Goal: Task Accomplishment & Management: Use online tool/utility

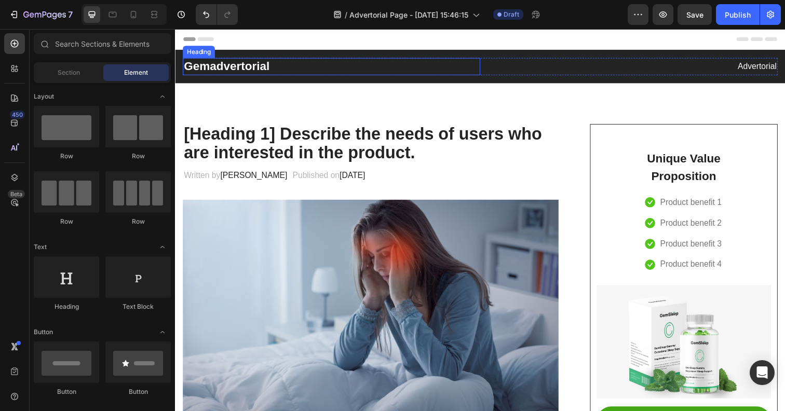
click at [238, 74] on p "Gemadvertorial" at bounding box center [334, 68] width 301 height 16
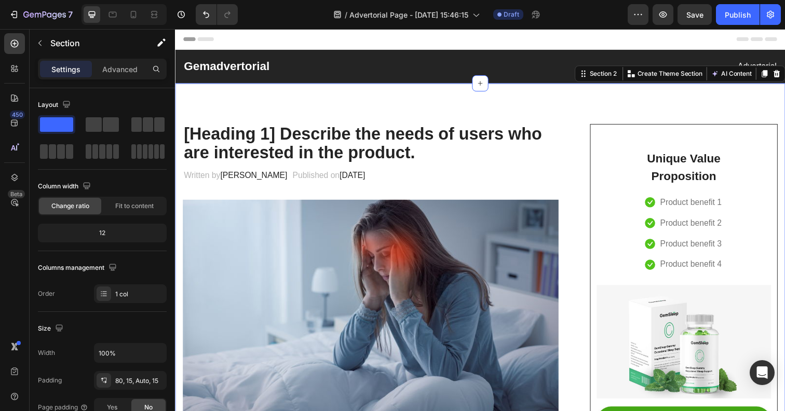
click at [202, 33] on div "Header" at bounding box center [486, 39] width 606 height 21
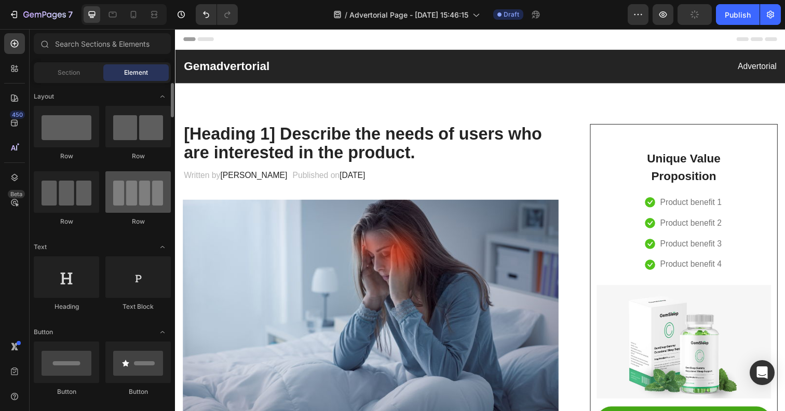
click at [150, 203] on div at bounding box center [137, 192] width 65 height 42
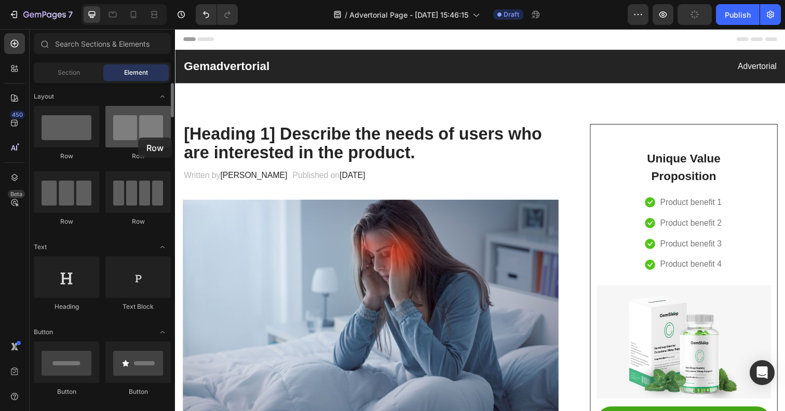
click at [138, 138] on div at bounding box center [137, 127] width 65 height 42
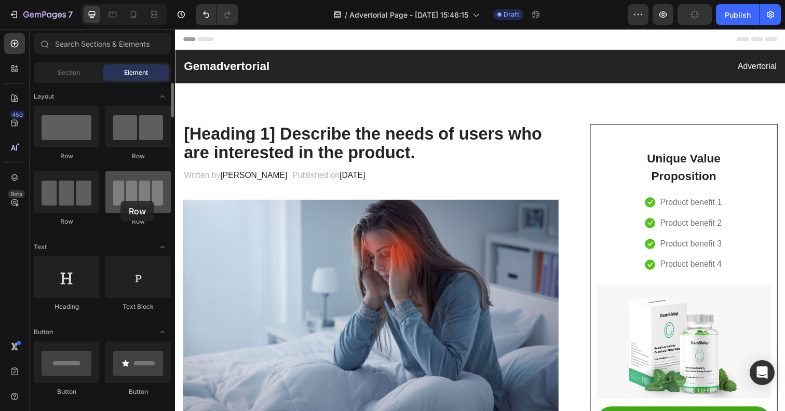
click at [120, 201] on div at bounding box center [137, 192] width 65 height 42
click at [60, 68] on span "Section" at bounding box center [69, 72] width 22 height 9
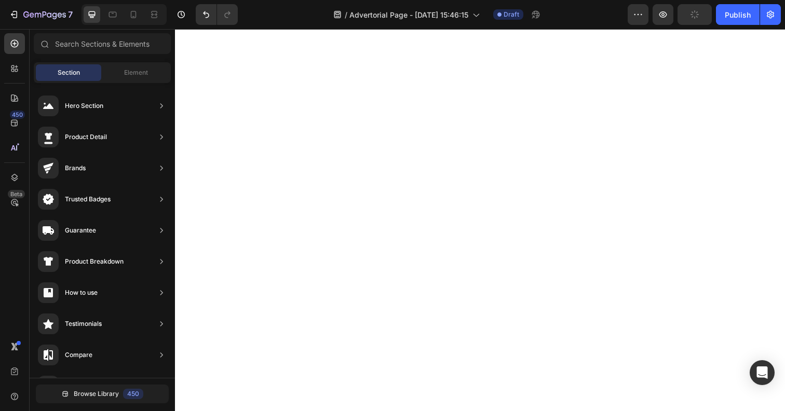
scroll to position [2938, 0]
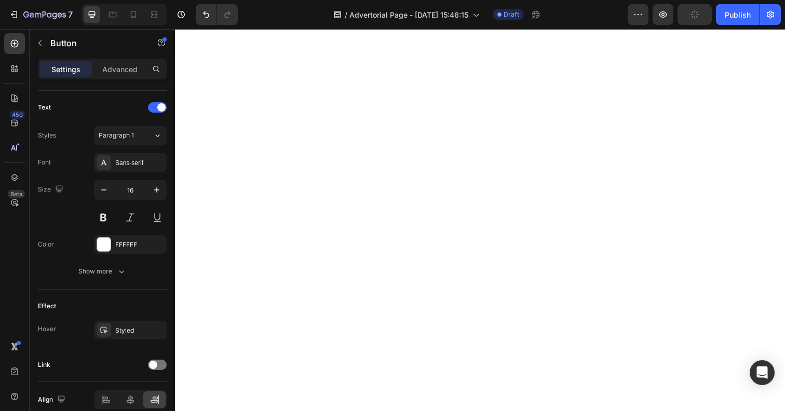
scroll to position [474, 0]
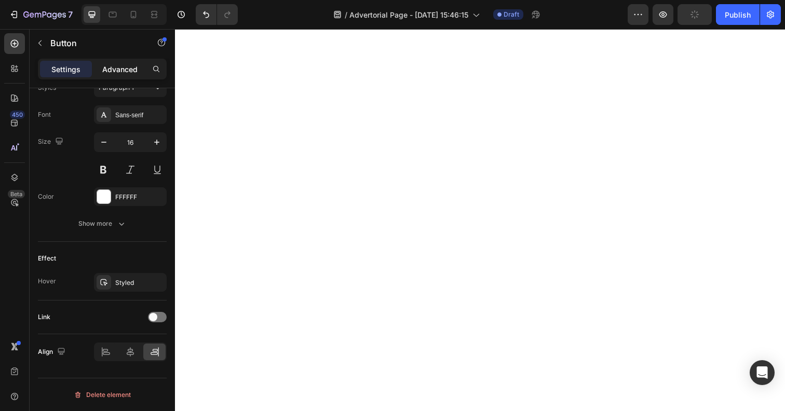
click at [104, 67] on p "Advanced" at bounding box center [119, 69] width 35 height 11
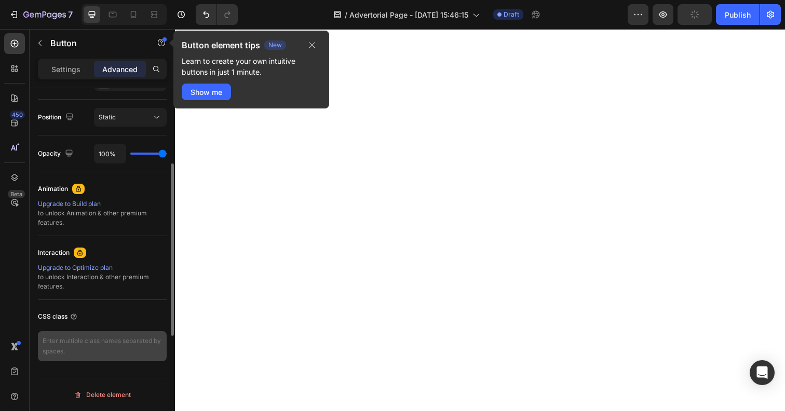
scroll to position [0, 0]
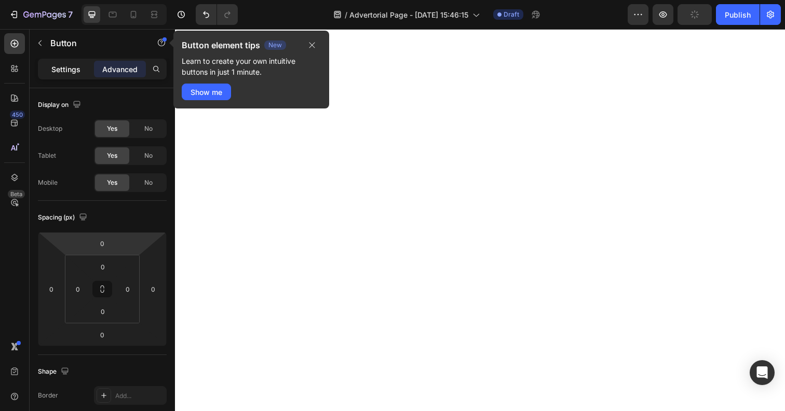
click at [74, 72] on p "Settings" at bounding box center [65, 69] width 29 height 11
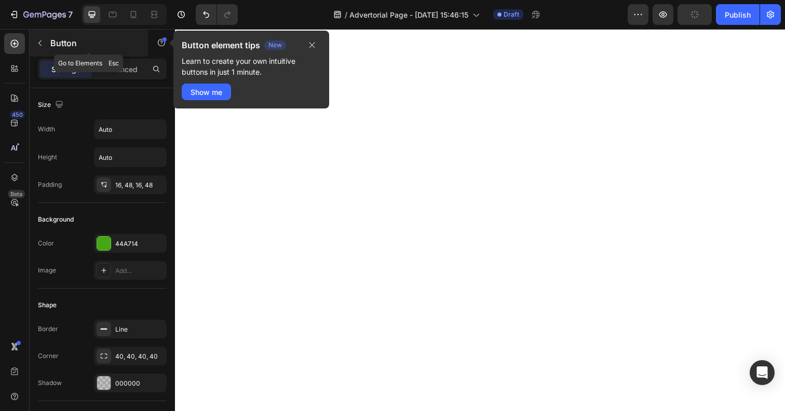
click at [40, 42] on icon "button" at bounding box center [40, 43] width 8 height 8
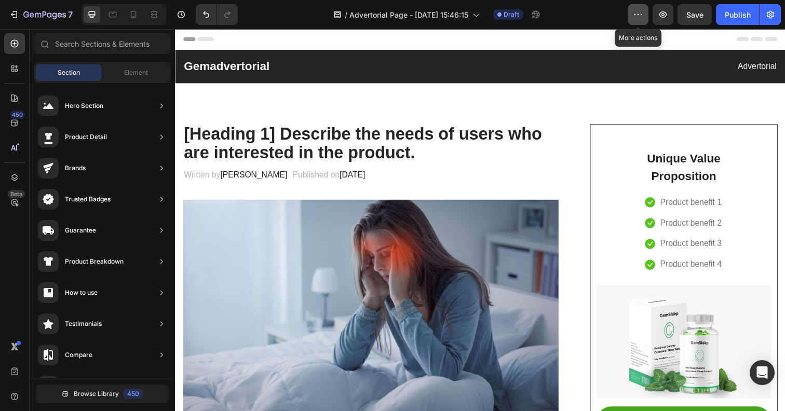
click at [637, 22] on button "button" at bounding box center [637, 14] width 21 height 21
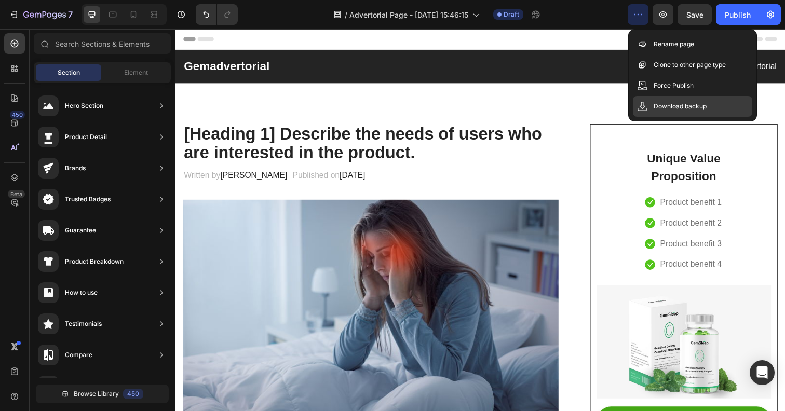
click at [665, 105] on p "Download backup" at bounding box center [679, 106] width 53 height 10
click at [555, 48] on div "Header" at bounding box center [486, 39] width 606 height 21
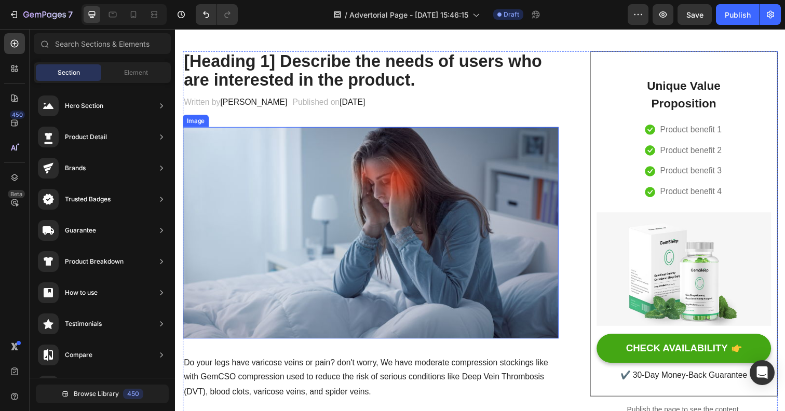
scroll to position [75, 0]
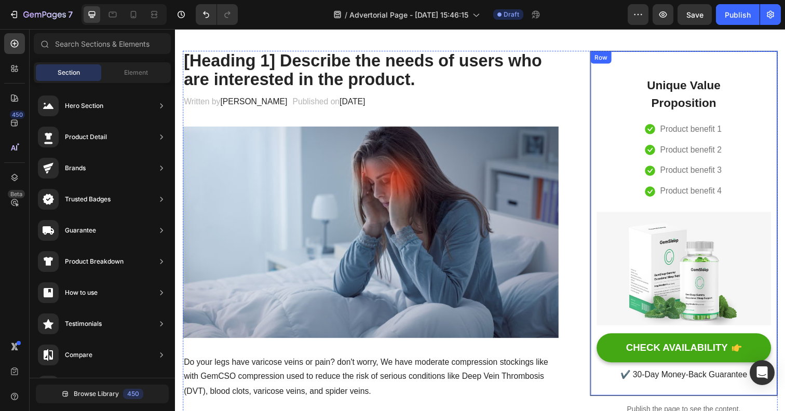
click at [613, 198] on div "Unique Value Proposition Heading Icon Product benefit 1 Text block Icon Product…" at bounding box center [694, 227] width 178 height 326
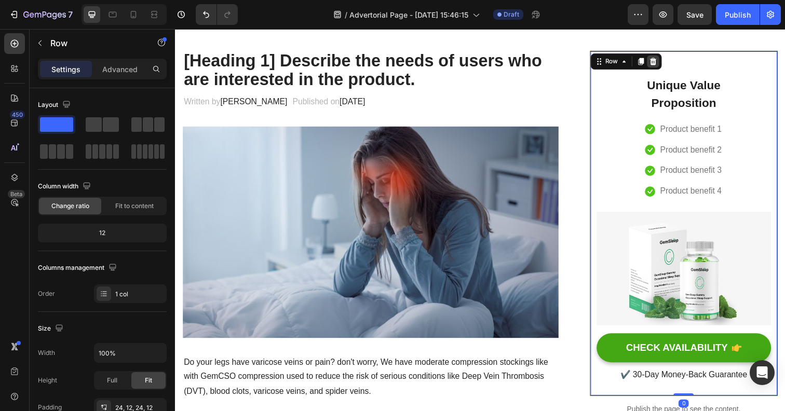
click at [667, 61] on div at bounding box center [662, 62] width 12 height 12
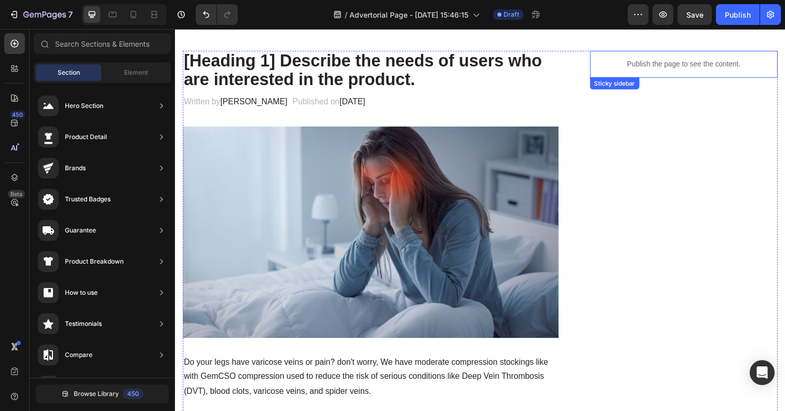
click at [665, 64] on p "Publish the page to see the content." at bounding box center [693, 65] width 191 height 11
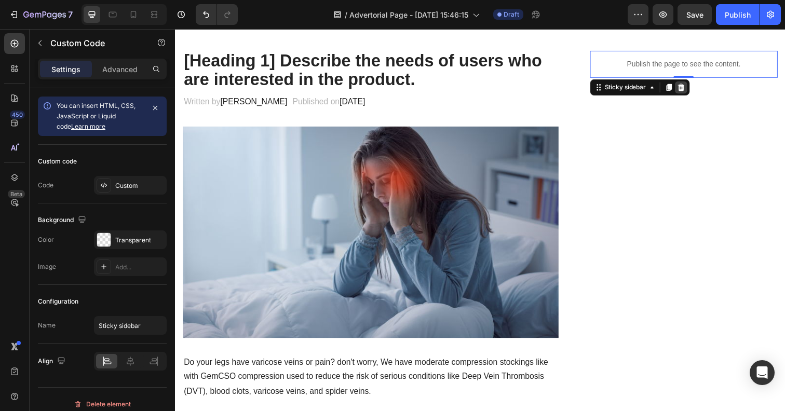
click at [693, 88] on icon at bounding box center [691, 88] width 7 height 7
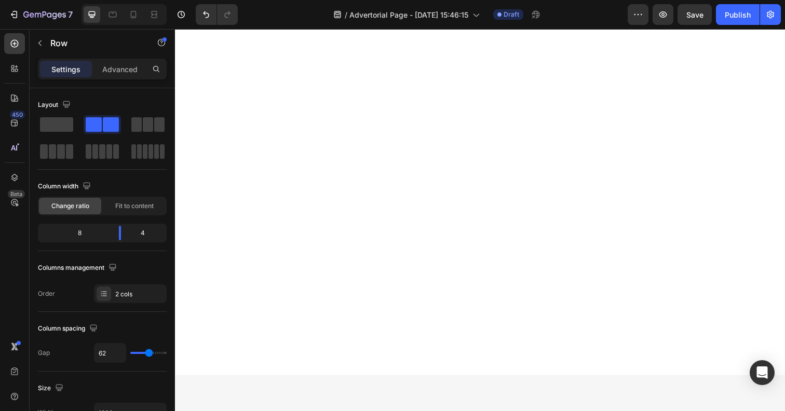
scroll to position [3849, 0]
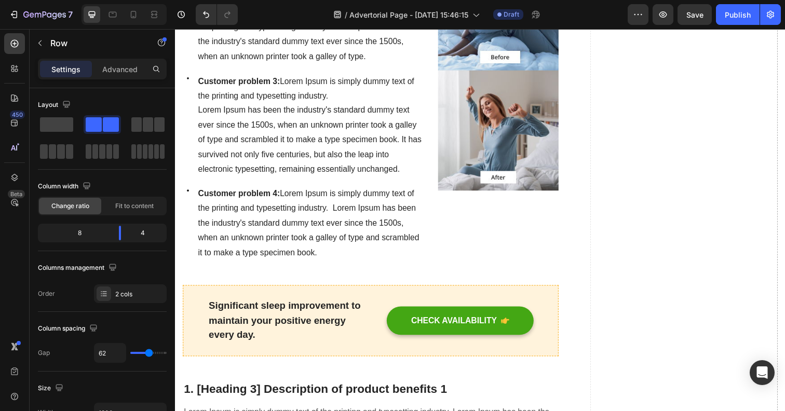
scroll to position [611, 0]
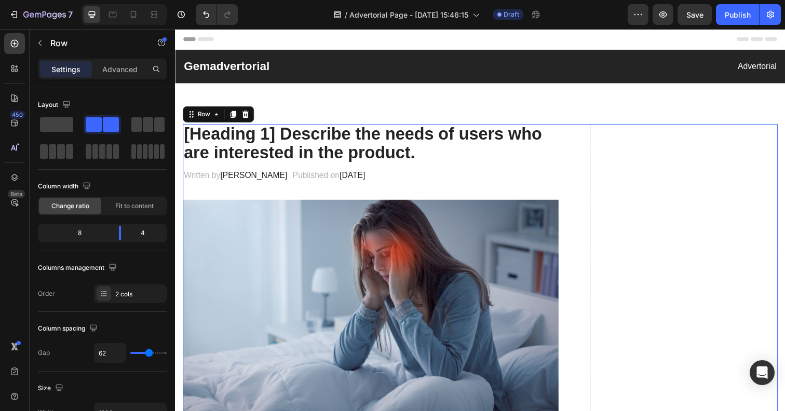
click at [36, 49] on button "button" at bounding box center [40, 43] width 17 height 17
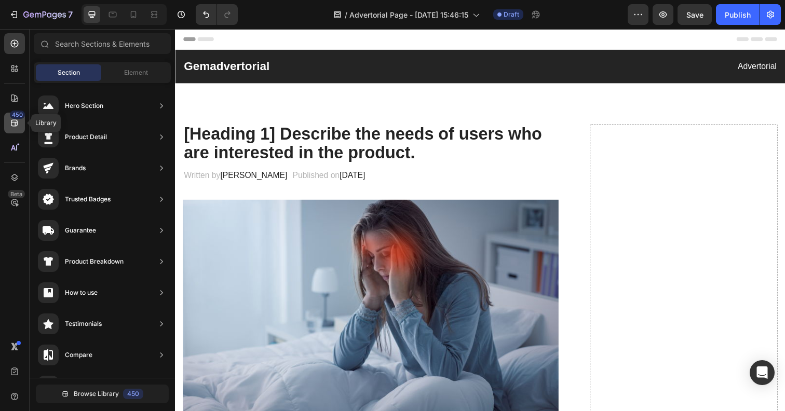
click at [16, 118] on div "450" at bounding box center [17, 115] width 15 height 8
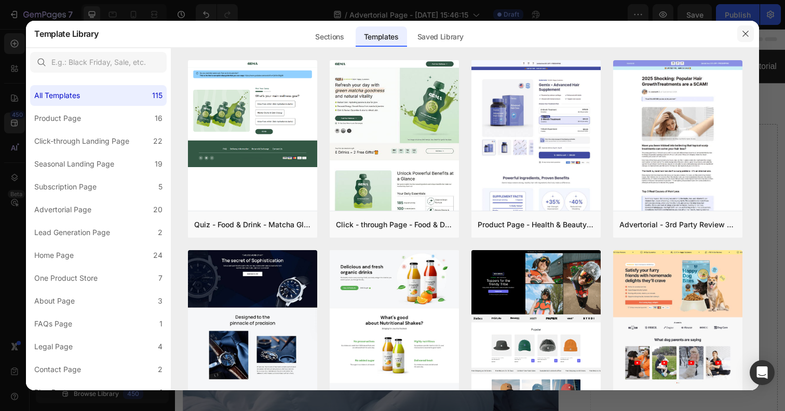
click at [742, 31] on icon "button" at bounding box center [745, 34] width 8 height 8
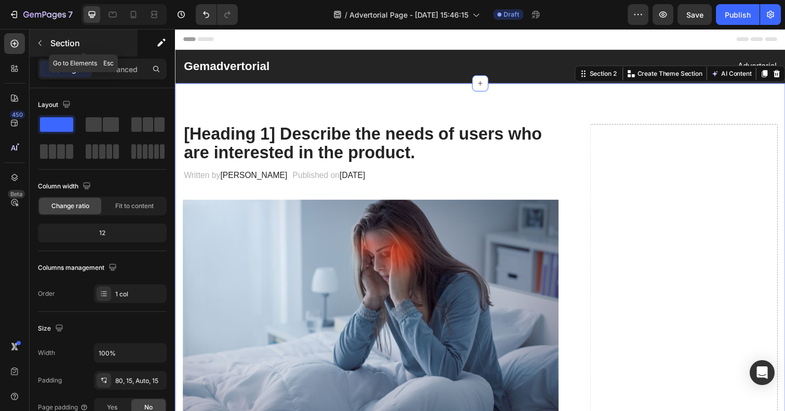
click at [42, 40] on icon "button" at bounding box center [40, 43] width 8 height 8
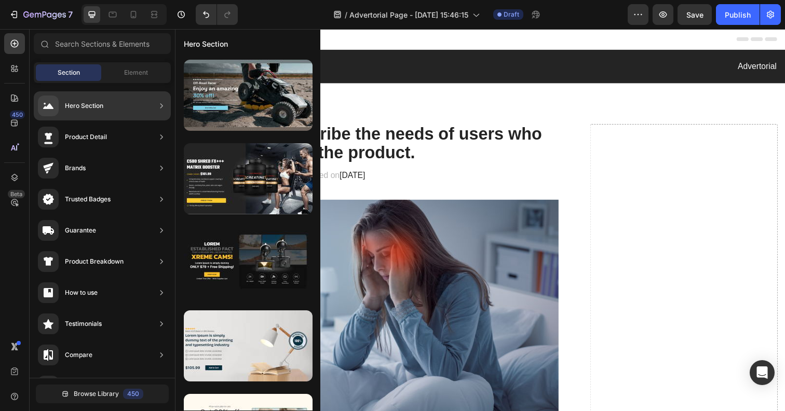
click at [94, 103] on div "Hero Section" at bounding box center [84, 106] width 38 height 10
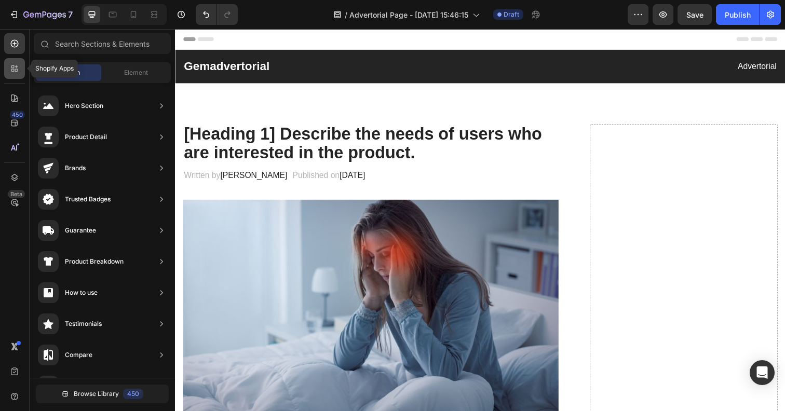
click at [13, 62] on div at bounding box center [14, 68] width 21 height 21
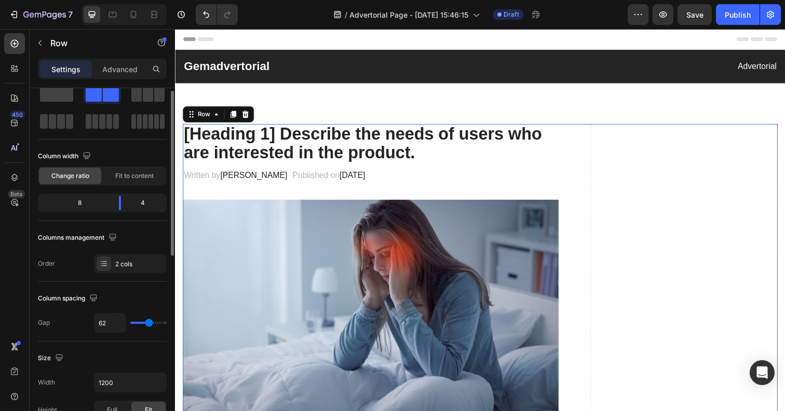
scroll to position [32, 0]
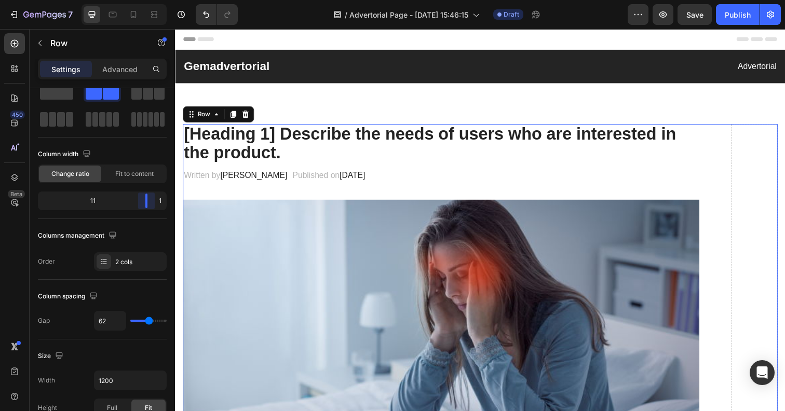
drag, startPoint x: 120, startPoint y: 205, endPoint x: 194, endPoint y: 220, distance: 75.6
click at [194, 0] on body "7 / Advertorial Page - Sep 28, 15:46:15 Draft Preview Save Publish 450 Beta Sec…" at bounding box center [392, 0] width 785 height 0
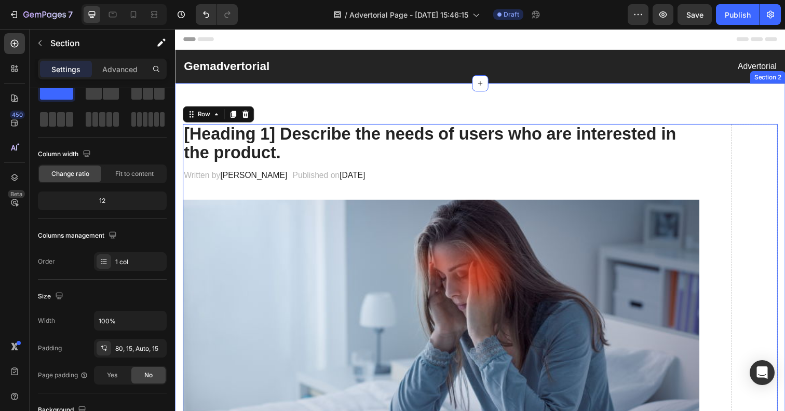
scroll to position [0, 0]
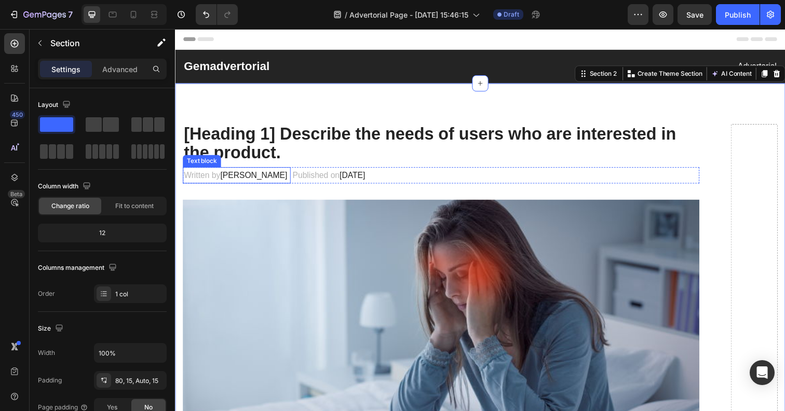
click at [231, 175] on span "[PERSON_NAME]" at bounding box center [255, 178] width 68 height 9
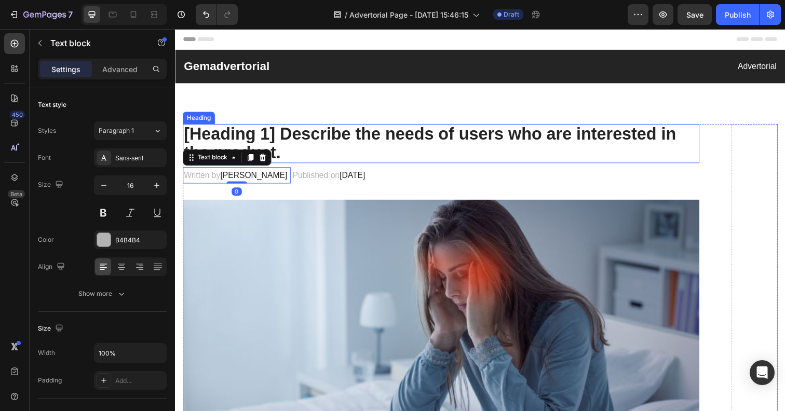
click at [358, 143] on p "[Heading 1] Describe the needs of users who are interested in the product." at bounding box center [446, 146] width 525 height 38
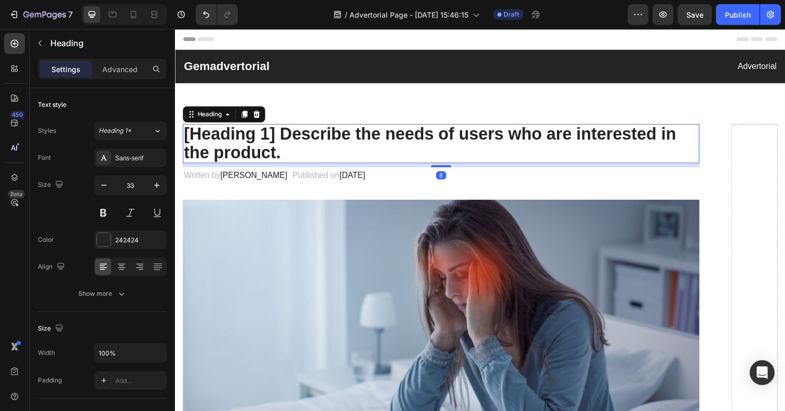
click at [403, 150] on p "[Heading 1] Describe the needs of users who are interested in the product." at bounding box center [446, 146] width 525 height 38
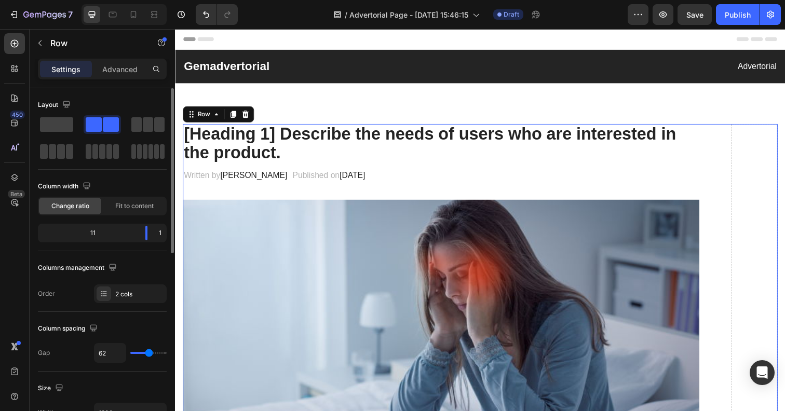
click at [164, 231] on div "1" at bounding box center [160, 233] width 9 height 15
click at [163, 233] on div "1" at bounding box center [160, 233] width 9 height 15
click at [161, 233] on div "1" at bounding box center [160, 233] width 9 height 15
click at [58, 118] on span at bounding box center [56, 124] width 33 height 15
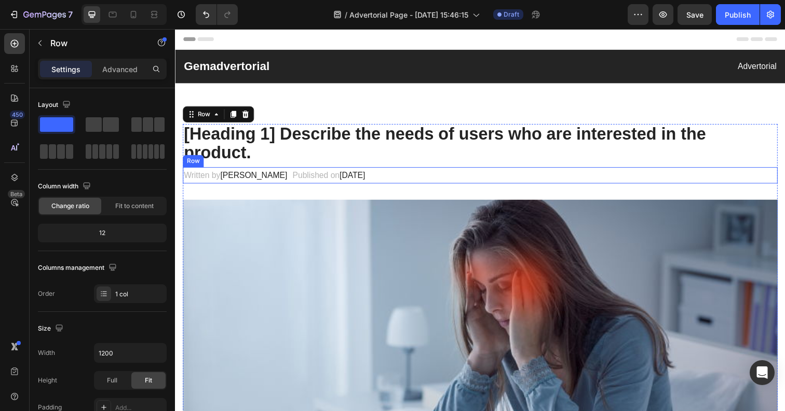
click at [461, 176] on div "Written by Dr.Marcus Text block Published on February 28, 2023 Text block Row" at bounding box center [486, 178] width 607 height 17
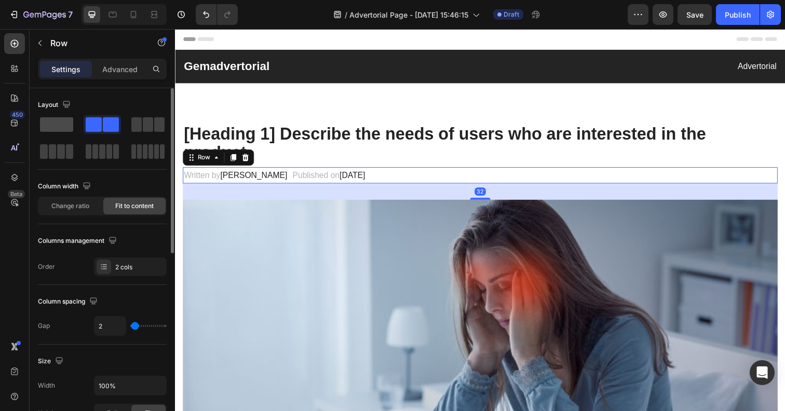
click at [61, 131] on span at bounding box center [56, 124] width 33 height 15
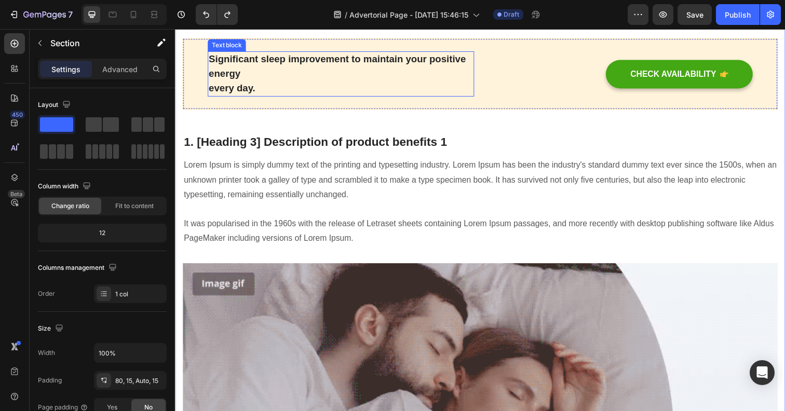
scroll to position [955, 0]
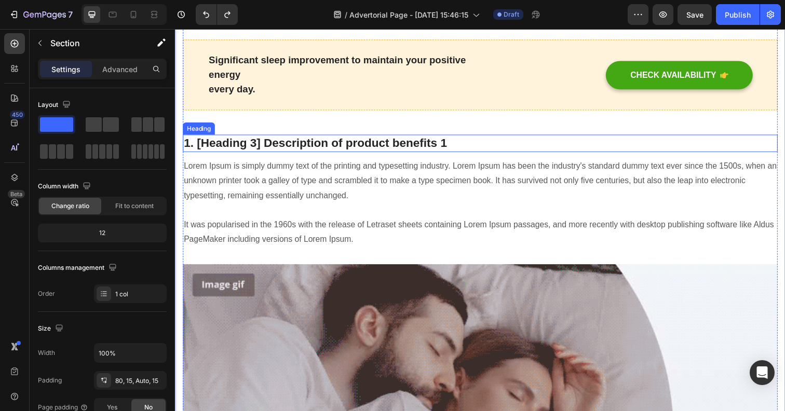
click at [337, 150] on p "1. [Heading 3] Description of product benefits 1" at bounding box center [486, 146] width 605 height 16
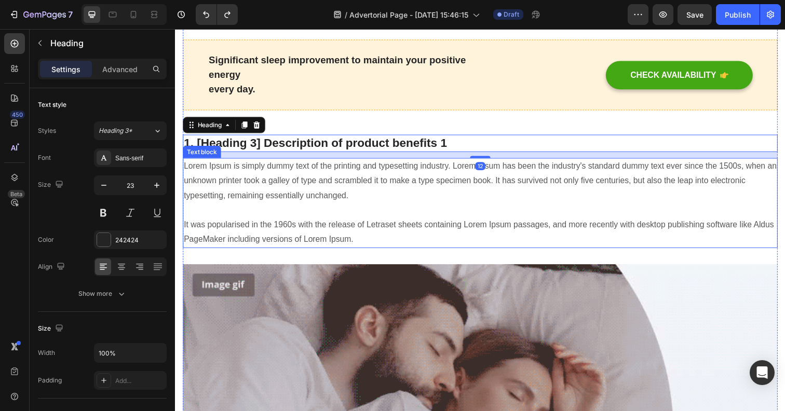
click at [429, 239] on p "Lorem Ipsum is simply dummy text of the printing and typesetting industry. Lore…" at bounding box center [486, 207] width 605 height 90
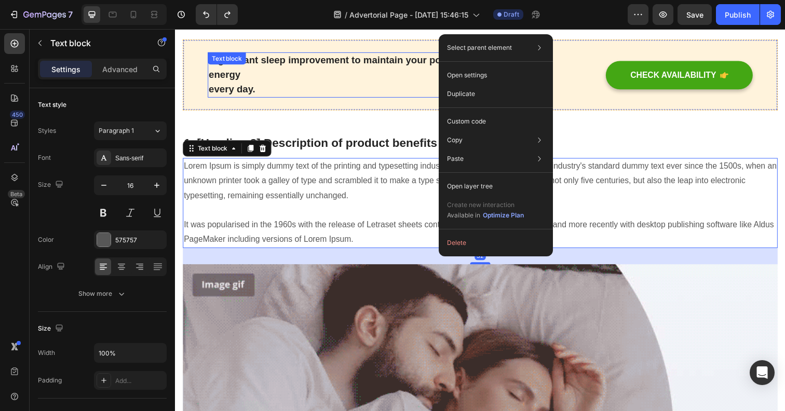
click at [211, 71] on div "Significant sleep improvement to maintain your positive energy every day. Text …" at bounding box center [344, 76] width 272 height 47
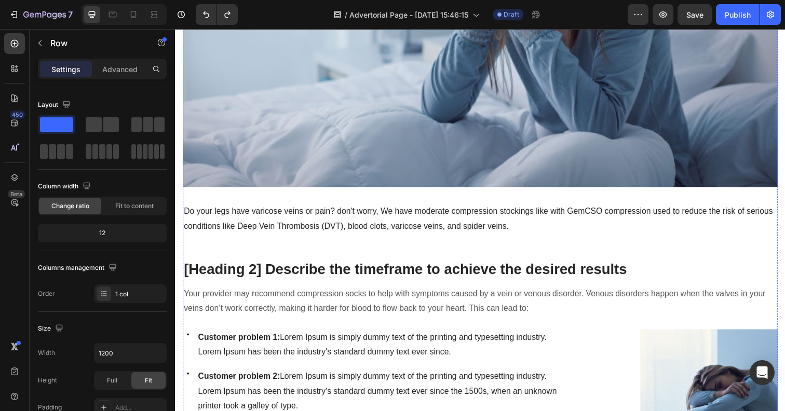
scroll to position [0, 0]
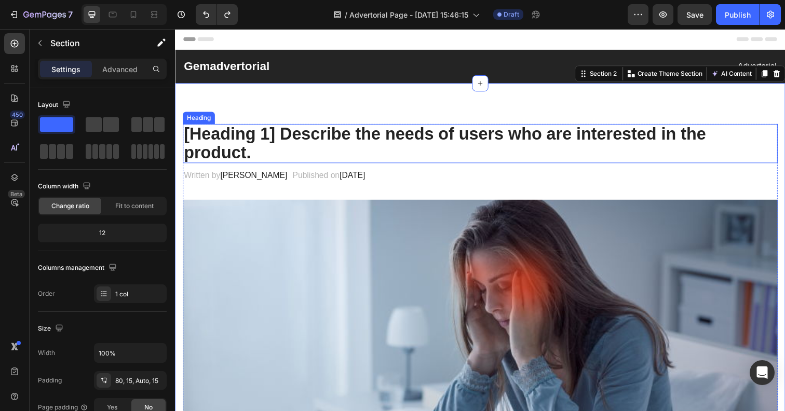
click at [306, 140] on p "[Heading 1] Describe the needs of users who are interested in the product." at bounding box center [486, 146] width 605 height 38
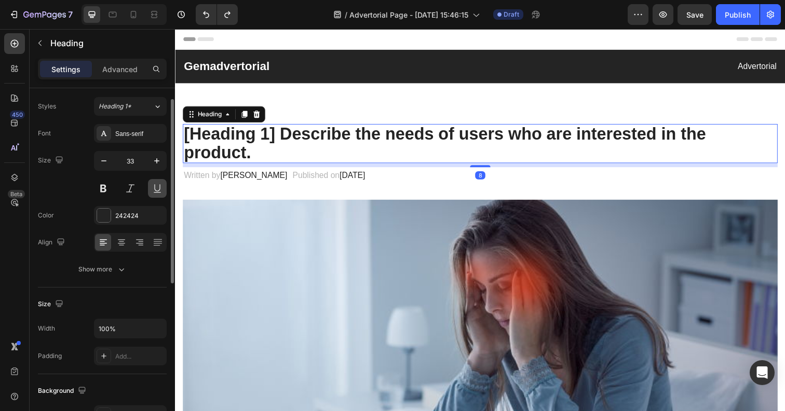
scroll to position [23, 0]
click at [242, 148] on p "[Heading 1] Describe the needs of users who are interested in the product." at bounding box center [486, 146] width 605 height 38
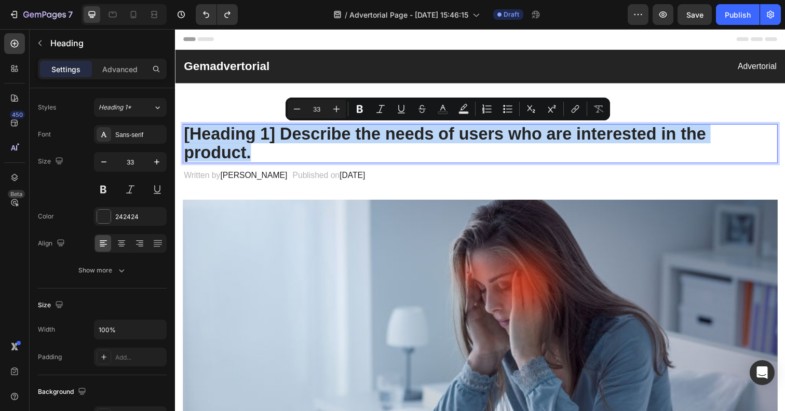
click at [293, 143] on p "[Heading 1] Describe the needs of users who are interested in the product." at bounding box center [486, 146] width 605 height 38
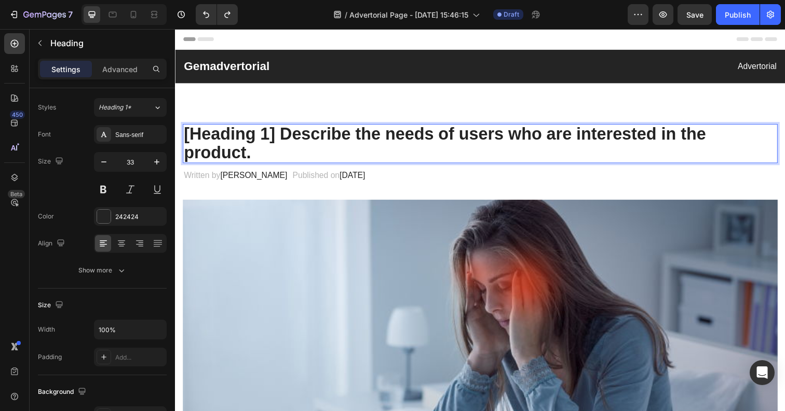
click at [293, 143] on p "[Heading 1] Describe the needs of users who are interested in the product." at bounding box center [486, 146] width 605 height 38
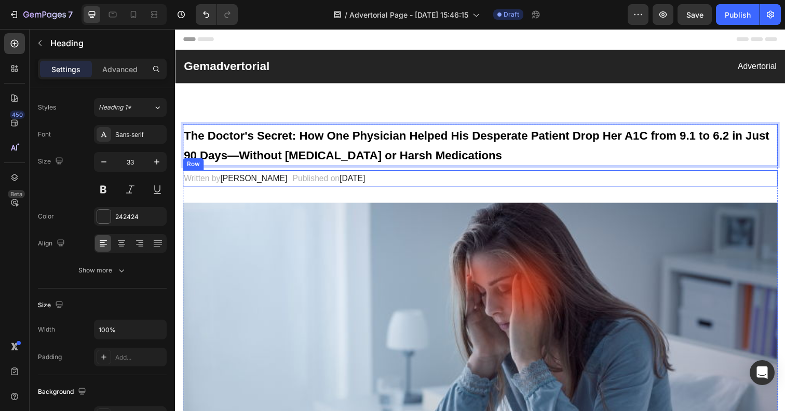
click at [485, 189] on div "Written by Dr.Marcus Text block Published on February 28, 2023 Text block Row" at bounding box center [486, 181] width 607 height 17
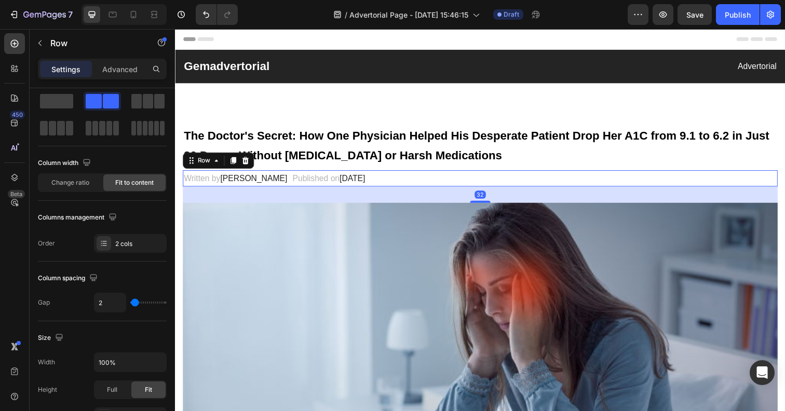
scroll to position [0, 0]
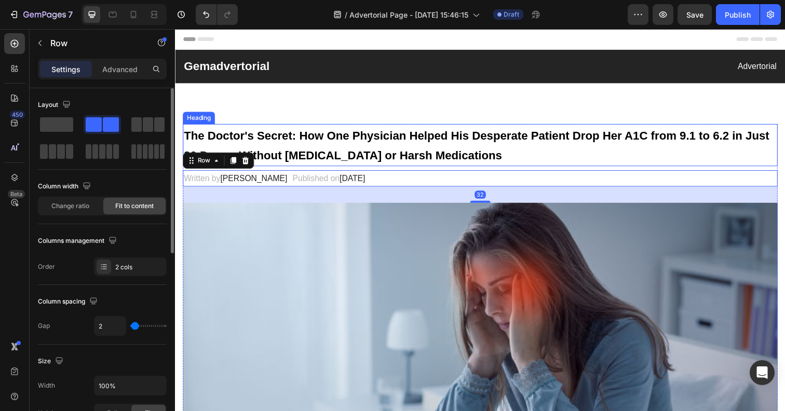
click at [407, 155] on strong "The Doctor's Secret: How One Physician Helped His Desperate Patient Drop Her A1…" at bounding box center [483, 148] width 598 height 34
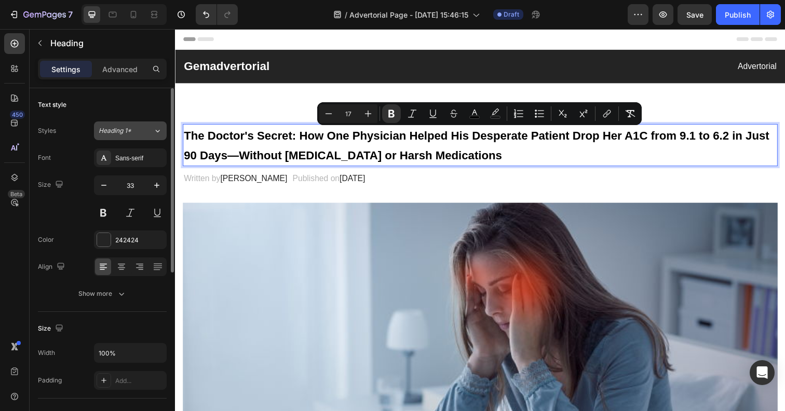
click at [136, 126] on div "Heading 1*" at bounding box center [120, 130] width 42 height 9
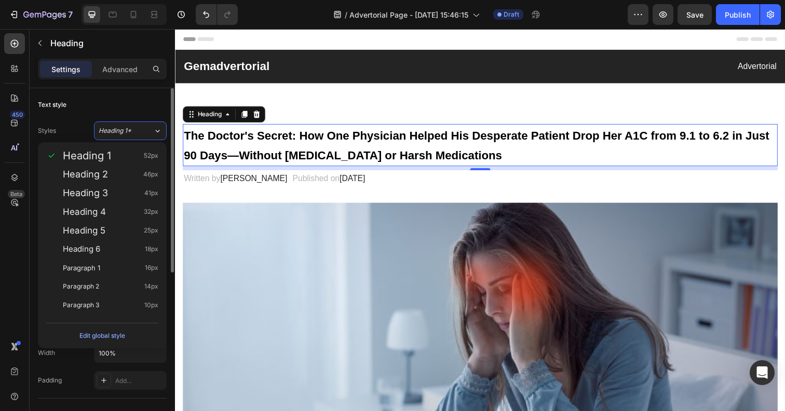
click at [121, 98] on div "Text style" at bounding box center [102, 105] width 129 height 17
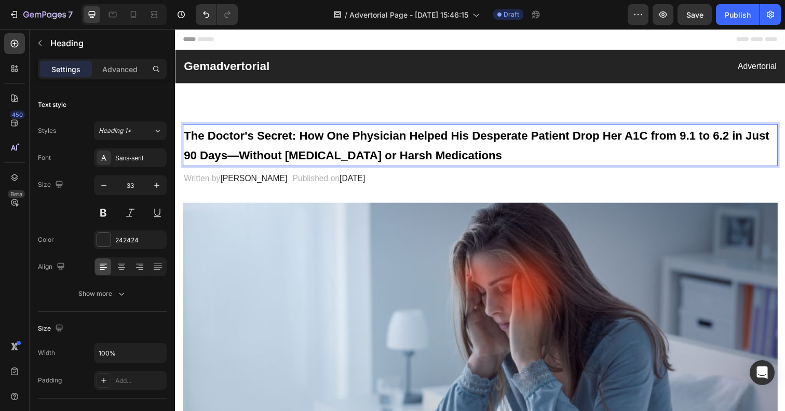
click at [224, 157] on strong "The Doctor's Secret: How One Physician Helped His Desperate Patient Drop Her A1…" at bounding box center [483, 148] width 598 height 34
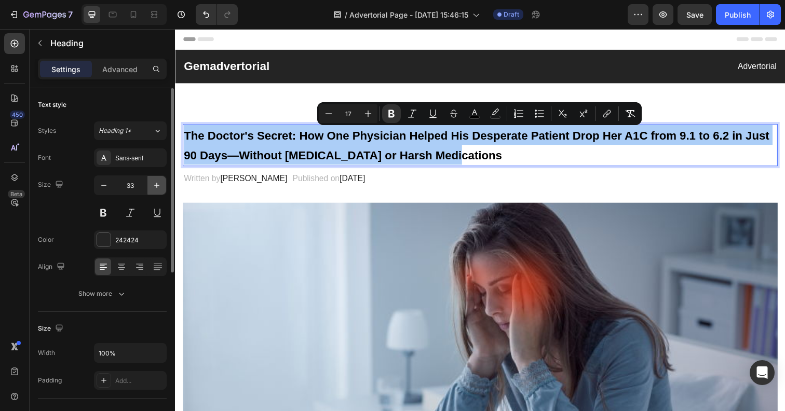
click at [153, 188] on icon "button" at bounding box center [157, 185] width 10 height 10
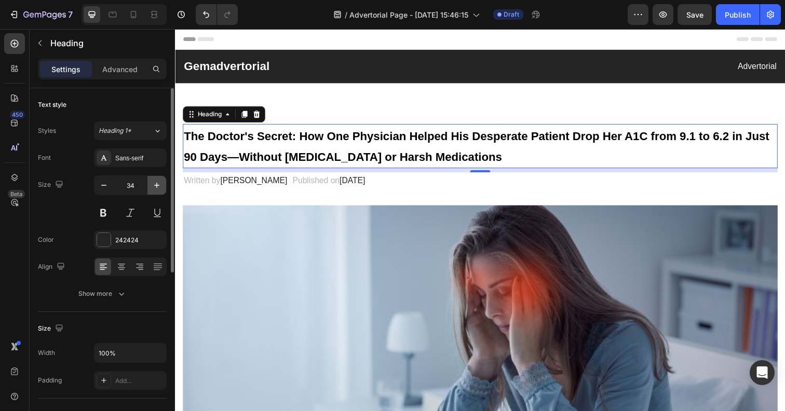
click at [153, 188] on icon "button" at bounding box center [157, 185] width 10 height 10
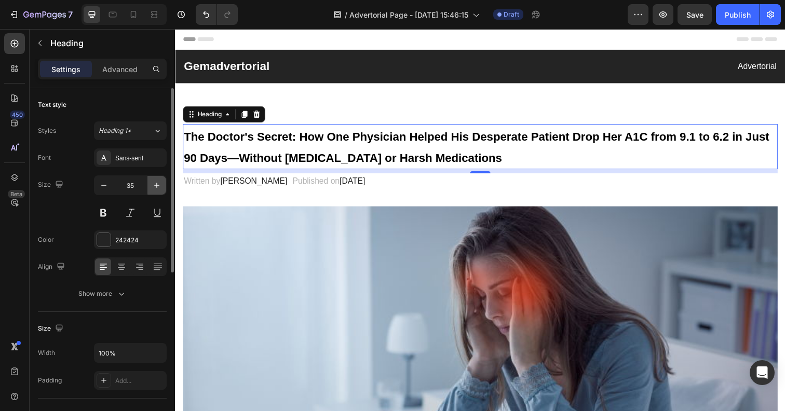
click at [153, 188] on icon "button" at bounding box center [157, 185] width 10 height 10
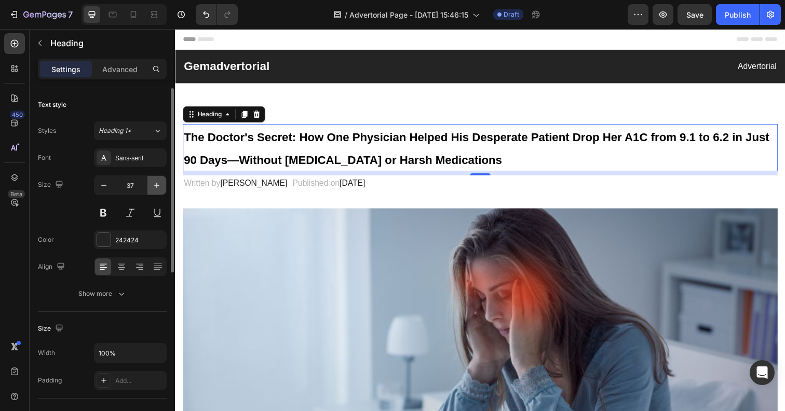
click at [153, 188] on icon "button" at bounding box center [157, 185] width 10 height 10
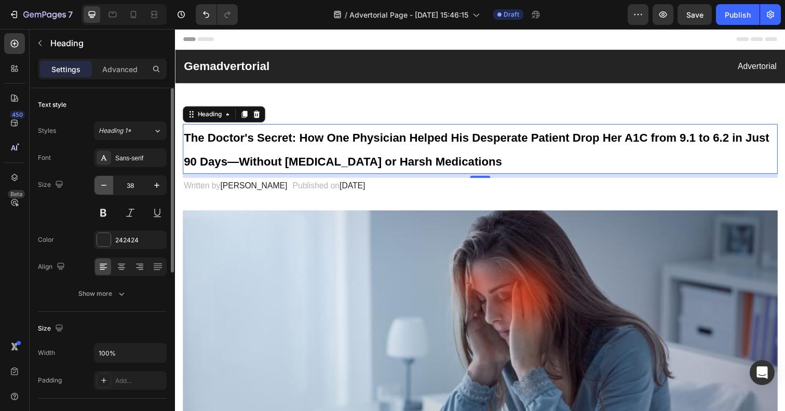
click at [108, 191] on button "button" at bounding box center [103, 185] width 19 height 19
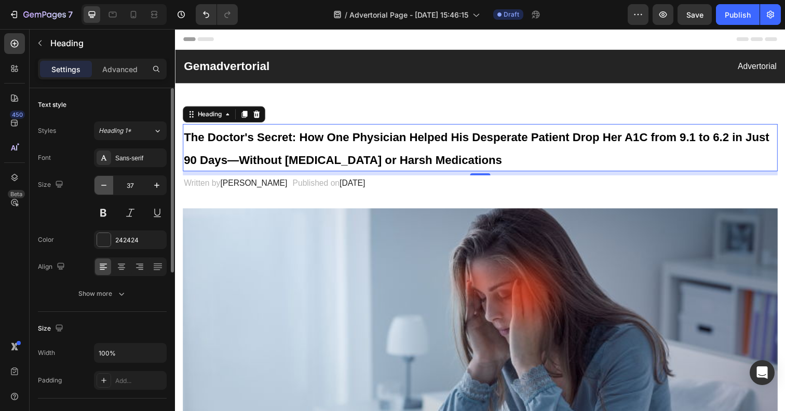
click at [108, 191] on button "button" at bounding box center [103, 185] width 19 height 19
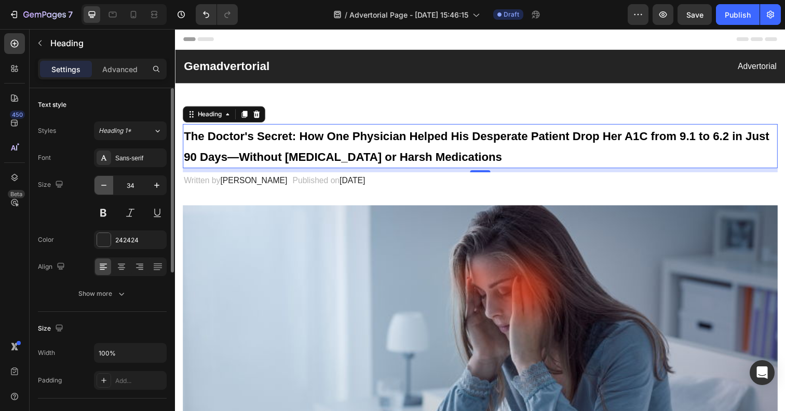
click at [108, 191] on button "button" at bounding box center [103, 185] width 19 height 19
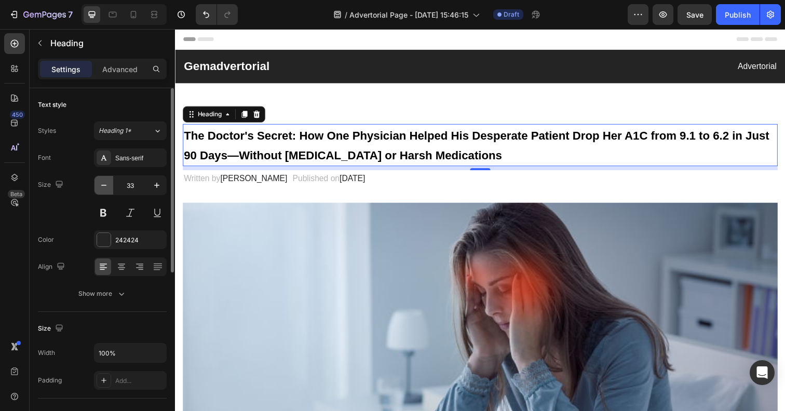
click at [108, 191] on button "button" at bounding box center [103, 185] width 19 height 19
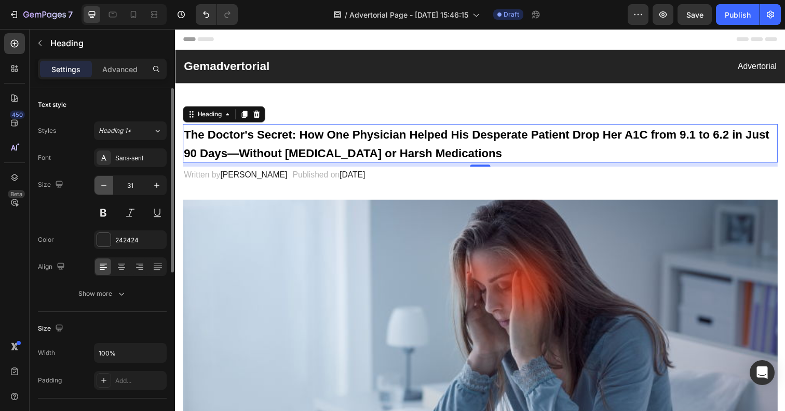
click at [105, 191] on button "button" at bounding box center [103, 185] width 19 height 19
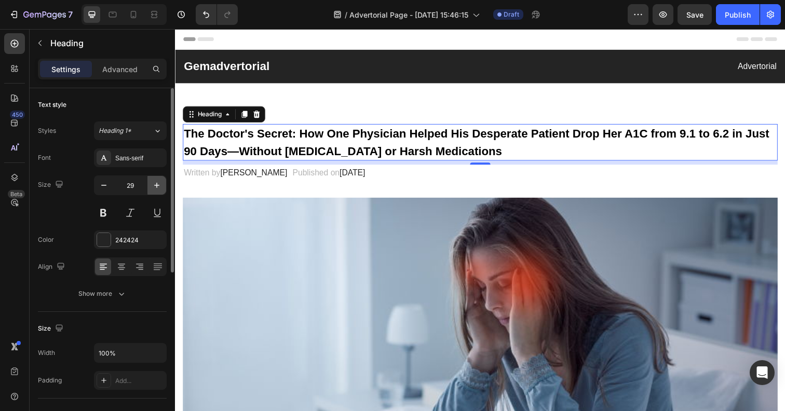
click at [157, 189] on icon "button" at bounding box center [157, 185] width 10 height 10
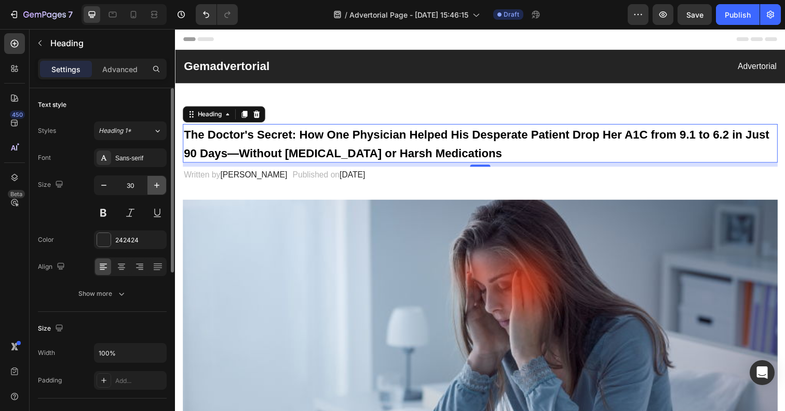
click at [157, 189] on icon "button" at bounding box center [157, 185] width 10 height 10
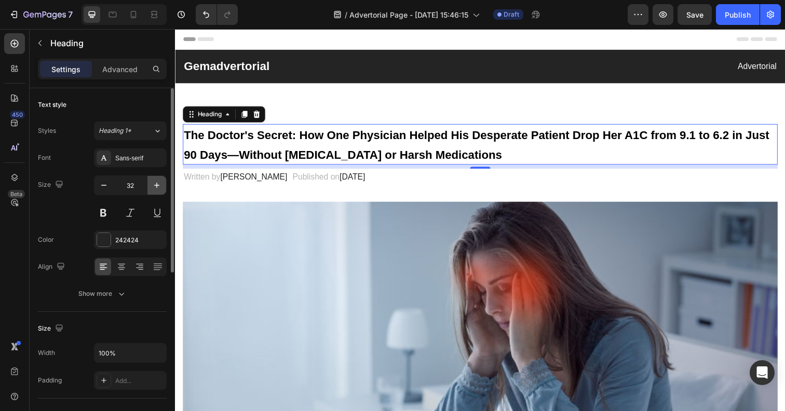
click at [157, 189] on icon "button" at bounding box center [157, 185] width 10 height 10
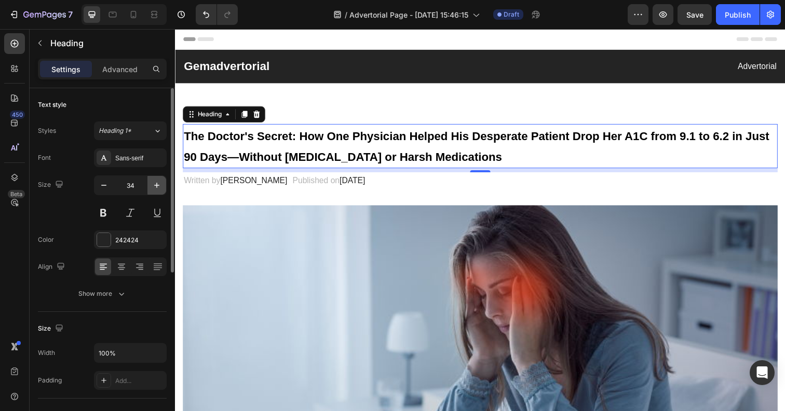
click at [157, 189] on icon "button" at bounding box center [157, 185] width 10 height 10
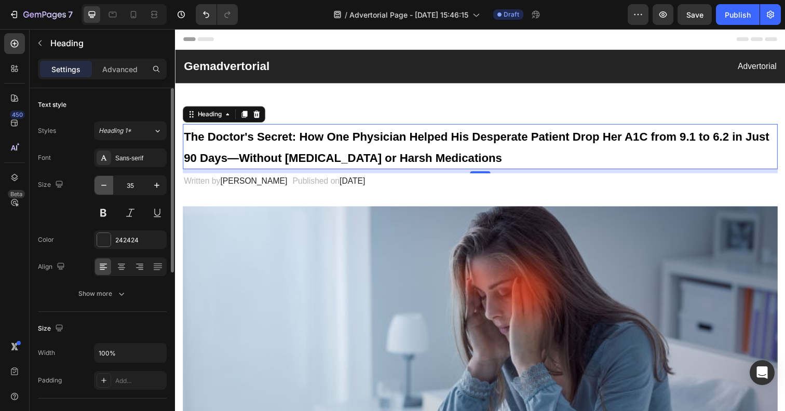
click at [102, 188] on icon "button" at bounding box center [104, 185] width 10 height 10
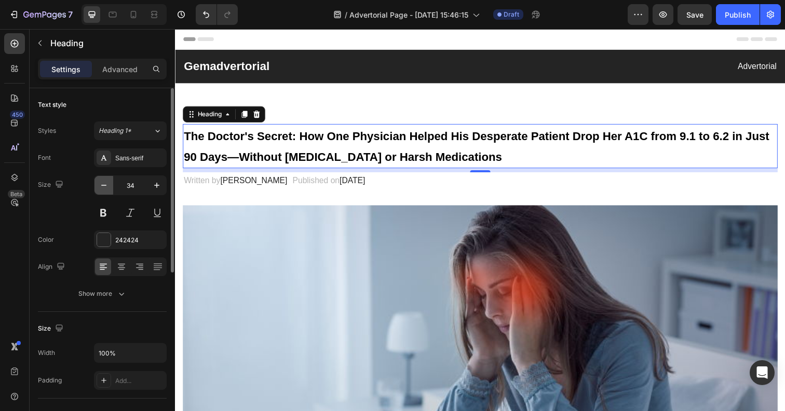
type input "33"
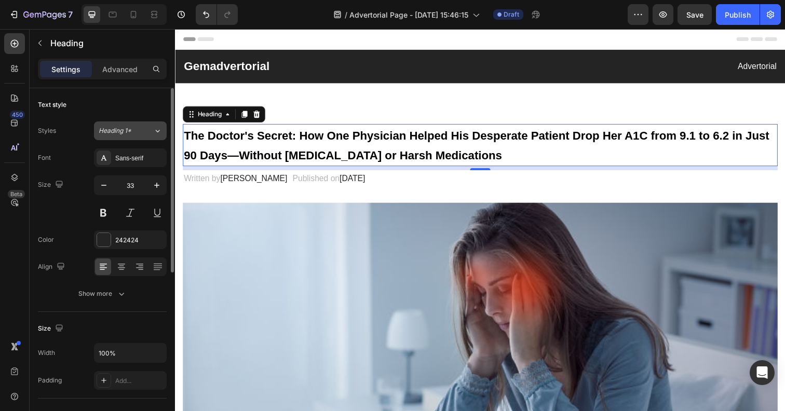
click at [140, 126] on div "Heading 1*" at bounding box center [120, 130] width 42 height 9
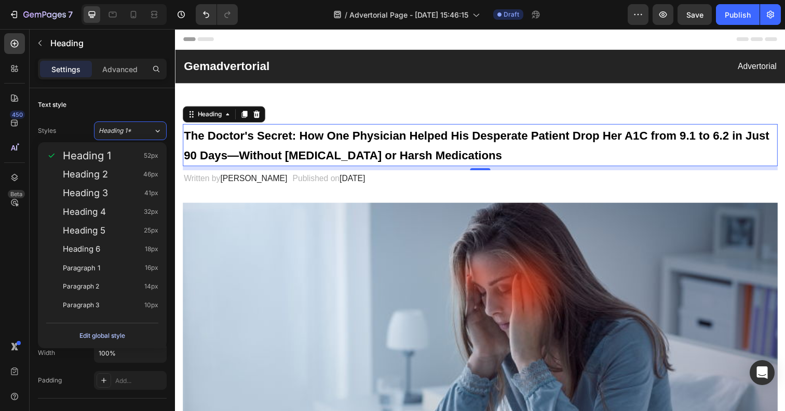
click at [117, 333] on div "Edit global style" at bounding box center [102, 336] width 46 height 12
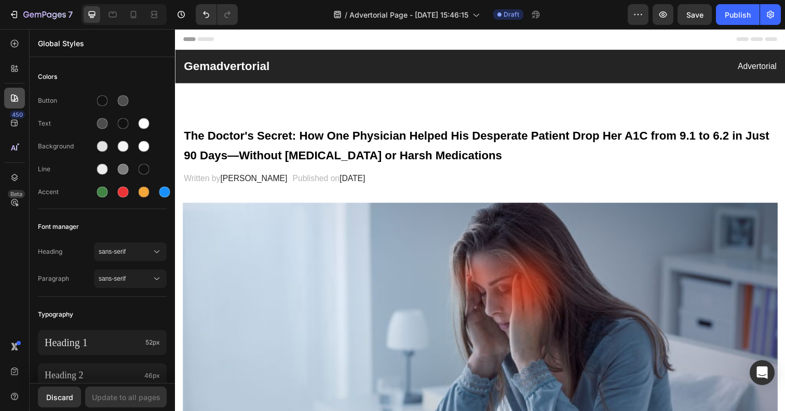
click at [19, 92] on div at bounding box center [14, 98] width 21 height 21
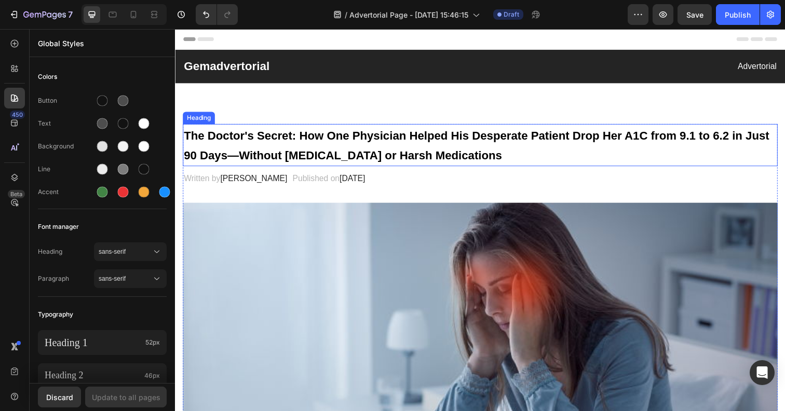
click at [281, 133] on strong "The Doctor's Secret: How One Physician Helped His Desperate Patient Drop Her A1…" at bounding box center [483, 148] width 598 height 34
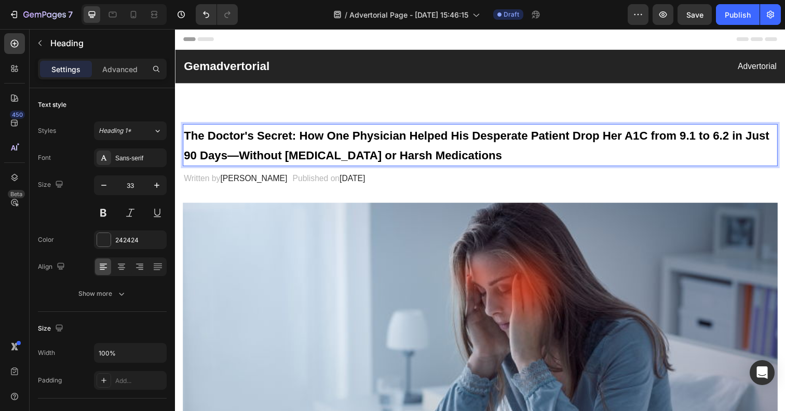
click at [316, 143] on strong "The Doctor's Secret: How One Physician Helped His Desperate Patient Drop Her A1…" at bounding box center [483, 148] width 598 height 34
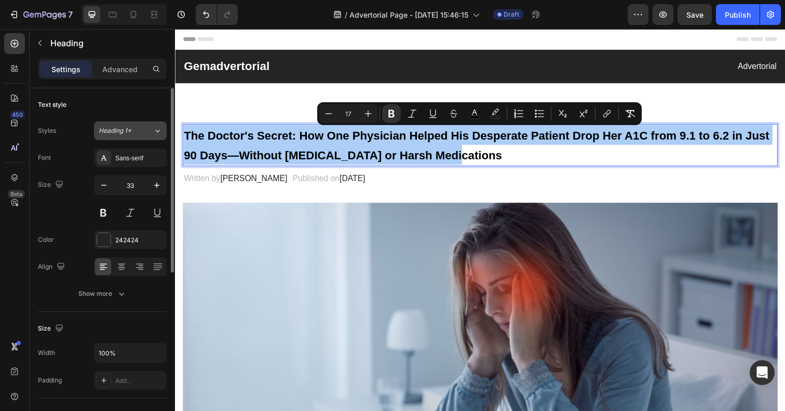
click at [124, 130] on span "Heading 1*" at bounding box center [115, 130] width 33 height 9
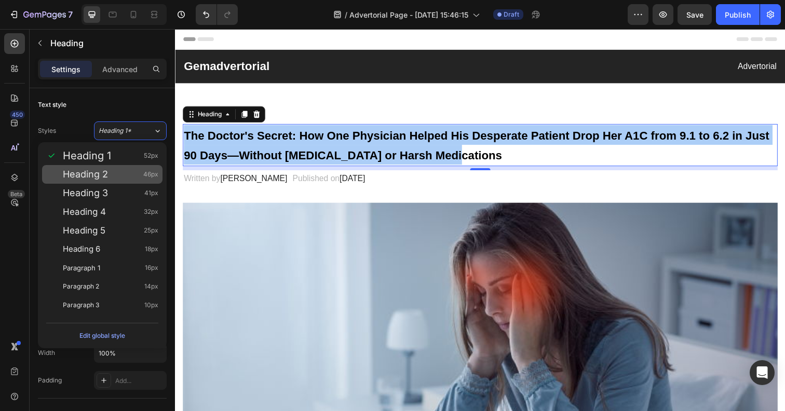
click at [127, 180] on div "Heading 2 46px" at bounding box center [102, 174] width 120 height 19
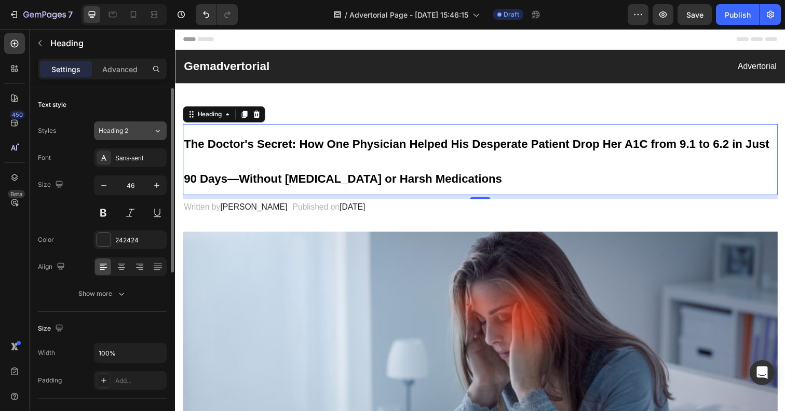
click at [134, 130] on div "Heading 2" at bounding box center [120, 130] width 42 height 9
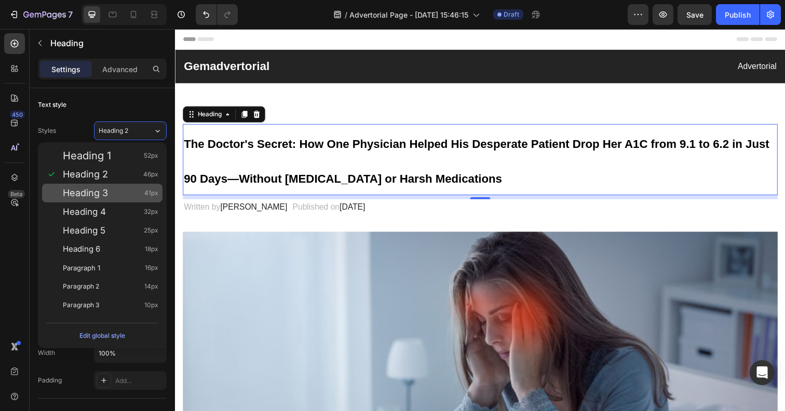
click at [127, 199] on div "Heading 3 41px" at bounding box center [102, 193] width 120 height 19
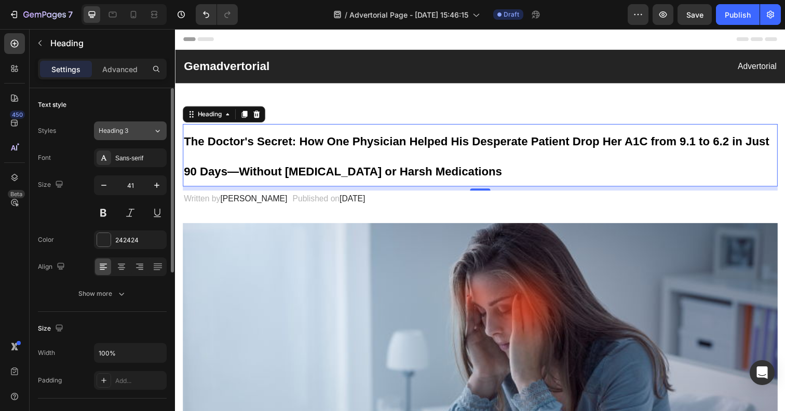
click at [129, 130] on div "Heading 3" at bounding box center [120, 130] width 42 height 9
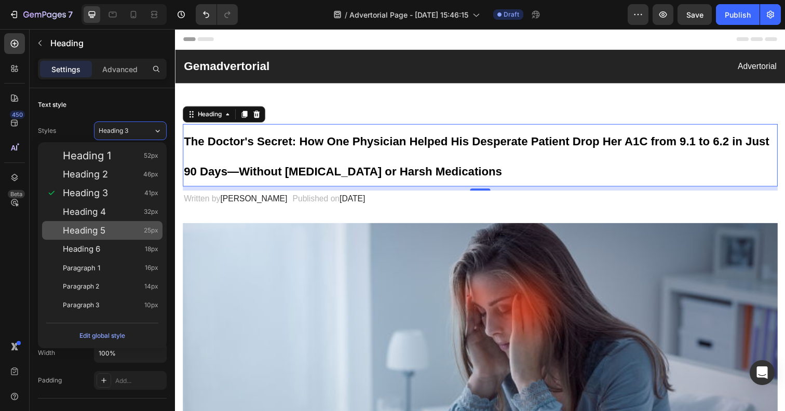
click at [125, 237] on div "Heading 5 25px" at bounding box center [102, 230] width 120 height 19
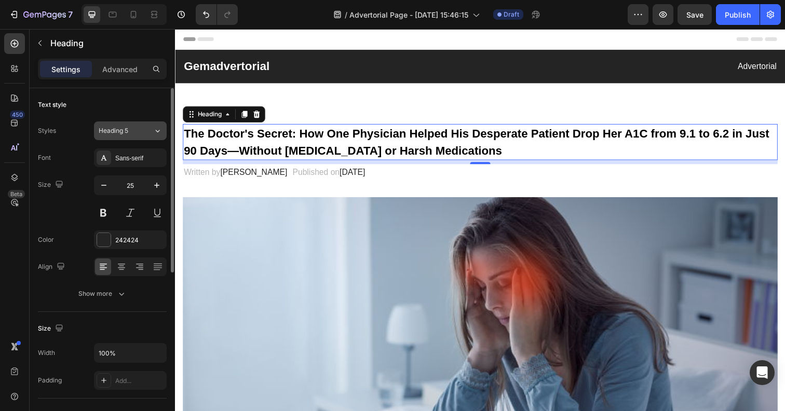
click at [131, 135] on button "Heading 5" at bounding box center [130, 130] width 73 height 19
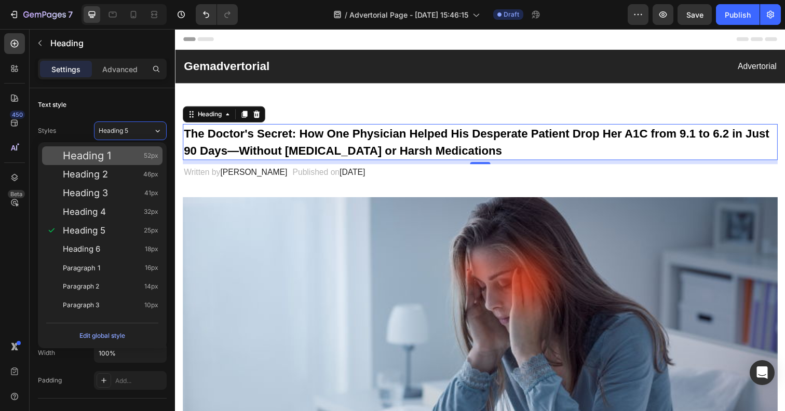
click at [127, 161] on div "Heading 1 52px" at bounding box center [102, 155] width 120 height 19
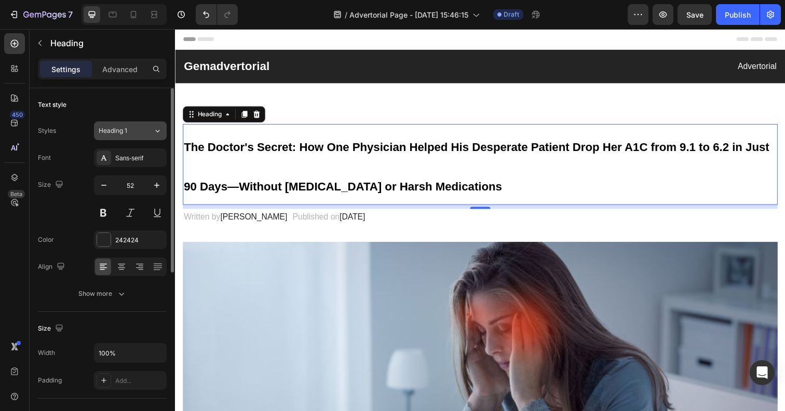
click at [131, 131] on div "Heading 1" at bounding box center [120, 130] width 42 height 9
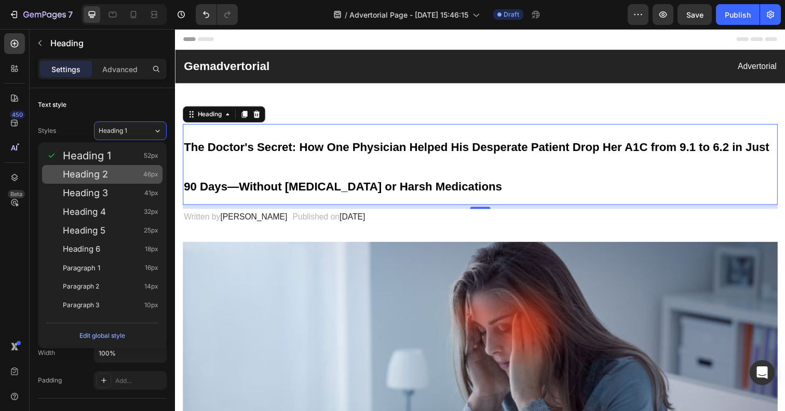
click at [136, 172] on div "Heading 2 46px" at bounding box center [110, 174] width 95 height 10
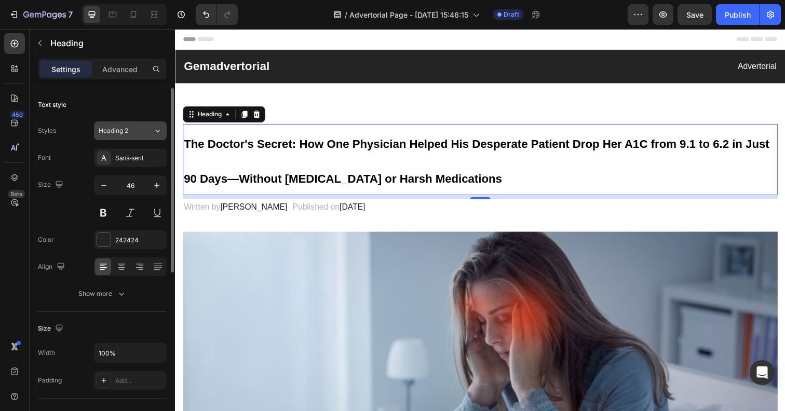
click at [124, 130] on span "Heading 2" at bounding box center [114, 130] width 30 height 9
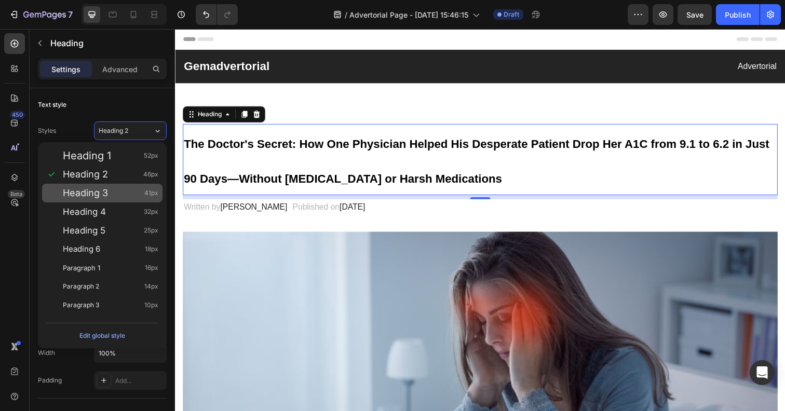
click at [133, 191] on div "Heading 3 41px" at bounding box center [110, 193] width 95 height 10
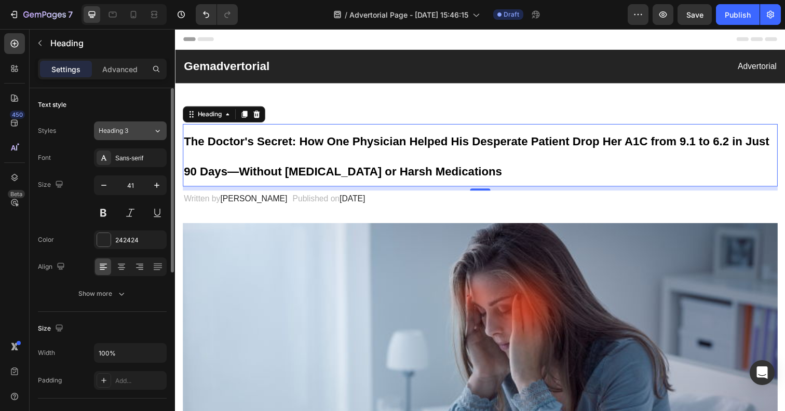
click at [131, 138] on button "Heading 3" at bounding box center [130, 130] width 73 height 19
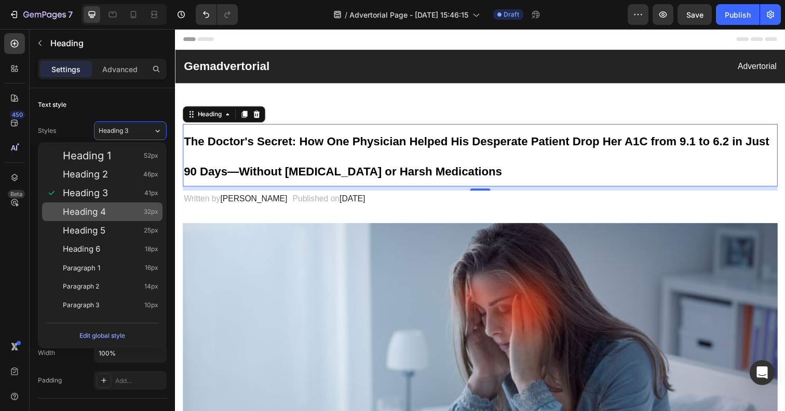
click at [139, 213] on div "Heading 4 32px" at bounding box center [110, 212] width 95 height 10
type input "32"
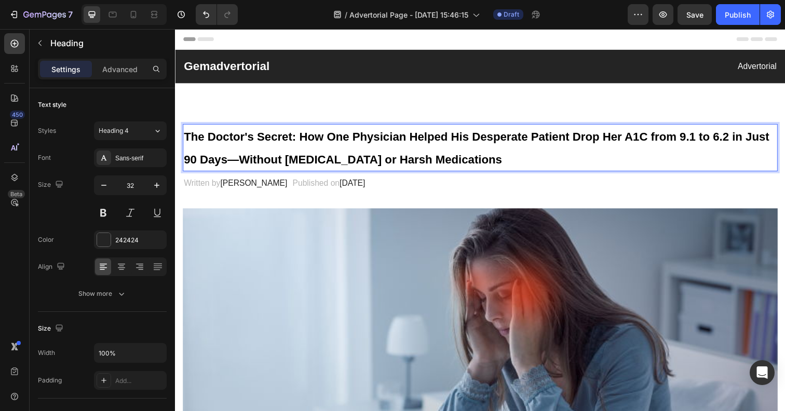
click at [266, 140] on strong "The Doctor's Secret: How One Physician Helped His Desperate Patient Drop Her A1…" at bounding box center [483, 150] width 598 height 37
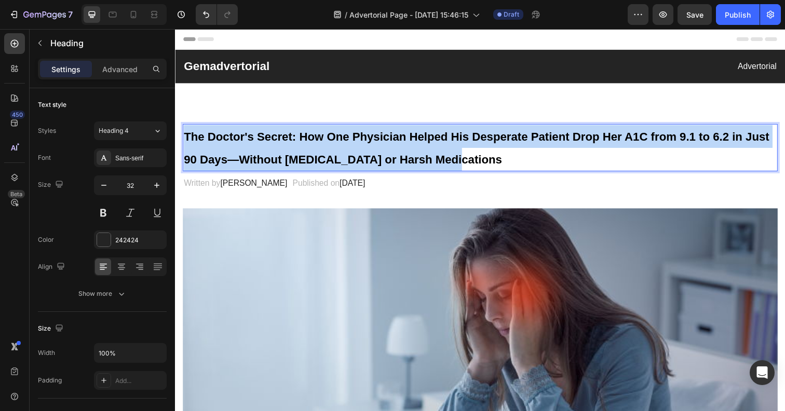
click at [266, 140] on strong "The Doctor's Secret: How One Physician Helped His Desperate Patient Drop Her A1…" at bounding box center [483, 150] width 598 height 37
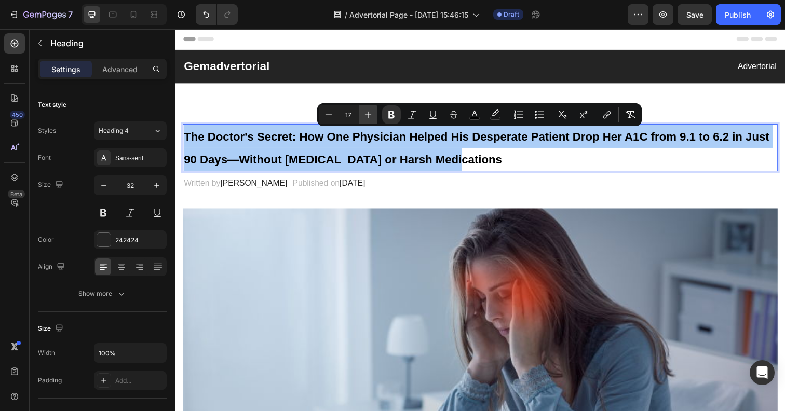
click at [366, 112] on icon "Editor contextual toolbar" at bounding box center [368, 114] width 10 height 10
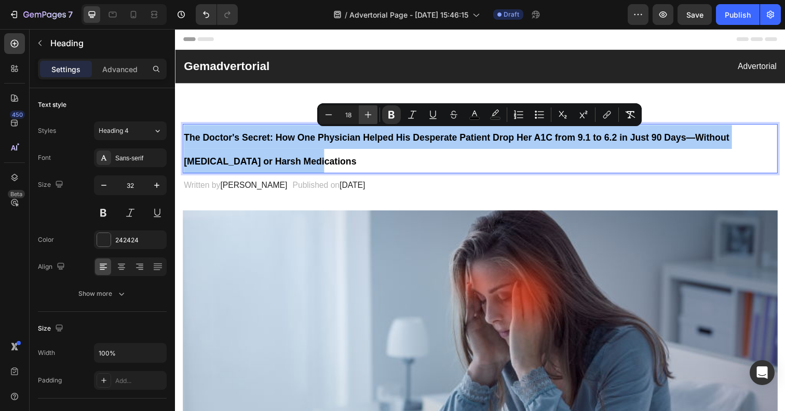
click at [366, 112] on icon "Editor contextual toolbar" at bounding box center [368, 114] width 10 height 10
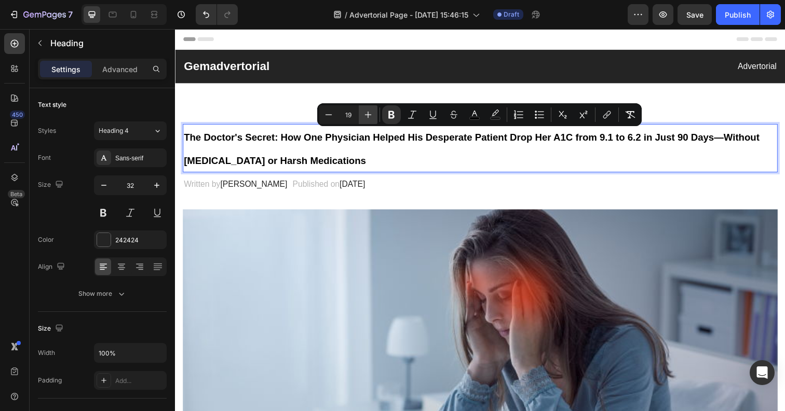
click at [366, 112] on icon "Editor contextual toolbar" at bounding box center [368, 114] width 10 height 10
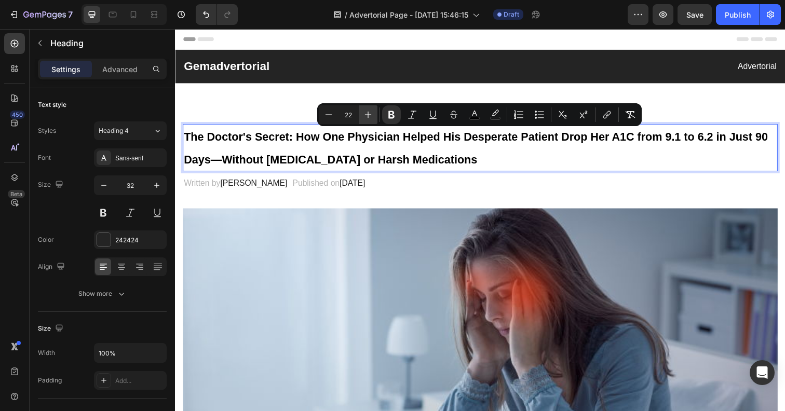
click at [366, 112] on icon "Editor contextual toolbar" at bounding box center [368, 114] width 10 height 10
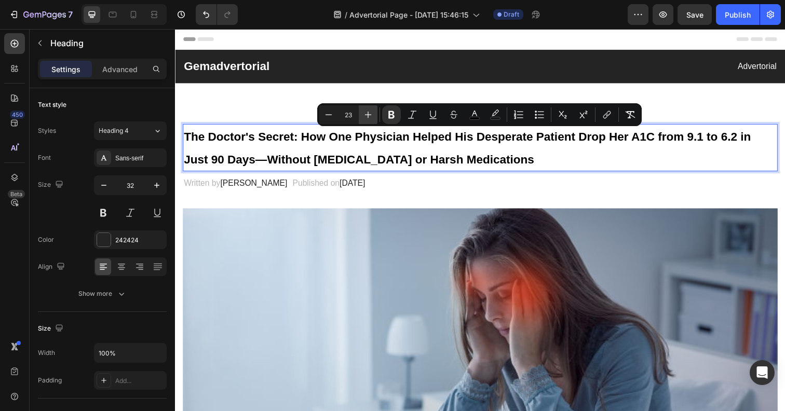
click at [366, 112] on icon "Editor contextual toolbar" at bounding box center [368, 114] width 10 height 10
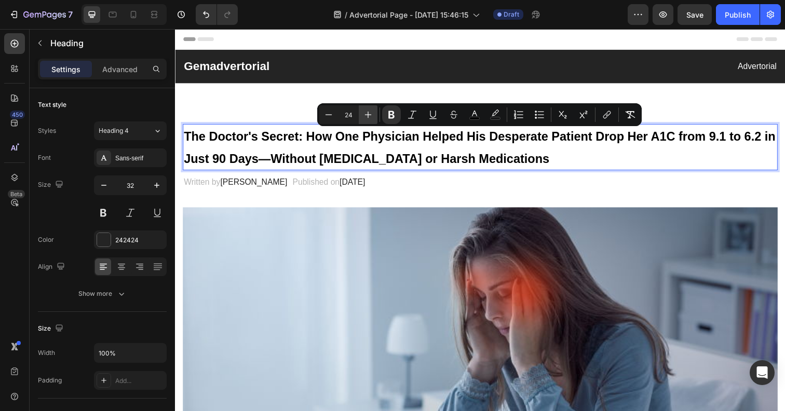
click at [366, 112] on icon "Editor contextual toolbar" at bounding box center [368, 114] width 10 height 10
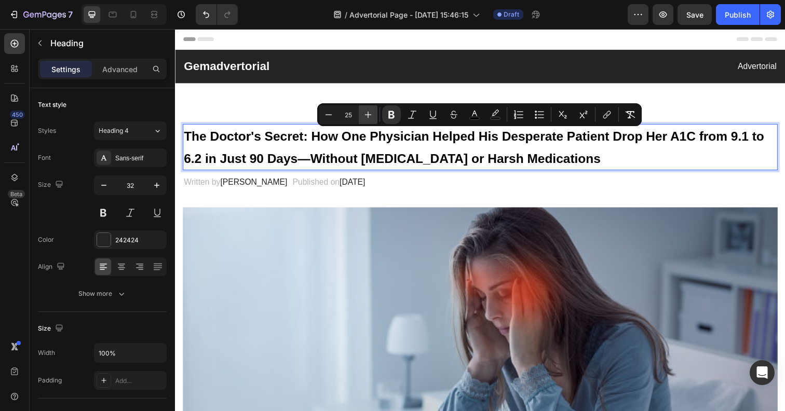
click at [366, 112] on icon "Editor contextual toolbar" at bounding box center [368, 114] width 10 height 10
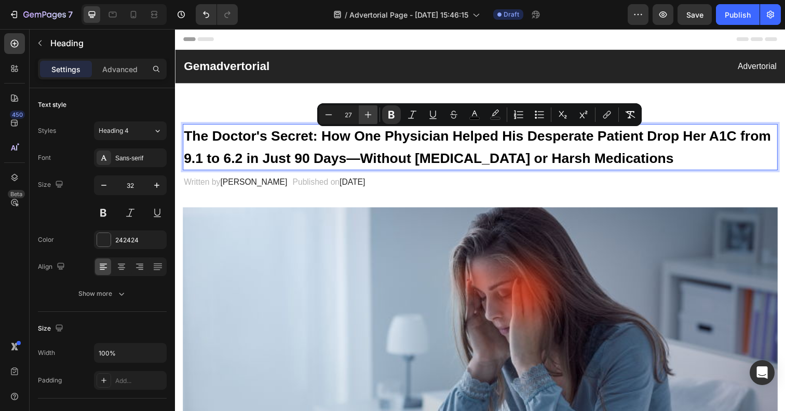
click at [366, 112] on icon "Editor contextual toolbar" at bounding box center [368, 114] width 10 height 10
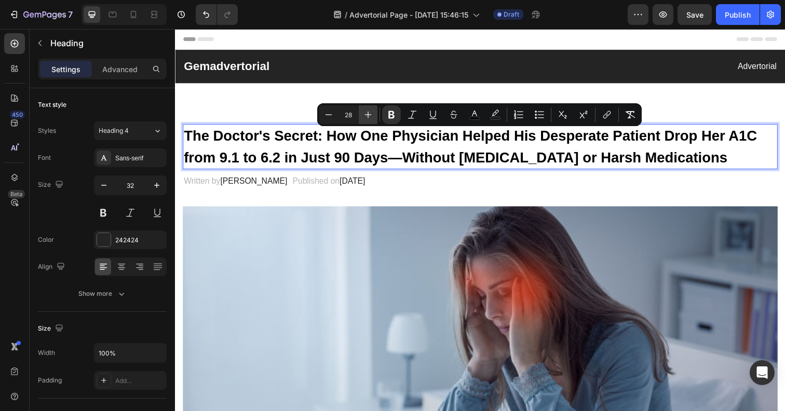
click at [366, 112] on icon "Editor contextual toolbar" at bounding box center [368, 114] width 10 height 10
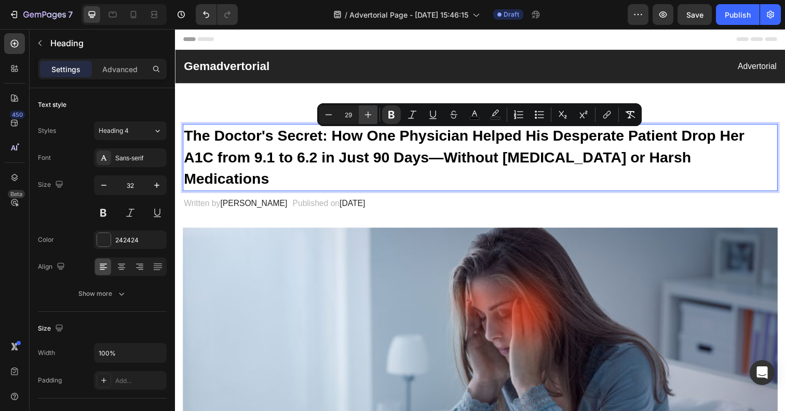
click at [366, 112] on icon "Editor contextual toolbar" at bounding box center [368, 114] width 10 height 10
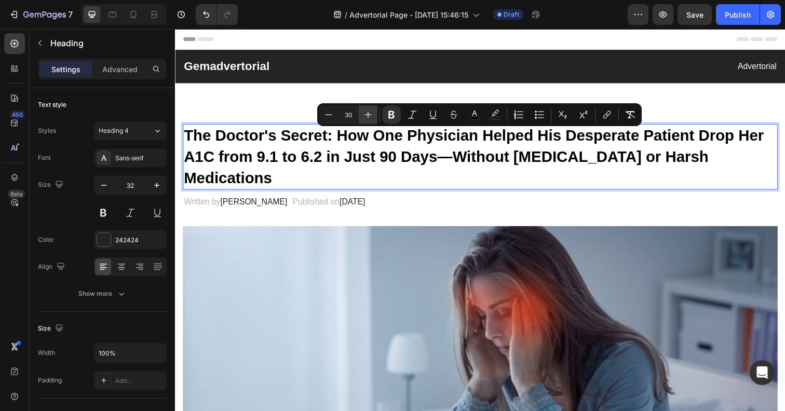
click at [366, 112] on icon "Editor contextual toolbar" at bounding box center [368, 114] width 10 height 10
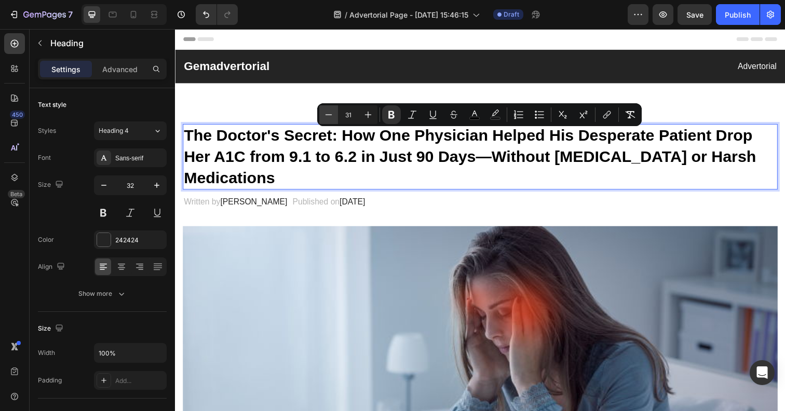
click at [332, 116] on icon "Editor contextual toolbar" at bounding box center [328, 114] width 10 height 10
type input "30"
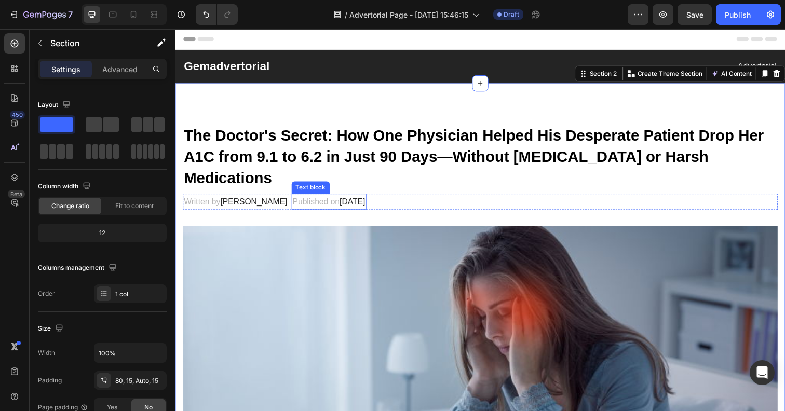
click at [359, 198] on p "Published on February 28, 2023" at bounding box center [332, 205] width 74 height 15
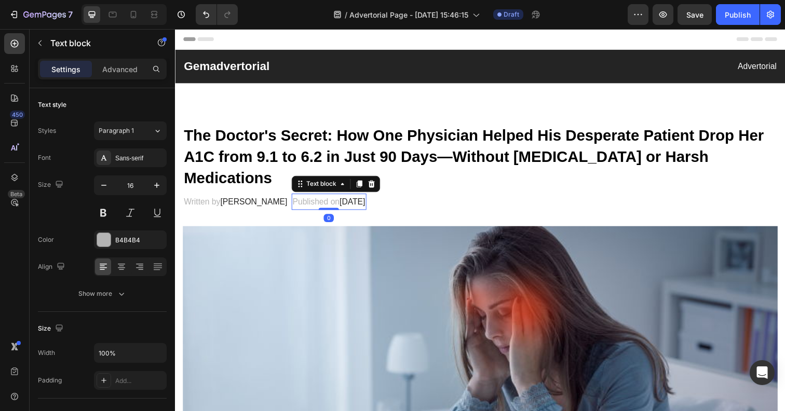
click at [368, 201] on span "February 28, 2023" at bounding box center [355, 205] width 26 height 9
click at [342, 201] on span "February 28, 2025" at bounding box center [355, 205] width 26 height 9
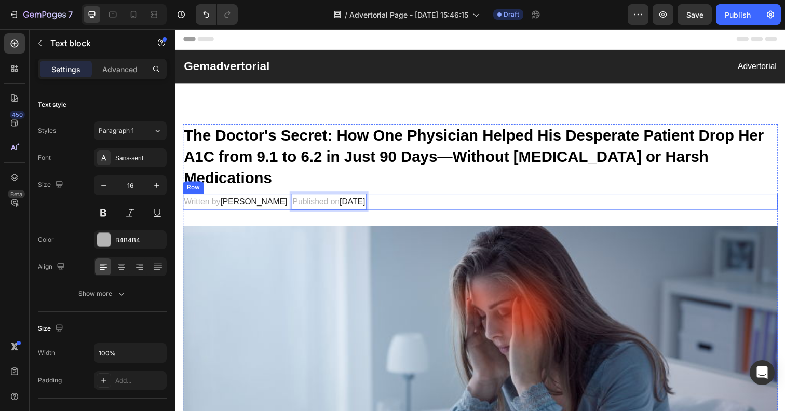
click at [438, 197] on div "Written by Dr.Marcus Text block Published on August 28, 2025 Text block 0 Row" at bounding box center [486, 205] width 607 height 17
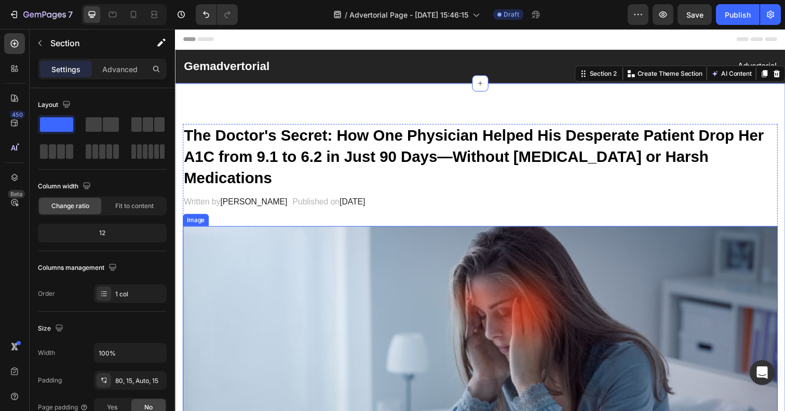
click at [477, 240] on img at bounding box center [486, 400] width 607 height 341
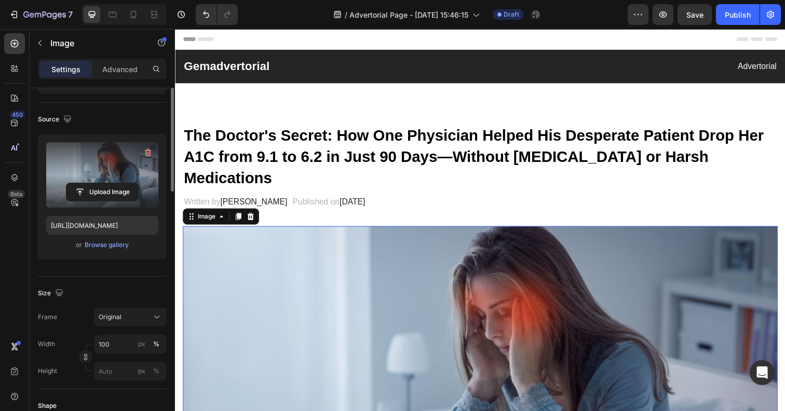
scroll to position [62, 0]
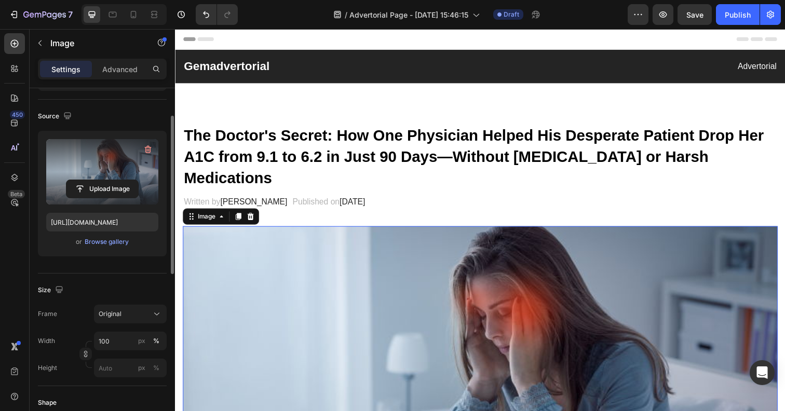
click at [113, 159] on label at bounding box center [102, 171] width 112 height 65
click at [113, 180] on input "file" at bounding box center [102, 189] width 72 height 18
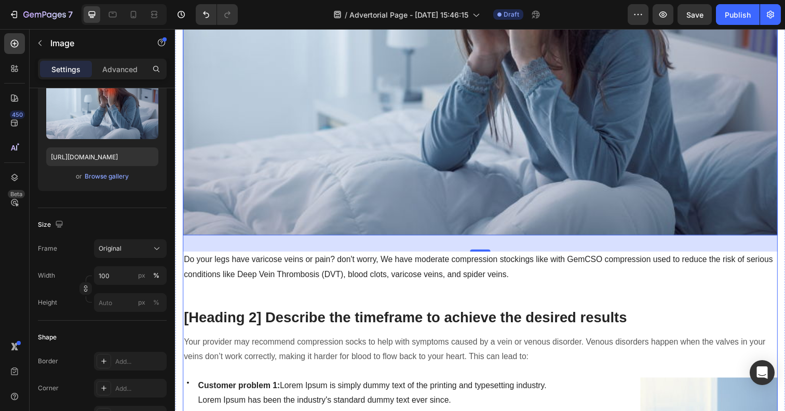
scroll to position [372, 0]
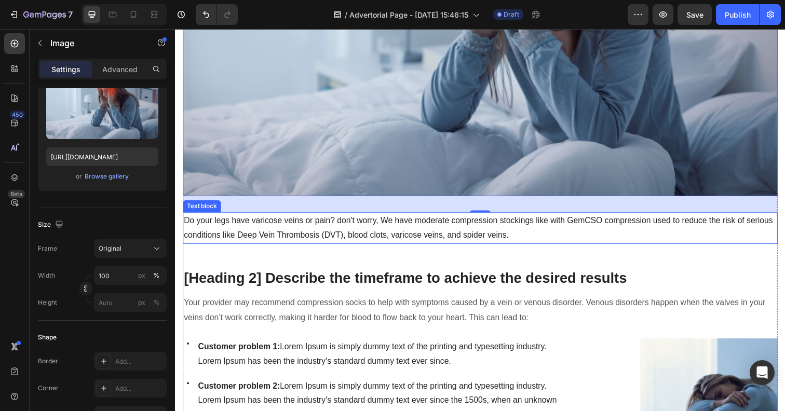
click at [301, 217] on p "Do your legs have varicose veins or pain? don't worry, We have moderate compres…" at bounding box center [486, 232] width 605 height 30
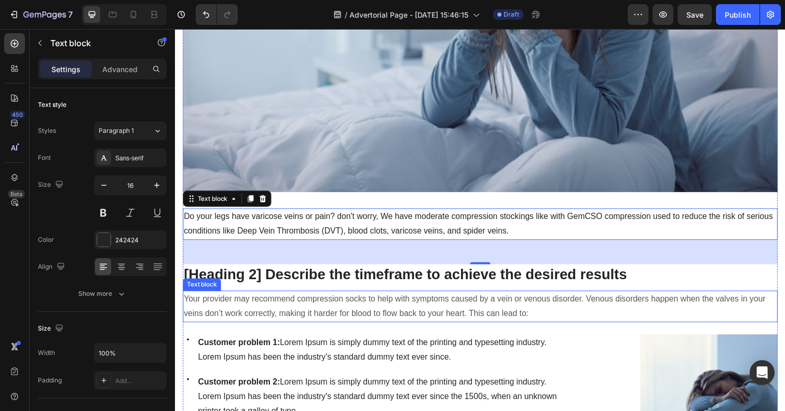
scroll to position [378, 0]
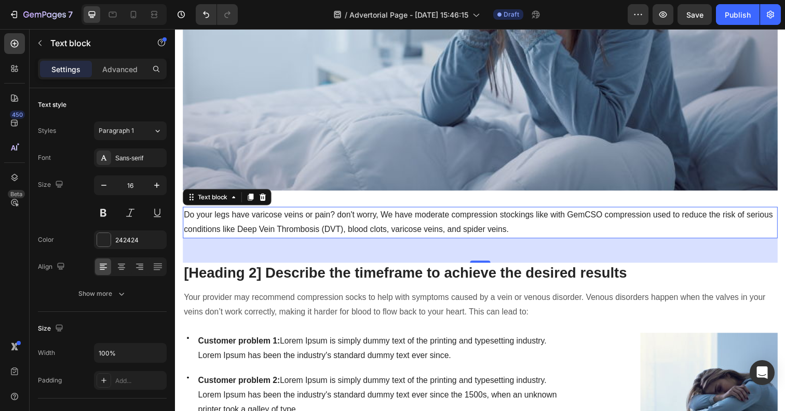
click at [226, 212] on p "Do your legs have varicose veins or pain? don't worry, We have moderate compres…" at bounding box center [486, 227] width 605 height 30
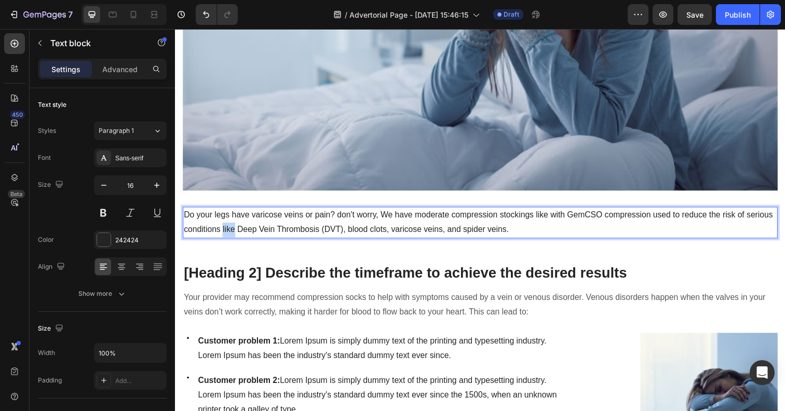
click at [226, 212] on p "Do your legs have varicose veins or pain? don't worry, We have moderate compres…" at bounding box center [486, 227] width 605 height 30
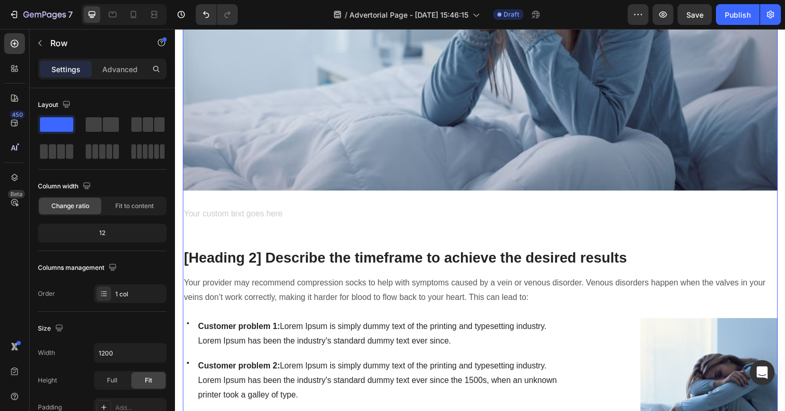
click at [249, 211] on div "Rich Text Editor. Editing area: main" at bounding box center [486, 219] width 607 height 17
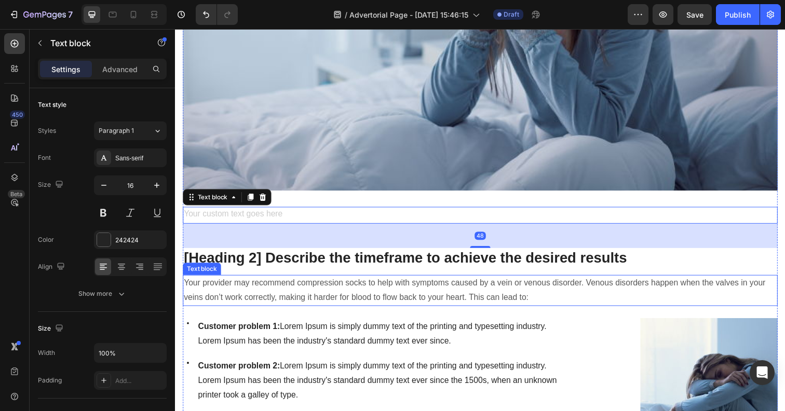
click at [362, 281] on p "Your provider may recommend compression socks to help with symptoms caused by a…" at bounding box center [486, 296] width 605 height 30
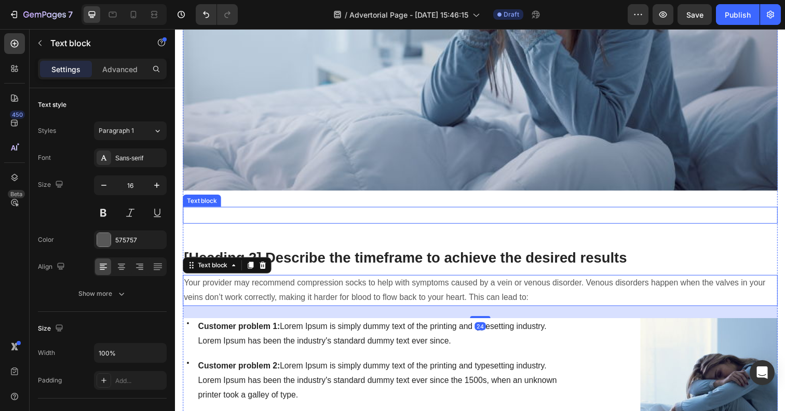
click at [263, 212] on p "Rich Text Editor. Editing area: main" at bounding box center [486, 219] width 605 height 15
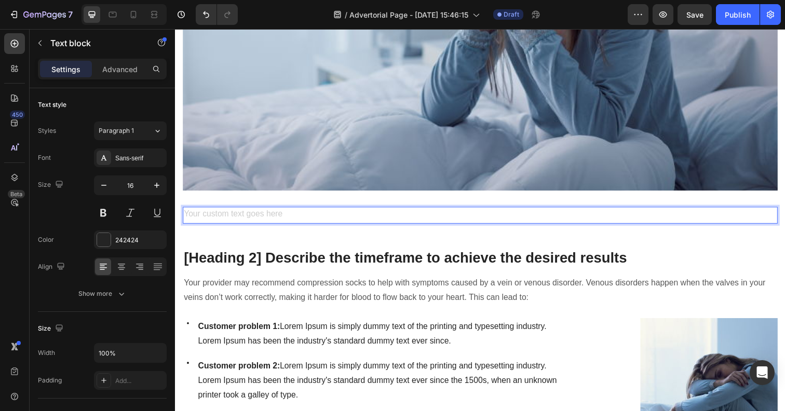
click at [244, 211] on div "Rich Text Editor. Editing area: main" at bounding box center [486, 219] width 607 height 17
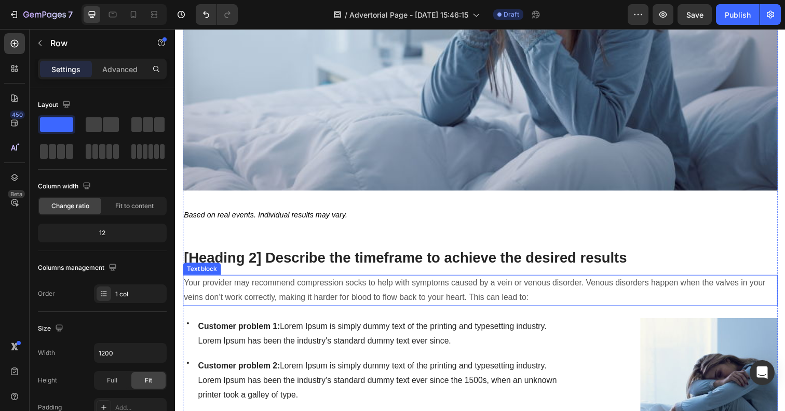
click at [190, 281] on p "Your provider may recommend compression socks to help with symptoms caused by a…" at bounding box center [486, 296] width 605 height 30
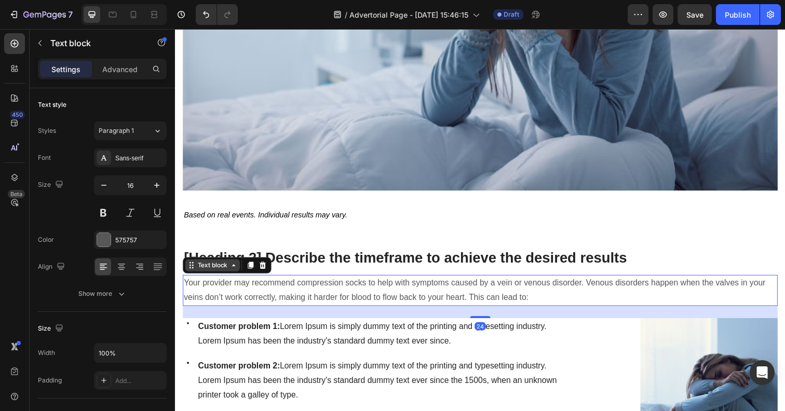
click at [196, 266] on div "Text block" at bounding box center [213, 270] width 35 height 9
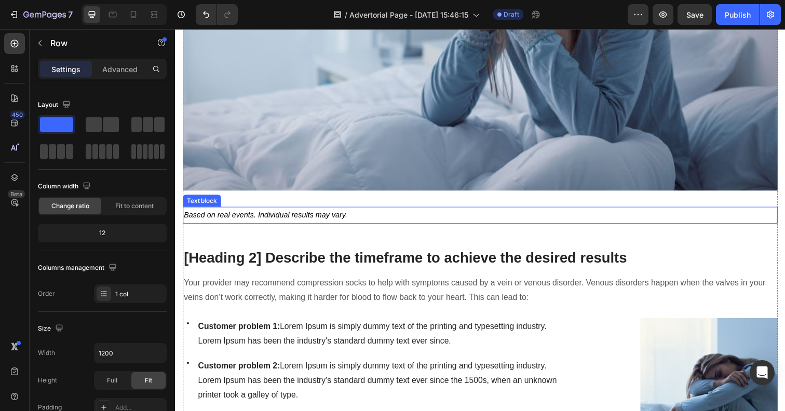
click at [294, 215] on icon "Based on real events. Individual results may vary." at bounding box center [267, 219] width 167 height 8
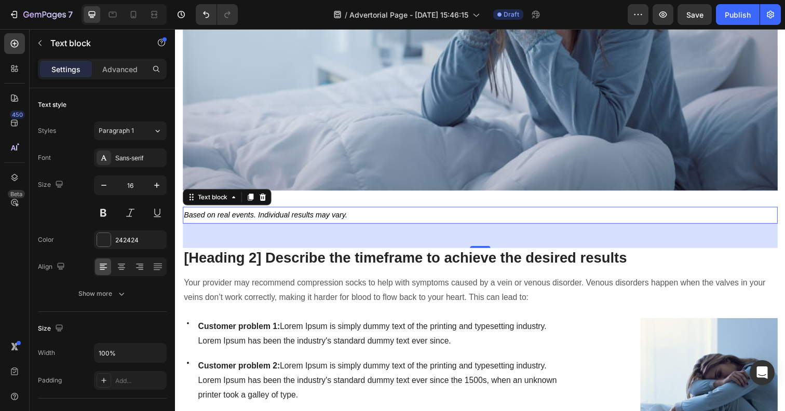
click at [218, 228] on div "48" at bounding box center [486, 240] width 607 height 25
click at [106, 187] on icon "button" at bounding box center [104, 185] width 10 height 10
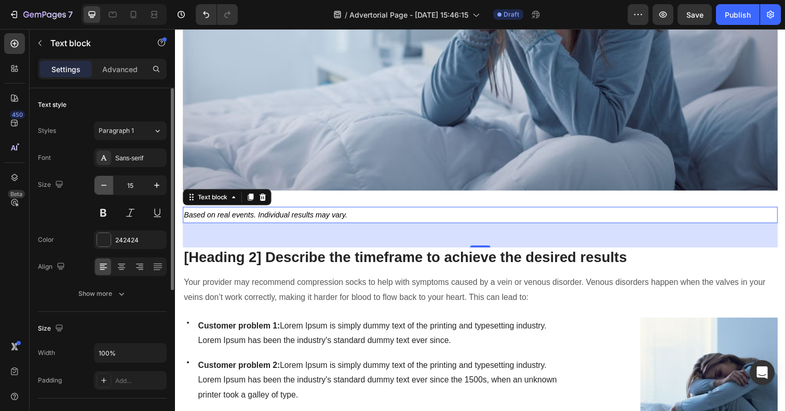
click at [106, 187] on icon "button" at bounding box center [104, 185] width 10 height 10
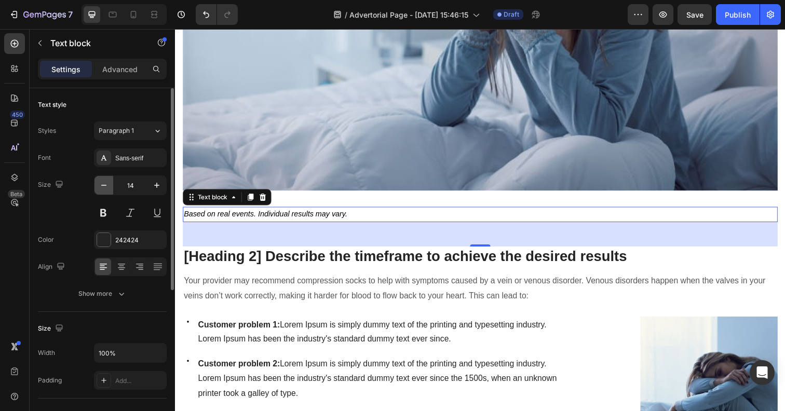
click at [106, 187] on icon "button" at bounding box center [104, 185] width 10 height 10
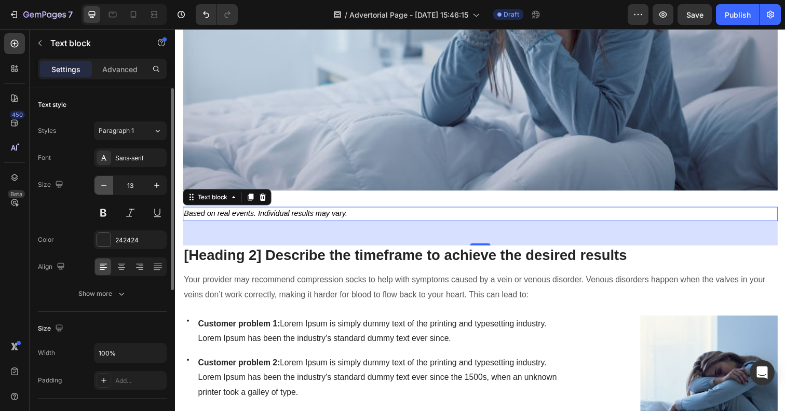
click at [106, 187] on icon "button" at bounding box center [104, 185] width 10 height 10
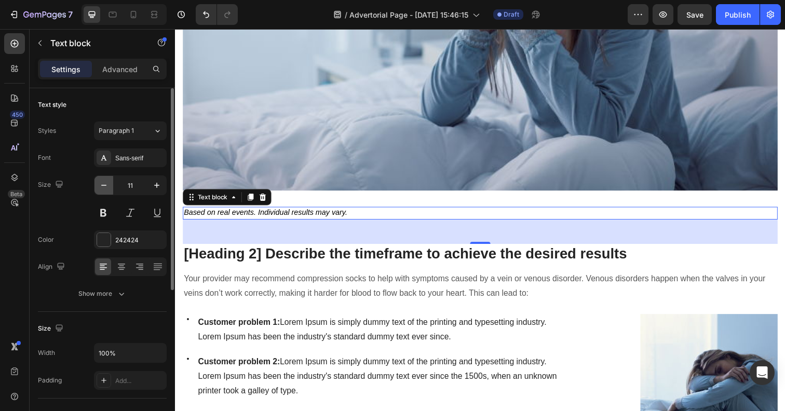
click at [106, 187] on icon "button" at bounding box center [104, 185] width 10 height 10
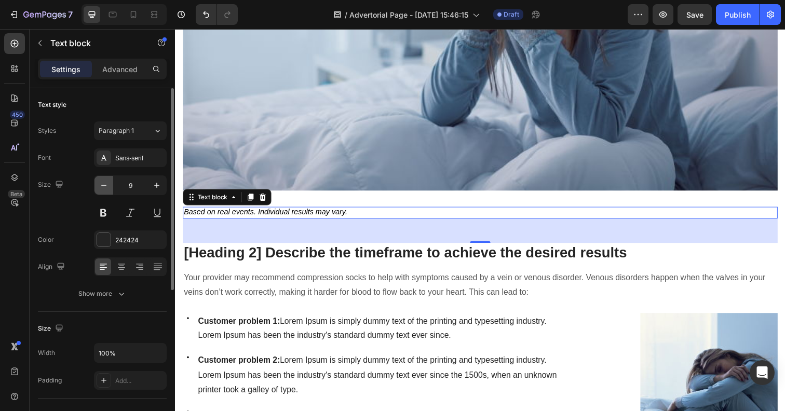
click at [106, 187] on icon "button" at bounding box center [104, 185] width 10 height 10
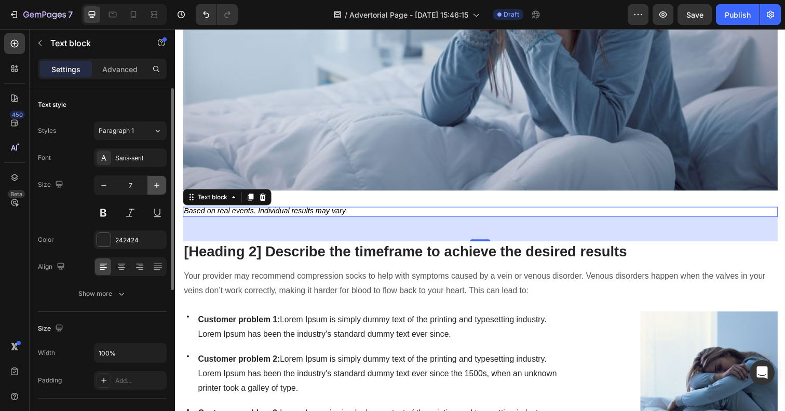
click at [161, 190] on icon "button" at bounding box center [157, 185] width 10 height 10
type input "9"
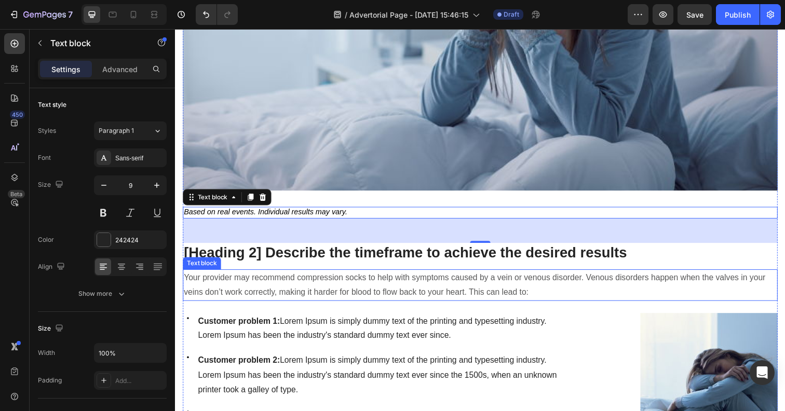
click at [392, 275] on div "Your provider may recommend compression socks to help with symptoms caused by a…" at bounding box center [486, 291] width 607 height 32
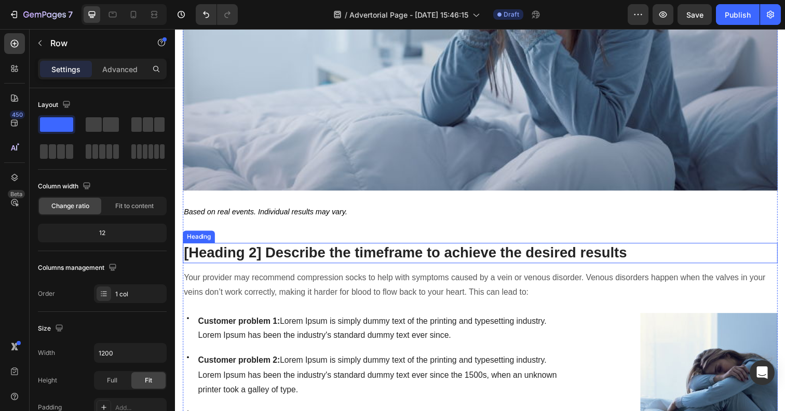
click at [400, 249] on p "[Heading 2] Describe the timeframe to achieve the desired results" at bounding box center [486, 258] width 605 height 19
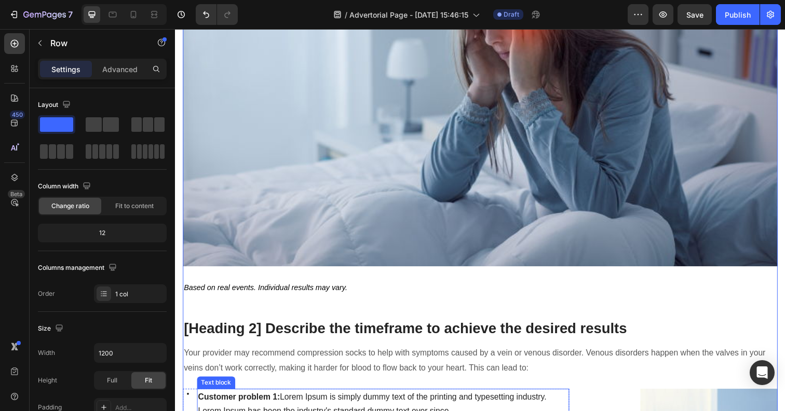
scroll to position [364, 0]
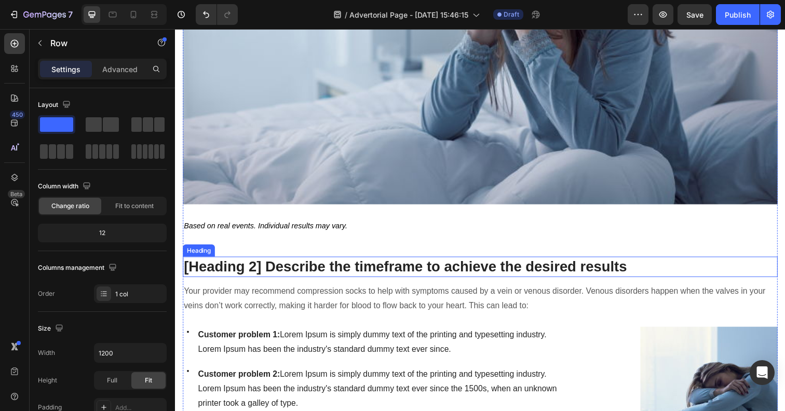
click at [332, 263] on p "[Heading 2] Describe the timeframe to achieve the desired results" at bounding box center [486, 272] width 605 height 19
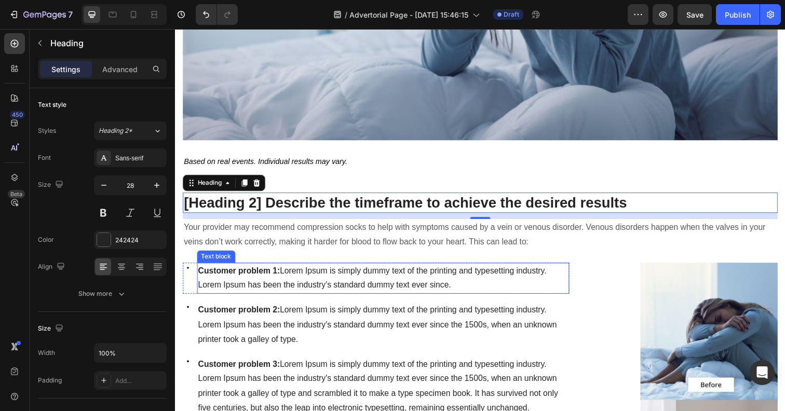
scroll to position [446, 0]
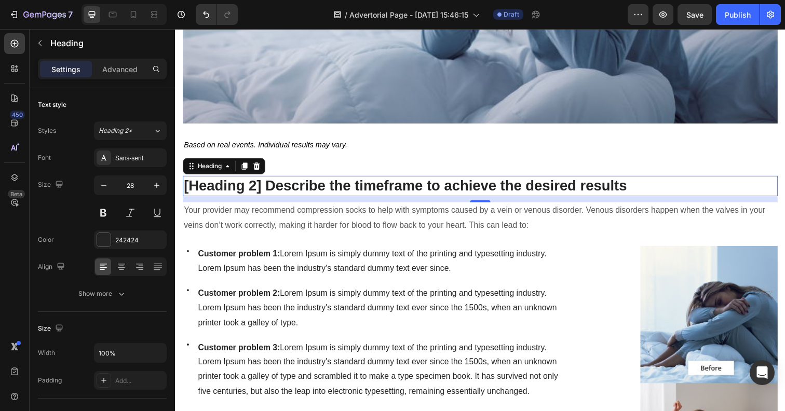
click at [290, 200] on div "12" at bounding box center [486, 203] width 607 height 6
click at [291, 180] on p "[Heading 2] Describe the timeframe to achieve the desired results" at bounding box center [486, 189] width 605 height 19
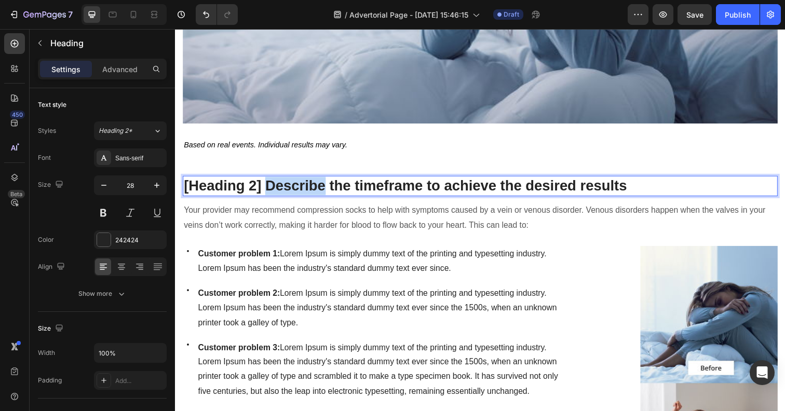
click at [291, 180] on p "[Heading 2] Describe the timeframe to achieve the desired results" at bounding box center [486, 189] width 605 height 19
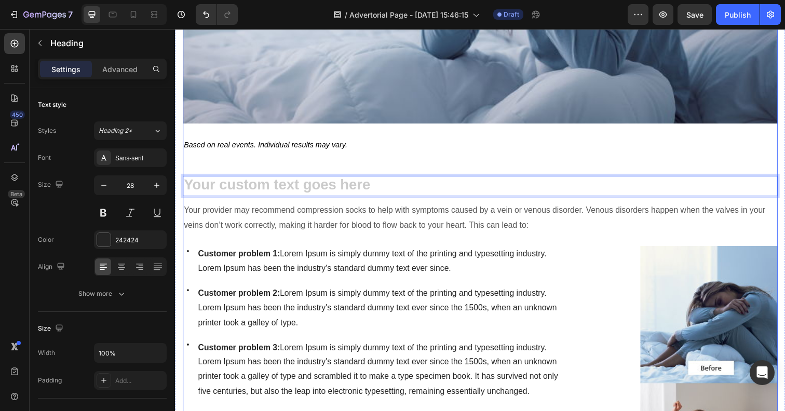
click at [295, 252] on p "Customer problem 1: Lorem Ipsum is simply dummy text of the printing and typese…" at bounding box center [387, 267] width 378 height 30
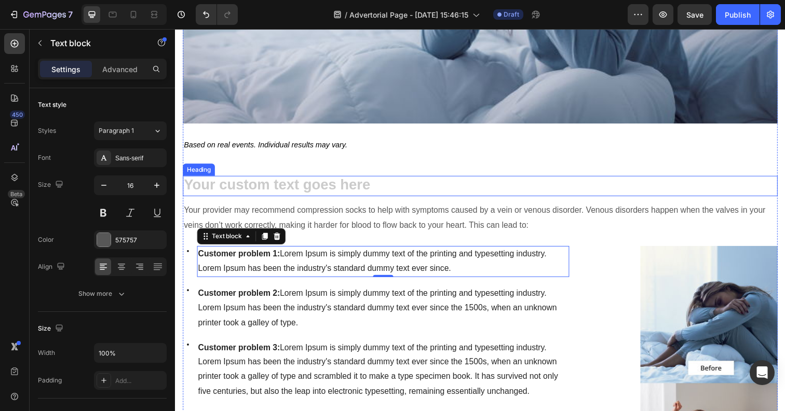
click at [266, 179] on h2 "Rich Text Editor. Editing area: main" at bounding box center [486, 189] width 607 height 21
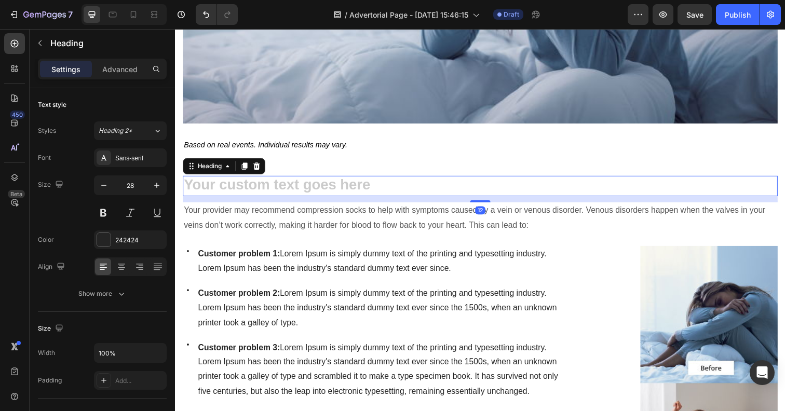
click at [266, 161] on div "Heading" at bounding box center [225, 169] width 84 height 17
click at [260, 165] on icon at bounding box center [258, 168] width 7 height 7
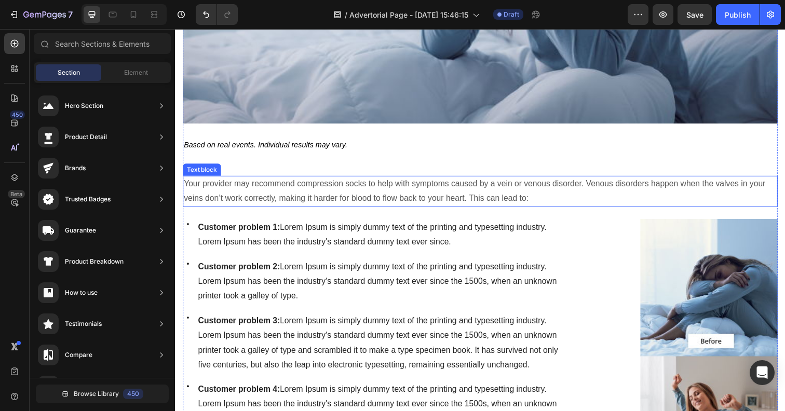
click at [259, 180] on p "Your provider may recommend compression socks to help with symptoms caused by a…" at bounding box center [486, 195] width 605 height 30
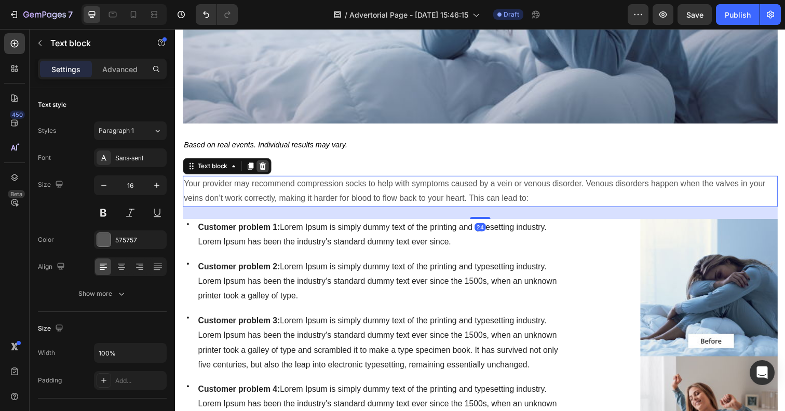
click at [262, 165] on icon at bounding box center [264, 169] width 8 height 8
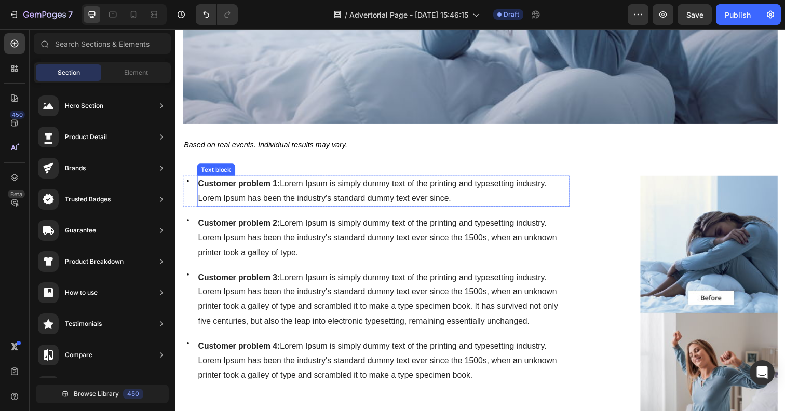
click at [281, 184] on span "Customer problem 1: Lorem Ipsum is simply dummy text of the printing and typese…" at bounding box center [375, 195] width 355 height 24
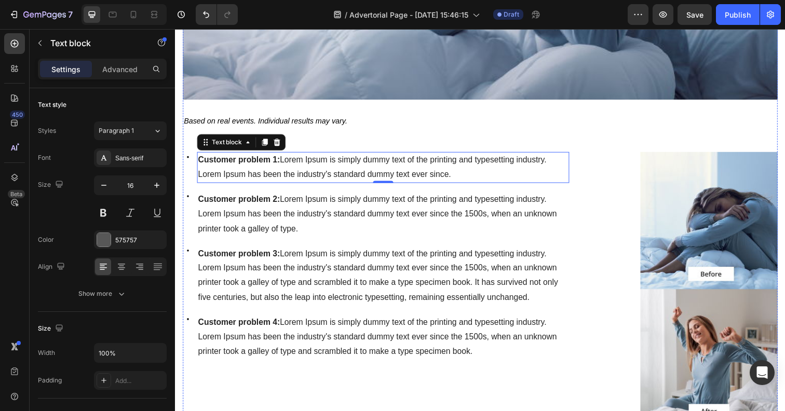
scroll to position [465, 0]
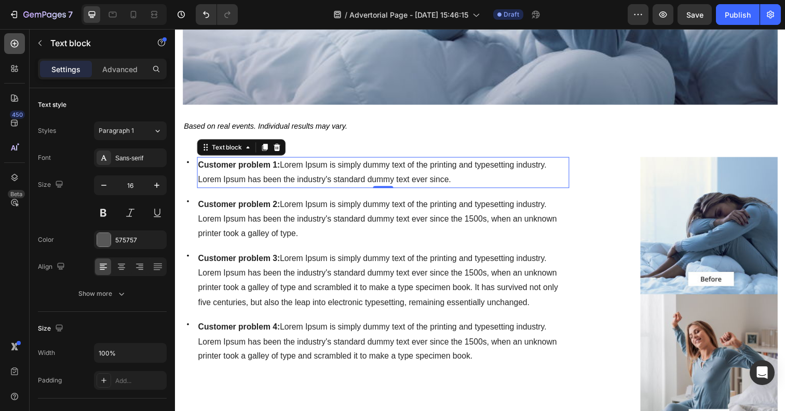
click at [6, 46] on div at bounding box center [14, 43] width 21 height 21
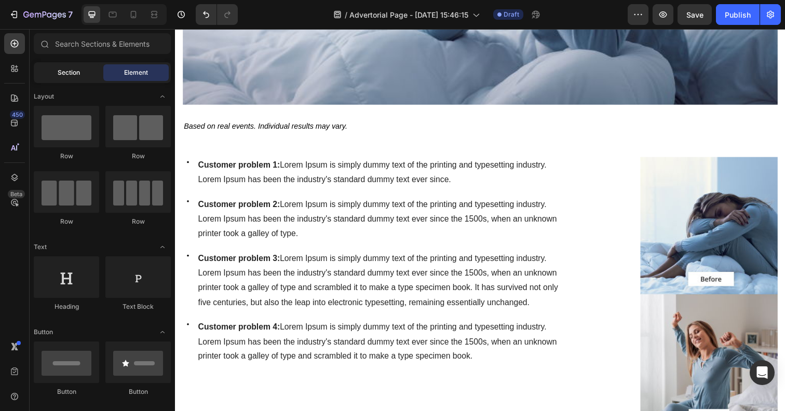
click at [65, 79] on div "Section" at bounding box center [68, 72] width 65 height 17
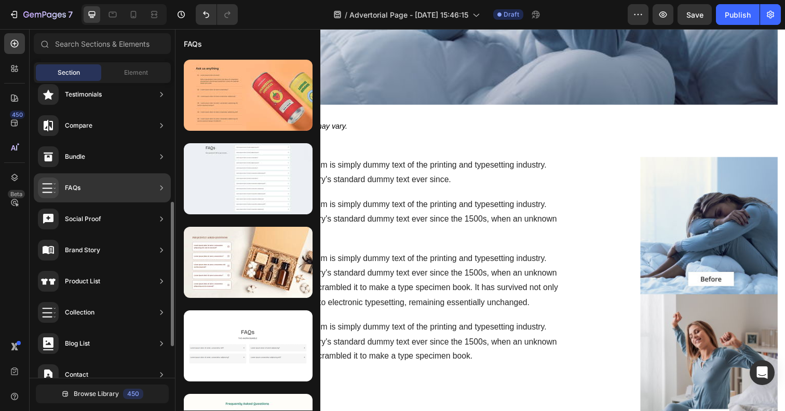
scroll to position [234, 0]
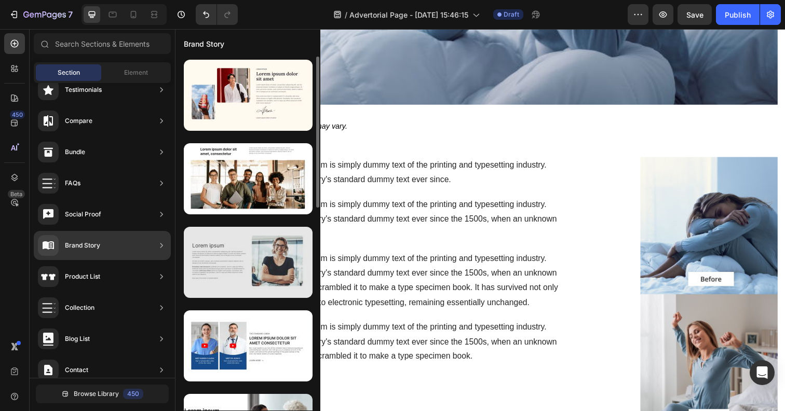
click at [209, 249] on div at bounding box center [248, 262] width 129 height 71
click at [230, 276] on div at bounding box center [248, 262] width 129 height 71
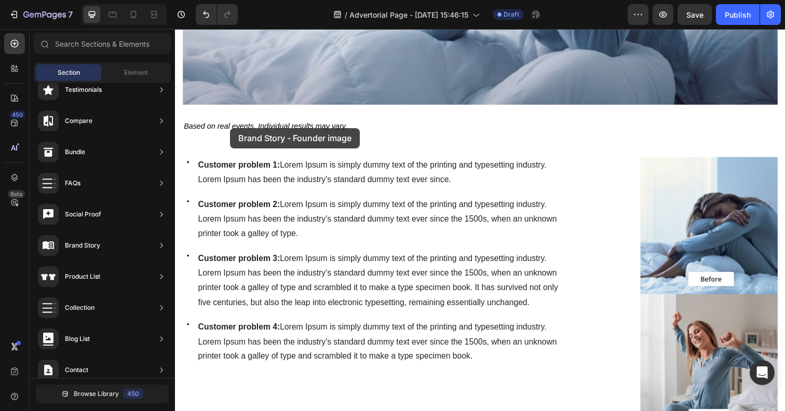
drag, startPoint x: 405, startPoint y: 305, endPoint x: 240, endPoint y: 148, distance: 227.6
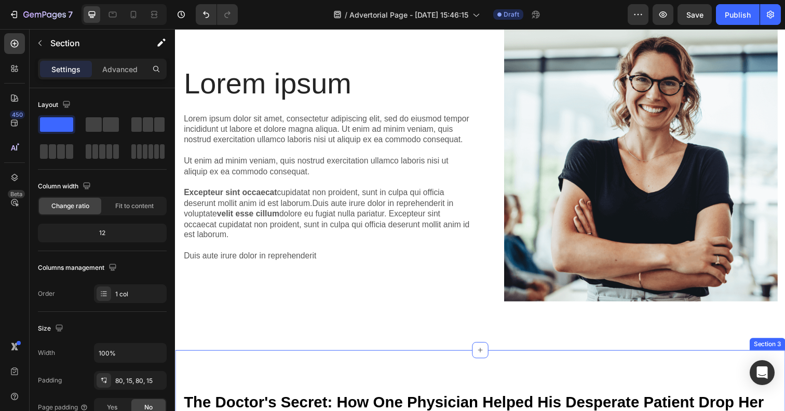
scroll to position [99, 0]
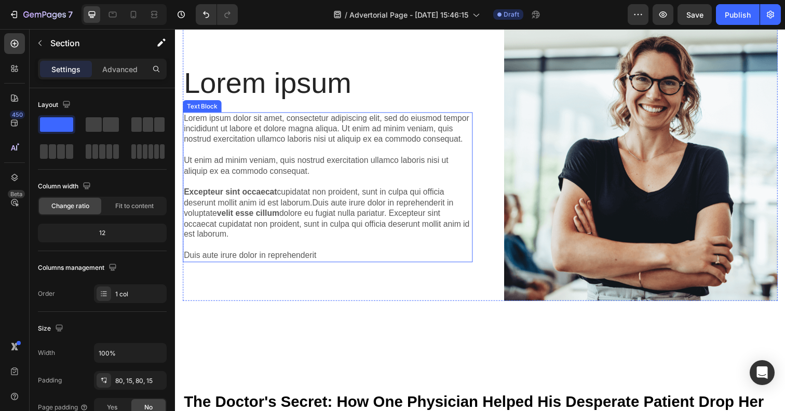
click at [412, 187] on p "Lorem ipsum dolor sit amet, consectetur adipiscing elit, sed do eiusmod tempor …" at bounding box center [331, 190] width 294 height 151
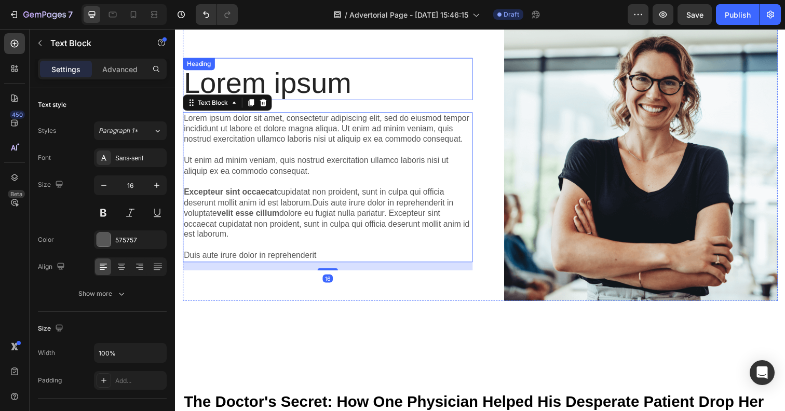
click at [346, 91] on h2 "Lorem ipsum" at bounding box center [331, 84] width 296 height 35
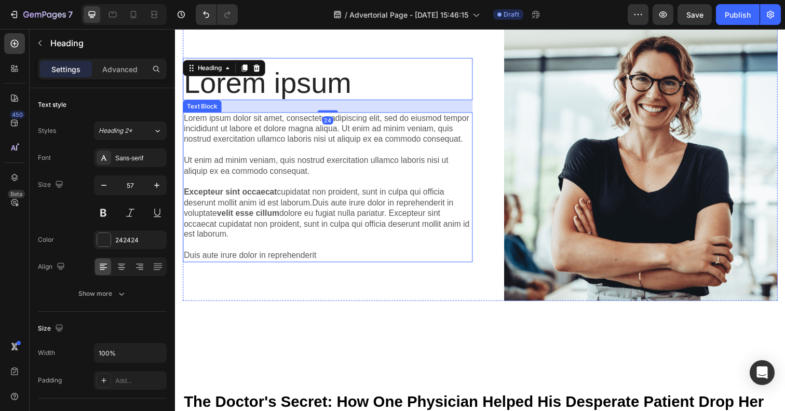
scroll to position [23, 0]
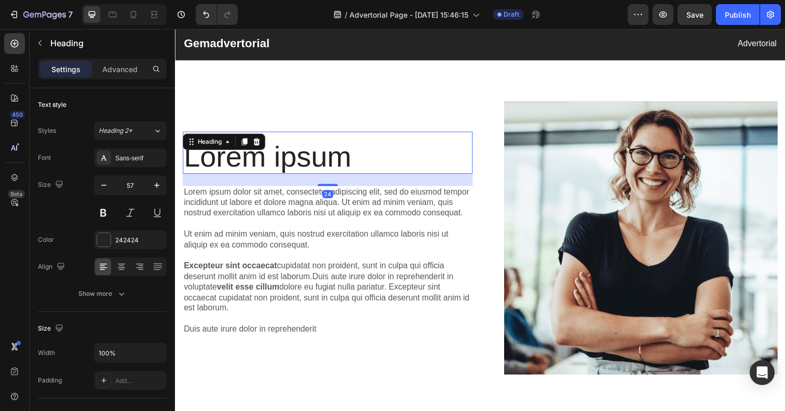
click at [344, 153] on h2 "Lorem ipsum" at bounding box center [331, 159] width 296 height 35
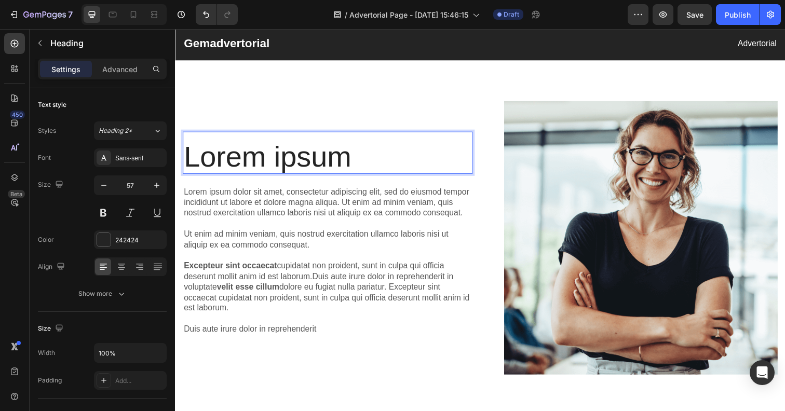
click at [344, 153] on p "Lorem ipsum" at bounding box center [331, 159] width 294 height 33
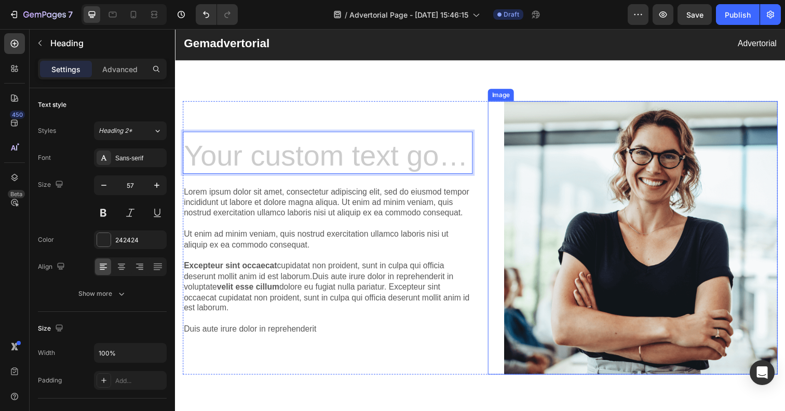
click at [619, 187] on img at bounding box center [650, 242] width 279 height 279
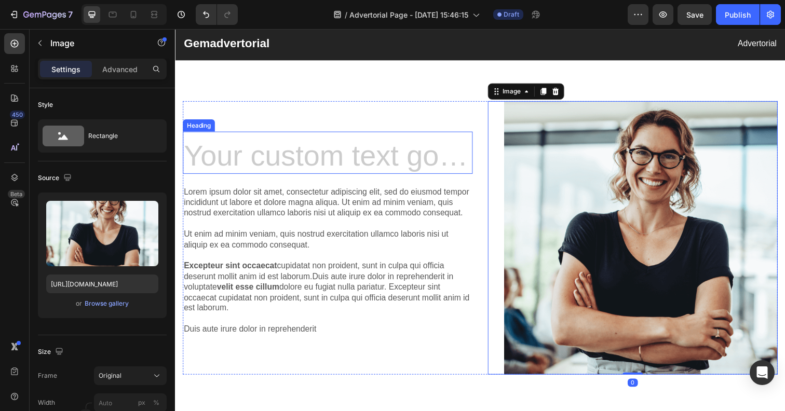
click at [410, 154] on h2 "Rich Text Editor. Editing area: main" at bounding box center [331, 159] width 296 height 35
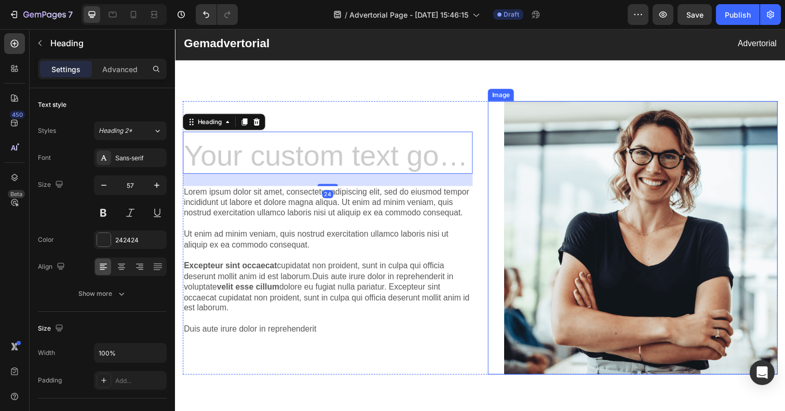
click at [523, 138] on img at bounding box center [650, 242] width 279 height 279
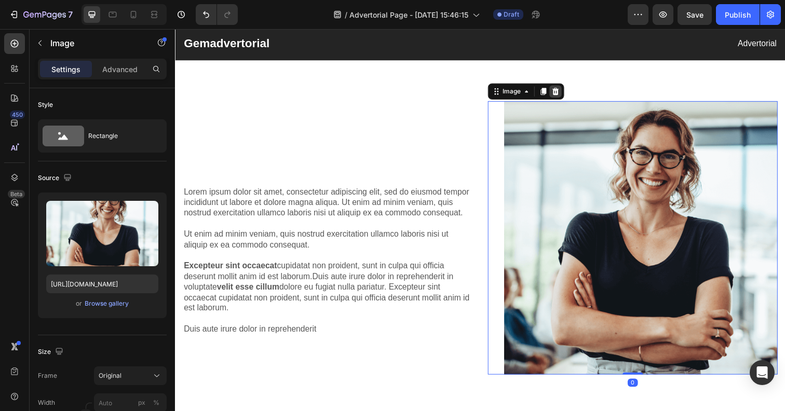
click at [563, 99] on div at bounding box center [563, 93] width 12 height 12
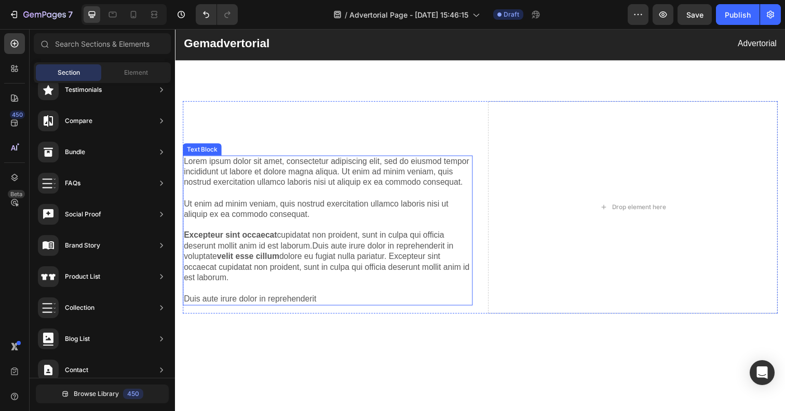
click at [381, 167] on p "Lorem ipsum dolor sit amet, consectetur adipiscing elit, sed do eiusmod tempor …" at bounding box center [331, 234] width 294 height 151
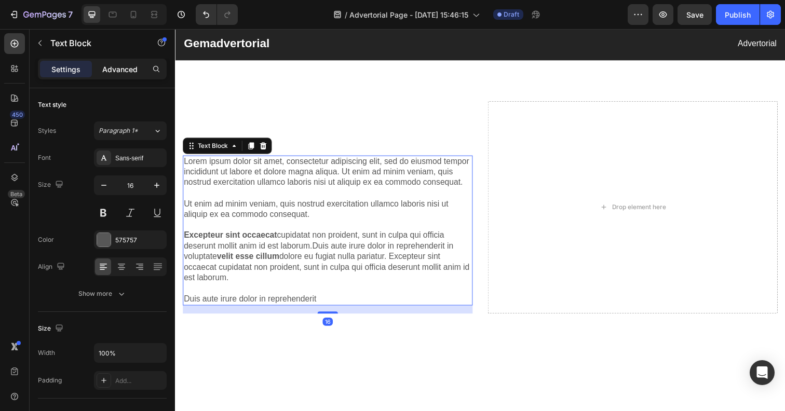
click at [125, 73] on p "Advanced" at bounding box center [119, 69] width 35 height 11
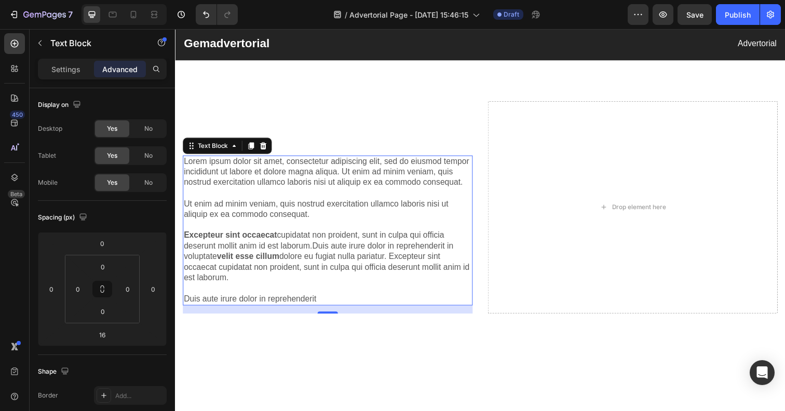
click at [342, 204] on p "Lorem ipsum dolor sit amet, consectetur adipiscing elit, sed do eiusmod tempor …" at bounding box center [331, 234] width 294 height 151
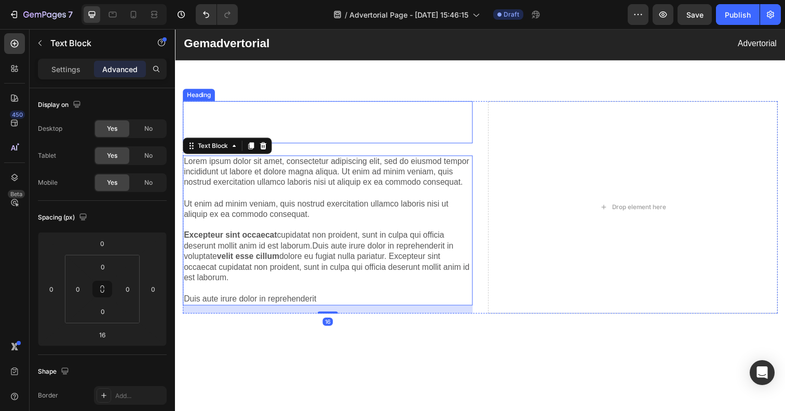
click at [391, 132] on p "Rich Text Editor. Editing area: main" at bounding box center [331, 128] width 294 height 33
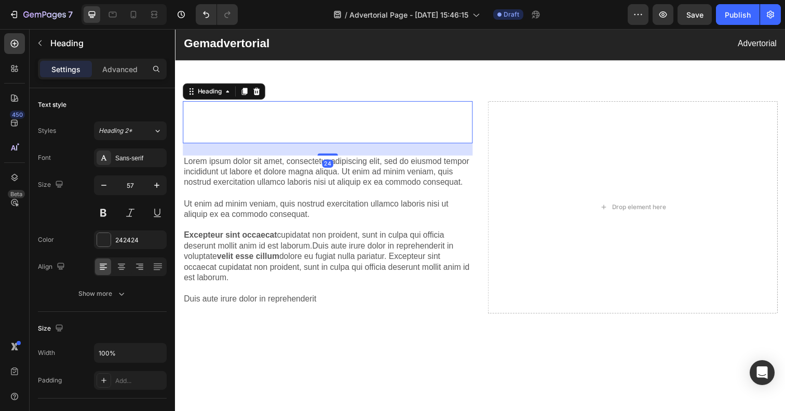
click at [334, 106] on div "Heading 24" at bounding box center [331, 124] width 296 height 43
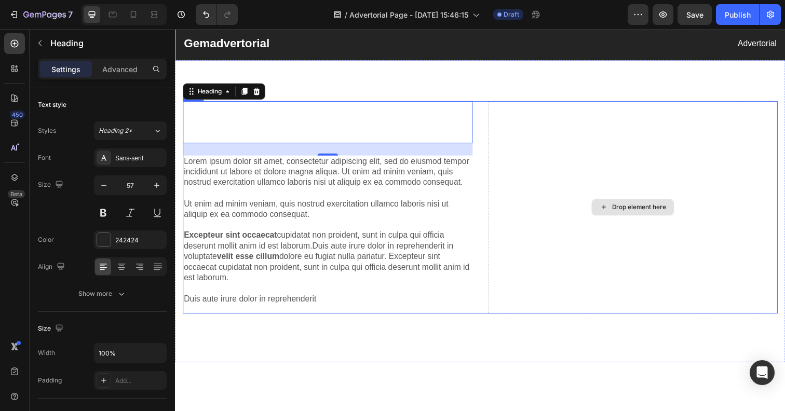
click at [564, 154] on div "Drop element here" at bounding box center [642, 211] width 296 height 217
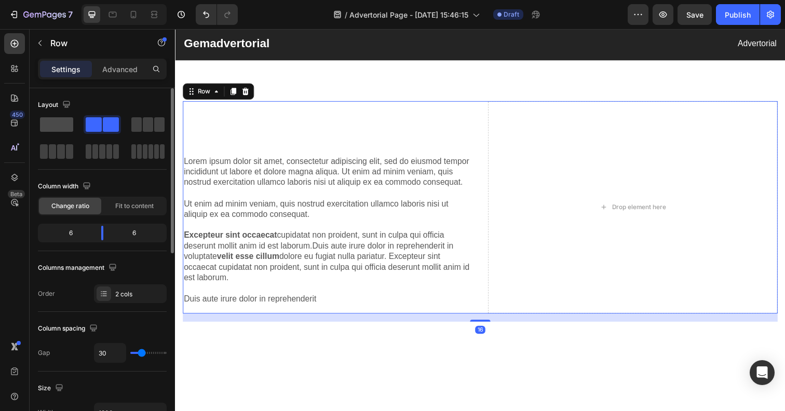
click at [61, 126] on span at bounding box center [56, 124] width 33 height 15
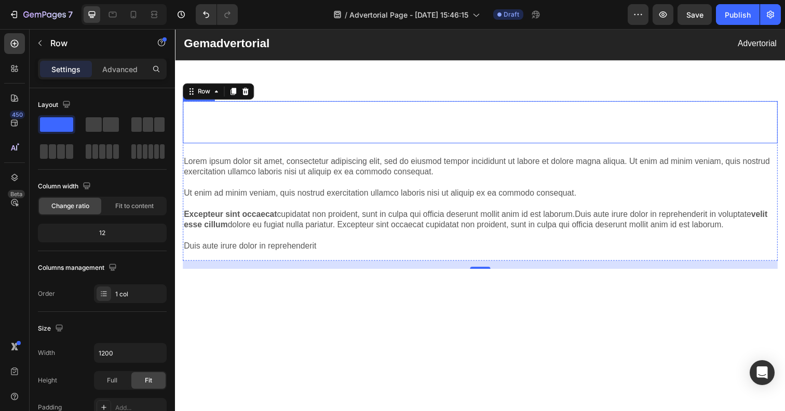
click at [348, 111] on h2 "Rich Text Editor. Editing area: main" at bounding box center [486, 128] width 607 height 35
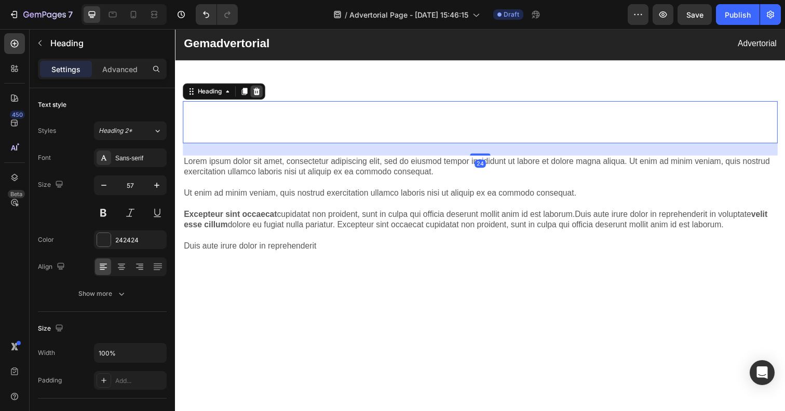
click at [258, 91] on icon at bounding box center [258, 92] width 7 height 7
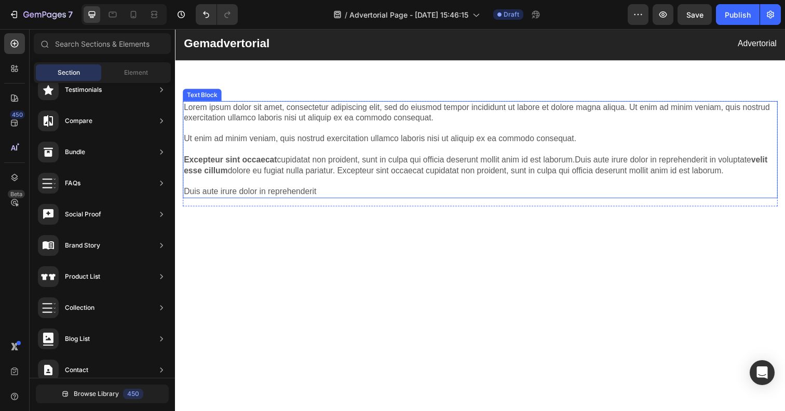
click at [279, 141] on p "Lorem ipsum dolor sit amet, consectetur adipiscing elit, sed do eiusmod tempor …" at bounding box center [486, 152] width 605 height 97
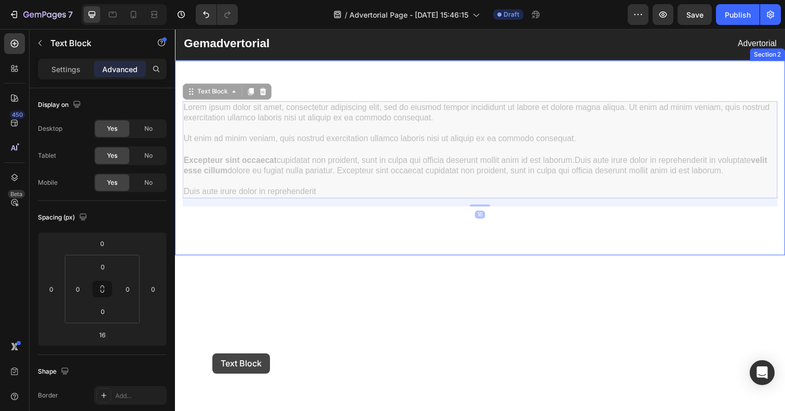
drag, startPoint x: 189, startPoint y: 92, endPoint x: 213, endPoint y: 359, distance: 267.3
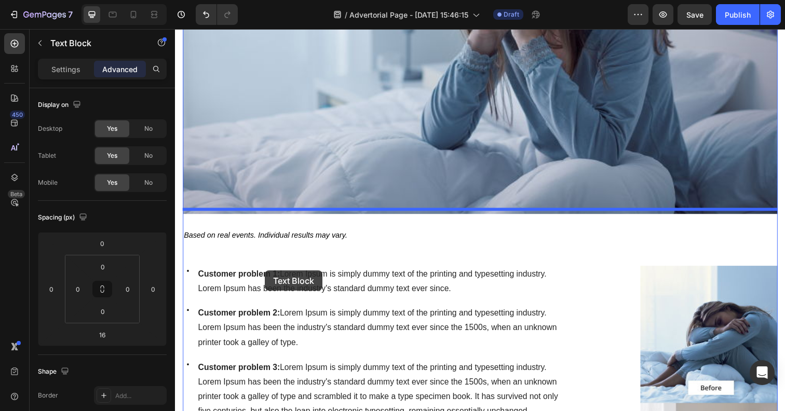
scroll to position [560, 0]
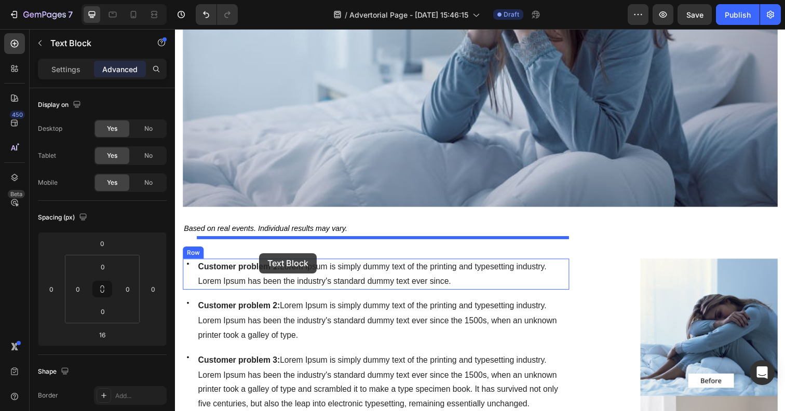
drag, startPoint x: 188, startPoint y: 115, endPoint x: 260, endPoint y: 258, distance: 159.9
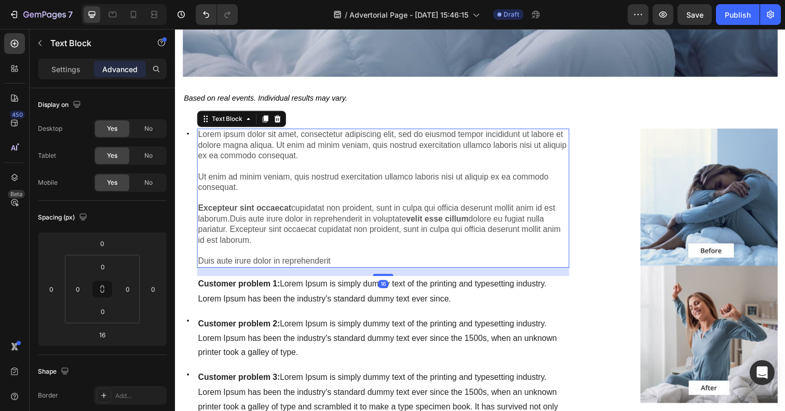
scroll to position [693, 0]
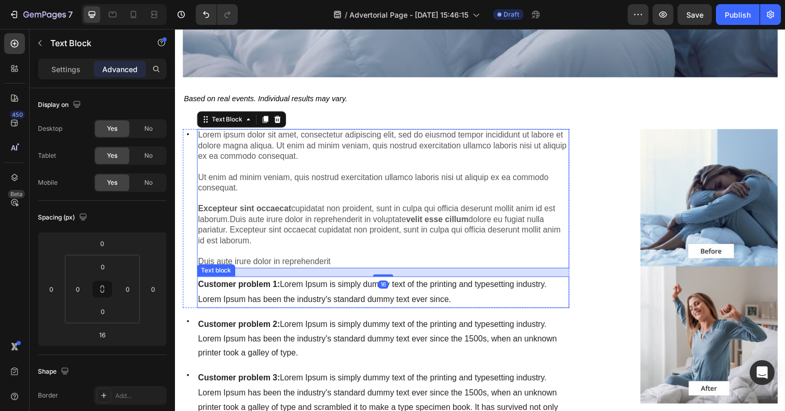
click at [268, 289] on span "Customer problem 1: Lorem Ipsum is simply dummy text of the printing and typese…" at bounding box center [375, 297] width 355 height 24
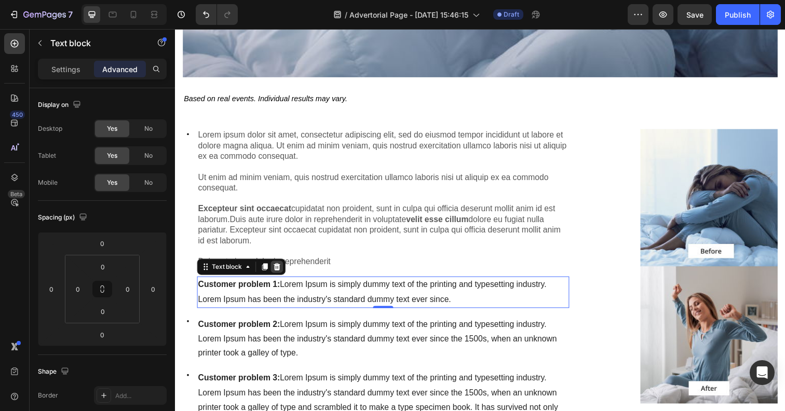
click at [279, 268] on icon at bounding box center [279, 271] width 7 height 7
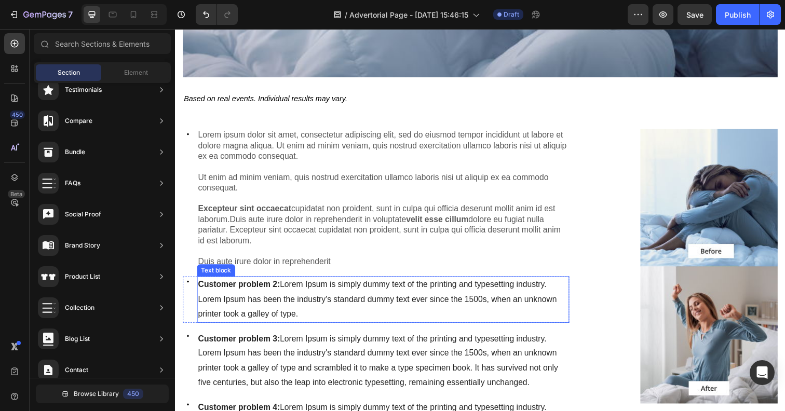
click at [274, 286] on span "Customer problem 2: Lorem Ipsum is simply dummy text of the printing and typese…" at bounding box center [381, 304] width 366 height 39
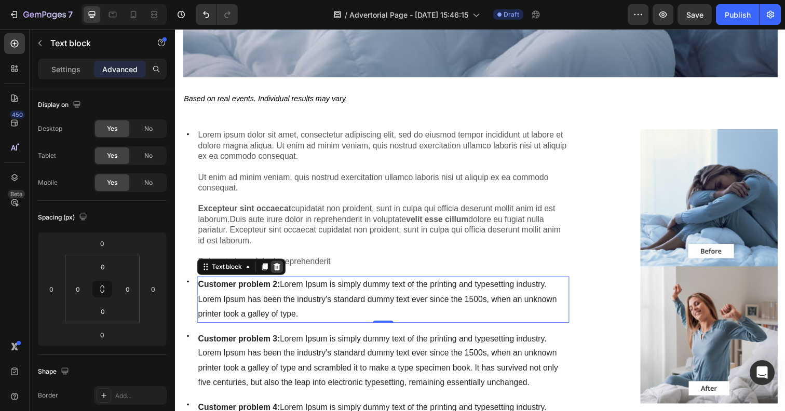
click at [279, 268] on icon at bounding box center [279, 272] width 8 height 8
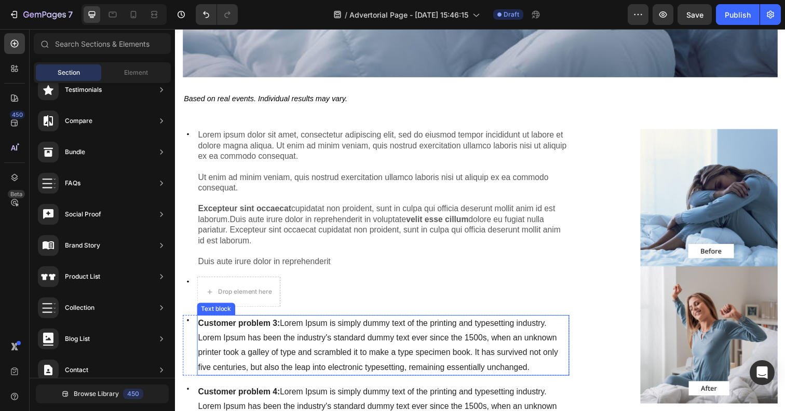
click at [277, 322] on p "Customer problem 3: Lorem Ipsum is simply dummy text of the printing and typese…" at bounding box center [387, 329] width 378 height 15
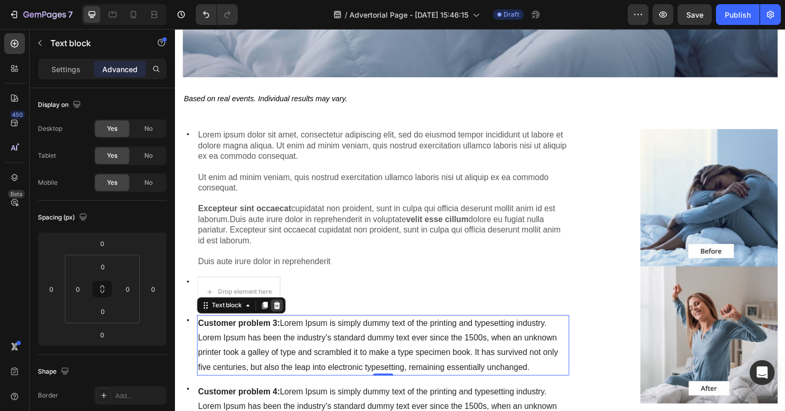
click at [277, 307] on icon at bounding box center [279, 311] width 8 height 8
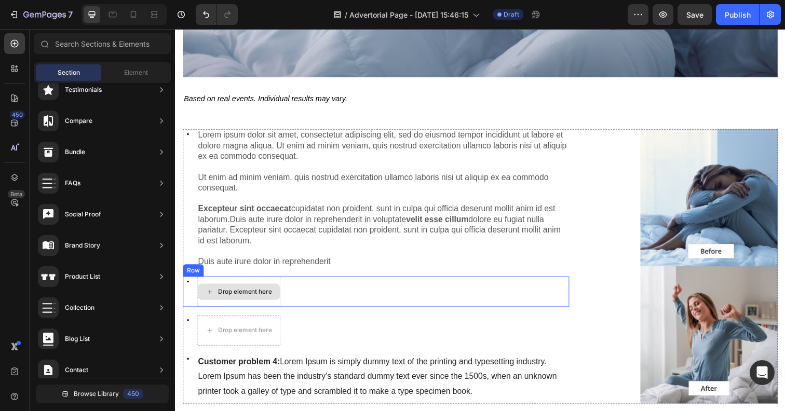
click at [255, 289] on div "Drop element here" at bounding box center [240, 297] width 84 height 17
click at [309, 282] on div "Icon Drop element here Row" at bounding box center [380, 297] width 394 height 31
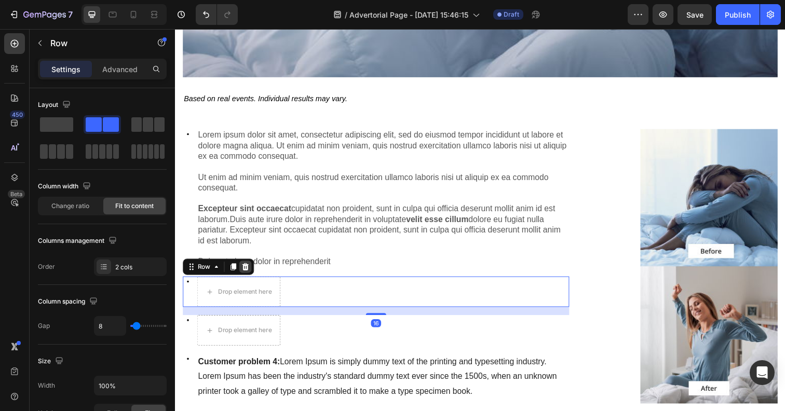
click at [243, 268] on icon at bounding box center [246, 272] width 8 height 8
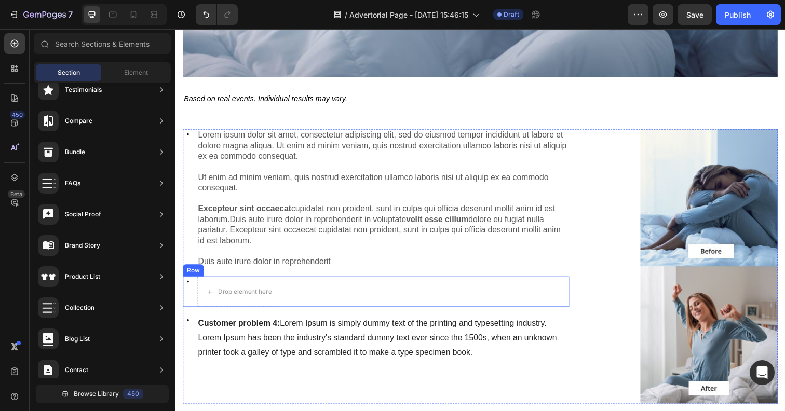
click at [313, 282] on div "Icon Drop element here Row" at bounding box center [380, 297] width 394 height 31
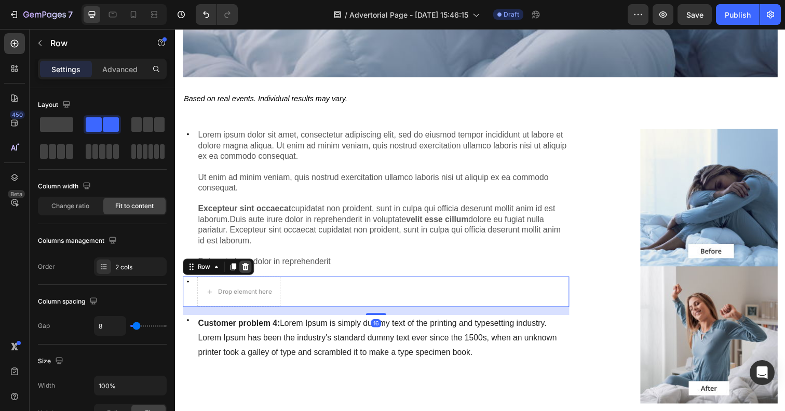
click at [246, 268] on icon at bounding box center [246, 271] width 7 height 7
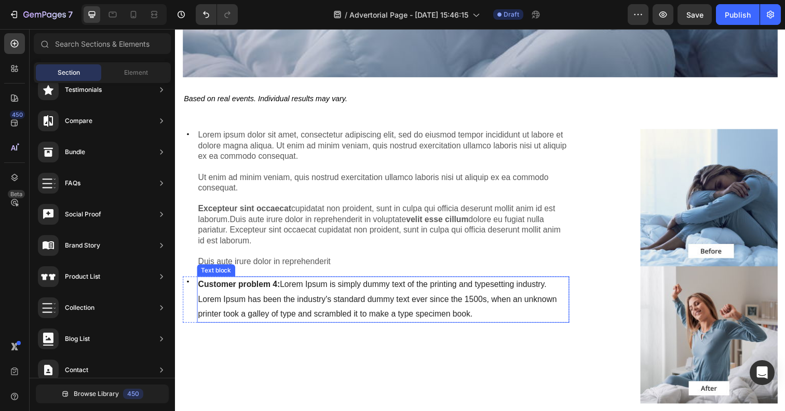
click at [331, 290] on p "Customer problem 4: Lorem Ipsum is simply dummy text of the printing and typese…" at bounding box center [387, 305] width 378 height 45
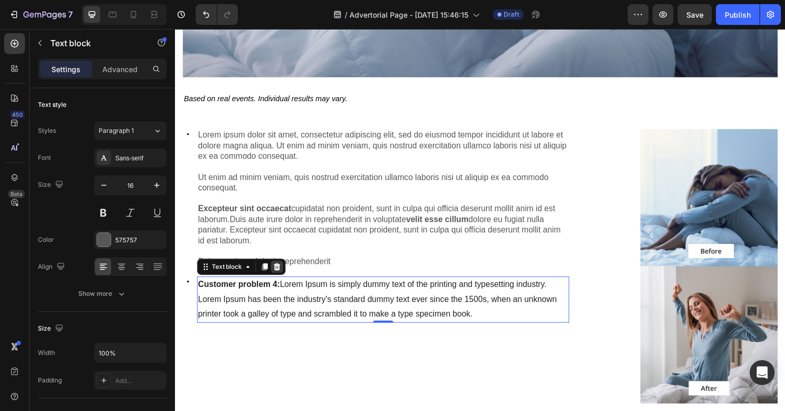
click at [278, 268] on icon at bounding box center [279, 271] width 7 height 7
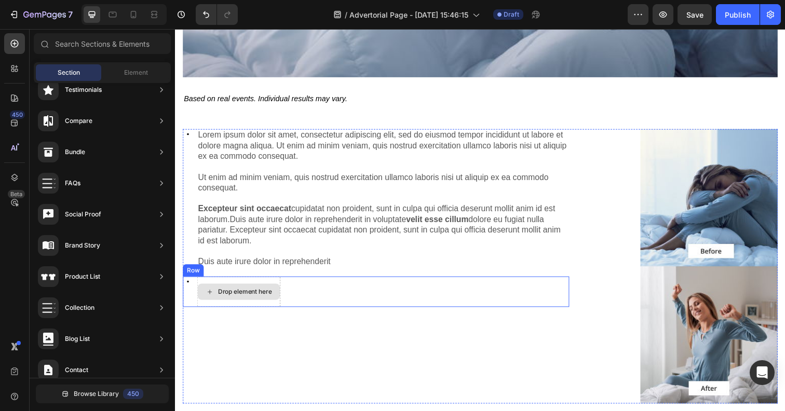
click at [273, 289] on div "Drop element here" at bounding box center [240, 297] width 84 height 17
click at [311, 282] on div "Icon Drop element here Row" at bounding box center [380, 297] width 394 height 31
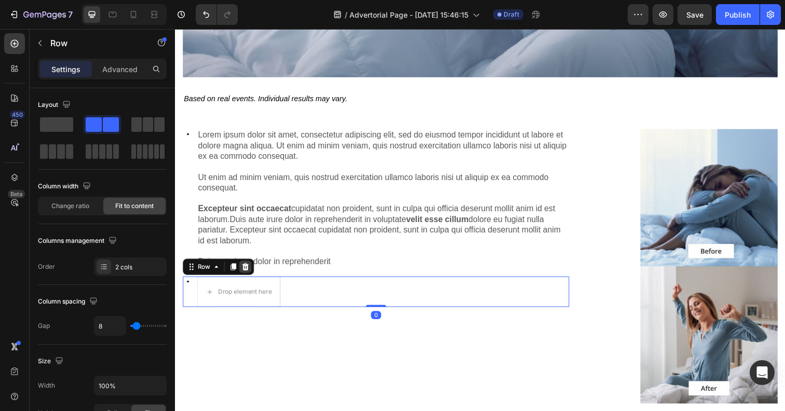
click at [246, 268] on icon at bounding box center [246, 271] width 7 height 7
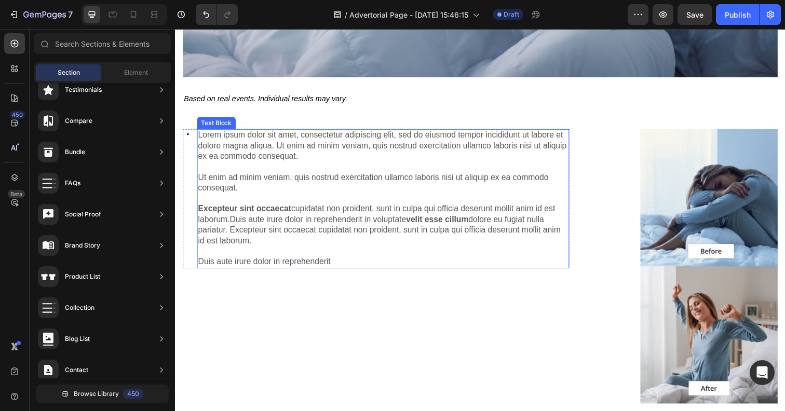
click at [236, 165] on p "Lorem ipsum dolor sit amet, consectetur adipiscing elit, sed do eiusmod tempor …" at bounding box center [387, 202] width 378 height 140
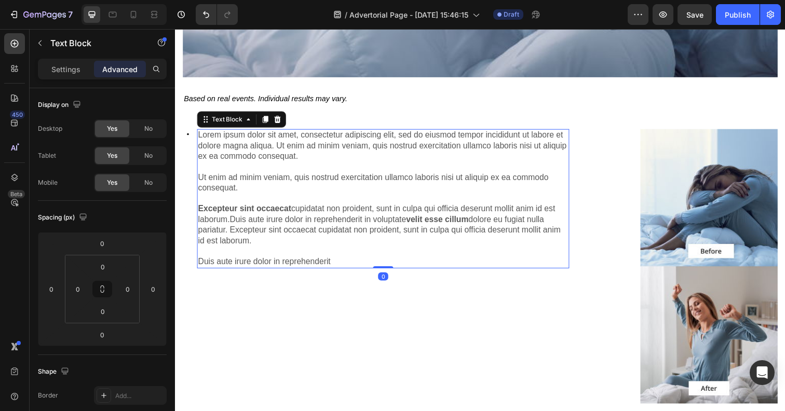
click at [236, 165] on p "Lorem ipsum dolor sit amet, consectetur adipiscing elit, sed do eiusmod tempor …" at bounding box center [387, 202] width 378 height 140
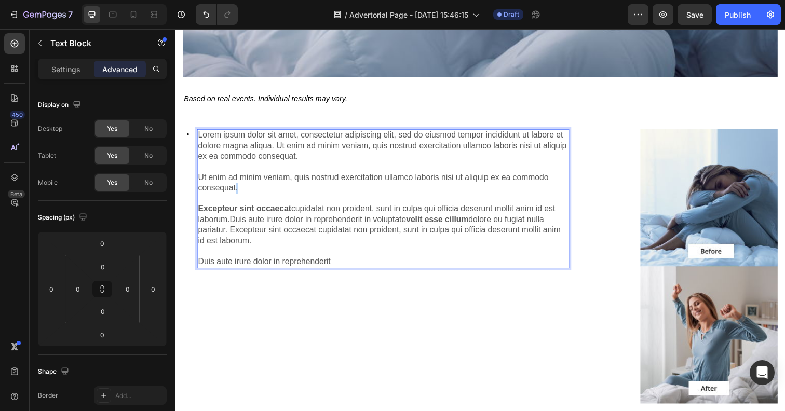
click at [236, 165] on p "Lorem ipsum dolor sit amet, consectetur adipiscing elit, sed do eiusmod tempor …" at bounding box center [387, 202] width 378 height 140
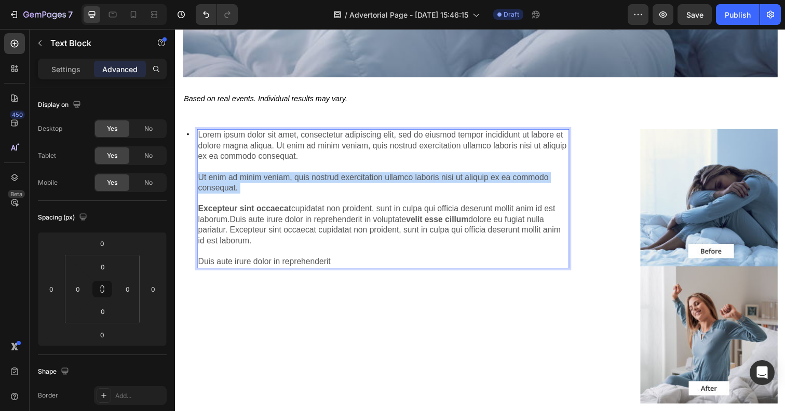
click at [236, 165] on p "Lorem ipsum dolor sit amet, consectetur adipiscing elit, sed do eiusmod tempor …" at bounding box center [387, 202] width 378 height 140
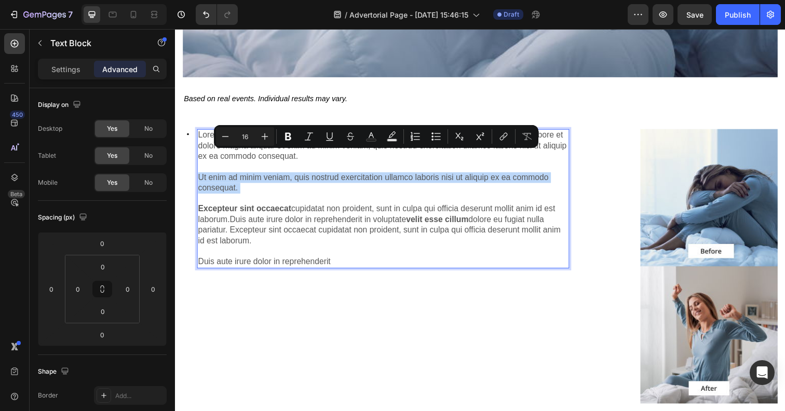
click at [298, 207] on p "Lorem ipsum dolor sit amet, consectetur adipiscing elit, sed do eiusmod tempor …" at bounding box center [387, 202] width 378 height 140
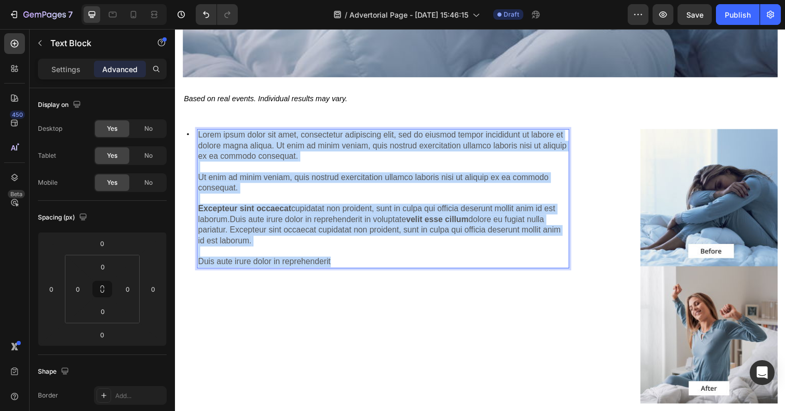
drag, startPoint x: 349, startPoint y: 248, endPoint x: 173, endPoint y: 81, distance: 242.3
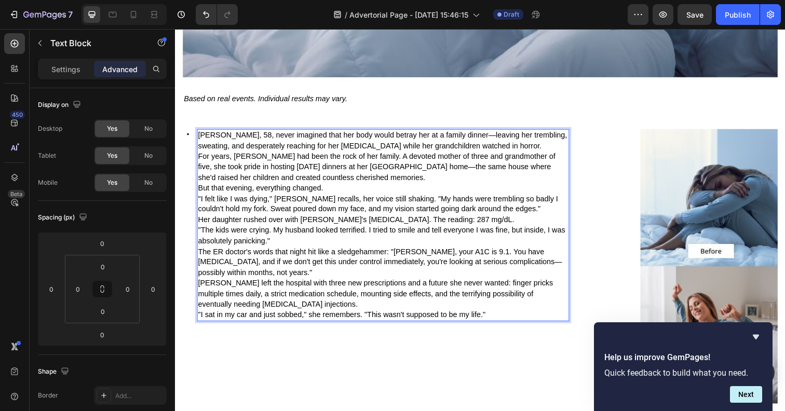
click at [392, 155] on span "For years, [PERSON_NAME] had been the rock of her family. A devoted mother of t…" at bounding box center [380, 170] width 365 height 30
click at [506, 132] on p "Janet R., 58, never imagined that her body would betray her at a family dinner—…" at bounding box center [387, 143] width 378 height 22
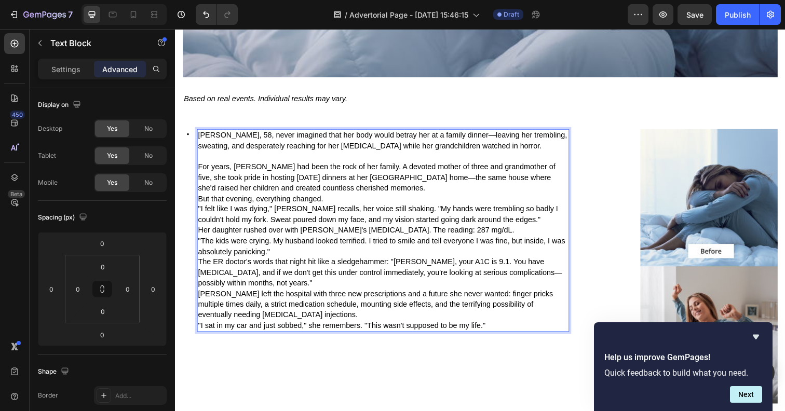
click at [341, 167] on p "For years, [PERSON_NAME] had been the rock of her family. A devoted mother of t…" at bounding box center [387, 180] width 378 height 32
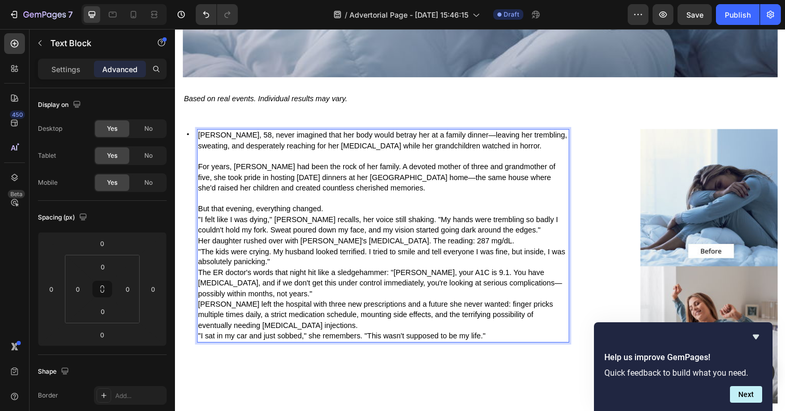
click at [338, 218] on p ""I felt like I was dying," [PERSON_NAME] recalls, her voice still shaking. "My …" at bounding box center [387, 229] width 378 height 22
click at [333, 208] on p "But that evening, everything changed." at bounding box center [387, 213] width 378 height 11
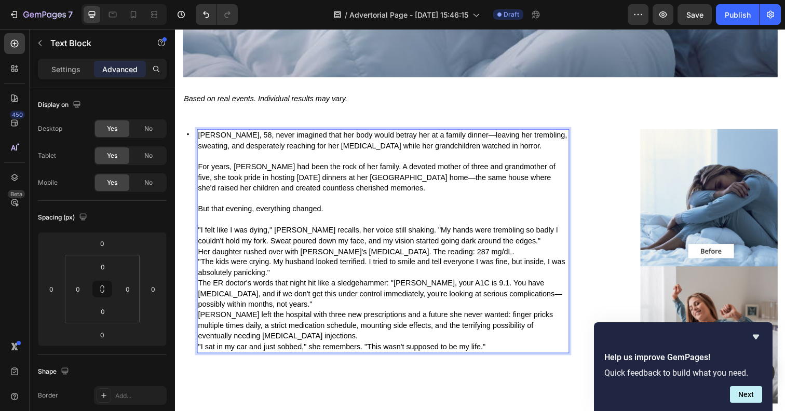
click at [510, 229] on p ""I felt like I was dying," [PERSON_NAME] recalls, her voice still shaking. "My …" at bounding box center [387, 240] width 378 height 22
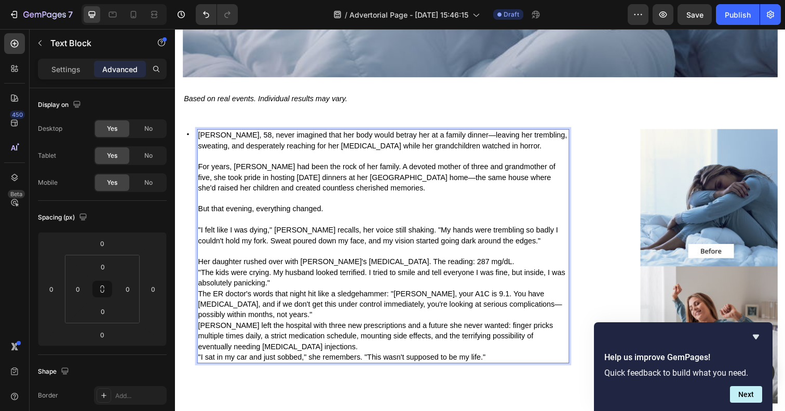
click at [479, 262] on p "Her daughter rushed over with [PERSON_NAME]'s [MEDICAL_DATA]. The reading: 287 …" at bounding box center [387, 267] width 378 height 11
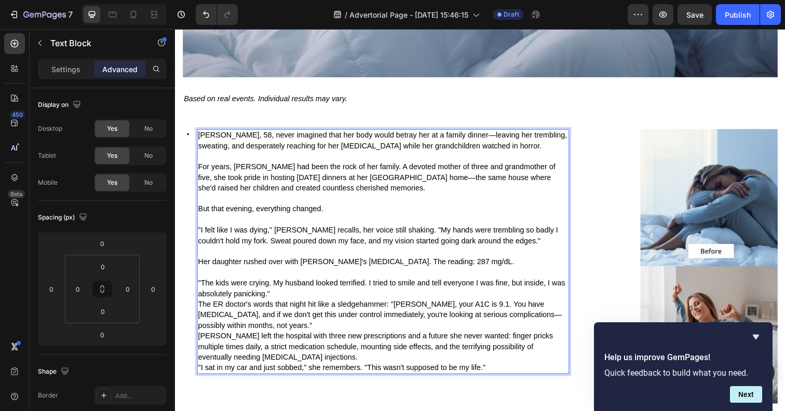
click at [281, 283] on p ""The kids were crying. My husband looked terrified. I tried to smile and tell e…" at bounding box center [387, 294] width 378 height 22
click at [279, 283] on p ""The kids were crying. My husband looked terrified. I tried to smile and tell e…" at bounding box center [387, 294] width 378 height 22
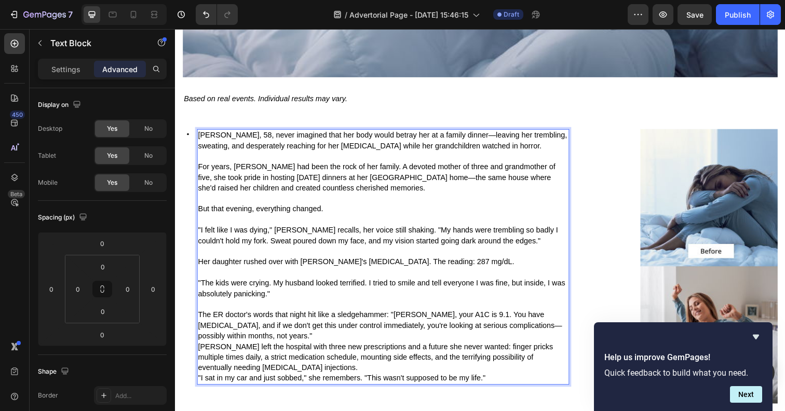
click at [289, 325] on p "The ER doctor's words that night hit like a sledgehammer: "[PERSON_NAME], your …" at bounding box center [387, 332] width 378 height 32
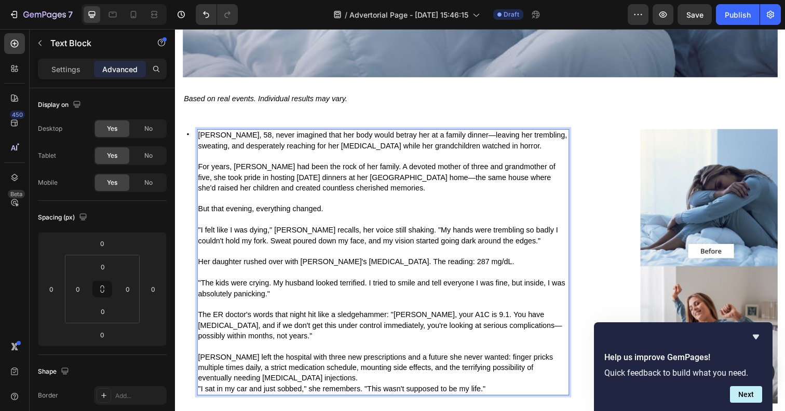
click at [264, 369] on p "[PERSON_NAME] left the hospital with three new prescriptions and a future she n…" at bounding box center [387, 375] width 378 height 32
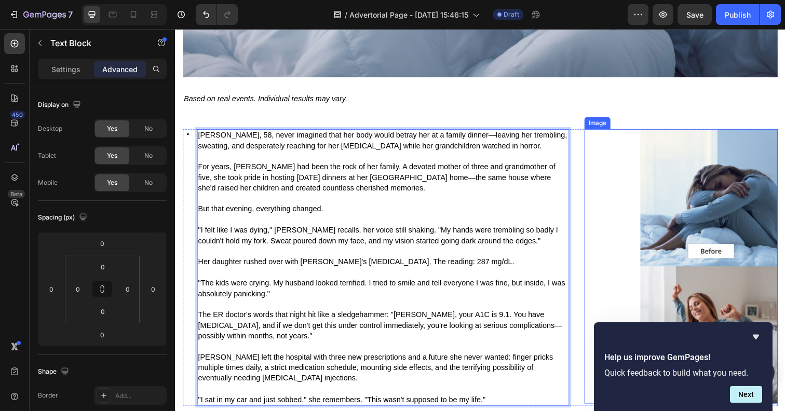
click at [667, 184] on img at bounding box center [720, 271] width 140 height 280
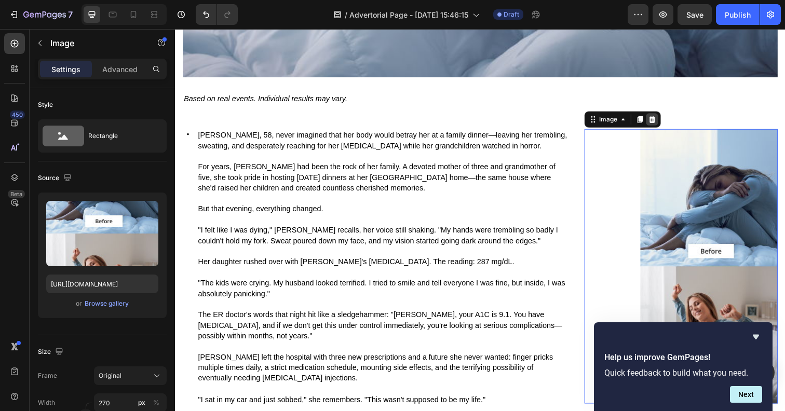
click at [663, 118] on icon at bounding box center [662, 121] width 7 height 7
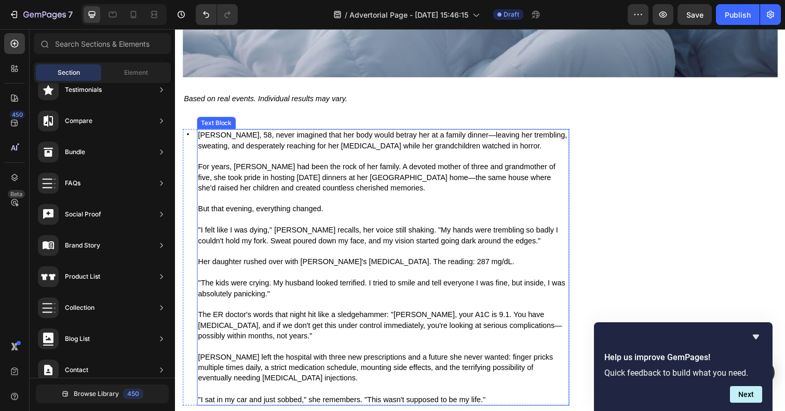
click at [422, 180] on p "For years, [PERSON_NAME] had been the rock of her family. A devoted mother of t…" at bounding box center [387, 185] width 378 height 43
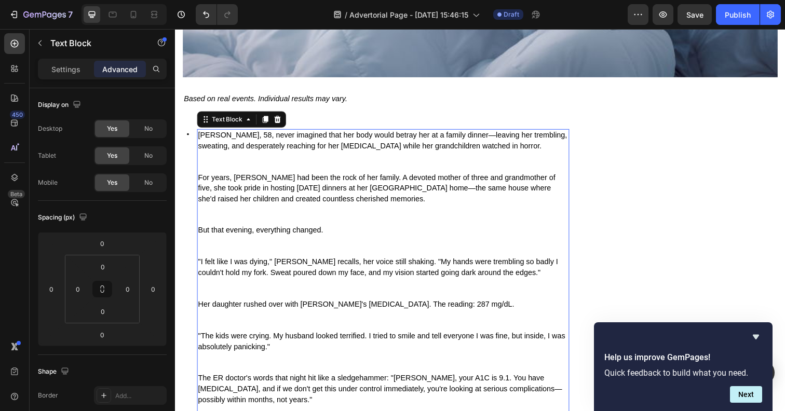
click at [236, 144] on p "Janet R., 58, never imagined that her body would betray her at a family dinner—…" at bounding box center [387, 153] width 378 height 43
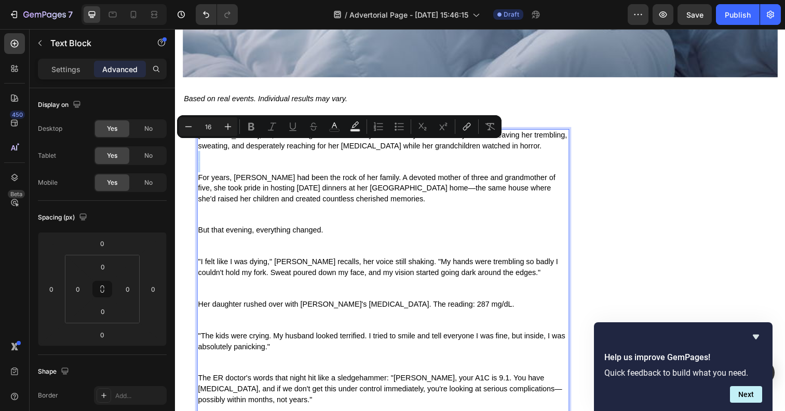
click at [311, 151] on p "Janet R., 58, never imagined that her body would betray her at a family dinner—…" at bounding box center [387, 153] width 378 height 43
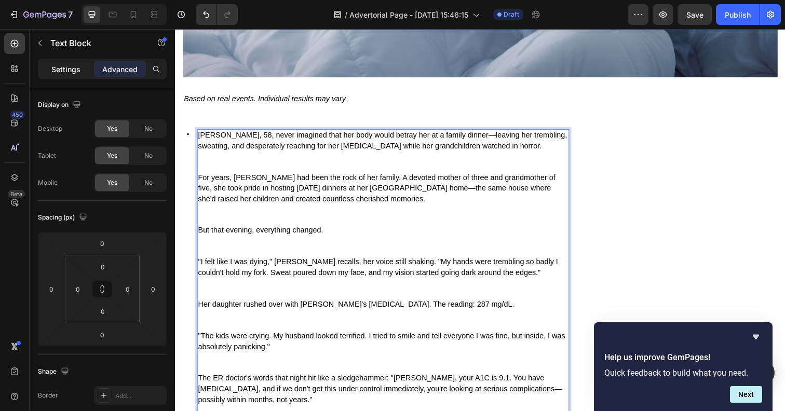
click at [71, 70] on p "Settings" at bounding box center [65, 69] width 29 height 11
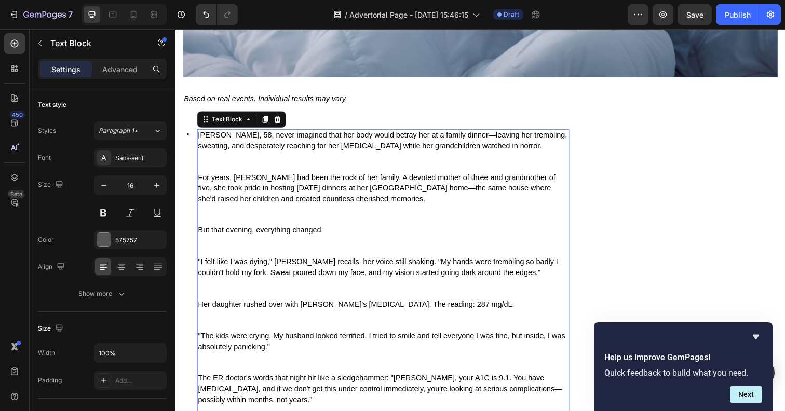
click at [391, 180] on p "For years, [PERSON_NAME] had been the rock of her family. A devoted mother of t…" at bounding box center [387, 202] width 378 height 54
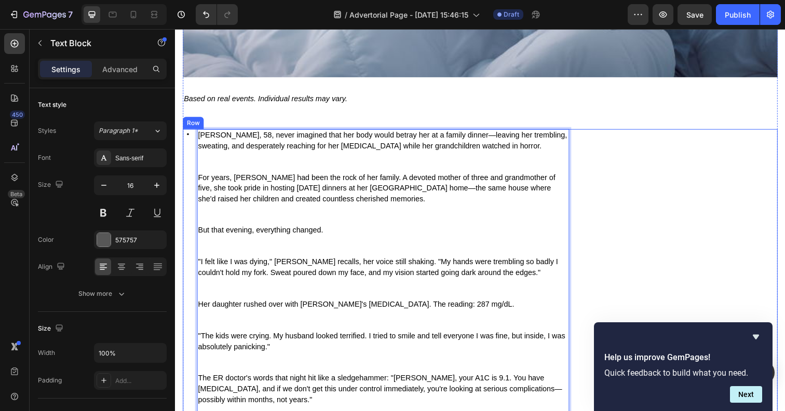
click at [625, 131] on div "Image" at bounding box center [691, 310] width 197 height 358
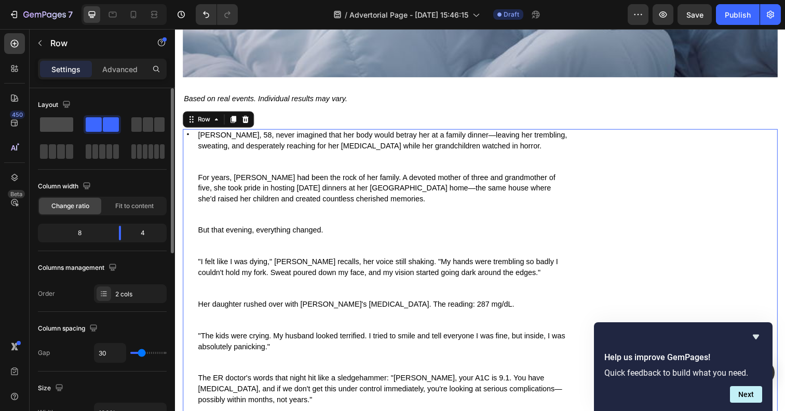
click at [53, 116] on div at bounding box center [56, 124] width 37 height 19
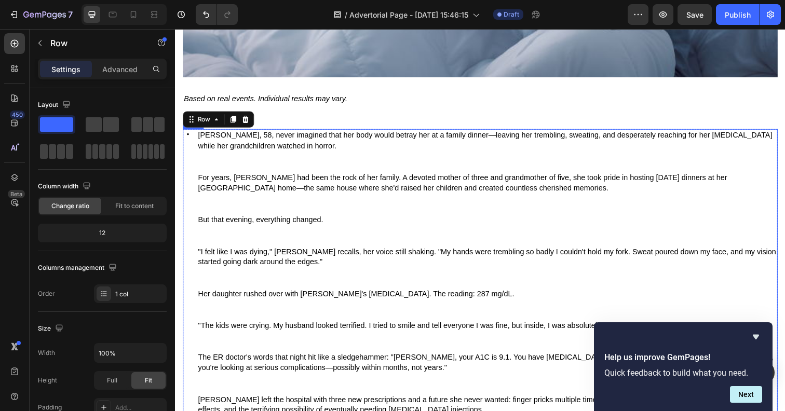
click at [185, 140] on div "Icon" at bounding box center [188, 288] width 10 height 315
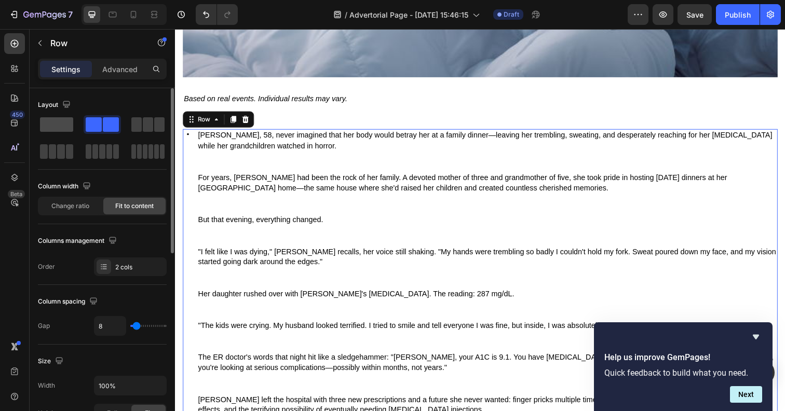
click at [53, 121] on span at bounding box center [56, 124] width 33 height 15
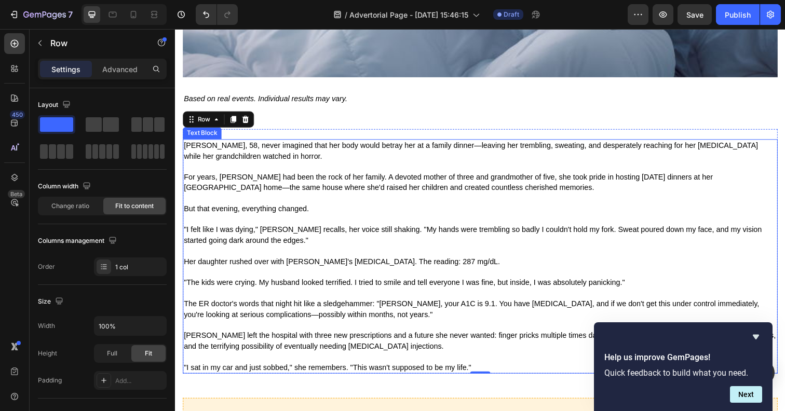
click at [217, 176] on span "For years, [PERSON_NAME] had been the rock of her family. A devoted mother of t…" at bounding box center [454, 185] width 540 height 19
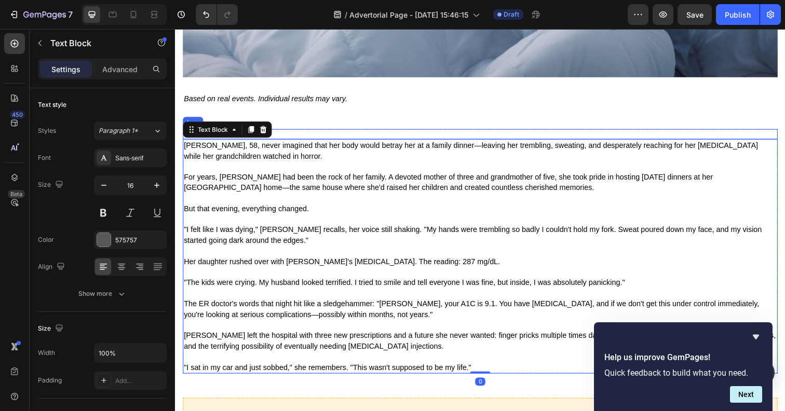
click at [328, 131] on div "Icon" at bounding box center [486, 136] width 607 height 10
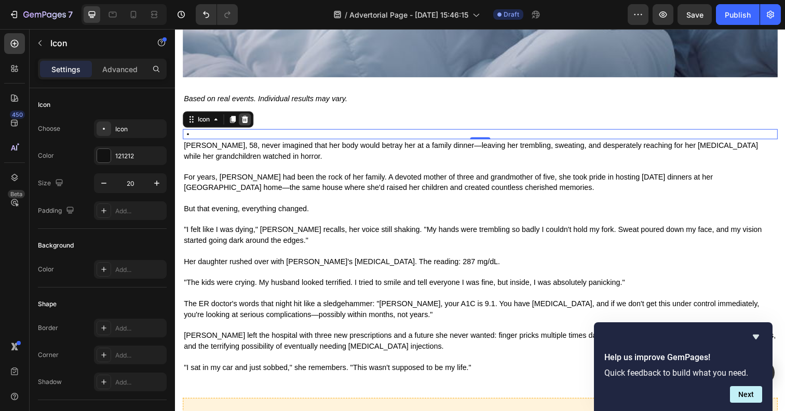
click at [244, 118] on icon at bounding box center [246, 121] width 7 height 7
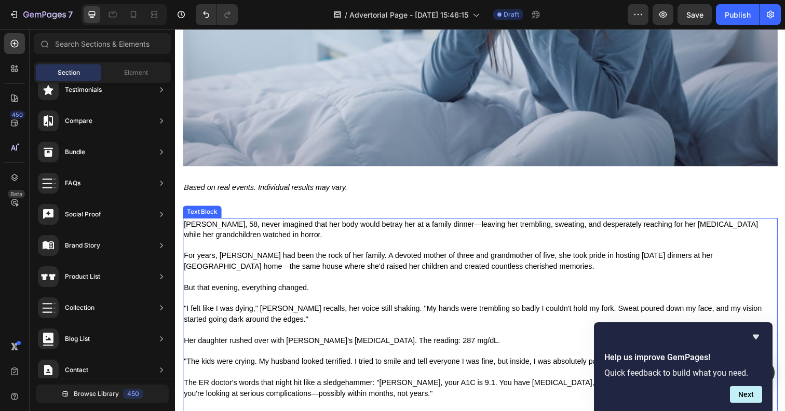
scroll to position [600, 0]
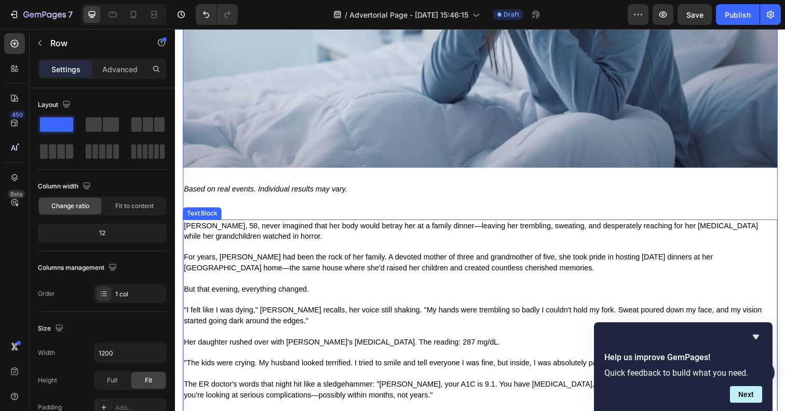
click at [285, 227] on p "Janet R., 58, never imagined that her body would betray her at a family dinner—…" at bounding box center [486, 241] width 605 height 32
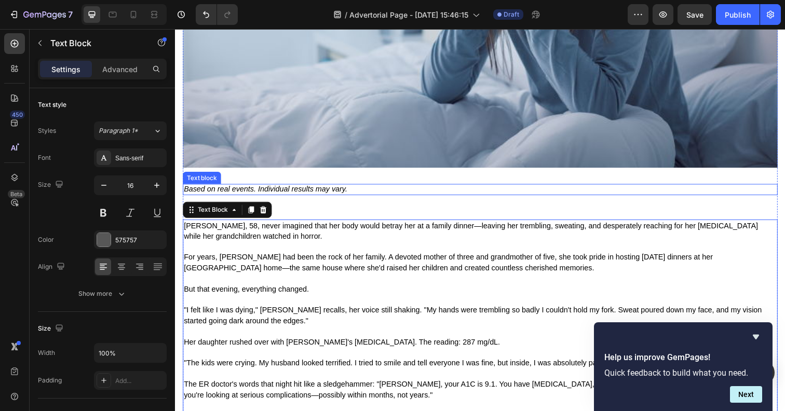
click at [264, 188] on icon "Based on real events. Individual results may vary." at bounding box center [267, 192] width 167 height 8
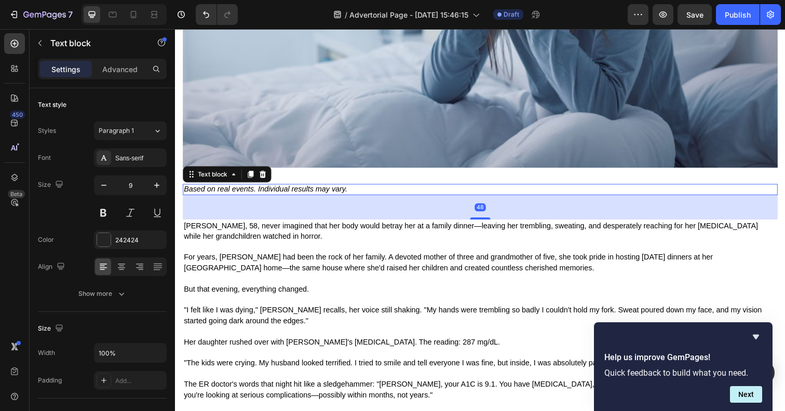
click at [327, 199] on div "48" at bounding box center [486, 211] width 607 height 25
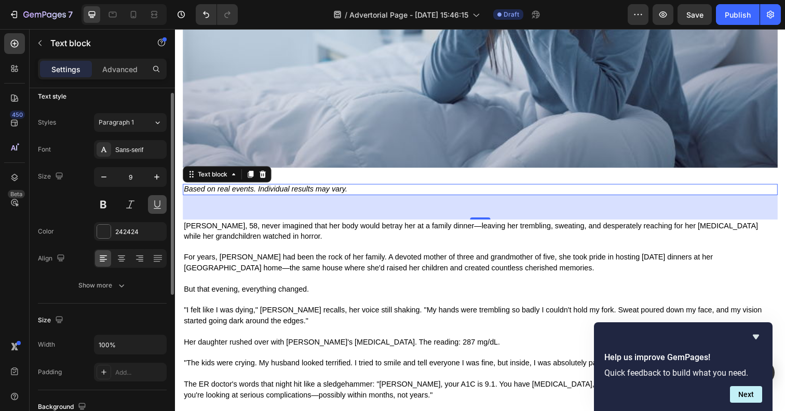
scroll to position [3, 0]
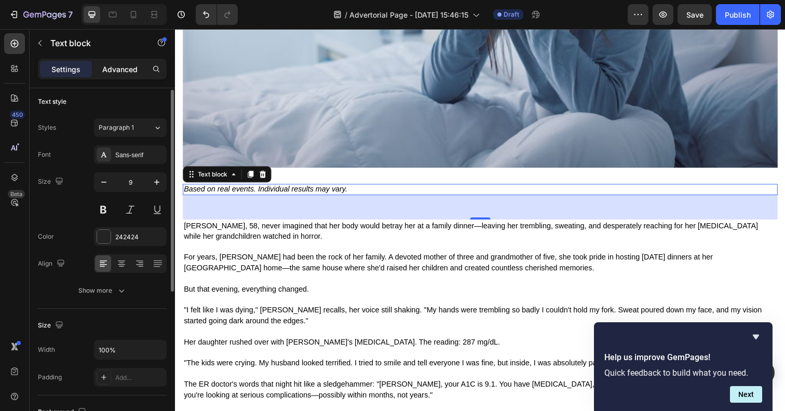
click at [120, 72] on p "Advanced" at bounding box center [119, 69] width 35 height 11
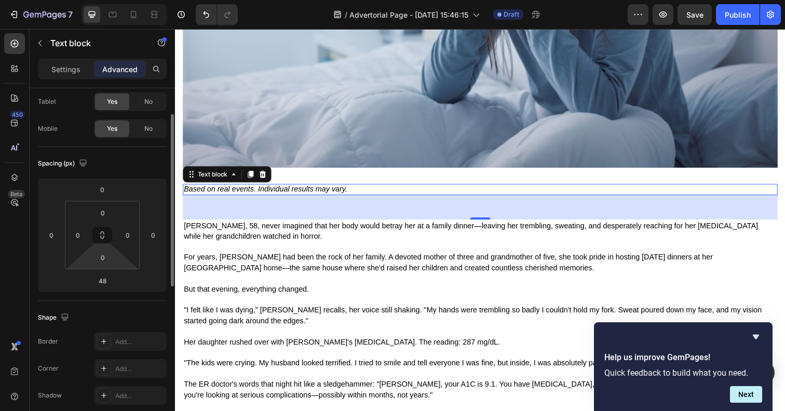
scroll to position [88, 0]
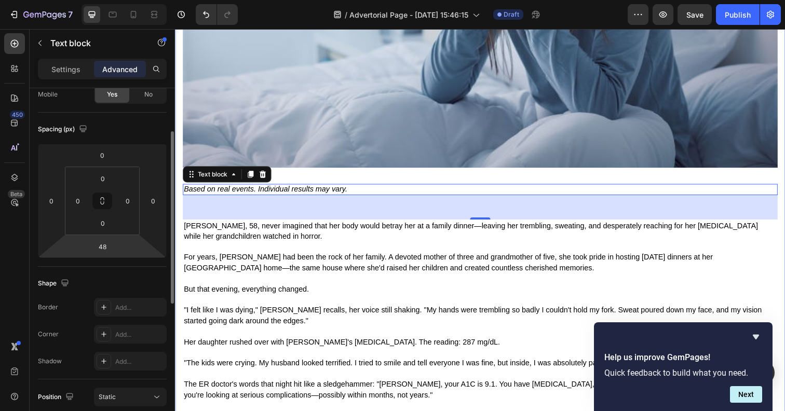
click at [317, 290] on p "But that evening, everything changed." at bounding box center [486, 301] width 605 height 22
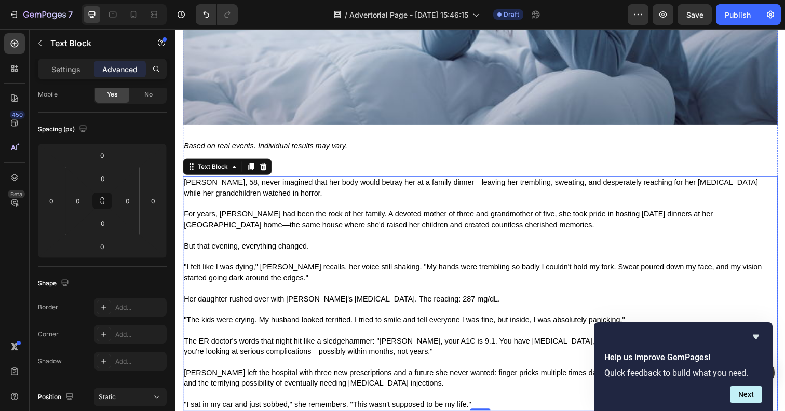
scroll to position [644, 0]
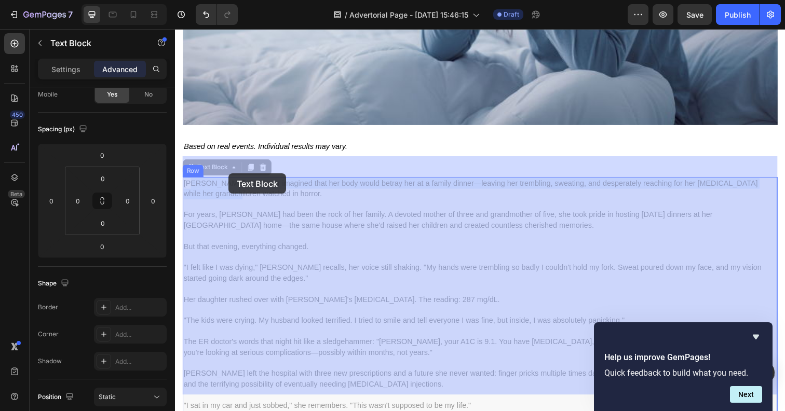
drag, startPoint x: 301, startPoint y: 177, endPoint x: 229, endPoint y: 176, distance: 72.1
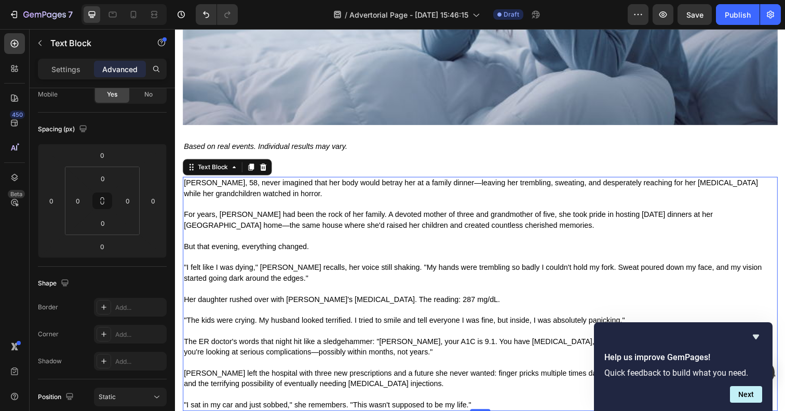
click at [240, 182] on span "Janet R., 58, never imagined that her body would betray her at a family dinner—…" at bounding box center [477, 191] width 586 height 19
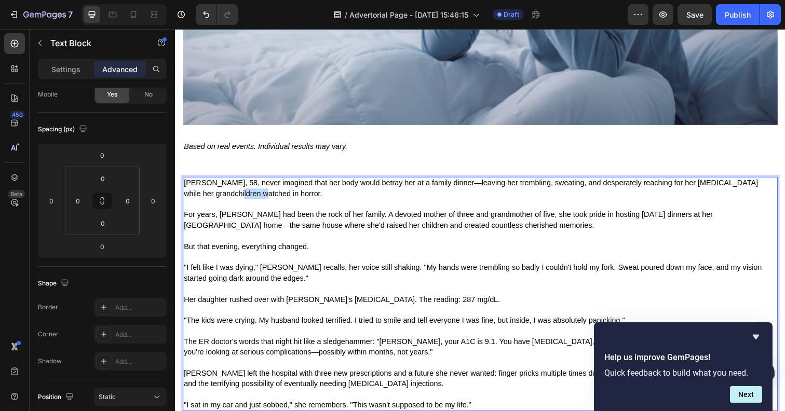
click at [240, 182] on span "Janet R., 58, never imagined that her body would betray her at a family dinner—…" at bounding box center [477, 191] width 586 height 19
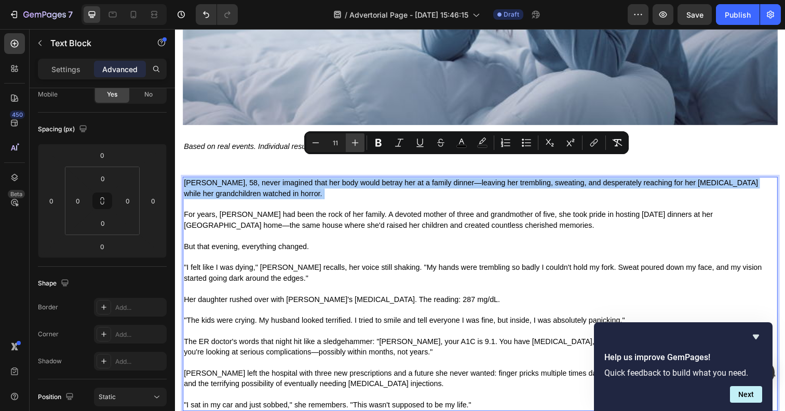
click at [358, 141] on icon "Editor contextual toolbar" at bounding box center [355, 143] width 10 height 10
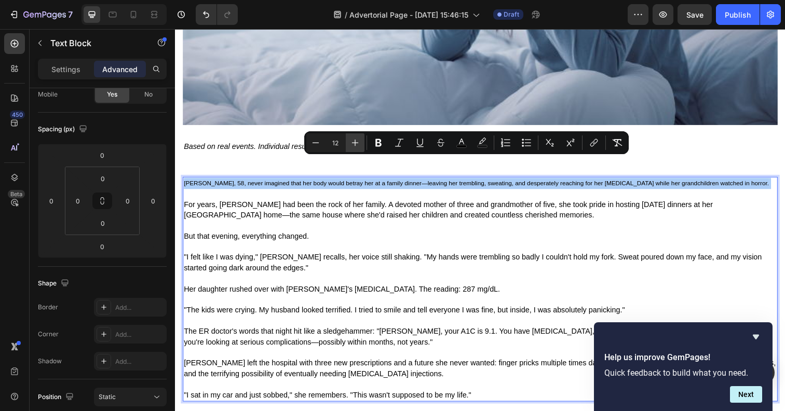
click at [358, 141] on icon "Editor contextual toolbar" at bounding box center [355, 143] width 10 height 10
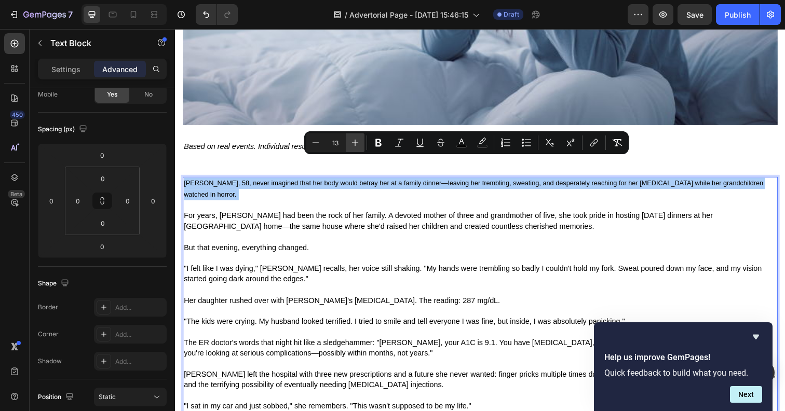
click at [358, 141] on icon "Editor contextual toolbar" at bounding box center [355, 143] width 10 height 10
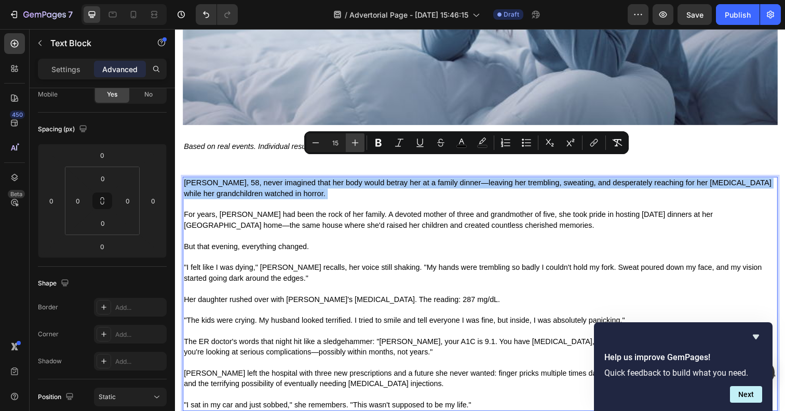
click at [358, 141] on icon "Editor contextual toolbar" at bounding box center [355, 143] width 10 height 10
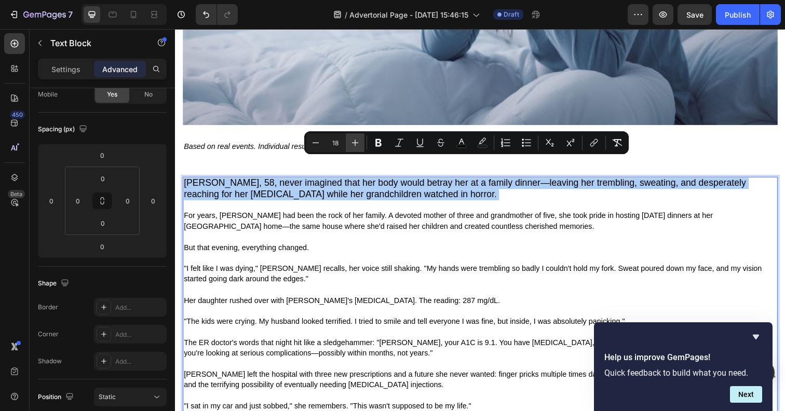
click at [358, 141] on icon "Editor contextual toolbar" at bounding box center [355, 143] width 10 height 10
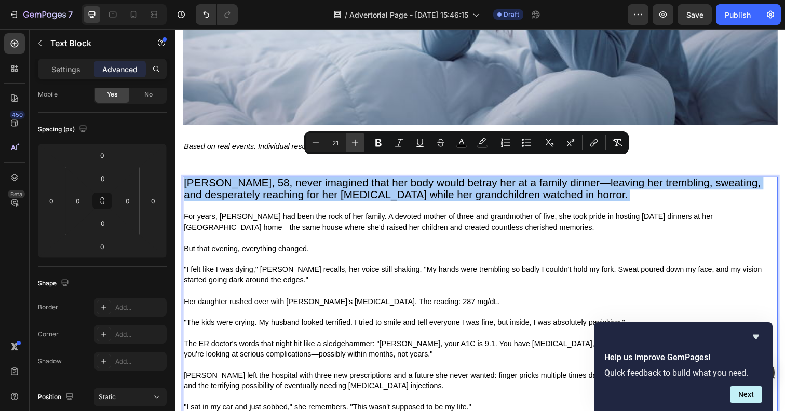
click at [358, 141] on icon "Editor contextual toolbar" at bounding box center [355, 143] width 10 height 10
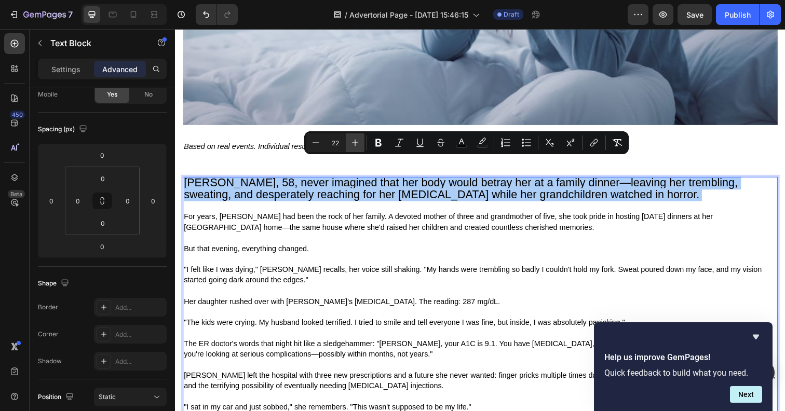
click at [358, 141] on icon "Editor contextual toolbar" at bounding box center [355, 143] width 10 height 10
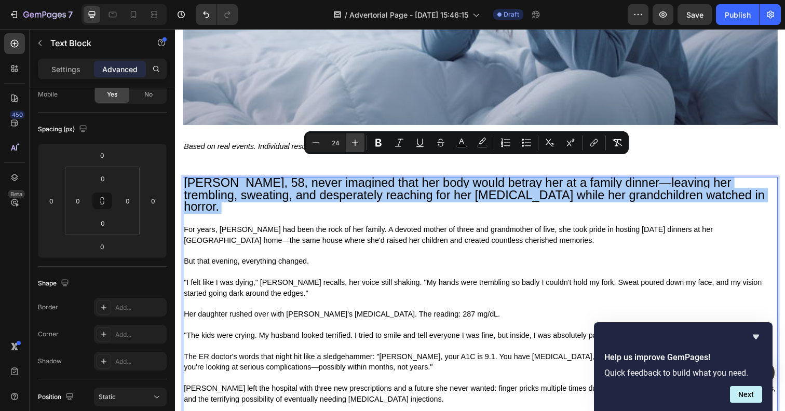
click at [358, 141] on icon "Editor contextual toolbar" at bounding box center [355, 143] width 10 height 10
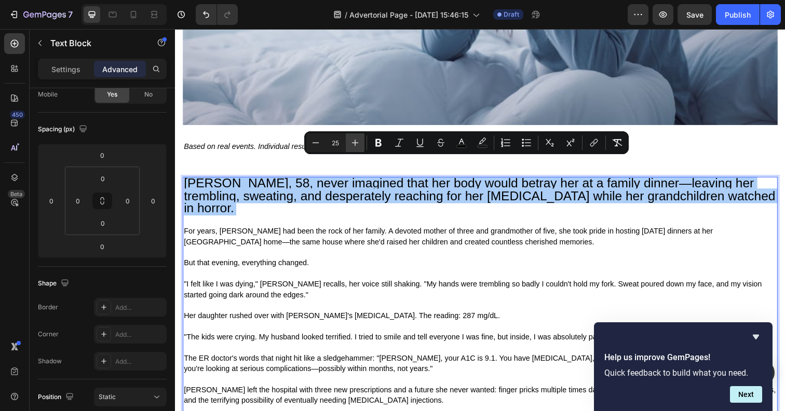
click at [358, 141] on icon "Editor contextual toolbar" at bounding box center [355, 143] width 10 height 10
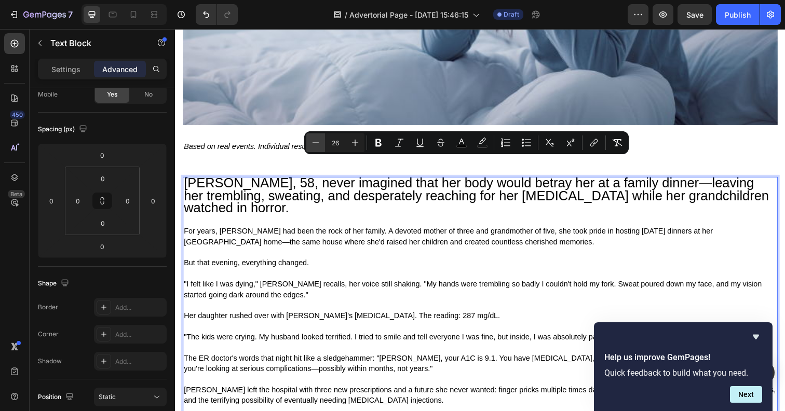
click at [316, 147] on icon "Editor contextual toolbar" at bounding box center [315, 143] width 10 height 10
type input "25"
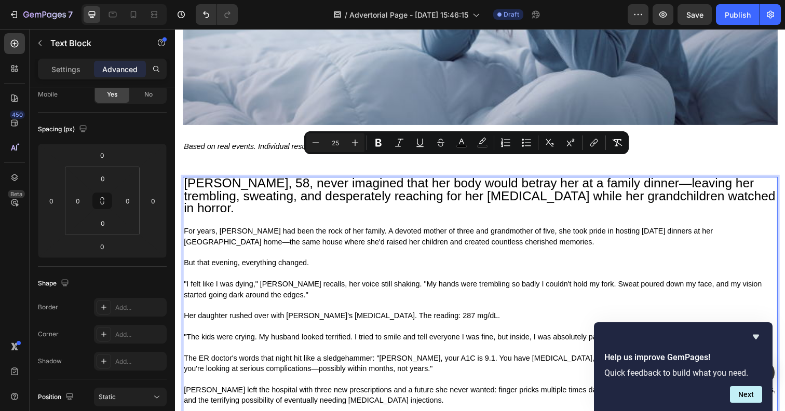
click at [280, 231] on span "For years, [PERSON_NAME] had been the rock of her family. A devoted mother of t…" at bounding box center [454, 240] width 540 height 19
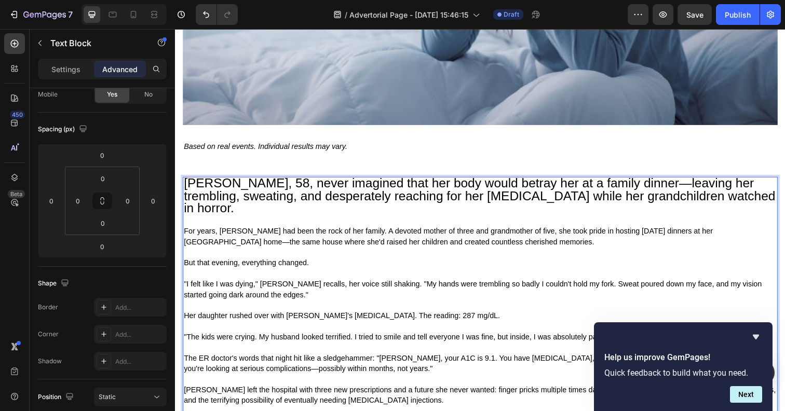
click at [235, 179] on span "Janet R., 58, never imagined that her body would betray her at a family dinner—…" at bounding box center [486, 199] width 604 height 40
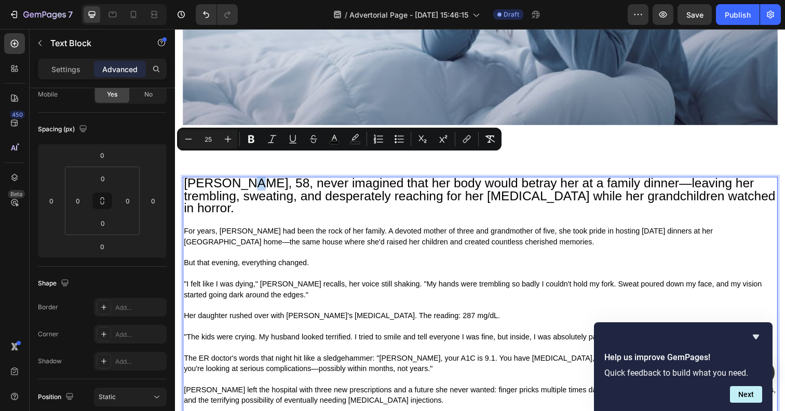
click at [234, 179] on span "Janet R., 58, never imagined that her body would betray her at a family dinner—…" at bounding box center [486, 199] width 604 height 40
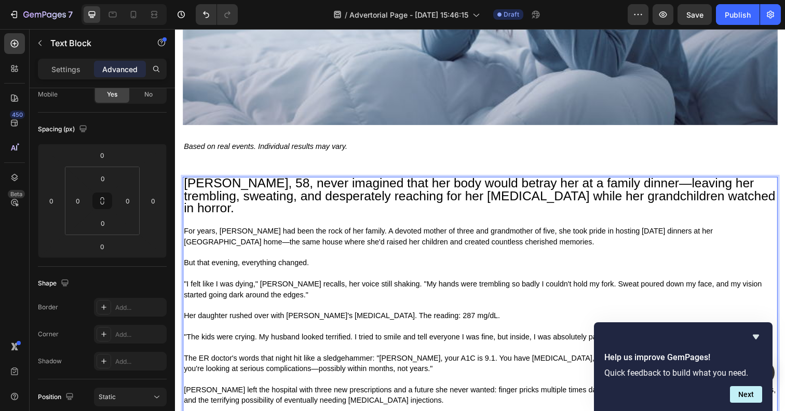
click at [292, 230] on p "For years, [PERSON_NAME] had been the rock of her family. A devoted mother of t…" at bounding box center [486, 246] width 605 height 32
click at [233, 179] on span "Janet R., 58, never imagined that her body would betray her at a family dinner—…" at bounding box center [486, 199] width 604 height 40
click at [297, 264] on span "But that evening, everything changed." at bounding box center [248, 268] width 128 height 8
click at [243, 179] on span "Janet R. , 58, never imagined that her body would betray her at a family dinner…" at bounding box center [486, 199] width 604 height 40
click at [253, 179] on span "Janet R. 58, never imagined that her body would betray her at a family dinner—l…" at bounding box center [486, 199] width 604 height 40
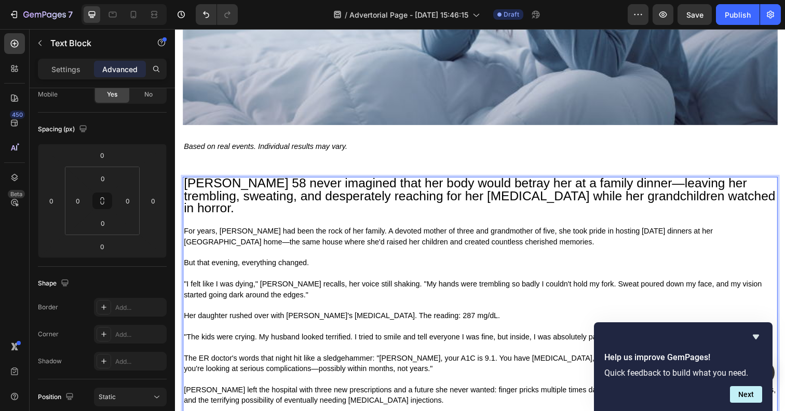
click at [233, 179] on span "Janet R. 58 never imagined that her body would betray her at a family dinner—le…" at bounding box center [486, 199] width 604 height 40
click at [257, 179] on span "Janet R. A 58 never imagined that her body would betray her at a family dinner—…" at bounding box center [486, 199] width 604 height 40
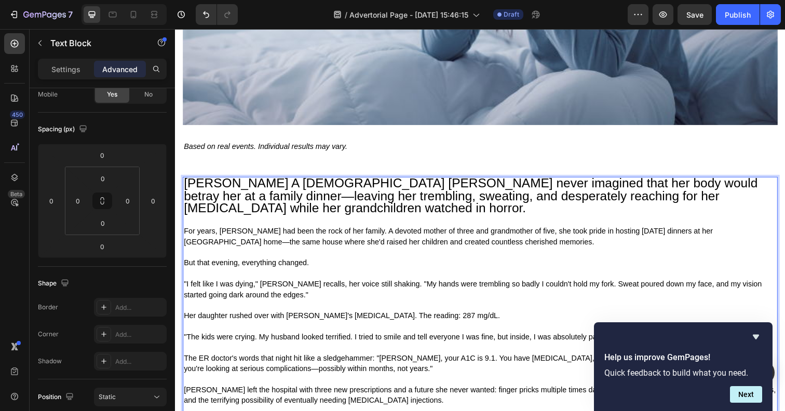
click at [230, 179] on span "Janet R. A 58 year old nurse never imagined that her body would betray her at a…" at bounding box center [477, 199] width 586 height 40
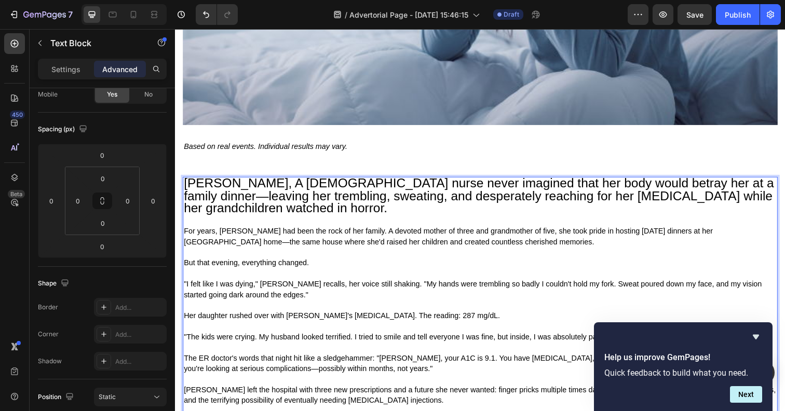
click at [247, 179] on span "Janet R., A 58 year old nurse never imagined that her body would betray her at …" at bounding box center [485, 199] width 602 height 40
click at [232, 179] on span "Janet R., a 58 year old nurse never imagined that her body would betray her at …" at bounding box center [485, 199] width 602 height 40
click at [274, 179] on span "[PERSON_NAME], a [DEMOGRAPHIC_DATA] nurse never imagined that her body would be…" at bounding box center [485, 199] width 602 height 40
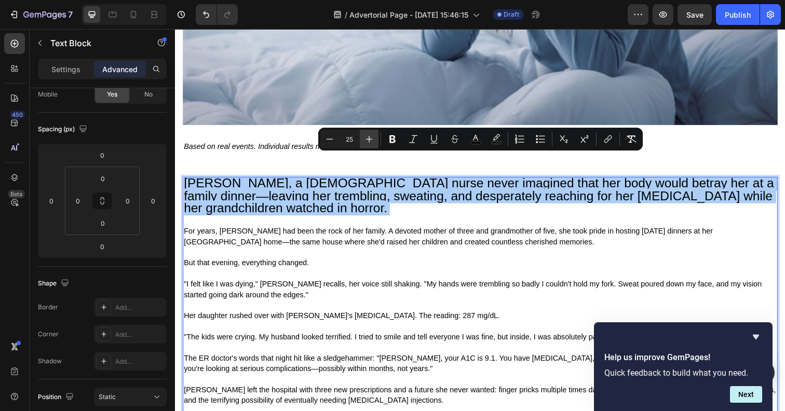
click at [362, 142] on button "Plus" at bounding box center [369, 139] width 19 height 19
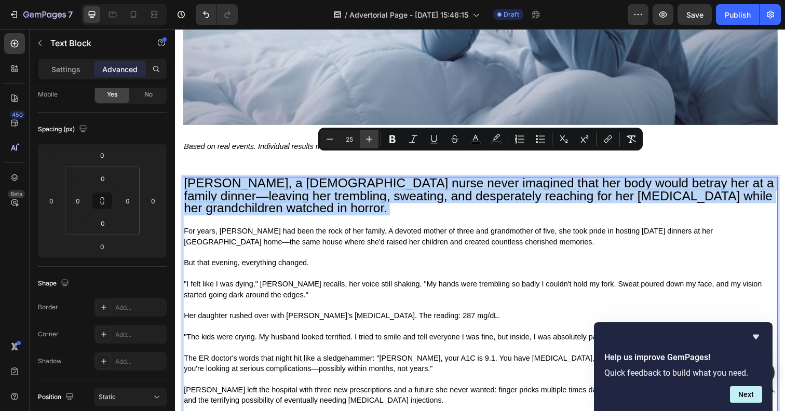
type input "26"
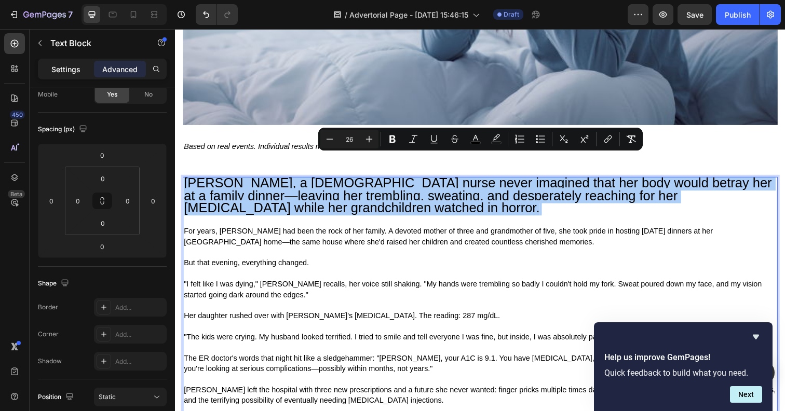
click at [49, 76] on div "Settings" at bounding box center [66, 69] width 52 height 17
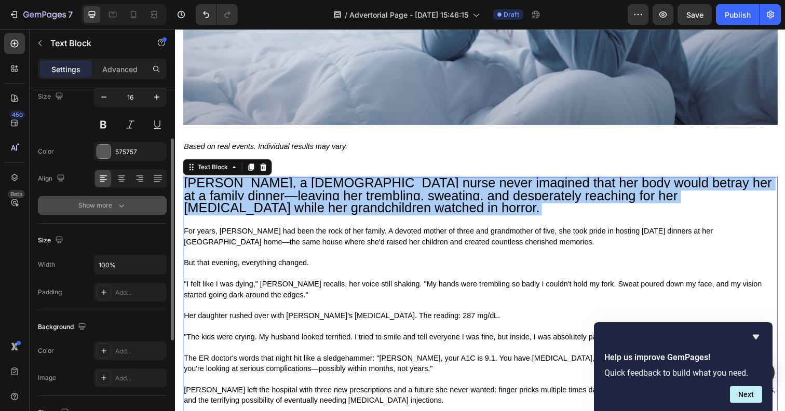
scroll to position [0, 0]
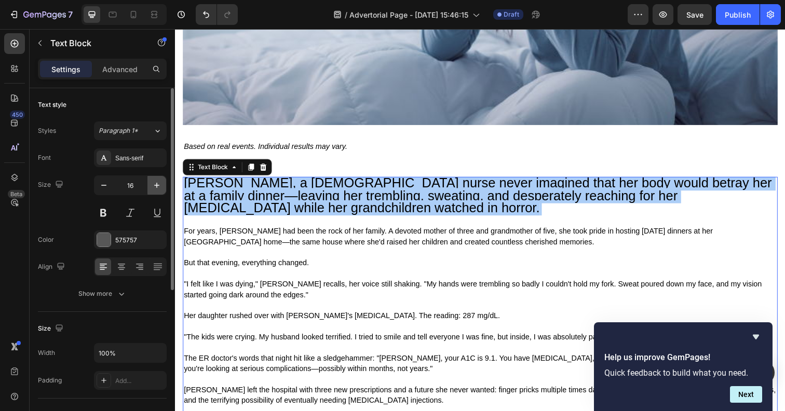
click at [156, 187] on icon "button" at bounding box center [157, 185] width 10 height 10
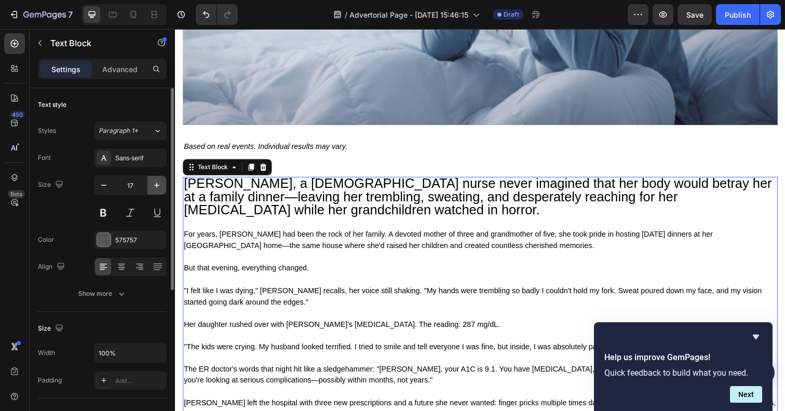
click at [156, 187] on icon "button" at bounding box center [157, 185] width 10 height 10
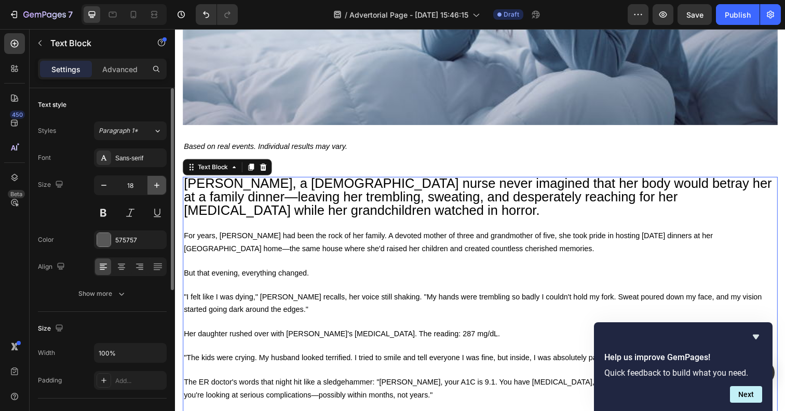
click at [156, 187] on icon "button" at bounding box center [157, 185] width 10 height 10
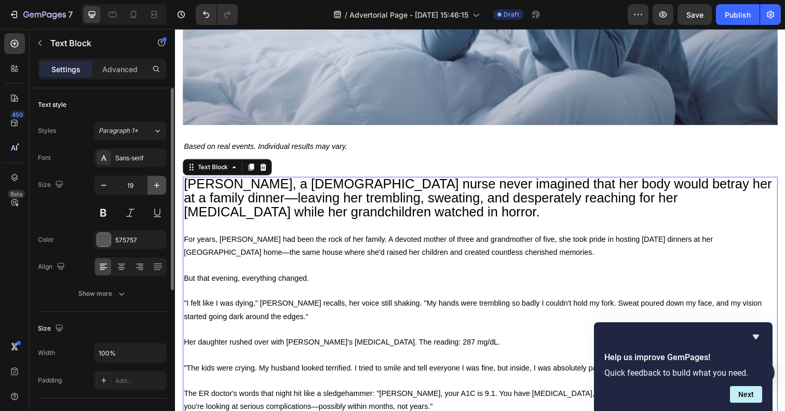
click at [156, 187] on icon "button" at bounding box center [157, 185] width 10 height 10
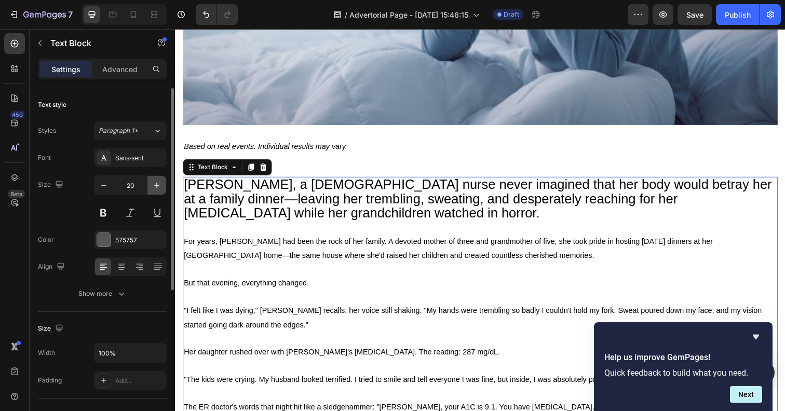
click at [156, 187] on icon "button" at bounding box center [157, 185] width 10 height 10
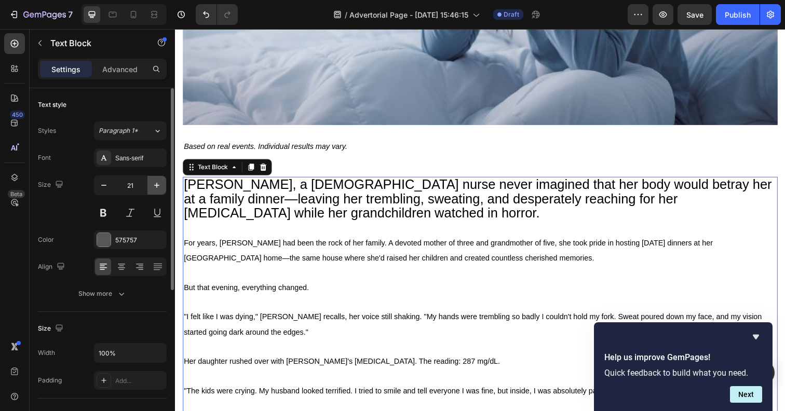
click at [156, 187] on icon "button" at bounding box center [157, 185] width 10 height 10
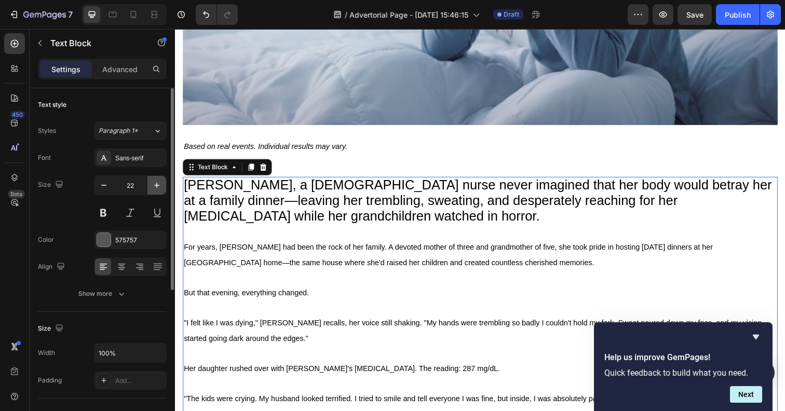
click at [156, 187] on icon "button" at bounding box center [157, 185] width 10 height 10
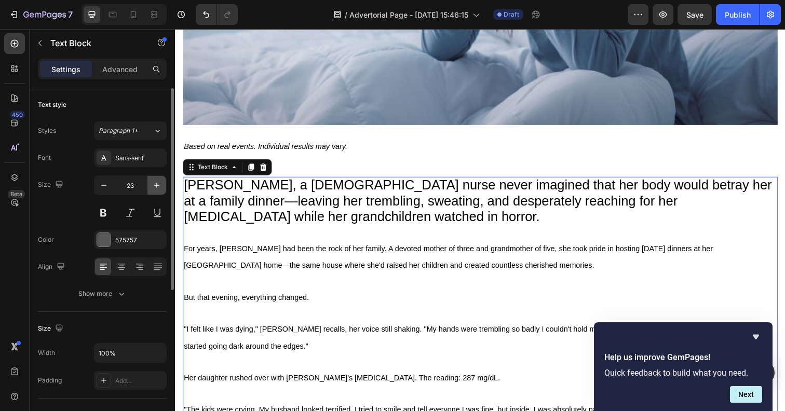
type input "24"
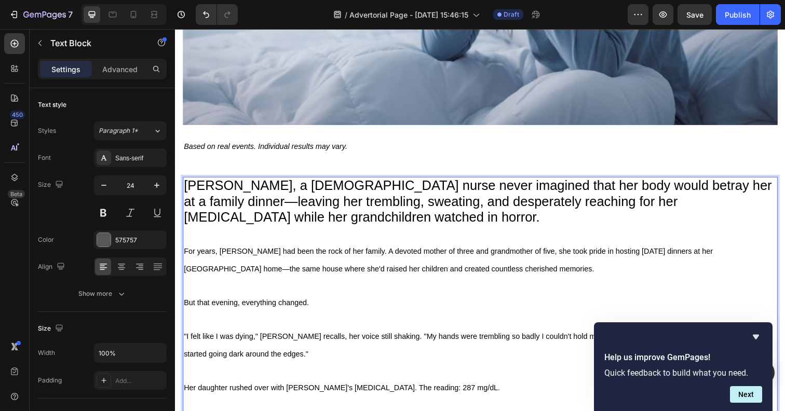
click at [265, 191] on span "[PERSON_NAME], a [DEMOGRAPHIC_DATA] nurse never imagined that her body would be…" at bounding box center [484, 205] width 600 height 48
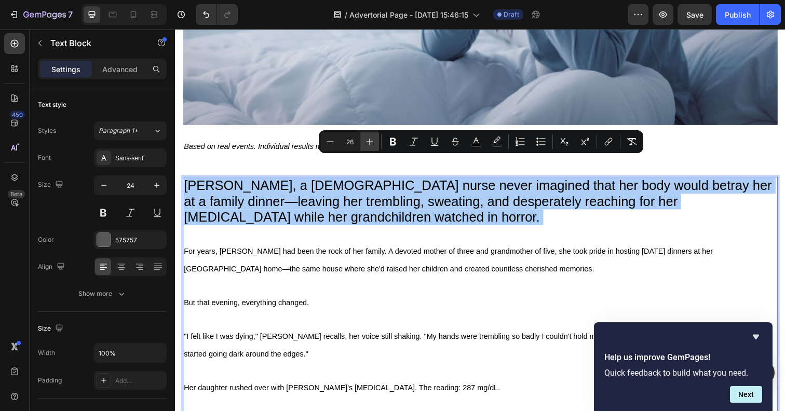
click at [374, 140] on icon "Editor contextual toolbar" at bounding box center [369, 141] width 10 height 10
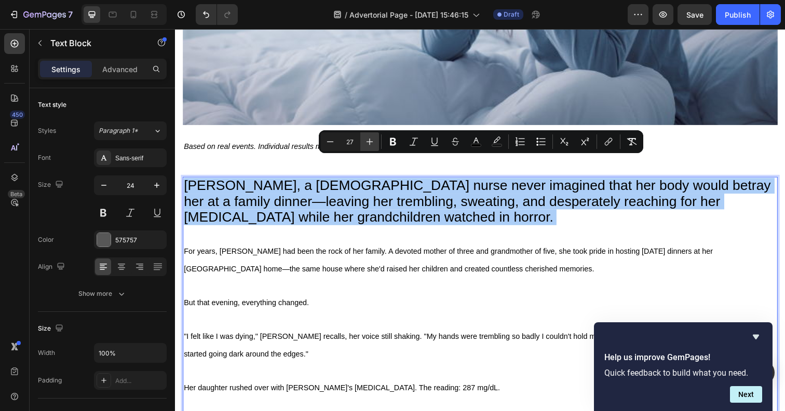
click at [374, 140] on icon "Editor contextual toolbar" at bounding box center [369, 141] width 10 height 10
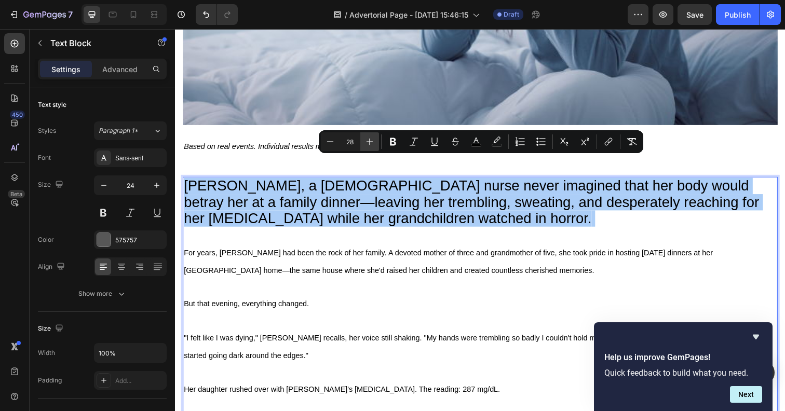
click at [374, 140] on icon "Editor contextual toolbar" at bounding box center [369, 141] width 10 height 10
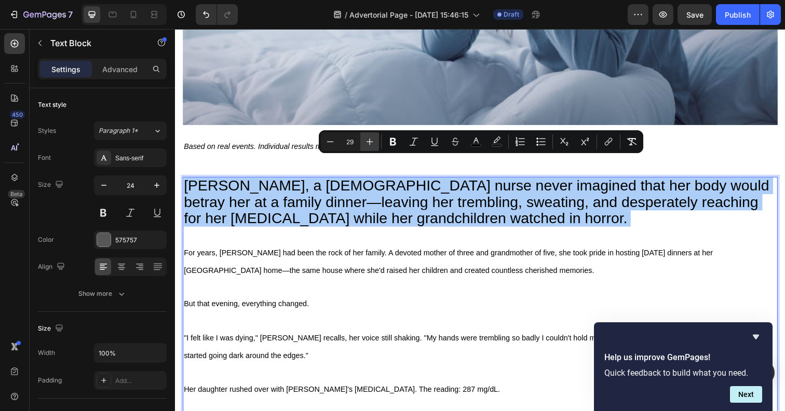
click at [374, 140] on icon "Editor contextual toolbar" at bounding box center [369, 141] width 10 height 10
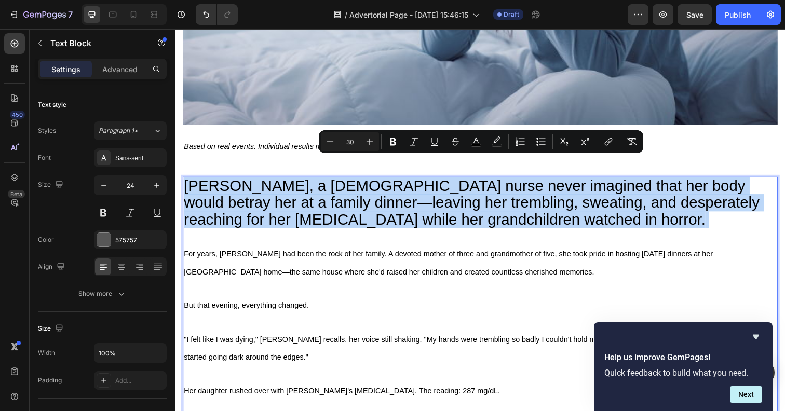
click at [440, 255] on span "For years, [PERSON_NAME] had been the rock of her family. A devoted mother of t…" at bounding box center [454, 268] width 540 height 26
type input "11"
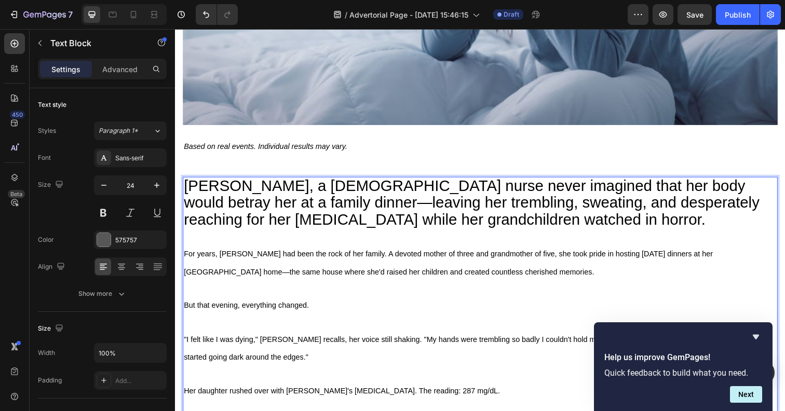
click at [262, 200] on span "[PERSON_NAME], a [DEMOGRAPHIC_DATA] nurse never imagined that her body would be…" at bounding box center [477, 206] width 587 height 51
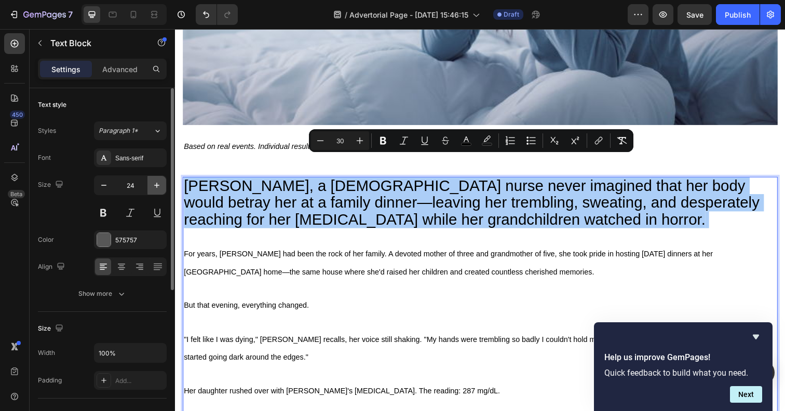
click at [160, 190] on button "button" at bounding box center [156, 185] width 19 height 19
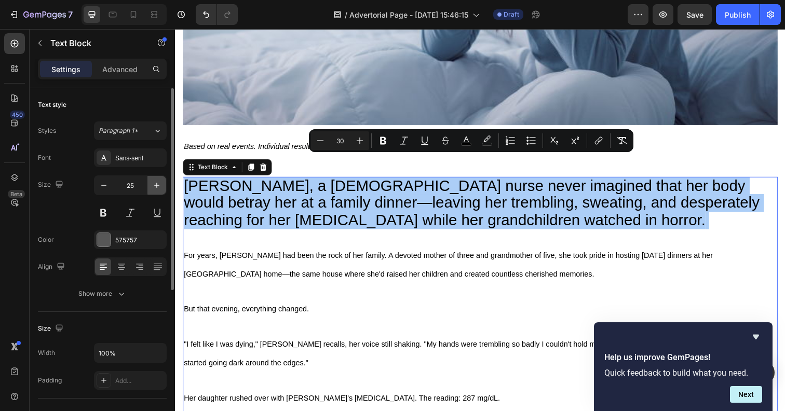
click at [160, 190] on button "button" at bounding box center [156, 185] width 19 height 19
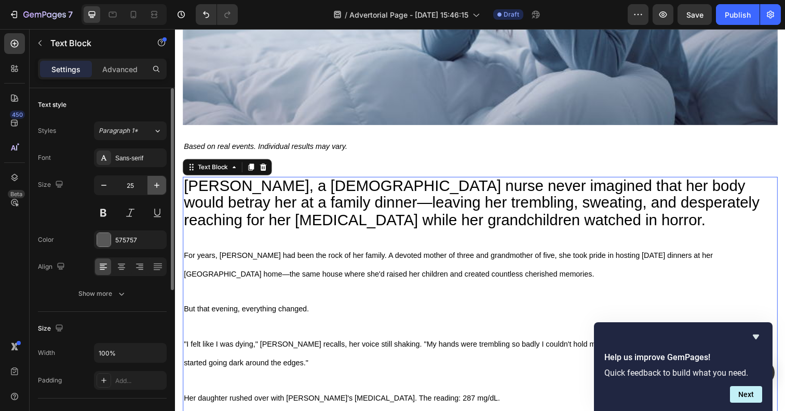
click at [160, 190] on button "button" at bounding box center [156, 185] width 19 height 19
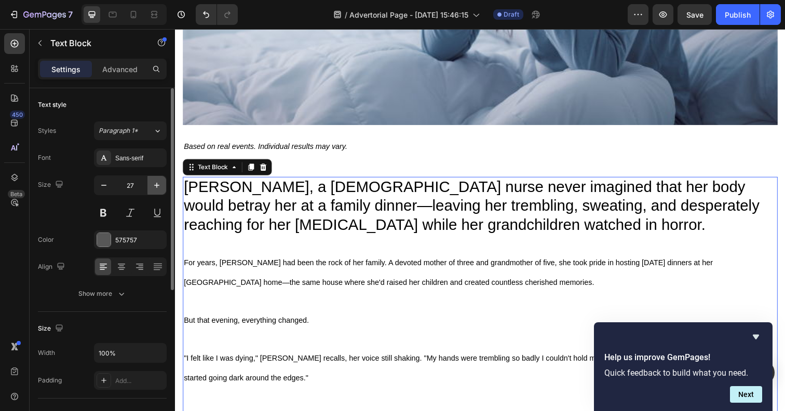
click at [160, 190] on button "button" at bounding box center [156, 185] width 19 height 19
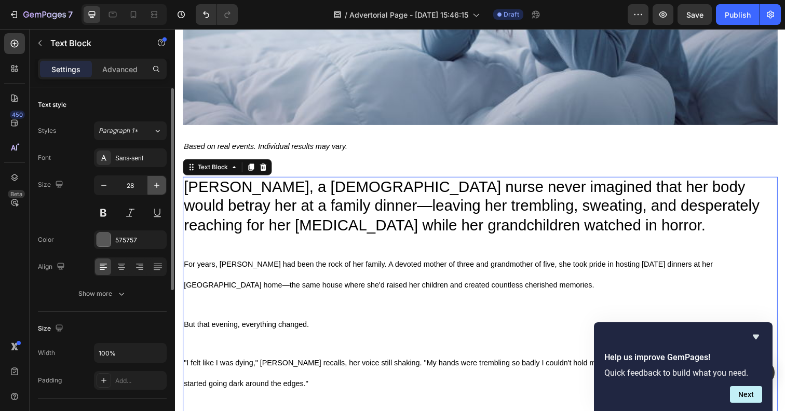
click at [160, 190] on button "button" at bounding box center [156, 185] width 19 height 19
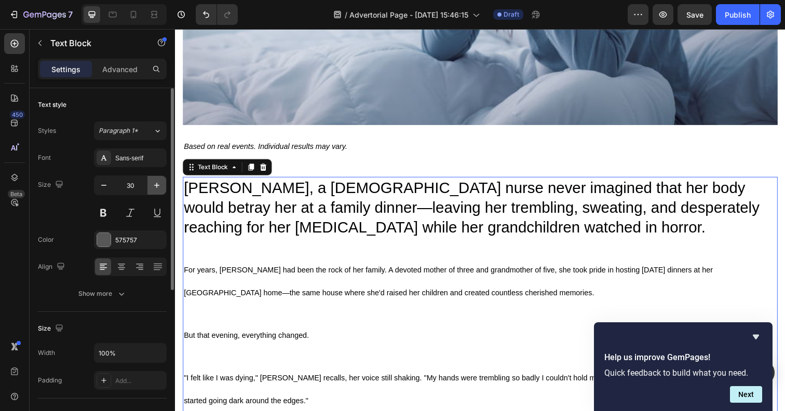
click at [160, 190] on button "button" at bounding box center [156, 185] width 19 height 19
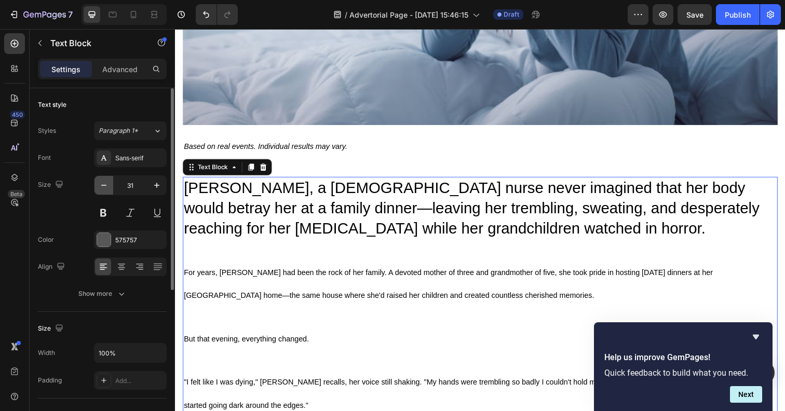
click at [104, 188] on icon "button" at bounding box center [104, 185] width 10 height 10
type input "30"
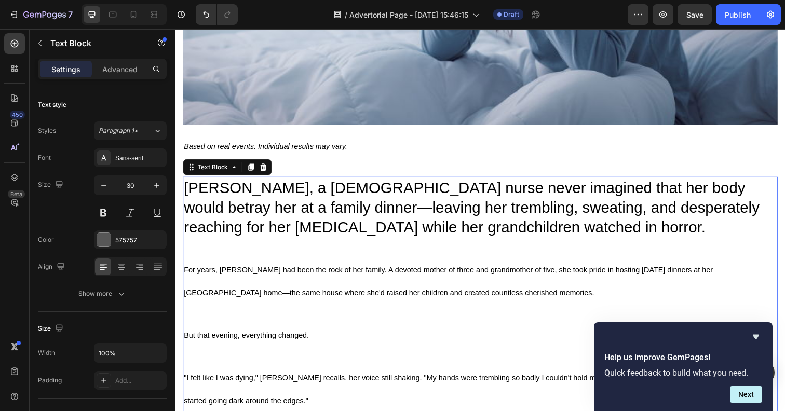
click at [272, 271] on span "For years, [PERSON_NAME] had been the rock of her family. A devoted mother of t…" at bounding box center [454, 287] width 540 height 32
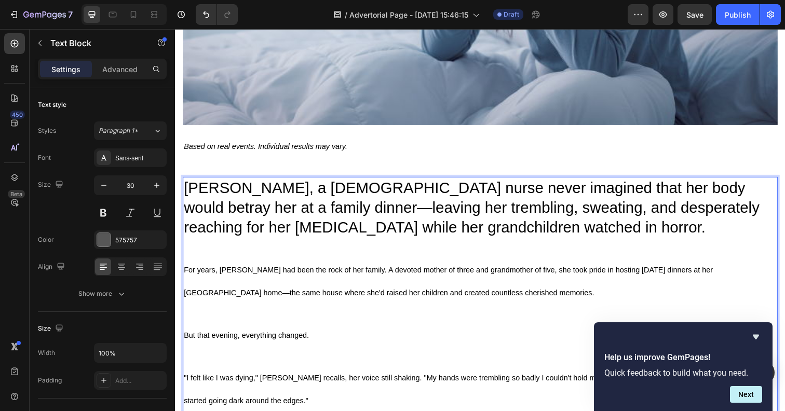
click at [232, 271] on span "For years, [PERSON_NAME] had been the rock of her family. A devoted mother of t…" at bounding box center [454, 287] width 540 height 32
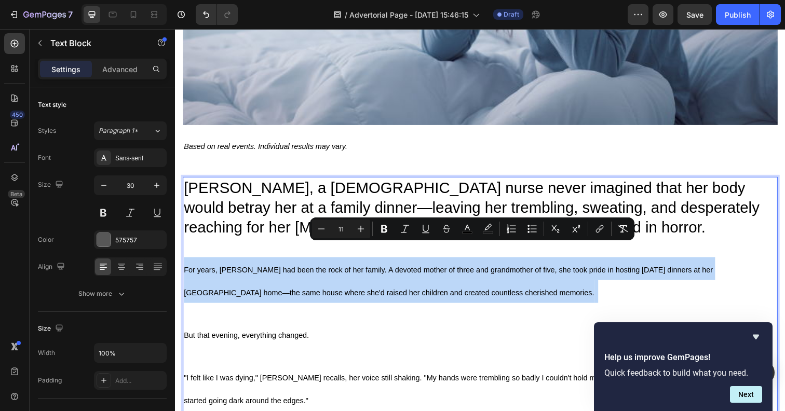
click at [217, 187] on span "[PERSON_NAME], a [DEMOGRAPHIC_DATA] nurse never imagined that her body would be…" at bounding box center [477, 212] width 587 height 58
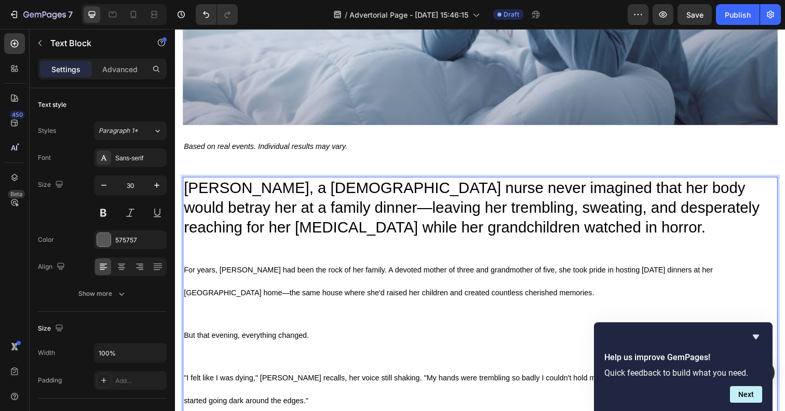
click at [217, 187] on span "[PERSON_NAME], a [DEMOGRAPHIC_DATA] nurse never imagined that her body would be…" at bounding box center [477, 212] width 587 height 58
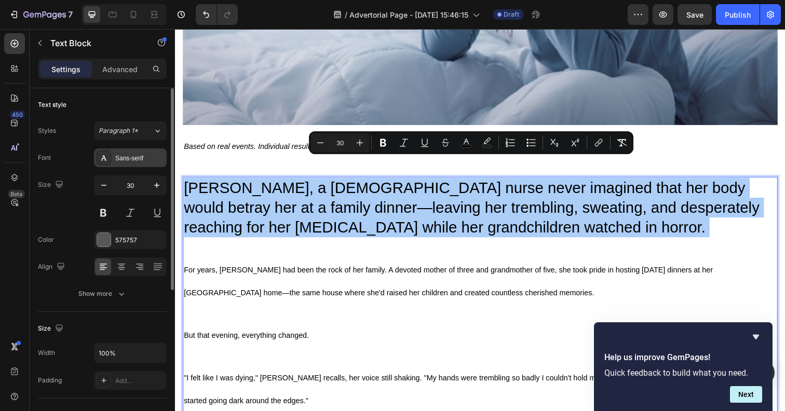
click at [122, 155] on div "Sans-serif" at bounding box center [139, 158] width 49 height 9
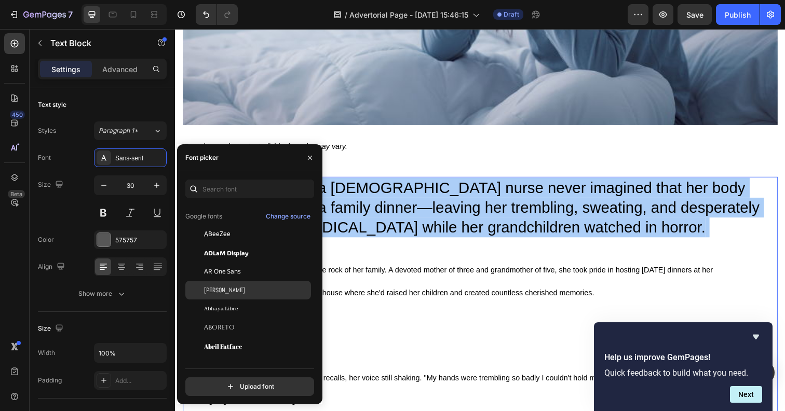
scroll to position [46, 0]
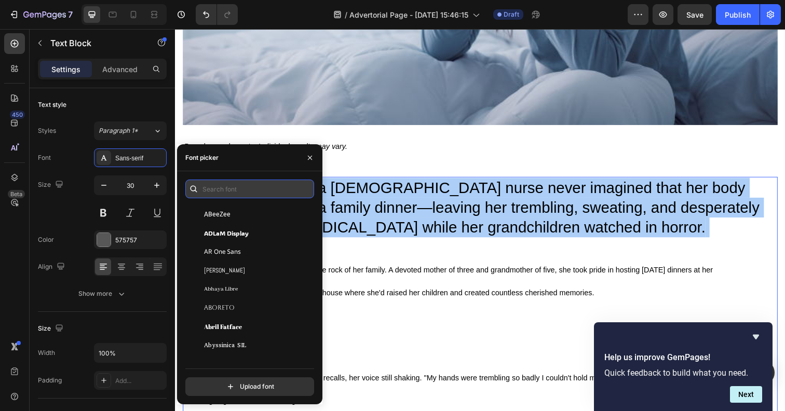
click at [223, 187] on input "text" at bounding box center [249, 189] width 129 height 19
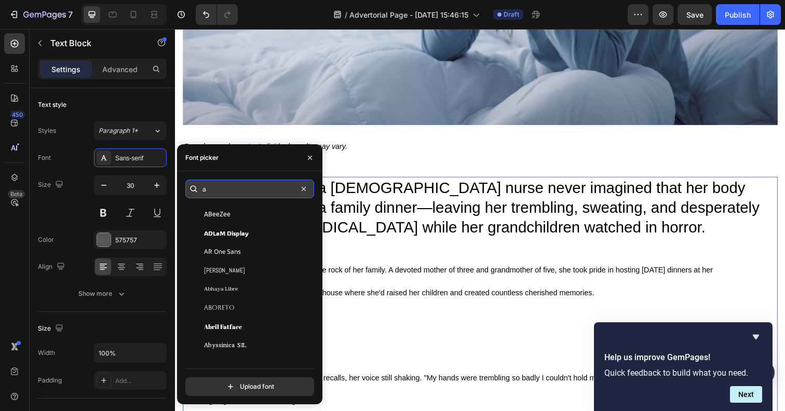
scroll to position [0, 0]
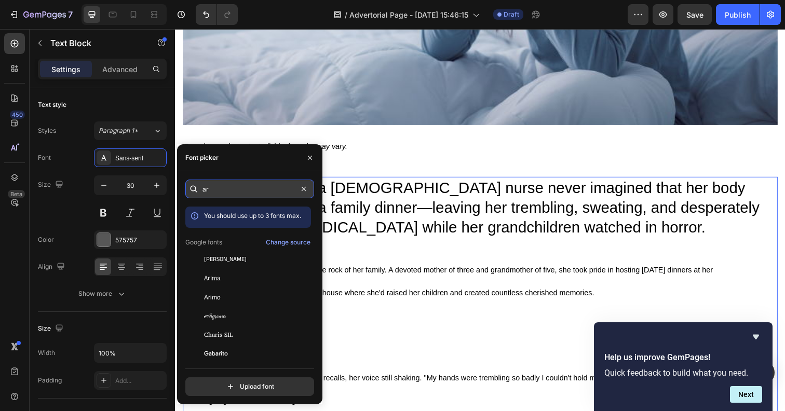
type input "a"
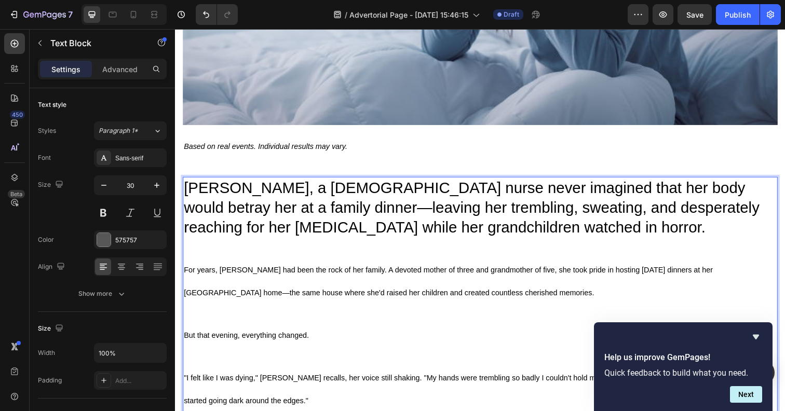
click at [225, 271] on span "For years, [PERSON_NAME] had been the rock of her family. A devoted mother of t…" at bounding box center [454, 287] width 540 height 32
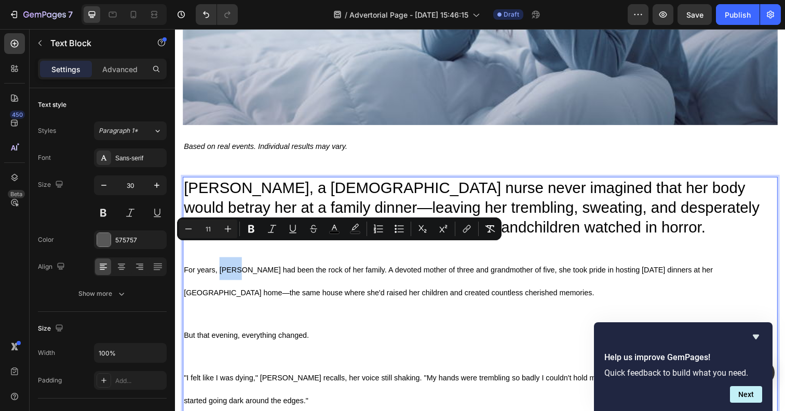
click at [472, 292] on p "For years, [PERSON_NAME] had been the rock of her family. A devoted mother of t…" at bounding box center [486, 295] width 605 height 67
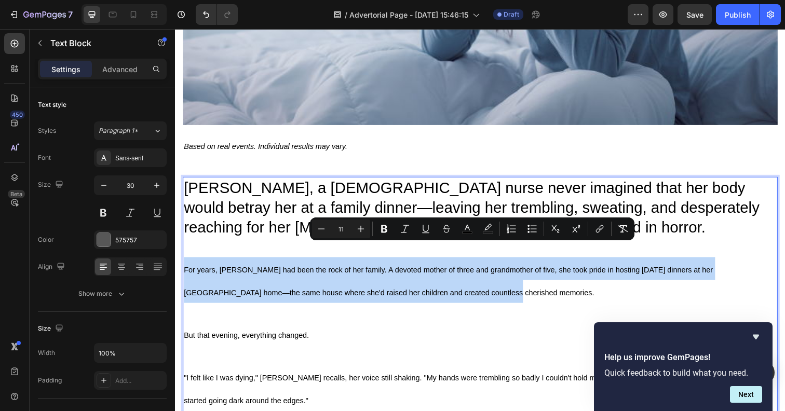
drag, startPoint x: 465, startPoint y: 275, endPoint x: 152, endPoint y: 253, distance: 314.2
click at [276, 196] on span "[PERSON_NAME], a [DEMOGRAPHIC_DATA] nurse never imagined that her body would be…" at bounding box center [477, 212] width 587 height 58
type input "30"
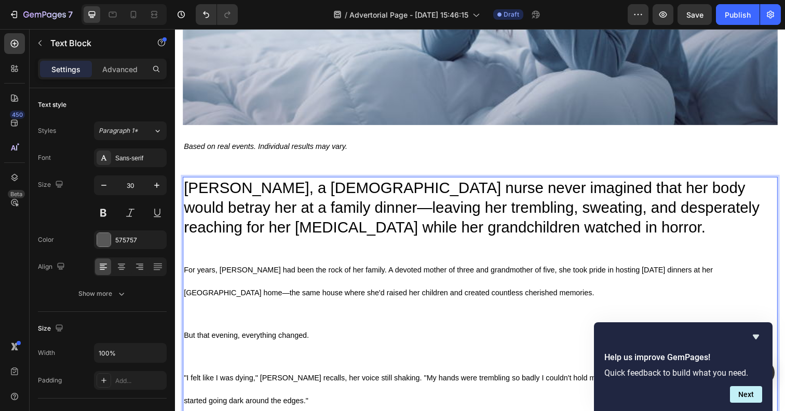
click at [276, 196] on span "[PERSON_NAME], a [DEMOGRAPHIC_DATA] nurse never imagined that her body would be…" at bounding box center [477, 212] width 587 height 58
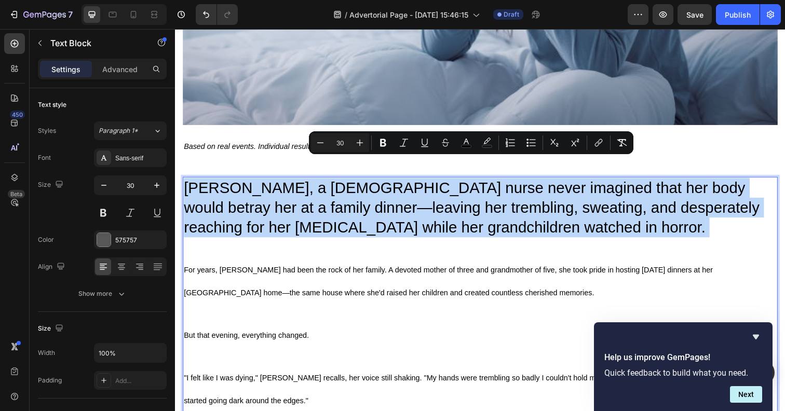
click at [397, 271] on span "For years, [PERSON_NAME] had been the rock of her family. A devoted mother of t…" at bounding box center [454, 287] width 540 height 32
type input "11"
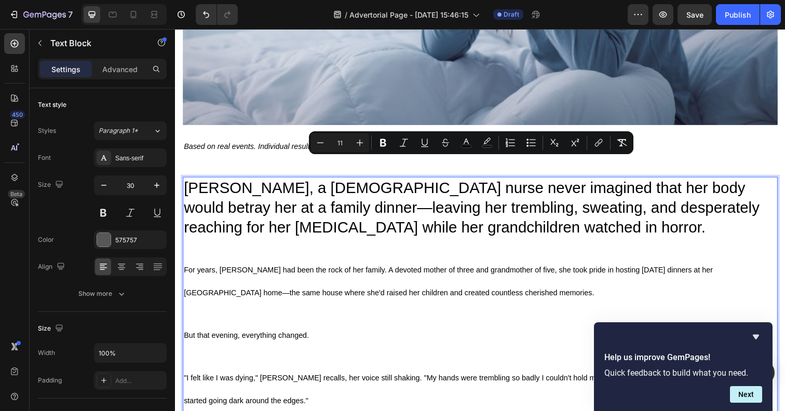
click at [397, 271] on span "For years, [PERSON_NAME] had been the rock of her family. A devoted mother of t…" at bounding box center [454, 287] width 540 height 32
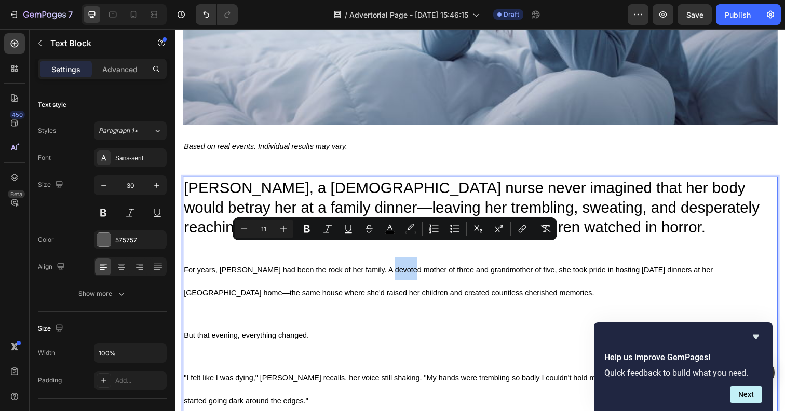
click at [186, 262] on p "For years, [PERSON_NAME] had been the rock of her family. A devoted mother of t…" at bounding box center [486, 295] width 605 height 67
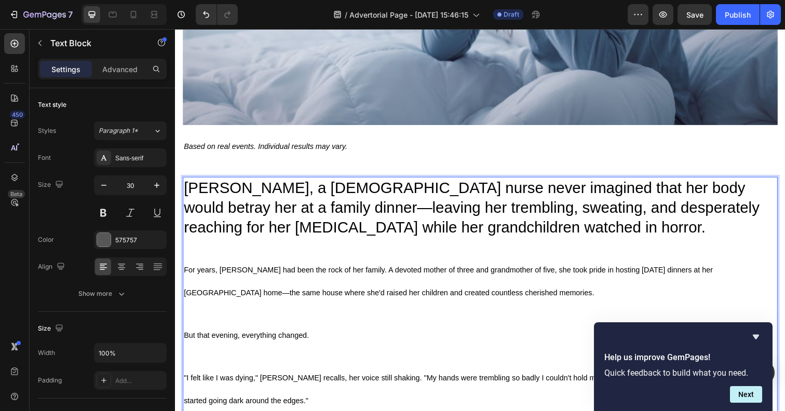
click at [195, 220] on p "[PERSON_NAME], a [DEMOGRAPHIC_DATA] nurse never imagined that her body would be…" at bounding box center [486, 221] width 605 height 81
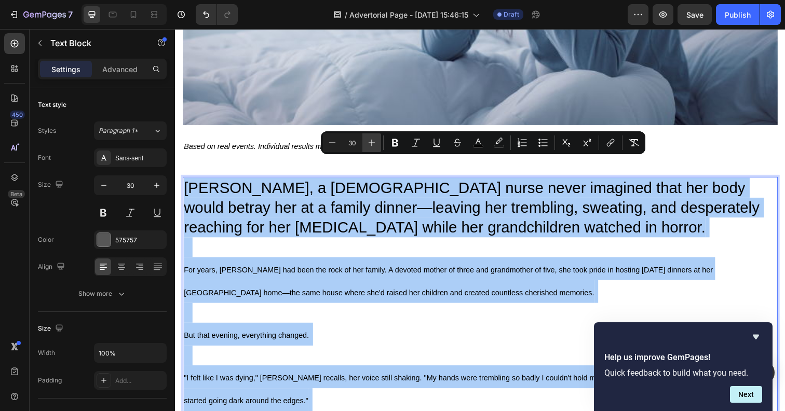
click at [367, 140] on icon "Editor contextual toolbar" at bounding box center [371, 143] width 10 height 10
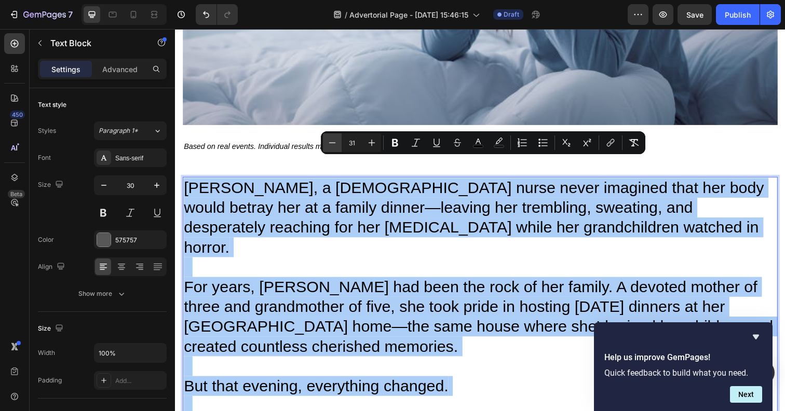
click at [332, 146] on icon "Editor contextual toolbar" at bounding box center [332, 143] width 10 height 10
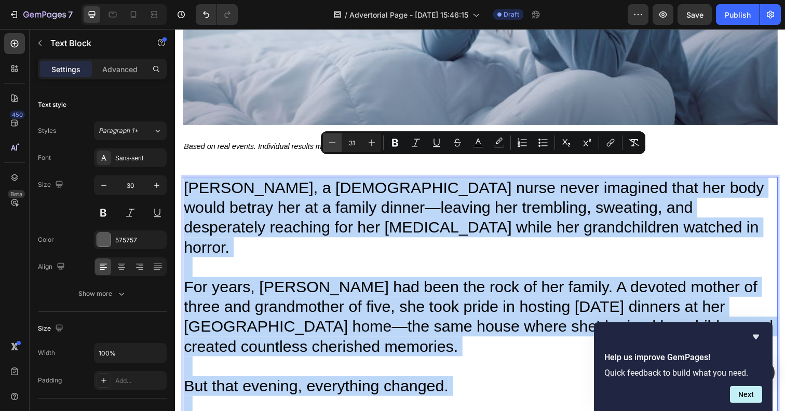
type input "30"
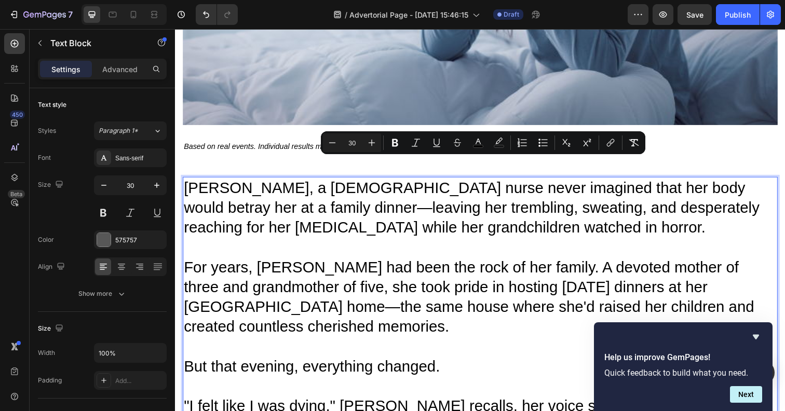
click at [389, 284] on span "For years, [PERSON_NAME] had been the rock of her family. A devoted mother of t…" at bounding box center [475, 303] width 582 height 78
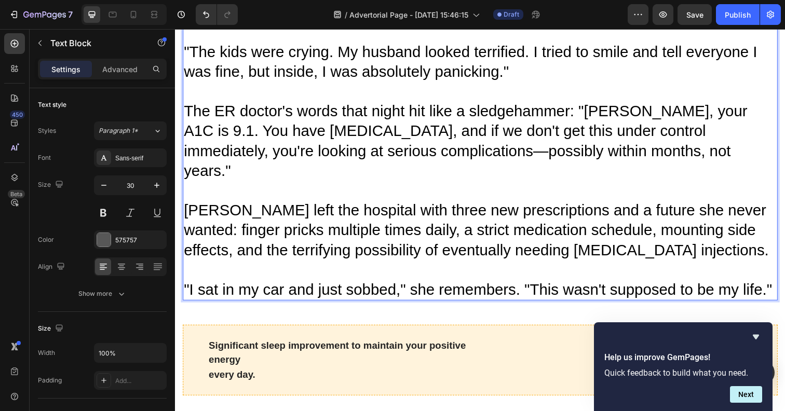
scroll to position [979, 0]
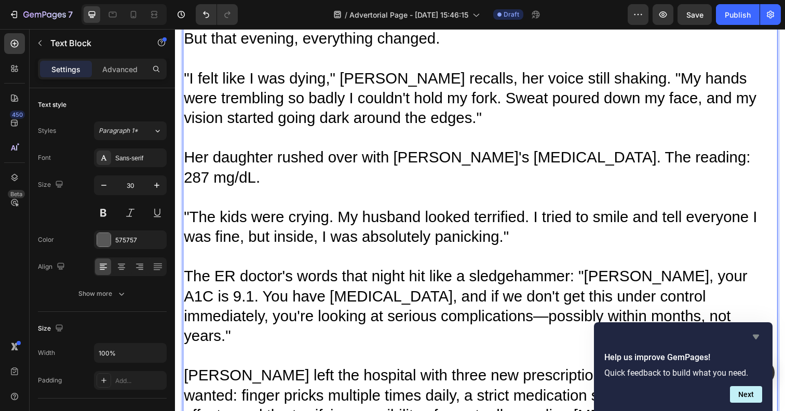
click at [756, 333] on icon "Hide survey" at bounding box center [755, 337] width 12 height 12
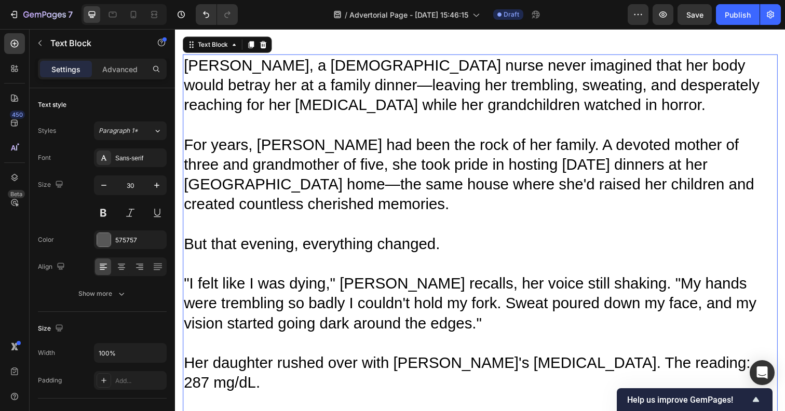
scroll to position [706, 0]
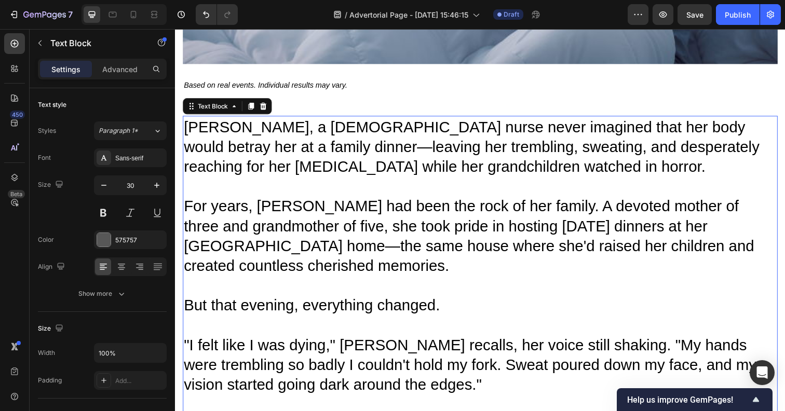
click at [244, 127] on span "[PERSON_NAME], a [DEMOGRAPHIC_DATA] nurse never imagined that her body would be…" at bounding box center [477, 149] width 587 height 58
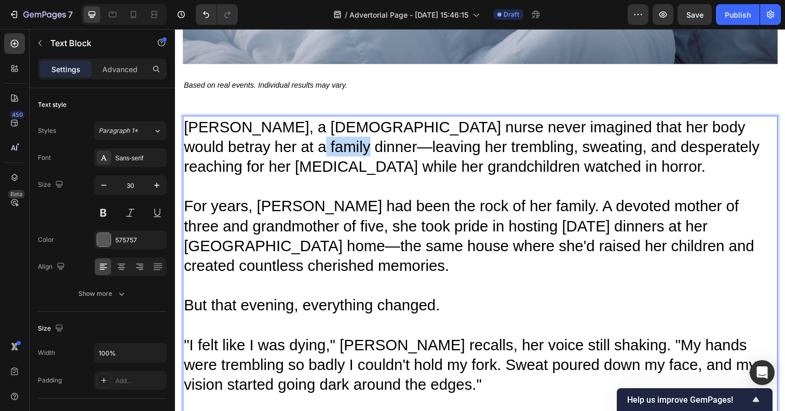
click at [244, 127] on span "[PERSON_NAME], a [DEMOGRAPHIC_DATA] nurse never imagined that her body would be…" at bounding box center [477, 149] width 587 height 58
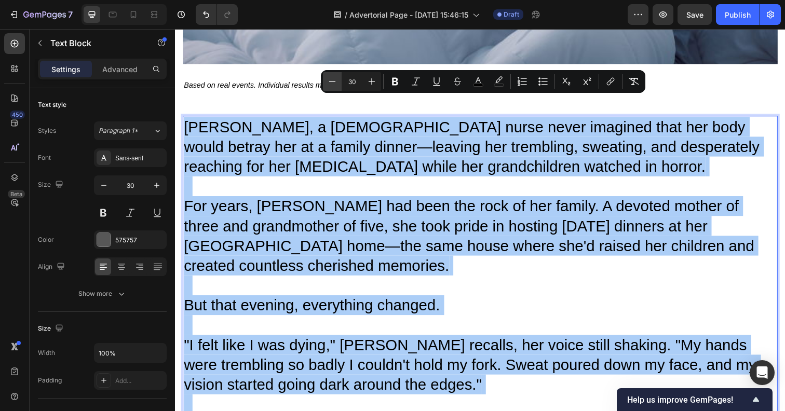
click at [328, 74] on button "Minus" at bounding box center [332, 81] width 19 height 19
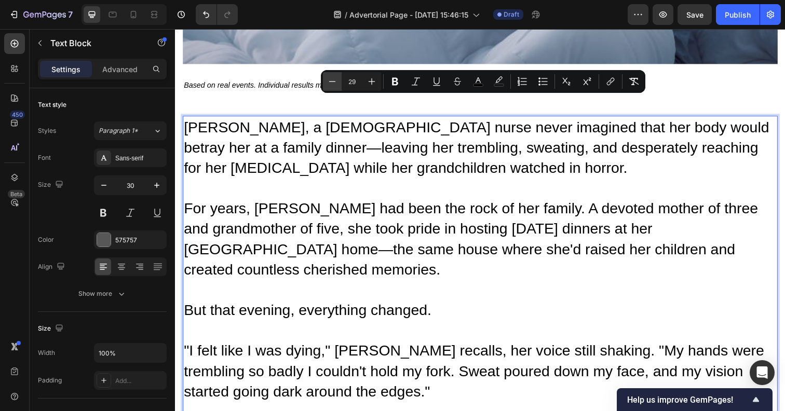
click at [328, 74] on button "Minus" at bounding box center [332, 81] width 19 height 19
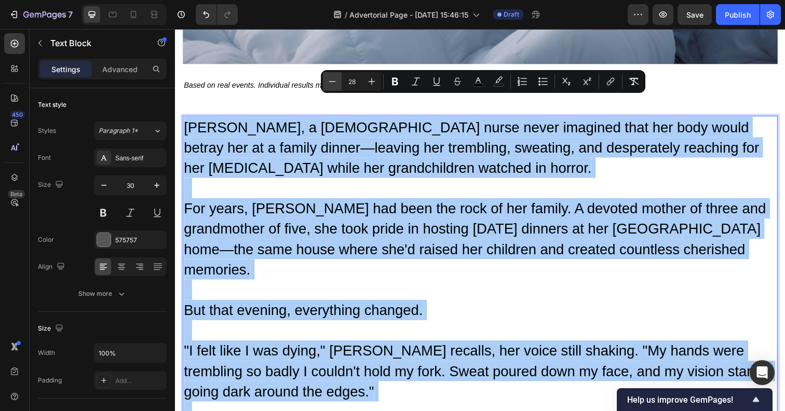
click at [328, 74] on button "Minus" at bounding box center [332, 81] width 19 height 19
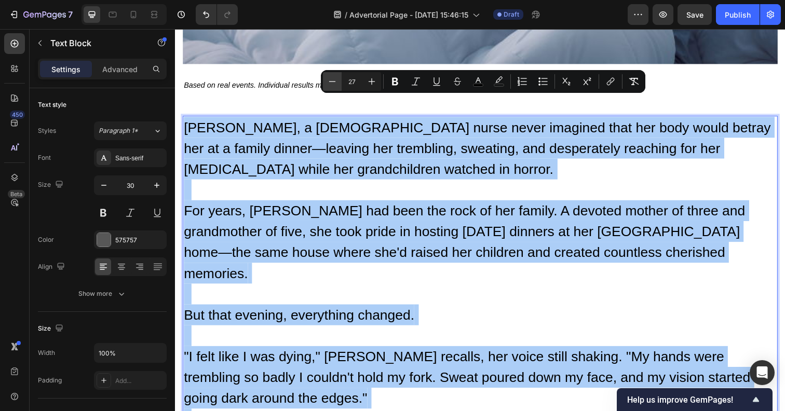
click at [328, 74] on button "Minus" at bounding box center [332, 81] width 19 height 19
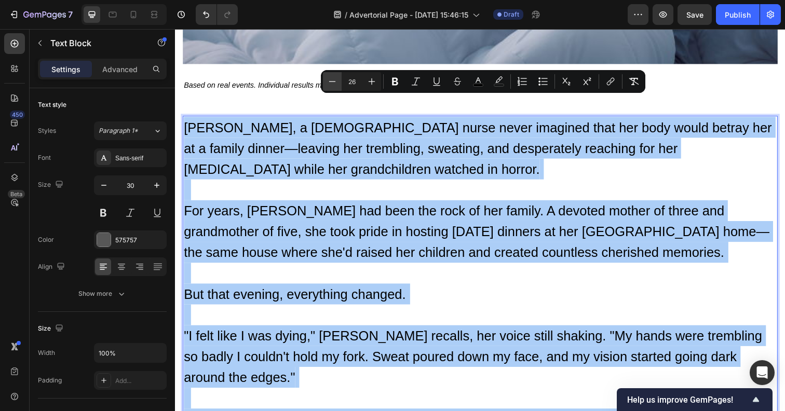
click at [328, 74] on button "Minus" at bounding box center [332, 81] width 19 height 19
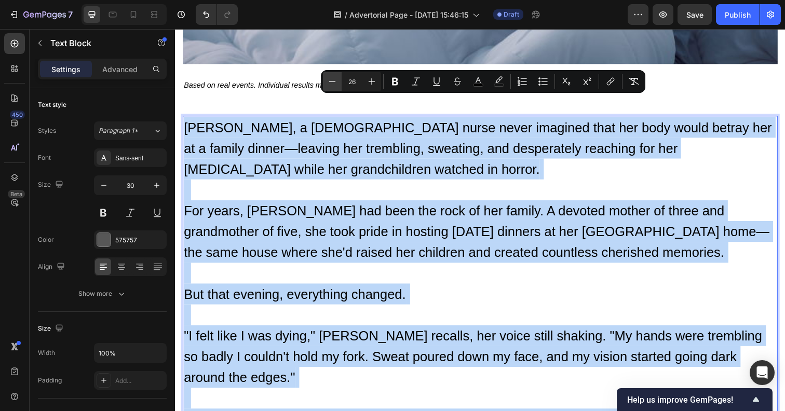
type input "25"
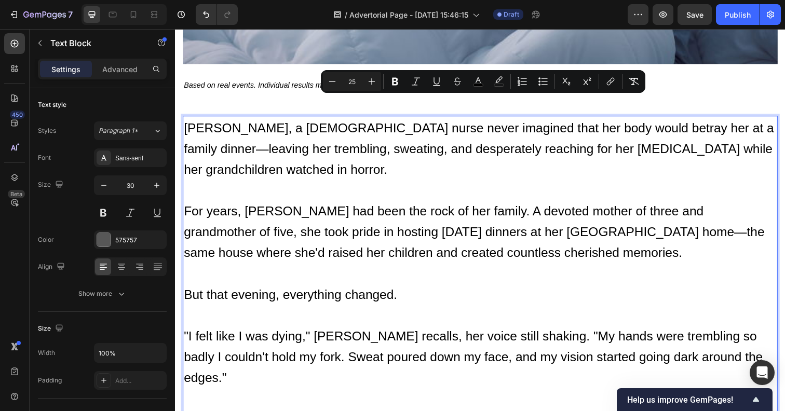
click at [385, 143] on p "[PERSON_NAME], a [DEMOGRAPHIC_DATA] nurse never imagined that her body would be…" at bounding box center [486, 161] width 605 height 85
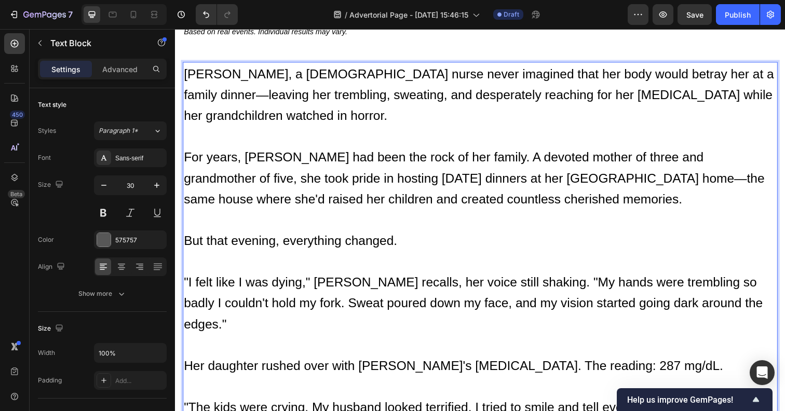
click at [484, 234] on p "But that evening, everything changed." at bounding box center [486, 255] width 605 height 43
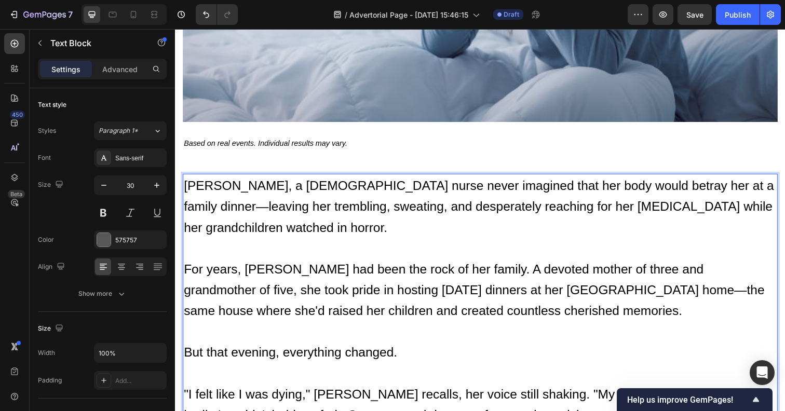
click at [356, 221] on p "[PERSON_NAME], a [DEMOGRAPHIC_DATA] nurse never imagined that her body would be…" at bounding box center [486, 220] width 605 height 85
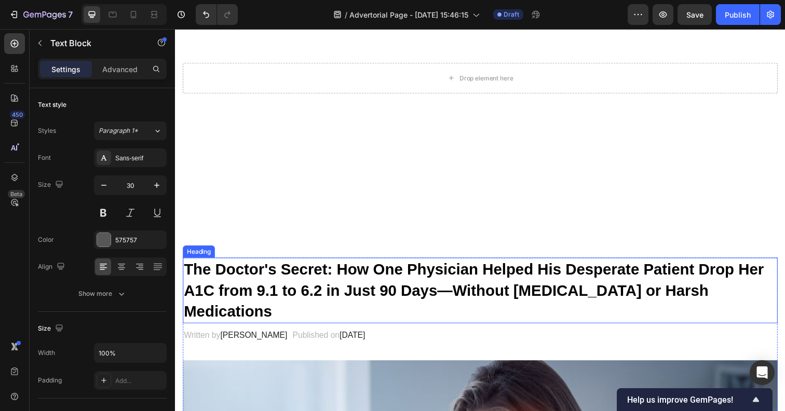
scroll to position [0, 0]
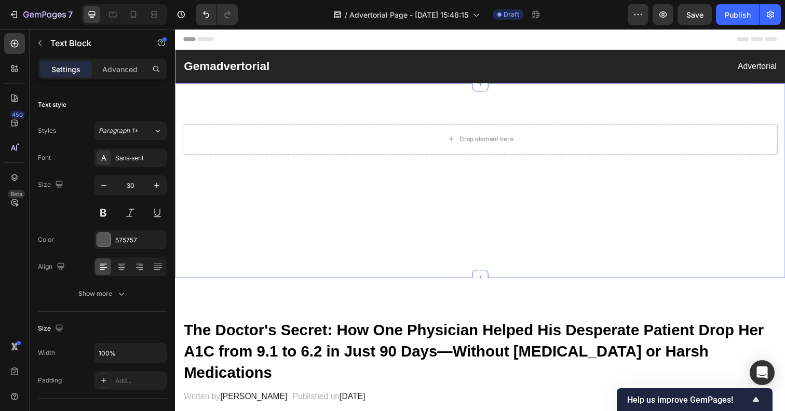
click at [406, 207] on div "Drop element here Row" at bounding box center [486, 184] width 607 height 116
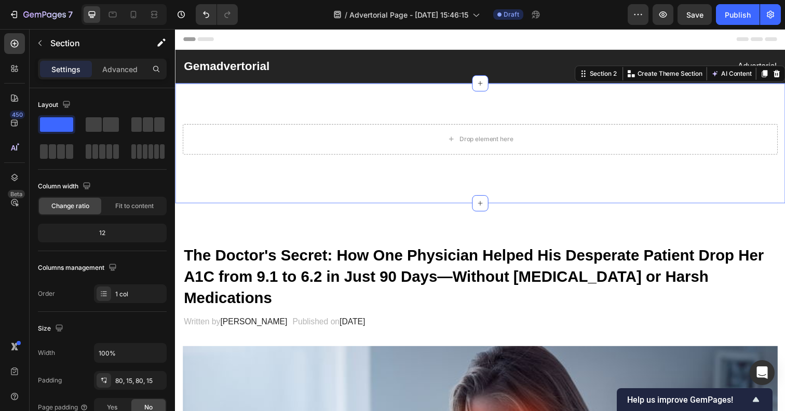
click at [376, 185] on div "Drop element here Row Section 2 You can create reusable sections Create Theme S…" at bounding box center [486, 146] width 623 height 122
click at [443, 101] on div "Drop element here Row Section 2 You can create reusable sections Create Theme S…" at bounding box center [486, 146] width 623 height 122
click at [402, 141] on div "Drop element here" at bounding box center [486, 141] width 607 height 31
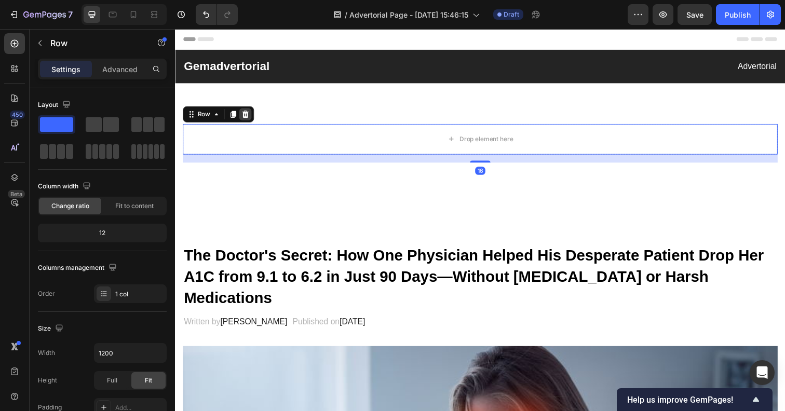
click at [249, 113] on icon at bounding box center [246, 116] width 8 height 8
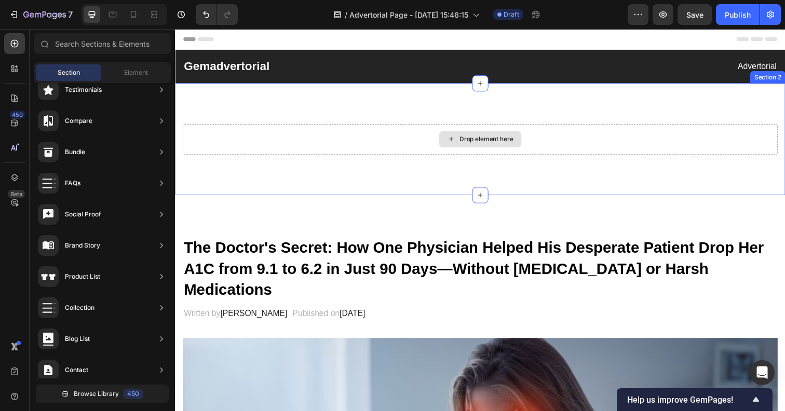
click at [297, 153] on div "Drop element here" at bounding box center [486, 141] width 607 height 31
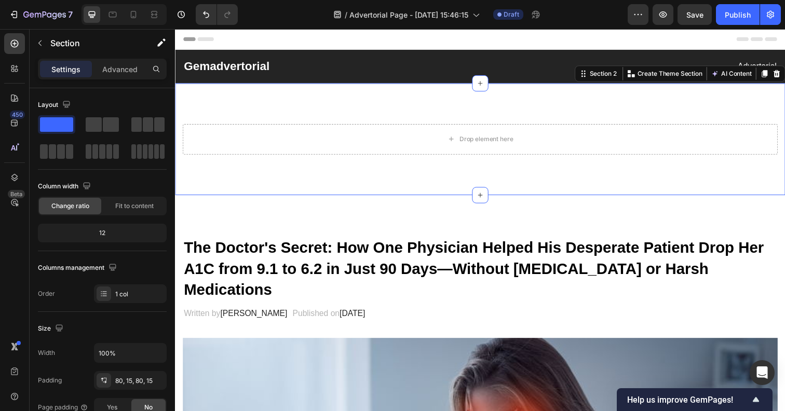
click at [313, 162] on div "Drop element here Section 2 You can create reusable sections Create Theme Secti…" at bounding box center [486, 142] width 623 height 114
click at [784, 76] on div at bounding box center [789, 74] width 12 height 12
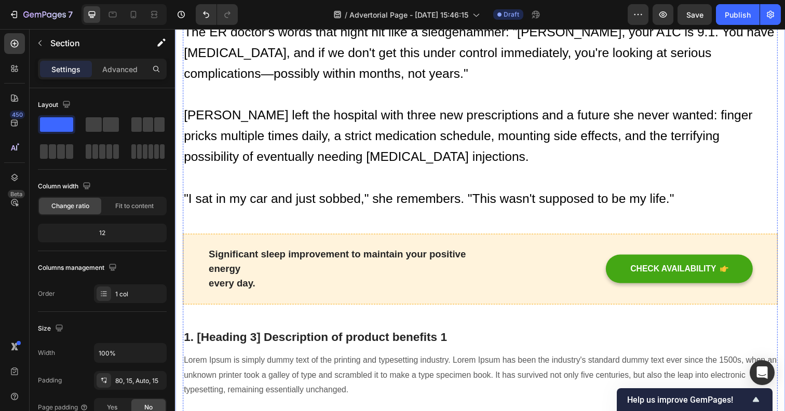
scroll to position [1012, 0]
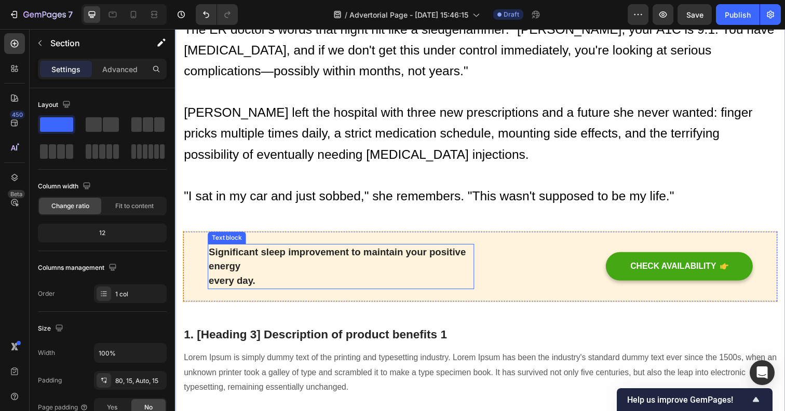
click at [371, 250] on p "Significant sleep improvement to maintain your positive energy every day." at bounding box center [344, 272] width 270 height 45
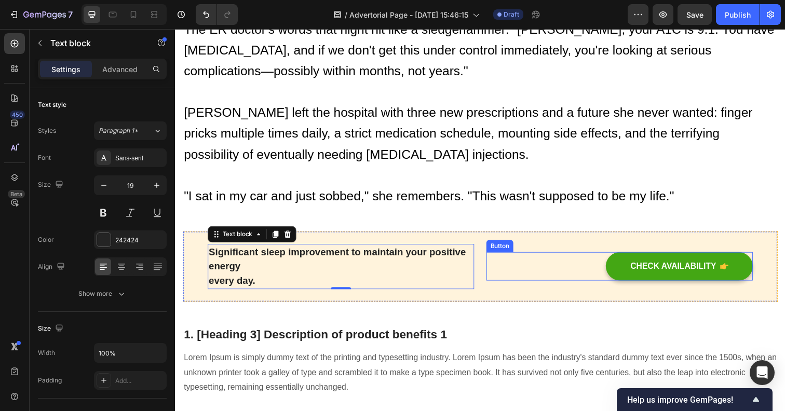
click at [516, 257] on div "CHECK AVAILABILITY Button" at bounding box center [628, 271] width 272 height 29
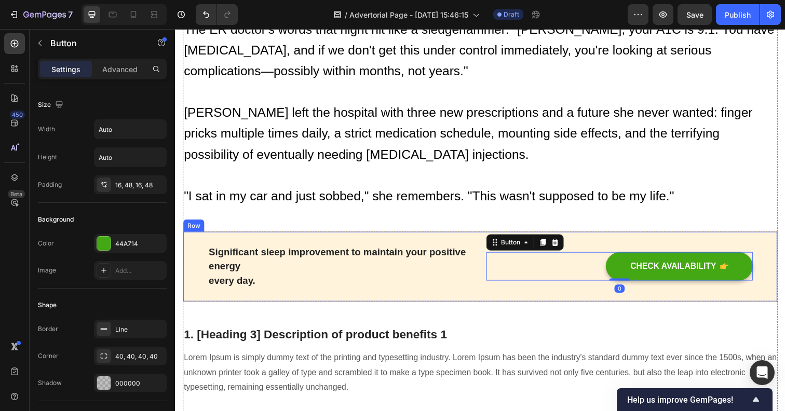
click at [440, 236] on div "Significant sleep improvement to maintain your positive energy every day. Text …" at bounding box center [486, 272] width 607 height 73
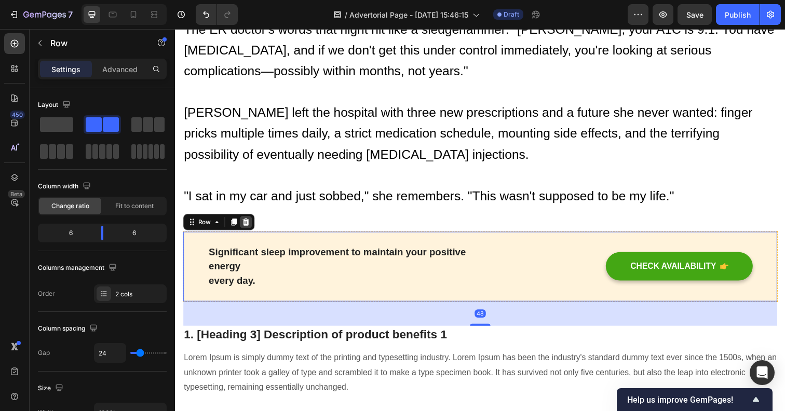
click at [252, 220] on div at bounding box center [247, 226] width 12 height 12
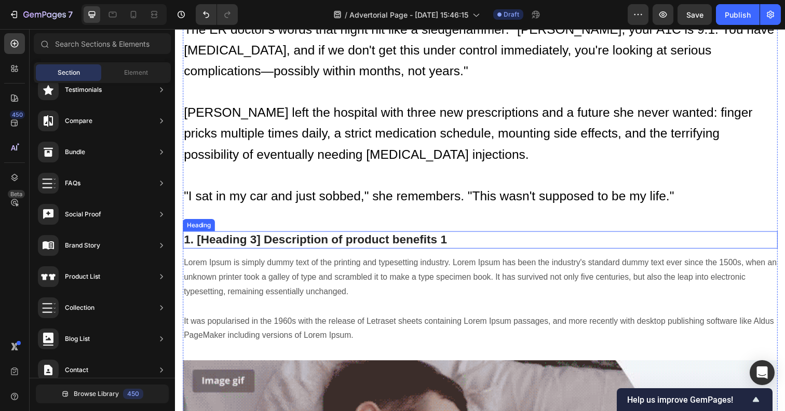
click at [282, 237] on p "1. [Heading 3] Description of product benefits 1" at bounding box center [486, 245] width 605 height 16
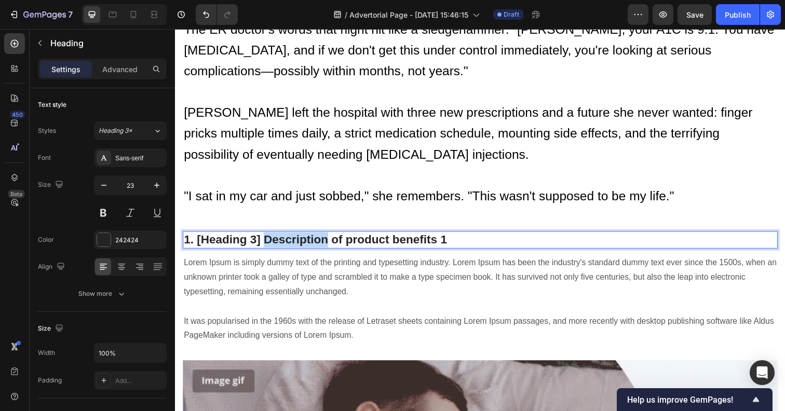
click at [282, 237] on p "1. [Heading 3] Description of product benefits 1" at bounding box center [486, 245] width 605 height 16
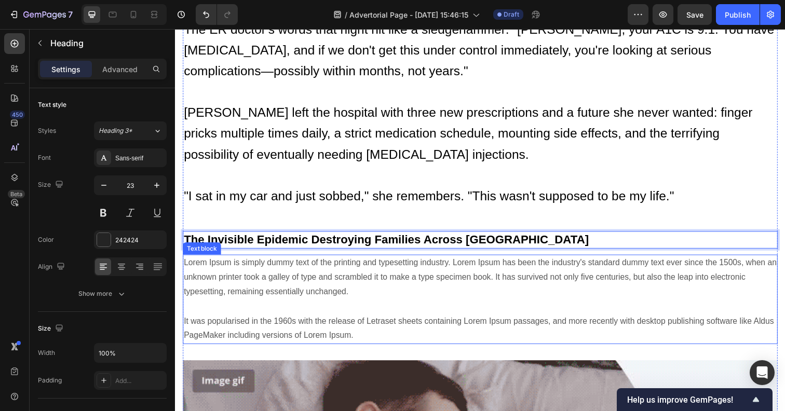
click at [275, 260] on p "Lorem Ipsum is simply dummy text of the printing and typesetting industry. Lore…" at bounding box center [486, 305] width 605 height 90
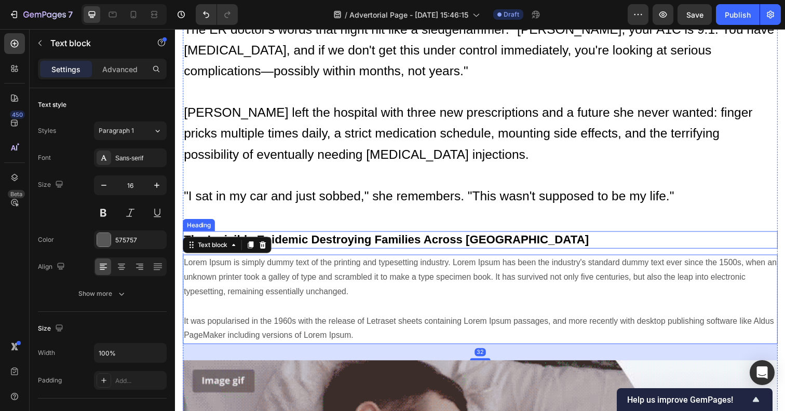
click at [328, 237] on p "⁠⁠⁠⁠⁠⁠⁠ The Invisible Epidemic Destroying Families Across [GEOGRAPHIC_DATA]" at bounding box center [486, 245] width 605 height 16
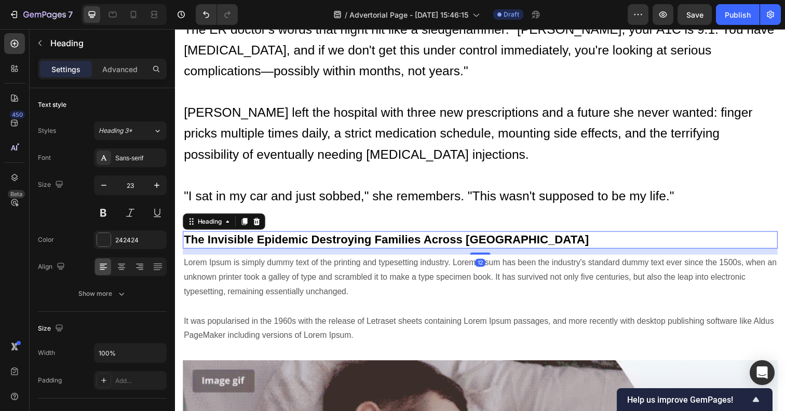
click at [287, 237] on strong "The Invisible Epidemic Destroying Families Across [GEOGRAPHIC_DATA]" at bounding box center [391, 243] width 414 height 13
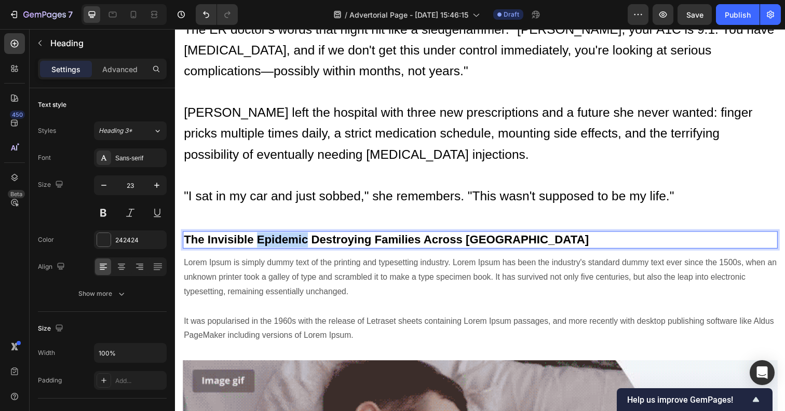
click at [287, 237] on strong "The Invisible Epidemic Destroying Families Across [GEOGRAPHIC_DATA]" at bounding box center [391, 243] width 414 height 13
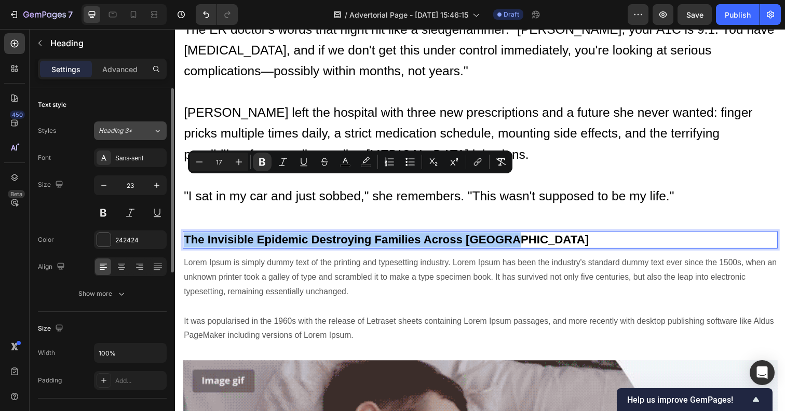
click at [131, 136] on button "Heading 3*" at bounding box center [130, 130] width 73 height 19
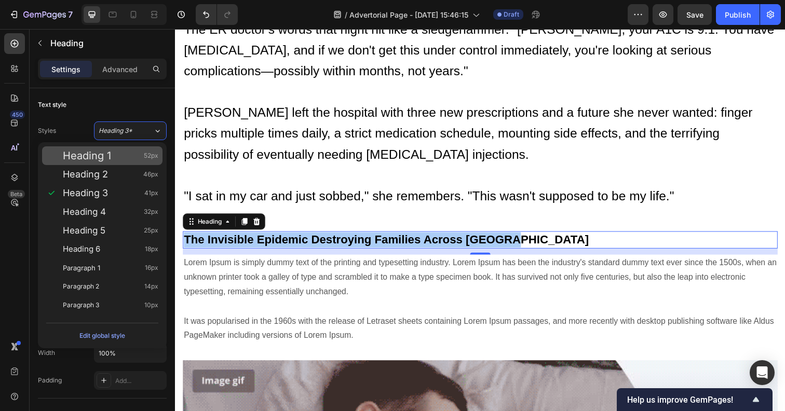
click at [129, 156] on div "Heading 1 52px" at bounding box center [110, 155] width 95 height 10
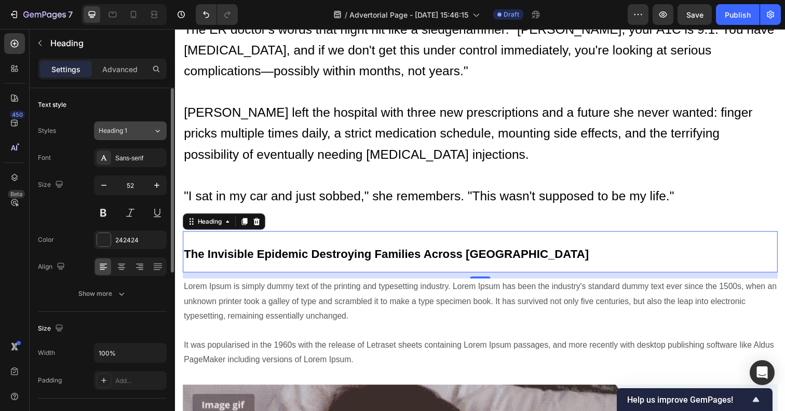
click at [131, 133] on div "Heading 1" at bounding box center [120, 130] width 42 height 9
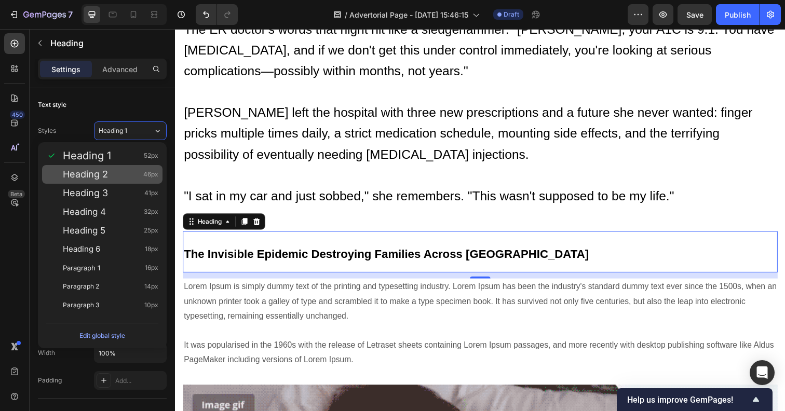
click at [127, 171] on div "Heading 2 46px" at bounding box center [110, 174] width 95 height 10
type input "46"
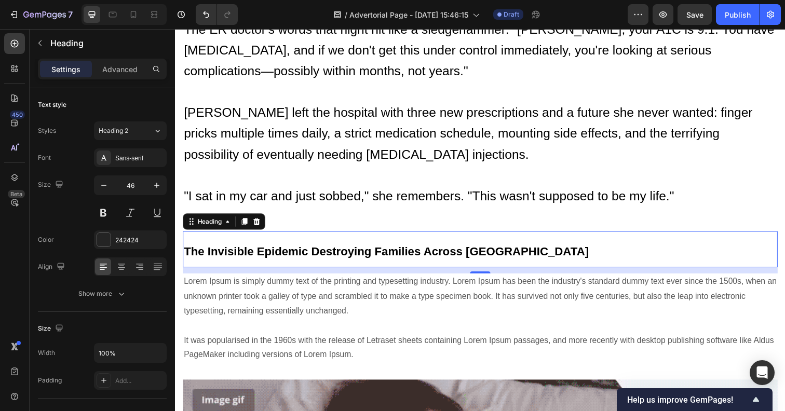
click at [246, 249] on strong "The Invisible Epidemic Destroying Families Across [GEOGRAPHIC_DATA]" at bounding box center [391, 255] width 414 height 13
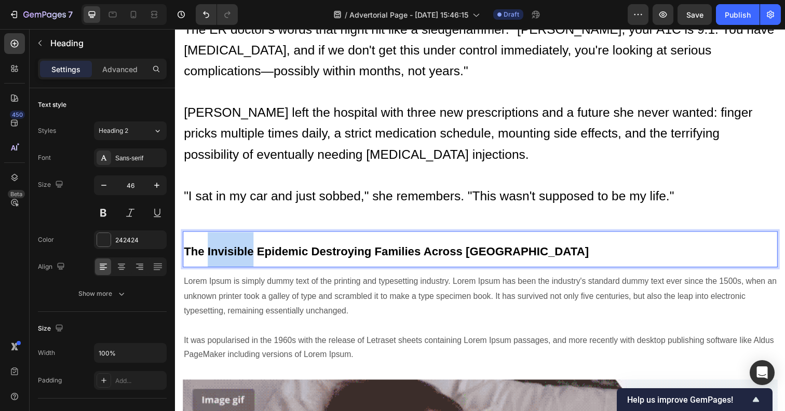
click at [246, 249] on strong "The Invisible Epidemic Destroying Families Across [GEOGRAPHIC_DATA]" at bounding box center [391, 255] width 414 height 13
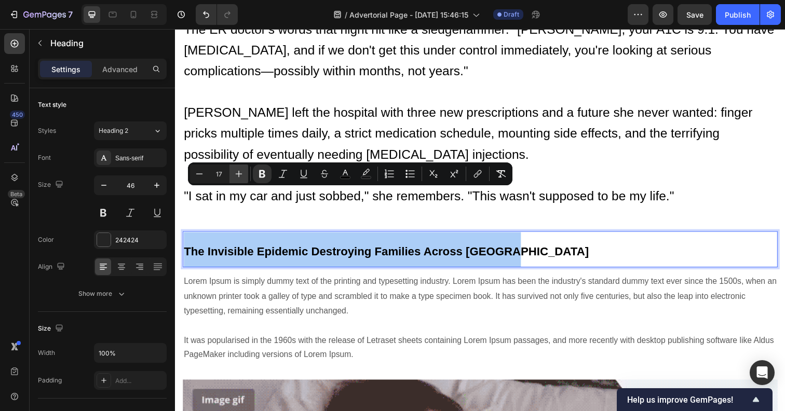
click at [240, 174] on icon "Editor contextual toolbar" at bounding box center [239, 174] width 10 height 10
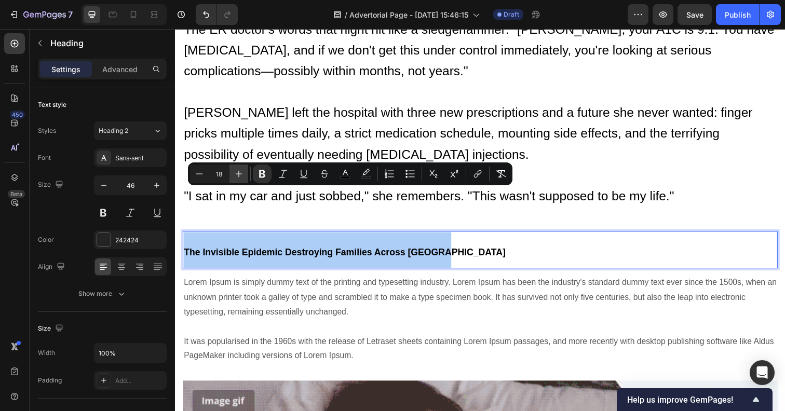
click at [240, 174] on icon "Editor contextual toolbar" at bounding box center [239, 174] width 10 height 10
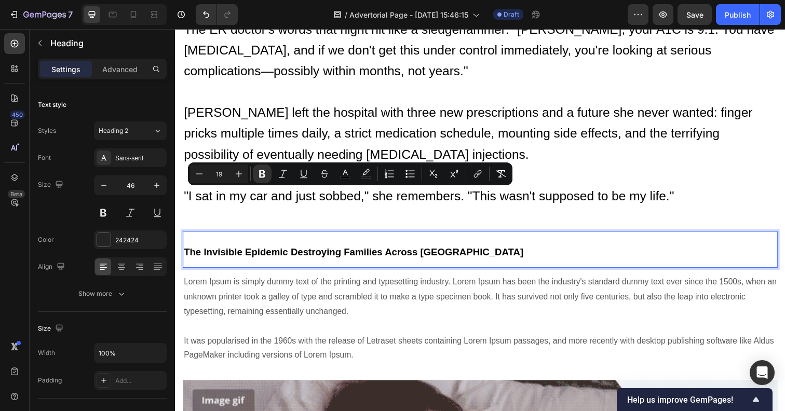
click at [225, 173] on input "19" at bounding box center [219, 174] width 21 height 12
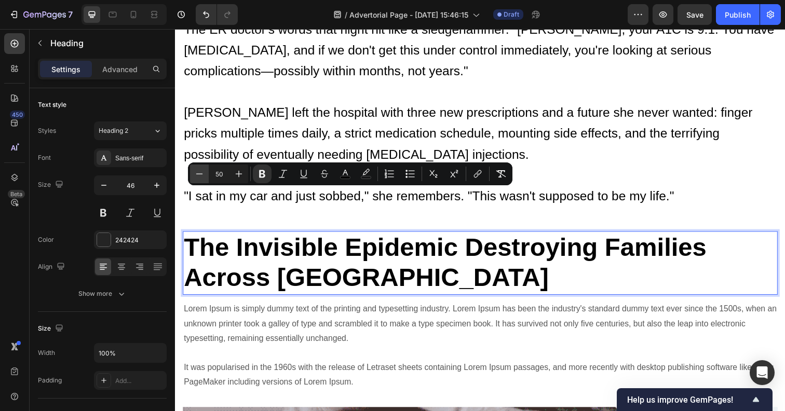
click at [204, 172] on button "Minus" at bounding box center [199, 173] width 19 height 19
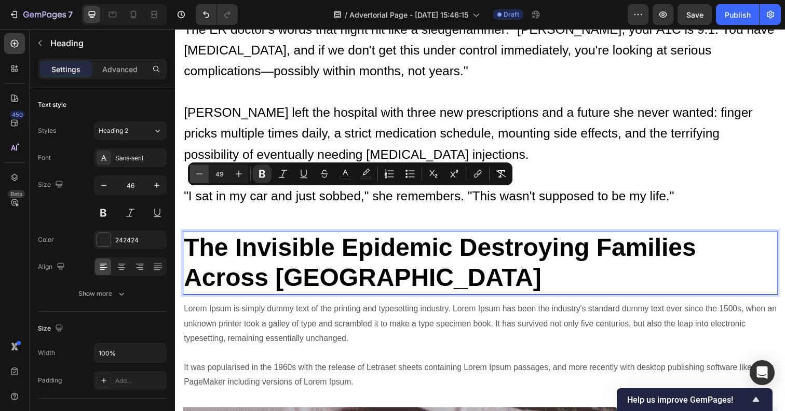
click at [204, 172] on button "Minus" at bounding box center [199, 173] width 19 height 19
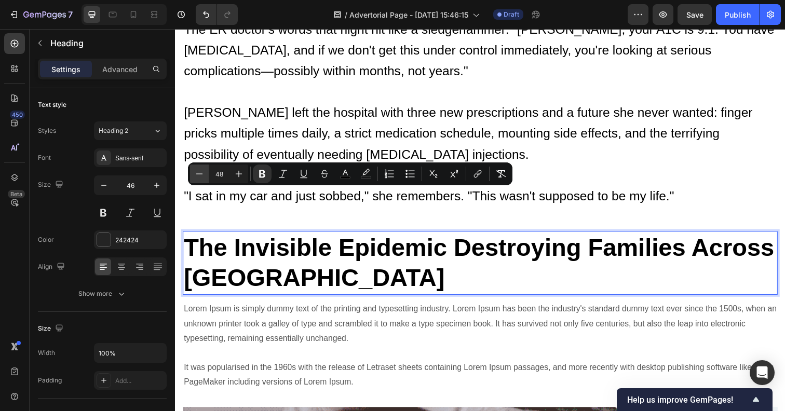
click at [204, 172] on button "Minus" at bounding box center [199, 173] width 19 height 19
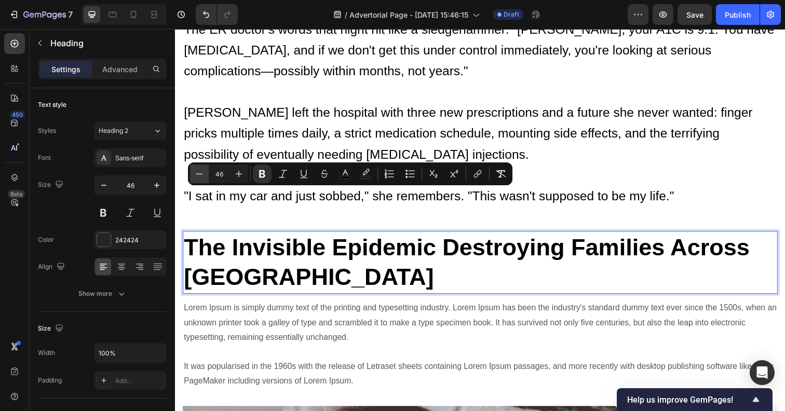
click at [204, 172] on button "Minus" at bounding box center [199, 173] width 19 height 19
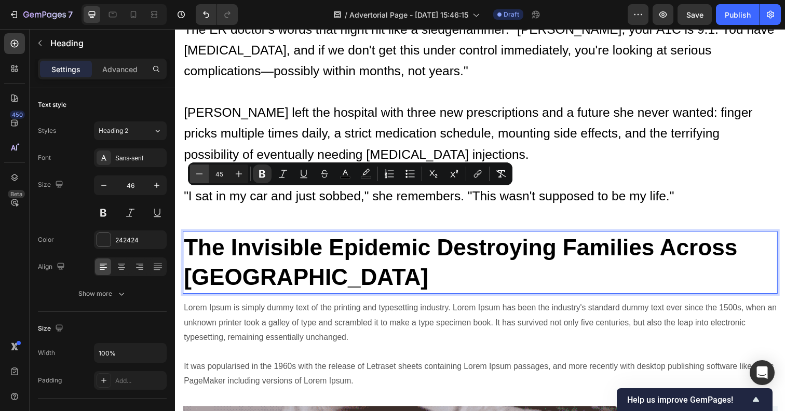
click at [204, 172] on button "Minus" at bounding box center [199, 173] width 19 height 19
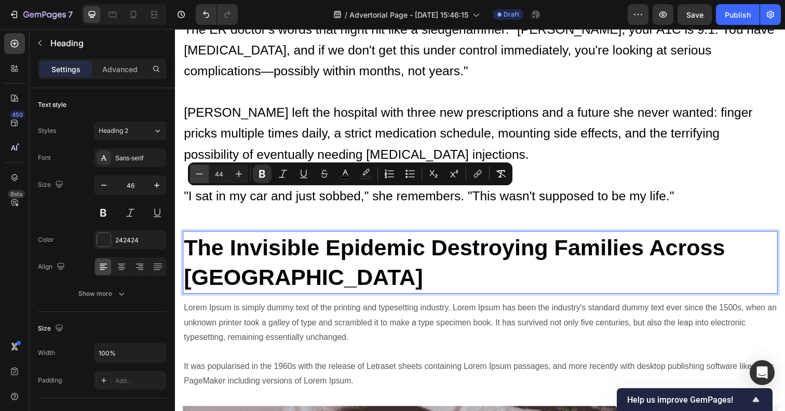
click at [204, 172] on button "Minus" at bounding box center [199, 173] width 19 height 19
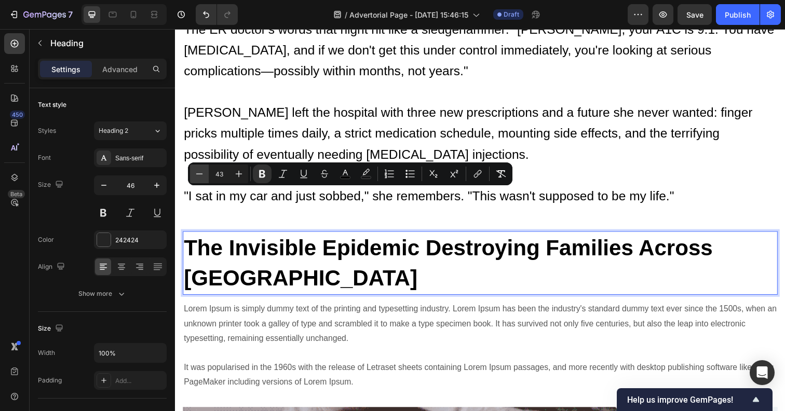
click at [204, 172] on button "Minus" at bounding box center [199, 173] width 19 height 19
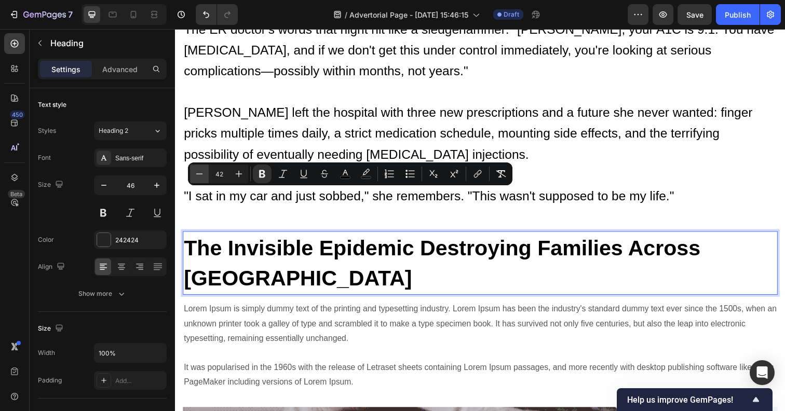
click at [204, 172] on button "Minus" at bounding box center [199, 173] width 19 height 19
type input "41"
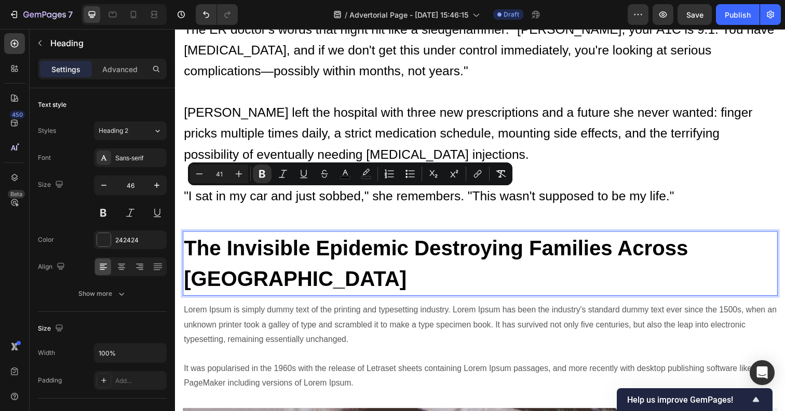
click at [324, 309] on p "Lorem Ipsum is simply dummy text of the printing and typesetting industry. Lore…" at bounding box center [486, 354] width 605 height 90
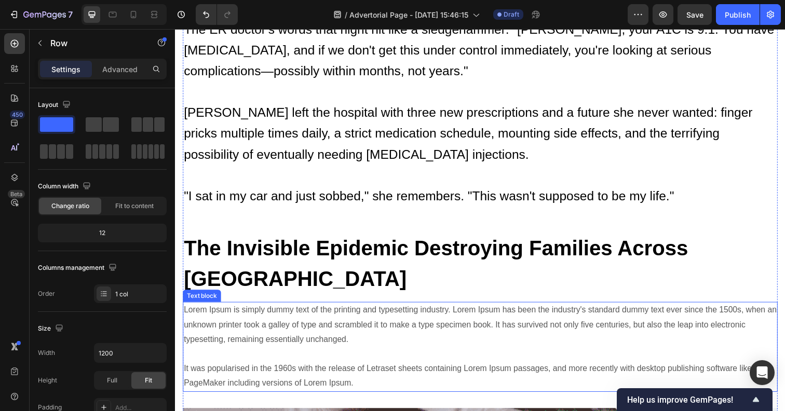
click at [268, 309] on p "Lorem Ipsum is simply dummy text of the printing and typesetting industry. Lore…" at bounding box center [486, 354] width 605 height 90
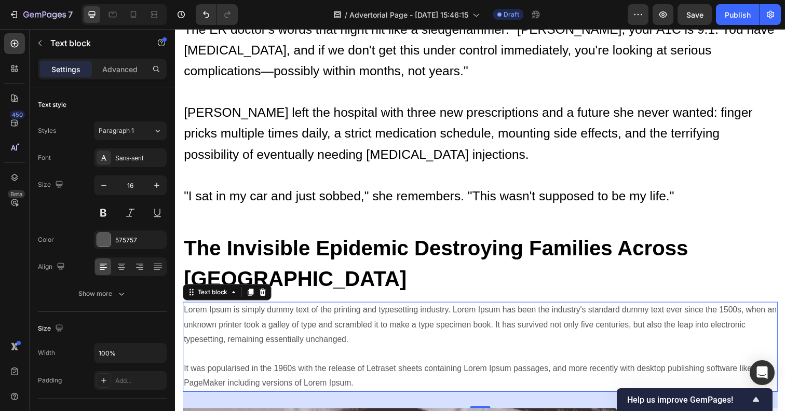
click at [249, 309] on p "Lorem Ipsum is simply dummy text of the printing and typesetting industry. Lore…" at bounding box center [486, 354] width 605 height 90
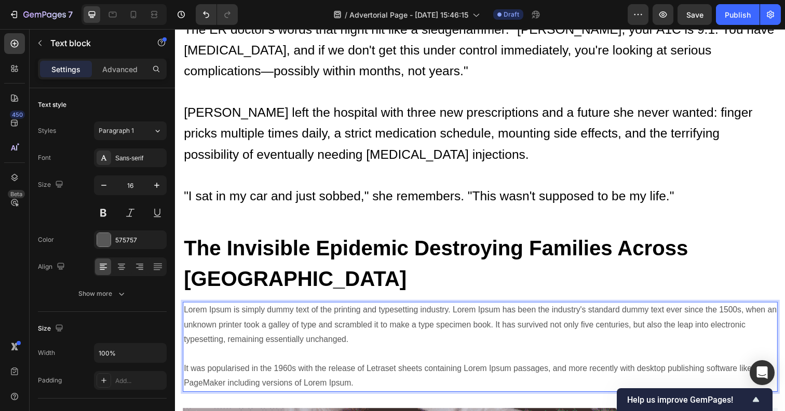
click at [249, 309] on p "Lorem Ipsum is simply dummy text of the printing and typesetting industry. Lore…" at bounding box center [486, 354] width 605 height 90
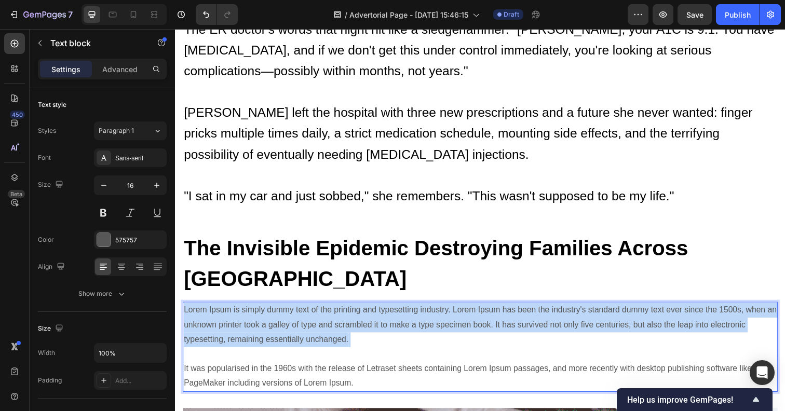
click at [249, 309] on p "Lorem Ipsum is simply dummy text of the printing and typesetting industry. Lore…" at bounding box center [486, 354] width 605 height 90
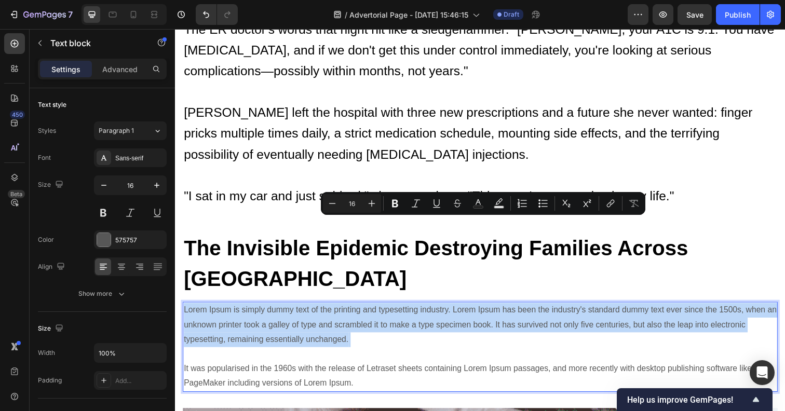
click at [264, 309] on p "Lorem Ipsum is simply dummy text of the printing and typesetting industry. Lore…" at bounding box center [486, 354] width 605 height 90
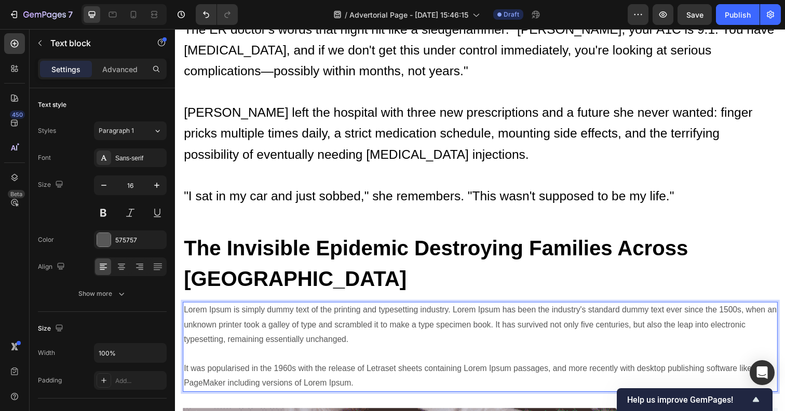
click at [264, 309] on p "Lorem Ipsum is simply dummy text of the printing and typesetting industry. Lore…" at bounding box center [486, 354] width 605 height 90
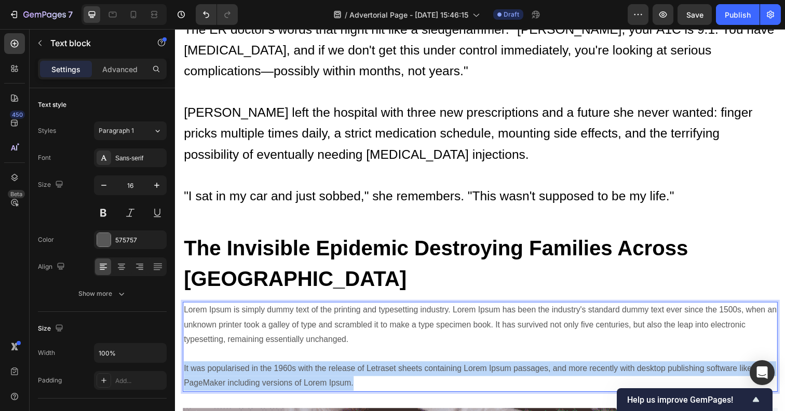
click at [264, 309] on p "Lorem Ipsum is simply dummy text of the printing and typesetting industry. Lore…" at bounding box center [486, 354] width 605 height 90
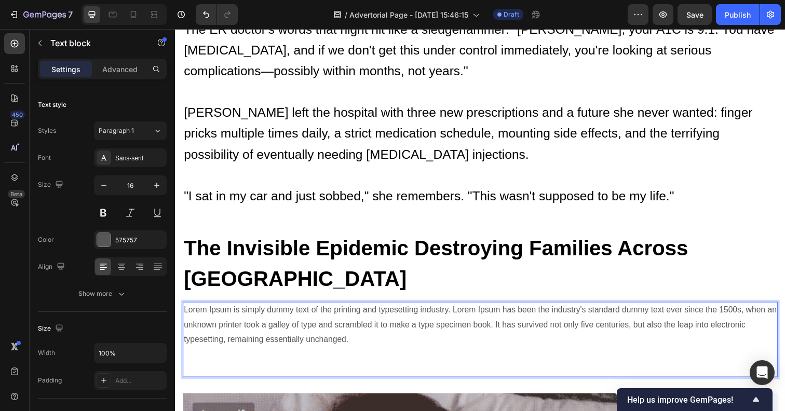
click at [250, 309] on p "Lorem Ipsum is simply dummy text of the printing and typesetting industry. Lore…" at bounding box center [486, 346] width 605 height 75
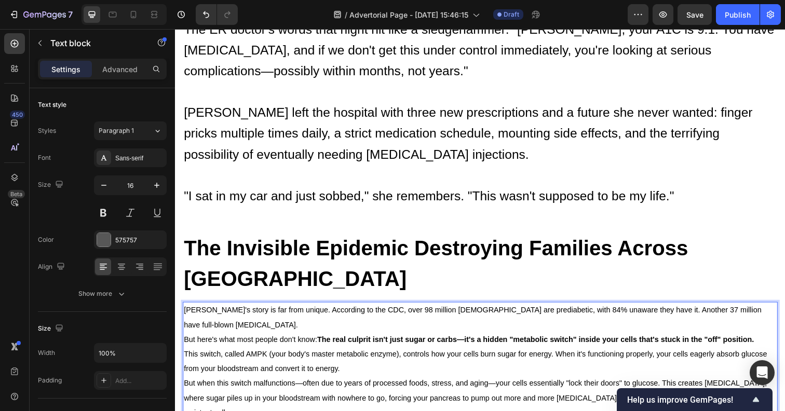
click at [220, 309] on p "[PERSON_NAME]'s story is far from unique. According to the CDC, over 98 million…" at bounding box center [486, 324] width 605 height 30
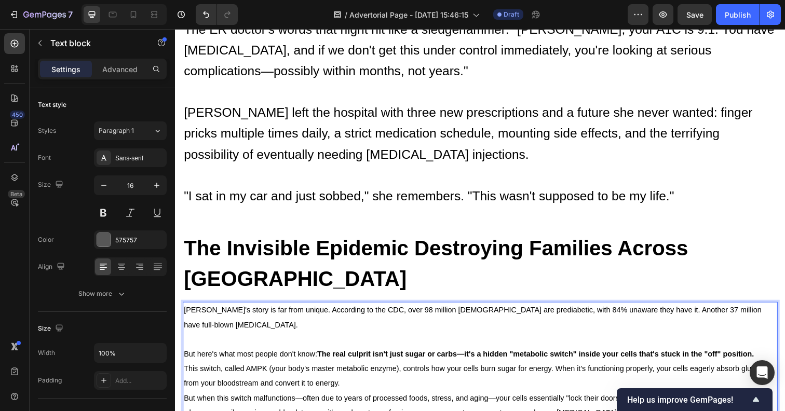
click at [350, 368] on p "This switch, called AMPK (your body's master metabolic enzyme), controls how yo…" at bounding box center [486, 383] width 605 height 30
click at [186, 372] on span "This switch, called AMPK (your body's master metabolic enzyme), controls how yo…" at bounding box center [481, 383] width 595 height 23
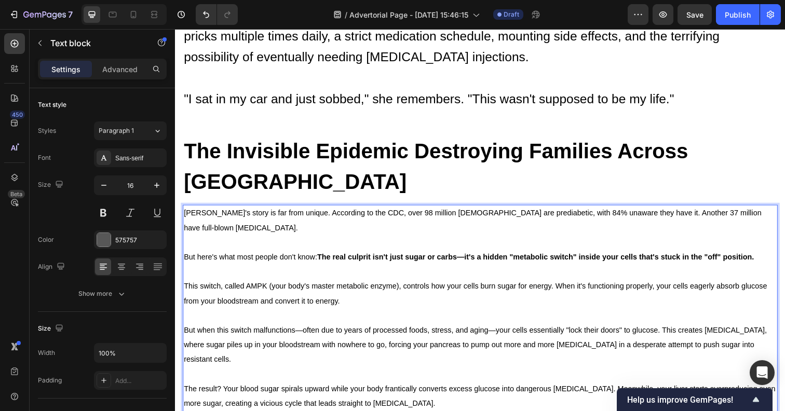
scroll to position [1113, 0]
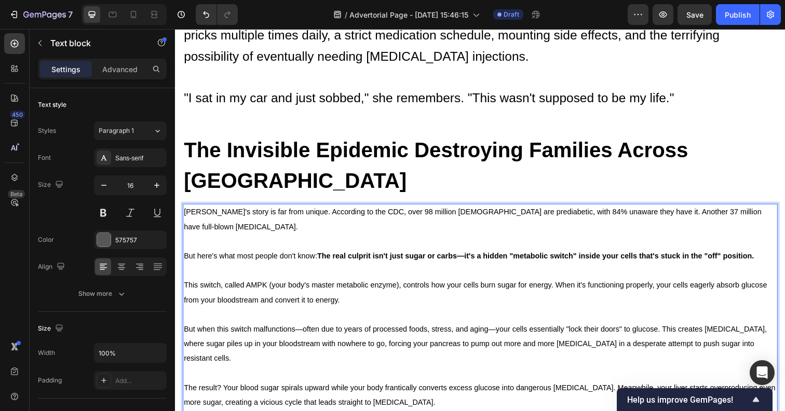
click at [416, 373] on p "The result? Your blood sugar spirals upward while your body frantically convert…" at bounding box center [486, 395] width 605 height 45
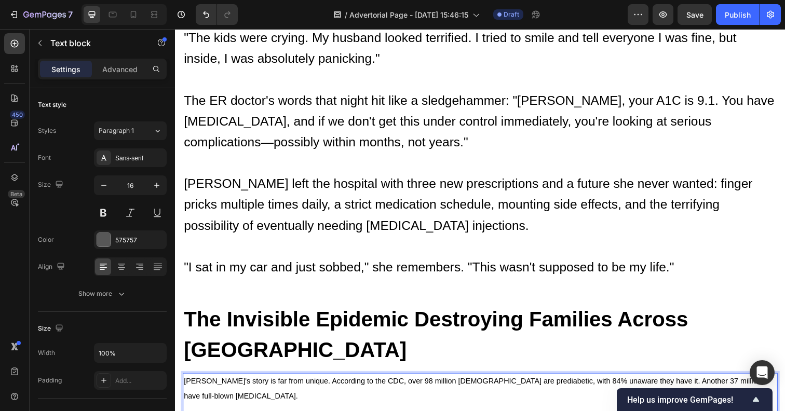
scroll to position [918, 0]
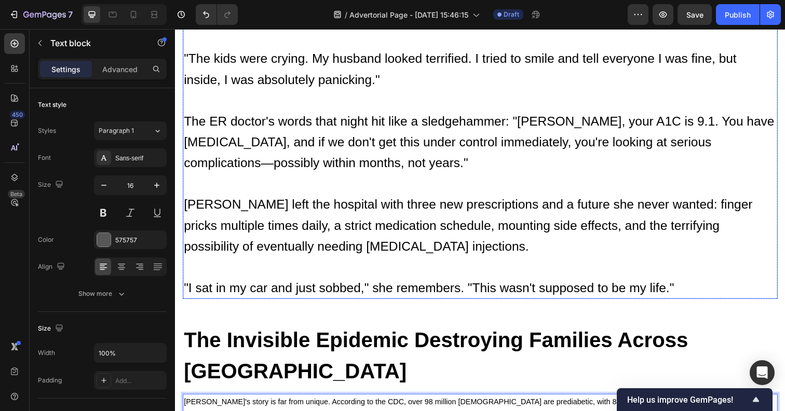
click at [273, 112] on p "The ER doctor's words that night hit like a sledgehammer: "[PERSON_NAME], your …" at bounding box center [486, 154] width 605 height 85
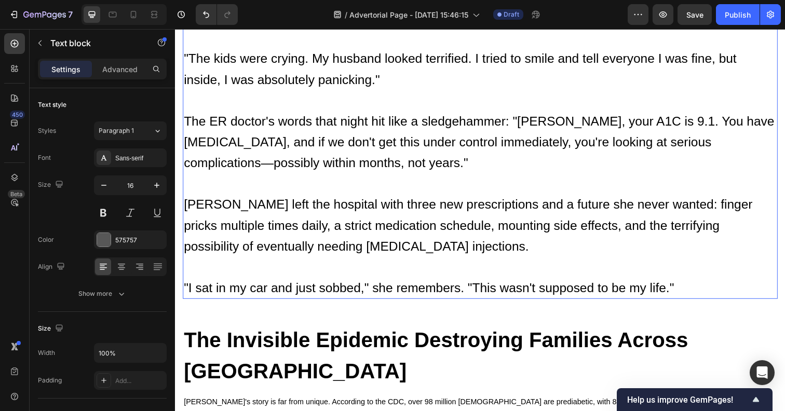
click at [273, 112] on p "The ER doctor's words that night hit like a sledgehammer: "[PERSON_NAME], your …" at bounding box center [486, 154] width 605 height 85
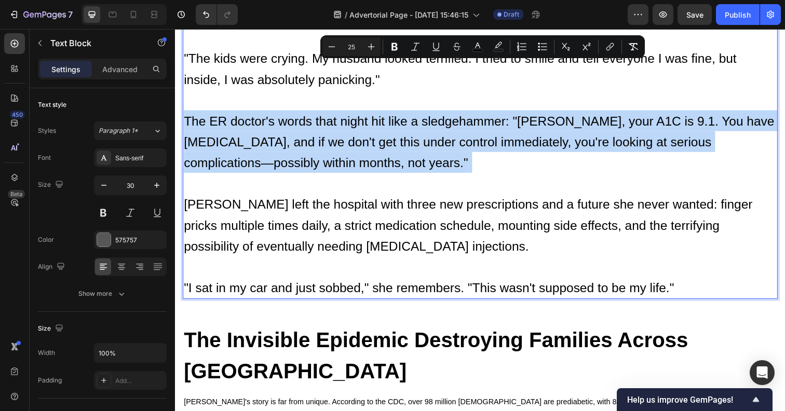
click at [407, 119] on p "The ER doctor's words that night hit like a sledgehammer: "[PERSON_NAME], your …" at bounding box center [486, 154] width 605 height 85
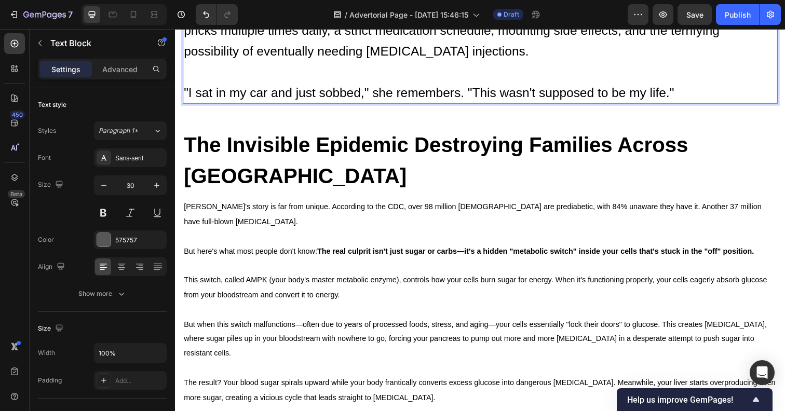
scroll to position [1121, 0]
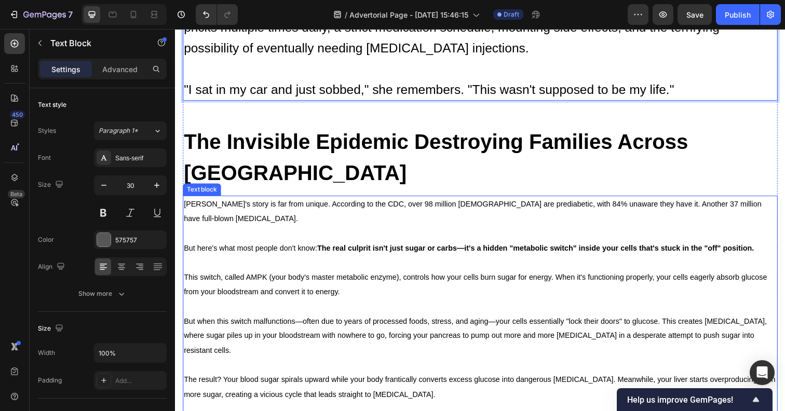
click at [322, 320] on p "But when this switch malfunctions—often due to years of processed foods, stress…" at bounding box center [486, 342] width 605 height 45
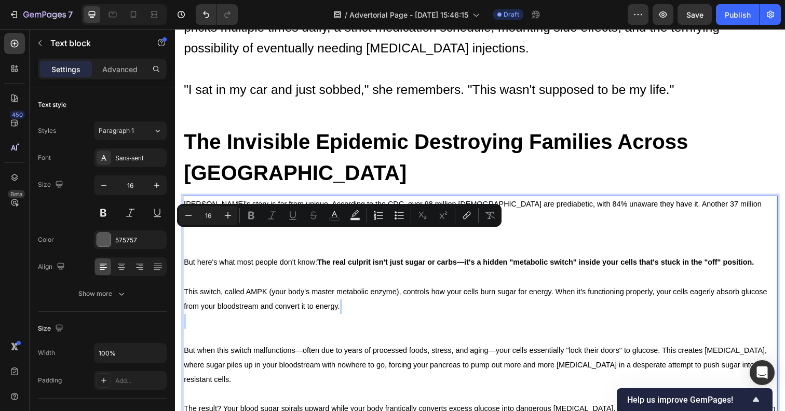
click at [258, 200] on p "[PERSON_NAME]'s story is far from unique. According to the CDC, over 98 million…" at bounding box center [486, 230] width 605 height 60
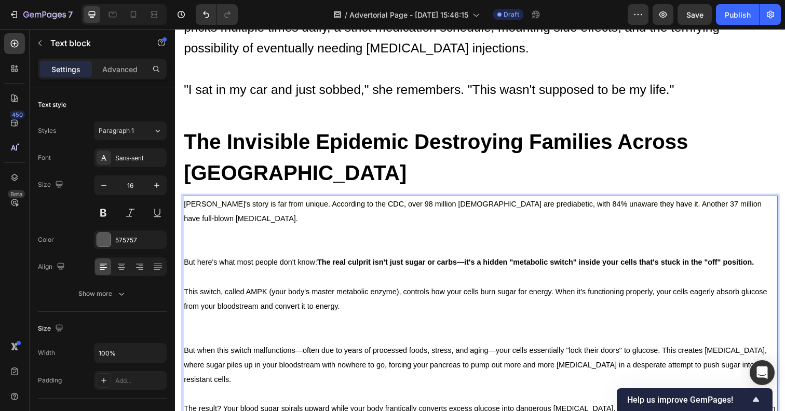
click at [284, 353] on span "But when this switch malfunctions—often due to years of processed foods, stress…" at bounding box center [481, 372] width 595 height 38
click at [211, 200] on p "[PERSON_NAME]'s story is far from unique. According to the CDC, over 98 million…" at bounding box center [486, 230] width 605 height 60
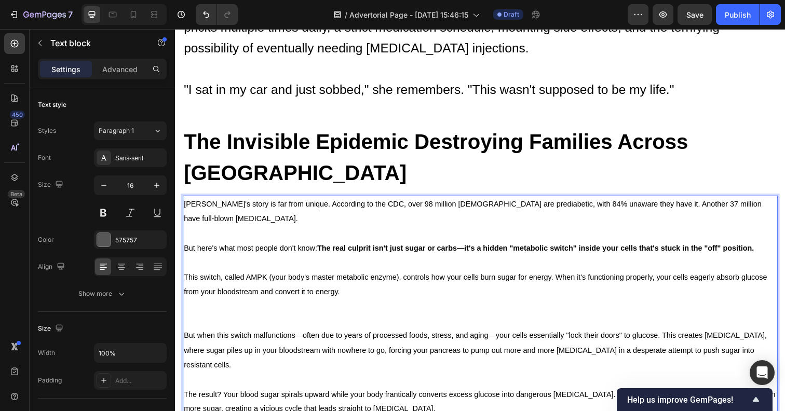
click at [188, 260] on p "This switch, called AMPK (your body's master metabolic enzyme), controls how yo…" at bounding box center [486, 297] width 605 height 75
click at [186, 246] on p "But here's what most people don't know: The real culprit isn't just sugar or ca…" at bounding box center [486, 290] width 605 height 90
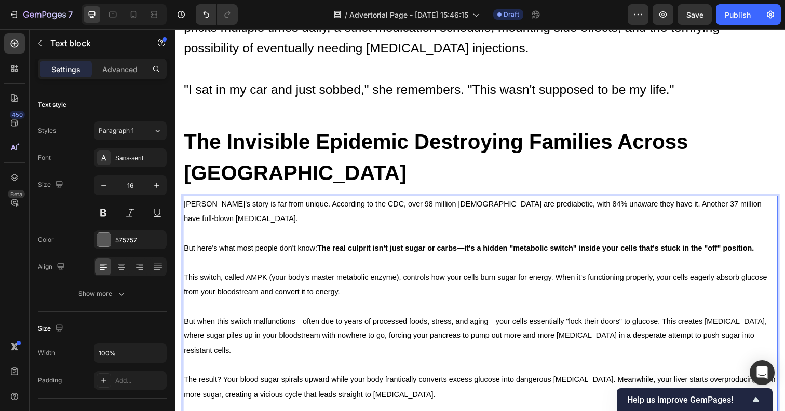
click at [191, 365] on p "The result? Your blood sugar spirals upward while your body frantically convert…" at bounding box center [486, 395] width 605 height 60
click at [218, 383] on span "The result? Your blood sugar spirals upward while your body frantically convert…" at bounding box center [486, 394] width 604 height 23
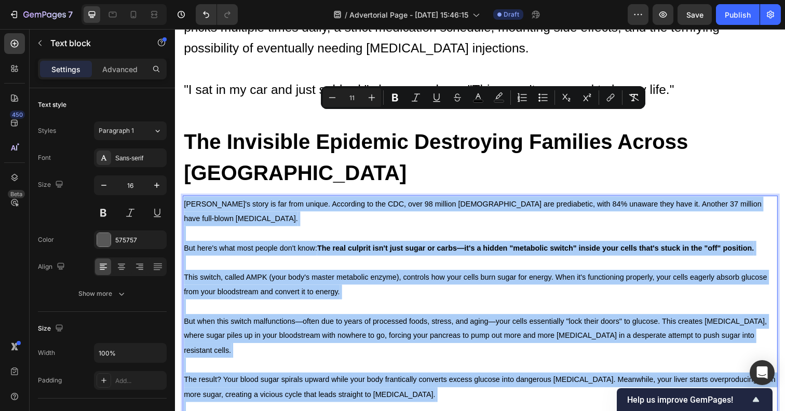
click at [351, 101] on input "11" at bounding box center [351, 97] width 21 height 12
type input "3"
type input "2"
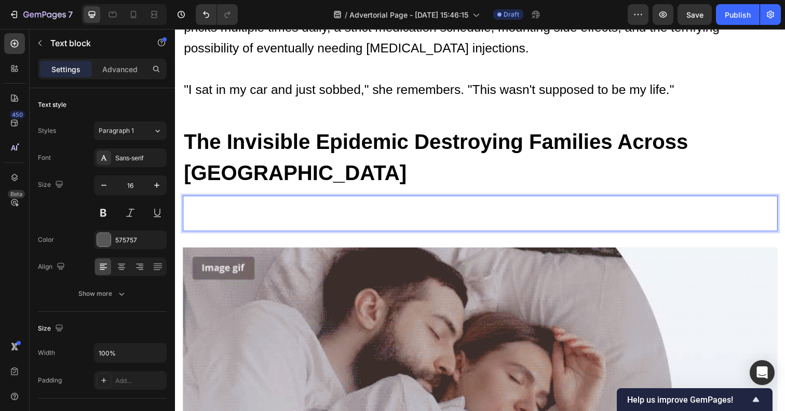
click at [362, 217] on p "Rich Text Editor. Editing area: main" at bounding box center [486, 225] width 605 height 17
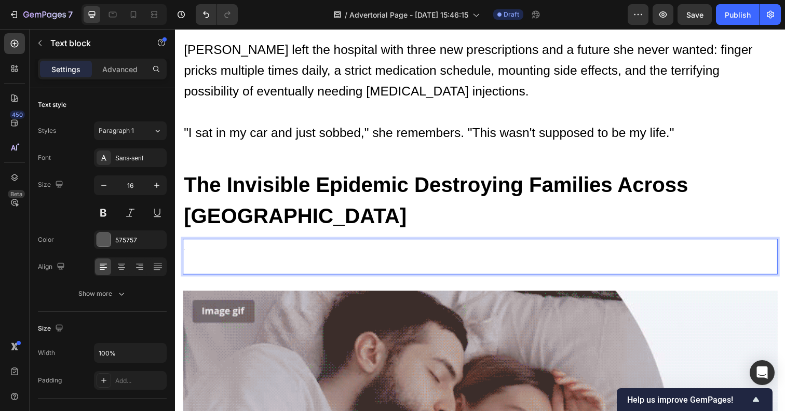
click at [360, 244] on p "5" at bounding box center [486, 252] width 605 height 17
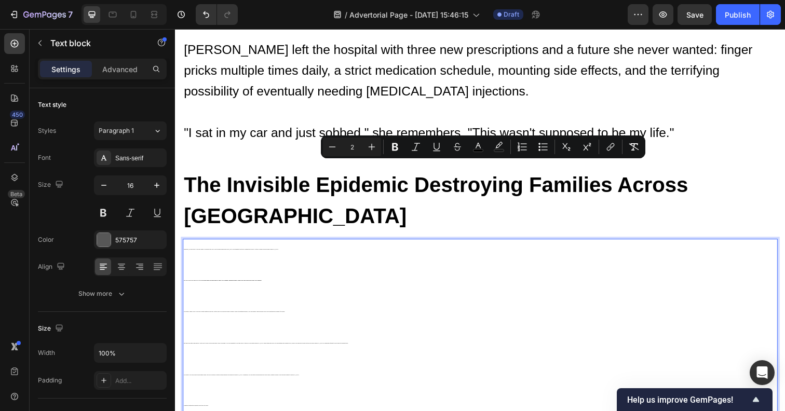
click at [352, 146] on input "2" at bounding box center [351, 147] width 21 height 12
type input "25"
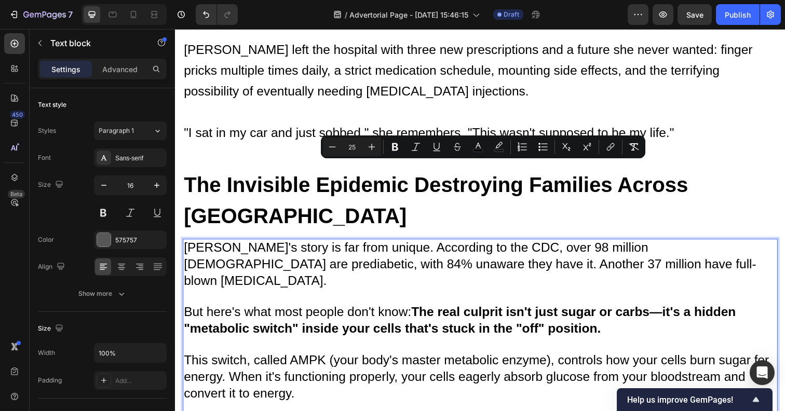
click at [411, 310] on p "But here's what most people don't know: The real culprit isn't just sugar or ca…" at bounding box center [486, 367] width 605 height 115
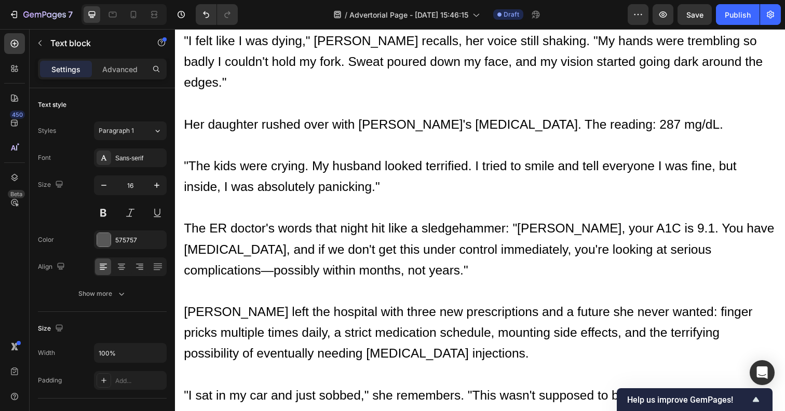
scroll to position [712, 0]
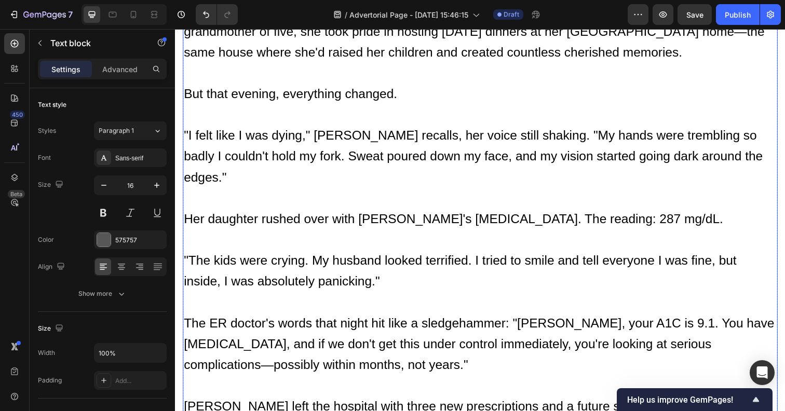
click at [273, 127] on p ""I felt like I was dying," [PERSON_NAME] recalls, her voice still shaking. "My …" at bounding box center [486, 169] width 605 height 85
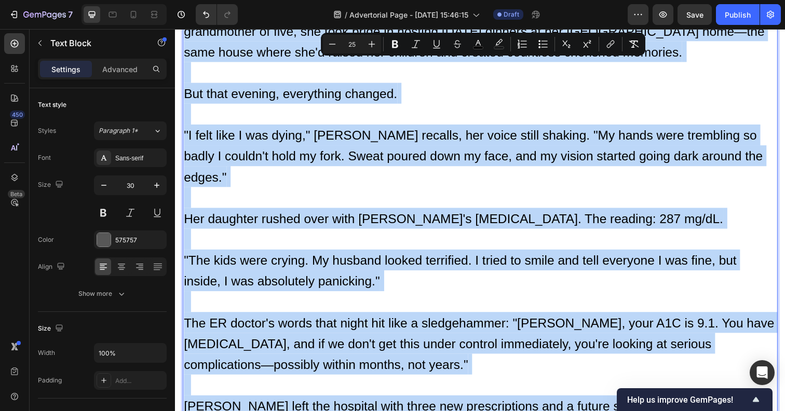
click at [457, 84] on p "But that evening, everything changed." at bounding box center [486, 105] width 605 height 43
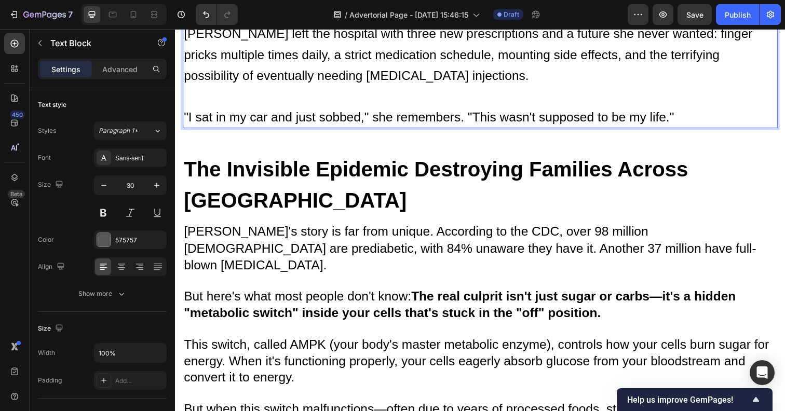
scroll to position [1079, 0]
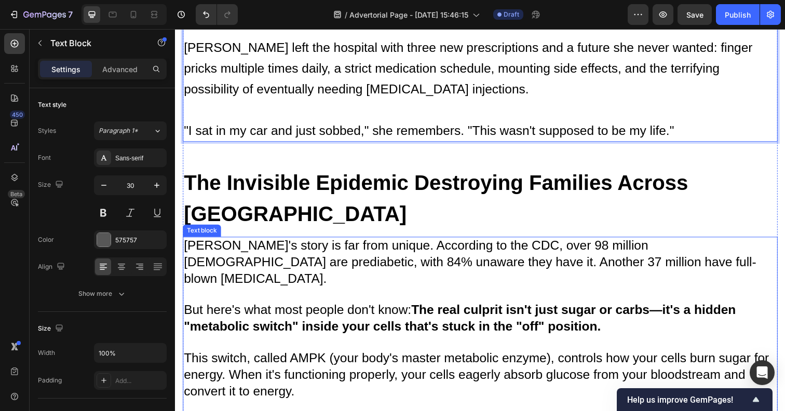
click at [226, 242] on span "[PERSON_NAME]'s story is far from unique. According to the CDC, over 98 million…" at bounding box center [476, 266] width 584 height 49
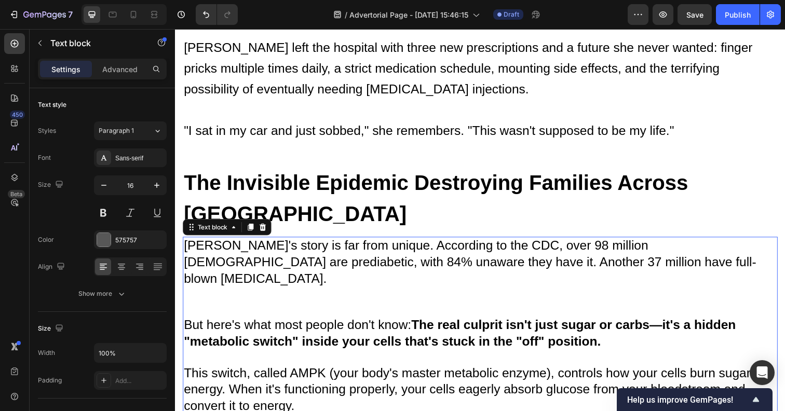
click at [226, 242] on span "[PERSON_NAME]'s story is far from unique. According to the CDC, over 98 million…" at bounding box center [476, 266] width 584 height 49
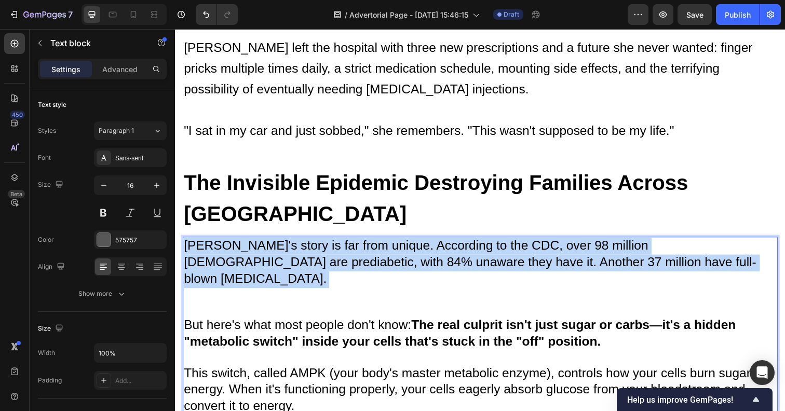
click at [226, 242] on span "[PERSON_NAME]'s story is far from unique. According to the CDC, over 98 million…" at bounding box center [476, 266] width 584 height 49
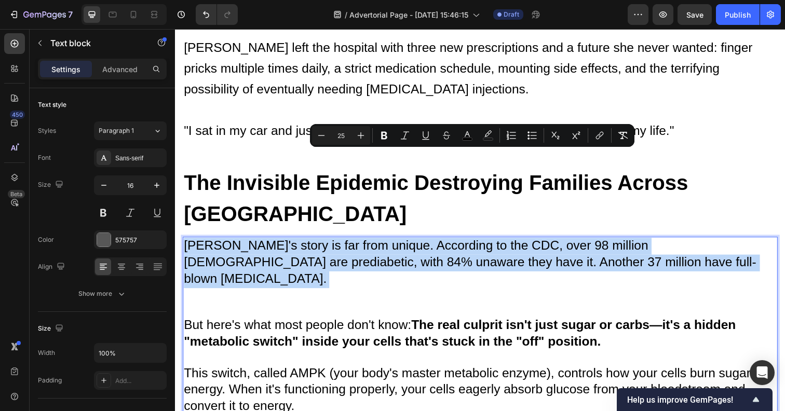
click at [216, 242] on span "[PERSON_NAME]'s story is far from unique. According to the CDC, over 98 million…" at bounding box center [476, 266] width 584 height 49
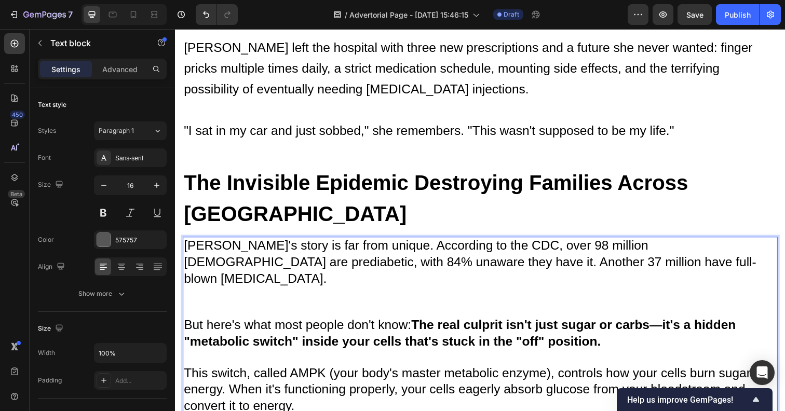
click at [216, 242] on span "[PERSON_NAME]'s story is far from unique. According to the CDC, over 98 million…" at bounding box center [476, 266] width 584 height 49
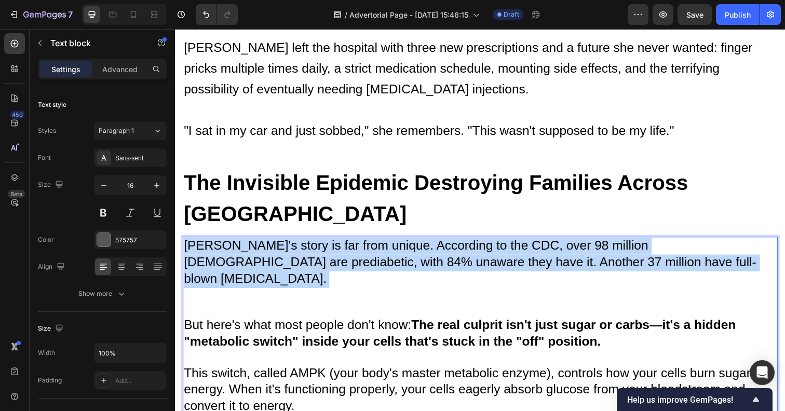
click at [216, 242] on span "[PERSON_NAME]'s story is far from unique. According to the CDC, over 98 million…" at bounding box center [476, 266] width 584 height 49
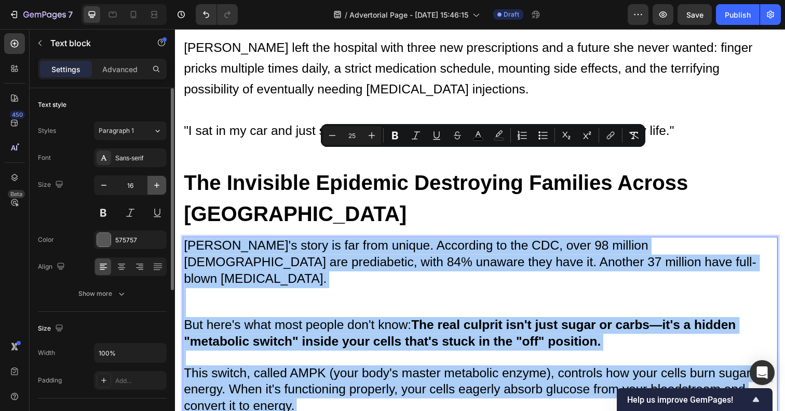
click at [153, 183] on icon "button" at bounding box center [157, 185] width 10 height 10
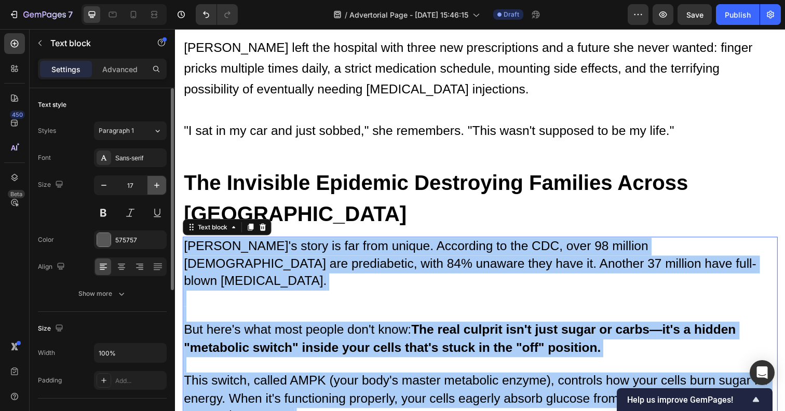
click at [153, 183] on icon "button" at bounding box center [157, 185] width 10 height 10
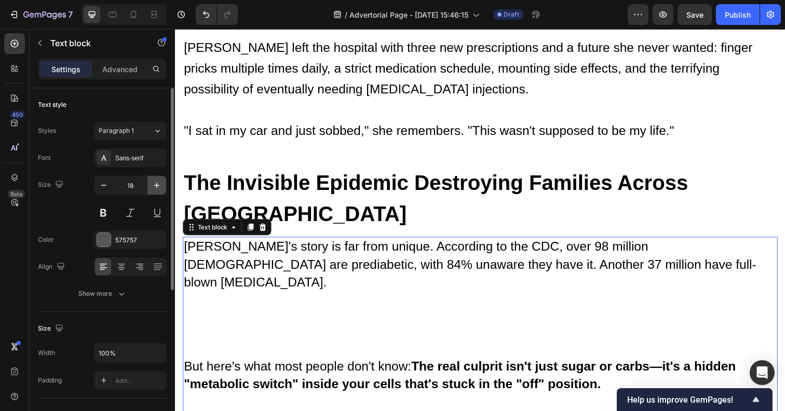
click at [153, 183] on icon "button" at bounding box center [157, 185] width 10 height 10
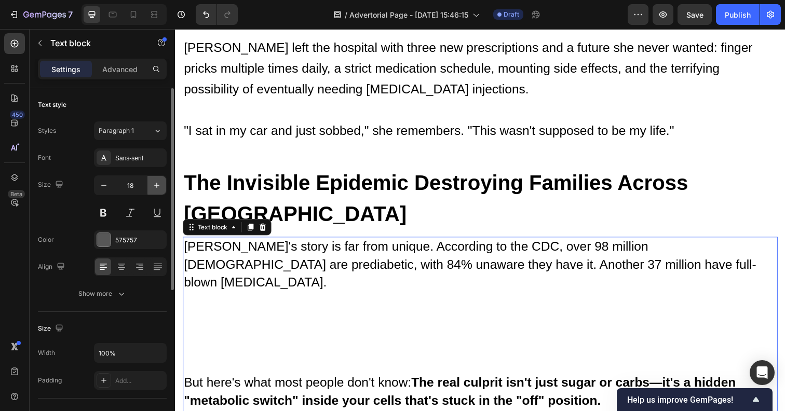
type input "19"
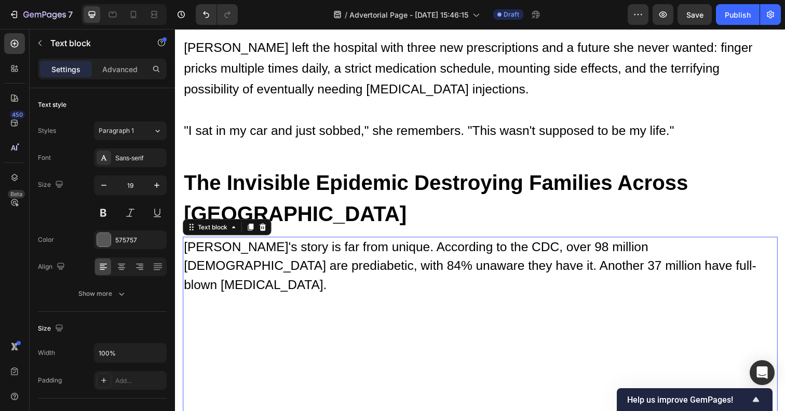
click at [214, 253] on p "[PERSON_NAME]'s story is far from unique. According to the CDC, over 98 million…" at bounding box center [486, 333] width 605 height 182
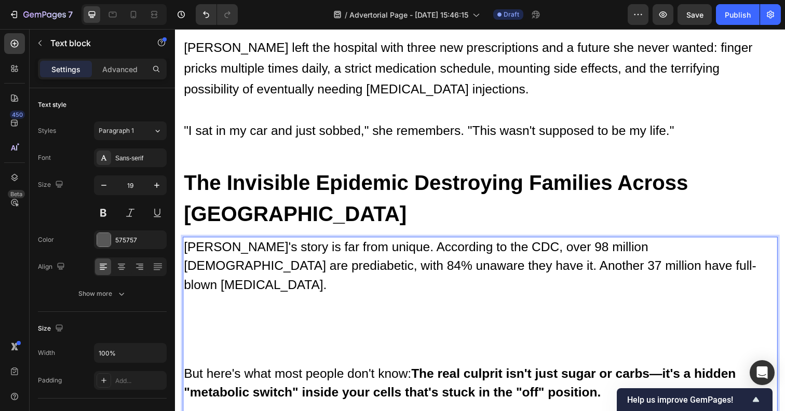
click at [203, 253] on p "Janet's story is far from unique. According to the CDC, over 98 million America…" at bounding box center [486, 306] width 605 height 129
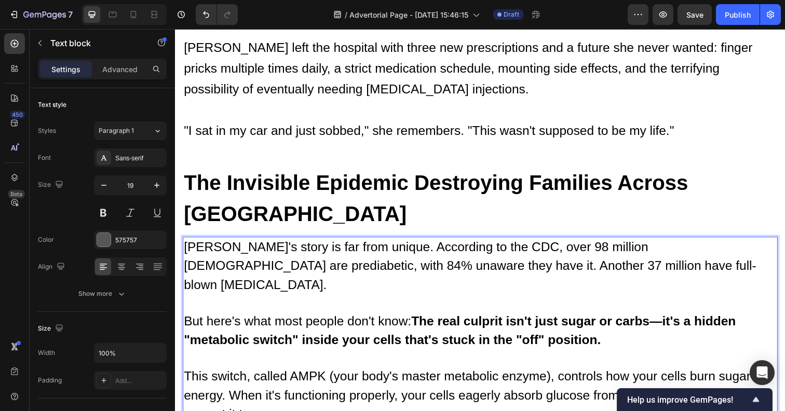
scroll to position [1270, 0]
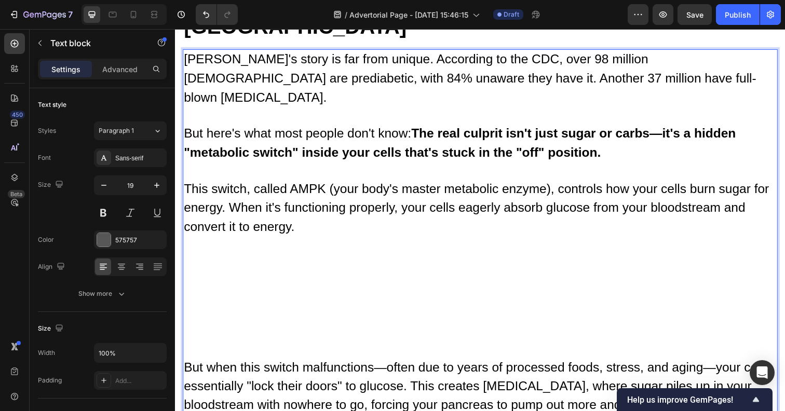
click at [195, 247] on p "But here's what most people don't know: The real culprit isn't just sugar or ca…" at bounding box center [486, 246] width 605 height 239
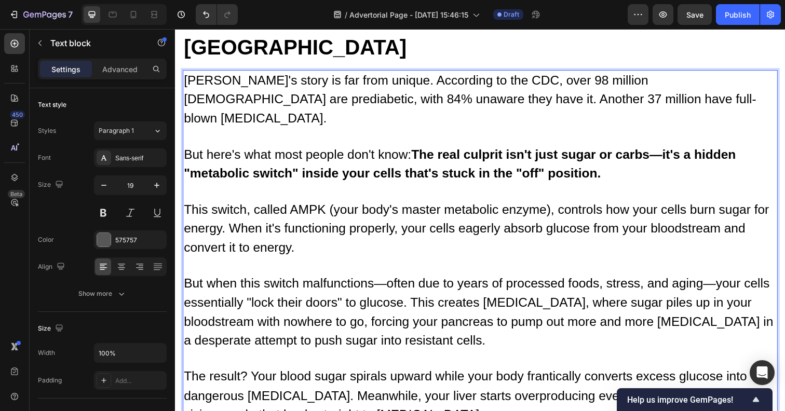
scroll to position [1454, 0]
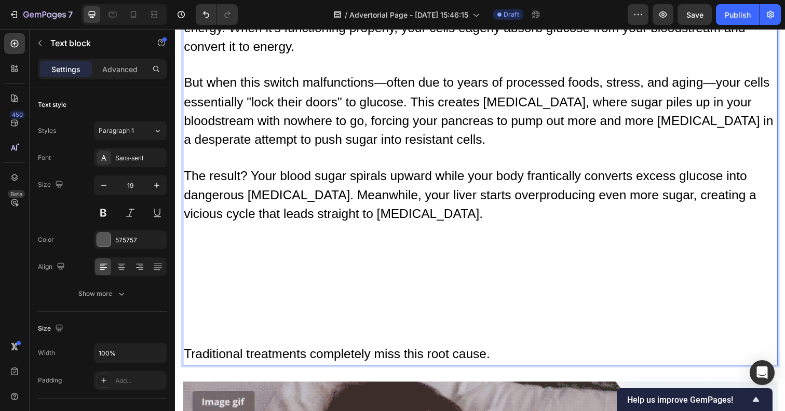
click at [199, 238] on p "But when this switch malfunctions—often due to years of processed foods, stress…" at bounding box center [486, 213] width 605 height 277
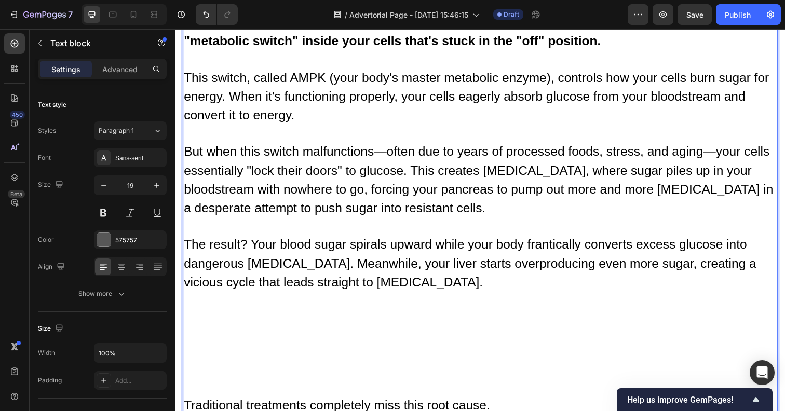
scroll to position [1380, 0]
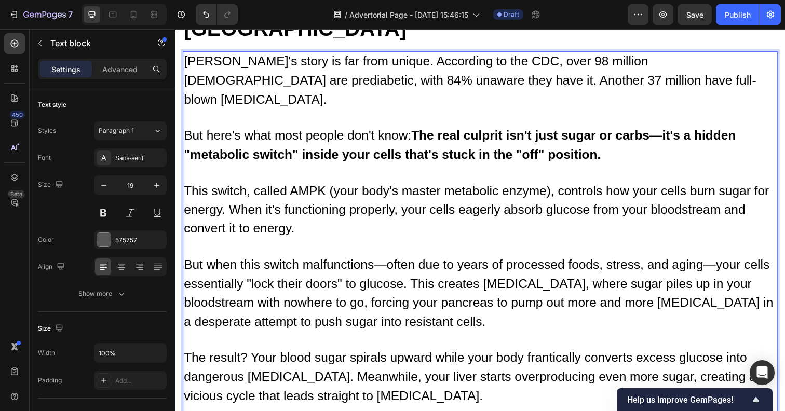
click at [443, 260] on p "But when this switch malfunctions—often due to years of processed foods, stress…" at bounding box center [486, 345] width 605 height 171
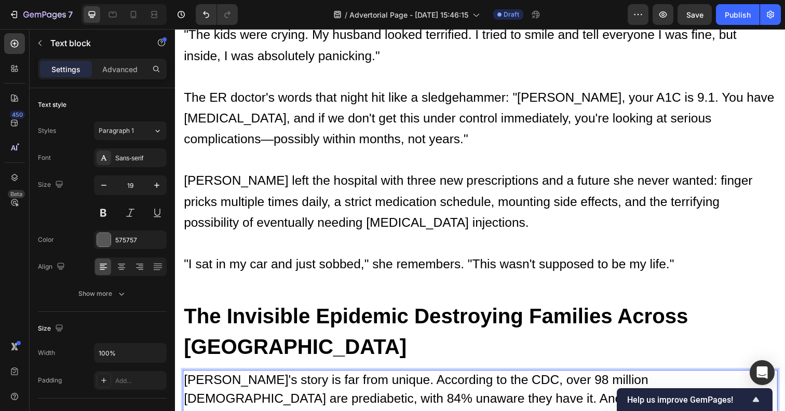
scroll to position [938, 0]
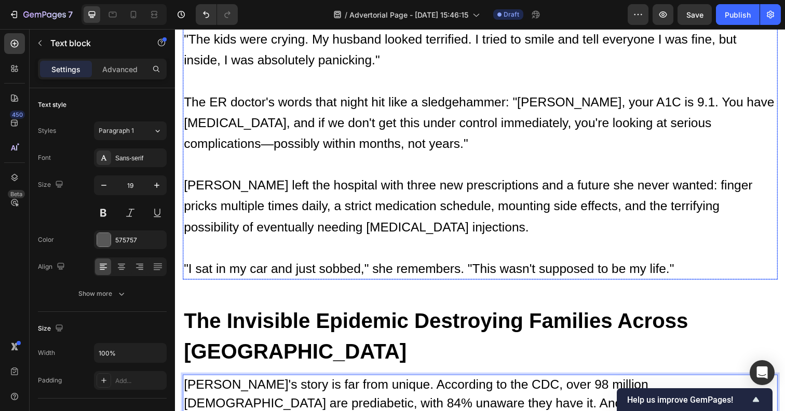
click at [252, 181] on span "[PERSON_NAME] left the hospital with three new prescriptions and a future she n…" at bounding box center [474, 209] width 581 height 57
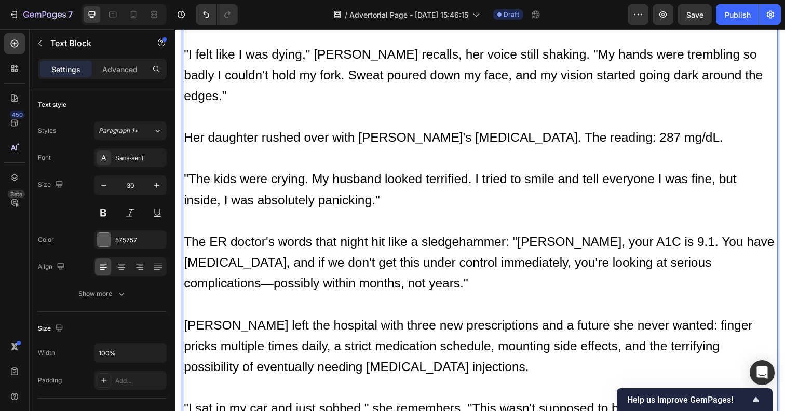
click at [252, 175] on span ""The kids were crying. My husband looked terrified. I tried to smile and tell e…" at bounding box center [466, 193] width 564 height 36
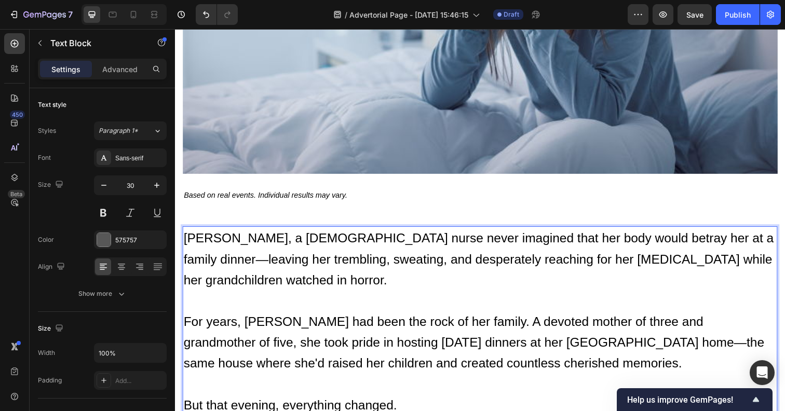
scroll to position [392, 0]
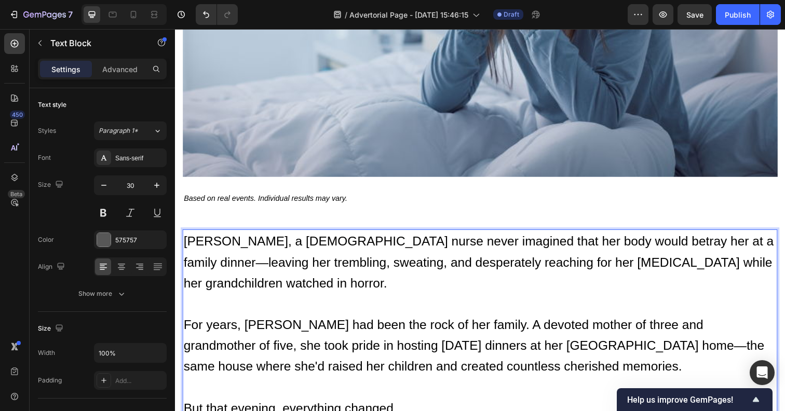
click at [259, 240] on span "[PERSON_NAME], a [DEMOGRAPHIC_DATA] nurse never imagined that her body would be…" at bounding box center [485, 266] width 602 height 57
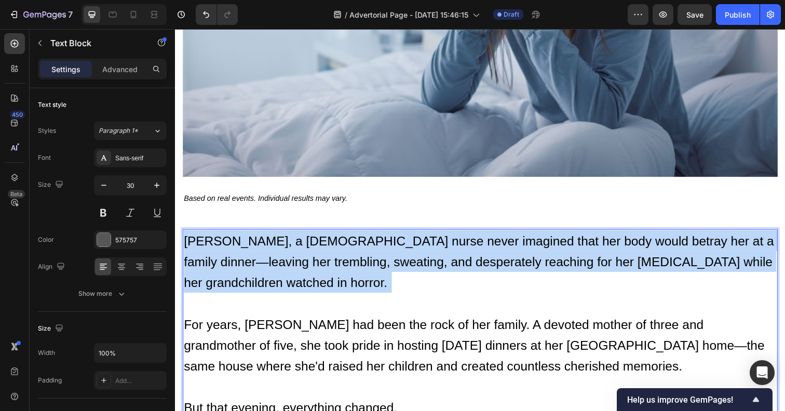
click at [259, 240] on span "[PERSON_NAME], a [DEMOGRAPHIC_DATA] nurse never imagined that her body would be…" at bounding box center [485, 266] width 602 height 57
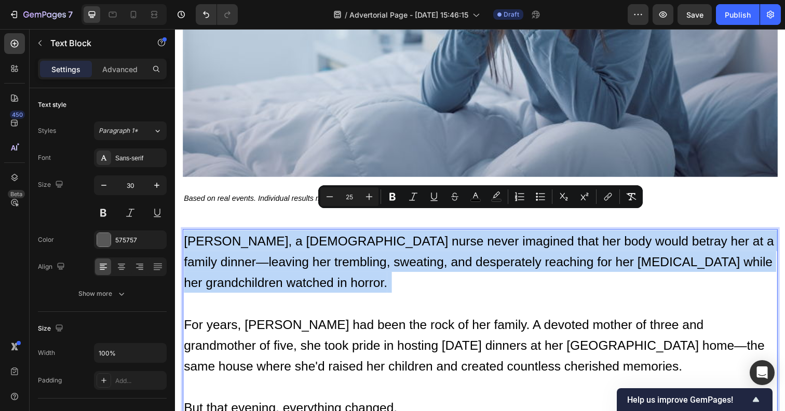
click at [264, 266] on p "[PERSON_NAME], a [DEMOGRAPHIC_DATA] nurse never imagined that her body would be…" at bounding box center [486, 277] width 605 height 85
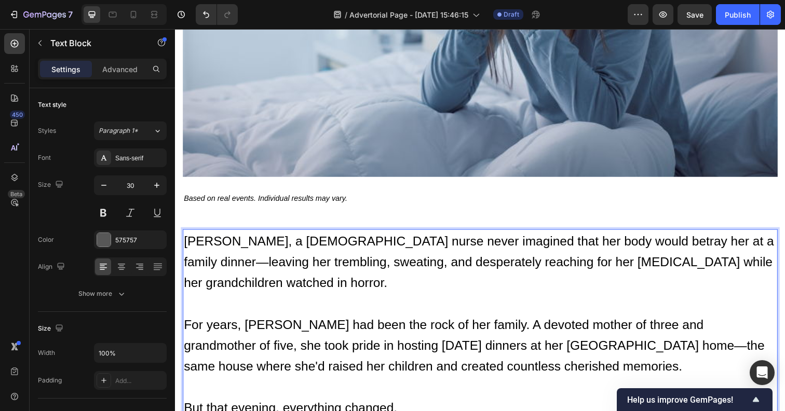
scroll to position [461, 0]
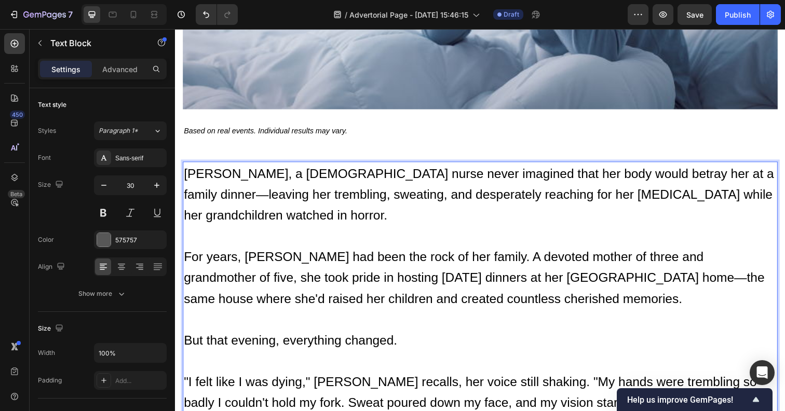
click at [248, 251] on p "For years, [PERSON_NAME] had been the rock of her family. A devoted mother of t…" at bounding box center [486, 293] width 605 height 85
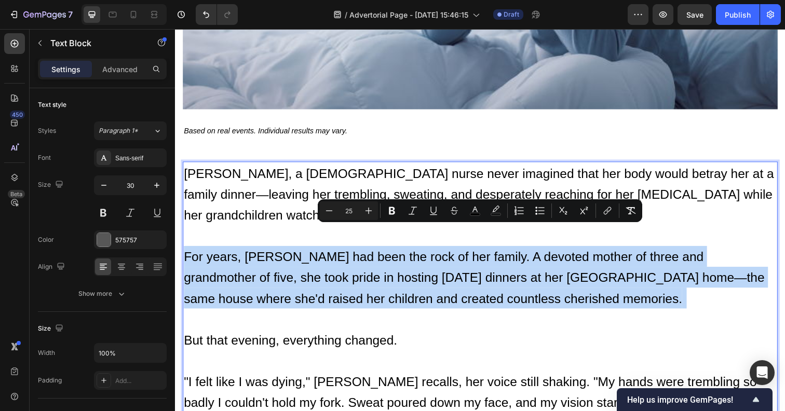
click at [264, 196] on p "[PERSON_NAME], a [DEMOGRAPHIC_DATA] nurse never imagined that her body would be…" at bounding box center [486, 208] width 605 height 85
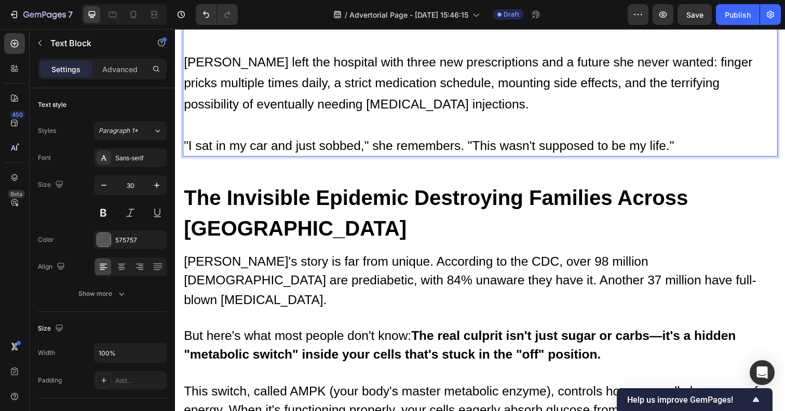
scroll to position [1062, 0]
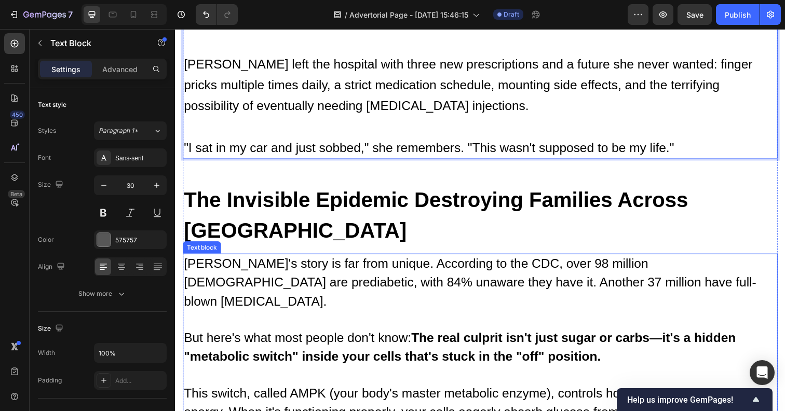
click at [227, 259] on p "[PERSON_NAME]'s story is far from unique. According to the CDC, over 98 million…" at bounding box center [486, 297] width 605 height 76
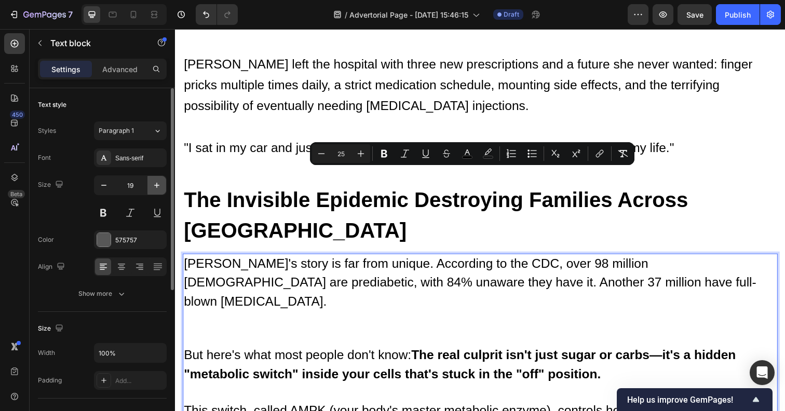
click at [155, 190] on button "button" at bounding box center [156, 185] width 19 height 19
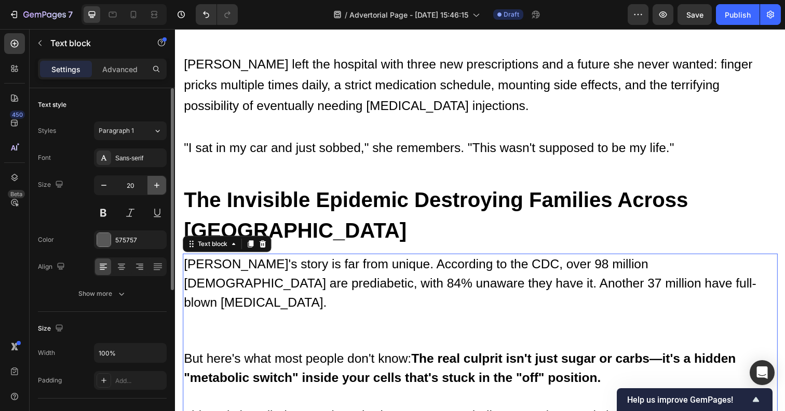
click at [155, 190] on button "button" at bounding box center [156, 185] width 19 height 19
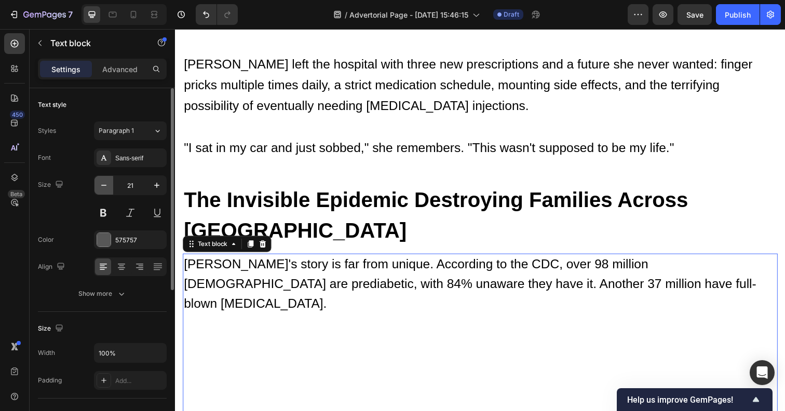
click at [107, 190] on icon "button" at bounding box center [104, 185] width 10 height 10
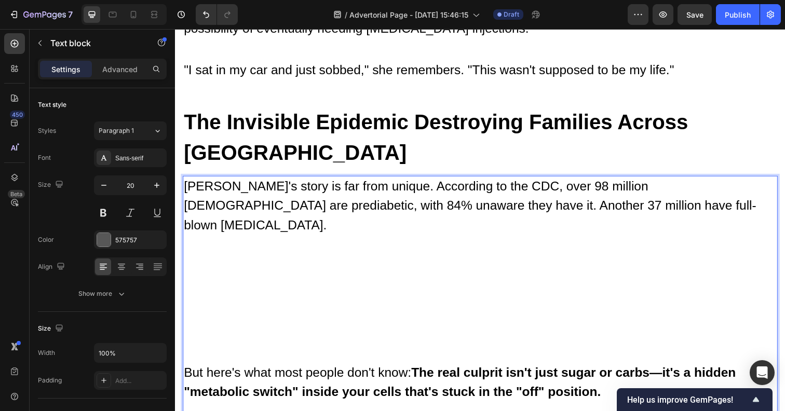
scroll to position [1145, 0]
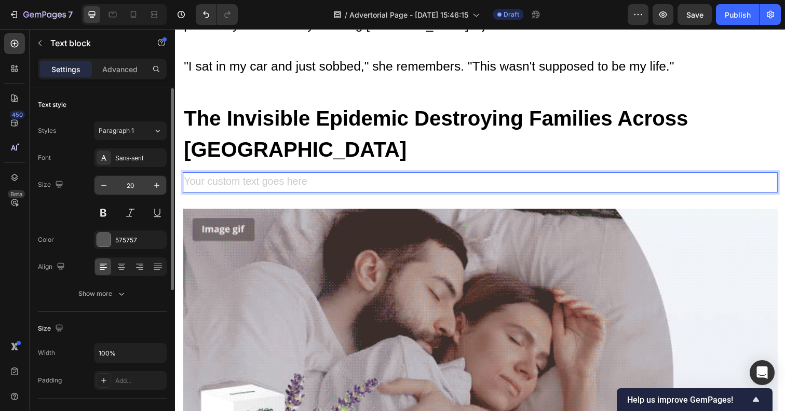
click at [139, 185] on input "20" at bounding box center [130, 185] width 34 height 19
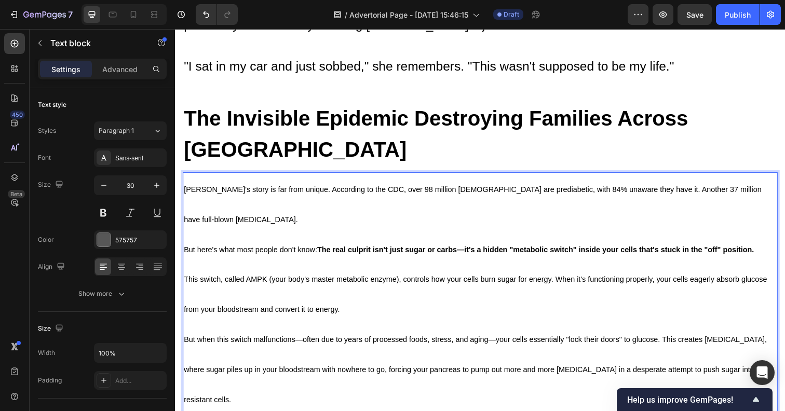
click at [193, 176] on p "[PERSON_NAME]'s story is far from unique. According to the CDC, over 98 million…" at bounding box center [486, 206] width 605 height 61
click at [186, 189] on span "[PERSON_NAME]'s story is far from unique. According to the CDC, over 98 million…" at bounding box center [478, 208] width 589 height 39
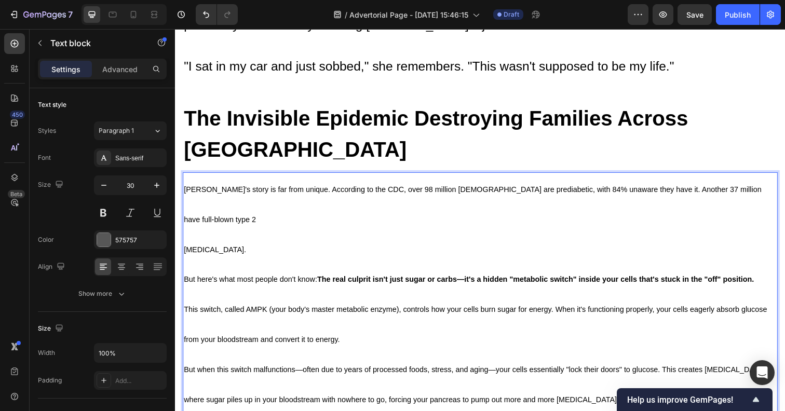
scroll to position [1196, 0]
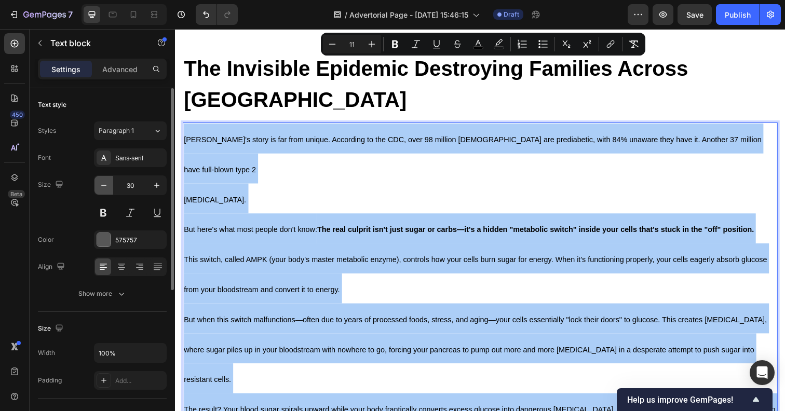
click at [102, 184] on icon "button" at bounding box center [104, 185] width 10 height 10
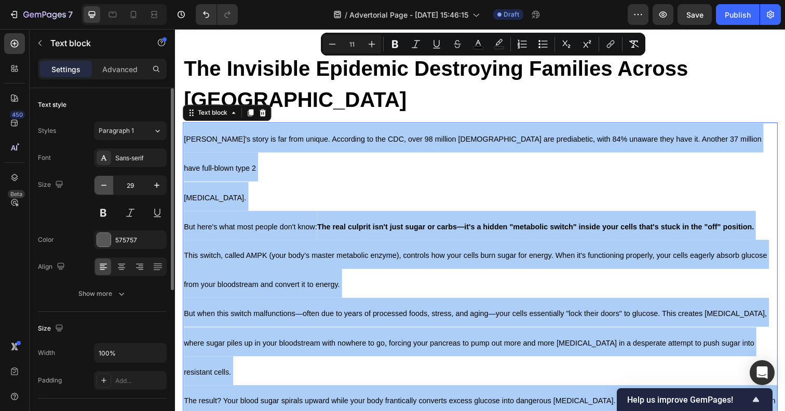
click at [102, 184] on icon "button" at bounding box center [104, 185] width 10 height 10
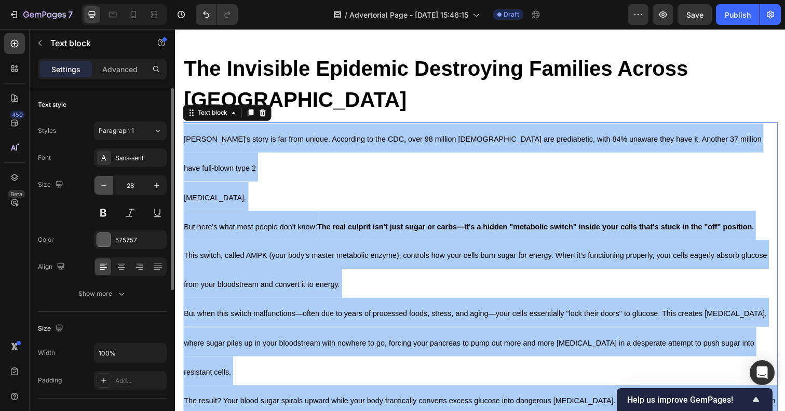
click at [102, 184] on icon "button" at bounding box center [104, 185] width 10 height 10
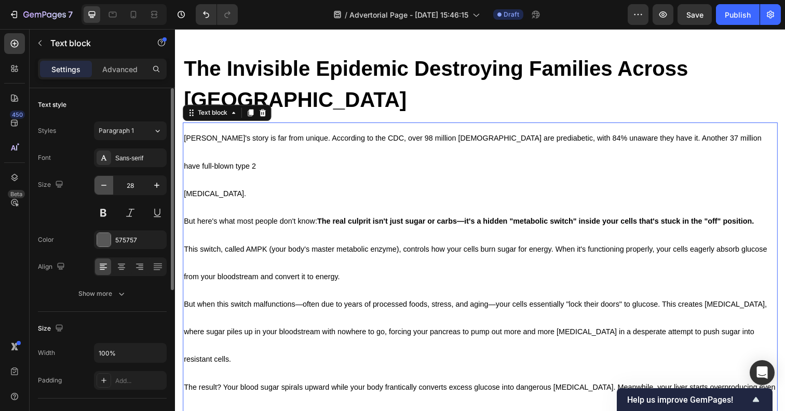
click at [102, 184] on icon "button" at bounding box center [104, 185] width 10 height 10
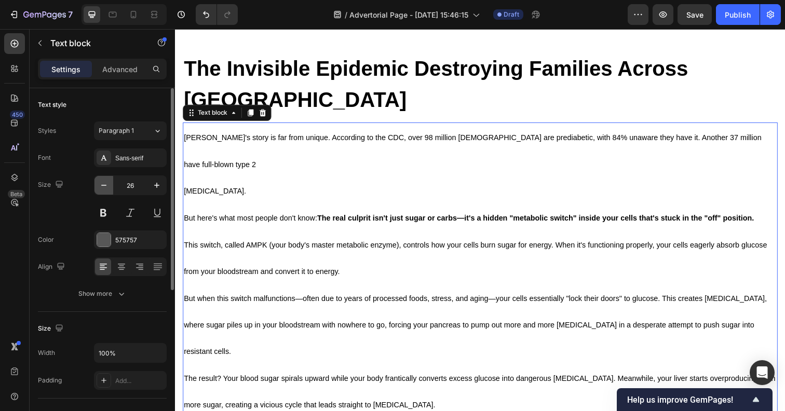
click at [102, 184] on icon "button" at bounding box center [104, 185] width 10 height 10
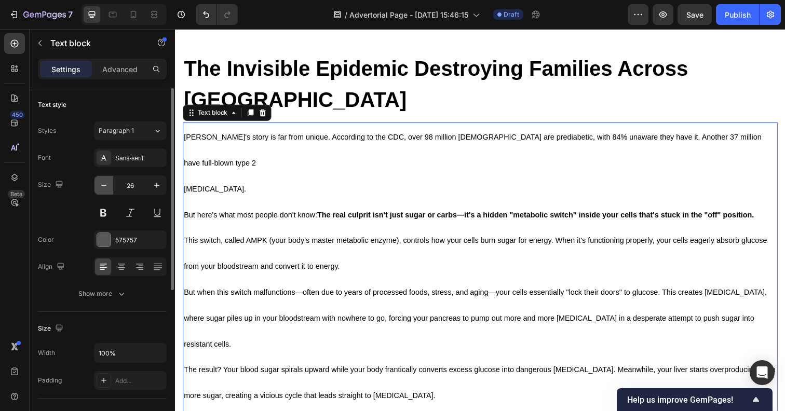
click at [102, 184] on icon "button" at bounding box center [104, 185] width 10 height 10
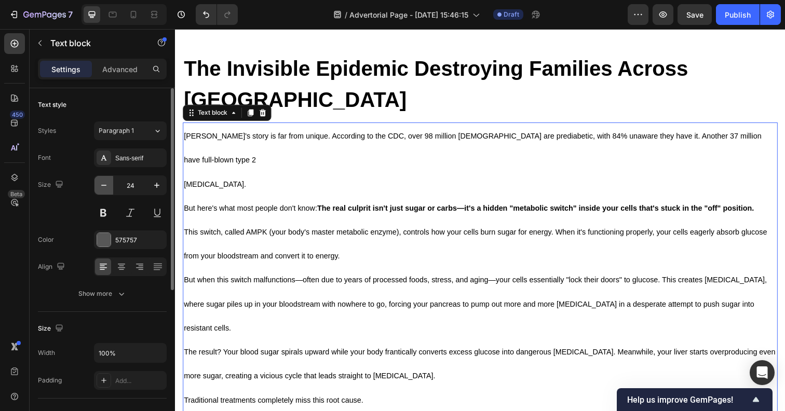
click at [102, 184] on icon "button" at bounding box center [104, 185] width 10 height 10
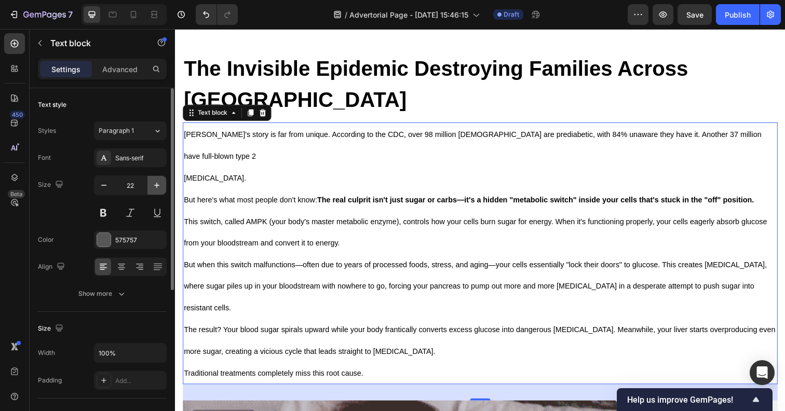
click at [152, 187] on icon "button" at bounding box center [157, 185] width 10 height 10
type input "23"
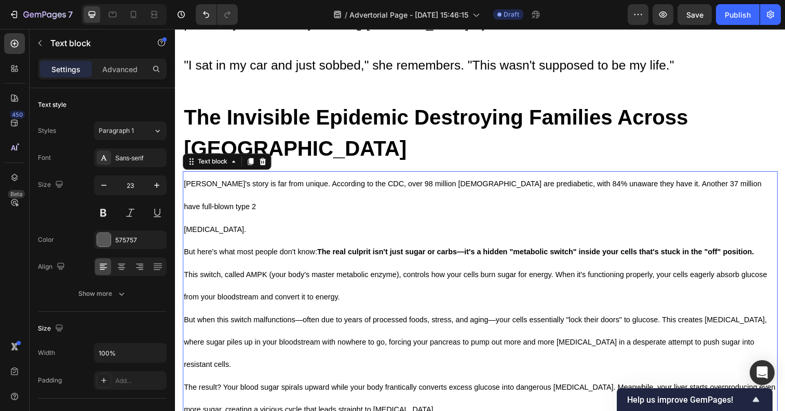
scroll to position [1124, 0]
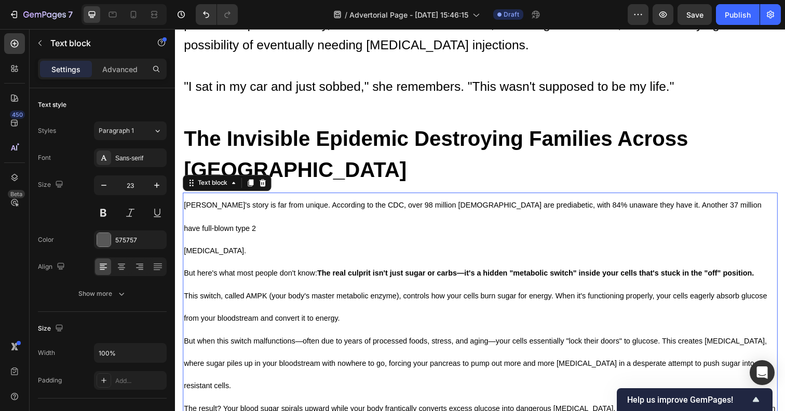
click at [270, 290] on p "This switch, called AMPK (your body's master metabolic enzyme), controls how yo…" at bounding box center [486, 313] width 605 height 46
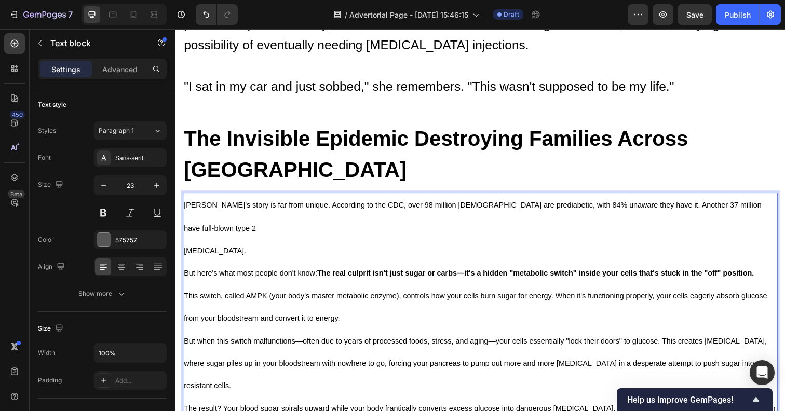
click at [270, 290] on p "This switch, called AMPK (your body's master metabolic enzyme), controls how yo…" at bounding box center [486, 313] width 605 height 46
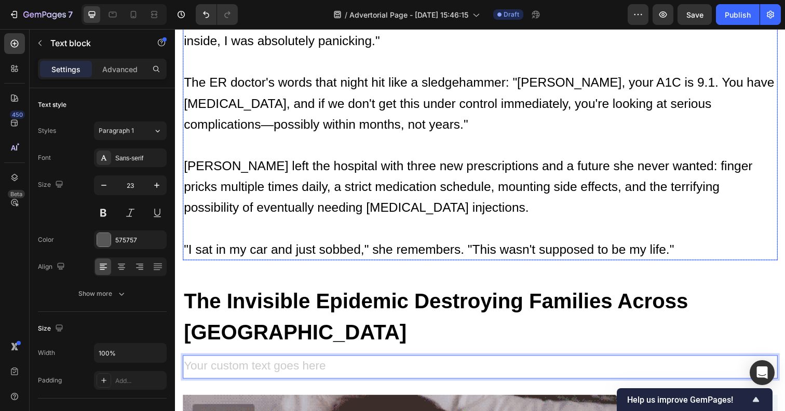
scroll to position [957, 0]
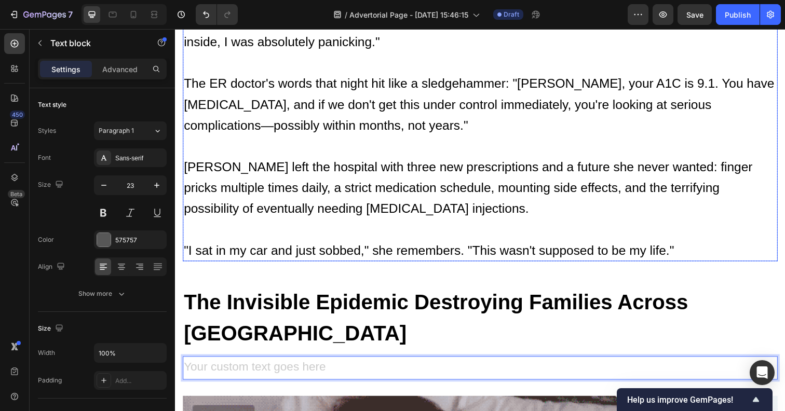
click at [319, 162] on span "[PERSON_NAME] left the hospital with three new prescriptions and a future she n…" at bounding box center [474, 190] width 581 height 57
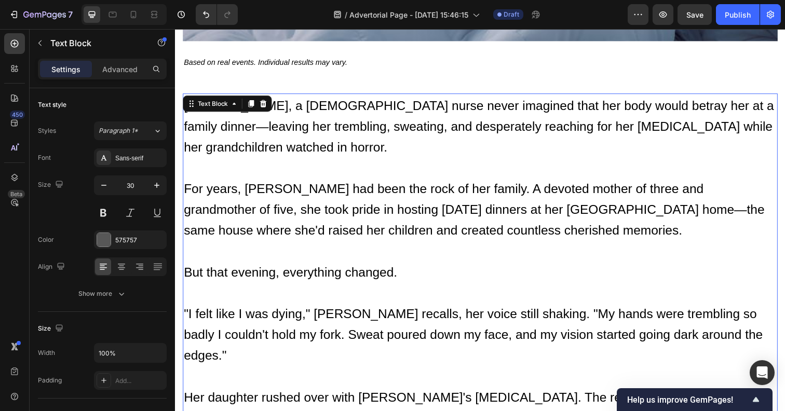
scroll to position [520, 0]
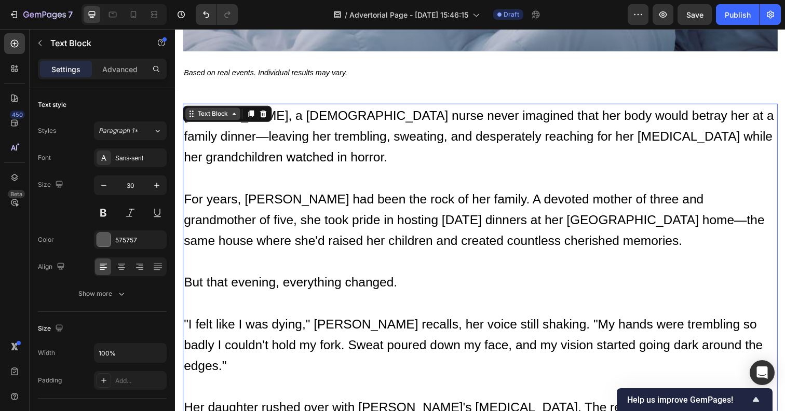
click at [231, 112] on icon at bounding box center [235, 116] width 8 height 8
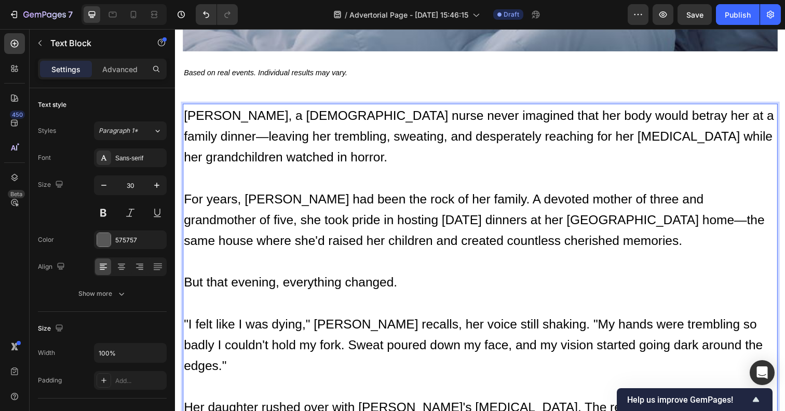
click at [203, 110] on span "[PERSON_NAME], a [DEMOGRAPHIC_DATA] nurse never imagined that her body would be…" at bounding box center [485, 138] width 602 height 57
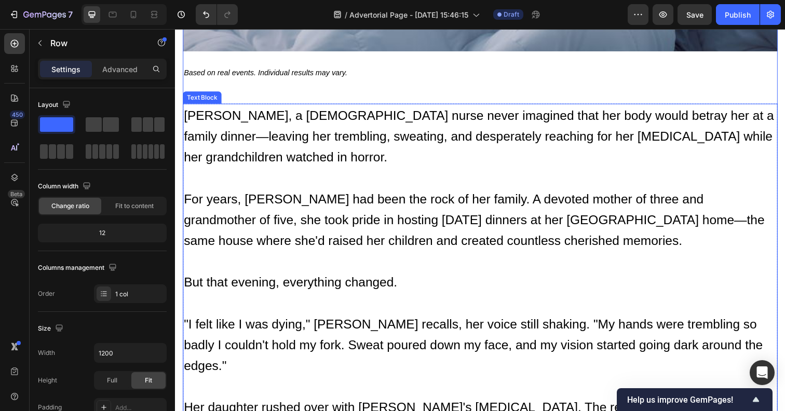
click at [238, 110] on span "[PERSON_NAME], a [DEMOGRAPHIC_DATA] nurse never imagined that her body would be…" at bounding box center [485, 138] width 602 height 57
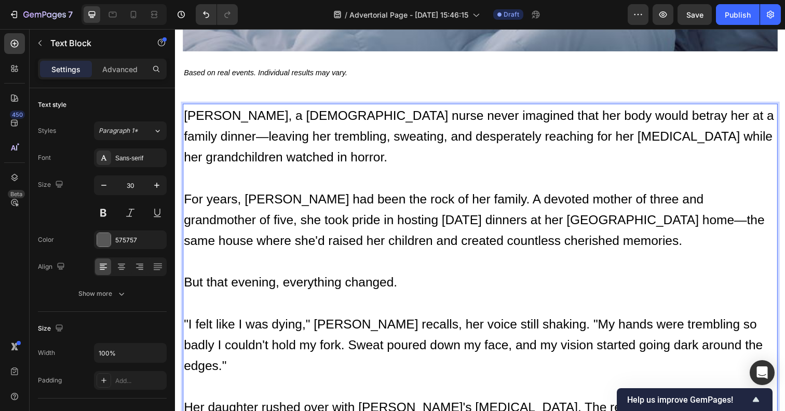
click at [236, 106] on p "[PERSON_NAME], a [DEMOGRAPHIC_DATA] nurse never imagined that her body would be…" at bounding box center [486, 148] width 605 height 85
click at [243, 110] on span "[PERSON_NAME], a [DEMOGRAPHIC_DATA] nurse never imagined that her body would be…" at bounding box center [485, 138] width 602 height 57
click at [246, 118] on span "[PERSON_NAME], a [DEMOGRAPHIC_DATA] nurse never imagined that her body would be…" at bounding box center [485, 138] width 602 height 57
click at [215, 110] on span "[PERSON_NAME], a [DEMOGRAPHIC_DATA] nurse never imagined that her body would be…" at bounding box center [485, 138] width 602 height 57
click at [207, 105] on div "[PERSON_NAME], a [DEMOGRAPHIC_DATA] nurse never imagined that her body would be…" at bounding box center [486, 404] width 607 height 598
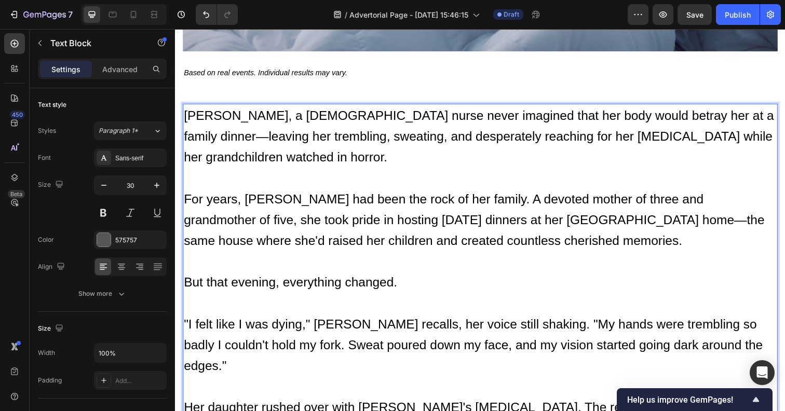
click at [225, 191] on p "For years, [PERSON_NAME] had been the rock of her family. A devoted mother of t…" at bounding box center [486, 233] width 605 height 85
click at [215, 106] on p "[PERSON_NAME], a [DEMOGRAPHIC_DATA] nurse never imagined that her body would be…" at bounding box center [486, 148] width 605 height 85
click at [297, 195] on span "For years, [PERSON_NAME] had been the rock of her family. A devoted mother of t…" at bounding box center [480, 223] width 593 height 57
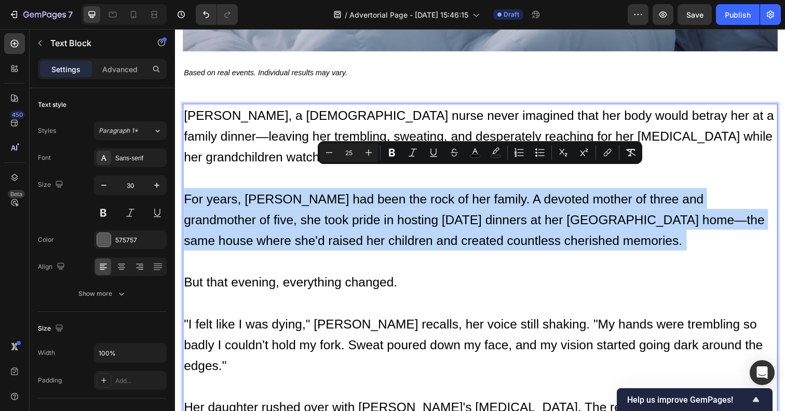
scroll to position [454, 0]
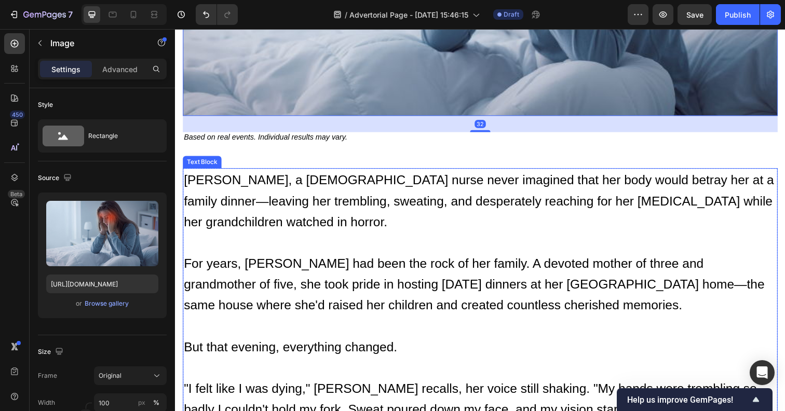
click at [250, 174] on p "[PERSON_NAME], a [DEMOGRAPHIC_DATA] nurse never imagined that her body would be…" at bounding box center [486, 214] width 605 height 85
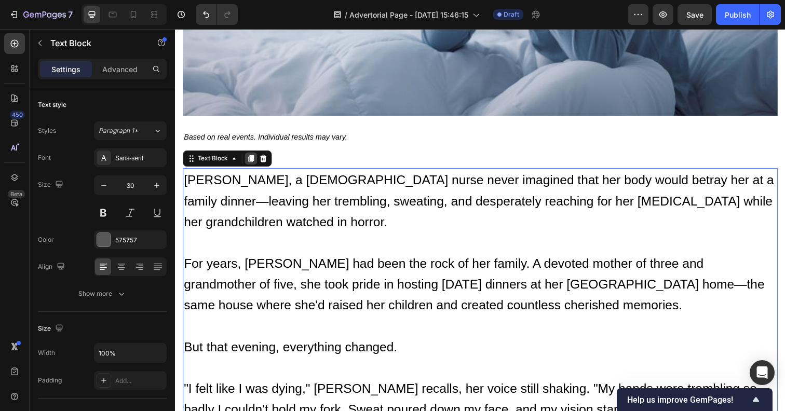
click at [252, 158] on icon at bounding box center [253, 161] width 6 height 7
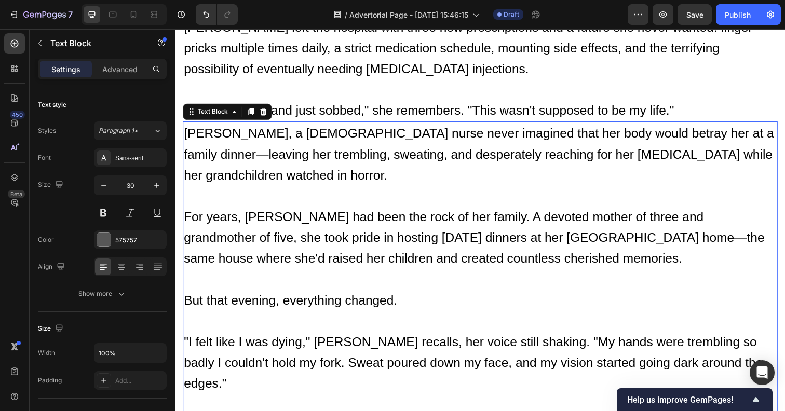
scroll to position [1101, 0]
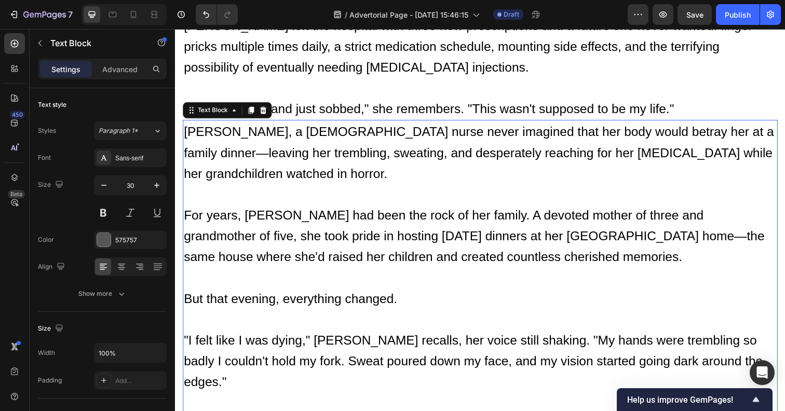
click at [259, 212] on span "For years, [PERSON_NAME] had been the rock of her family. A devoted mother of t…" at bounding box center [480, 240] width 593 height 57
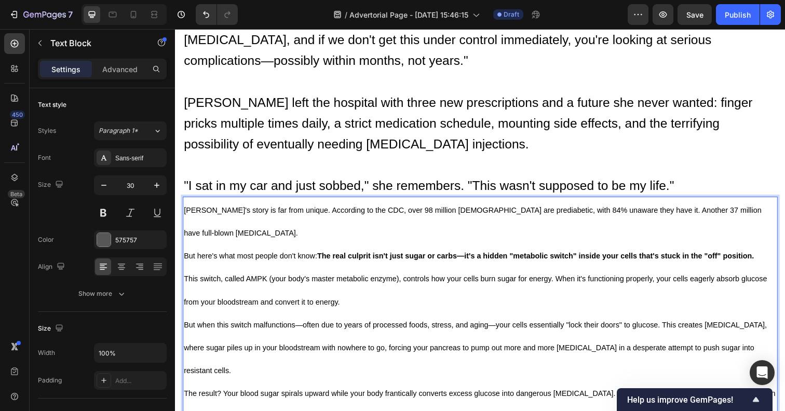
scroll to position [1024, 0]
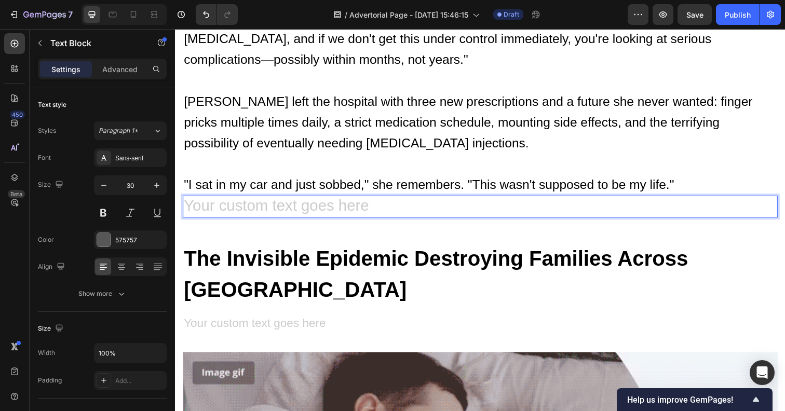
click at [228, 199] on div "Rich Text Editor. Editing area: main" at bounding box center [486, 210] width 607 height 22
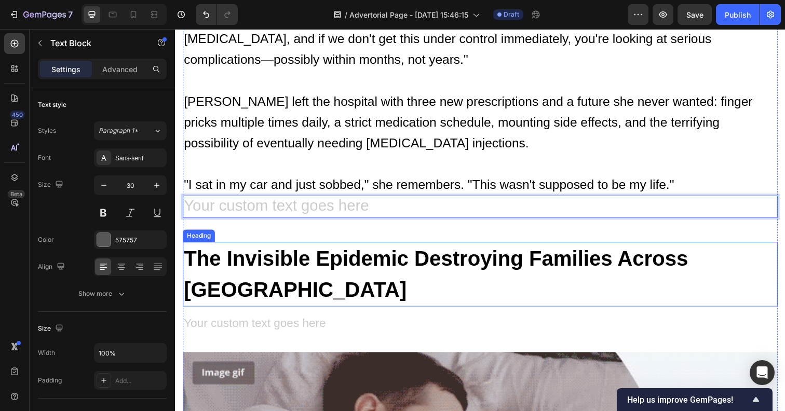
click at [253, 248] on p "⁠⁠⁠⁠⁠⁠⁠ The Invisible Epidemic Destroying Families Across [GEOGRAPHIC_DATA]" at bounding box center [486, 280] width 605 height 64
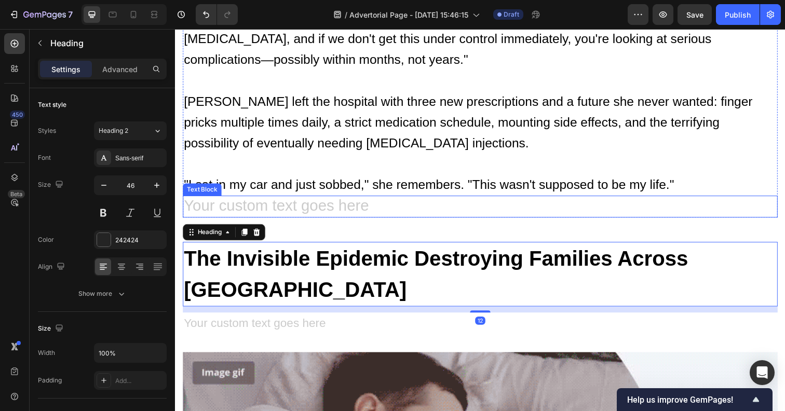
click at [294, 199] on div "Rich Text Editor. Editing area: main" at bounding box center [486, 210] width 607 height 22
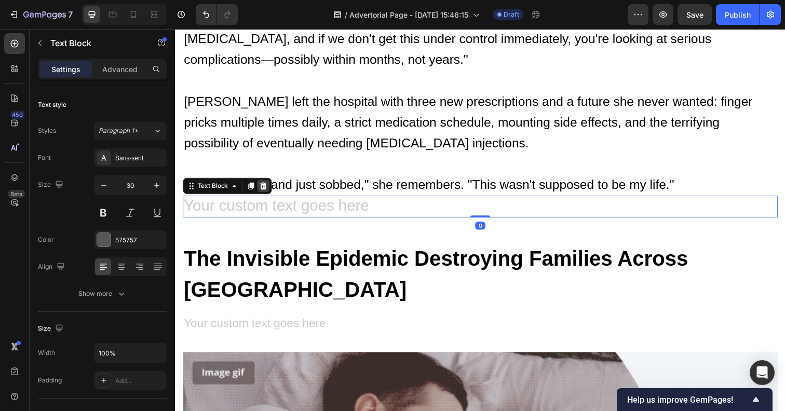
click at [264, 185] on icon at bounding box center [265, 188] width 7 height 7
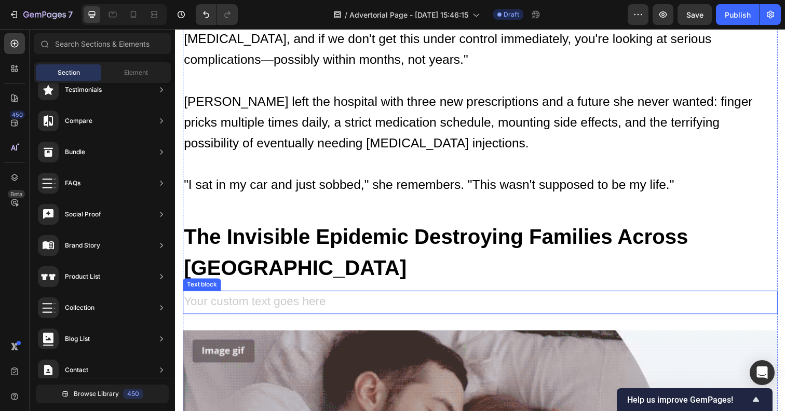
click at [274, 296] on div "Rich Text Editor. Editing area: main" at bounding box center [486, 307] width 607 height 23
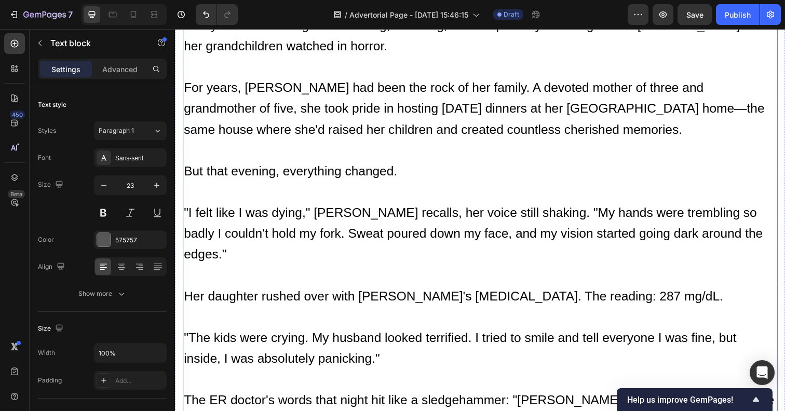
scroll to position [543, 0]
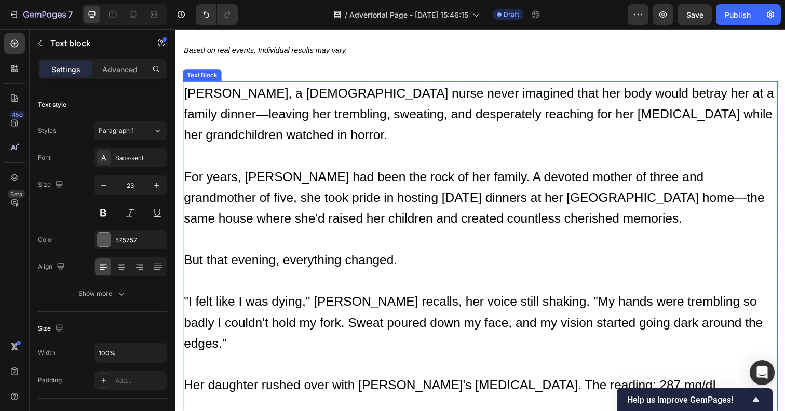
click at [244, 87] on span "[PERSON_NAME], a [DEMOGRAPHIC_DATA] nurse never imagined that her body would be…" at bounding box center [485, 115] width 602 height 57
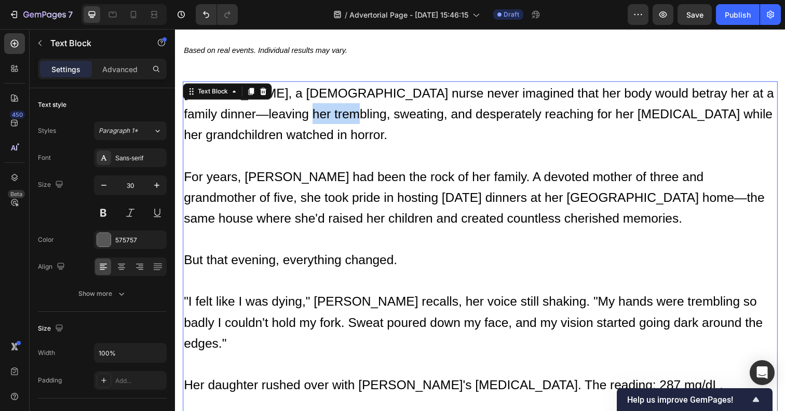
click at [253, 95] on span "[PERSON_NAME], a [DEMOGRAPHIC_DATA] nurse never imagined that her body would be…" at bounding box center [485, 115] width 602 height 57
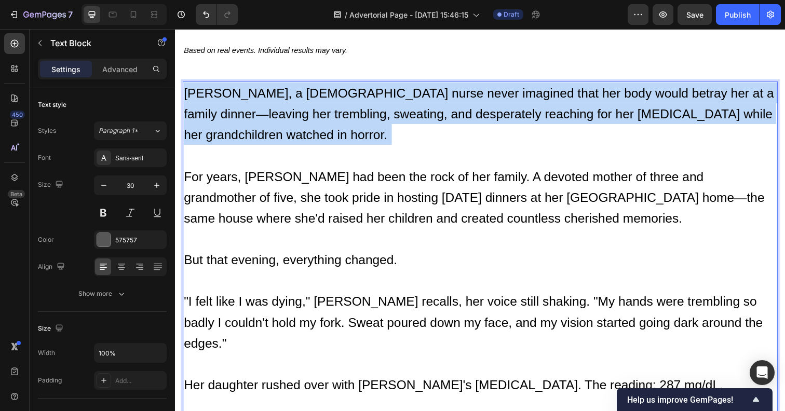
click at [253, 95] on span "[PERSON_NAME], a [DEMOGRAPHIC_DATA] nurse never imagined that her body would be…" at bounding box center [485, 115] width 602 height 57
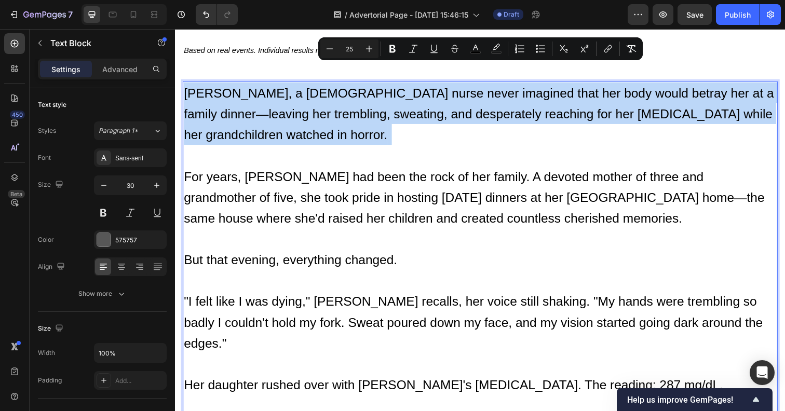
click at [266, 172] on span "For years, [PERSON_NAME] had been the rock of her family. A devoted mother of t…" at bounding box center [480, 200] width 593 height 57
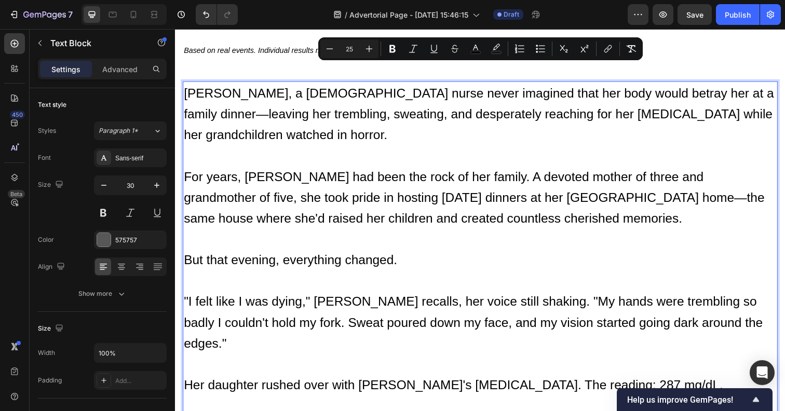
click at [266, 172] on span "For years, [PERSON_NAME] had been the rock of her family. A devoted mother of t…" at bounding box center [480, 200] width 593 height 57
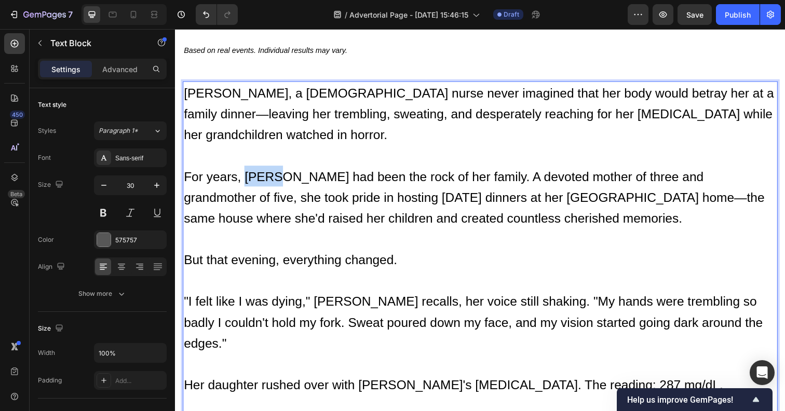
click at [266, 172] on span "For years, [PERSON_NAME] had been the rock of her family. A devoted mother of t…" at bounding box center [480, 200] width 593 height 57
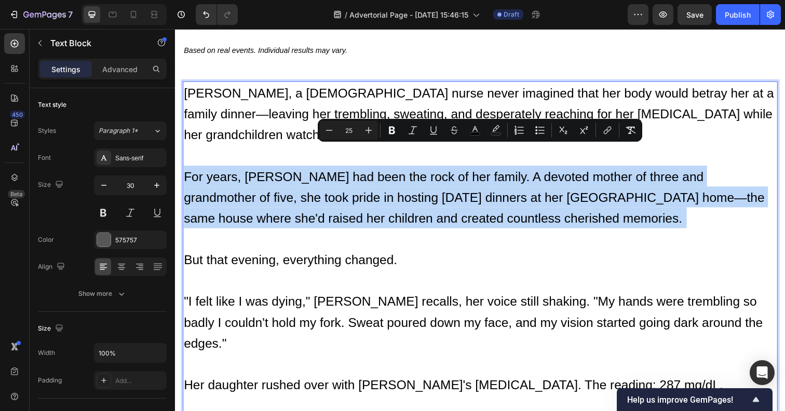
click at [257, 257] on span "But that evening, everything changed." at bounding box center [293, 264] width 218 height 15
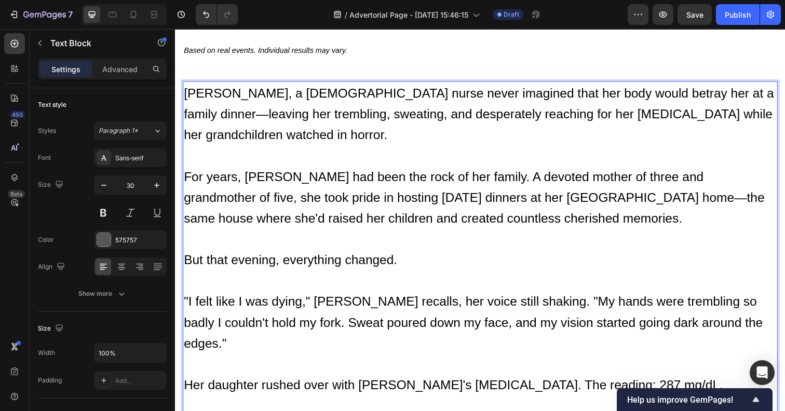
click at [257, 257] on span "But that evening, everything changed." at bounding box center [293, 264] width 218 height 15
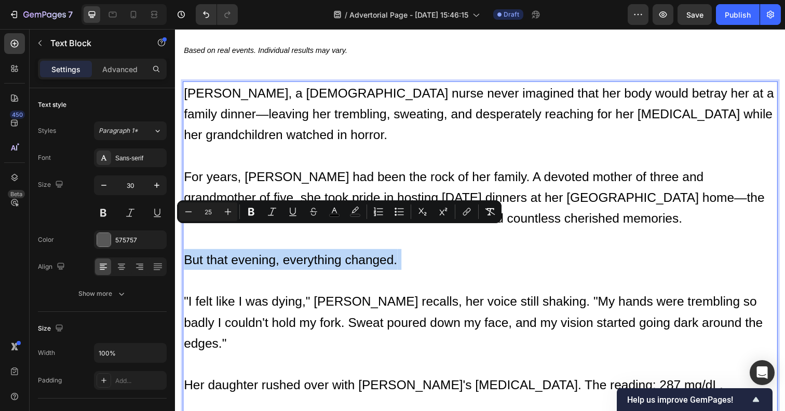
click at [271, 140] on p "[PERSON_NAME], a [DEMOGRAPHIC_DATA] nurse never imagined that her body would be…" at bounding box center [486, 126] width 605 height 85
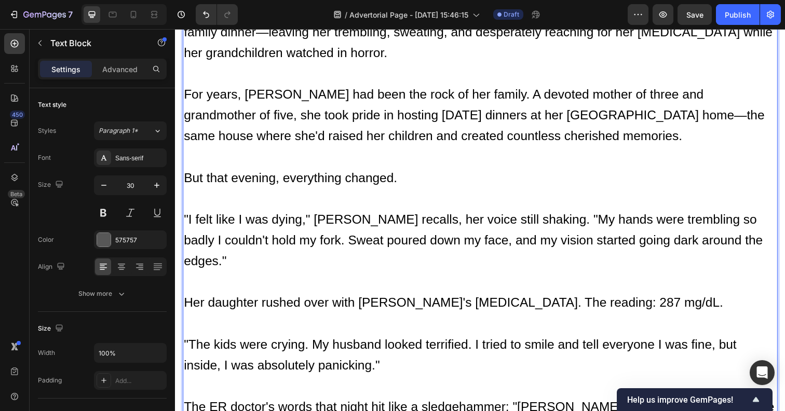
scroll to position [628, 0]
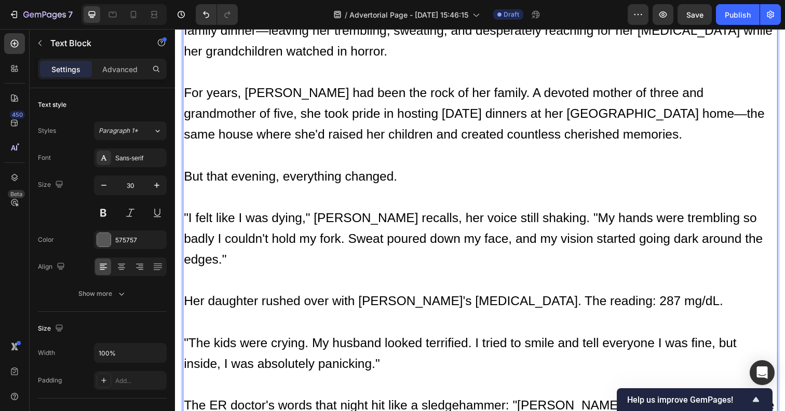
click at [278, 57] on p "[PERSON_NAME], a [DEMOGRAPHIC_DATA] nurse never imagined that her body would be…" at bounding box center [486, 40] width 605 height 85
click at [282, 87] on span "For years, [PERSON_NAME] had been the rock of her family. A devoted mother of t…" at bounding box center [480, 115] width 593 height 57
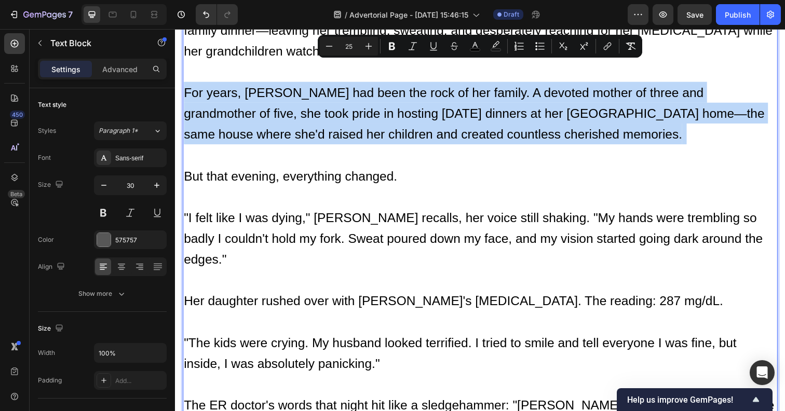
click at [382, 140] on p "For years, [PERSON_NAME] had been the rock of her family. A devoted mother of t…" at bounding box center [486, 125] width 605 height 85
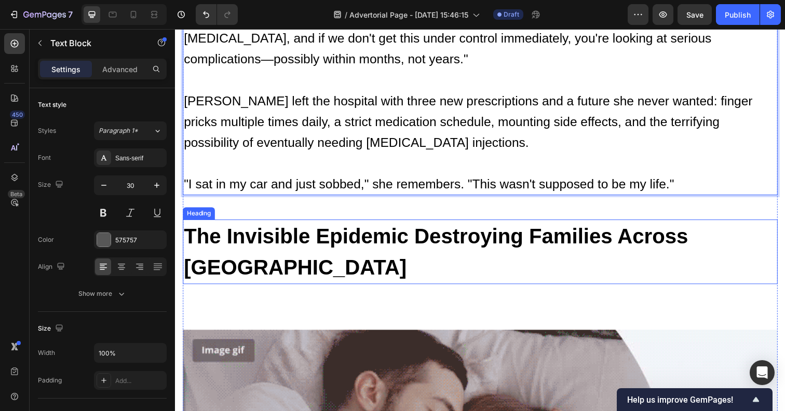
scroll to position [1035, 0]
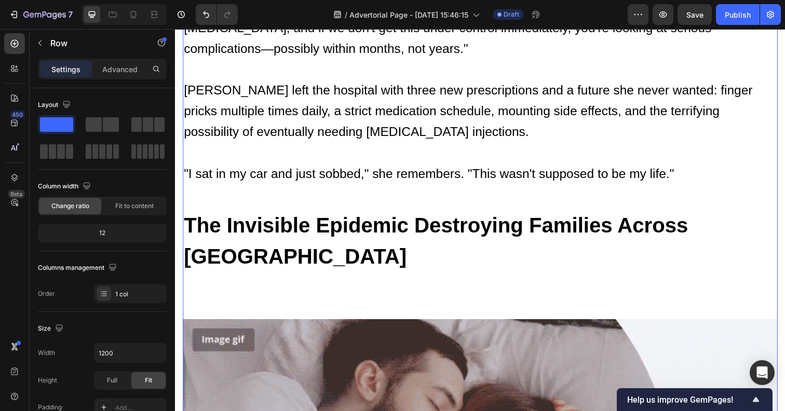
click at [215, 286] on p "Rich Text Editor. Editing area: main" at bounding box center [486, 296] width 605 height 21
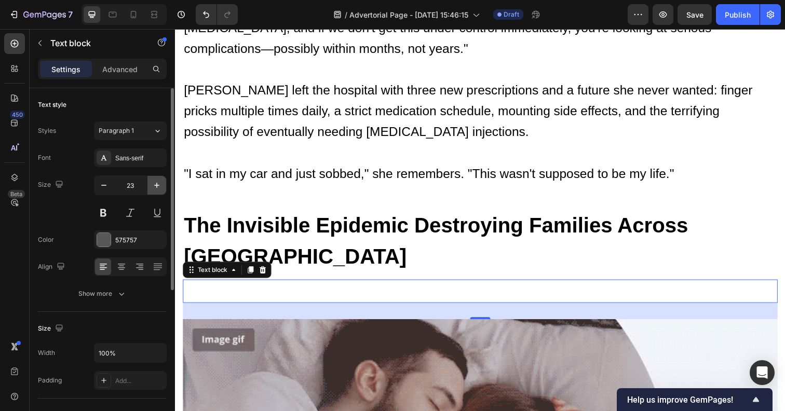
click at [152, 188] on icon "button" at bounding box center [157, 185] width 10 height 10
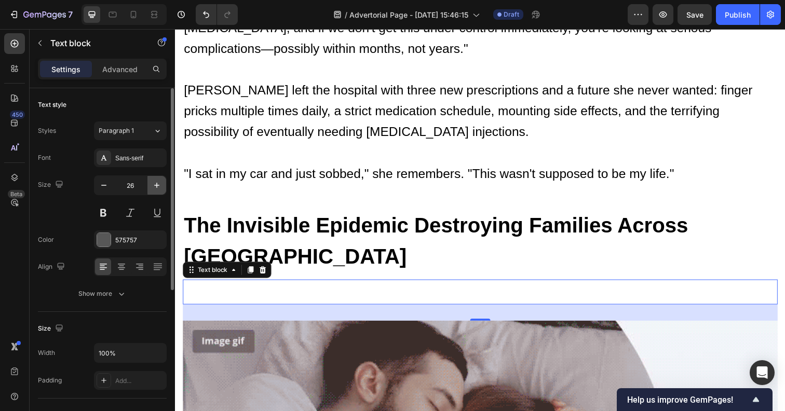
click at [152, 188] on icon "button" at bounding box center [157, 185] width 10 height 10
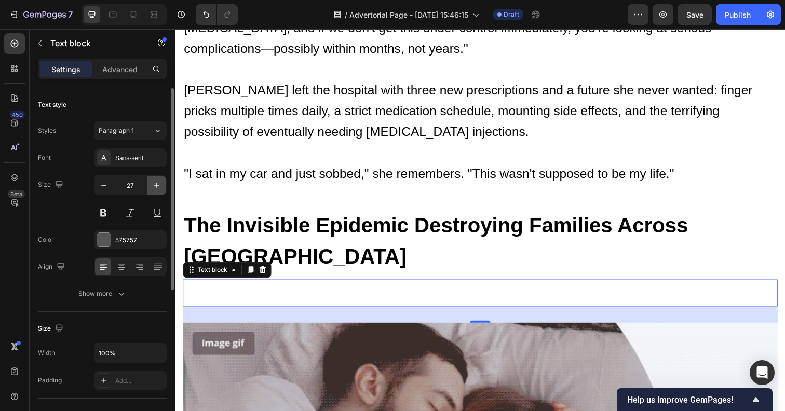
click at [152, 188] on icon "button" at bounding box center [157, 185] width 10 height 10
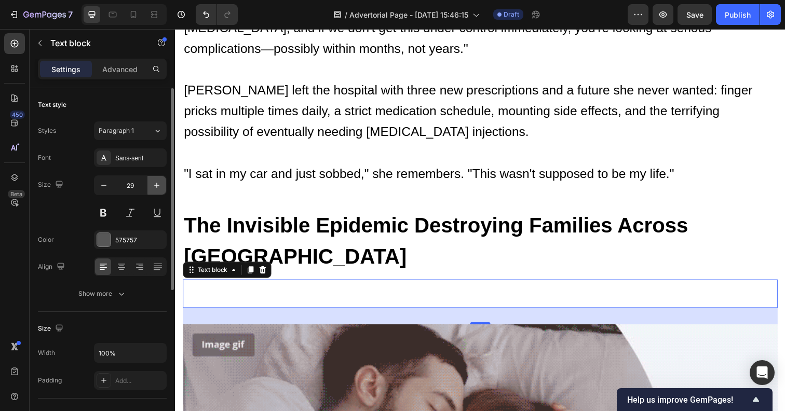
click at [152, 188] on icon "button" at bounding box center [157, 185] width 10 height 10
type input "30"
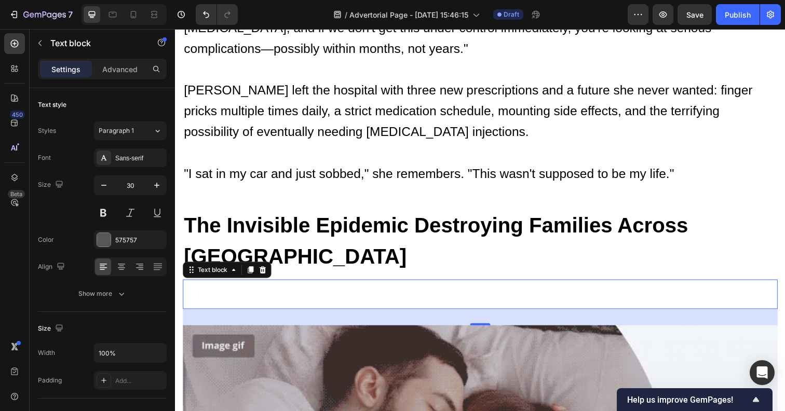
click at [207, 285] on div "Rich Text Editor. Editing area: main" at bounding box center [486, 300] width 607 height 30
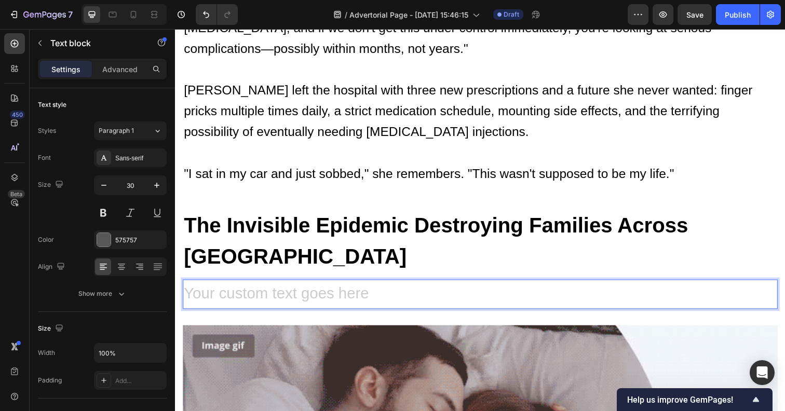
click at [207, 285] on div "Rich Text Editor. Editing area: main" at bounding box center [486, 300] width 607 height 30
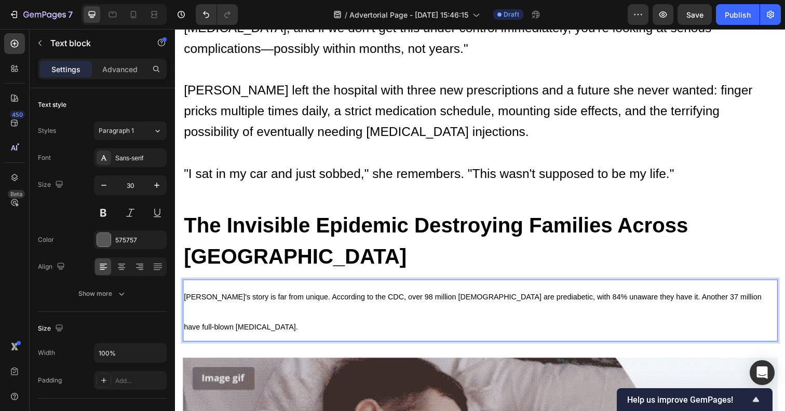
click at [196, 286] on p "[PERSON_NAME]'s story is far from unique. According to the CDC, over 98 million…" at bounding box center [486, 316] width 605 height 61
click at [217, 286] on p "[PERSON_NAME]'s story is far from unique. According to the CDC, over 98 million…" at bounding box center [486, 316] width 605 height 61
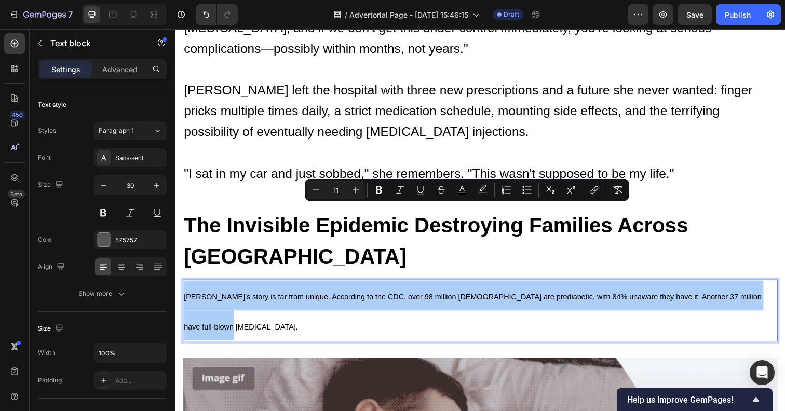
click at [336, 196] on input "11" at bounding box center [335, 190] width 21 height 12
type input "1"
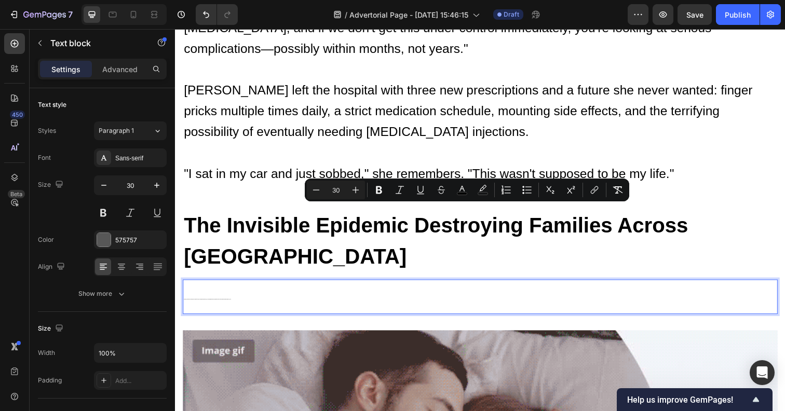
type input "30"
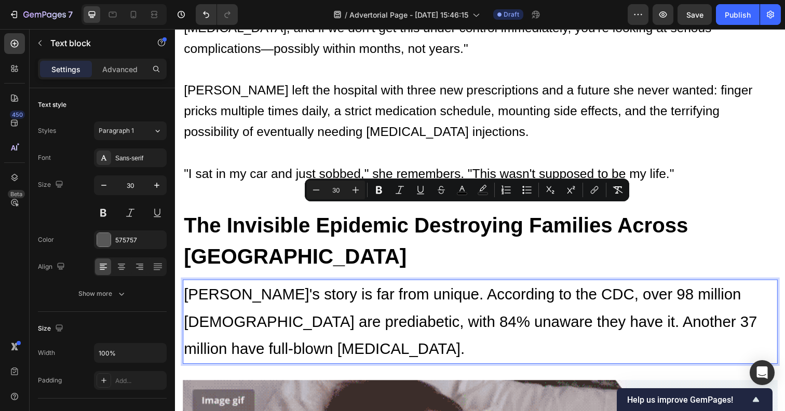
click at [398, 286] on p "[PERSON_NAME]'s story is far from unique. According to the CDC, over 98 million…" at bounding box center [486, 328] width 605 height 84
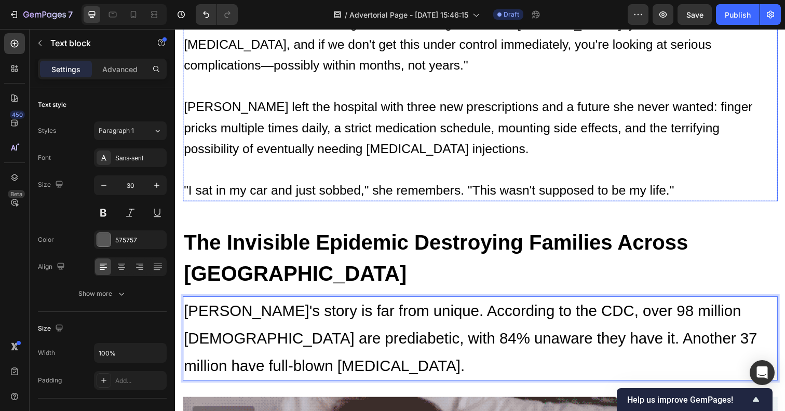
scroll to position [1033, 0]
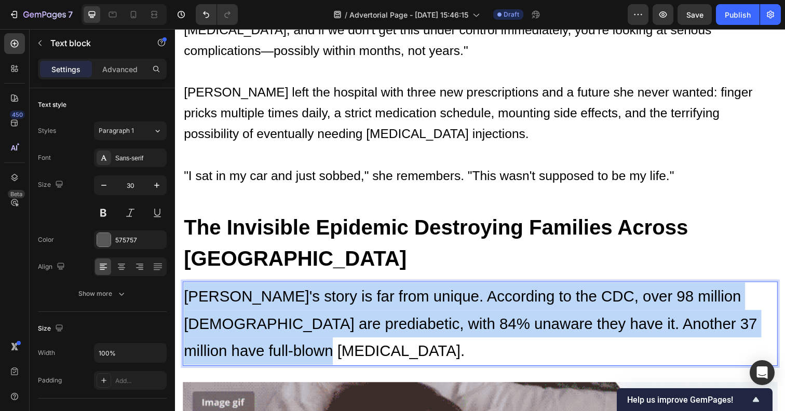
drag, startPoint x: 261, startPoint y: 275, endPoint x: 160, endPoint y: 180, distance: 138.8
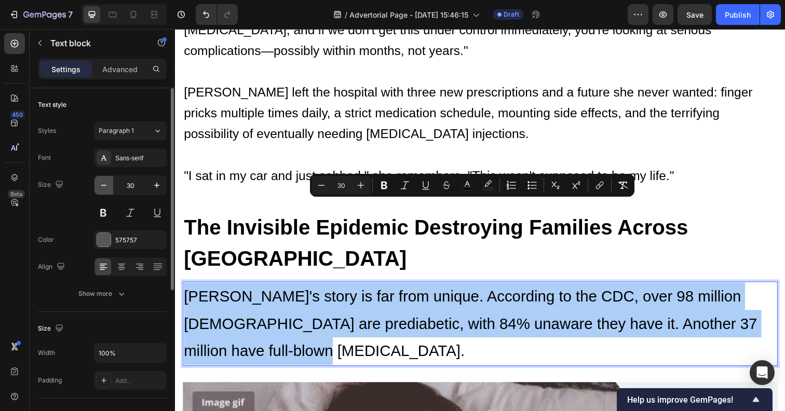
click at [99, 184] on icon "button" at bounding box center [104, 185] width 10 height 10
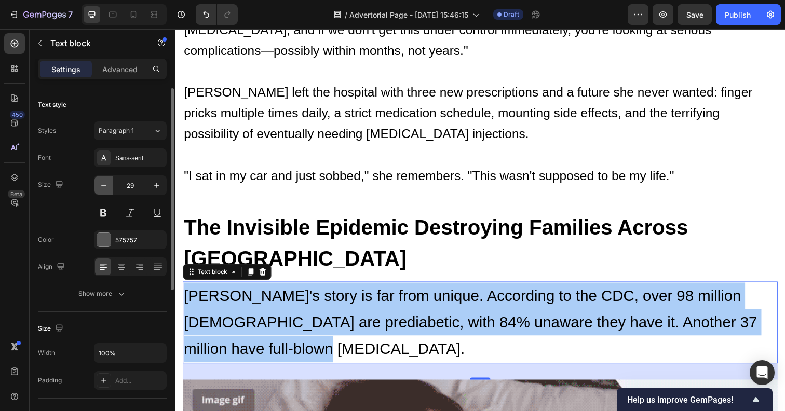
click at [99, 184] on icon "button" at bounding box center [104, 185] width 10 height 10
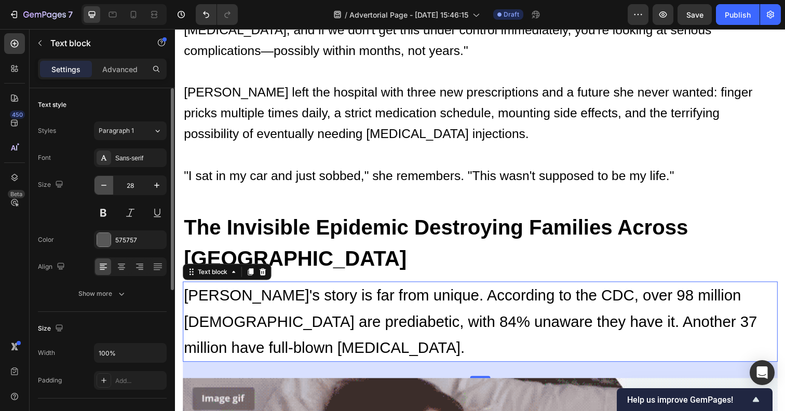
click at [99, 184] on icon "button" at bounding box center [104, 185] width 10 height 10
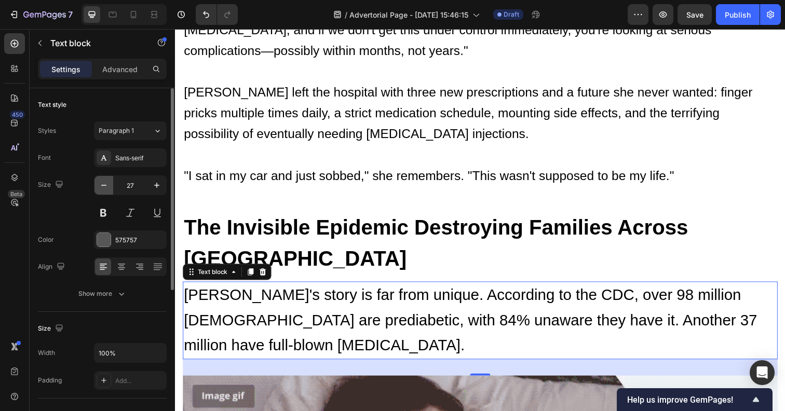
click at [99, 184] on icon "button" at bounding box center [104, 185] width 10 height 10
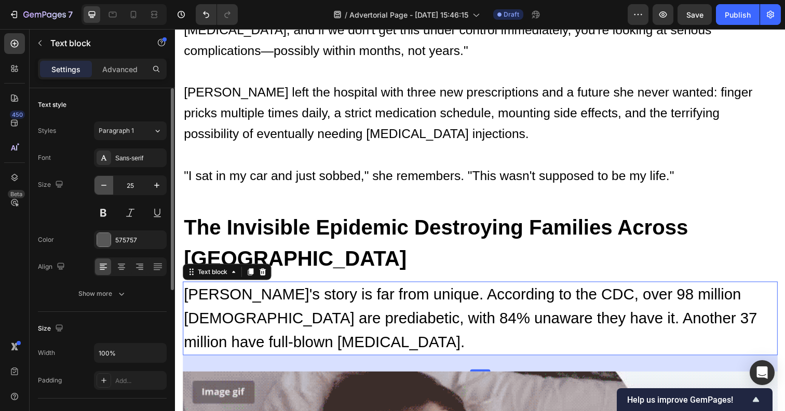
click at [99, 184] on icon "button" at bounding box center [104, 185] width 10 height 10
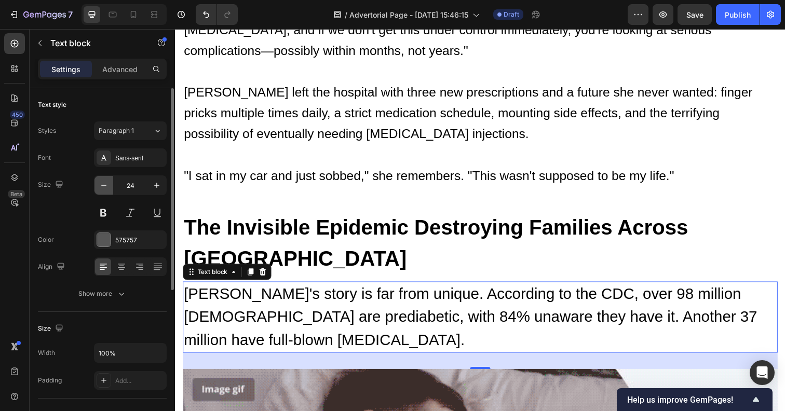
click at [99, 184] on icon "button" at bounding box center [104, 185] width 10 height 10
type input "23"
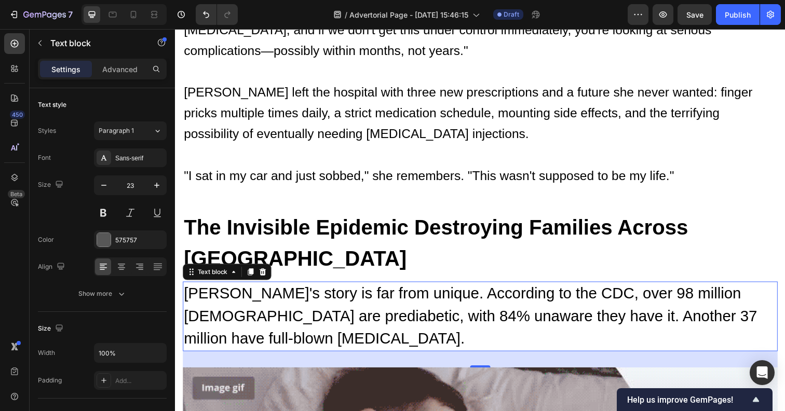
click at [352, 358] on div "32" at bounding box center [486, 366] width 607 height 17
click at [312, 288] on p "[PERSON_NAME]'s story is far from unique. According to the CDC, over 98 million…" at bounding box center [486, 322] width 605 height 69
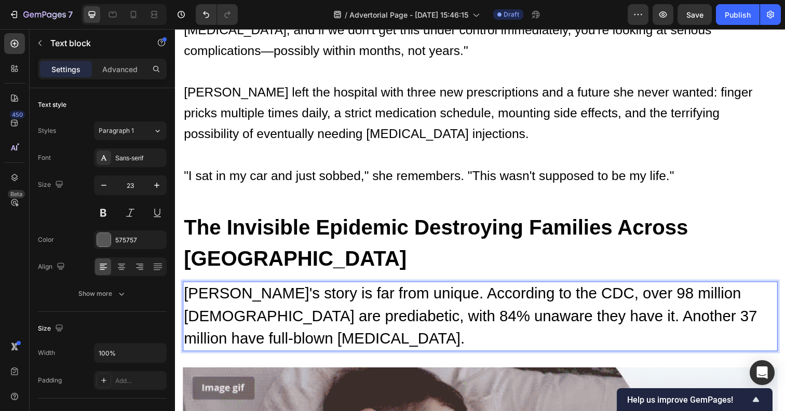
click at [319, 290] on span "[PERSON_NAME]'s story is far from unique. According to the CDC, over 98 million…" at bounding box center [476, 321] width 585 height 63
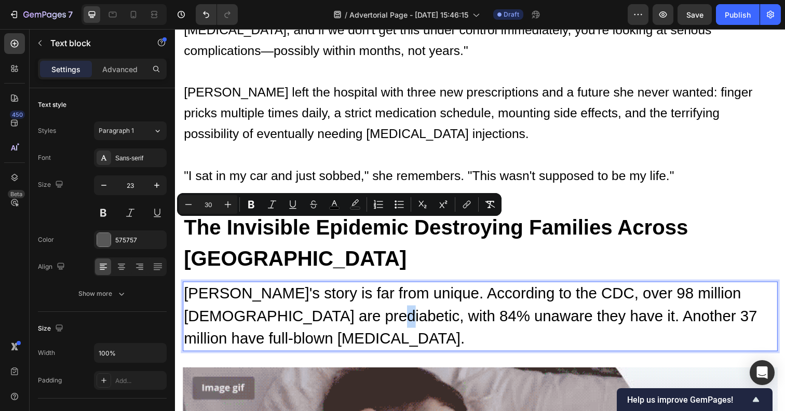
click at [287, 287] on div "[PERSON_NAME]'s story is far from unique. According to the CDC, over 98 million…" at bounding box center [486, 322] width 607 height 71
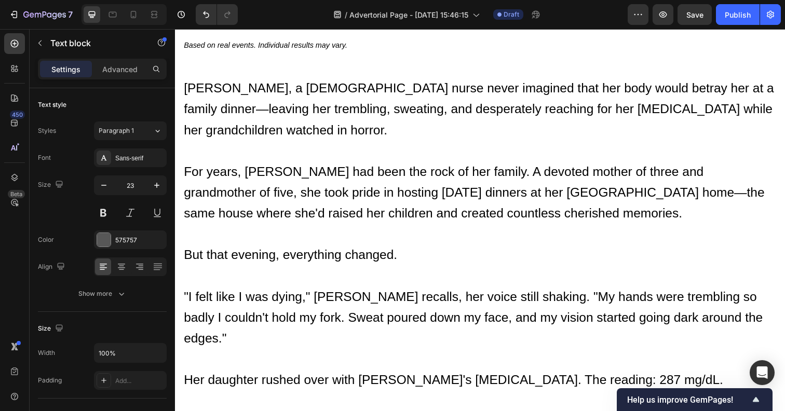
scroll to position [541, 0]
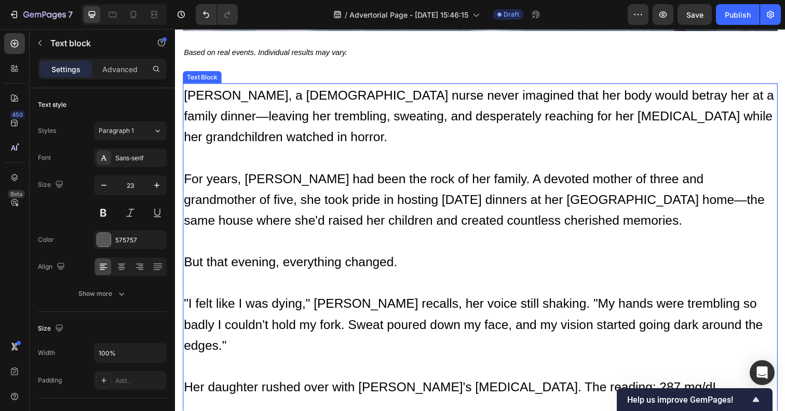
click at [221, 106] on p "[PERSON_NAME], a [DEMOGRAPHIC_DATA] nurse never imagined that her body would be…" at bounding box center [486, 128] width 605 height 85
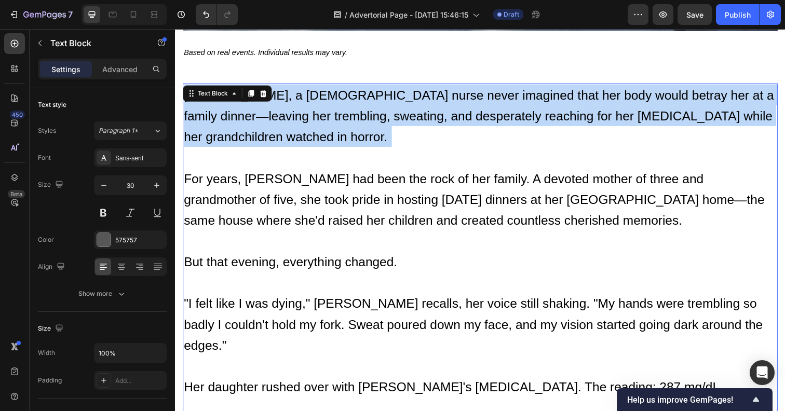
click at [221, 106] on p "[PERSON_NAME], a [DEMOGRAPHIC_DATA] nurse never imagined that her body would be…" at bounding box center [486, 128] width 605 height 85
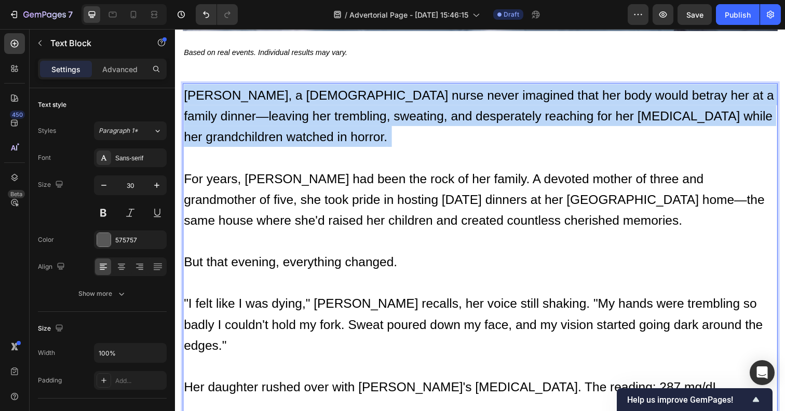
click at [221, 106] on p "[PERSON_NAME], a [DEMOGRAPHIC_DATA] nurse never imagined that her body would be…" at bounding box center [486, 128] width 605 height 85
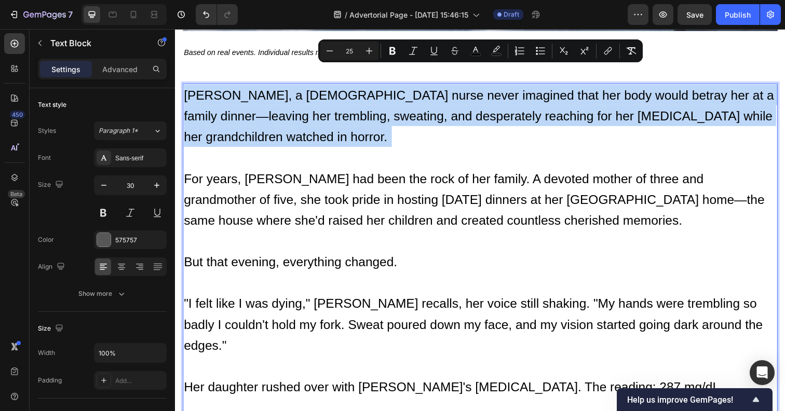
click at [259, 135] on p "[PERSON_NAME], a [DEMOGRAPHIC_DATA] nurse never imagined that her body would be…" at bounding box center [486, 128] width 605 height 85
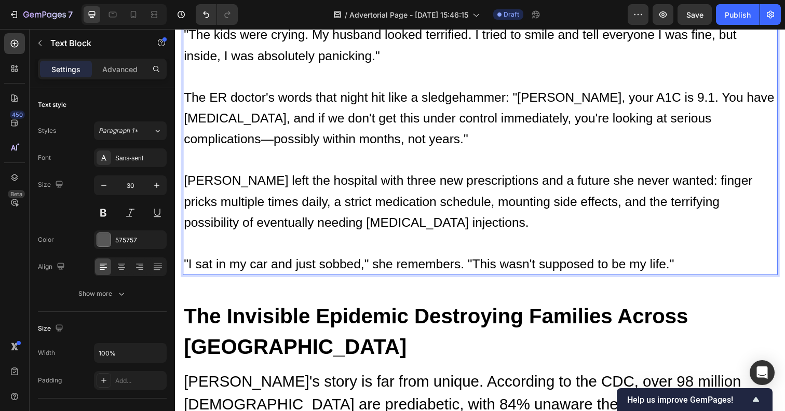
scroll to position [948, 0]
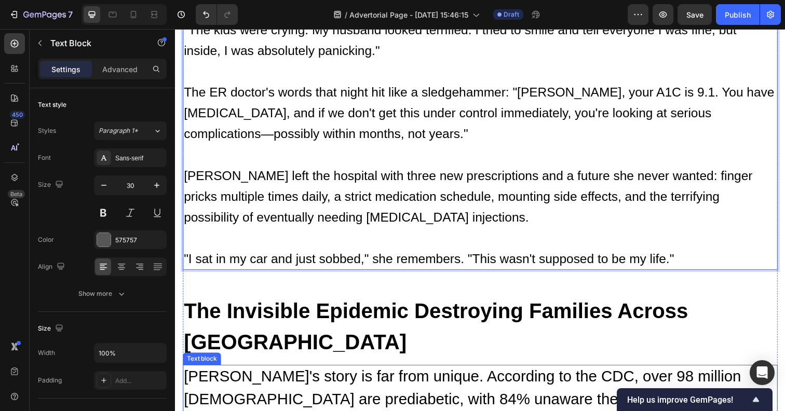
click at [231, 375] on span "[PERSON_NAME]'s story is far from unique. According to the CDC, over 98 million…" at bounding box center [476, 406] width 585 height 63
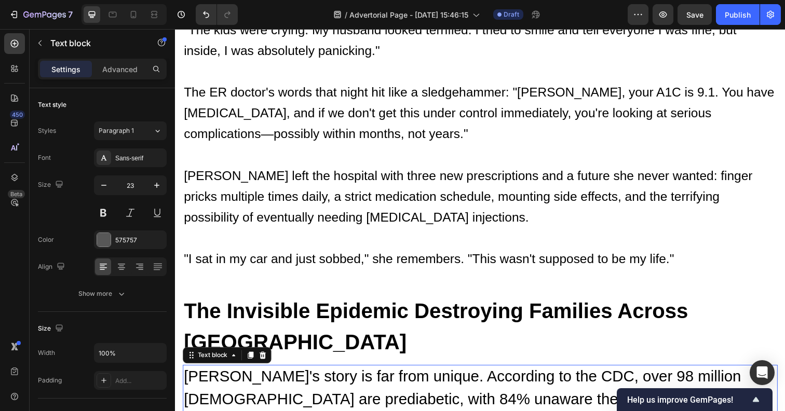
click at [231, 375] on span "[PERSON_NAME]'s story is far from unique. According to the CDC, over 98 million…" at bounding box center [476, 406] width 585 height 63
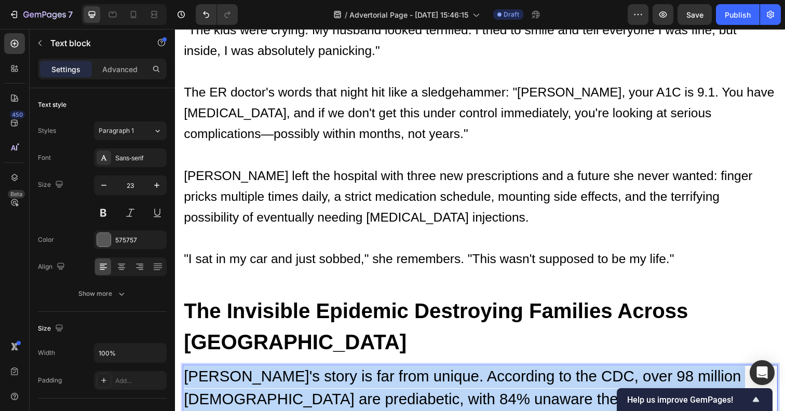
click at [231, 375] on span "[PERSON_NAME]'s story is far from unique. According to the CDC, over 98 million…" at bounding box center [476, 406] width 585 height 63
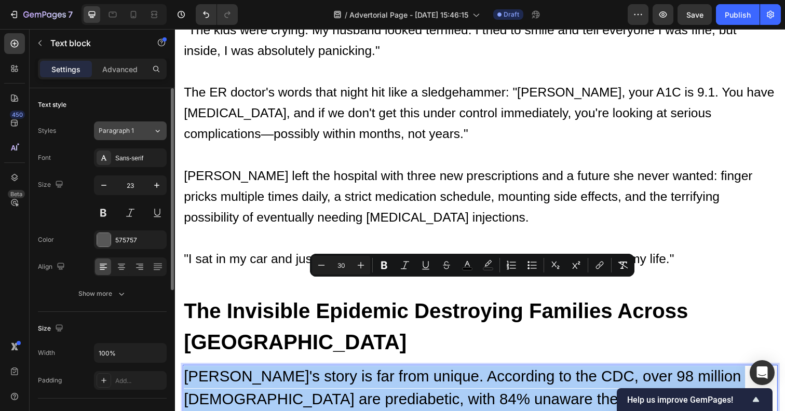
click at [156, 134] on icon at bounding box center [157, 131] width 9 height 10
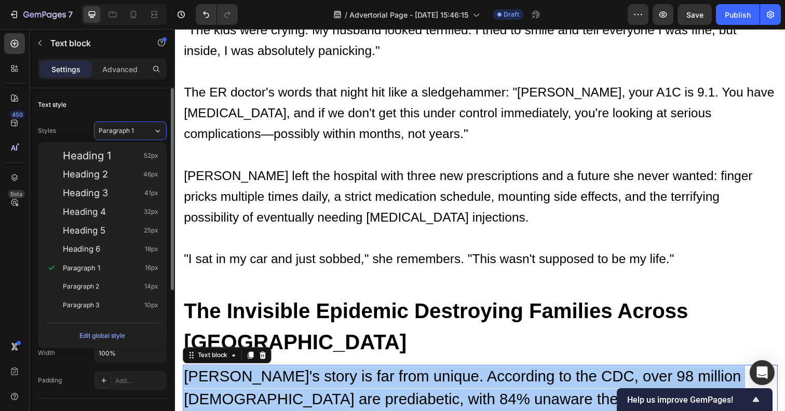
click at [115, 101] on div "Text style" at bounding box center [102, 105] width 129 height 17
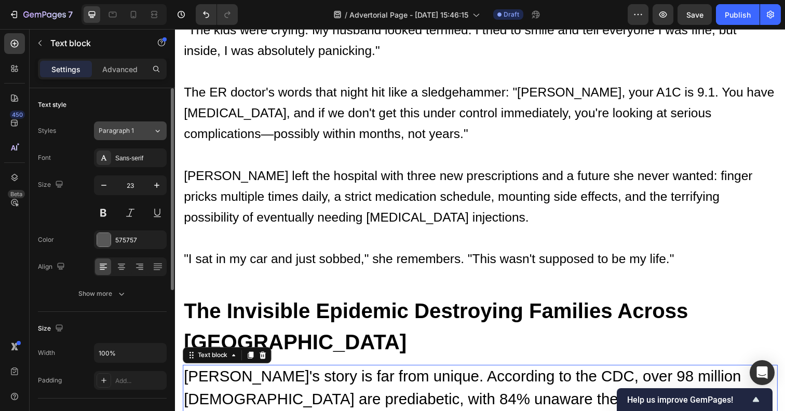
click at [120, 125] on button "Paragraph 1" at bounding box center [130, 130] width 73 height 19
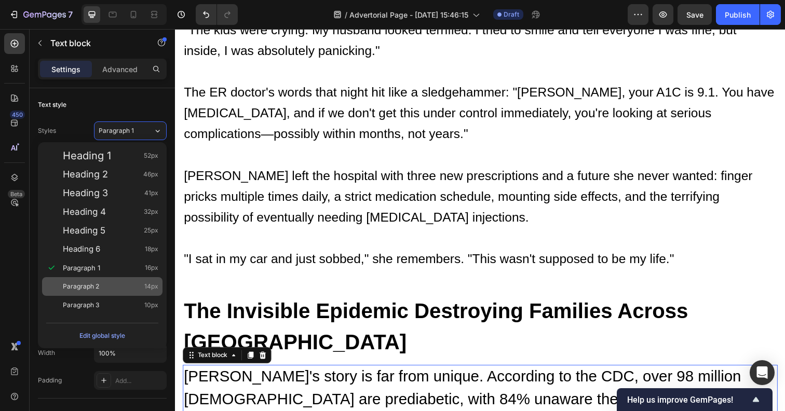
click at [109, 289] on div "Paragraph 2 14px" at bounding box center [110, 286] width 95 height 10
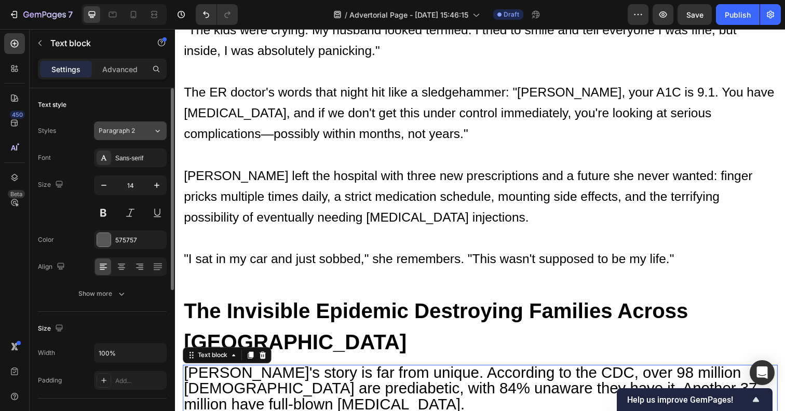
click at [121, 131] on span "Paragraph 2" at bounding box center [117, 130] width 36 height 9
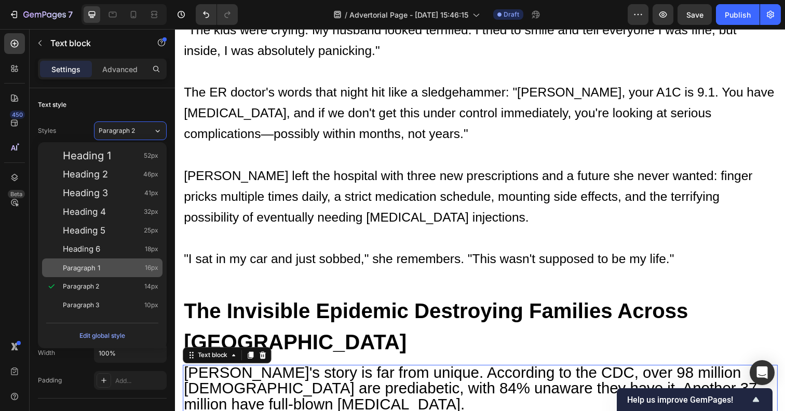
click at [101, 266] on div "Paragraph 1 16px" at bounding box center [110, 268] width 95 height 10
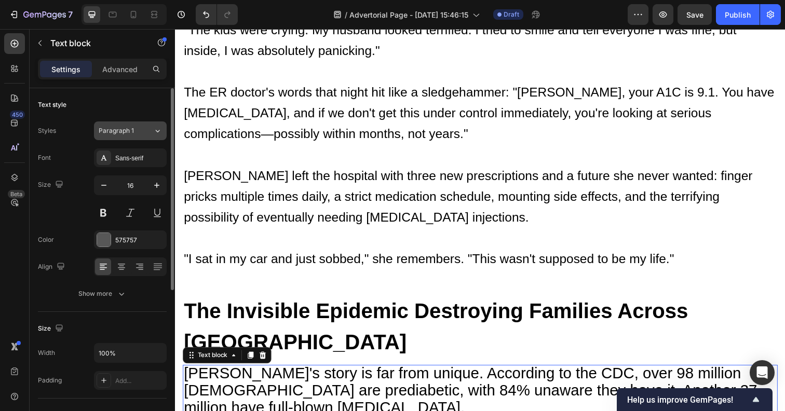
click at [131, 133] on span "Paragraph 1" at bounding box center [116, 130] width 35 height 9
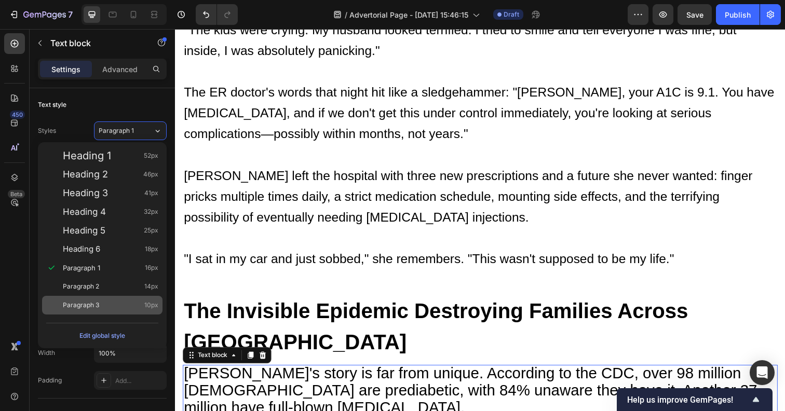
click at [85, 301] on span "Paragraph 3" at bounding box center [81, 305] width 36 height 10
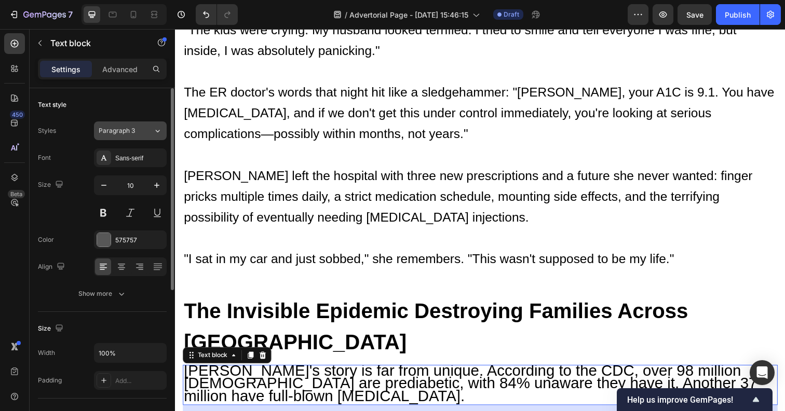
click at [144, 127] on div "Paragraph 3" at bounding box center [126, 130] width 54 height 9
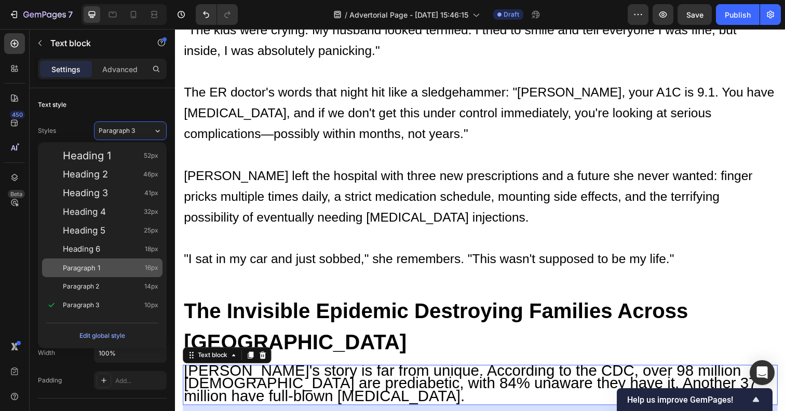
click at [89, 268] on span "Paragraph 1" at bounding box center [81, 268] width 37 height 10
type input "16"
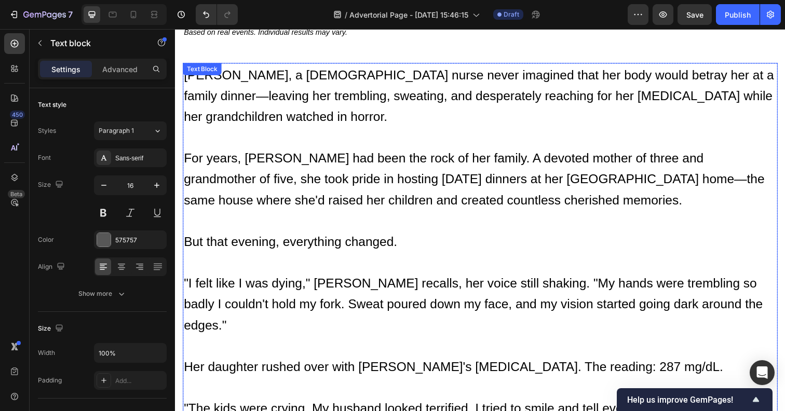
scroll to position [557, 0]
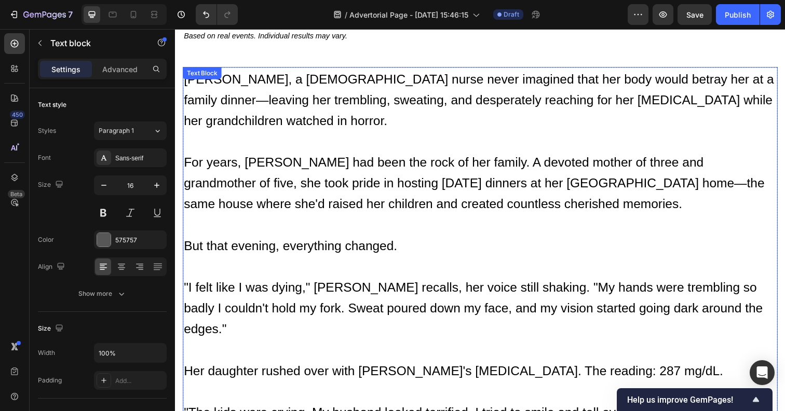
click at [207, 83] on span "[PERSON_NAME], a [DEMOGRAPHIC_DATA] nurse never imagined that her body would be…" at bounding box center [485, 101] width 602 height 57
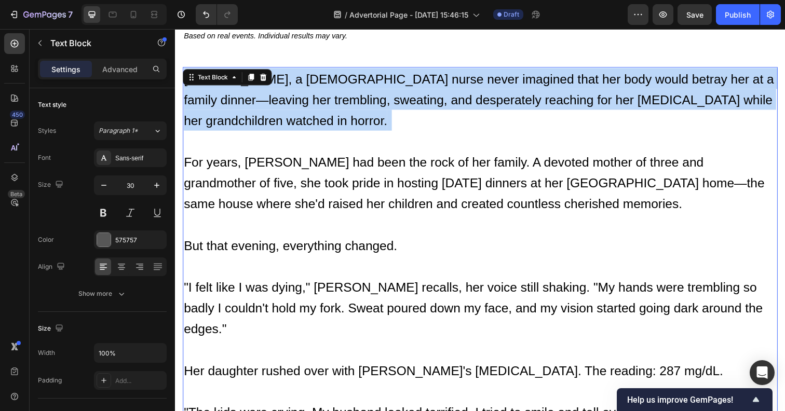
click at [207, 83] on span "[PERSON_NAME], a [DEMOGRAPHIC_DATA] nurse never imagined that her body would be…" at bounding box center [485, 101] width 602 height 57
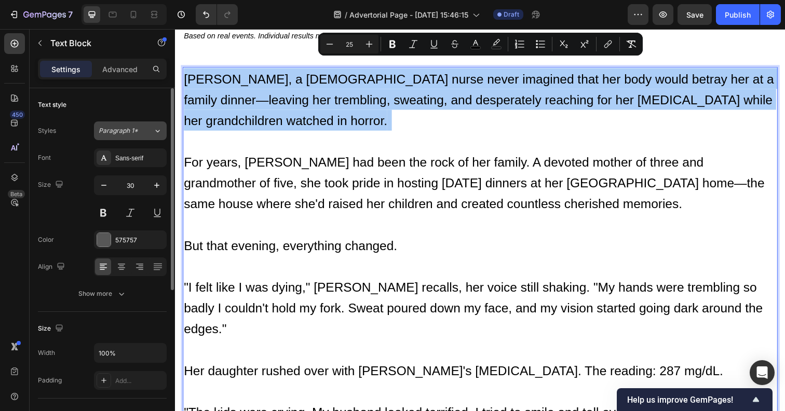
click at [156, 130] on icon at bounding box center [157, 131] width 9 height 10
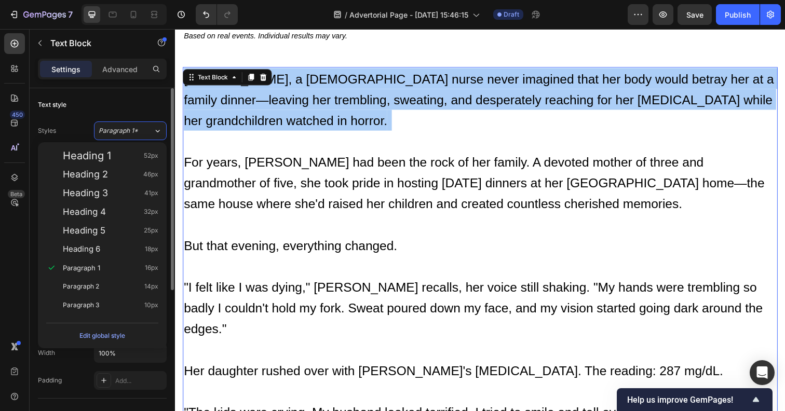
click at [131, 99] on div "Text style" at bounding box center [102, 105] width 129 height 17
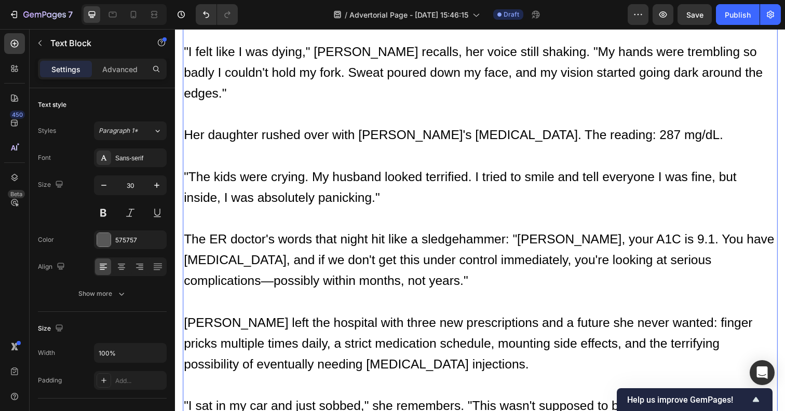
scroll to position [917, 0]
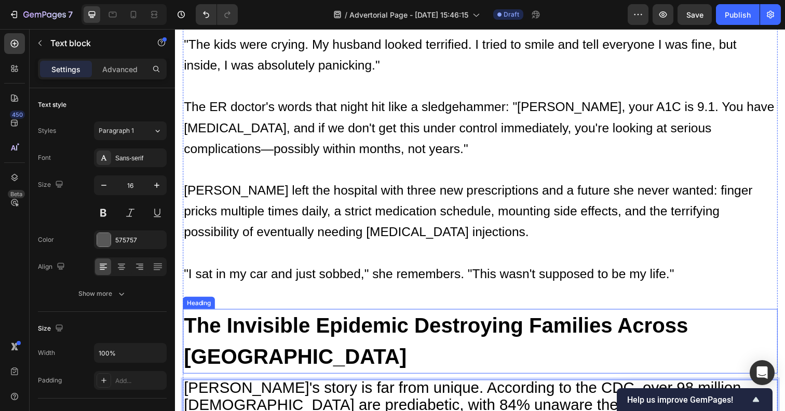
scroll to position [937, 0]
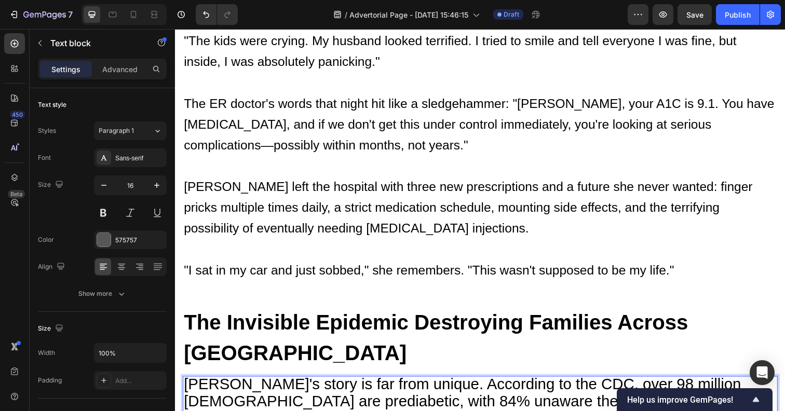
click at [249, 383] on span "[PERSON_NAME]'s story is far from unique. According to the CDC, over 98 million…" at bounding box center [476, 409] width 585 height 52
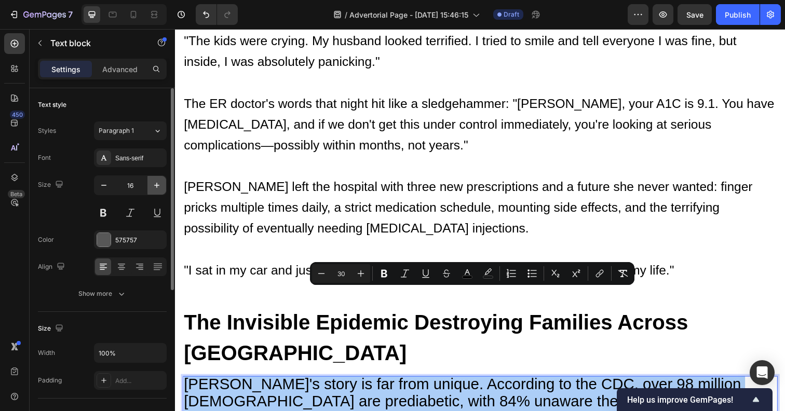
click at [157, 186] on icon "button" at bounding box center [157, 185] width 10 height 10
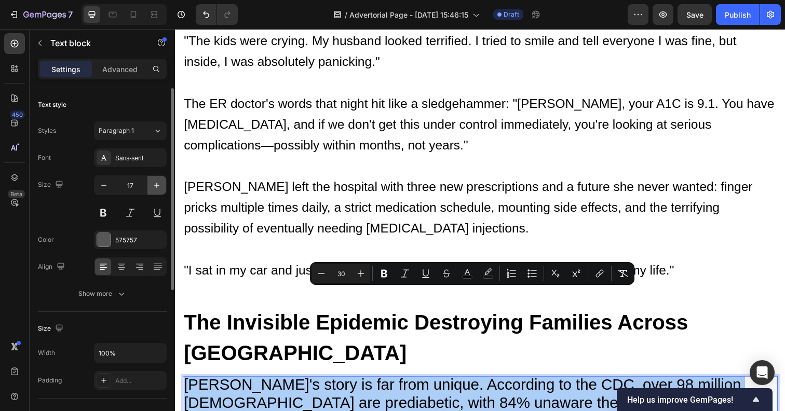
click at [157, 186] on icon "button" at bounding box center [157, 185] width 10 height 10
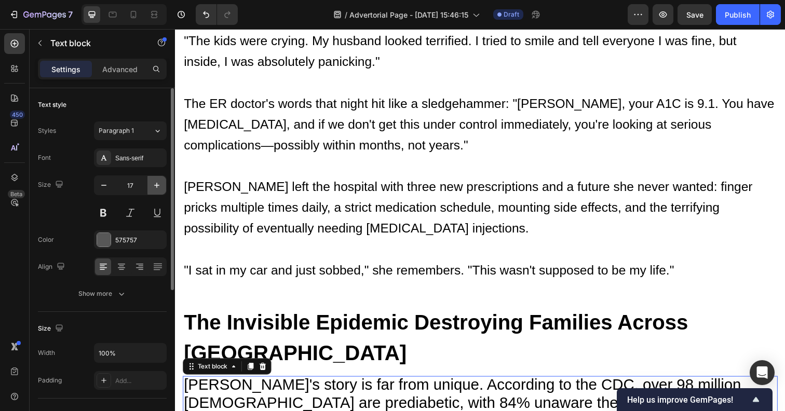
click at [157, 186] on icon "button" at bounding box center [157, 185] width 10 height 10
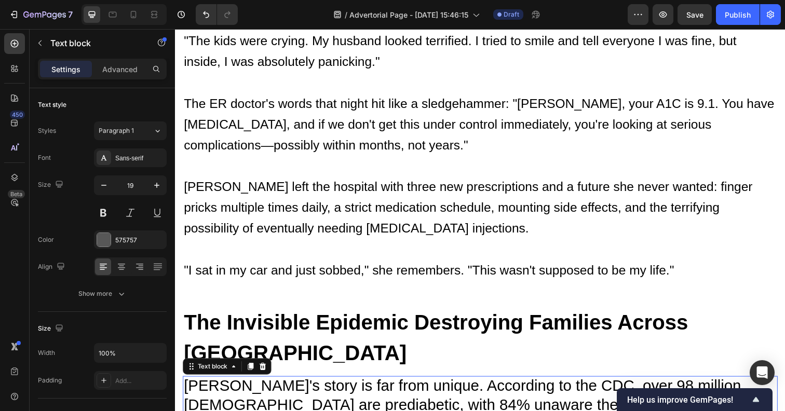
scroll to position [1051, 0]
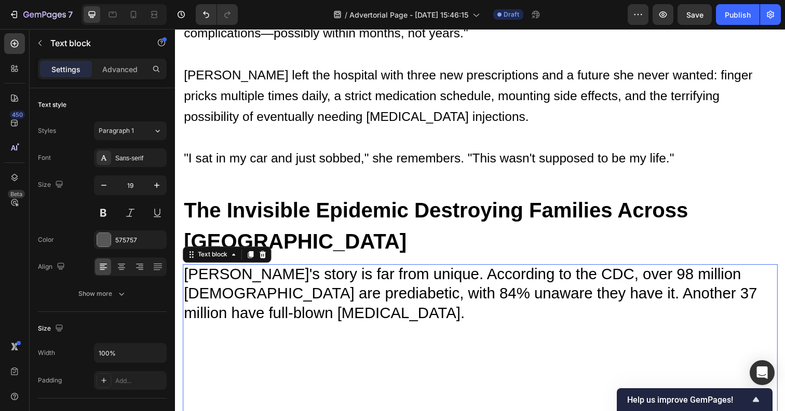
click at [205, 332] on p "[PERSON_NAME]'s story is far from unique. According to the CDC, over 98 million…" at bounding box center [486, 353] width 605 height 166
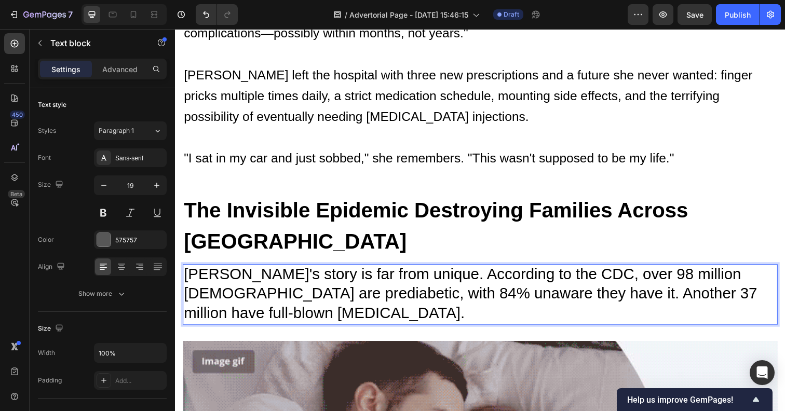
click at [188, 270] on span "[PERSON_NAME]'s story is far from unique. According to the CDC, over 98 million…" at bounding box center [476, 298] width 585 height 57
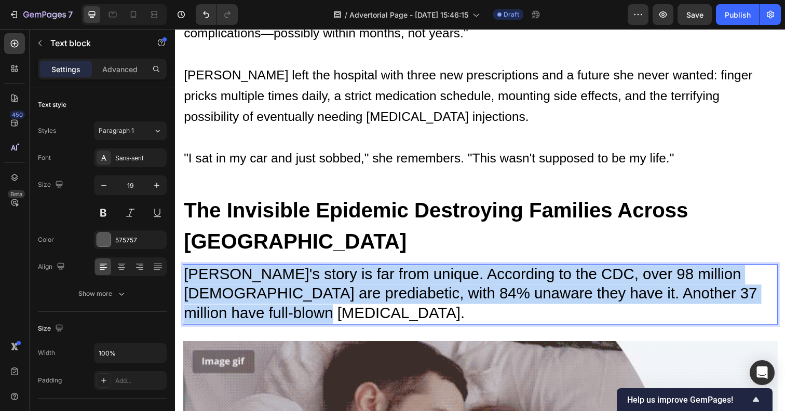
drag, startPoint x: 184, startPoint y: 193, endPoint x: 250, endPoint y: 227, distance: 73.6
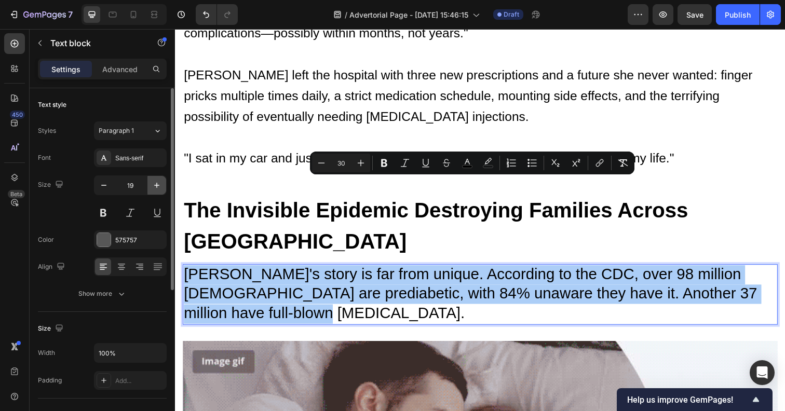
click at [160, 191] on button "button" at bounding box center [156, 185] width 19 height 19
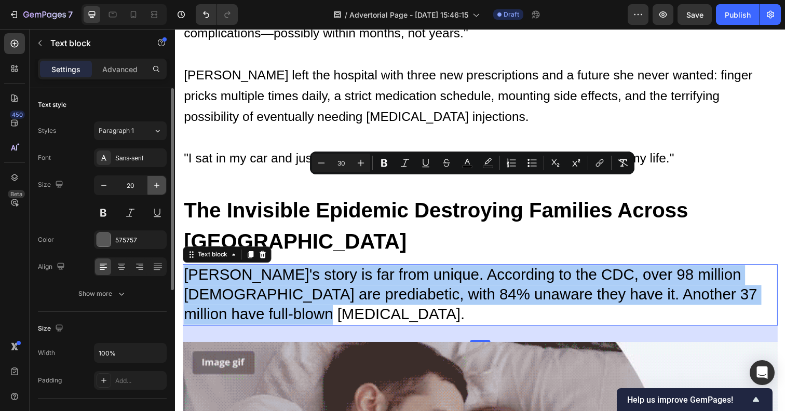
click at [160, 191] on button "button" at bounding box center [156, 185] width 19 height 19
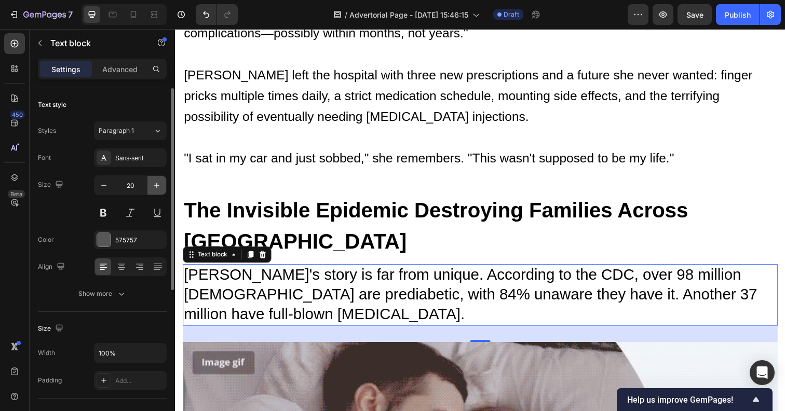
click at [160, 191] on button "button" at bounding box center [156, 185] width 19 height 19
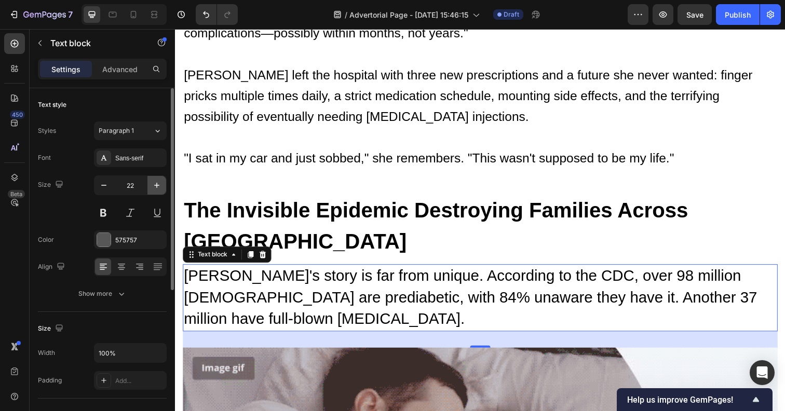
click at [160, 191] on button "button" at bounding box center [156, 185] width 19 height 19
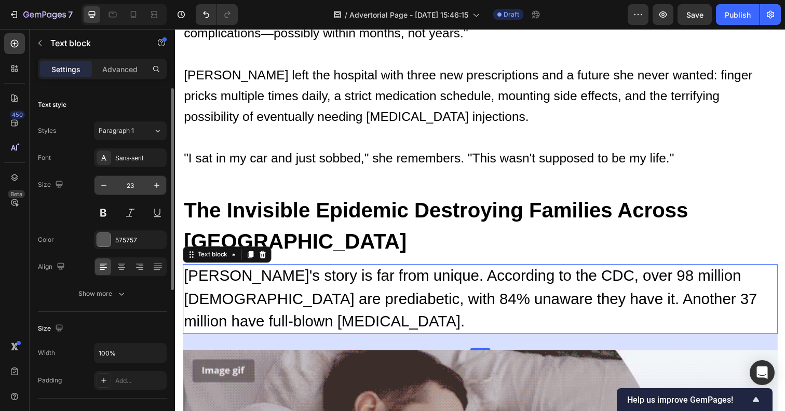
click at [113, 186] on input "23" at bounding box center [130, 185] width 34 height 19
click at [101, 188] on icon "button" at bounding box center [104, 185] width 10 height 10
type input "22"
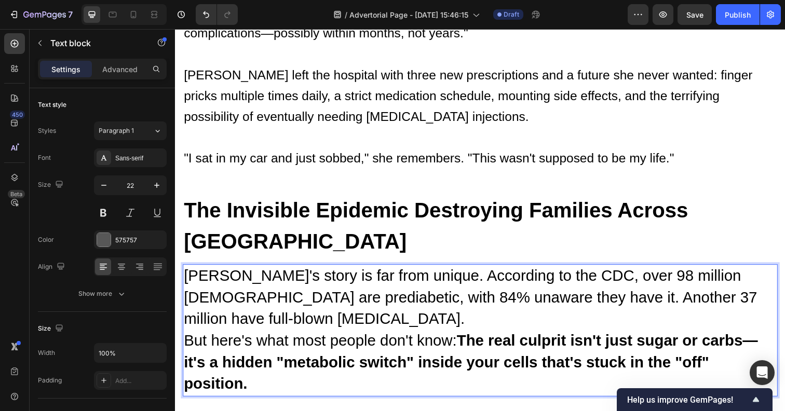
click at [246, 272] on span "[PERSON_NAME]'s story is far from unique. According to the CDC, over 98 million…" at bounding box center [476, 302] width 585 height 61
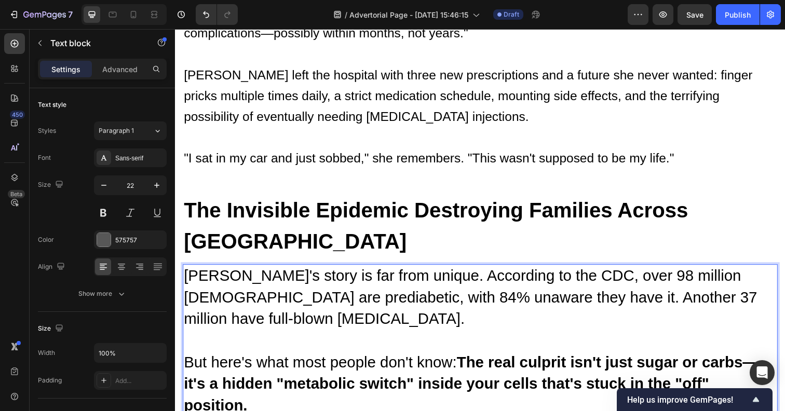
click at [256, 324] on p "Janet's story is far from unique. According to the CDC, over 98 million America…" at bounding box center [486, 347] width 605 height 155
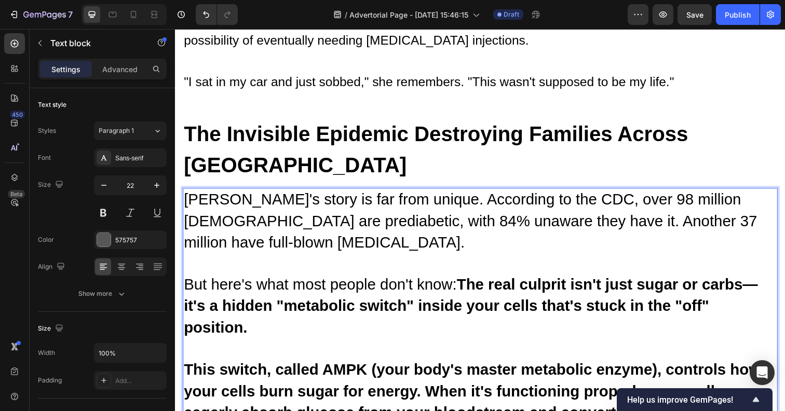
scroll to position [1128, 0]
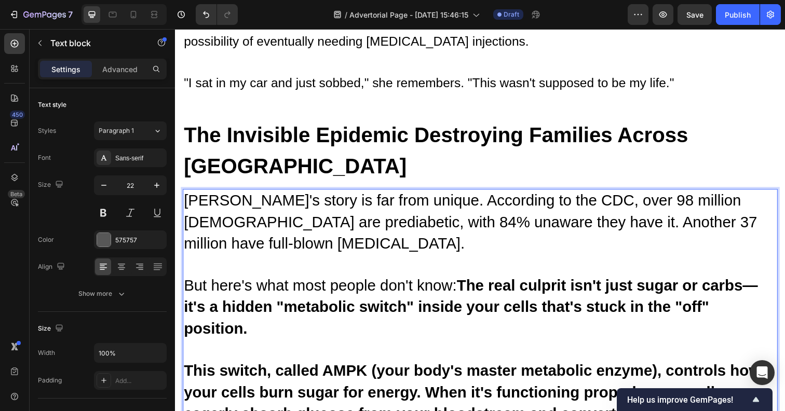
click at [257, 369] on strong "This switch, called AMPK (your body's master metabolic enzyme), controls how yo…" at bounding box center [478, 399] width 589 height 61
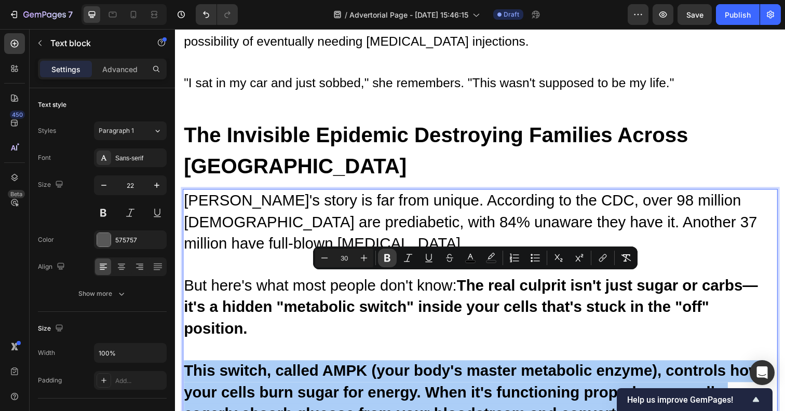
click at [389, 256] on icon "Editor contextual toolbar" at bounding box center [387, 258] width 6 height 8
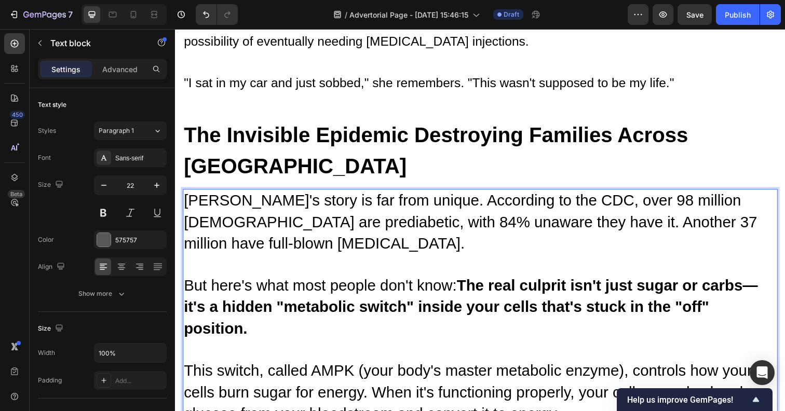
click at [584, 328] on p "Janet's story is far from unique. According to the CDC, over 98 million America…" at bounding box center [486, 314] width 605 height 240
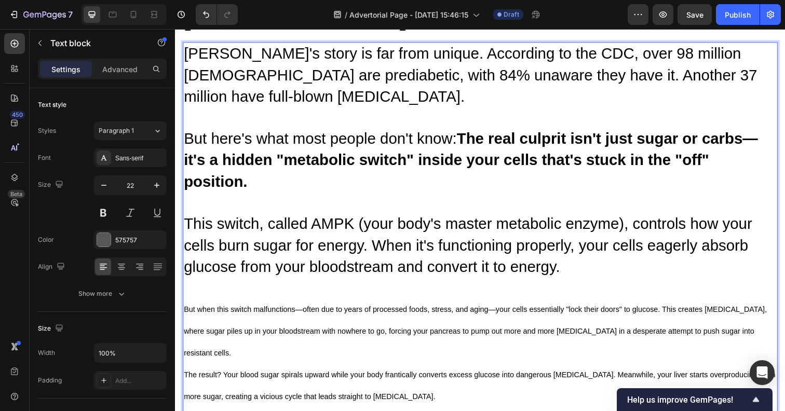
scroll to position [1290, 0]
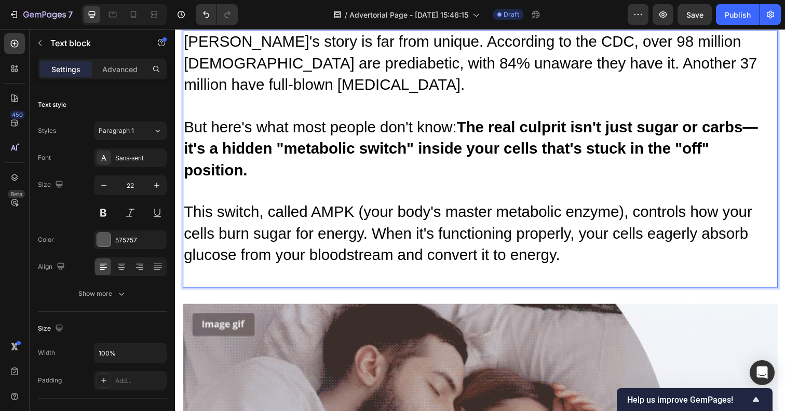
click at [578, 168] on p "Janet's story is far from unique. According to the CDC, over 98 million America…" at bounding box center [486, 162] width 605 height 260
click at [506, 194] on p "Janet's story is far from unique. According to the CDC, over 98 million America…" at bounding box center [486, 162] width 605 height 260
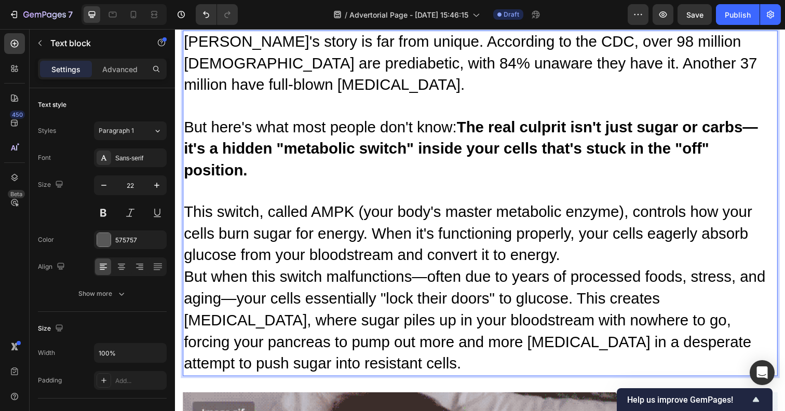
click at [574, 169] on p "Janet's story is far from unique. According to the CDC, over 98 million America…" at bounding box center [486, 207] width 605 height 351
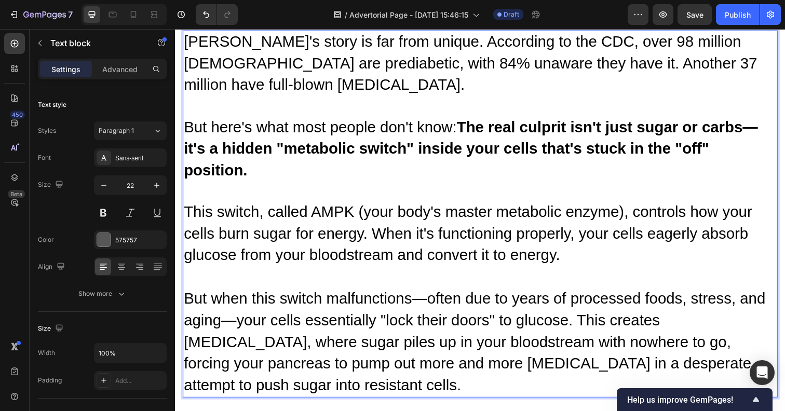
click at [307, 294] on p "Janet's story is far from unique. According to the CDC, over 98 million America…" at bounding box center [486, 218] width 605 height 373
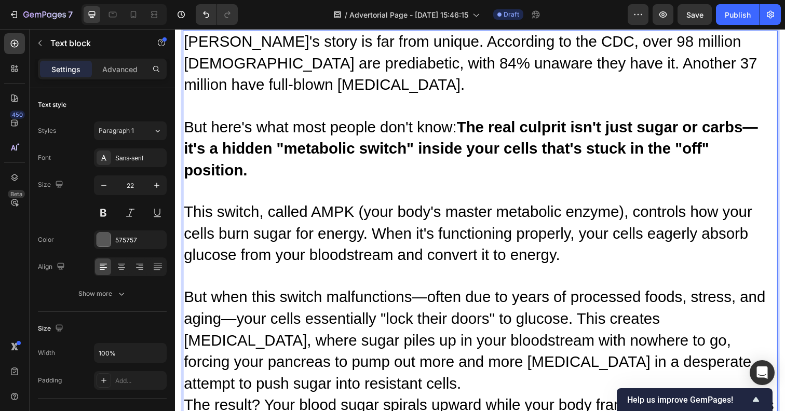
click at [286, 295] on p "Janet's story is far from unique. According to the CDC, over 98 million America…" at bounding box center [486, 250] width 605 height 437
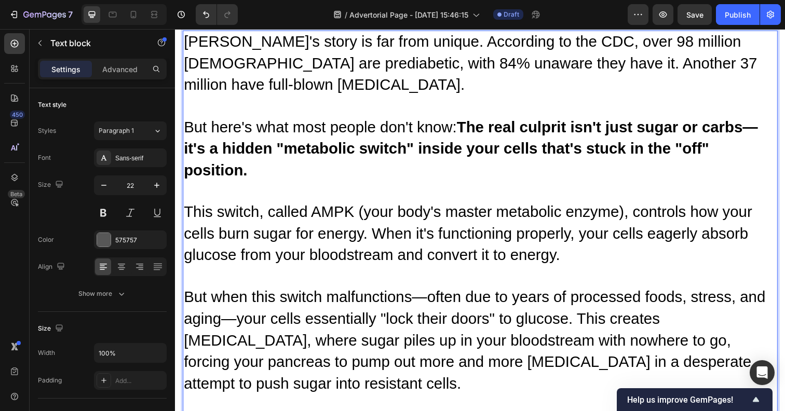
click at [673, 385] on p "Janet's story is far from unique. According to the CDC, over 98 million America…" at bounding box center [486, 261] width 605 height 459
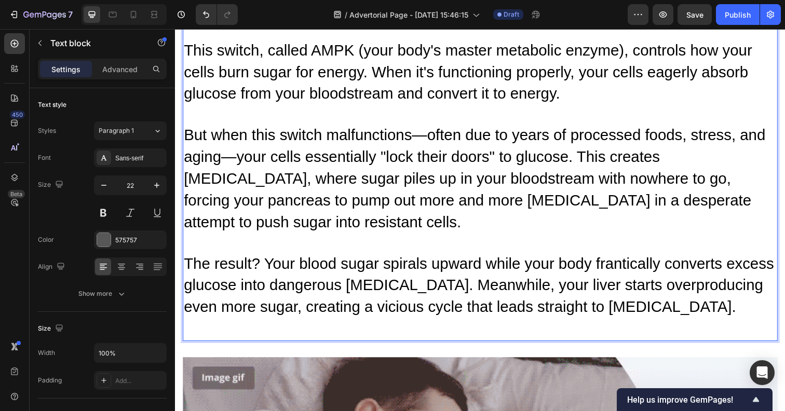
scroll to position [1455, 0]
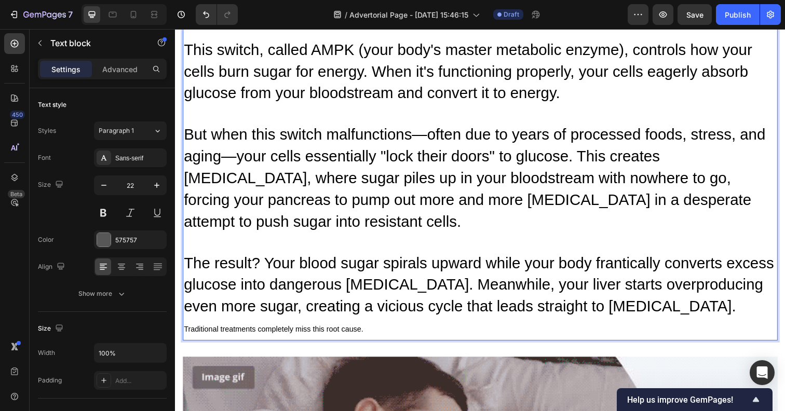
click at [428, 259] on span "The result? Your blood sugar spirals upward while your body frantically convert…" at bounding box center [485, 289] width 602 height 61
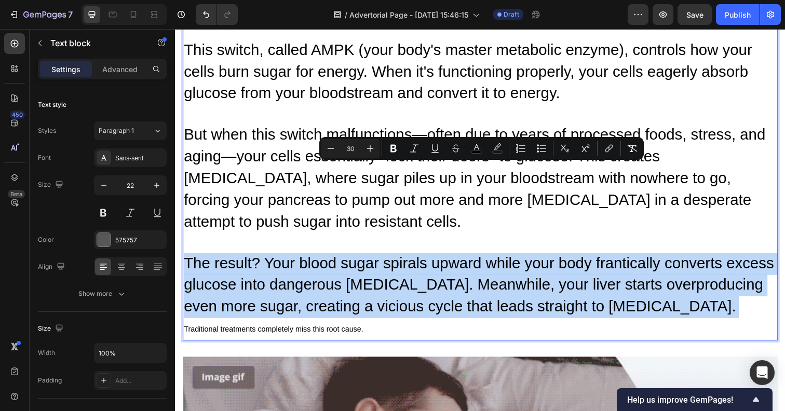
click at [341, 332] on span "Traditional treatments completely miss this root cause." at bounding box center [275, 336] width 183 height 8
type input "11"
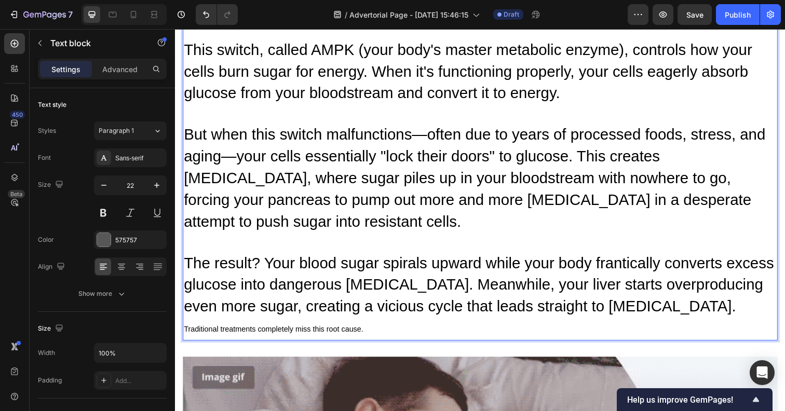
click at [341, 332] on span "Traditional treatments completely miss this root cause." at bounding box center [275, 336] width 183 height 8
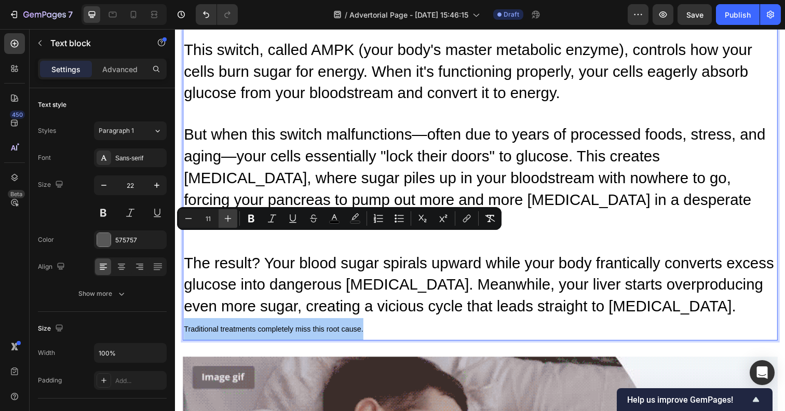
click at [225, 220] on icon "Editor contextual toolbar" at bounding box center [228, 218] width 10 height 10
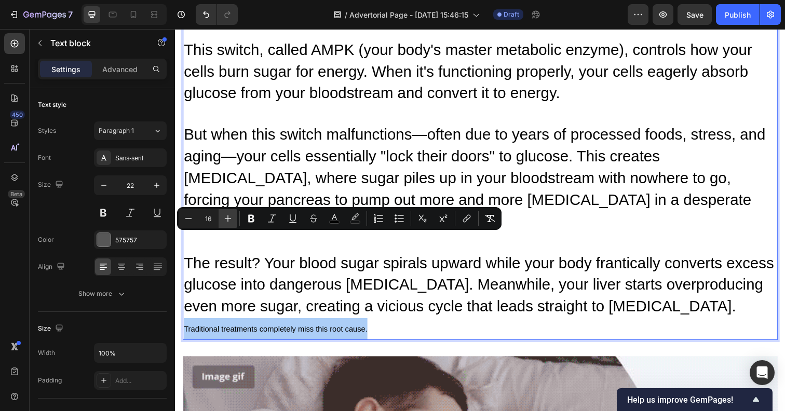
click at [225, 220] on icon "Editor contextual toolbar" at bounding box center [228, 218] width 10 height 10
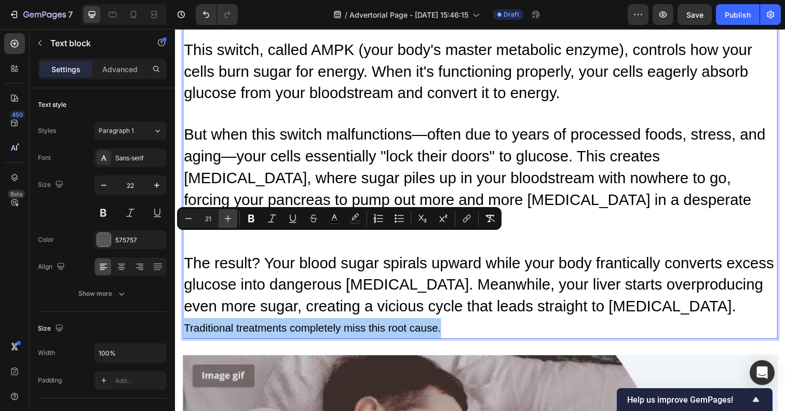
click at [225, 220] on icon "Editor contextual toolbar" at bounding box center [228, 218] width 10 height 10
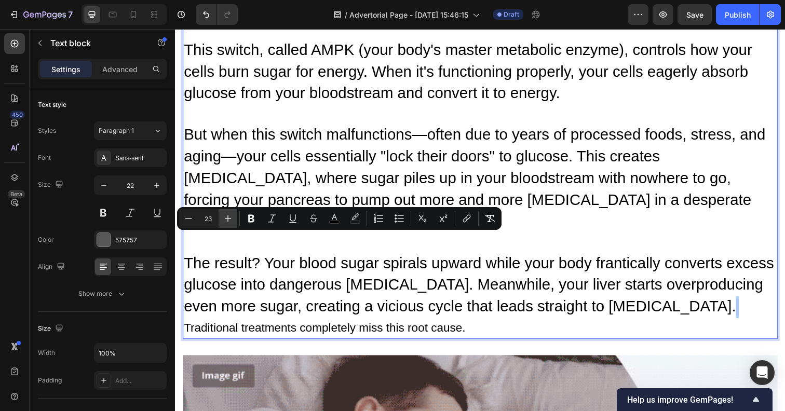
click at [225, 220] on icon "Editor contextual toolbar" at bounding box center [228, 218] width 10 height 10
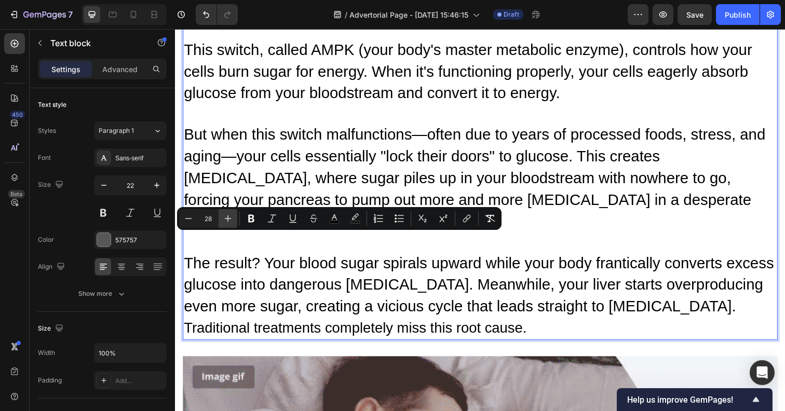
click at [225, 220] on icon "Editor contextual toolbar" at bounding box center [228, 218] width 10 height 10
type input "30"
click at [614, 236] on p "[PERSON_NAME]'s story is far from unique. According to the CDC, over 98 million…" at bounding box center [486, 106] width 605 height 480
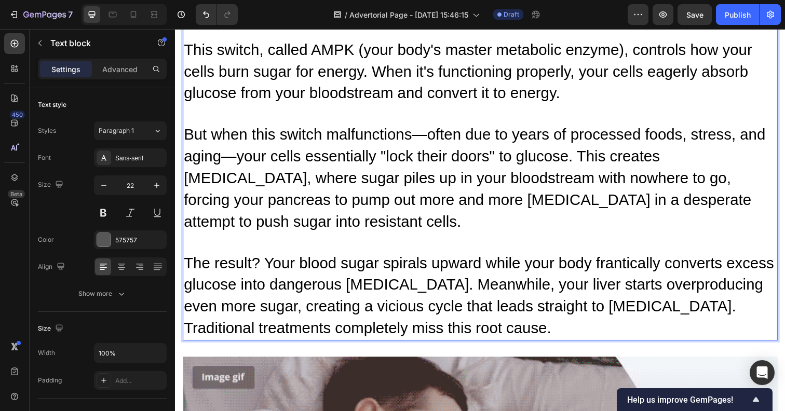
click at [666, 220] on p "[PERSON_NAME]'s story is far from unique. According to the CDC, over 98 million…" at bounding box center [486, 106] width 605 height 480
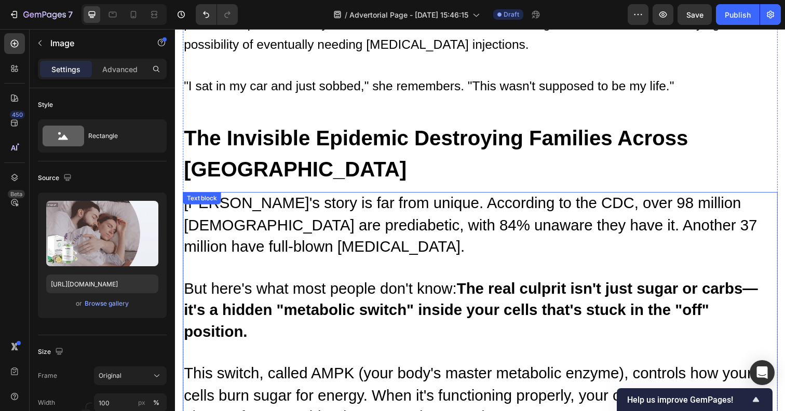
scroll to position [1124, 0]
click at [369, 129] on strong "The Invisible Epidemic Destroying Families Across [GEOGRAPHIC_DATA]" at bounding box center [441, 157] width 515 height 56
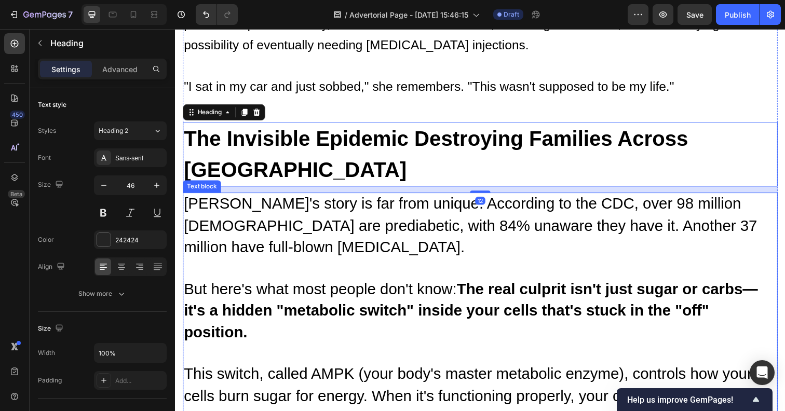
click at [464, 286] on strong "The real culprit isn't just sugar or carbs—it's a hidden "metabolic switch" ins…" at bounding box center [477, 316] width 586 height 61
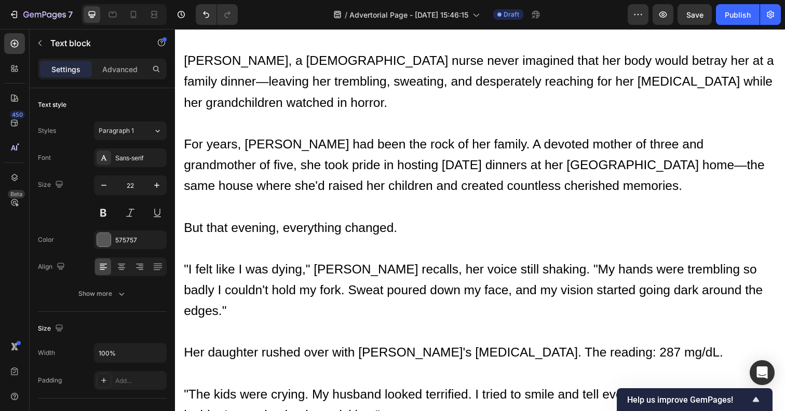
scroll to position [409, 0]
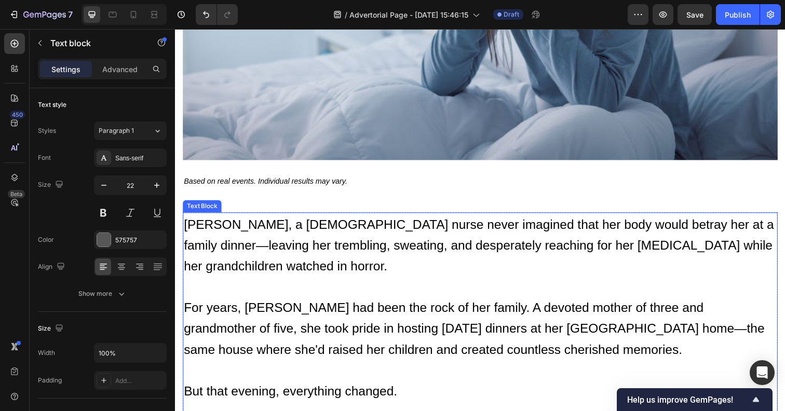
click at [268, 229] on span "[PERSON_NAME], a [DEMOGRAPHIC_DATA] nurse never imagined that her body would be…" at bounding box center [485, 249] width 602 height 57
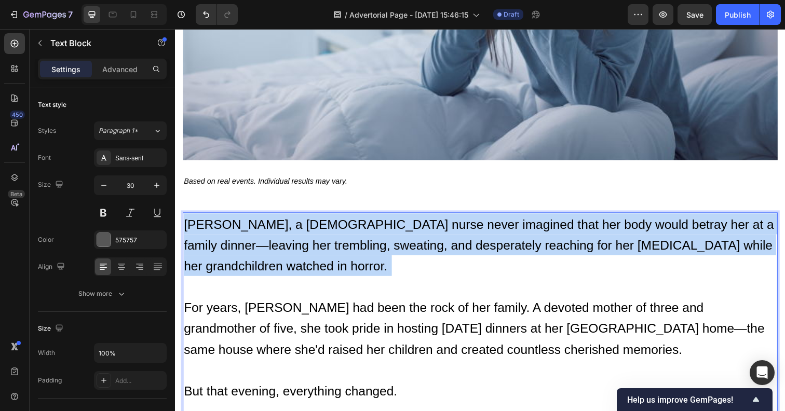
click at [268, 229] on span "[PERSON_NAME], a [DEMOGRAPHIC_DATA] nurse never imagined that her body would be…" at bounding box center [485, 249] width 602 height 57
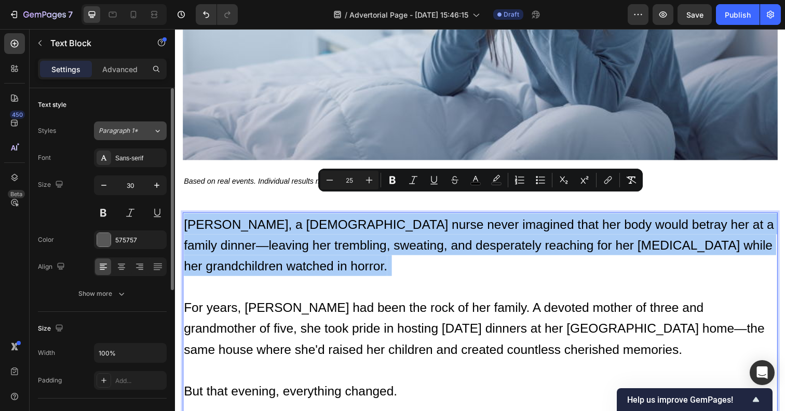
click at [132, 131] on span "Paragraph 1*" at bounding box center [118, 130] width 39 height 9
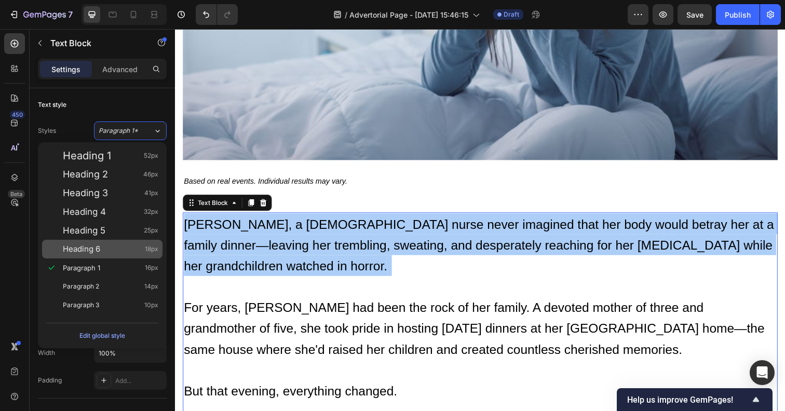
click at [122, 258] on div "Heading 6 18px" at bounding box center [102, 249] width 120 height 19
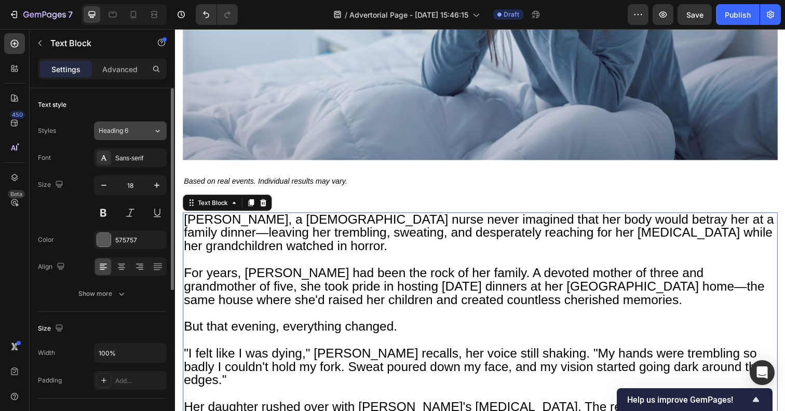
click at [135, 131] on div "Heading 6" at bounding box center [120, 130] width 42 height 9
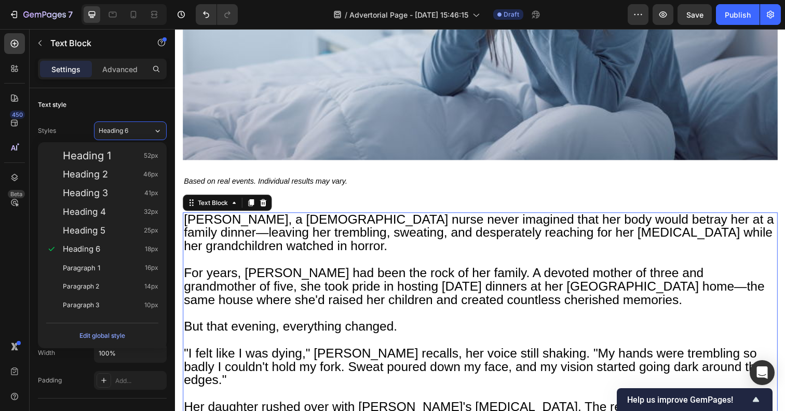
click at [240, 216] on span "[PERSON_NAME], a [DEMOGRAPHIC_DATA] nurse never imagined that her body would be…" at bounding box center [485, 237] width 602 height 42
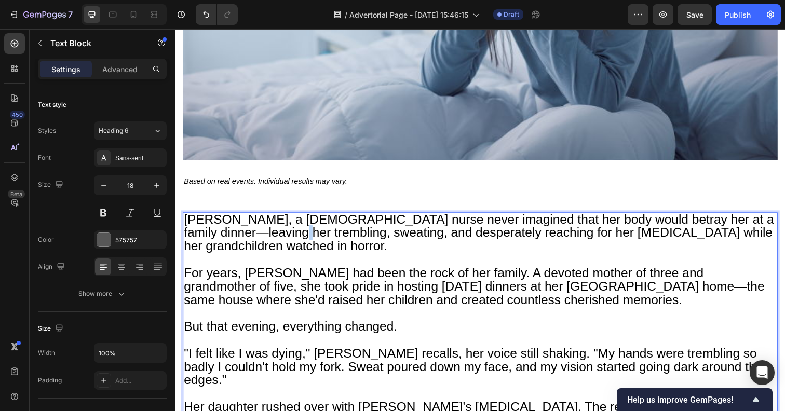
click at [240, 216] on span "[PERSON_NAME], a [DEMOGRAPHIC_DATA] nurse never imagined that her body would be…" at bounding box center [485, 237] width 602 height 42
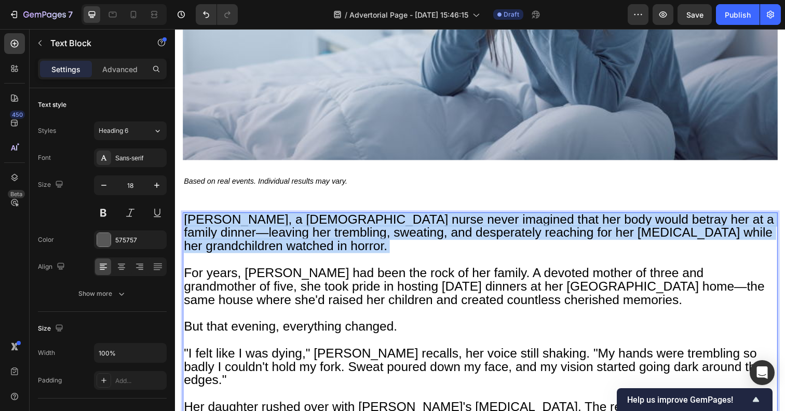
click at [240, 216] on span "[PERSON_NAME], a [DEMOGRAPHIC_DATA] nurse never imagined that her body would be…" at bounding box center [485, 237] width 602 height 42
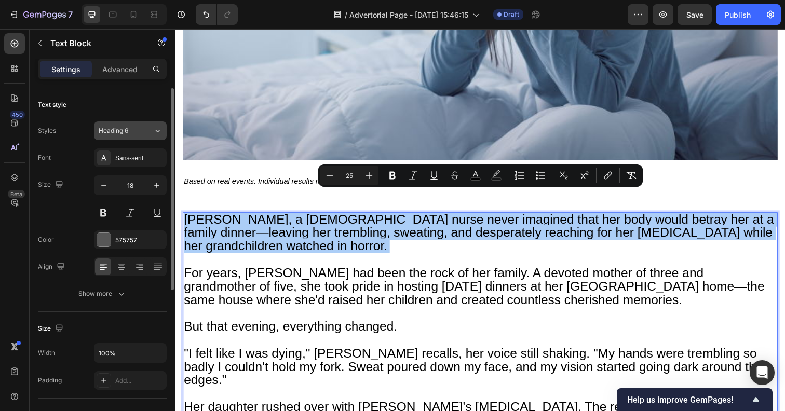
click at [136, 138] on button "Heading 6" at bounding box center [130, 130] width 73 height 19
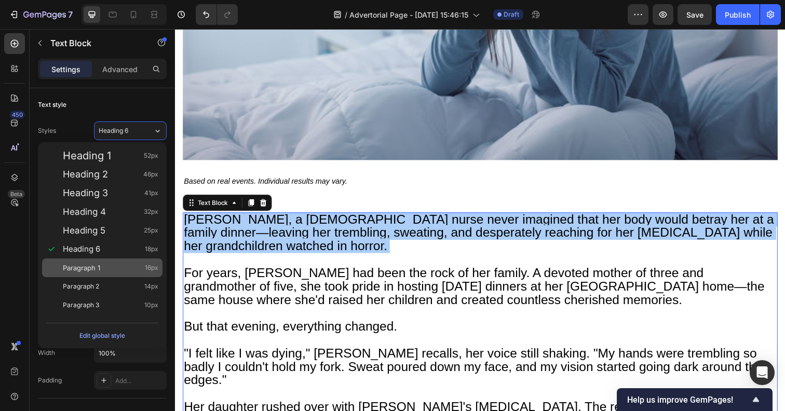
click at [118, 267] on div "Paragraph 1 16px" at bounding box center [110, 268] width 95 height 10
type input "16"
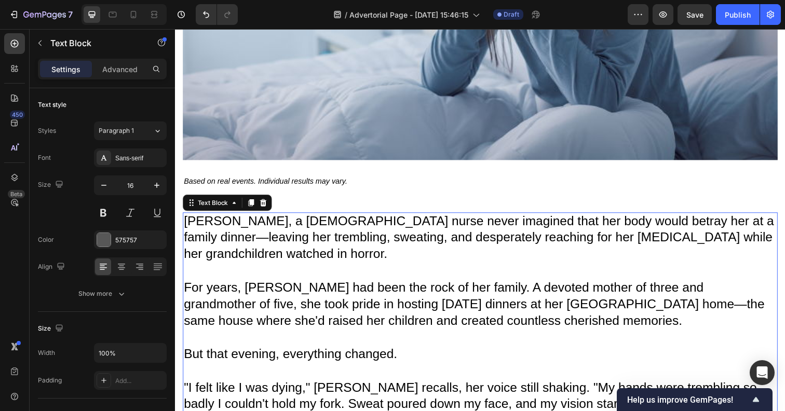
click at [217, 217] on span "[PERSON_NAME], a [DEMOGRAPHIC_DATA] nurse never imagined that her body would be…" at bounding box center [485, 241] width 602 height 49
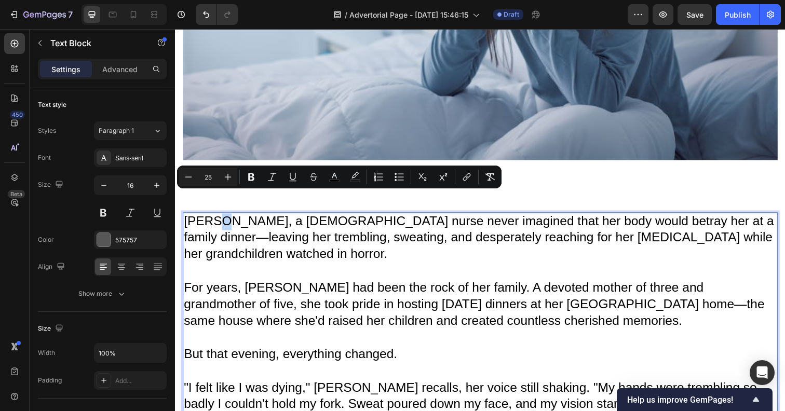
click at [251, 230] on p "[PERSON_NAME], a [DEMOGRAPHIC_DATA] nurse never imagined that her body would be…" at bounding box center [486, 251] width 605 height 68
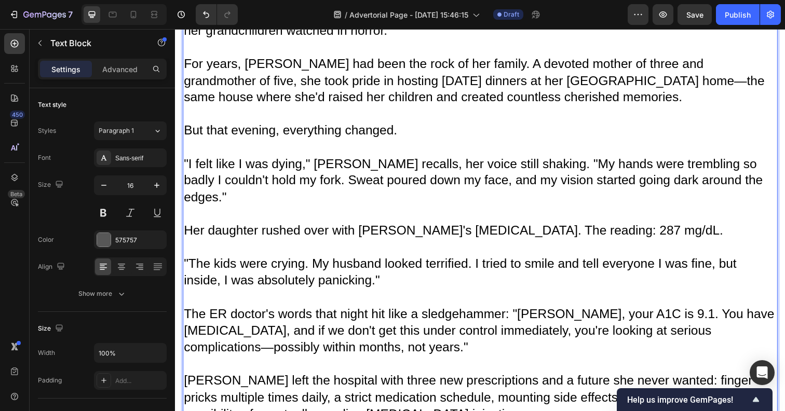
scroll to position [928, 0]
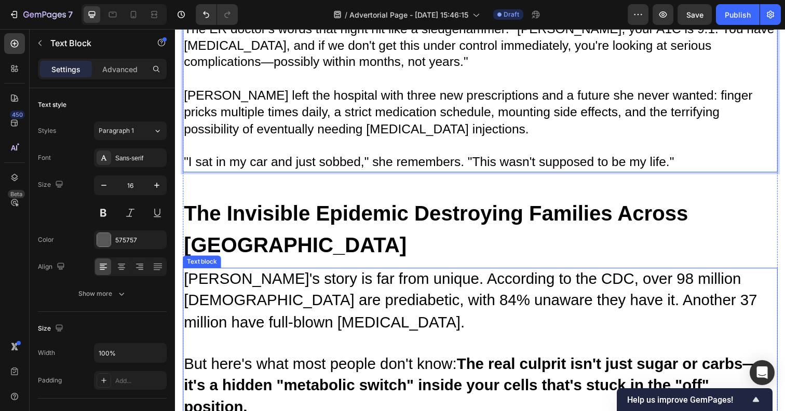
click at [263, 276] on span "[PERSON_NAME]'s story is far from unique. According to the CDC, over 98 million…" at bounding box center [476, 306] width 585 height 61
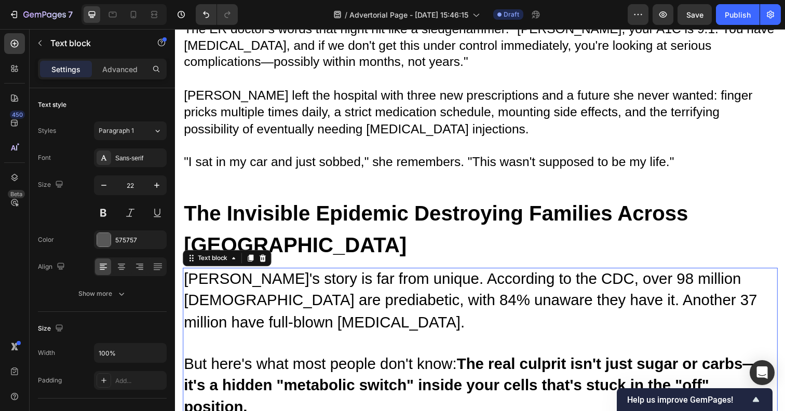
click at [263, 276] on span "[PERSON_NAME]'s story is far from unique. According to the CDC, over 98 million…" at bounding box center [476, 306] width 585 height 61
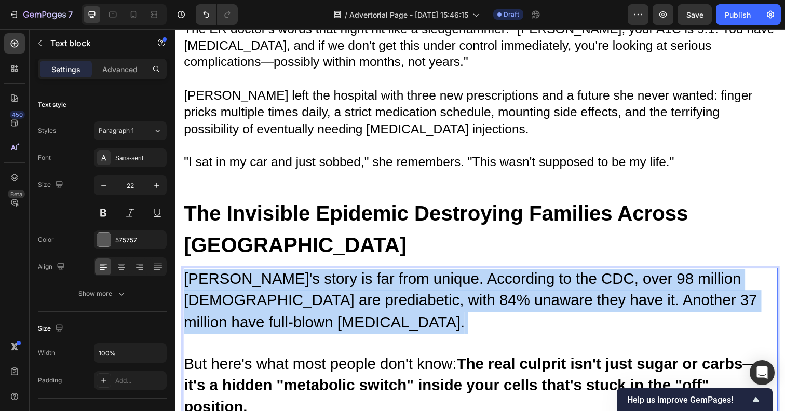
click at [263, 276] on span "[PERSON_NAME]'s story is far from unique. According to the CDC, over 98 million…" at bounding box center [476, 306] width 585 height 61
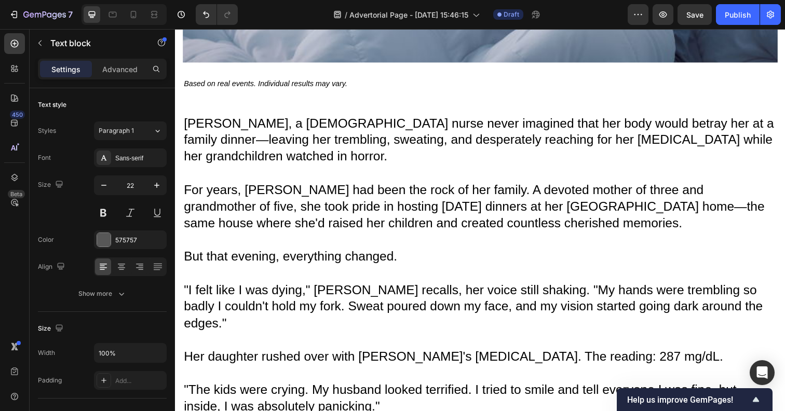
scroll to position [367, 0]
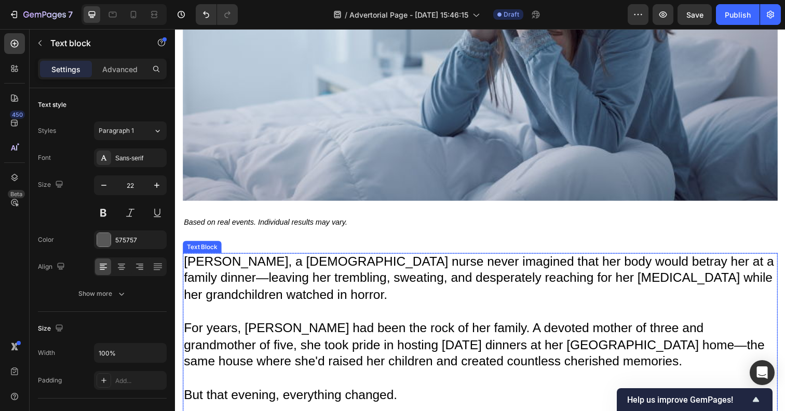
click at [234, 261] on span "[PERSON_NAME], a [DEMOGRAPHIC_DATA] nurse never imagined that her body would be…" at bounding box center [485, 283] width 602 height 49
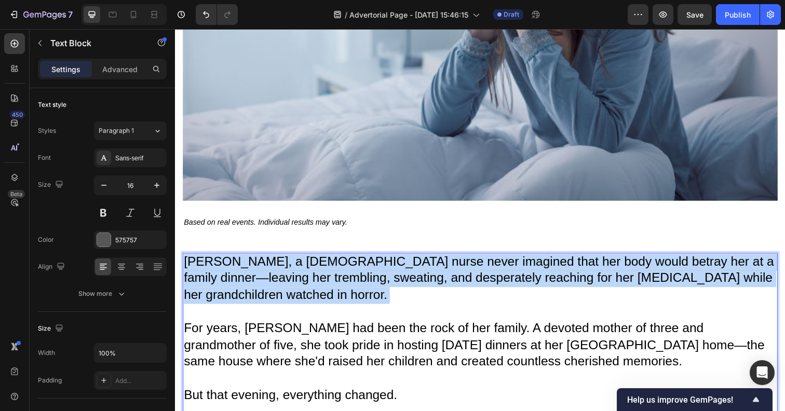
click at [234, 261] on span "[PERSON_NAME], a [DEMOGRAPHIC_DATA] nurse never imagined that her body would be…" at bounding box center [485, 283] width 602 height 49
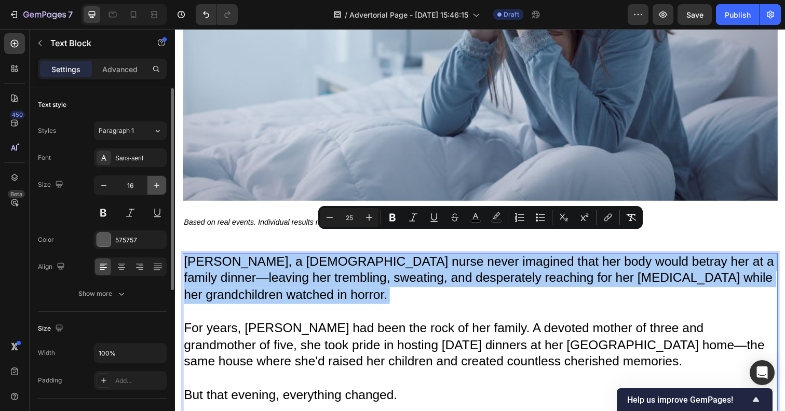
click at [155, 184] on icon "button" at bounding box center [157, 185] width 10 height 10
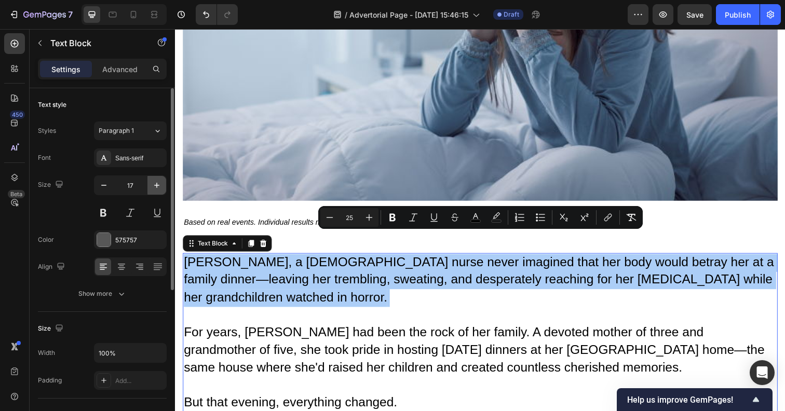
click at [155, 184] on icon "button" at bounding box center [157, 185] width 10 height 10
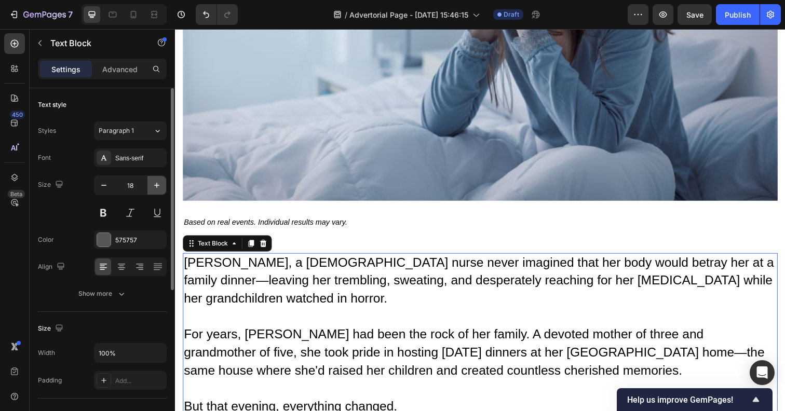
click at [155, 184] on icon "button" at bounding box center [157, 185] width 10 height 10
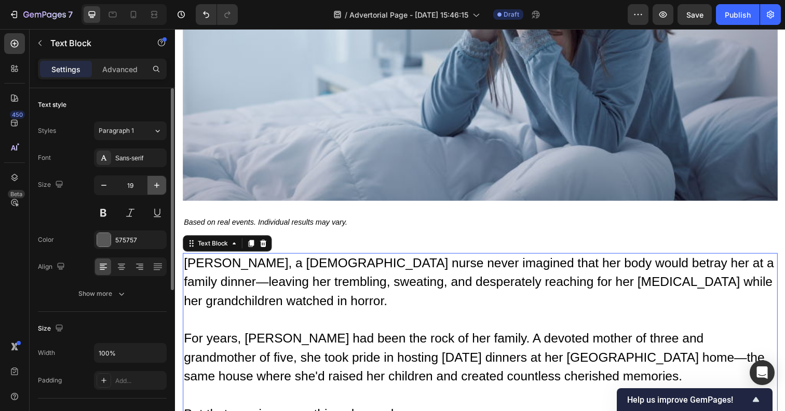
click at [155, 184] on icon "button" at bounding box center [157, 185] width 10 height 10
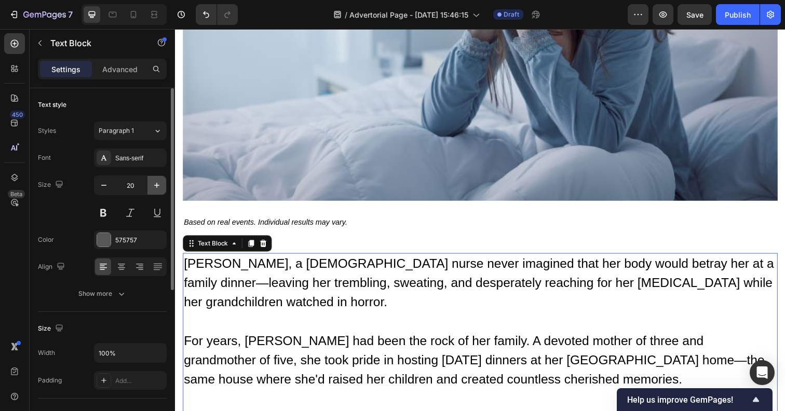
click at [155, 184] on icon "button" at bounding box center [157, 185] width 10 height 10
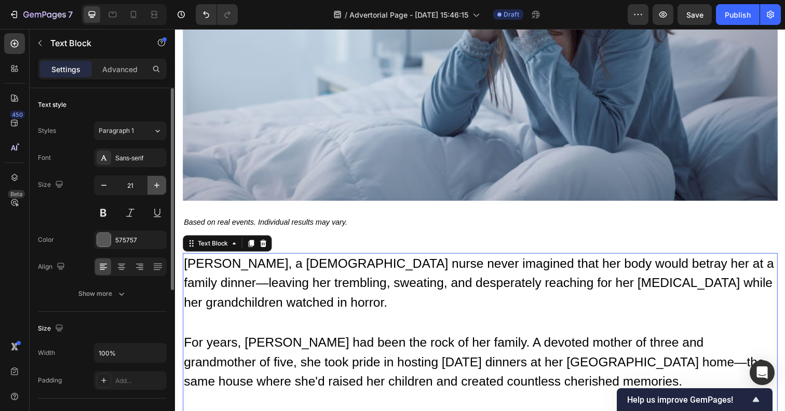
click at [155, 184] on icon "button" at bounding box center [157, 185] width 10 height 10
type input "22"
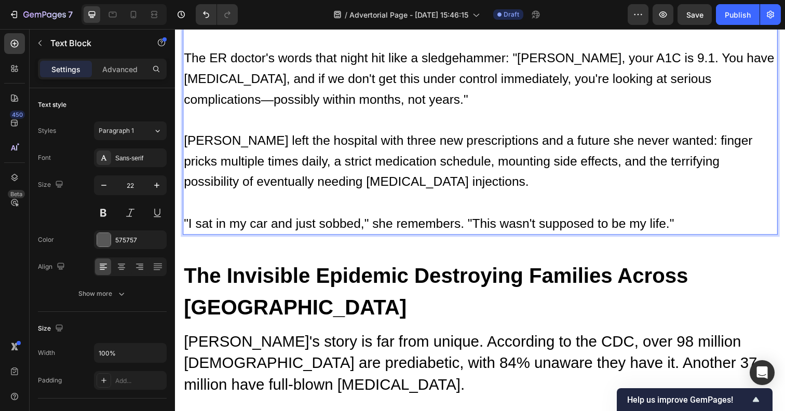
scroll to position [1134, 0]
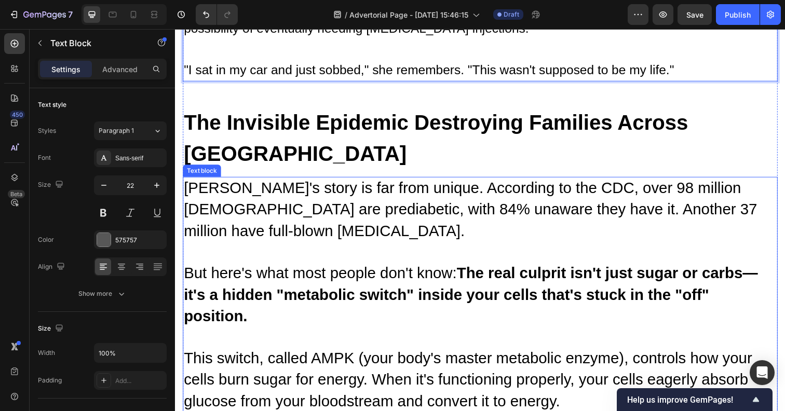
click at [240, 183] on span "[PERSON_NAME]'s story is far from unique. According to the CDC, over 98 million…" at bounding box center [476, 213] width 585 height 61
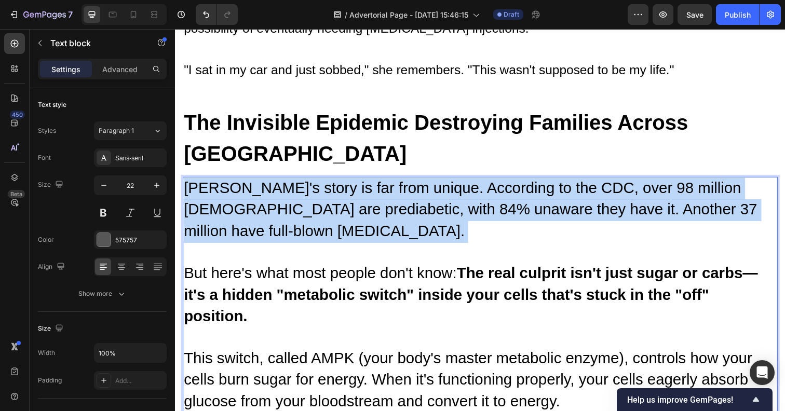
click at [240, 183] on span "[PERSON_NAME]'s story is far from unique. According to the CDC, over 98 million…" at bounding box center [476, 213] width 585 height 61
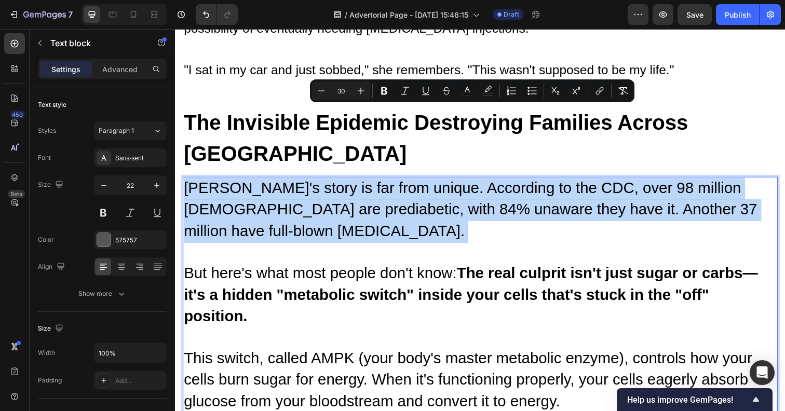
click at [278, 269] on span "But here's what most people don't know: The real culprit isn't just sugar or ca…" at bounding box center [477, 299] width 586 height 61
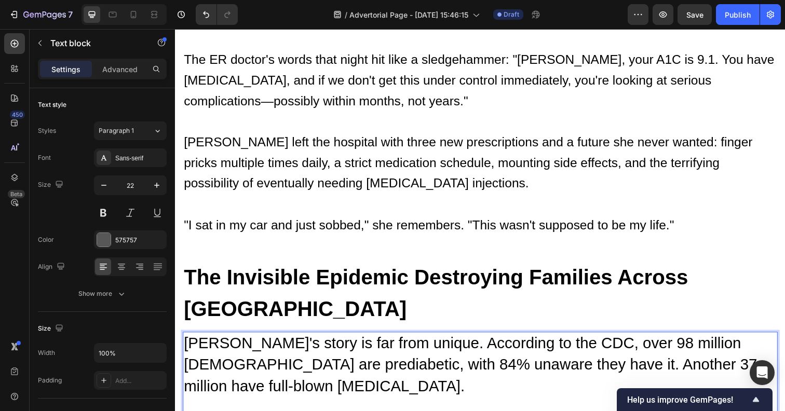
scroll to position [815, 0]
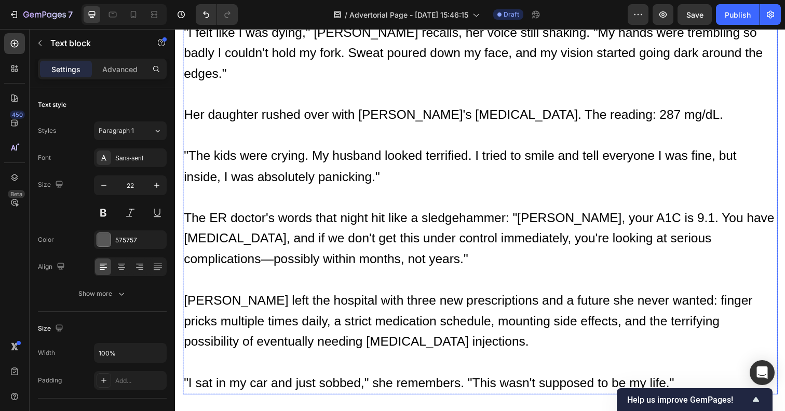
click at [251, 148] on p ""The kids were crying. My husband looked terrified. I tried to smile and tell e…" at bounding box center [486, 179] width 605 height 63
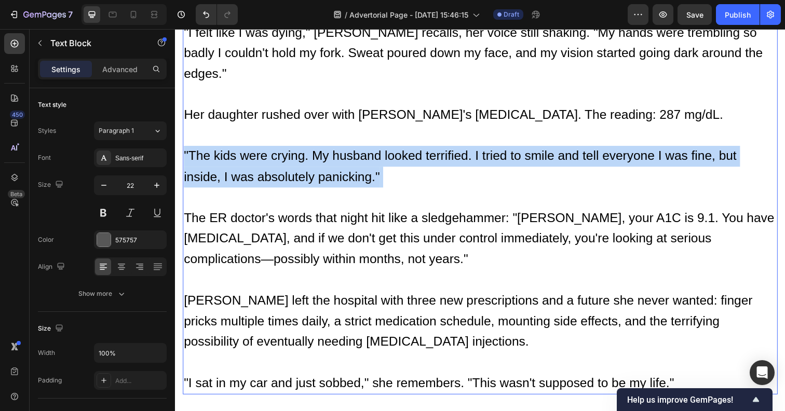
click at [251, 148] on p ""The kids were crying. My husband looked terrified. I tried to smile and tell e…" at bounding box center [486, 179] width 605 height 63
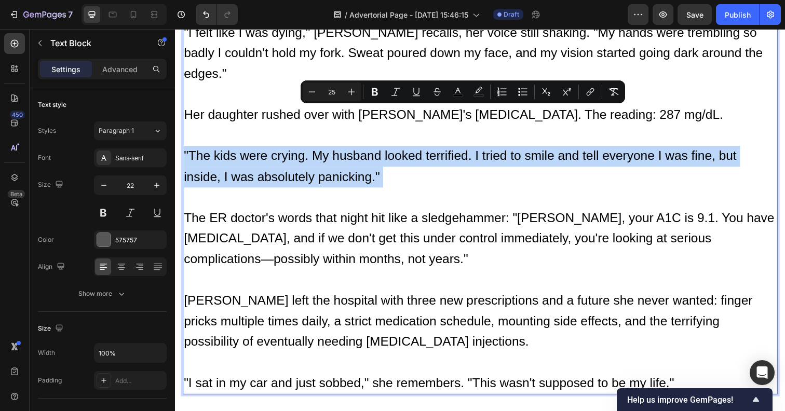
click at [341, 151] on span ""The kids were crying. My husband looked terrified. I tried to smile and tell e…" at bounding box center [466, 169] width 564 height 36
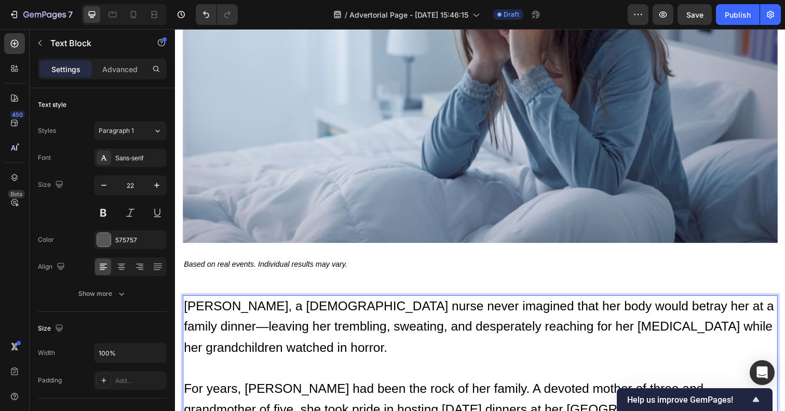
scroll to position [321, 0]
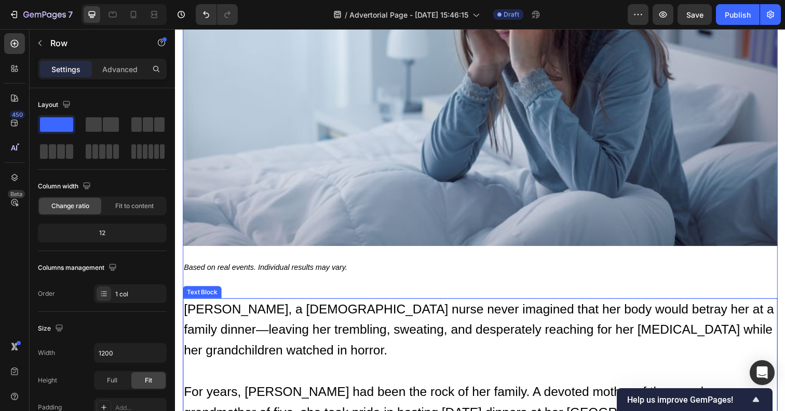
click at [222, 308] on span "[PERSON_NAME], a [DEMOGRAPHIC_DATA] nurse never imagined that her body would be…" at bounding box center [485, 336] width 602 height 57
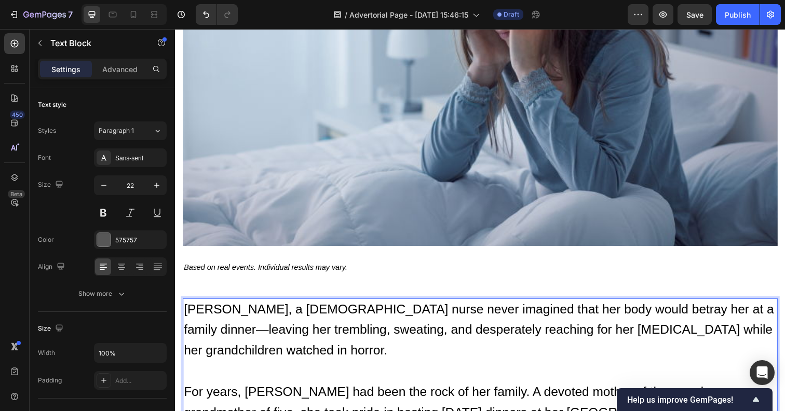
click at [222, 308] on span "[PERSON_NAME], a [DEMOGRAPHIC_DATA] nurse never imagined that her body would be…" at bounding box center [485, 336] width 602 height 57
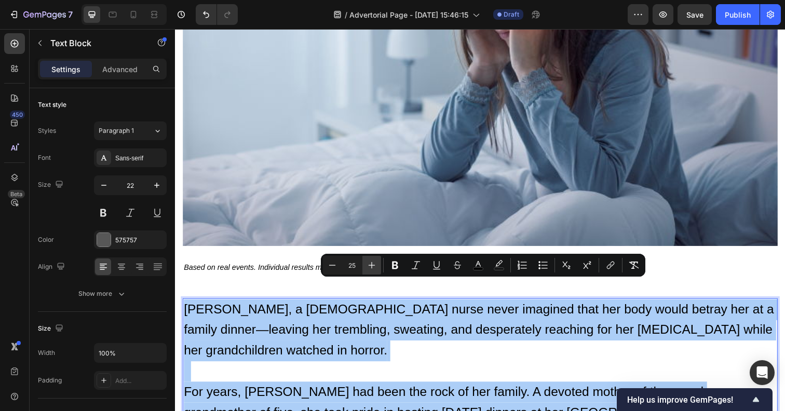
click at [370, 268] on icon "Editor contextual toolbar" at bounding box center [371, 265] width 10 height 10
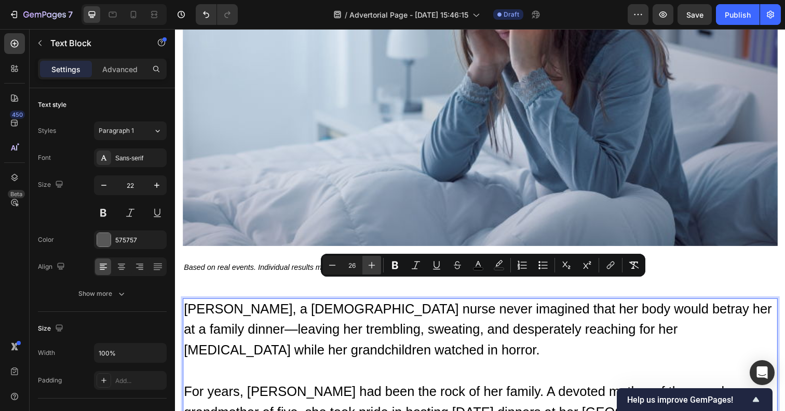
click at [370, 268] on icon "Editor contextual toolbar" at bounding box center [371, 265] width 10 height 10
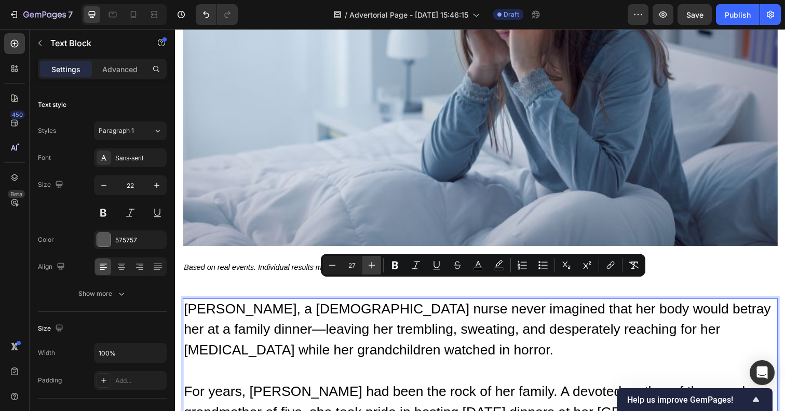
click at [370, 268] on icon "Editor contextual toolbar" at bounding box center [371, 265] width 10 height 10
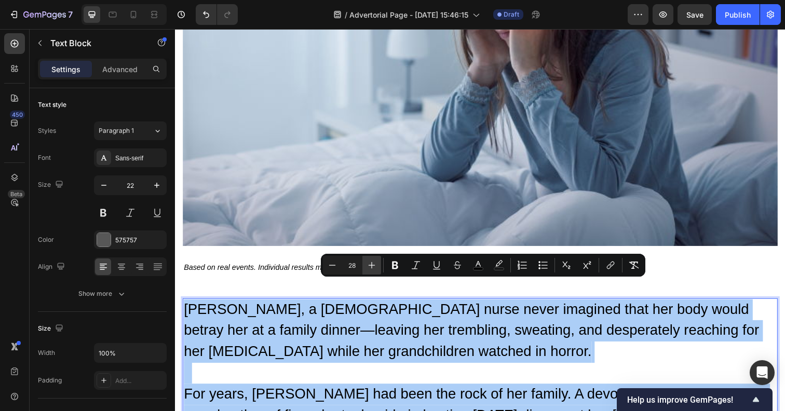
click at [370, 268] on icon "Editor contextual toolbar" at bounding box center [371, 265] width 10 height 10
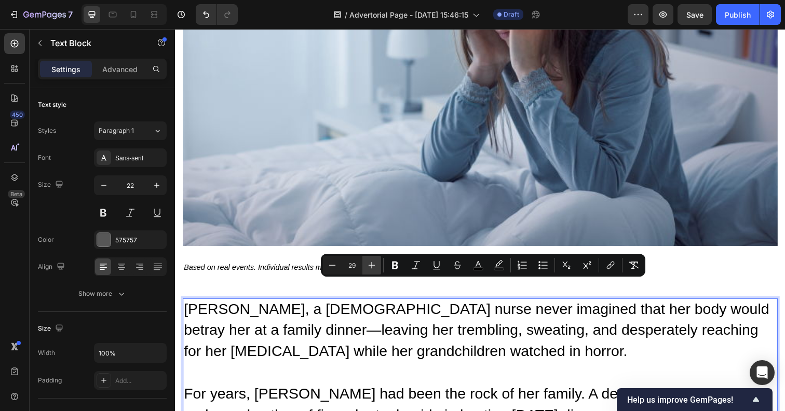
click at [370, 268] on icon "Editor contextual toolbar" at bounding box center [371, 265] width 10 height 10
type input "30"
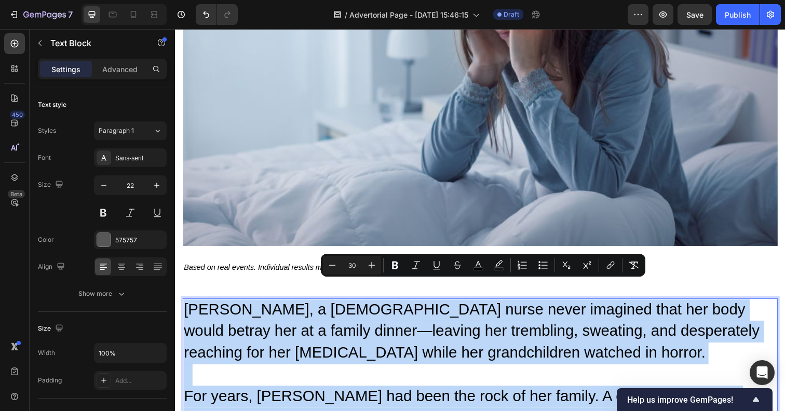
click at [499, 333] on span "[PERSON_NAME], a [DEMOGRAPHIC_DATA] nurse never imagined that her body would be…" at bounding box center [477, 337] width 587 height 61
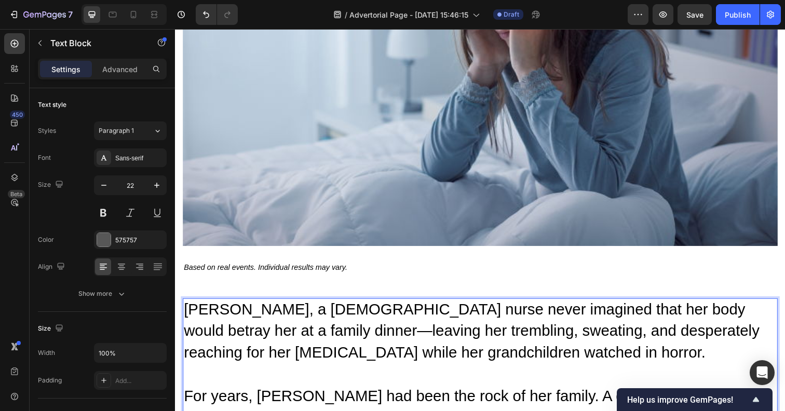
scroll to position [404, 0]
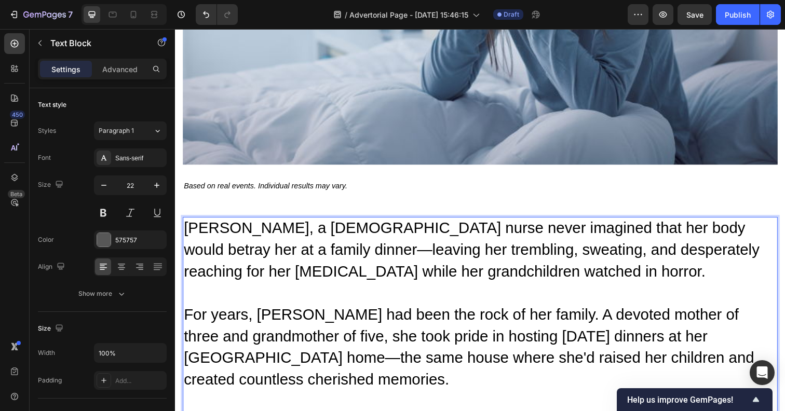
click at [527, 271] on p "[PERSON_NAME], a [DEMOGRAPHIC_DATA] nurse never imagined that her body would be…" at bounding box center [486, 266] width 605 height 88
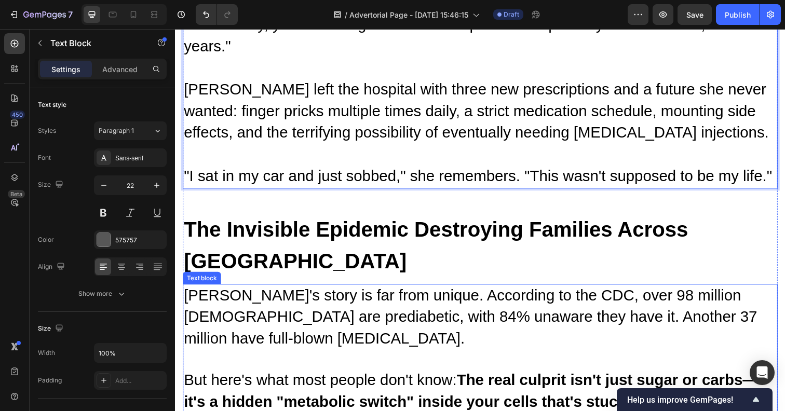
scroll to position [1186, 0]
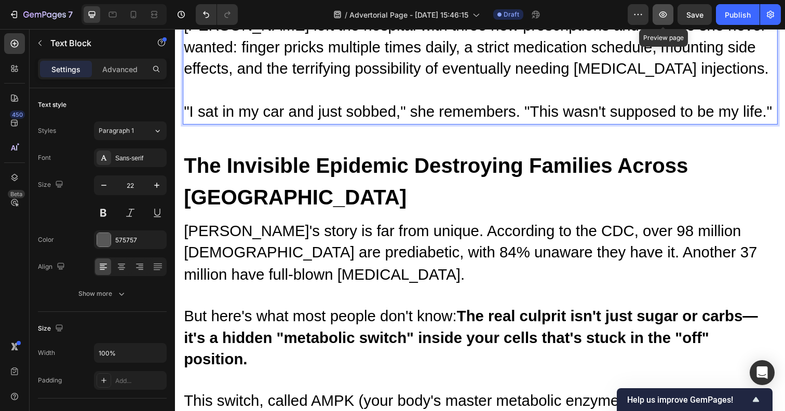
click at [658, 15] on icon "button" at bounding box center [662, 14] width 10 height 10
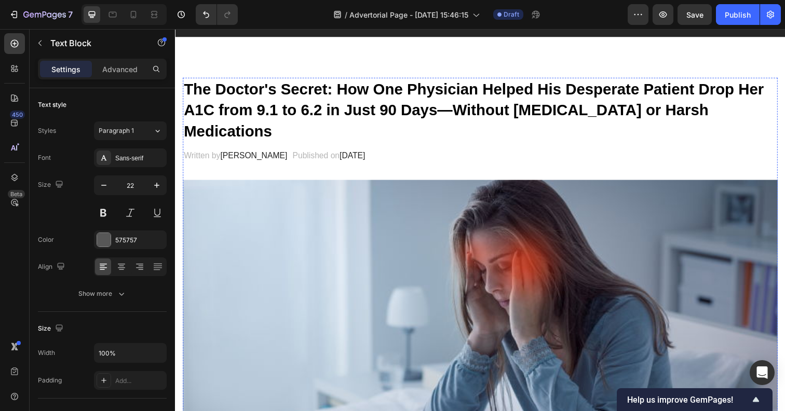
scroll to position [0, 0]
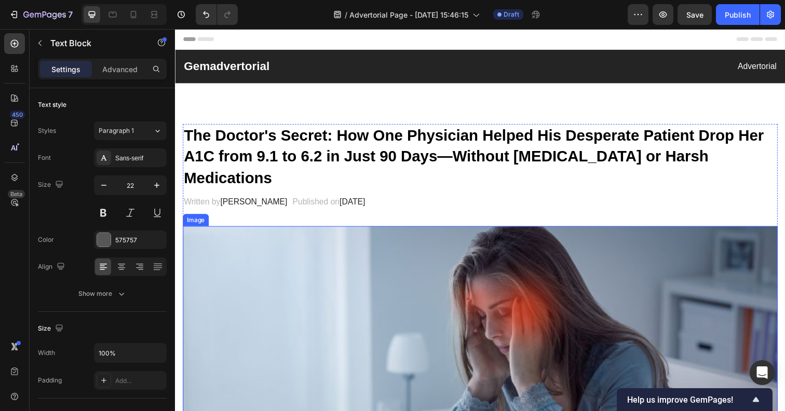
click at [384, 321] on img at bounding box center [486, 400] width 607 height 341
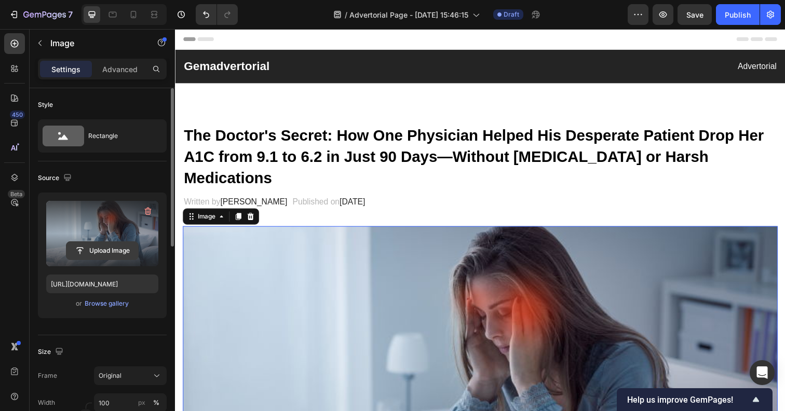
click at [103, 253] on input "file" at bounding box center [102, 251] width 72 height 18
click at [92, 242] on input "file" at bounding box center [102, 251] width 72 height 18
click at [149, 209] on icon "button" at bounding box center [148, 212] width 7 height 8
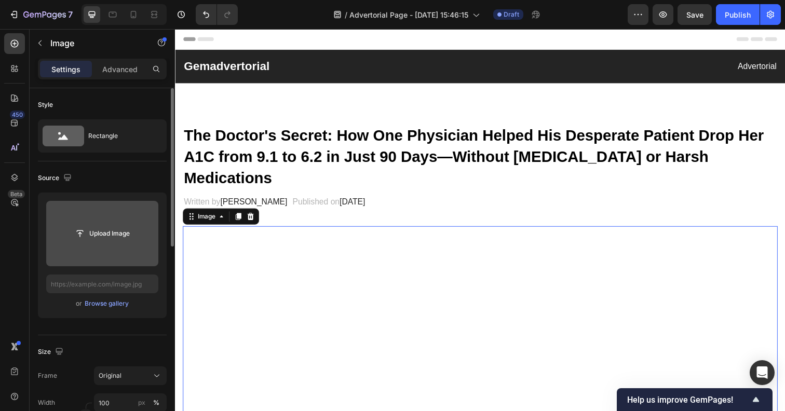
click at [112, 217] on input "file" at bounding box center [102, 233] width 112 height 65
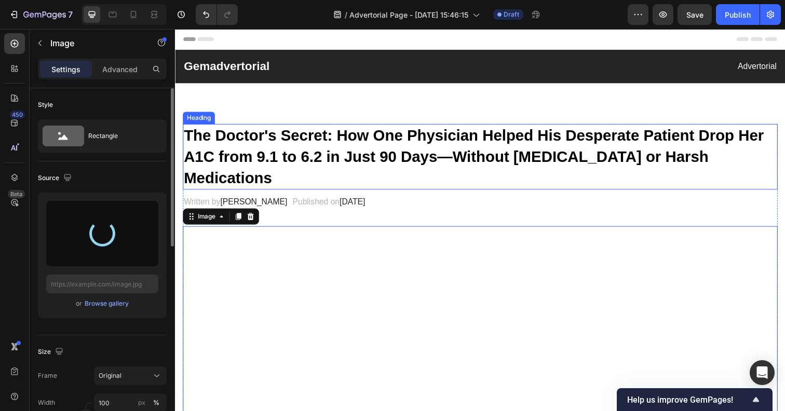
type input "[URL][DOMAIN_NAME]"
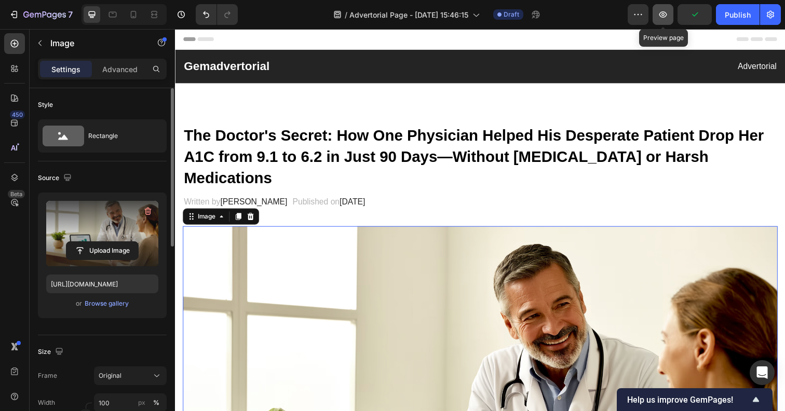
click at [664, 21] on button "button" at bounding box center [662, 14] width 21 height 21
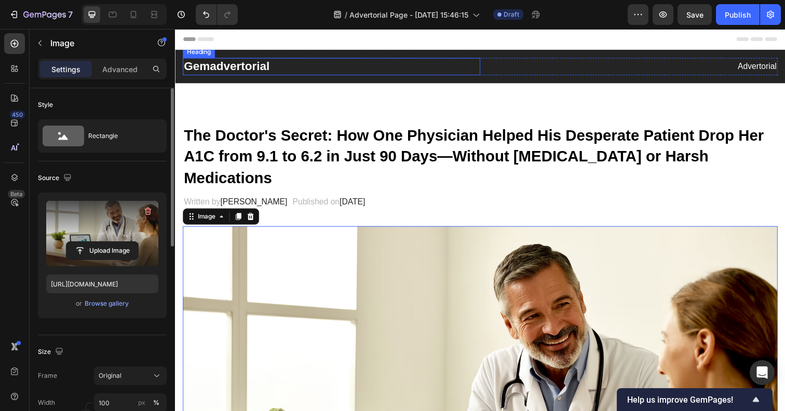
click at [220, 62] on p "Gemadvertorial" at bounding box center [334, 68] width 301 height 16
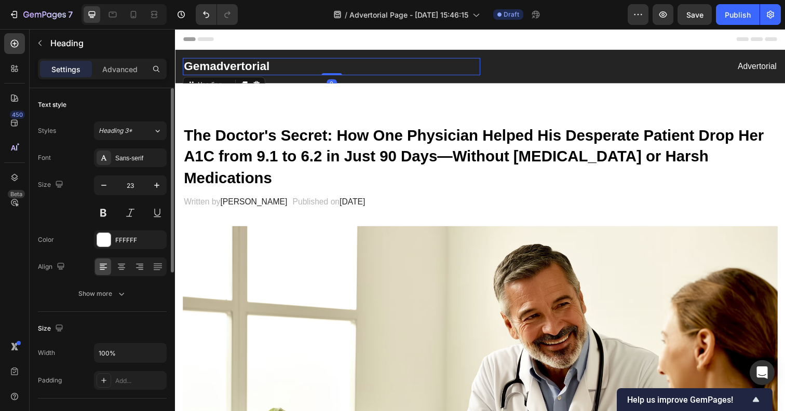
click at [226, 65] on p "Gemadvertorial" at bounding box center [334, 68] width 301 height 16
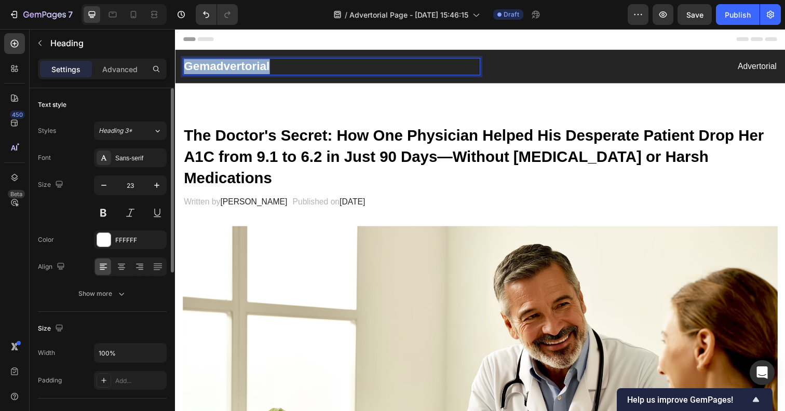
click at [226, 65] on p "Gemadvertorial" at bounding box center [334, 68] width 301 height 16
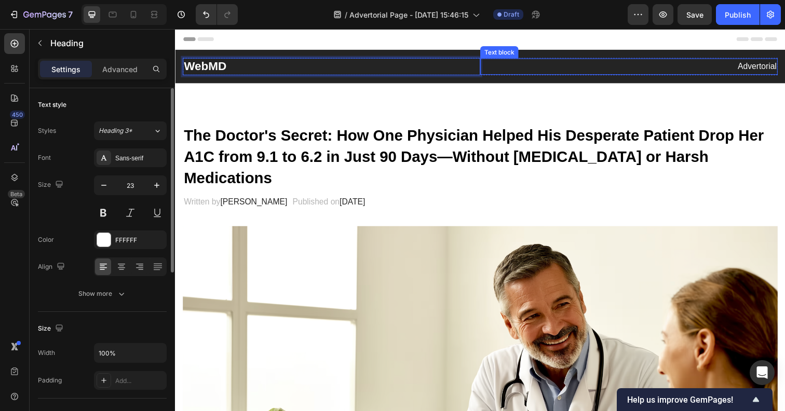
click at [745, 65] on p "Advertorial" at bounding box center [637, 67] width 301 height 15
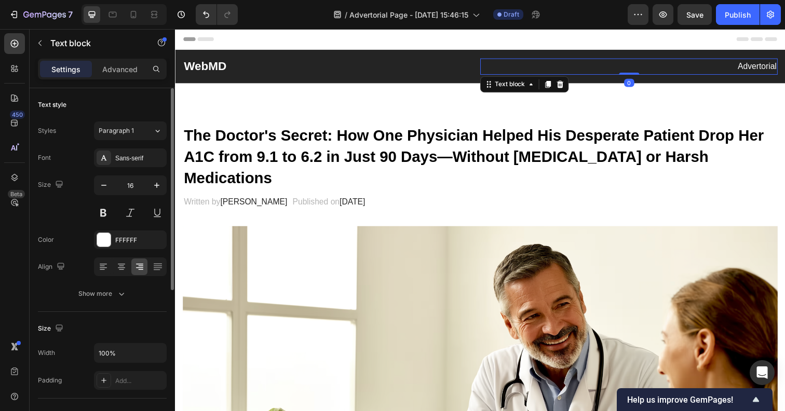
click at [755, 65] on p "Advertorial" at bounding box center [637, 67] width 301 height 15
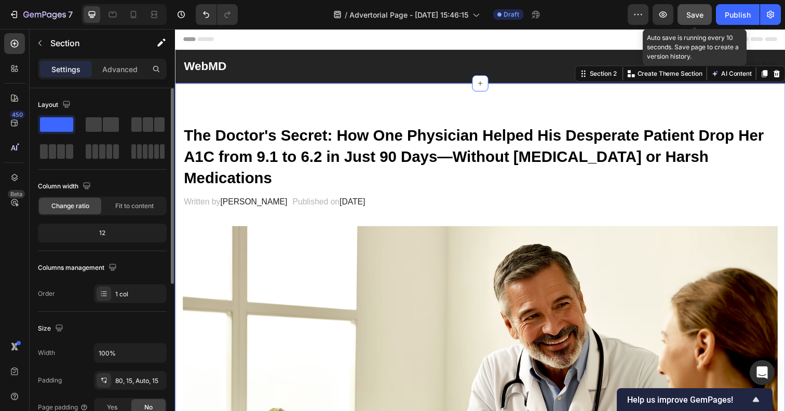
click at [707, 16] on button "Save" at bounding box center [694, 14] width 34 height 21
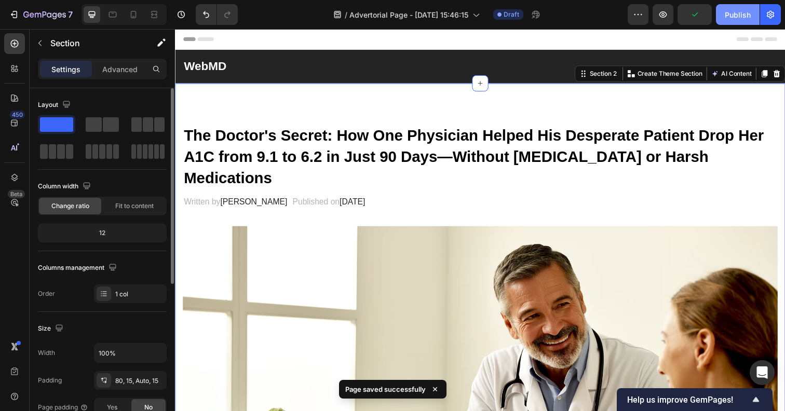
click at [725, 17] on div "Publish" at bounding box center [737, 14] width 26 height 11
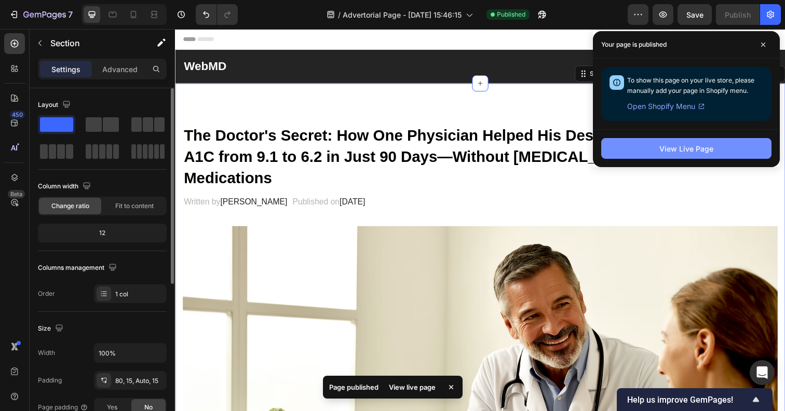
click at [650, 152] on button "View Live Page" at bounding box center [686, 148] width 170 height 21
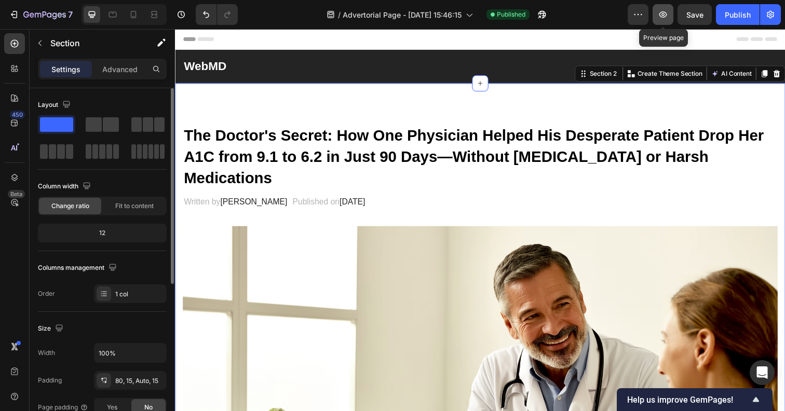
click at [662, 24] on button "button" at bounding box center [662, 14] width 21 height 21
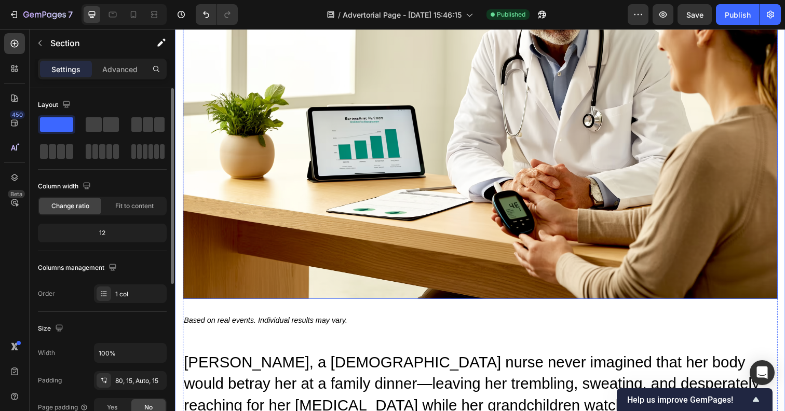
scroll to position [596, 0]
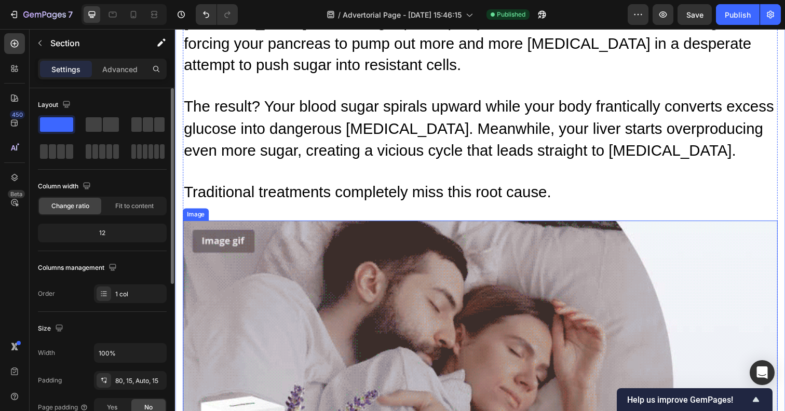
click at [283, 240] on img at bounding box center [486, 395] width 607 height 341
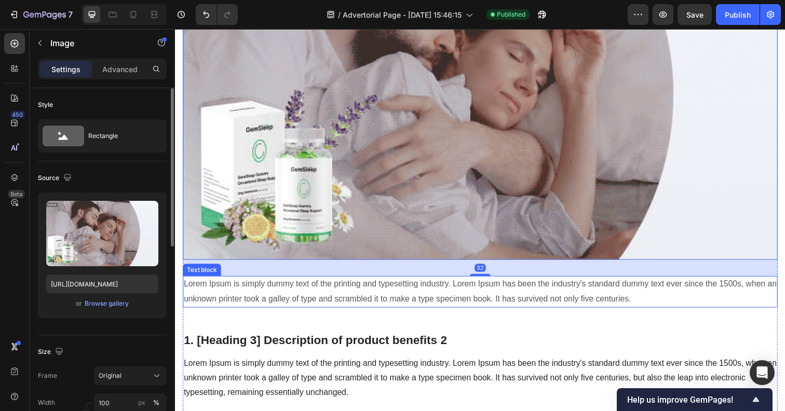
scroll to position [2073, 0]
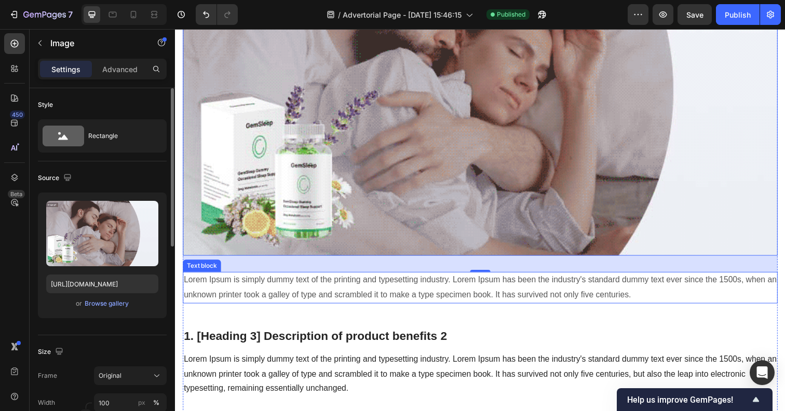
click at [312, 278] on p "Lorem Ipsum is simply dummy text of the printing and typesetting industry. Lore…" at bounding box center [486, 293] width 605 height 30
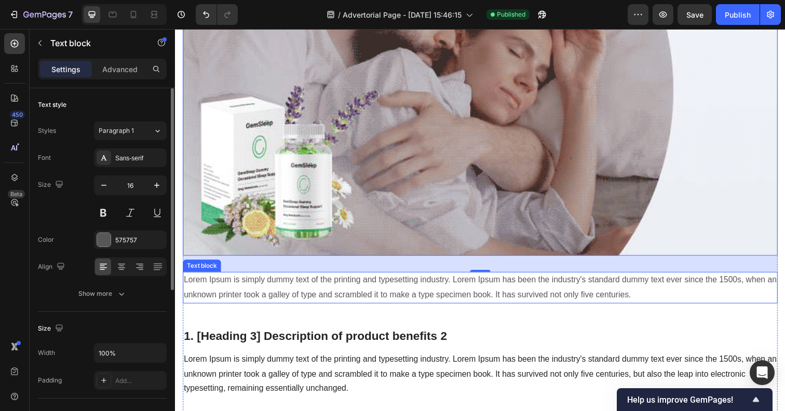
click at [312, 278] on p "Lorem Ipsum is simply dummy text of the printing and typesetting industry. Lore…" at bounding box center [486, 293] width 605 height 30
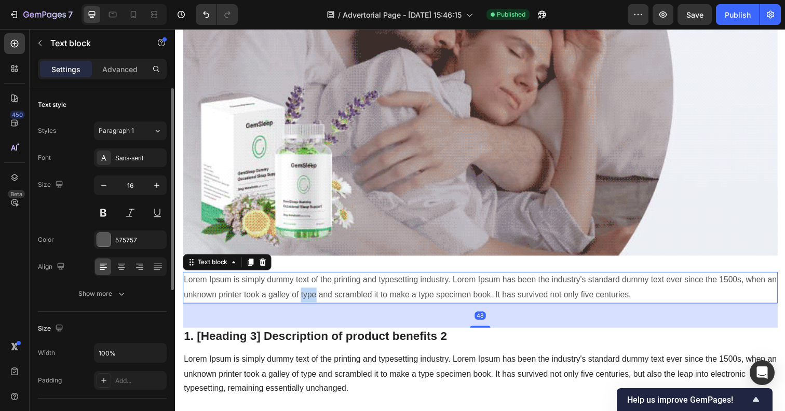
click at [312, 278] on p "Lorem Ipsum is simply dummy text of the printing and typesetting industry. Lore…" at bounding box center [486, 293] width 605 height 30
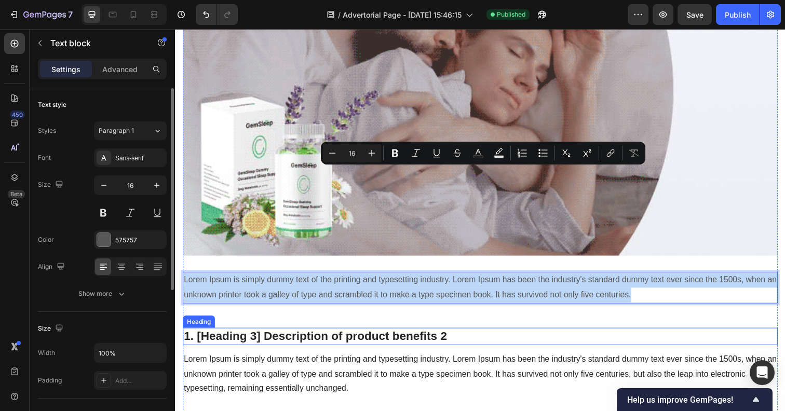
click at [316, 335] on p "1. [Heading 3] Description of product benefits 2" at bounding box center [486, 343] width 605 height 16
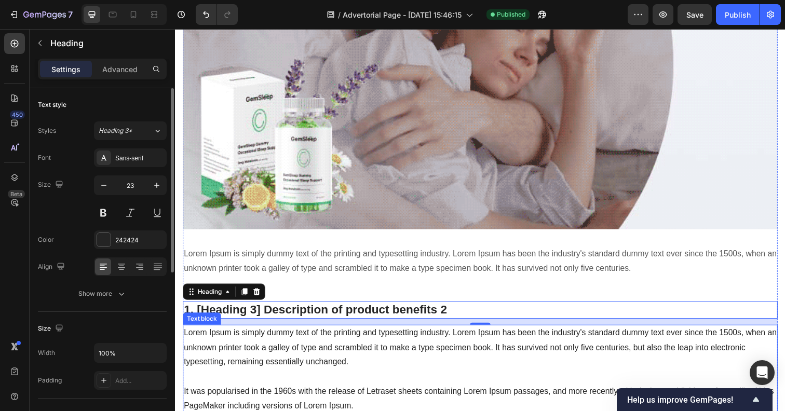
scroll to position [2098, 0]
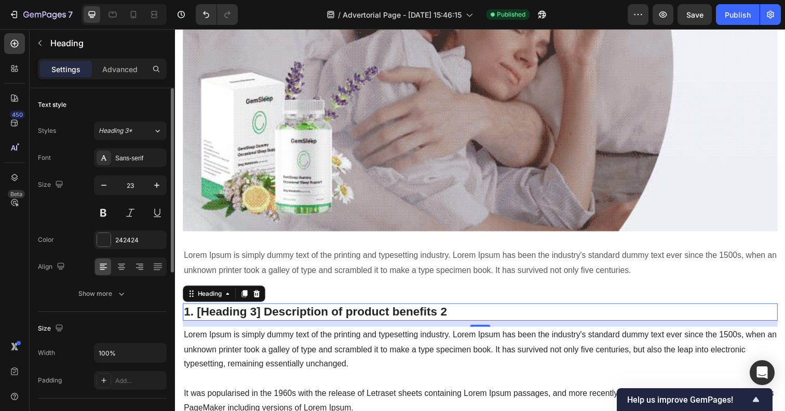
click at [286, 310] on p "1. [Heading 3] Description of product benefits 2" at bounding box center [486, 318] width 605 height 16
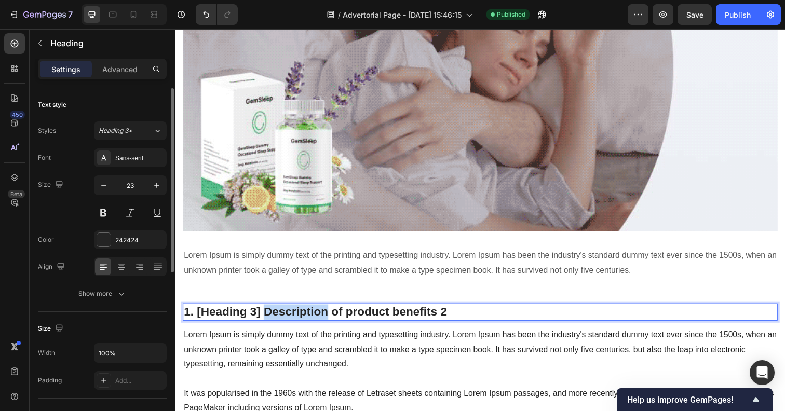
click at [286, 310] on p "1. [Heading 3] Description of product benefits 2" at bounding box center [486, 318] width 605 height 16
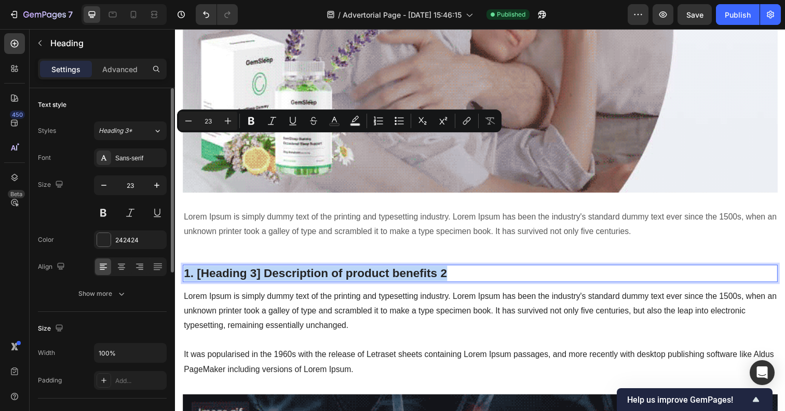
scroll to position [2110, 0]
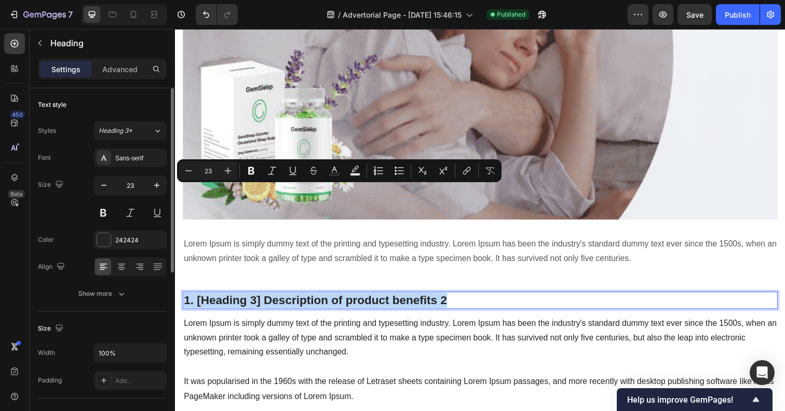
click at [244, 298] on p "1. [Heading 3] Description of product benefits 2" at bounding box center [486, 306] width 605 height 16
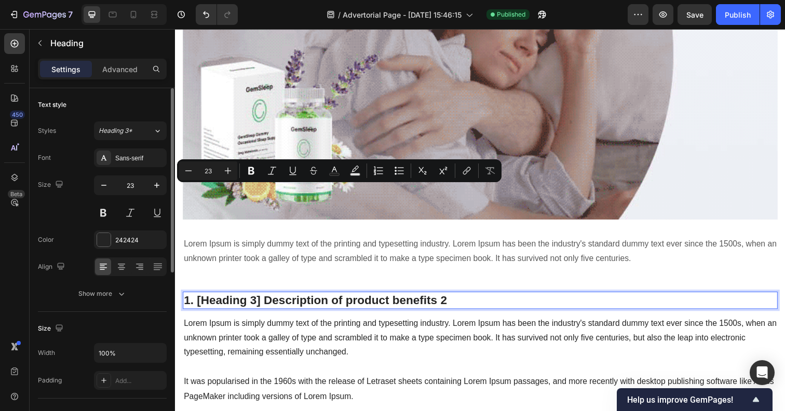
click at [244, 298] on p "1. [Heading 3] Description of product benefits 2" at bounding box center [486, 306] width 605 height 16
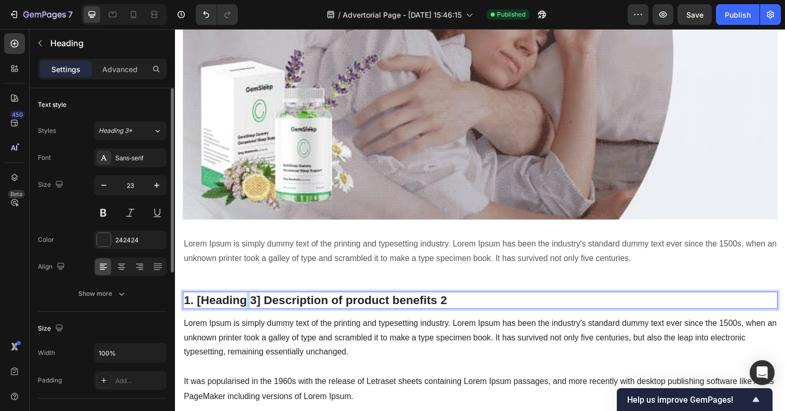
click at [244, 298] on p "1. [Heading 3] Description of product benefits 2" at bounding box center [486, 306] width 605 height 16
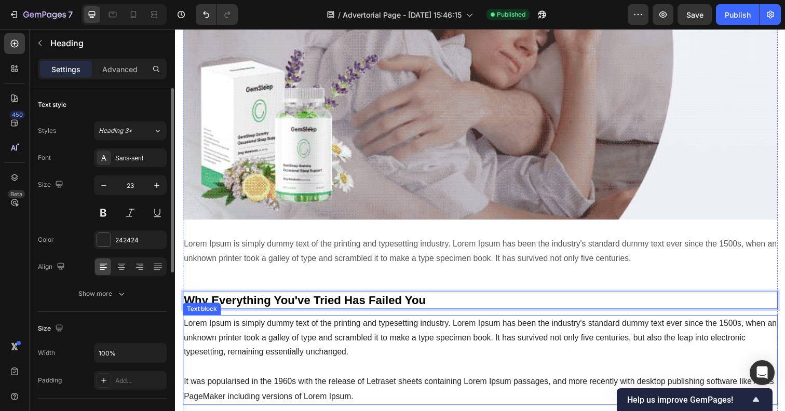
click at [410, 322] on p "Lorem Ipsum is simply dummy text of the printing and typesetting industry. Lore…" at bounding box center [486, 367] width 605 height 90
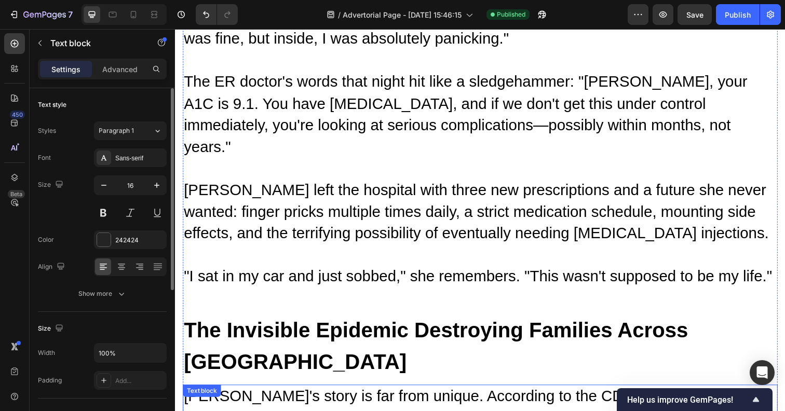
scroll to position [1082, 0]
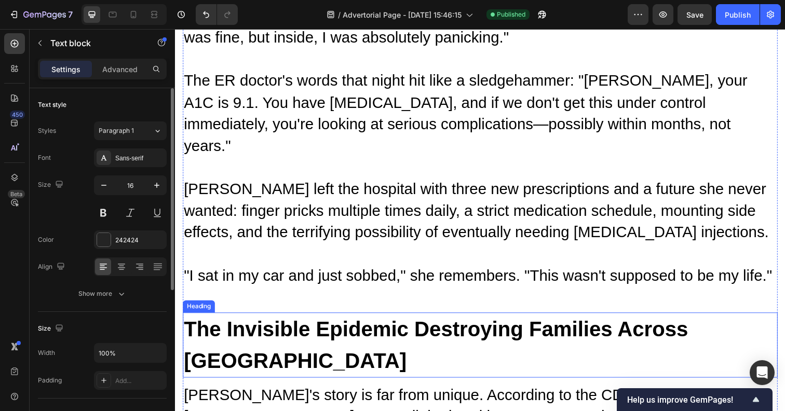
click at [293, 324] on strong "The Invisible Epidemic Destroying Families Across [GEOGRAPHIC_DATA]" at bounding box center [441, 352] width 515 height 56
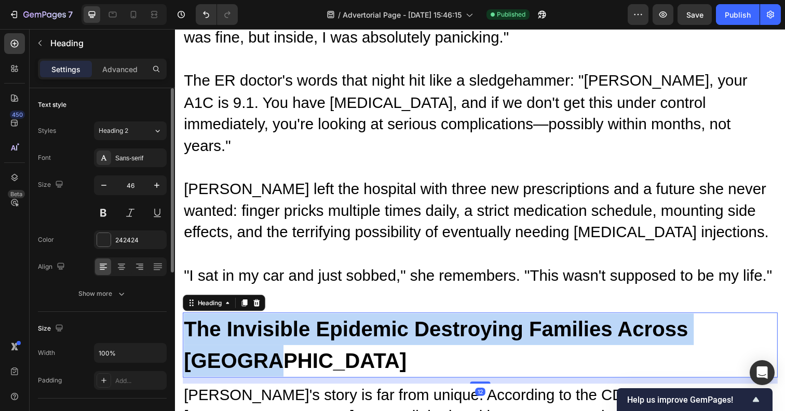
click at [293, 324] on strong "The Invisible Epidemic Destroying Families Across [GEOGRAPHIC_DATA]" at bounding box center [441, 352] width 515 height 56
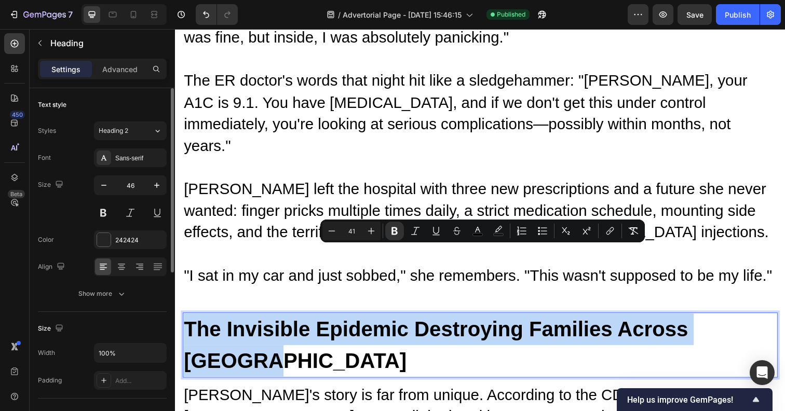
click at [275, 324] on strong "The Invisible Epidemic Destroying Families Across [GEOGRAPHIC_DATA]" at bounding box center [441, 352] width 515 height 56
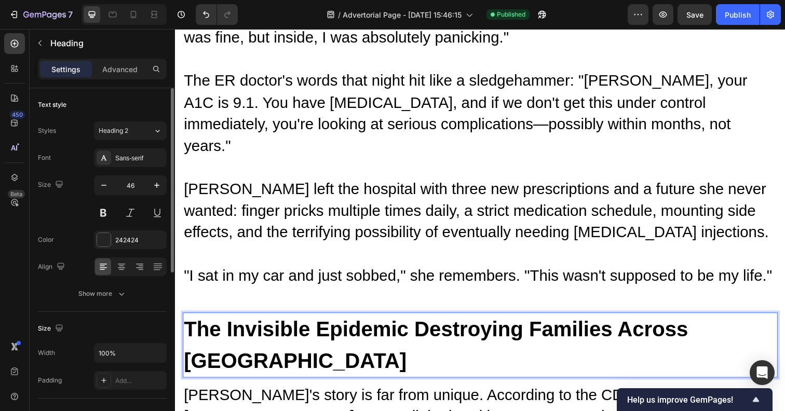
click at [269, 324] on strong "The Invisible Epidemic Destroying Families Across [GEOGRAPHIC_DATA]" at bounding box center [441, 352] width 515 height 56
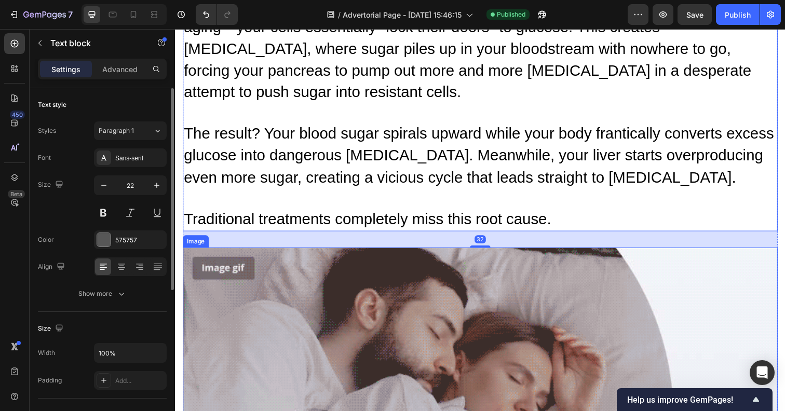
scroll to position [2046, 0]
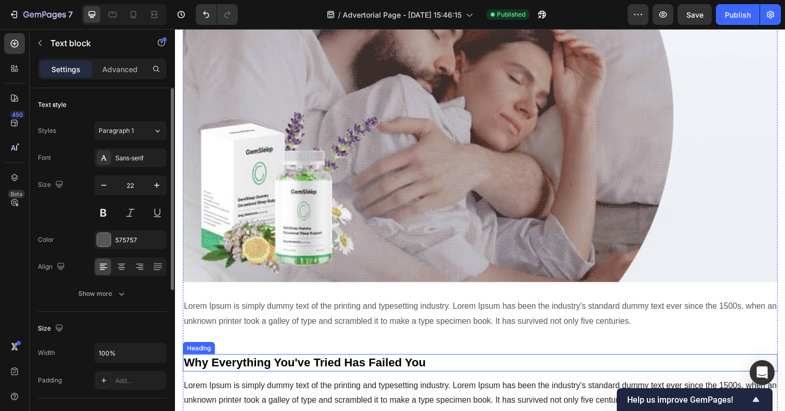
click at [254, 363] on strong "Why Everything You've Tried Has Failed You" at bounding box center [307, 369] width 247 height 13
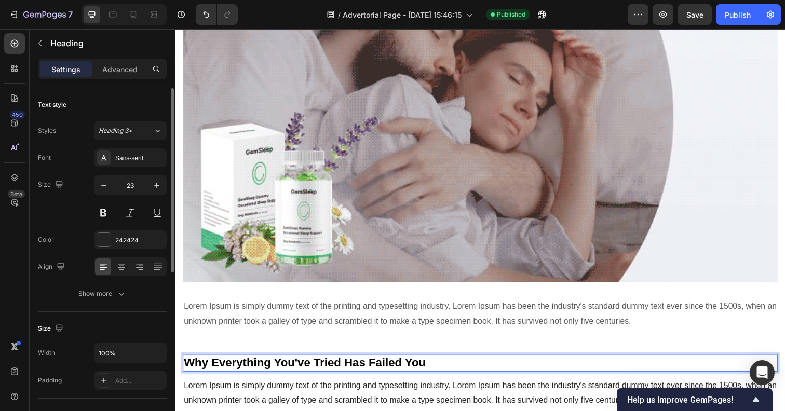
click at [254, 363] on strong "Why Everything You've Tried Has Failed You" at bounding box center [307, 369] width 247 height 13
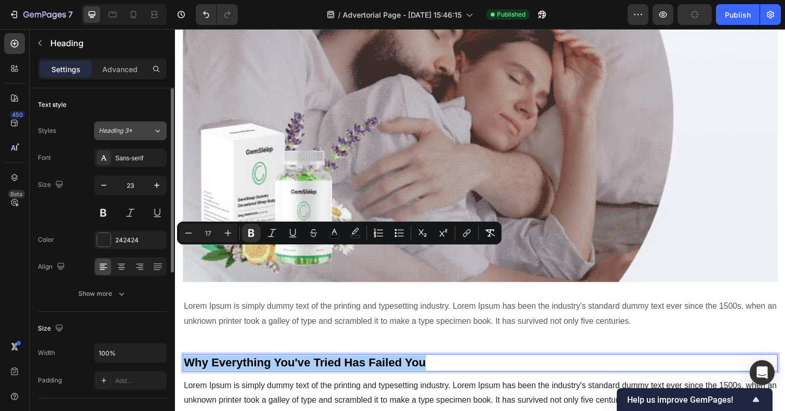
click at [126, 135] on button "Heading 3*" at bounding box center [130, 130] width 73 height 19
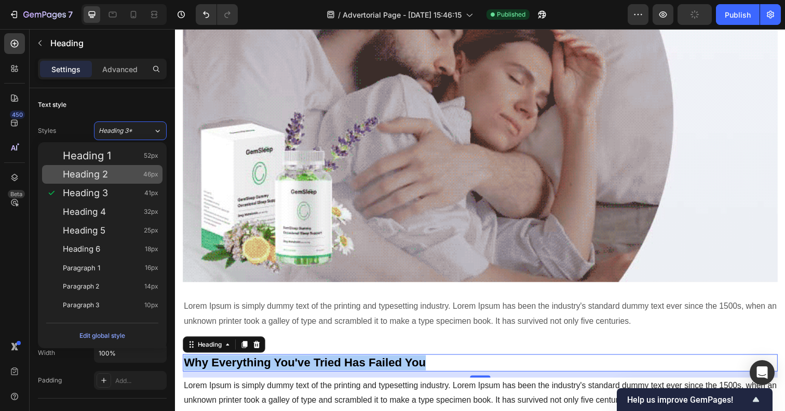
click at [122, 172] on div "Heading 2 46px" at bounding box center [110, 174] width 95 height 10
type input "46"
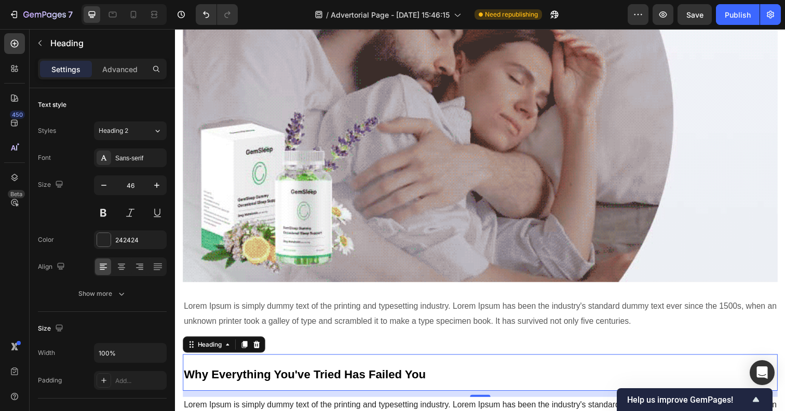
click at [282, 375] on strong "Why Everything You've Tried Has Failed You" at bounding box center [307, 381] width 247 height 13
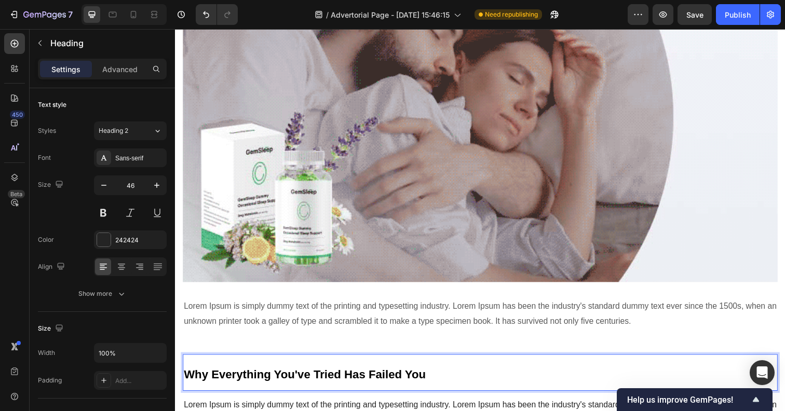
click at [282, 375] on strong "Why Everything You've Tried Has Failed You" at bounding box center [307, 381] width 247 height 13
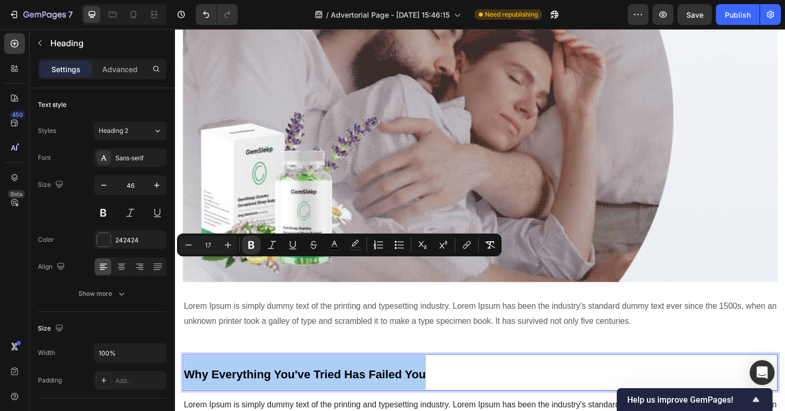
click at [206, 240] on input "17" at bounding box center [208, 245] width 21 height 12
click at [207, 242] on input "17" at bounding box center [208, 245] width 21 height 12
type input "41"
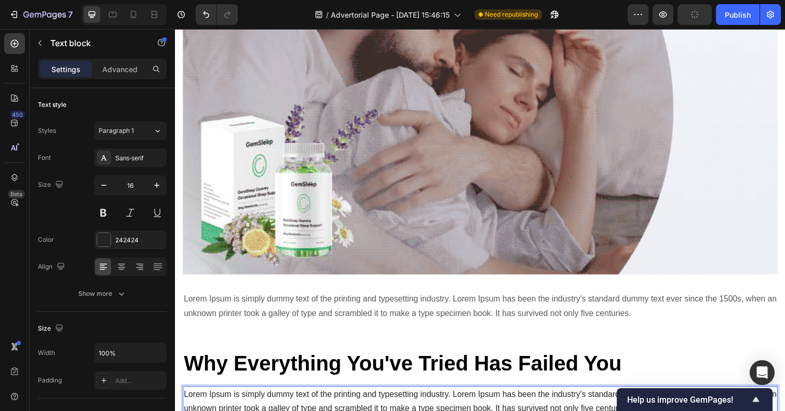
scroll to position [2052, 0]
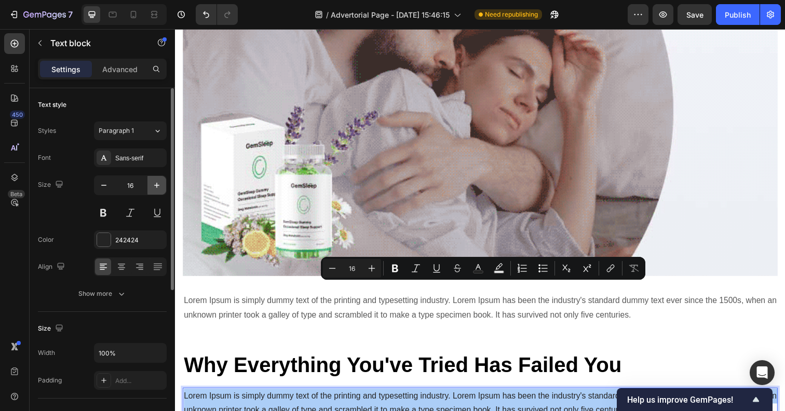
click at [156, 185] on icon "button" at bounding box center [156, 185] width 5 height 5
type input "17"
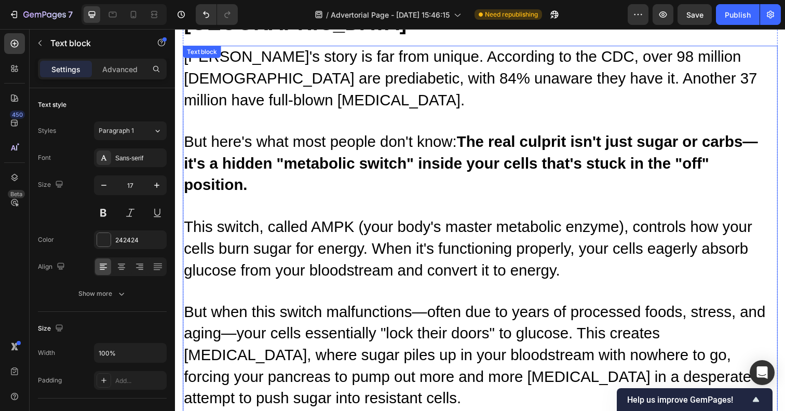
click at [282, 222] on span "This switch, called AMPK (your body's master metabolic enzyme), controls how yo…" at bounding box center [474, 252] width 580 height 61
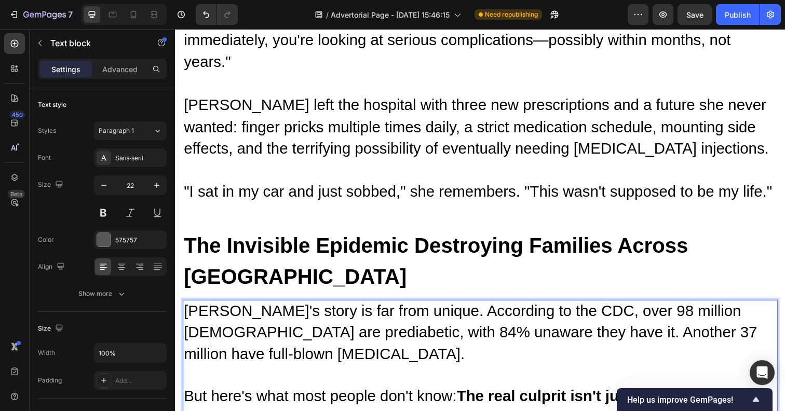
scroll to position [1156, 0]
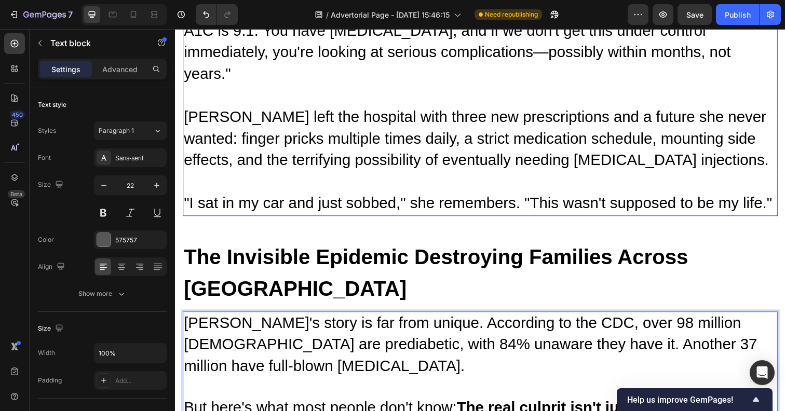
click at [261, 110] on span "[PERSON_NAME] left the hospital with three new prescriptions and a future she n…" at bounding box center [482, 140] width 597 height 61
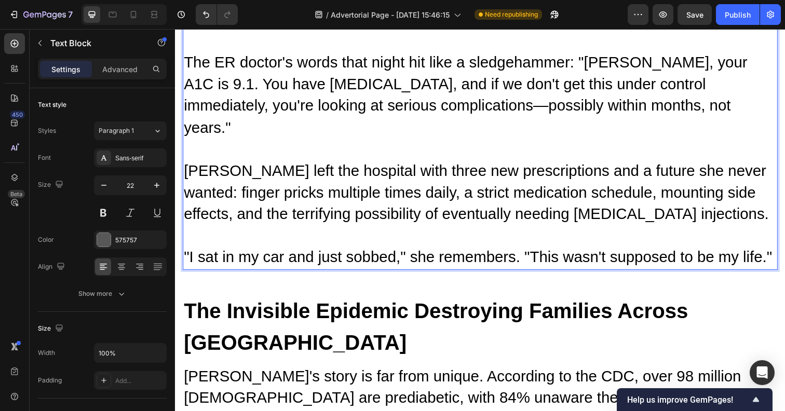
click at [261, 165] on span "[PERSON_NAME] left the hospital with three new prescriptions and a future she n…" at bounding box center [482, 195] width 597 height 61
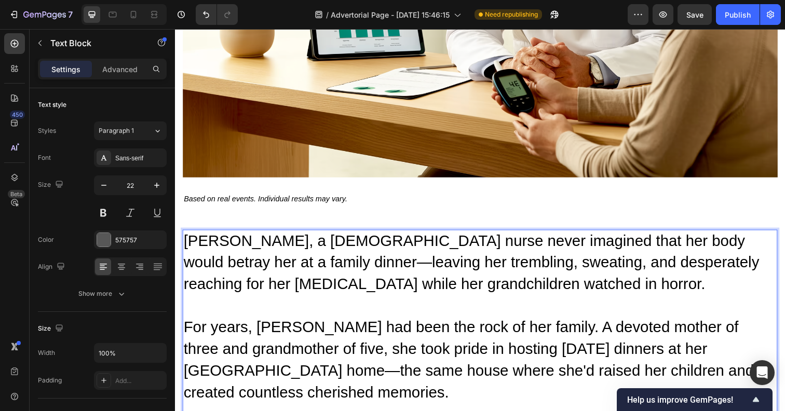
click at [308, 237] on span "[PERSON_NAME], a [DEMOGRAPHIC_DATA] nurse never imagined that her body would be…" at bounding box center [477, 267] width 587 height 61
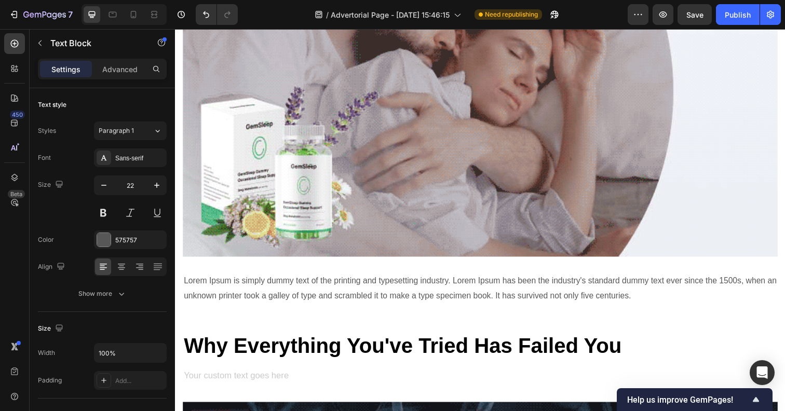
scroll to position [2075, 0]
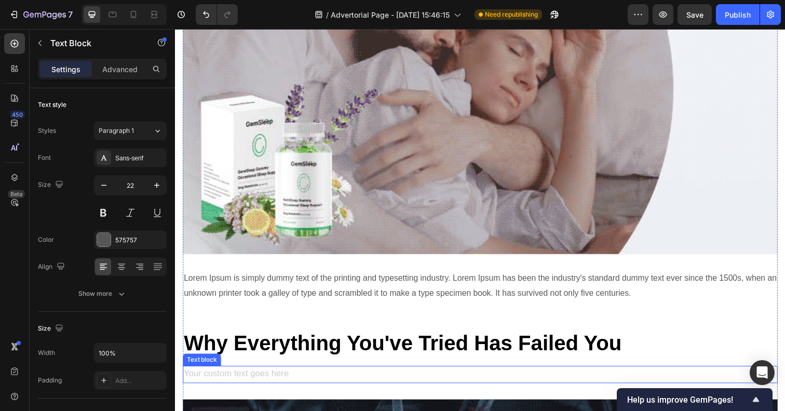
click at [228, 373] on div "Rich Text Editor. Editing area: main" at bounding box center [486, 382] width 607 height 18
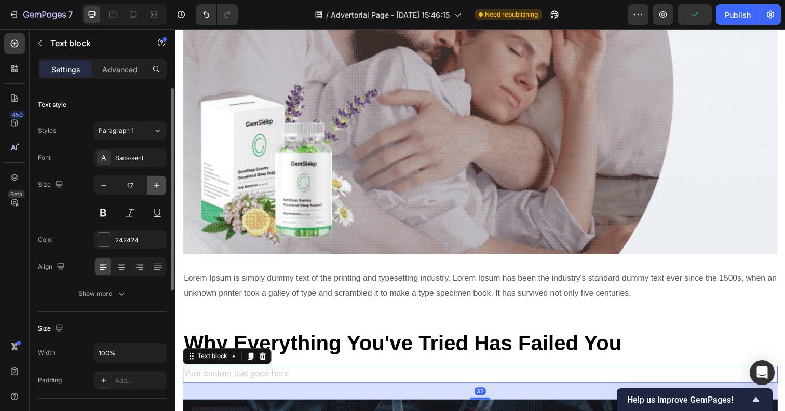
click at [152, 184] on icon "button" at bounding box center [157, 185] width 10 height 10
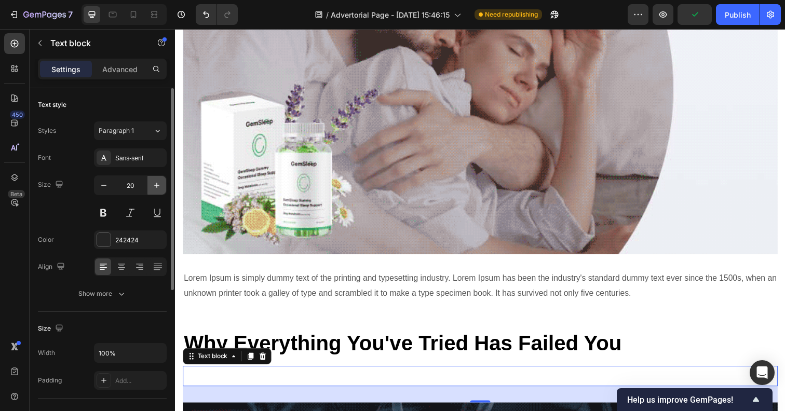
click at [152, 184] on icon "button" at bounding box center [157, 185] width 10 height 10
type input "22"
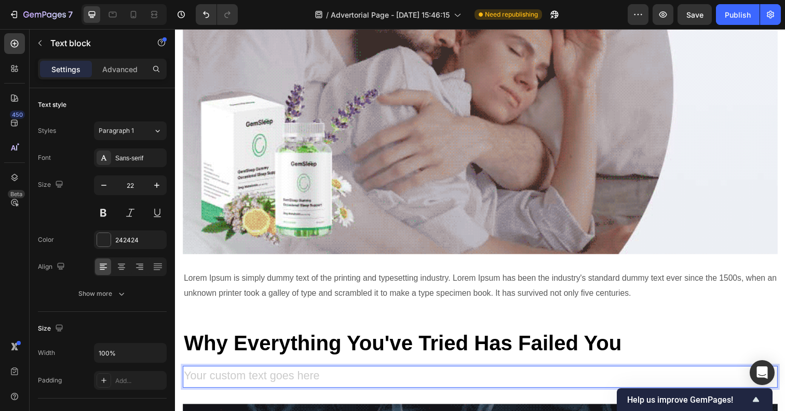
click at [206, 373] on div "Rich Text Editor. Editing area: main" at bounding box center [486, 384] width 607 height 23
click at [208, 373] on div "Rich Text Editor. Editing area: main" at bounding box center [486, 384] width 607 height 23
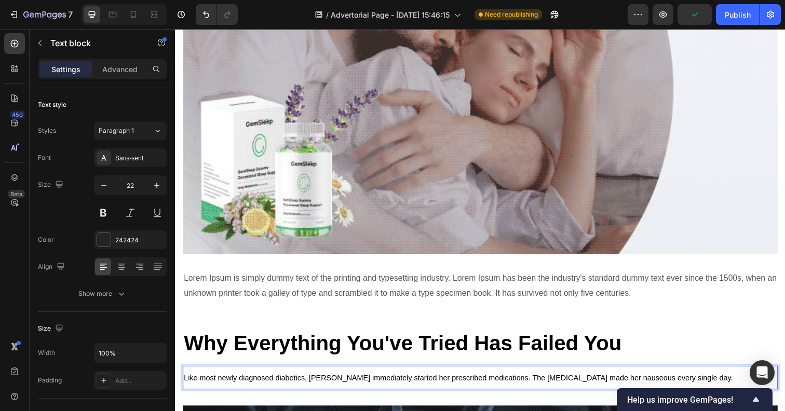
click at [237, 374] on p "Like most newly diagnosed diabetics, [PERSON_NAME] immediately started her pres…" at bounding box center [486, 385] width 605 height 22
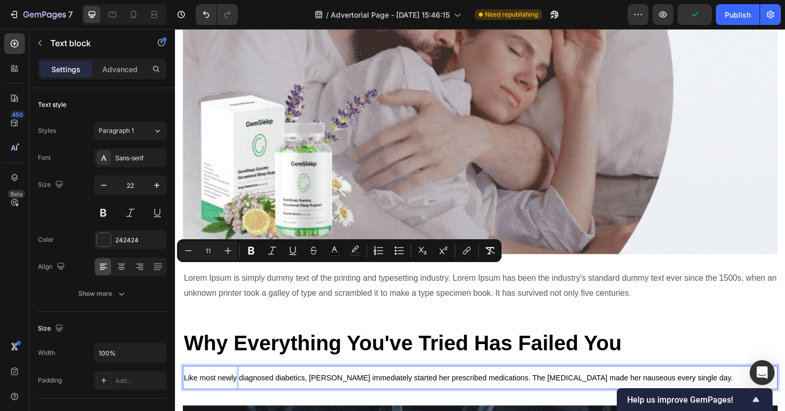
click at [240, 381] on span "Like most newly diagnosed diabetics, [PERSON_NAME] immediately started her pres…" at bounding box center [464, 385] width 560 height 8
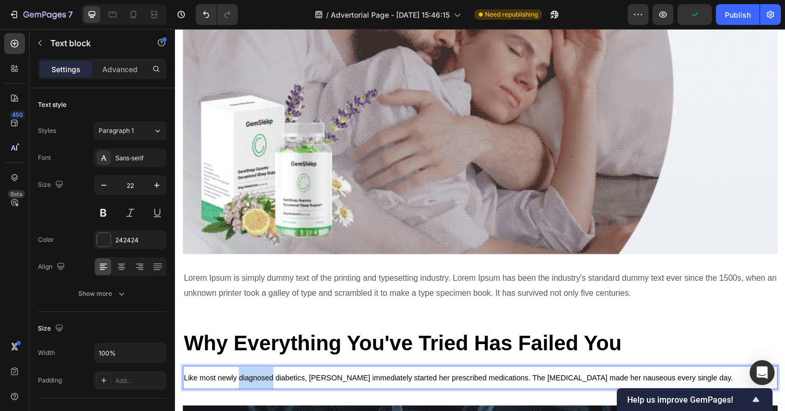
click at [240, 381] on span "Like most newly diagnosed diabetics, [PERSON_NAME] immediately started her pres…" at bounding box center [464, 385] width 560 height 8
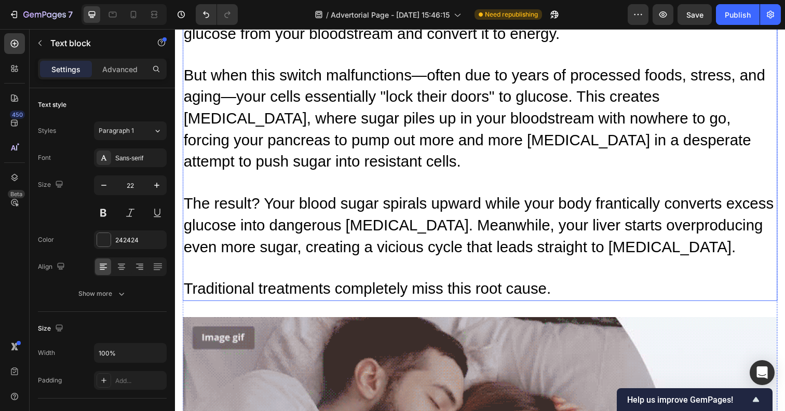
click at [265, 198] on span "The result? Your blood sugar spirals upward while your body frantically convert…" at bounding box center [485, 228] width 602 height 61
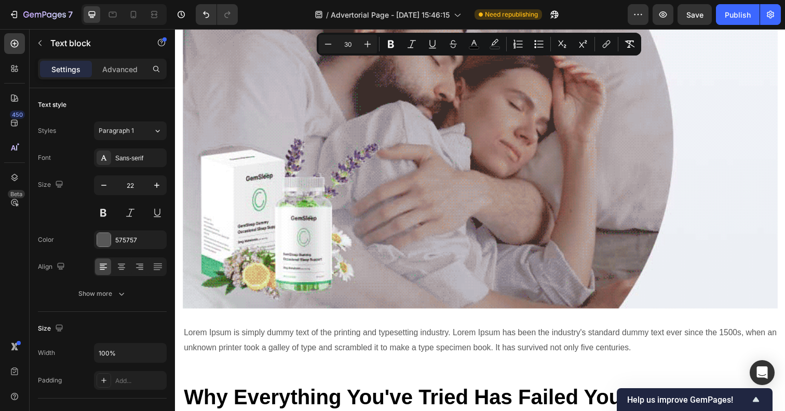
scroll to position [2069, 0]
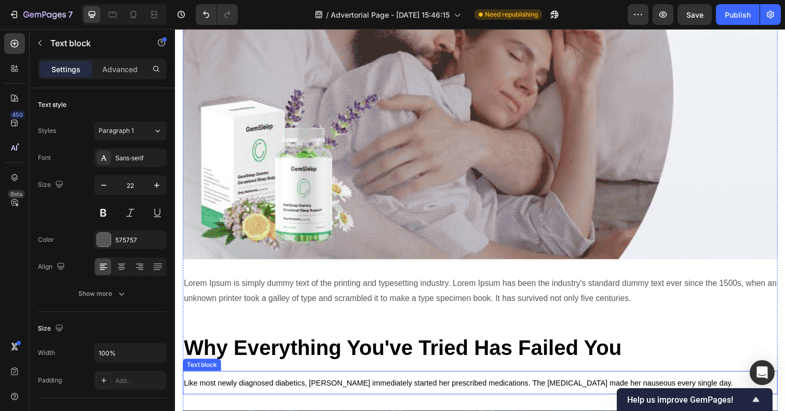
click at [249, 387] on span "Like most newly diagnosed diabetics, [PERSON_NAME] immediately started her pres…" at bounding box center [464, 391] width 560 height 8
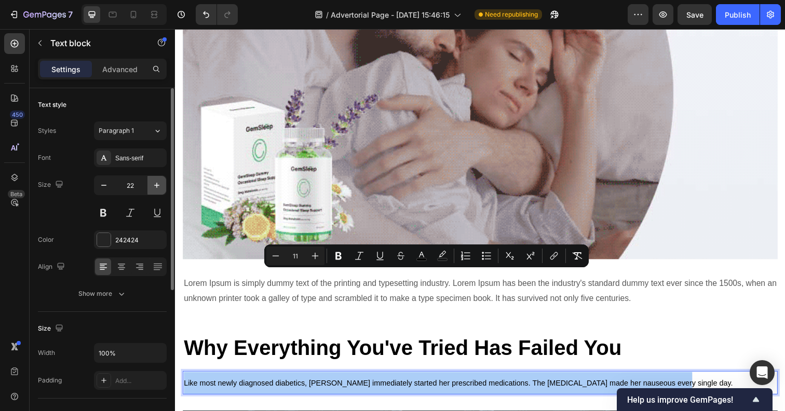
click at [153, 186] on icon "button" at bounding box center [157, 185] width 10 height 10
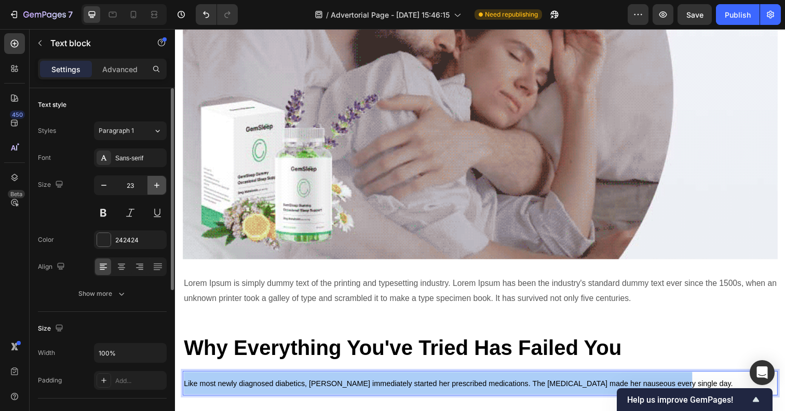
click at [153, 186] on icon "button" at bounding box center [157, 185] width 10 height 10
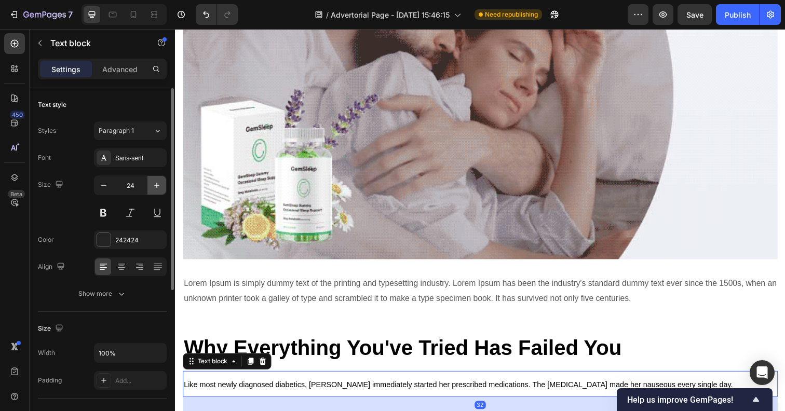
click at [153, 186] on icon "button" at bounding box center [157, 185] width 10 height 10
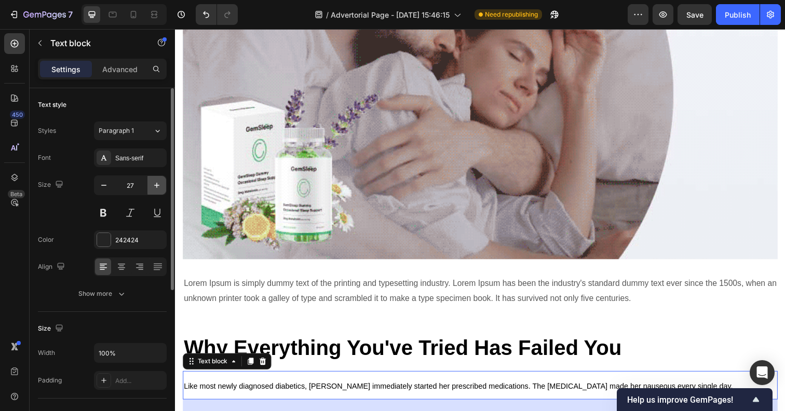
click at [153, 186] on icon "button" at bounding box center [157, 185] width 10 height 10
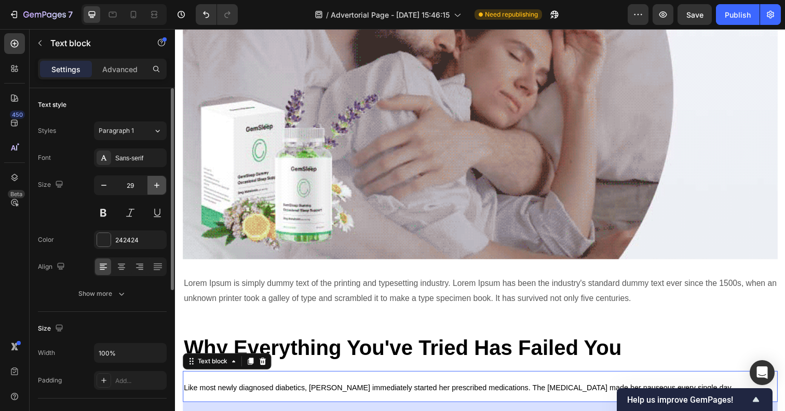
click at [153, 186] on icon "button" at bounding box center [157, 185] width 10 height 10
click at [107, 186] on icon "button" at bounding box center [104, 185] width 10 height 10
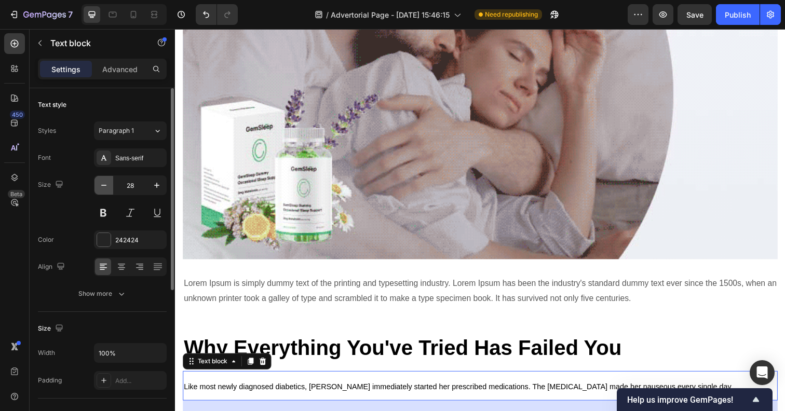
click at [107, 186] on icon "button" at bounding box center [104, 185] width 10 height 10
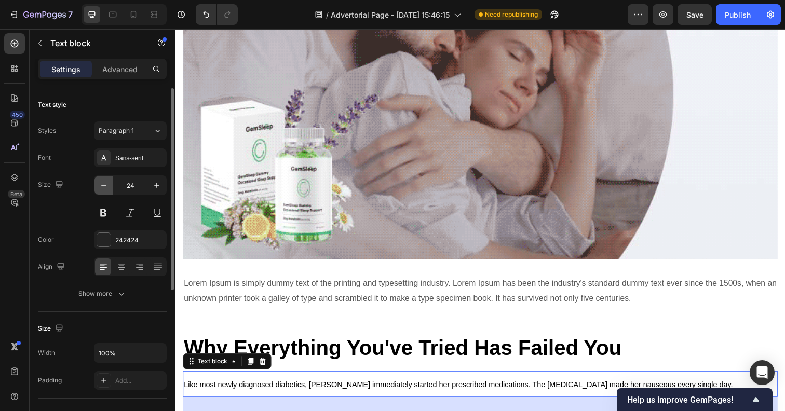
click at [107, 186] on icon "button" at bounding box center [104, 185] width 10 height 10
type input "22"
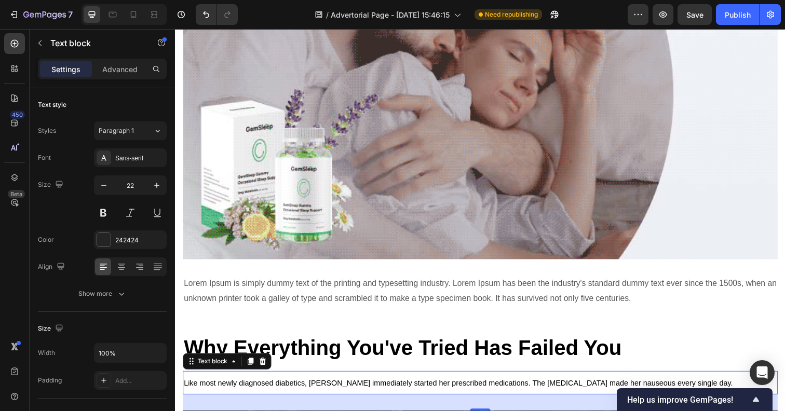
click at [287, 379] on p "Like most newly diagnosed diabetics, [PERSON_NAME] immediately started her pres…" at bounding box center [486, 390] width 605 height 22
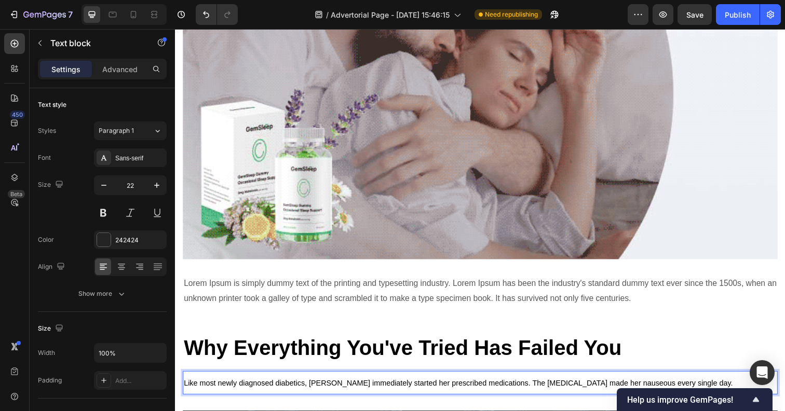
click at [287, 379] on p "Like most newly diagnosed diabetics, [PERSON_NAME] immediately started her pres…" at bounding box center [486, 390] width 605 height 22
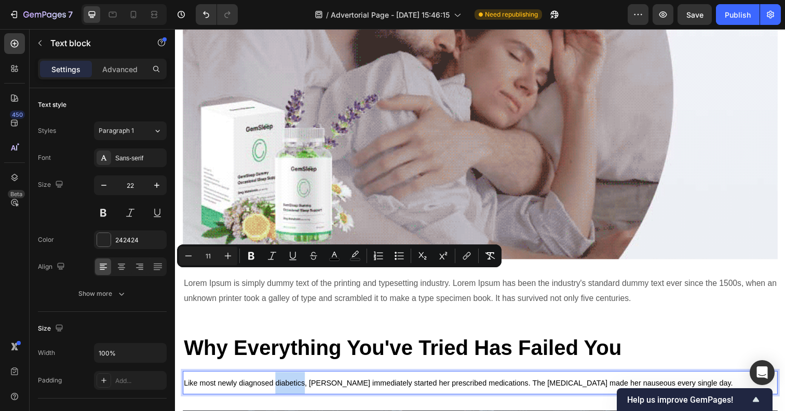
click at [241, 387] on span "Like most newly diagnosed diabetics, [PERSON_NAME] immediately started her pres…" at bounding box center [464, 391] width 560 height 8
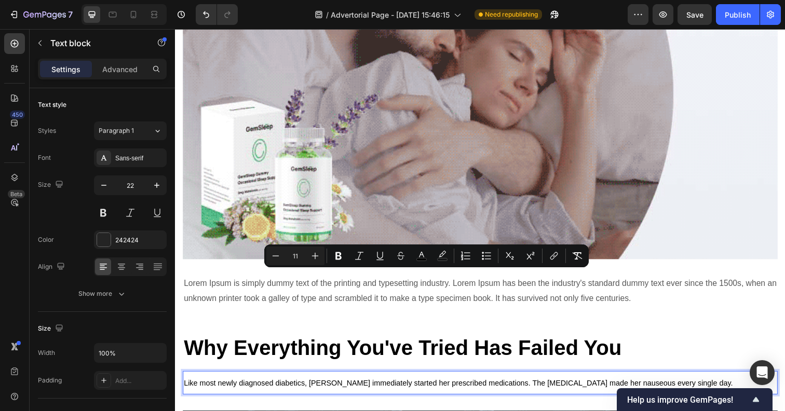
click at [295, 253] on input "11" at bounding box center [295, 256] width 21 height 12
type input "3"
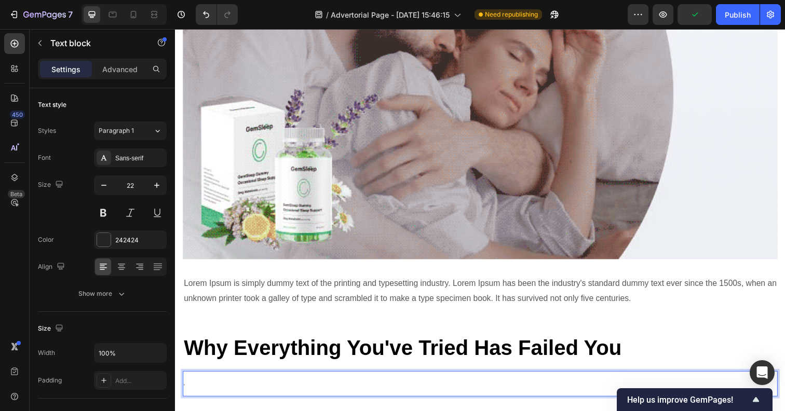
click at [194, 379] on p "0" at bounding box center [486, 391] width 605 height 24
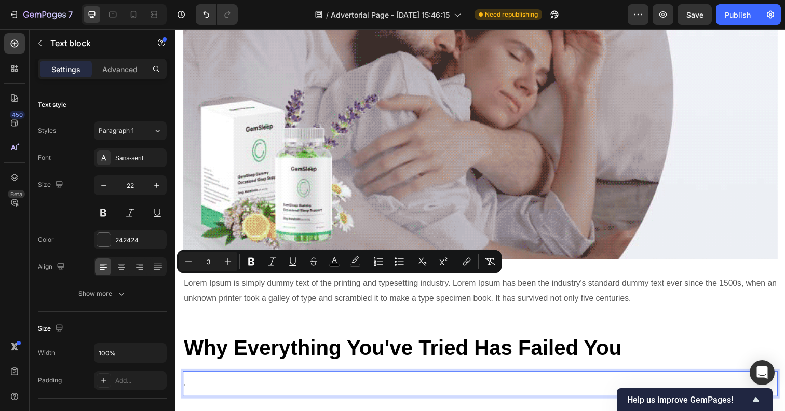
click at [212, 260] on input "3" at bounding box center [208, 261] width 21 height 12
type input "30"
click at [571, 379] on p "0" at bounding box center [486, 390] width 605 height 22
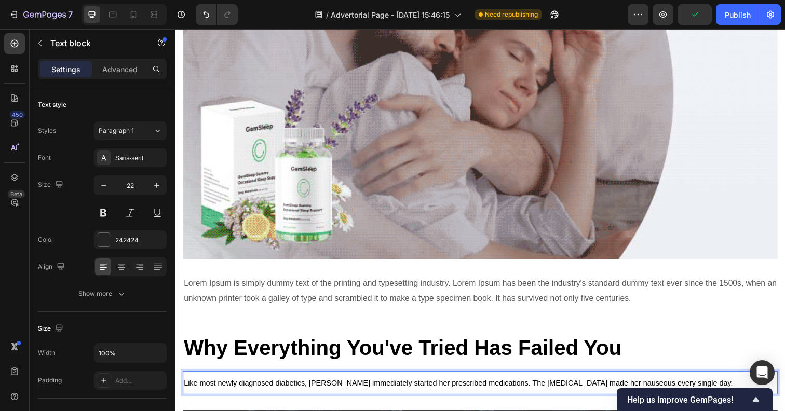
click at [270, 387] on span "Like most newly diagnosed diabetics, [PERSON_NAME] immediately started her pres…" at bounding box center [464, 391] width 560 height 8
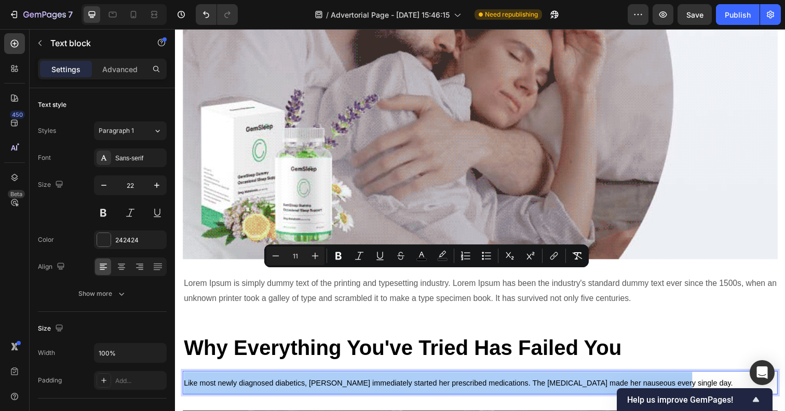
click at [298, 255] on input "11" at bounding box center [295, 256] width 21 height 12
click at [295, 251] on input "11" at bounding box center [295, 256] width 21 height 12
type input "30"
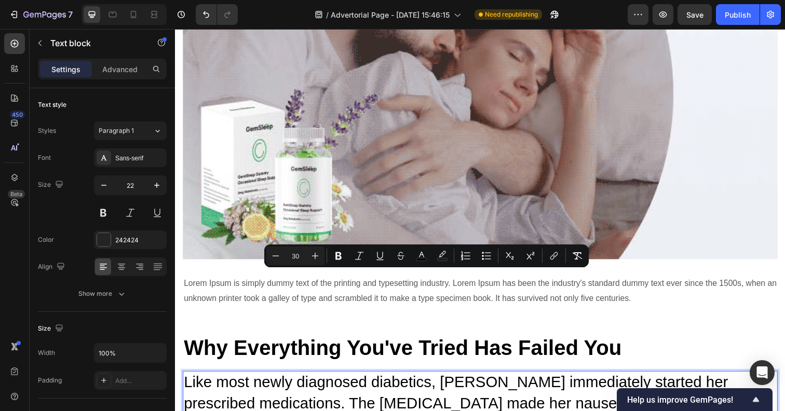
click at [661, 379] on p "Like most newly diagnosed diabetics, [PERSON_NAME] immediately started her pres…" at bounding box center [486, 401] width 605 height 44
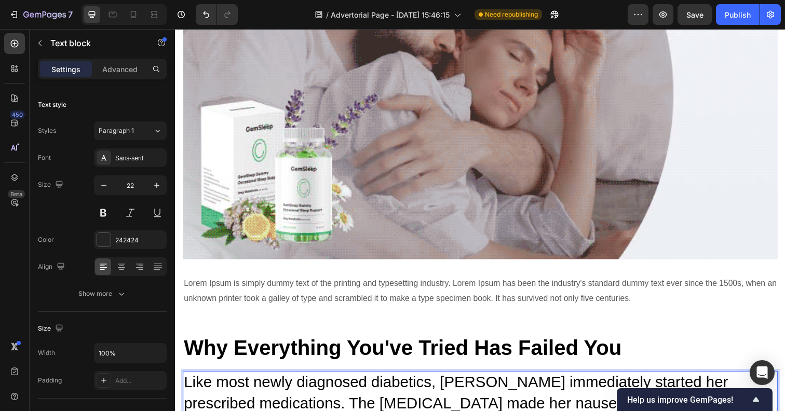
drag, startPoint x: 264, startPoint y: 345, endPoint x: 167, endPoint y: 324, distance: 99.2
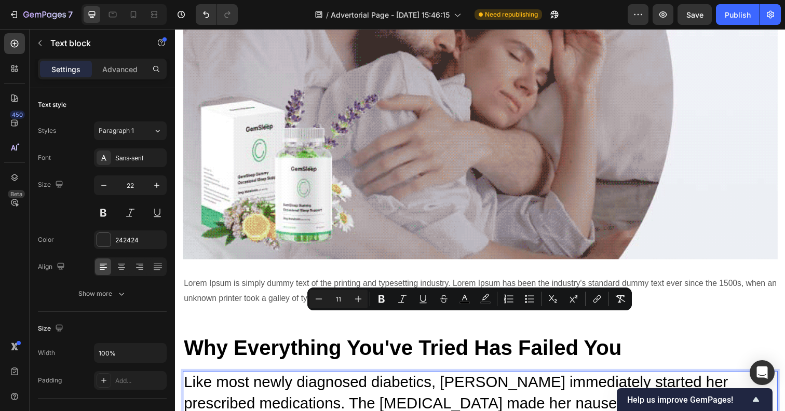
click at [340, 296] on input "11" at bounding box center [338, 299] width 21 height 12
type input "30"
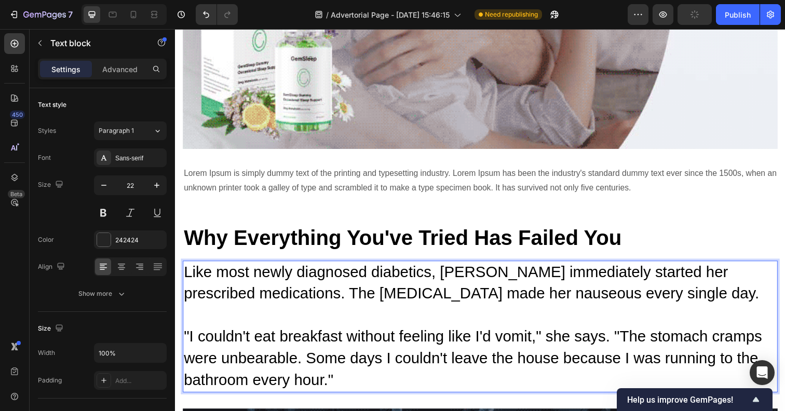
scroll to position [2181, 0]
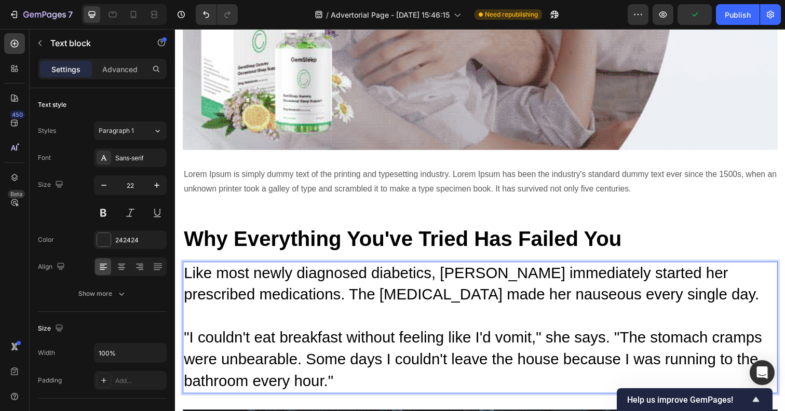
click at [349, 275] on p "Like most newly diagnosed diabetics, [PERSON_NAME] immediately started her pres…" at bounding box center [486, 334] width 605 height 133
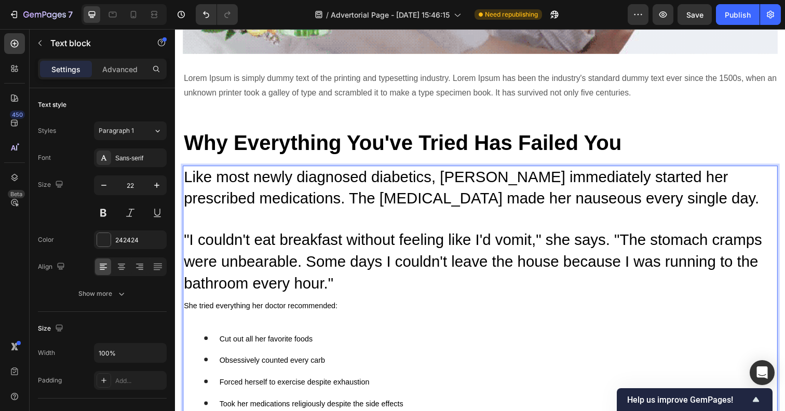
scroll to position [2274, 0]
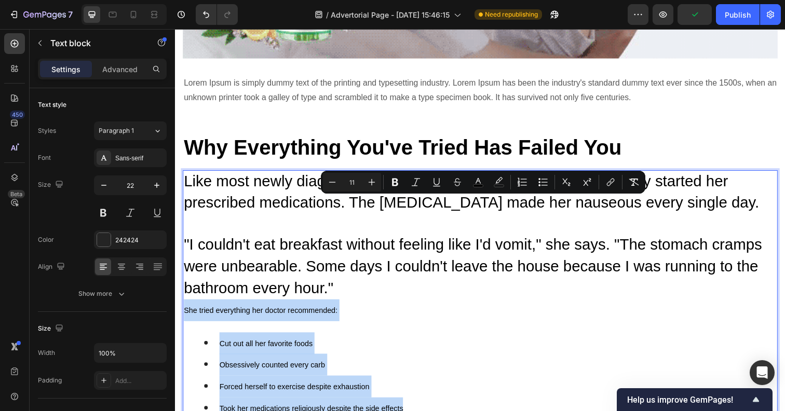
drag, startPoint x: 412, startPoint y: 307, endPoint x: 154, endPoint y: 212, distance: 275.3
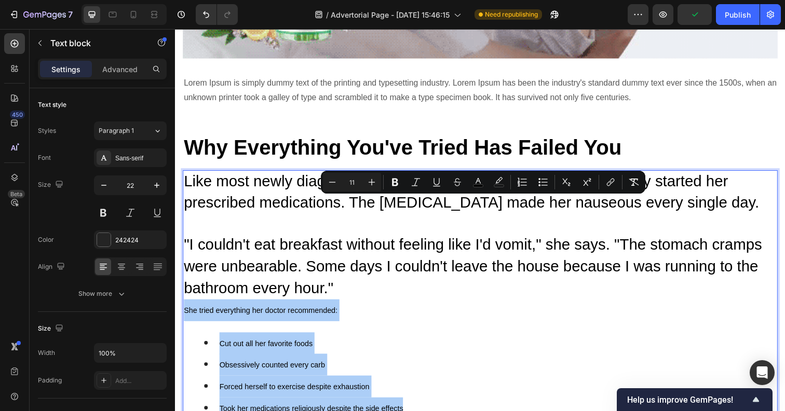
click at [352, 184] on input "11" at bounding box center [351, 182] width 21 height 12
type input "30"
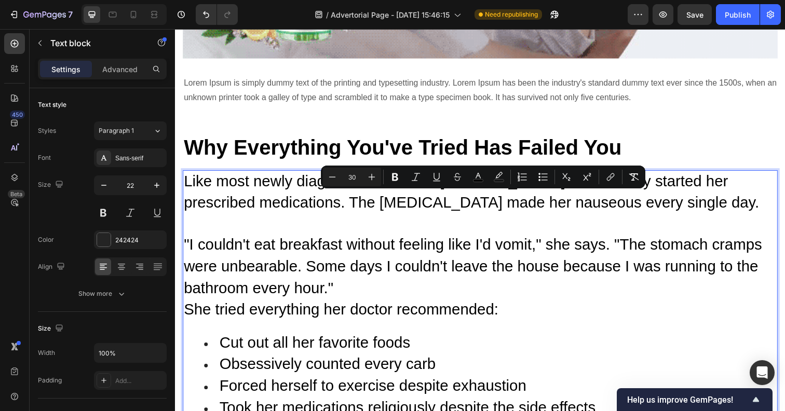
click at [482, 339] on li "Cut out all her favorite foods" at bounding box center [496, 350] width 584 height 22
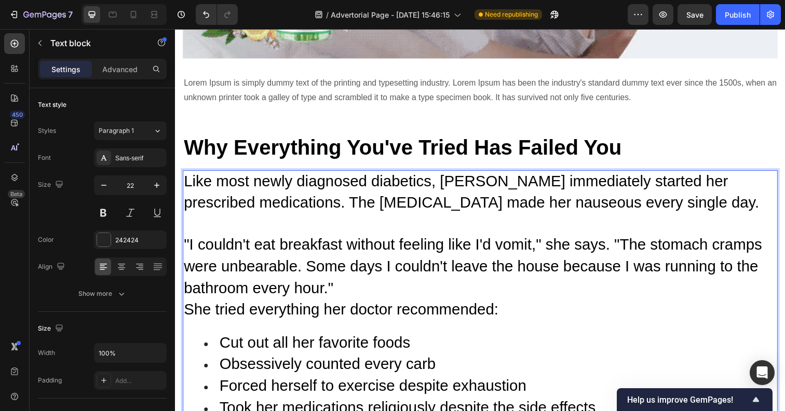
click at [345, 180] on p "Like most newly diagnosed diabetics, [PERSON_NAME] immediately started her pres…" at bounding box center [486, 250] width 605 height 153
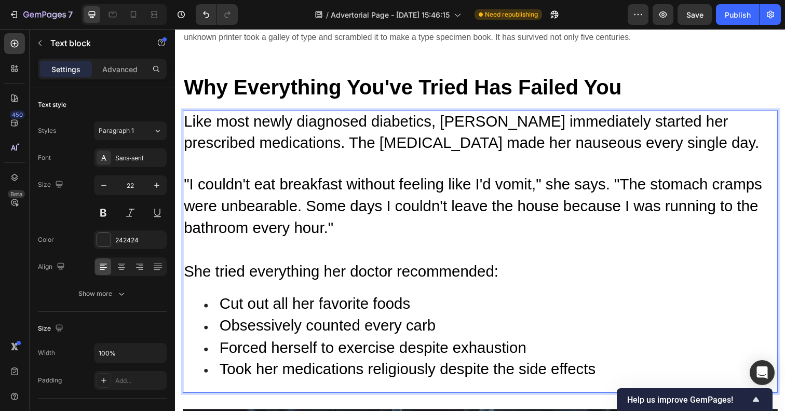
scroll to position [2337, 0]
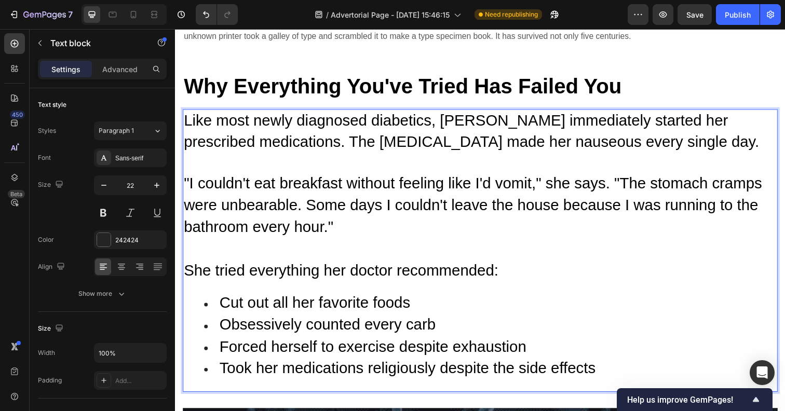
click at [612, 365] on li "Took her medications religiously despite the side effects" at bounding box center [496, 376] width 584 height 22
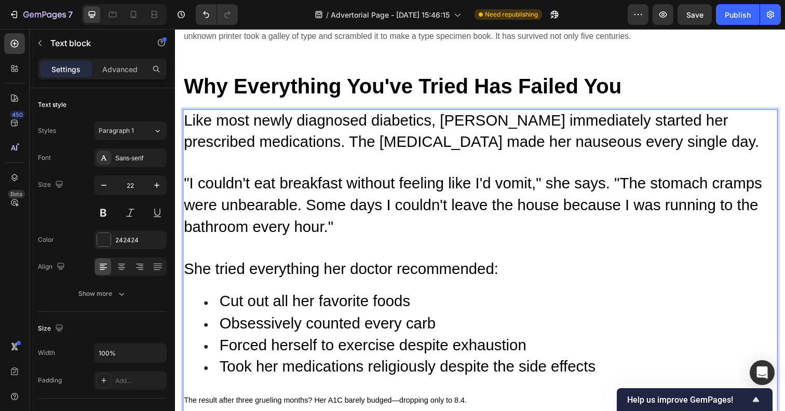
click at [352, 397] on p "The result after three grueling months? Her A1C barely budged—dropping only to …" at bounding box center [486, 408] width 605 height 22
click at [352, 404] on span "The result after three grueling months? Her A1C barely budged—dropping only to …" at bounding box center [328, 408] width 289 height 8
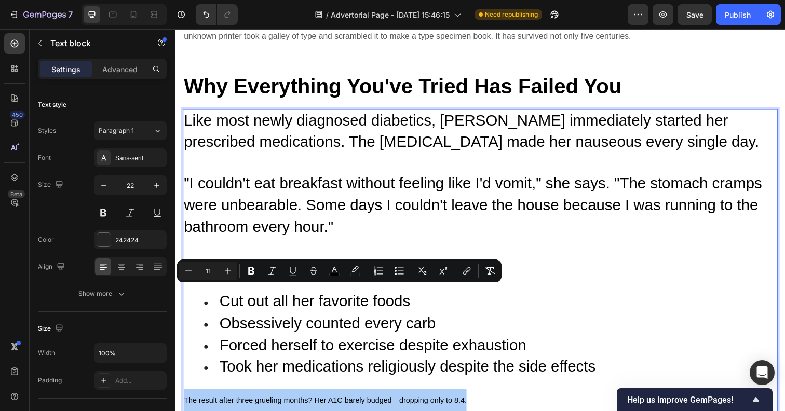
click at [208, 271] on input "11" at bounding box center [208, 271] width 21 height 12
type input "30"
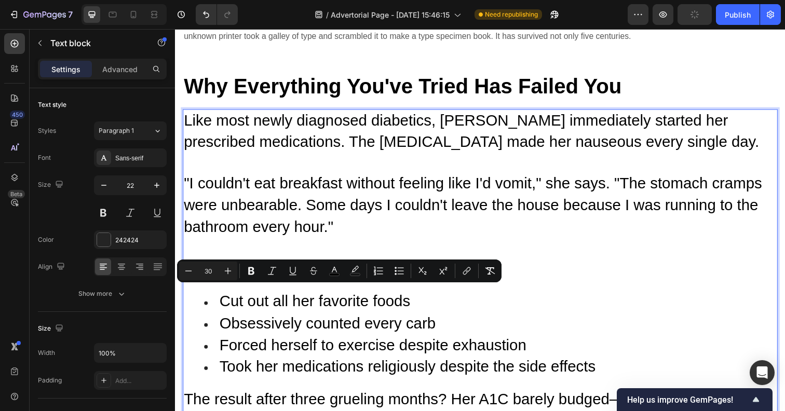
click at [569, 365] on span "Took her medications religiously despite the side effects" at bounding box center [412, 373] width 384 height 17
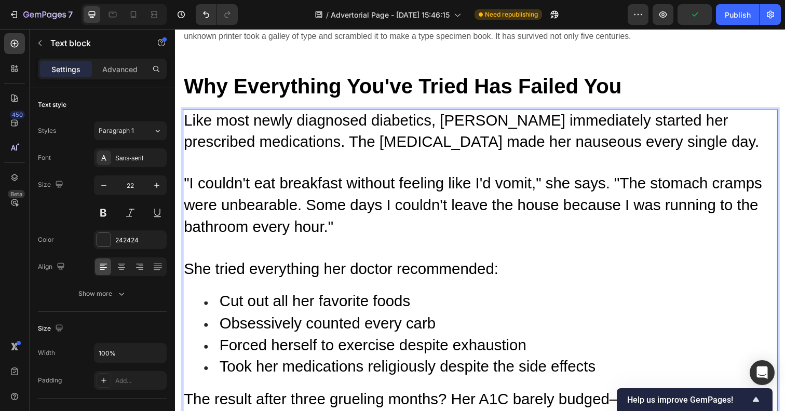
click at [775, 397] on p "The result after three grueling months? Her A1C barely budged—dropping only to …" at bounding box center [486, 408] width 605 height 22
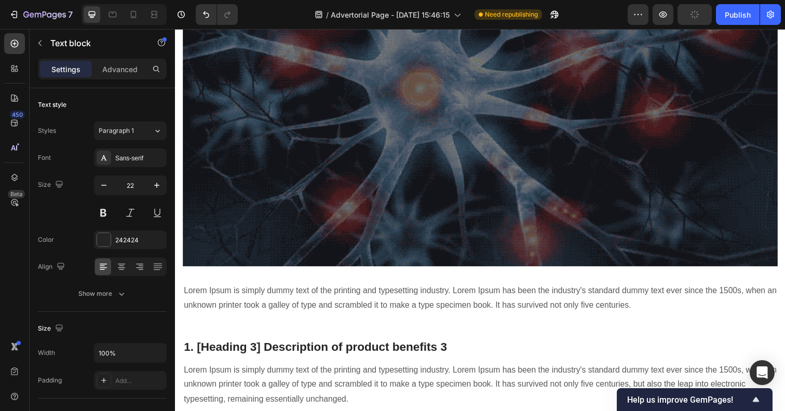
scroll to position [2964, 0]
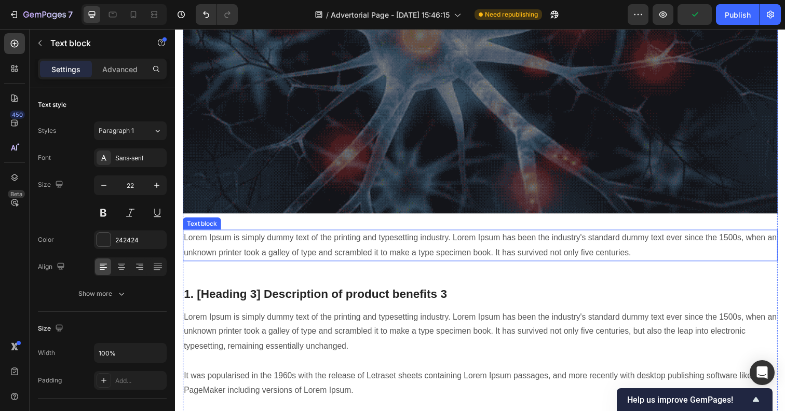
click at [290, 235] on p "Lorem Ipsum is simply dummy text of the printing and typesetting industry. Lore…" at bounding box center [486, 250] width 605 height 30
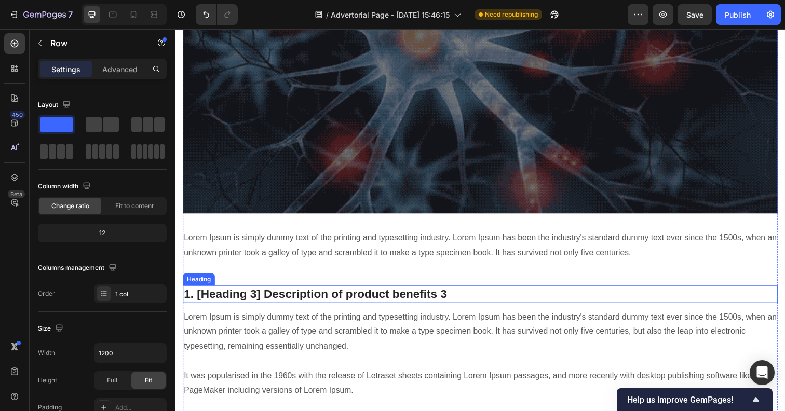
click at [300, 292] on p "1. [Heading 3] Description of product benefits 3" at bounding box center [486, 300] width 605 height 16
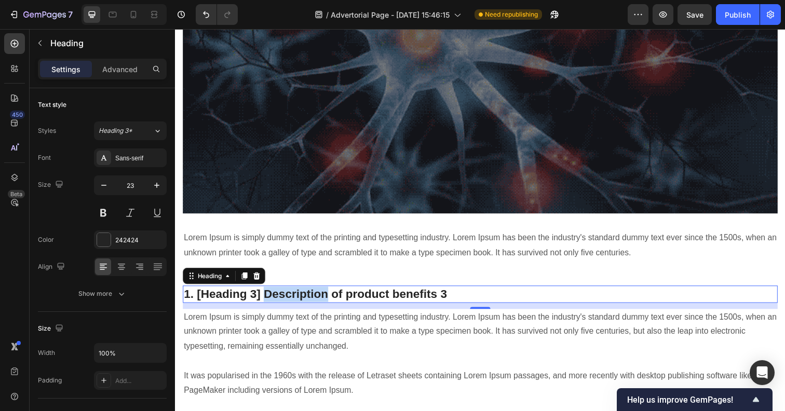
click at [300, 292] on p "1. [Heading 3] Description of product benefits 3" at bounding box center [486, 300] width 605 height 16
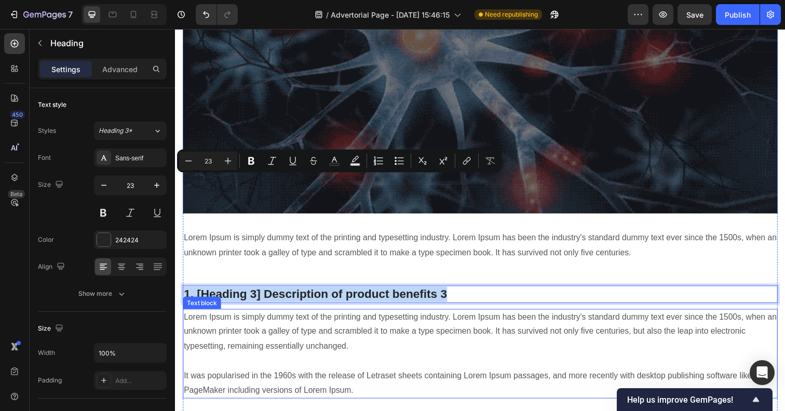
click at [316, 316] on p "Lorem Ipsum is simply dummy text of the printing and typesetting industry. Lore…" at bounding box center [486, 361] width 605 height 90
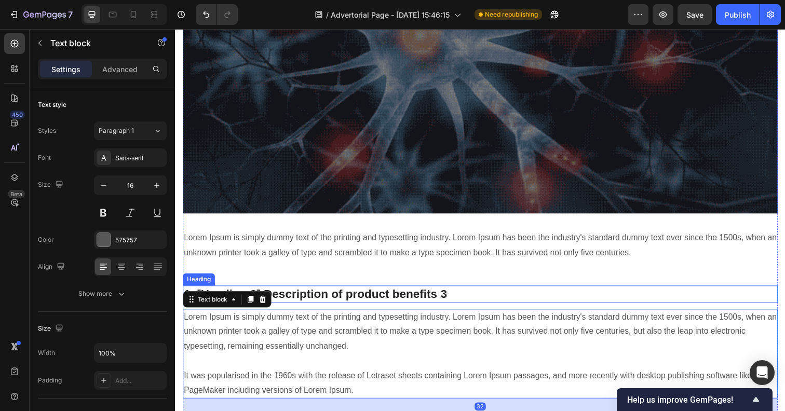
click at [322, 292] on p "1. [Heading 3] Description of product benefits 3" at bounding box center [486, 300] width 605 height 16
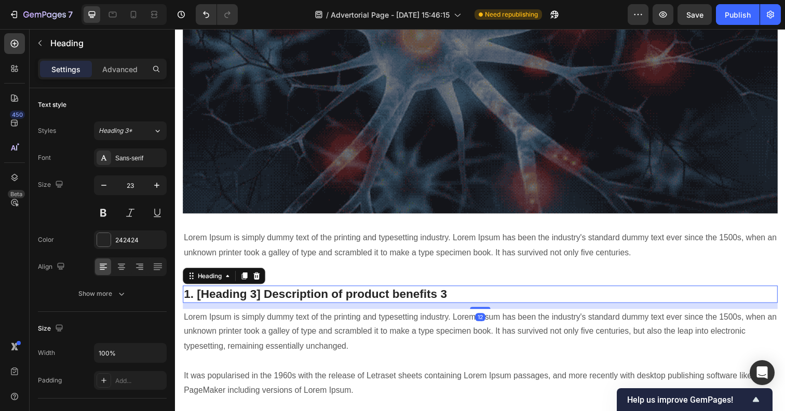
click at [322, 292] on p "1. [Heading 3] Description of product benefits 3" at bounding box center [486, 300] width 605 height 16
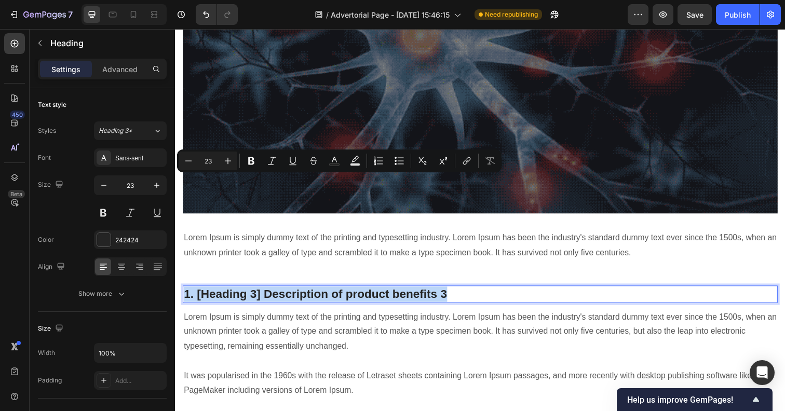
click at [234, 292] on p "1. [Heading 3] Description of product benefits 3" at bounding box center [486, 300] width 605 height 16
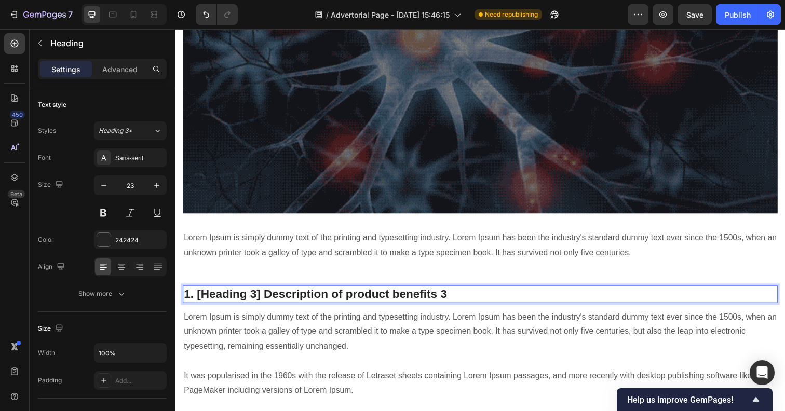
click at [234, 292] on p "1. [Heading 3] Description of product benefits 3" at bounding box center [486, 300] width 605 height 16
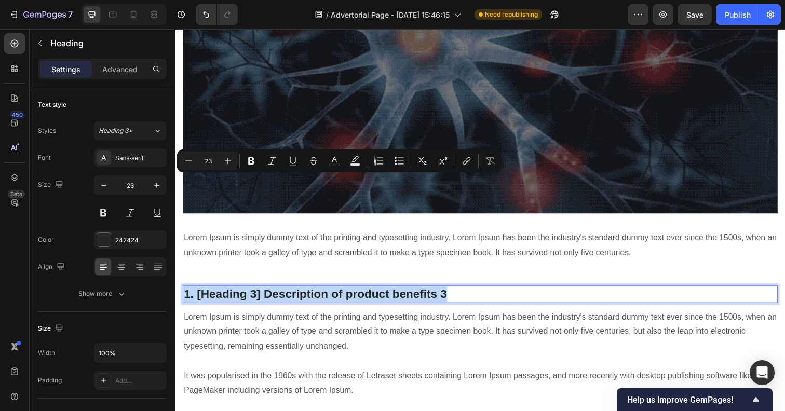
type input "17"
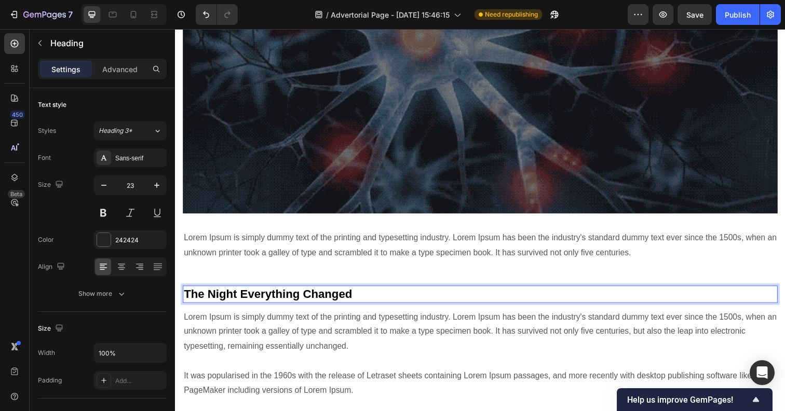
click at [323, 293] on strong "The Night Everything Changed" at bounding box center [270, 299] width 172 height 13
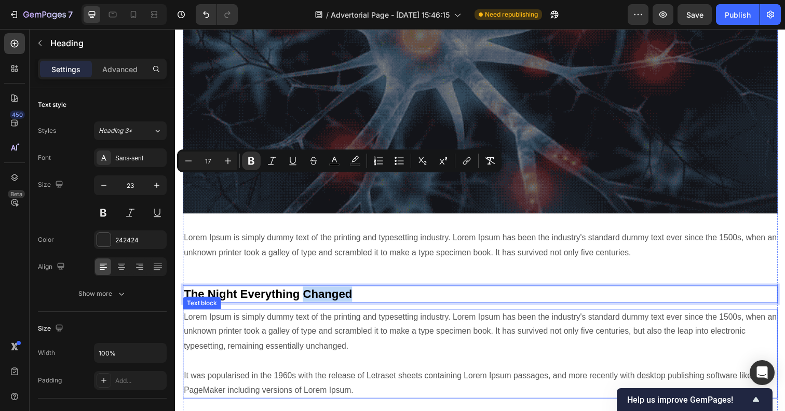
click at [406, 316] on p "Lorem Ipsum is simply dummy text of the printing and typesetting industry. Lore…" at bounding box center [486, 361] width 605 height 90
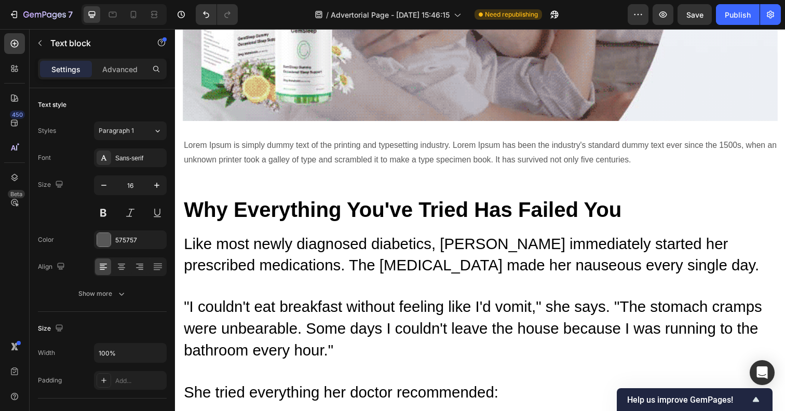
scroll to position [2199, 0]
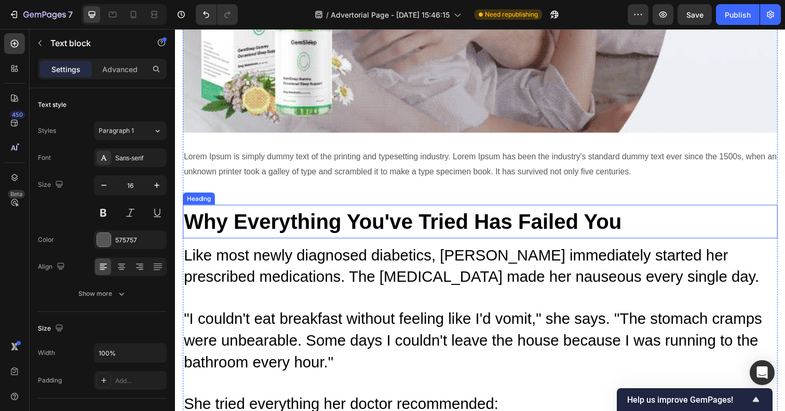
click at [279, 214] on strong "Why Everything You've Tried Has Failed You" at bounding box center [407, 226] width 447 height 24
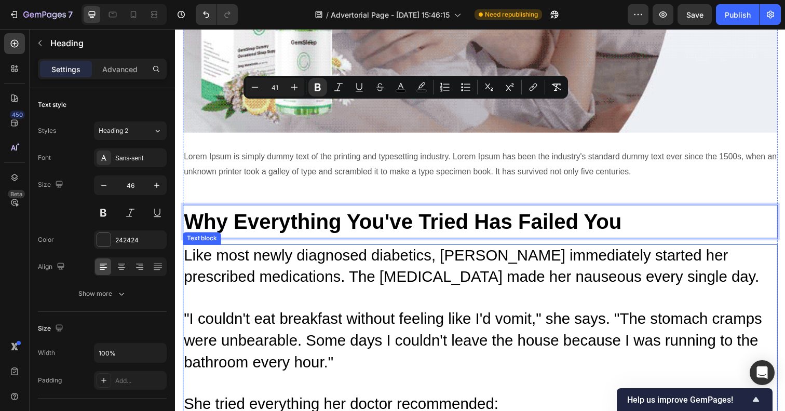
click at [406, 316] on span ""I couldn't eat breakfast without feeling like I'd vomit," she says. "The stoma…" at bounding box center [479, 346] width 590 height 61
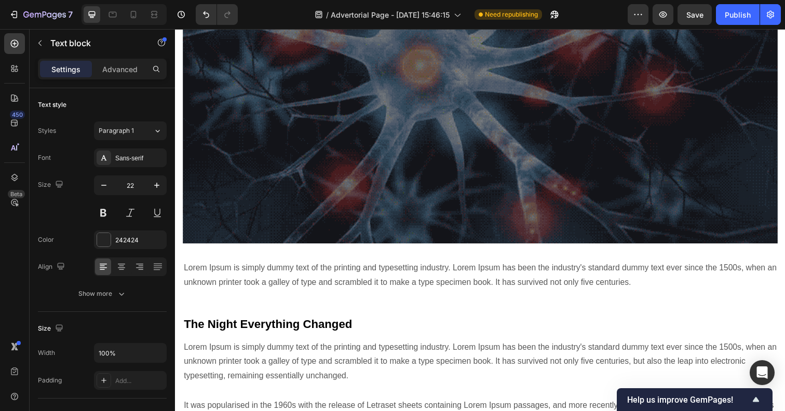
scroll to position [2947, 0]
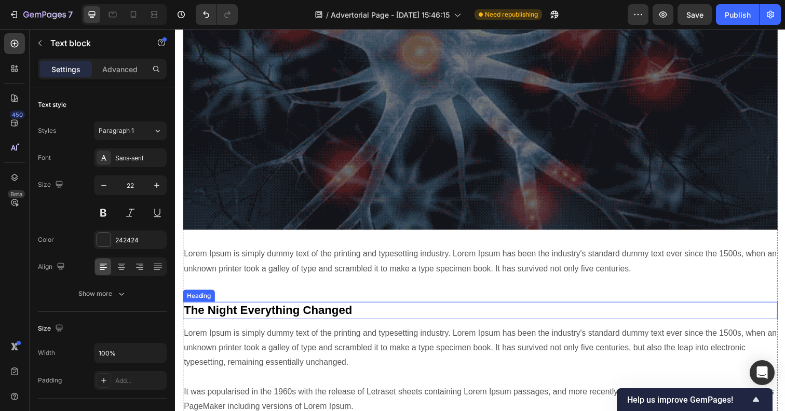
click at [239, 309] on strong "The Night Everything Changed" at bounding box center [270, 315] width 172 height 13
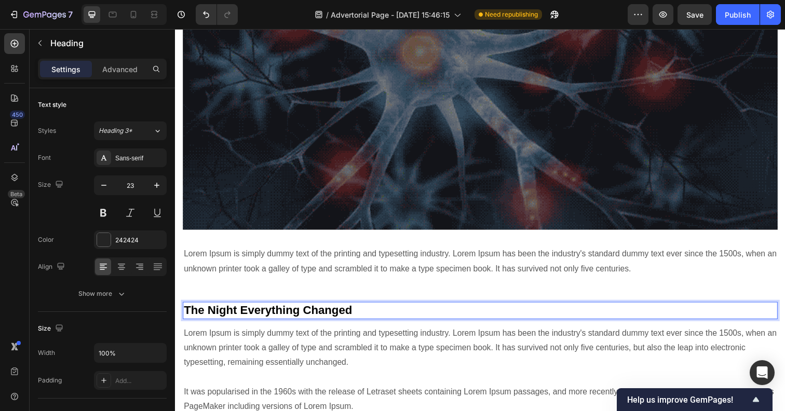
click at [239, 309] on strong "The Night Everything Changed" at bounding box center [270, 315] width 172 height 13
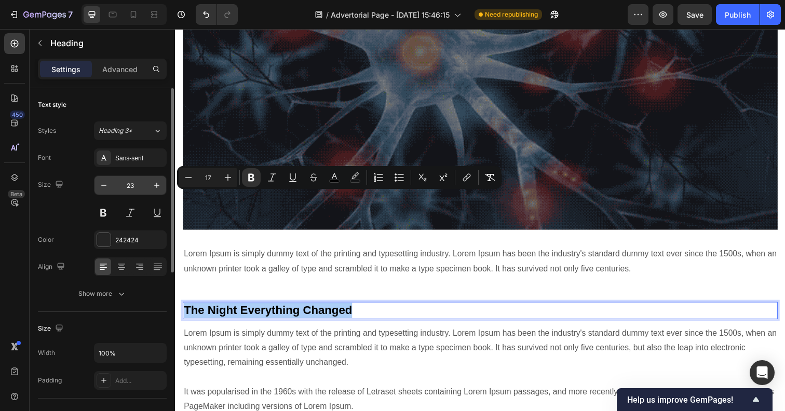
click at [132, 183] on input "23" at bounding box center [130, 185] width 34 height 19
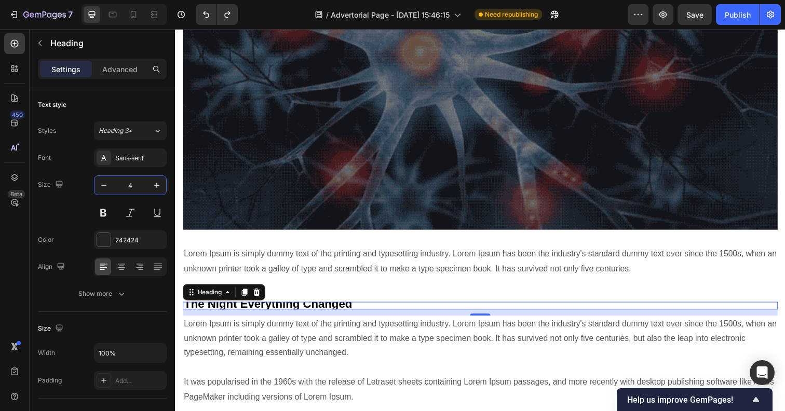
type input "23"
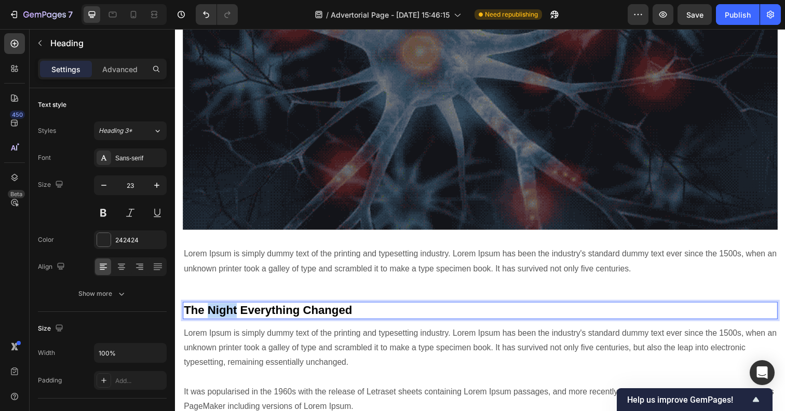
click at [234, 309] on strong "The Night Everything Changed" at bounding box center [270, 315] width 172 height 13
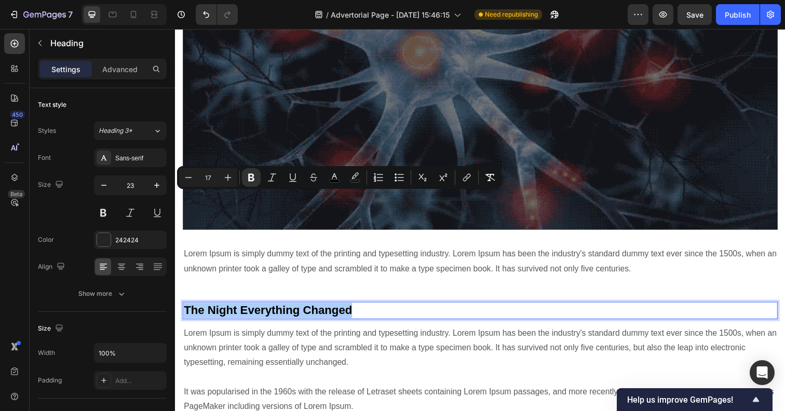
click at [211, 175] on input "17" at bounding box center [208, 177] width 21 height 12
type input "46"
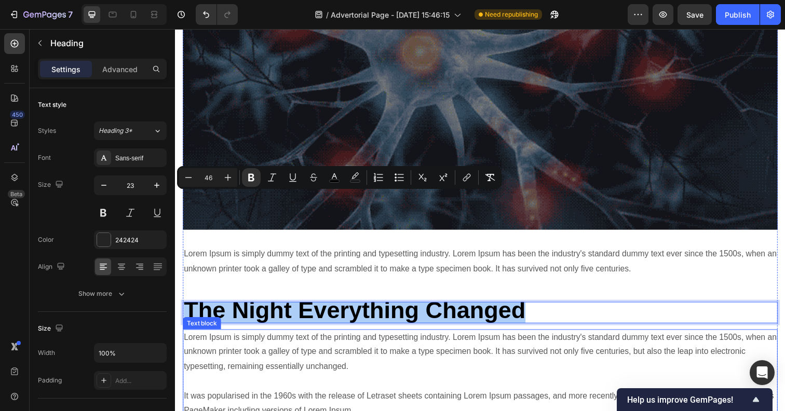
click at [394, 337] on p "Lorem Ipsum is simply dummy text of the printing and typesetting industry. Lore…" at bounding box center [486, 382] width 605 height 90
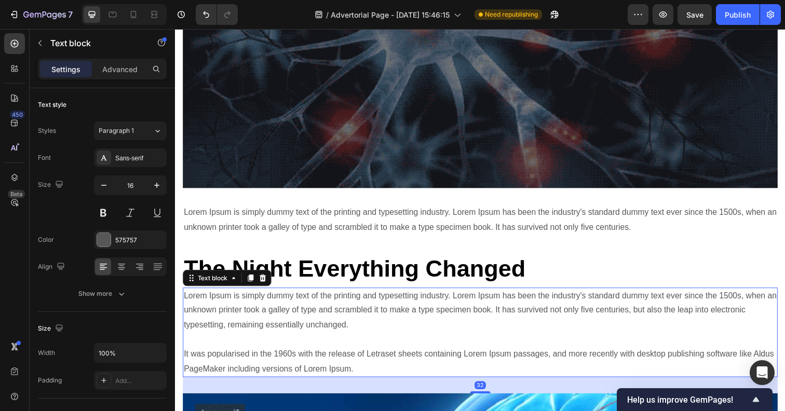
scroll to position [2991, 0]
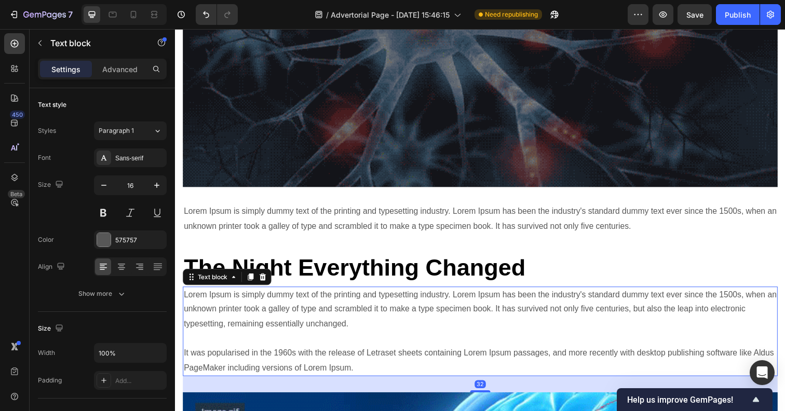
click at [340, 293] on p "Lorem Ipsum is simply dummy text of the printing and typesetting industry. Lore…" at bounding box center [486, 338] width 605 height 90
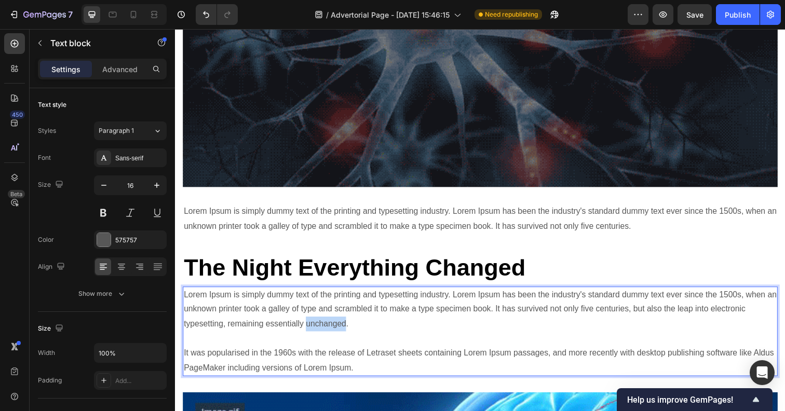
click at [340, 293] on p "Lorem Ipsum is simply dummy text of the printing and typesetting industry. Lore…" at bounding box center [486, 338] width 605 height 90
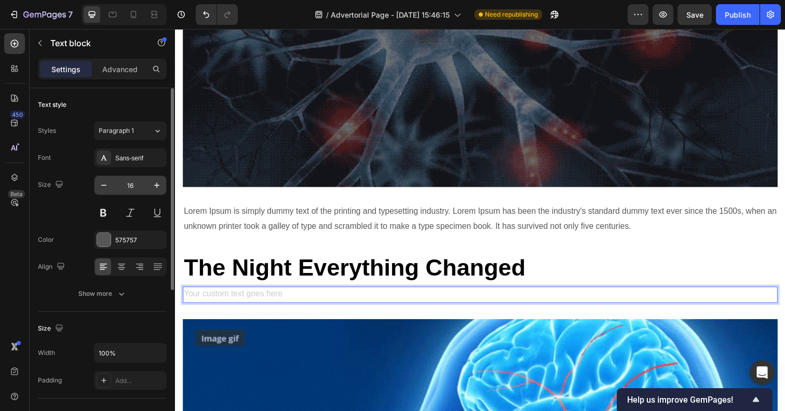
click at [132, 187] on input "16" at bounding box center [130, 185] width 34 height 19
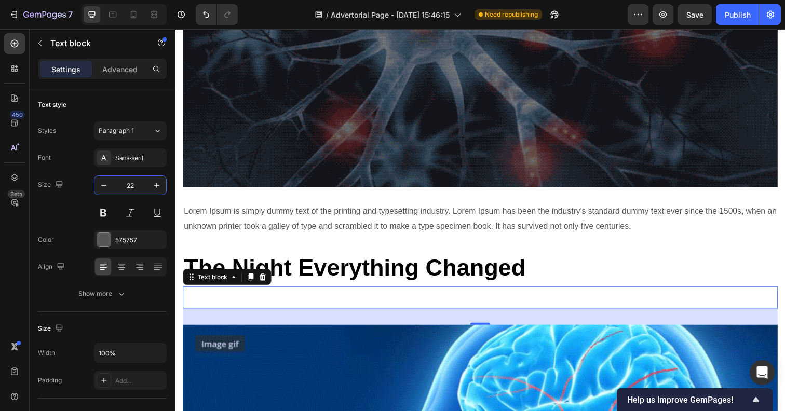
type input "22"
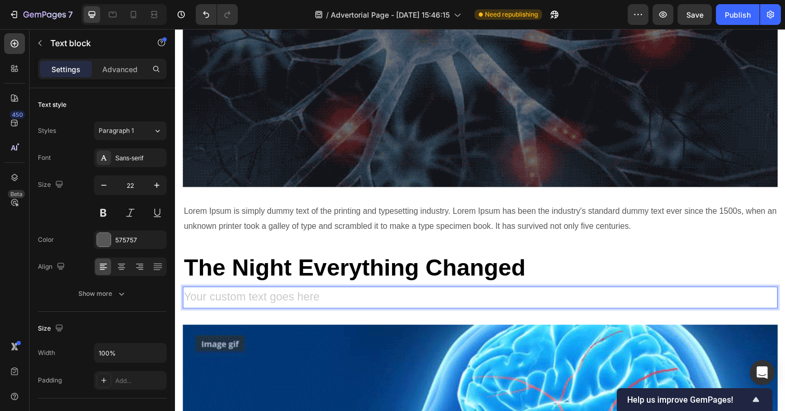
click at [216, 292] on div "Rich Text Editor. Editing area: main" at bounding box center [486, 303] width 607 height 23
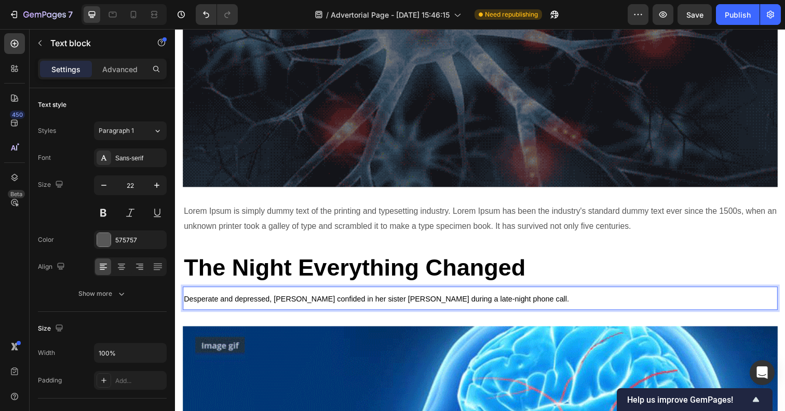
click at [214, 300] on span "Desperate and depressed, [PERSON_NAME] confided in her sister [PERSON_NAME] dur…" at bounding box center [380, 304] width 393 height 8
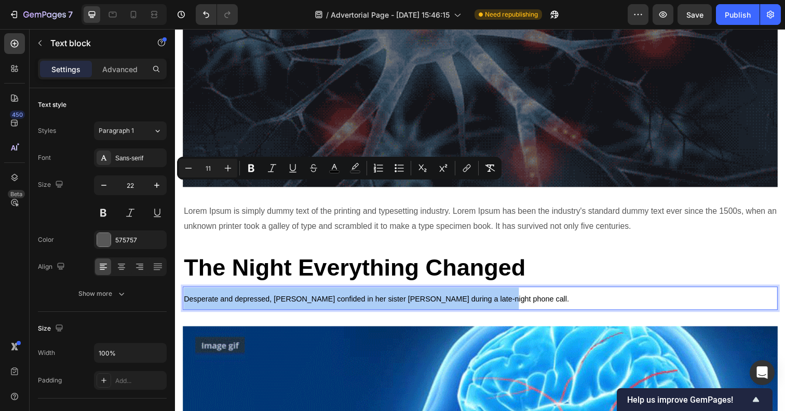
click at [211, 169] on input "11" at bounding box center [208, 168] width 21 height 12
type input "3"
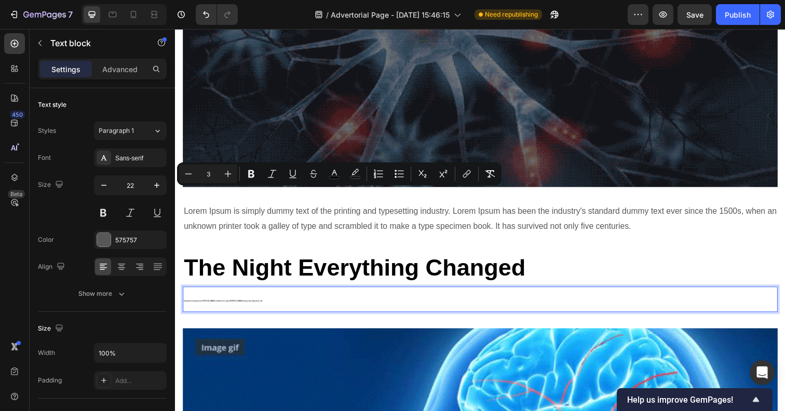
click at [207, 171] on input "3" at bounding box center [208, 174] width 21 height 12
click at [211, 174] on input "3" at bounding box center [208, 174] width 21 height 12
type input "30"
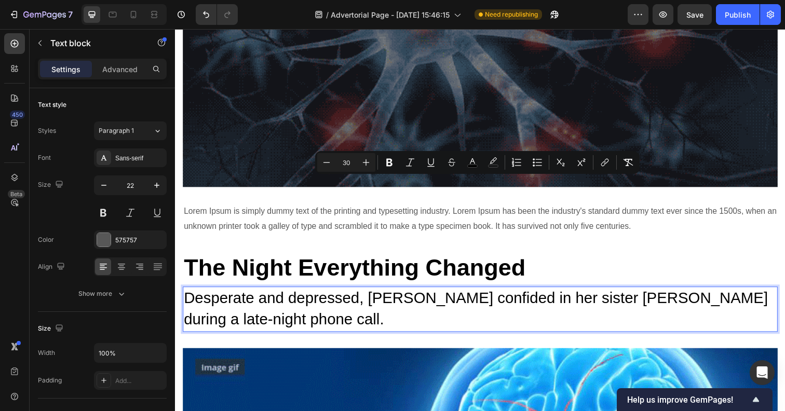
click at [243, 293] on p "Desperate and depressed, [PERSON_NAME] confided in her sister [PERSON_NAME] dur…" at bounding box center [486, 315] width 605 height 44
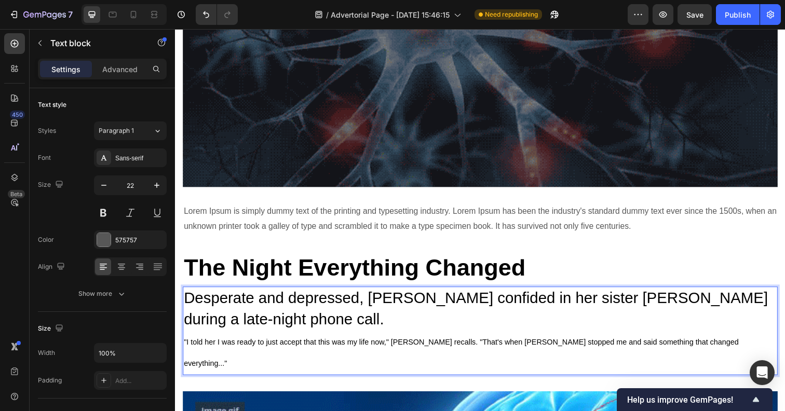
click at [217, 345] on span ""I told her I was ready to just accept that this was my life now," [PERSON_NAME…" at bounding box center [467, 360] width 566 height 31
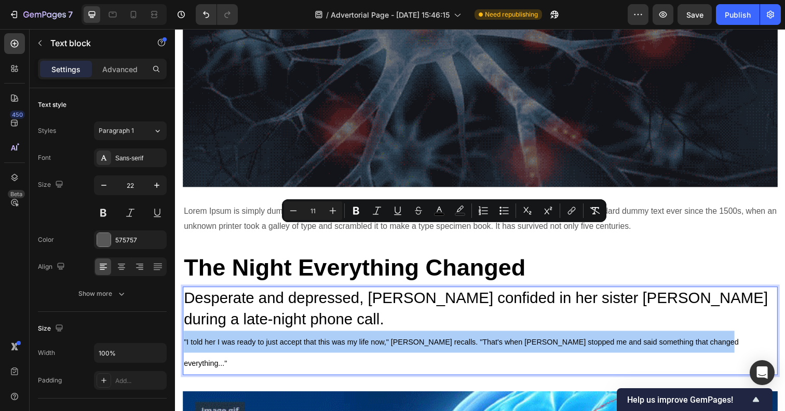
click at [314, 213] on input "11" at bounding box center [313, 210] width 21 height 12
type input "30"
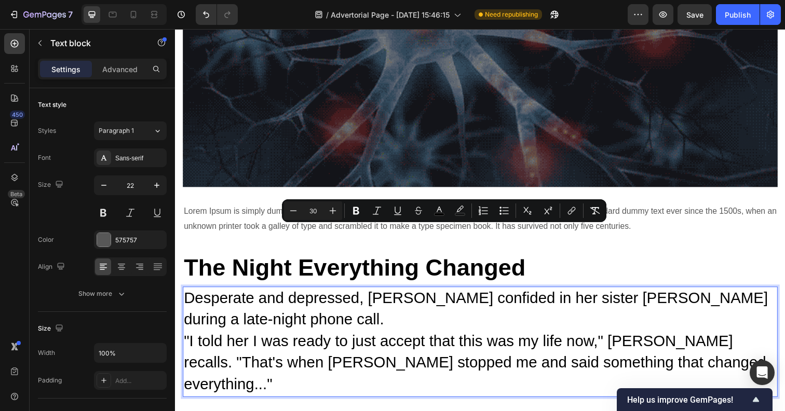
click at [242, 293] on p "Desperate and depressed, [PERSON_NAME] confided in her sister [PERSON_NAME] dur…" at bounding box center [486, 348] width 605 height 111
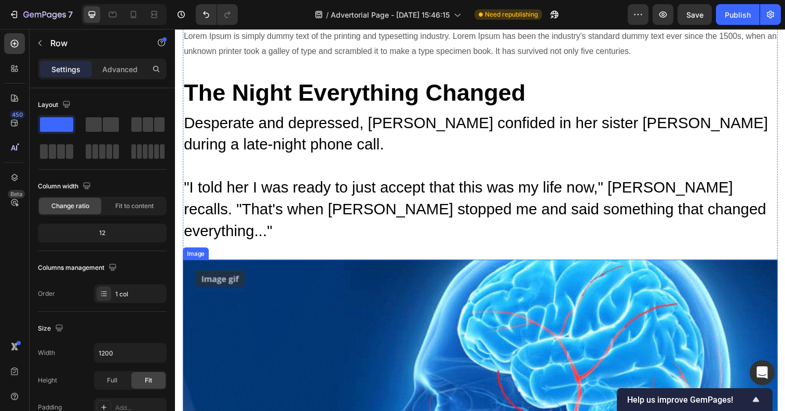
scroll to position [3176, 0]
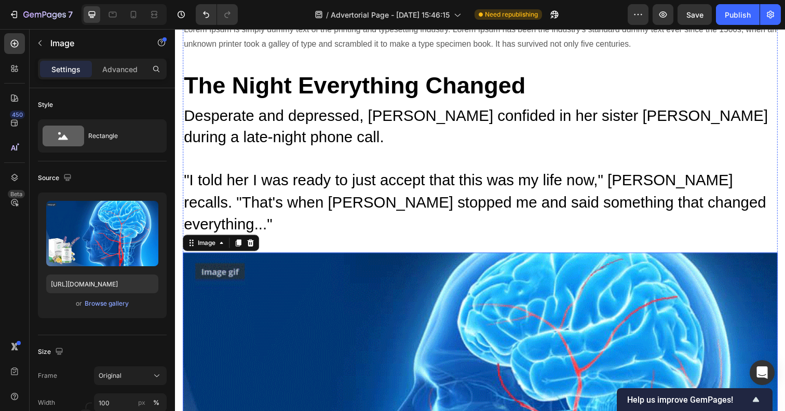
scroll to position [3174, 0]
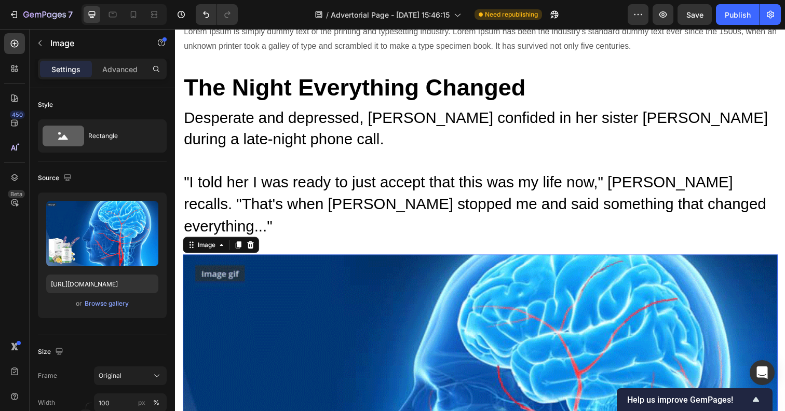
click at [252, 246] on icon at bounding box center [252, 249] width 7 height 7
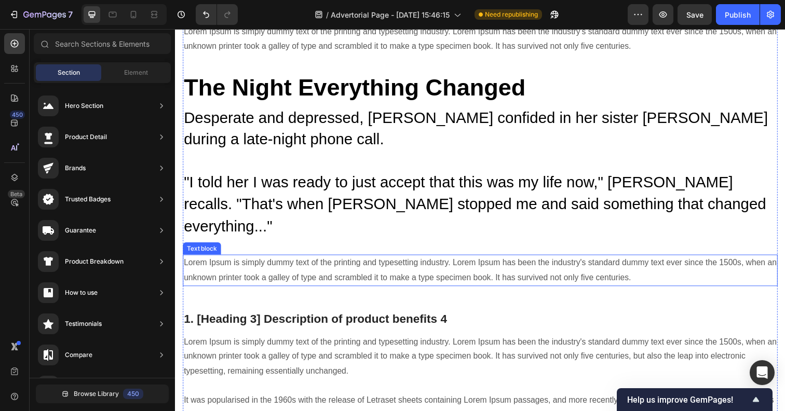
click at [257, 260] on p "Lorem Ipsum is simply dummy text of the printing and typesetting industry. Lore…" at bounding box center [486, 275] width 605 height 30
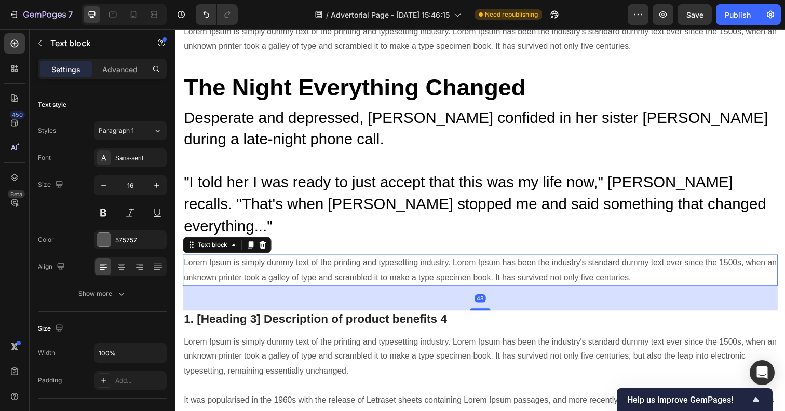
click at [257, 260] on p "Lorem Ipsum is simply dummy text of the printing and typesetting industry. Lore…" at bounding box center [486, 275] width 605 height 30
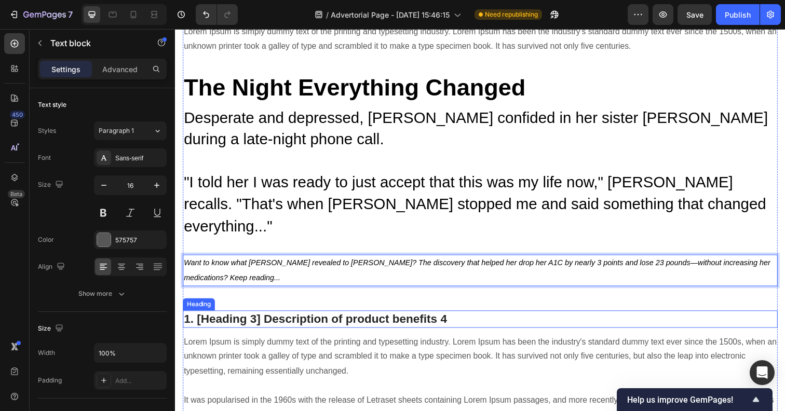
click at [253, 318] on p "1. [Heading 3] Description of product benefits 4" at bounding box center [486, 326] width 605 height 16
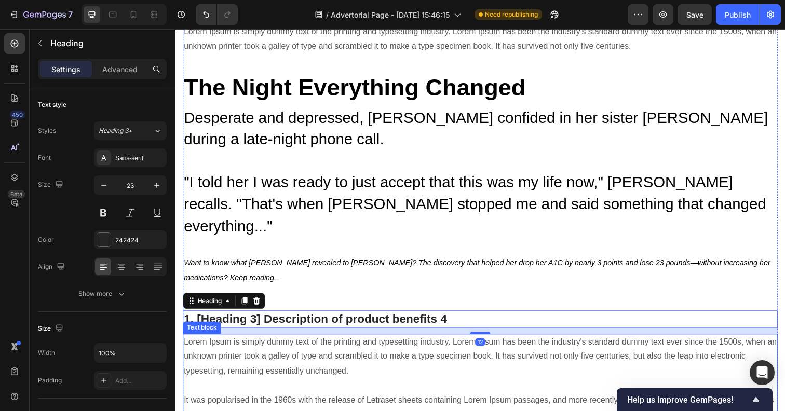
click at [249, 341] on p "Lorem Ipsum is simply dummy text of the printing and typesetting industry. Lore…" at bounding box center [486, 386] width 605 height 90
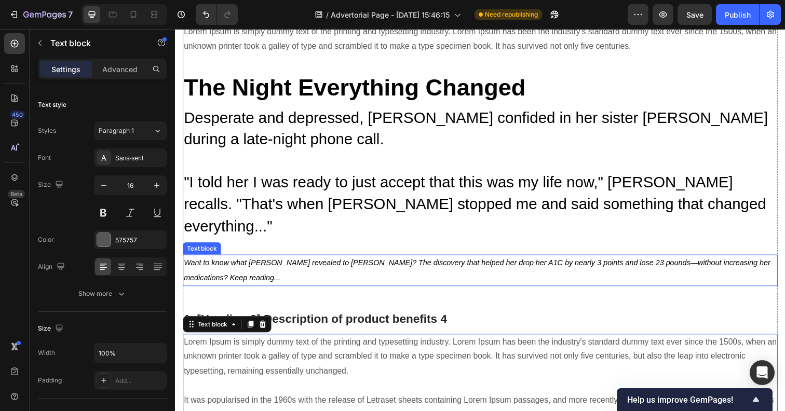
click at [214, 260] on p "Want to know what [PERSON_NAME] revealed to [PERSON_NAME]? The discovery that h…" at bounding box center [486, 275] width 605 height 30
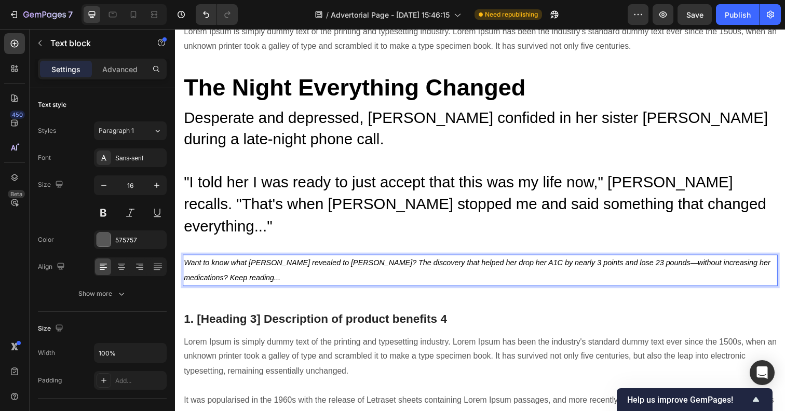
click at [214, 260] on p "Want to know what [PERSON_NAME] revealed to [PERSON_NAME]? The discovery that h…" at bounding box center [486, 275] width 605 height 30
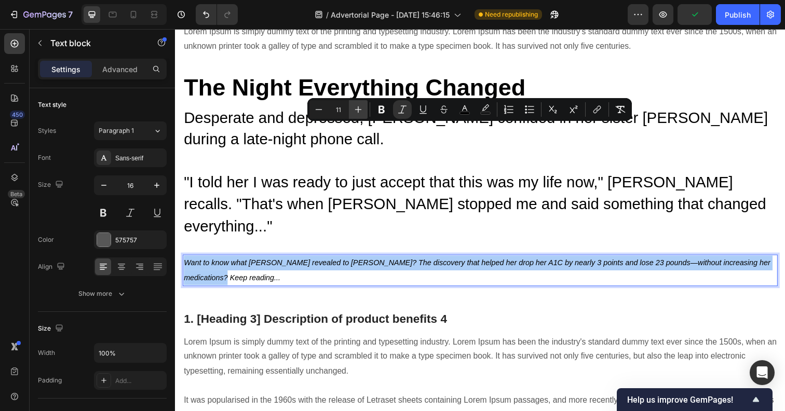
click at [360, 109] on icon "Editor contextual toolbar" at bounding box center [358, 109] width 10 height 10
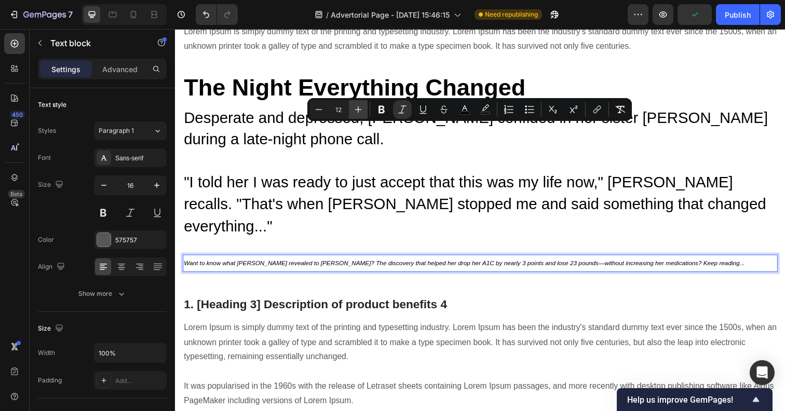
click at [360, 109] on icon "Editor contextual toolbar" at bounding box center [358, 109] width 10 height 10
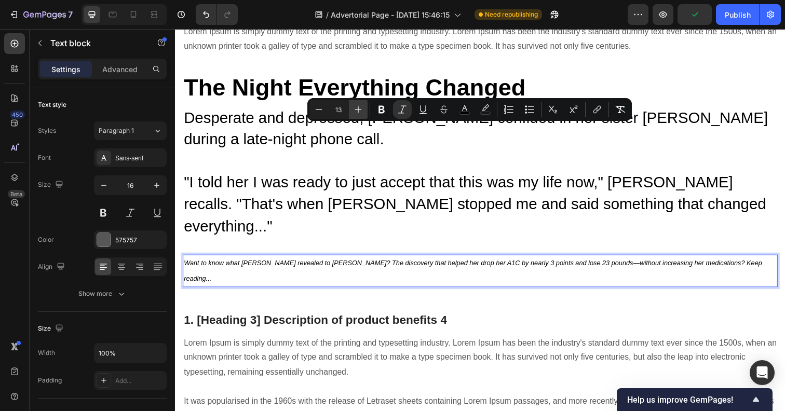
click at [360, 109] on icon "Editor contextual toolbar" at bounding box center [358, 109] width 10 height 10
type input "16"
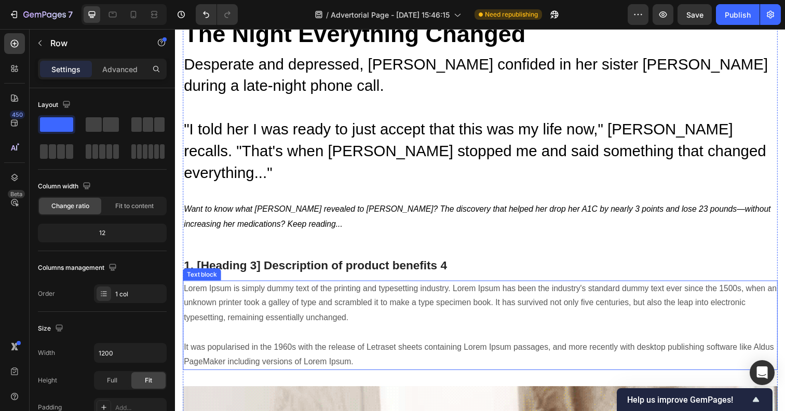
scroll to position [3231, 0]
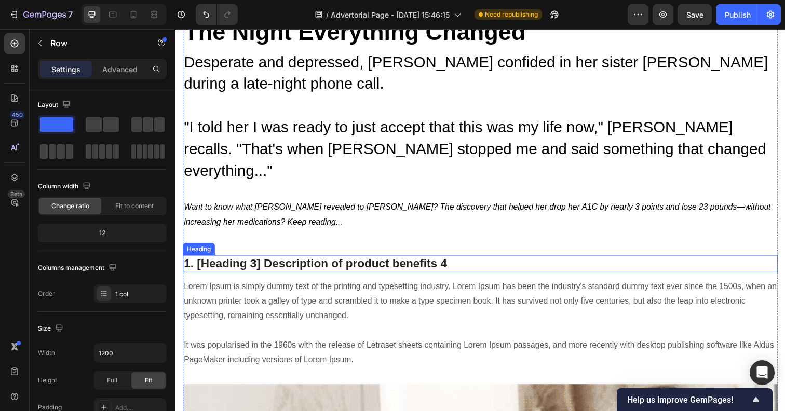
click at [324, 261] on p "1. [Heading 3] Description of product benefits 4" at bounding box center [486, 269] width 605 height 16
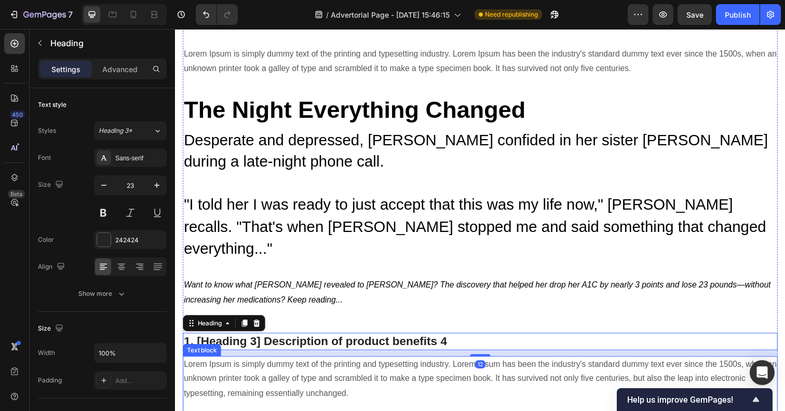
scroll to position [3150, 0]
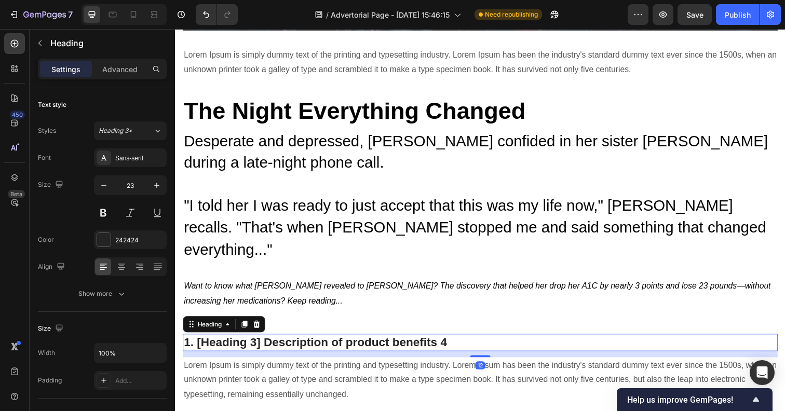
click at [354, 341] on p "1. [Heading 3] Description of product benefits 4" at bounding box center [486, 349] width 605 height 16
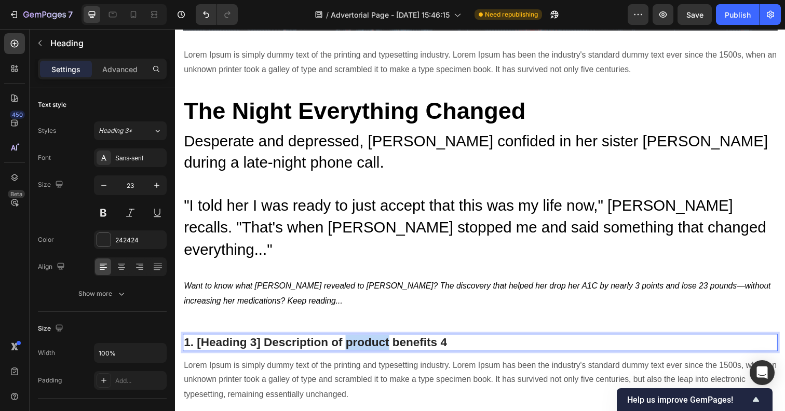
click at [354, 341] on p "1. [Heading 3] Description of product benefits 4" at bounding box center [486, 349] width 605 height 16
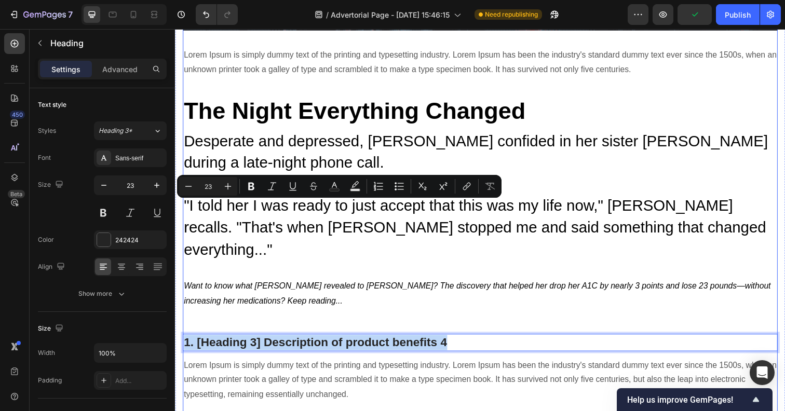
type input "17"
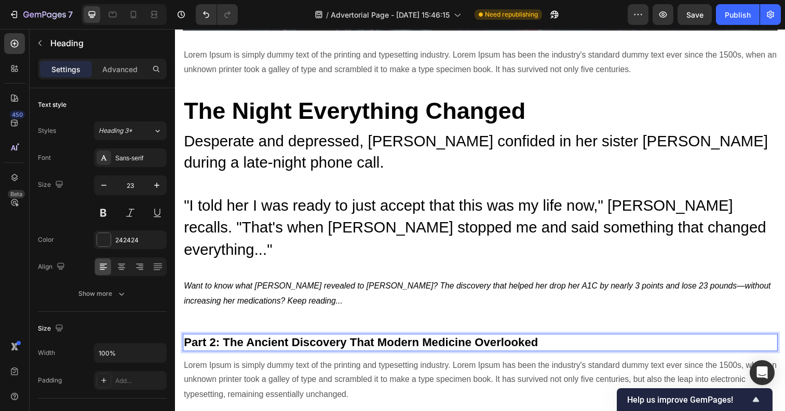
click at [250, 342] on strong "Part 2: The Ancient Discovery That Modern Medicine Overlooked" at bounding box center [365, 348] width 362 height 13
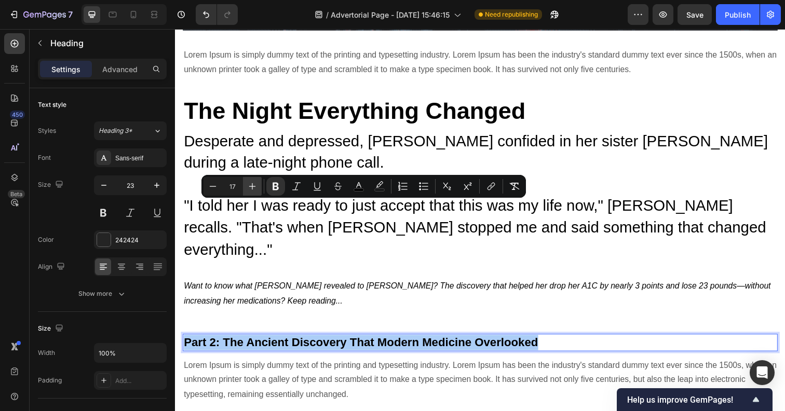
click at [255, 189] on icon "Editor contextual toolbar" at bounding box center [252, 186] width 10 height 10
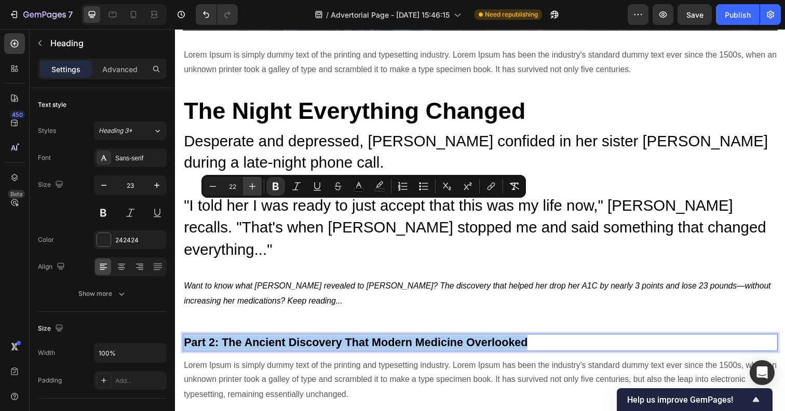
click at [255, 189] on icon "Editor contextual toolbar" at bounding box center [252, 186] width 10 height 10
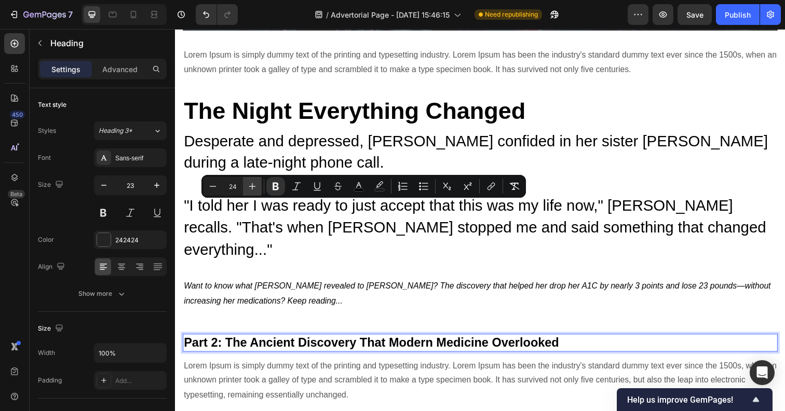
click at [255, 189] on icon "Editor contextual toolbar" at bounding box center [252, 186] width 10 height 10
type input "25"
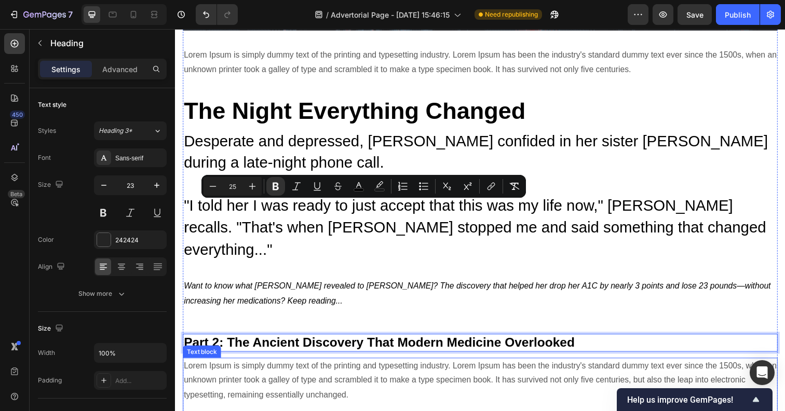
click at [291, 366] on p "Lorem Ipsum is simply dummy text of the printing and typesetting industry. Lore…" at bounding box center [486, 411] width 605 height 90
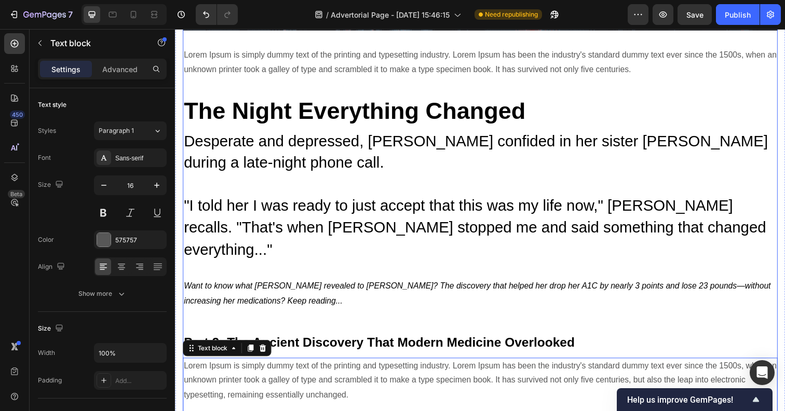
scroll to position [2950, 0]
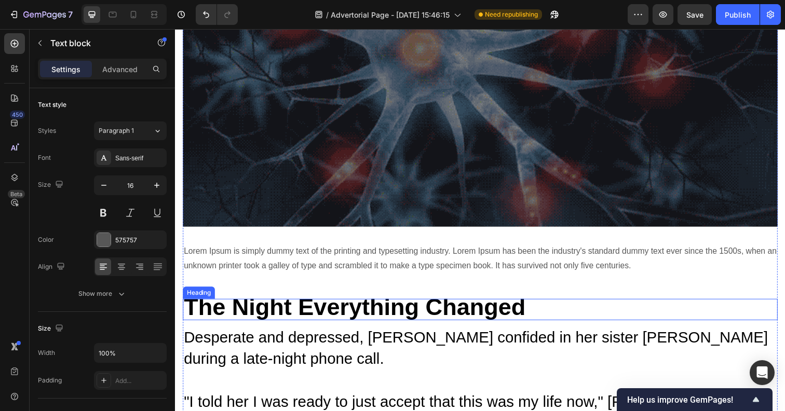
click at [264, 299] on strong "The Night Everything Changed" at bounding box center [358, 312] width 349 height 27
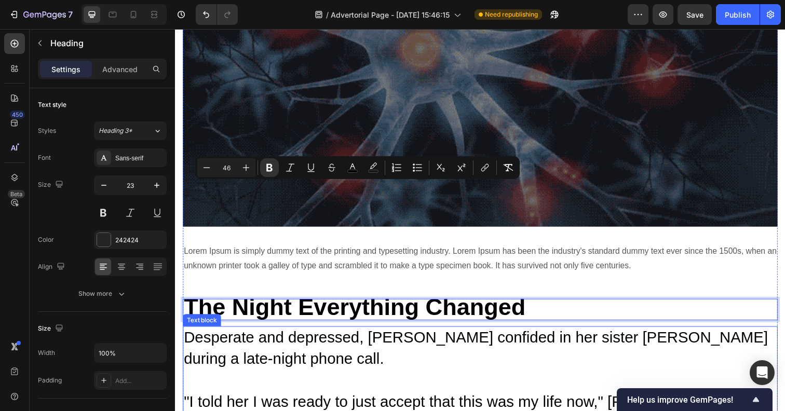
click at [281, 334] on p "Desperate and depressed, [PERSON_NAME] confided in her sister [PERSON_NAME] dur…" at bounding box center [486, 400] width 605 height 133
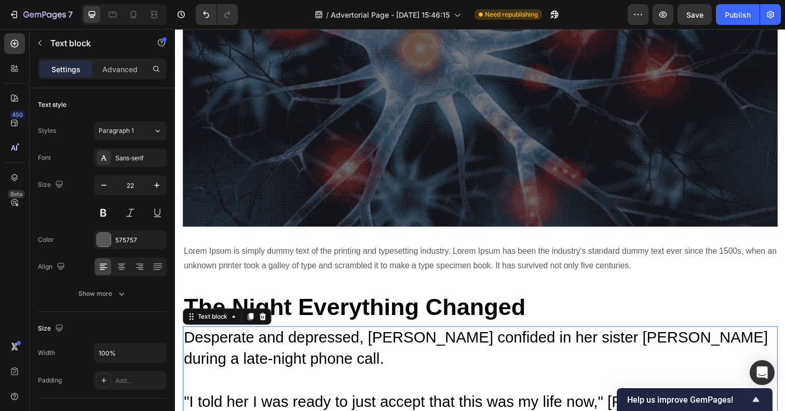
scroll to position [3107, 0]
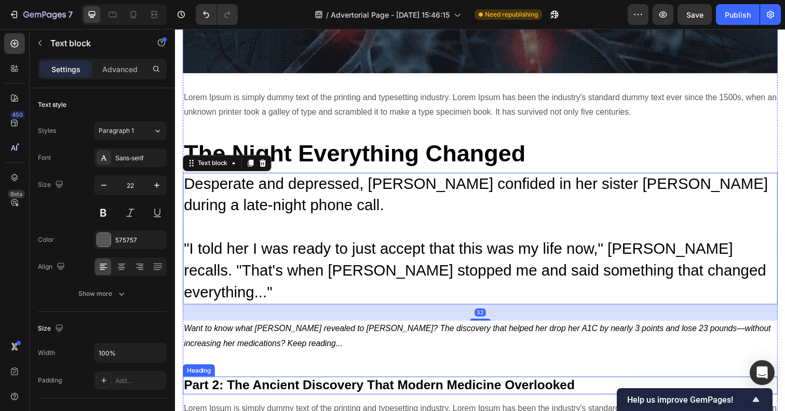
click at [253, 385] on strong "Part 2: The Ancient Discovery That Modern Medicine Overlooked" at bounding box center [383, 392] width 399 height 15
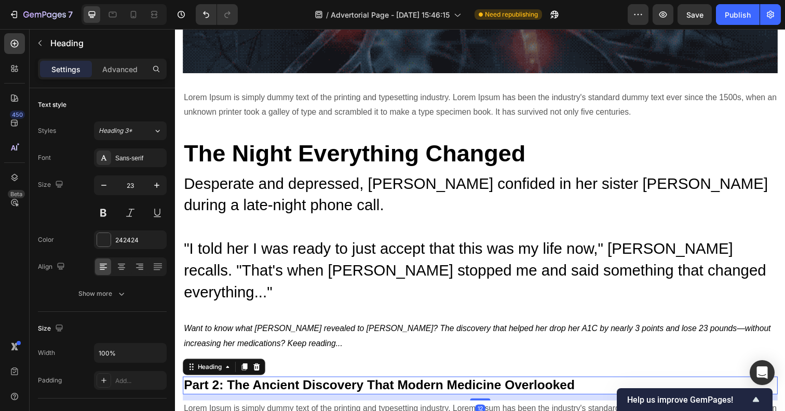
click at [253, 385] on strong "Part 2: The Ancient Discovery That Modern Medicine Overlooked" at bounding box center [383, 392] width 399 height 15
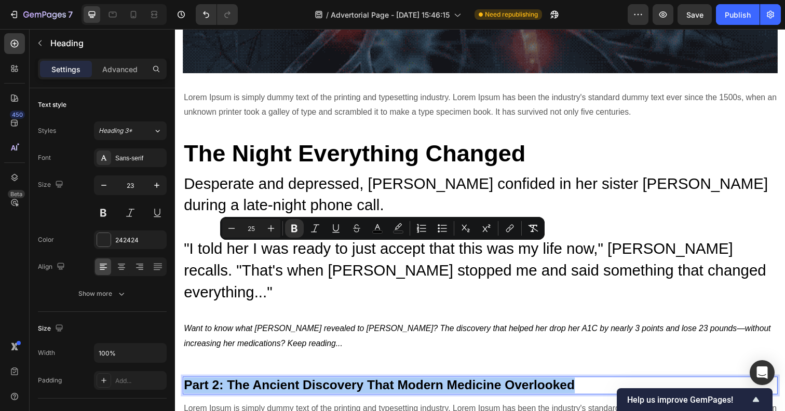
click at [256, 228] on input "25" at bounding box center [251, 228] width 21 height 12
type input "46"
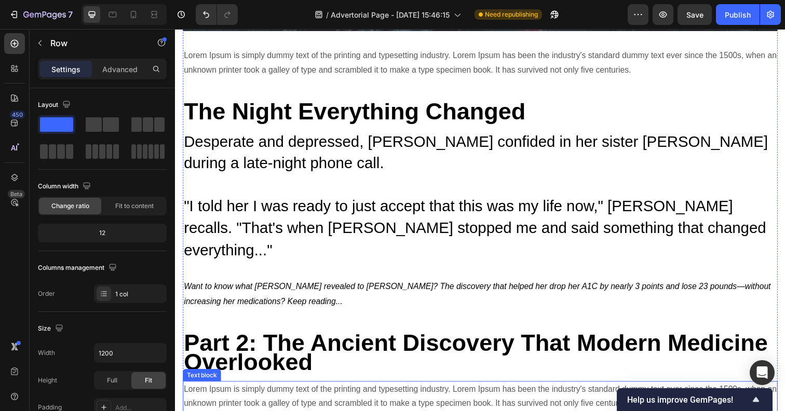
scroll to position [3155, 0]
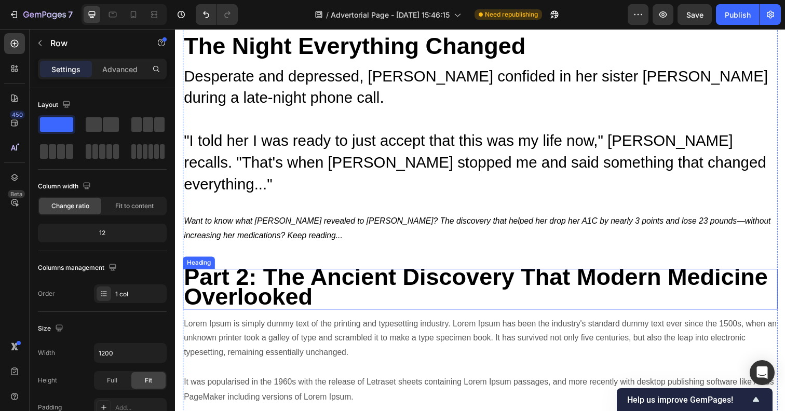
scroll to position [3220, 0]
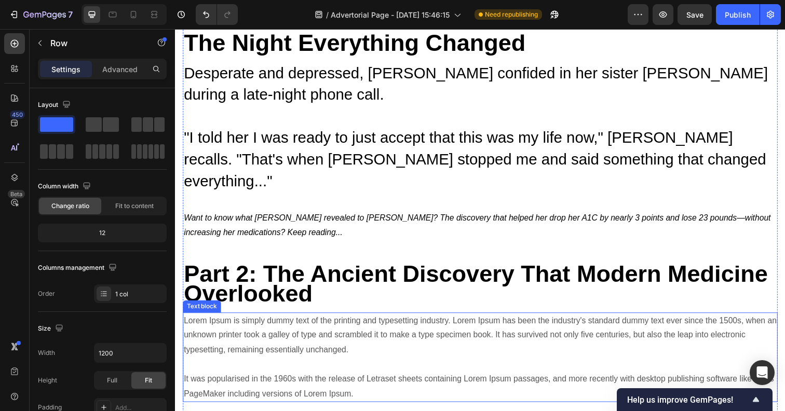
click at [230, 320] on p "Lorem Ipsum is simply dummy text of the printing and typesetting industry. Lore…" at bounding box center [486, 365] width 605 height 90
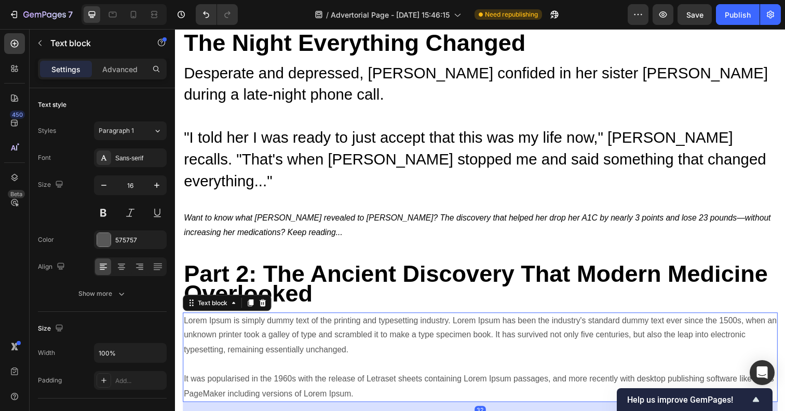
click at [230, 320] on p "Lorem Ipsum is simply dummy text of the printing and typesetting industry. Lore…" at bounding box center [486, 365] width 605 height 90
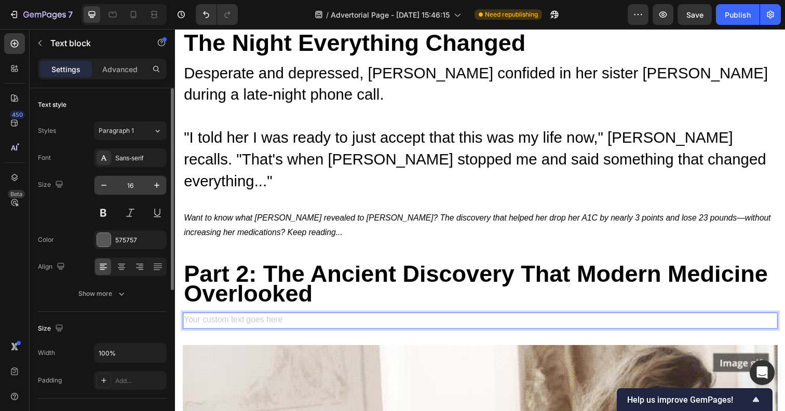
click at [133, 187] on input "16" at bounding box center [130, 185] width 34 height 19
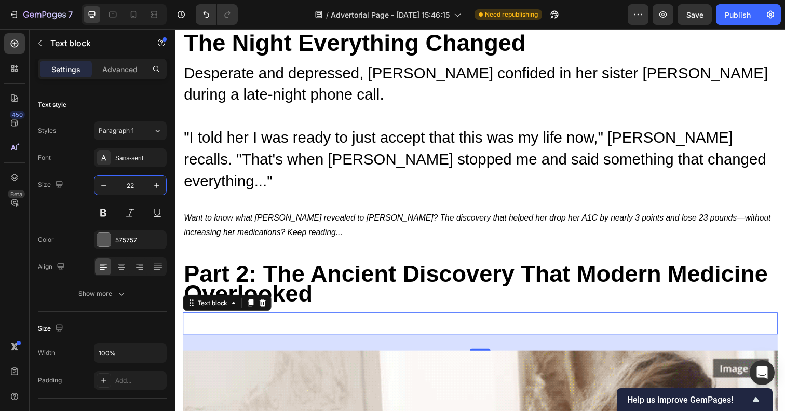
type input "22"
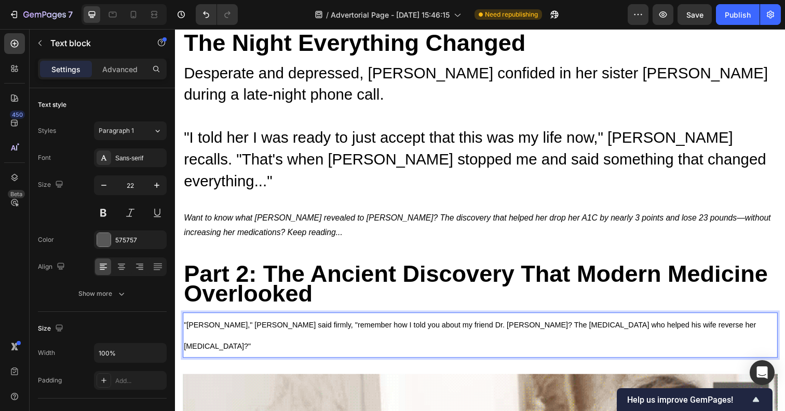
click at [234, 320] on p ""[PERSON_NAME]," [PERSON_NAME] said firmly, "remember how I told you about my f…" at bounding box center [486, 342] width 605 height 44
click at [228, 320] on p ""[PERSON_NAME]," [PERSON_NAME] said firmly, "remember how I told you about my f…" at bounding box center [486, 342] width 605 height 44
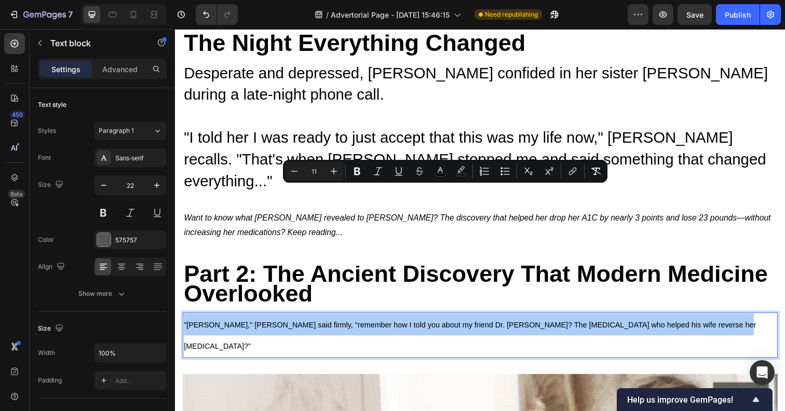
click at [315, 172] on input "11" at bounding box center [314, 171] width 21 height 12
type input "30"
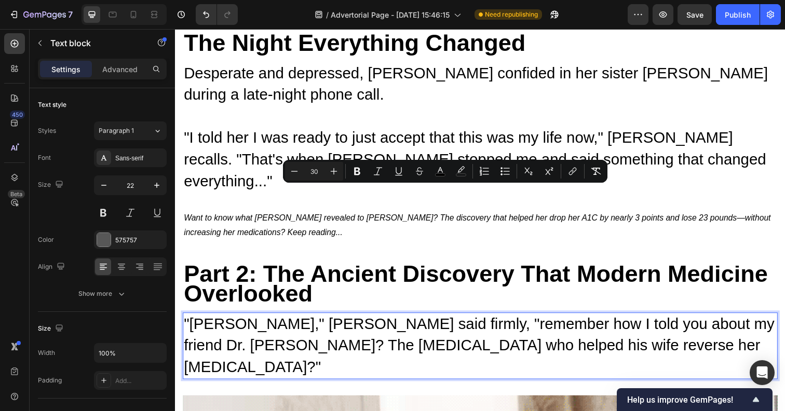
click at [746, 320] on p ""[PERSON_NAME]," [PERSON_NAME] said firmly, "remember how I told you about my f…" at bounding box center [486, 353] width 605 height 66
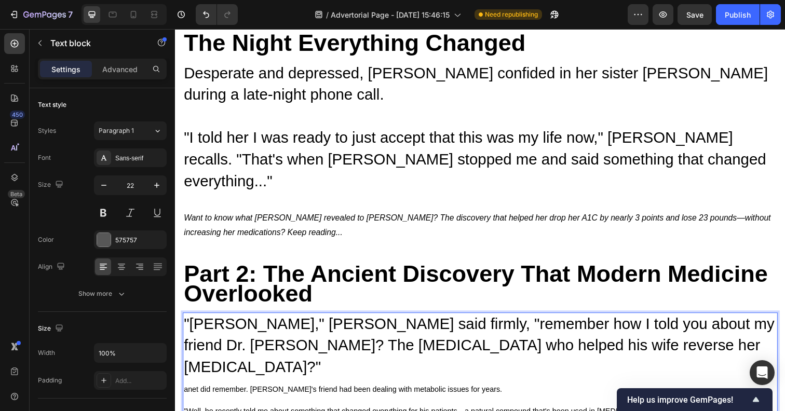
click at [186, 393] on span "anet did remember. [PERSON_NAME]'s friend had been dealing with metabolic issue…" at bounding box center [346, 397] width 325 height 8
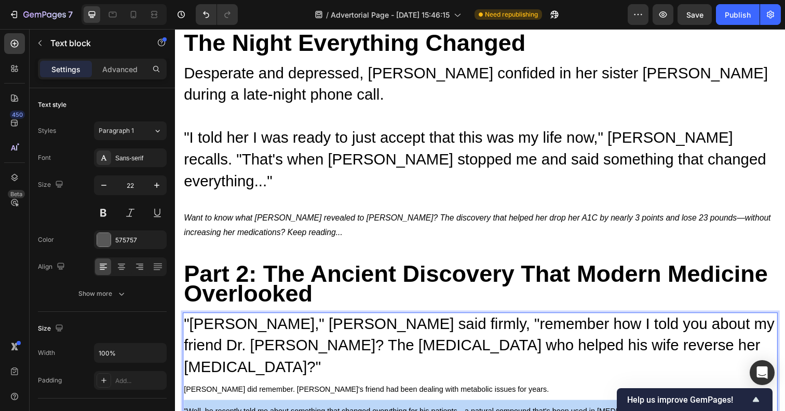
drag, startPoint x: 283, startPoint y: 278, endPoint x: 339, endPoint y: 279, distance: 56.1
click at [175, 255] on html "Header The Doctor's Secret: How One Physician Helped His Desperate Patient Drop…" at bounding box center [486, 249] width 623 height 6880
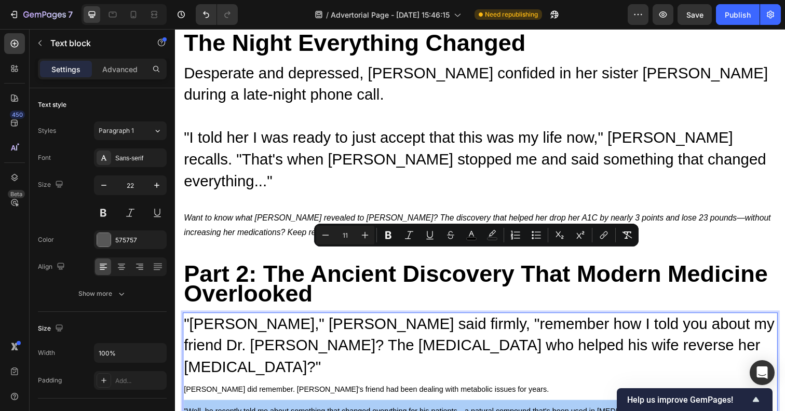
click at [339, 235] on input "11" at bounding box center [345, 235] width 21 height 12
type input "30"
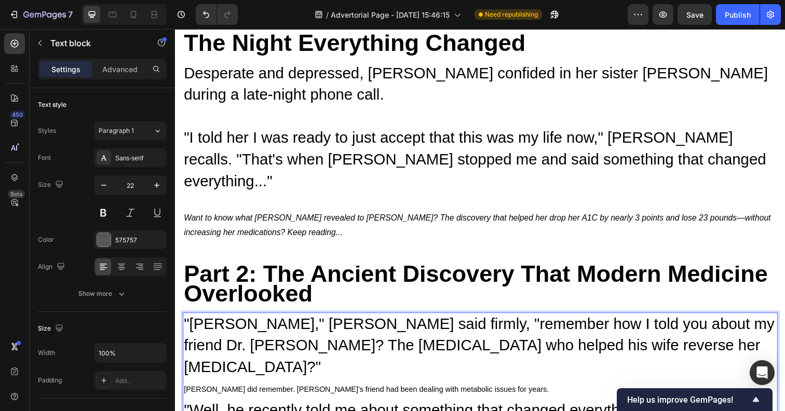
click at [217, 393] on span "[PERSON_NAME] did remember. [PERSON_NAME]'s friend had been dealing with metabo…" at bounding box center [370, 397] width 373 height 8
click at [214, 393] on span "[PERSON_NAME] did remember. [PERSON_NAME]'s friend had been dealing with metabo…" at bounding box center [370, 397] width 373 height 8
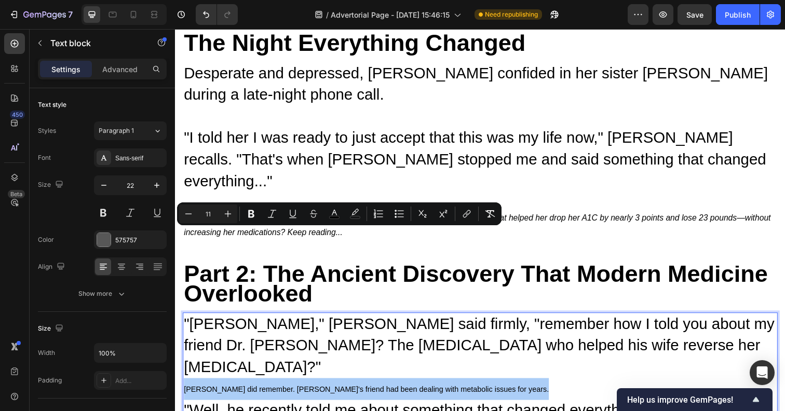
click at [205, 213] on input "11" at bounding box center [208, 214] width 21 height 12
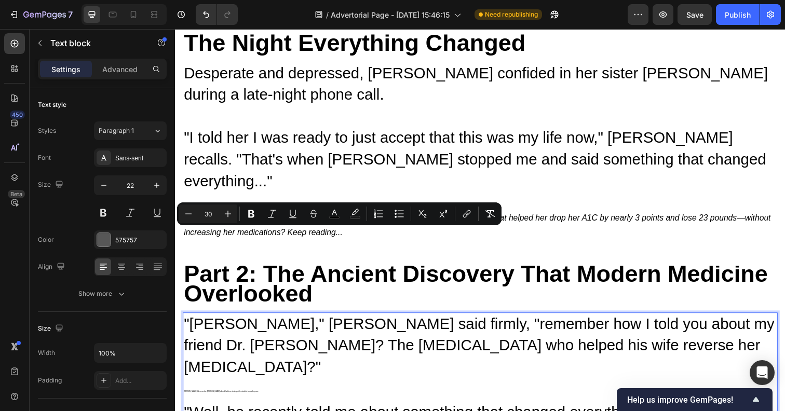
type input "30"
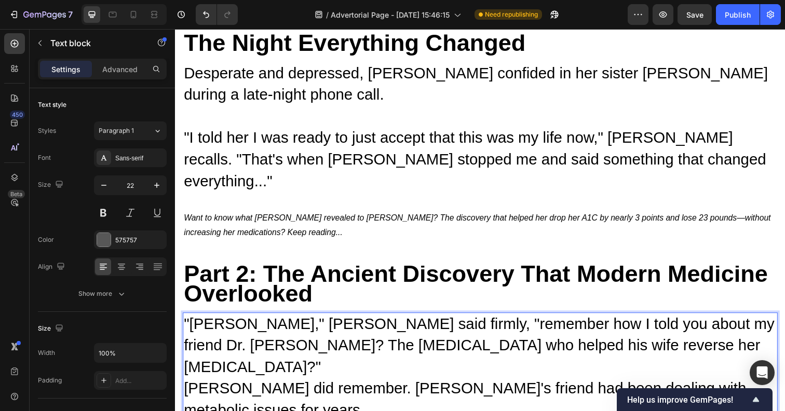
click at [758, 387] on span "[PERSON_NAME] did remember. [PERSON_NAME]'s friend had been dealing with metabo…" at bounding box center [471, 406] width 574 height 39
click at [745, 320] on p ""[PERSON_NAME]," [PERSON_NAME] said firmly, "remember how I told you about my f…" at bounding box center [486, 386] width 605 height 133
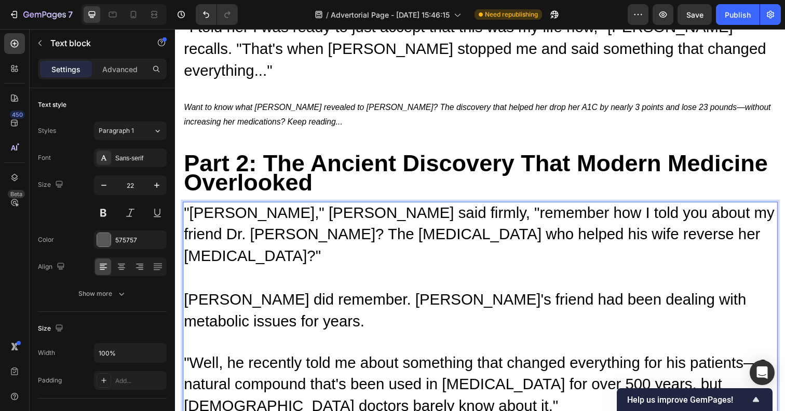
scroll to position [3339, 0]
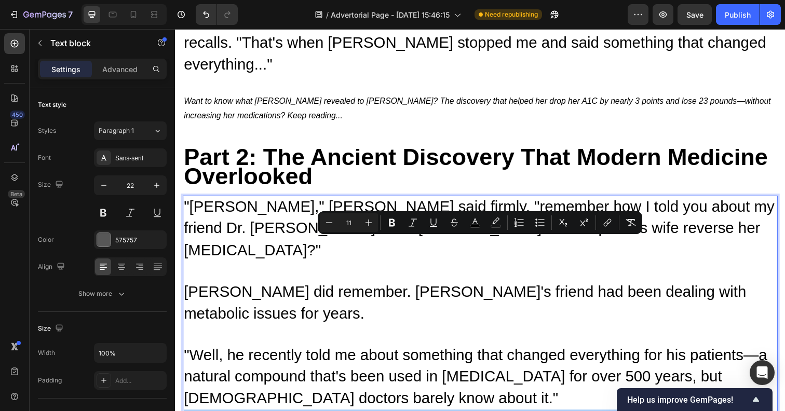
click at [352, 223] on input "11" at bounding box center [348, 222] width 21 height 12
type input "30"
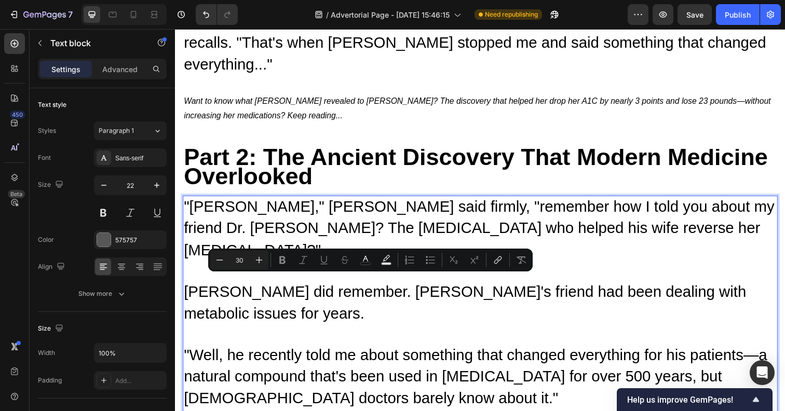
click at [464, 352] on p ""Well, he recently told me about something that changed everything for his pati…" at bounding box center [486, 385] width 605 height 66
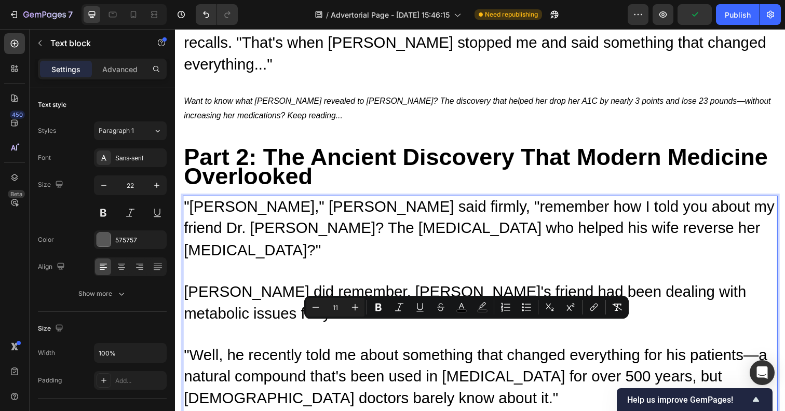
click at [336, 305] on input "11" at bounding box center [335, 307] width 21 height 12
type input "30"
click at [329, 352] on p ""Well, he recently told me about something that changed everything for his pati…" at bounding box center [486, 395] width 605 height 87
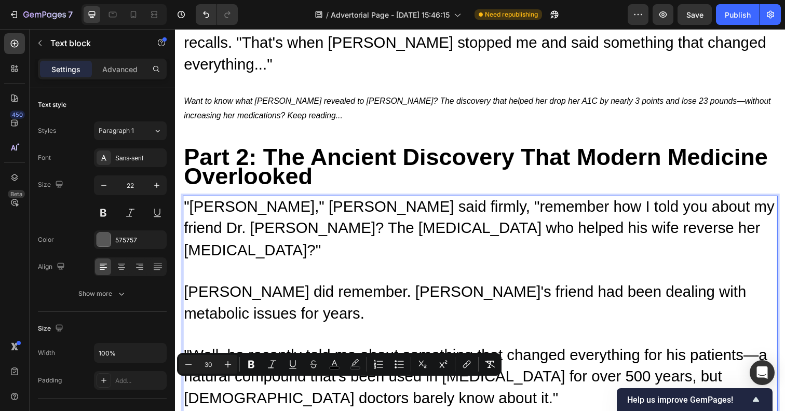
click at [513, 352] on p ""Well, he recently told me about something that changed everything for his pati…" at bounding box center [486, 395] width 605 height 87
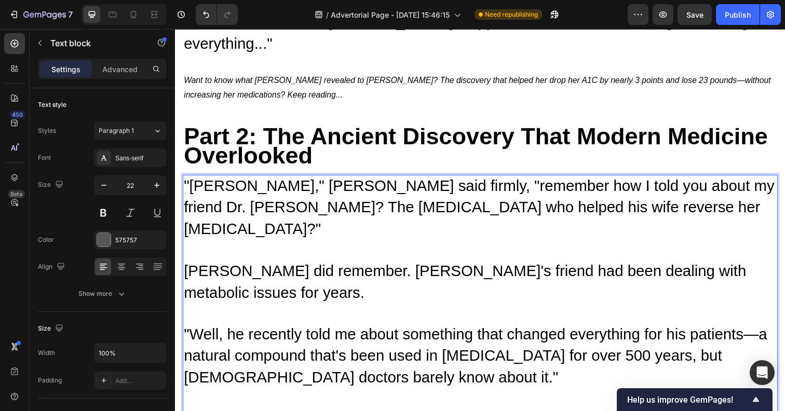
scroll to position [3208, 0]
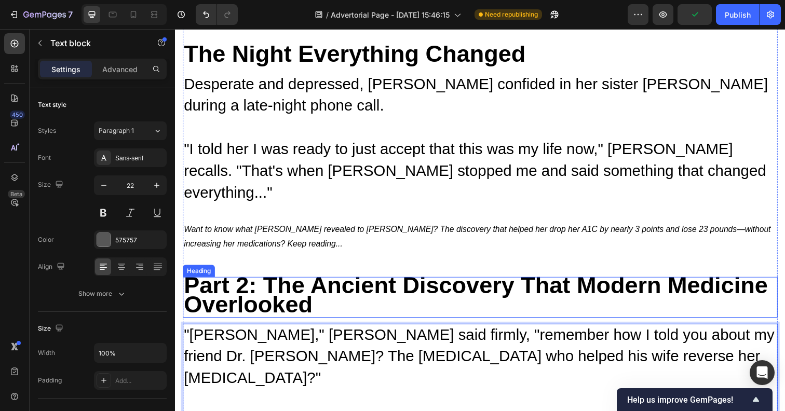
click at [342, 283] on p "⁠⁠⁠⁠⁠⁠⁠ Part 2: The Ancient Discovery That Modern Medicine Overlooked" at bounding box center [486, 302] width 605 height 39
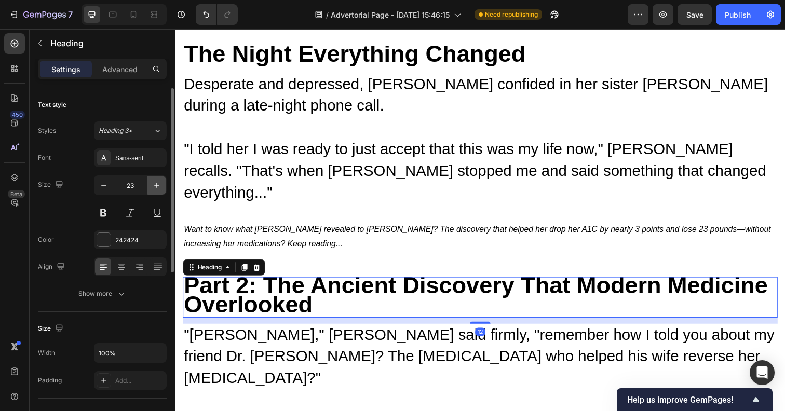
click at [156, 181] on icon "button" at bounding box center [157, 185] width 10 height 10
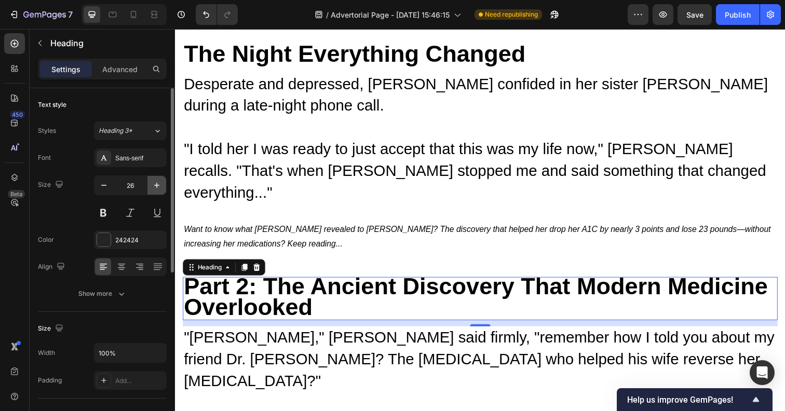
click at [156, 181] on icon "button" at bounding box center [157, 185] width 10 height 10
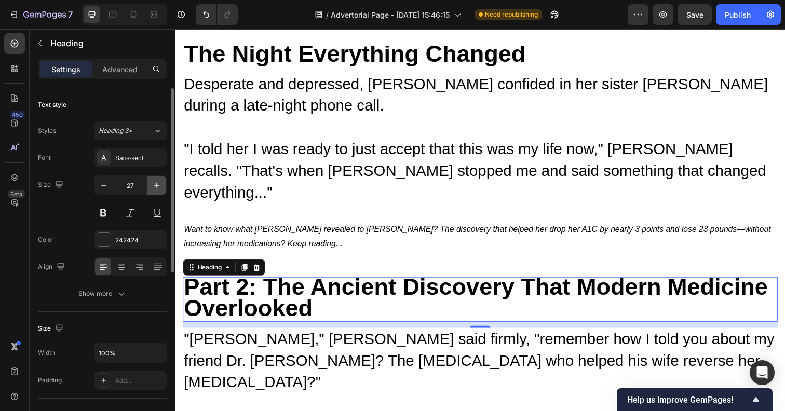
click at [156, 181] on icon "button" at bounding box center [157, 185] width 10 height 10
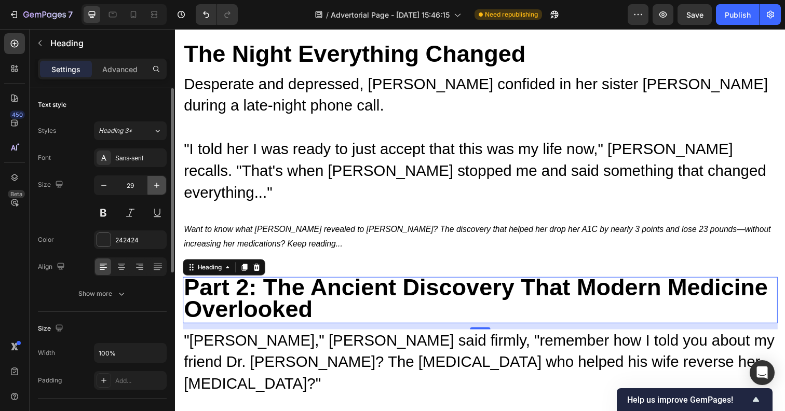
click at [156, 181] on icon "button" at bounding box center [157, 185] width 10 height 10
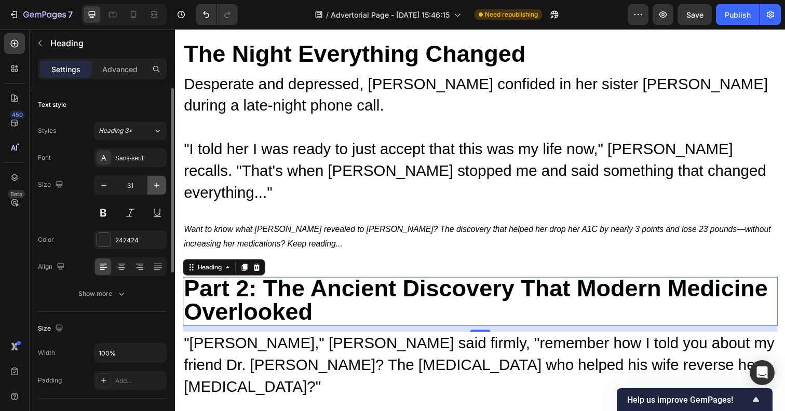
click at [156, 181] on icon "button" at bounding box center [157, 185] width 10 height 10
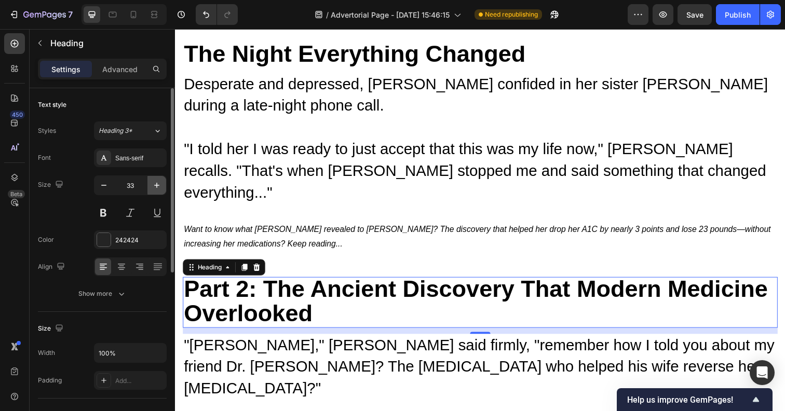
click at [156, 181] on icon "button" at bounding box center [157, 185] width 10 height 10
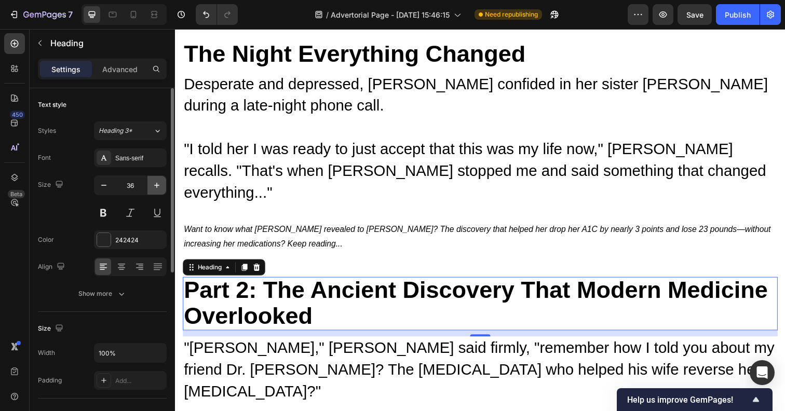
click at [156, 181] on icon "button" at bounding box center [157, 185] width 10 height 10
type input "38"
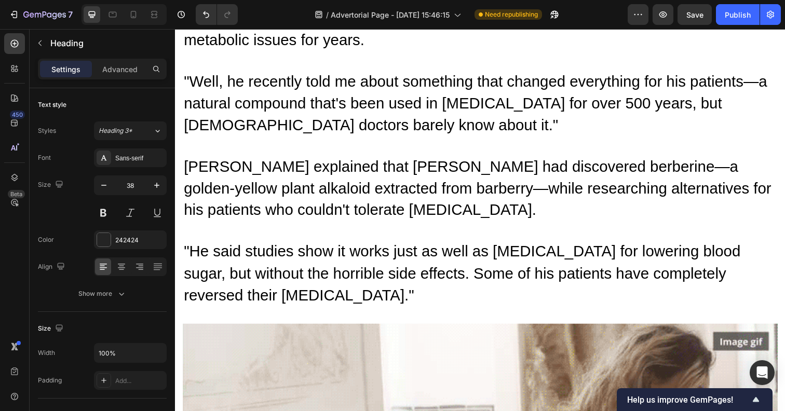
scroll to position [3385, 0]
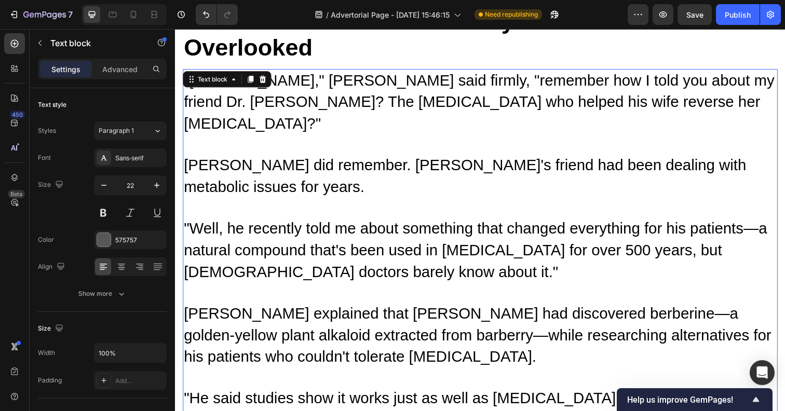
scroll to position [3502, 0]
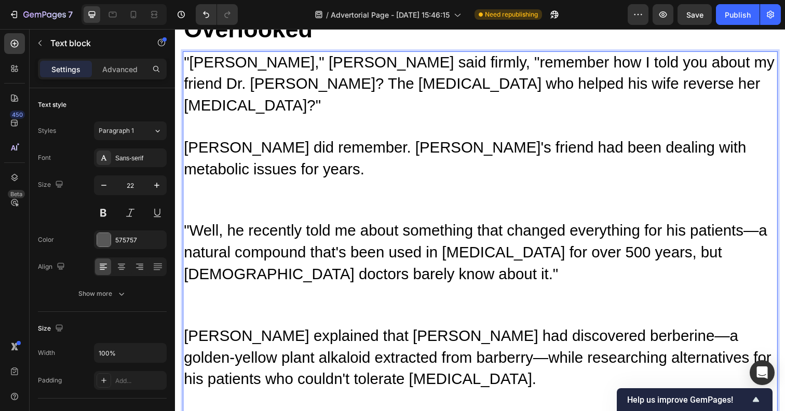
click at [307, 332] on p "[PERSON_NAME] explained that [PERSON_NAME] had discovered berberine—a golden-ye…" at bounding box center [486, 385] width 605 height 107
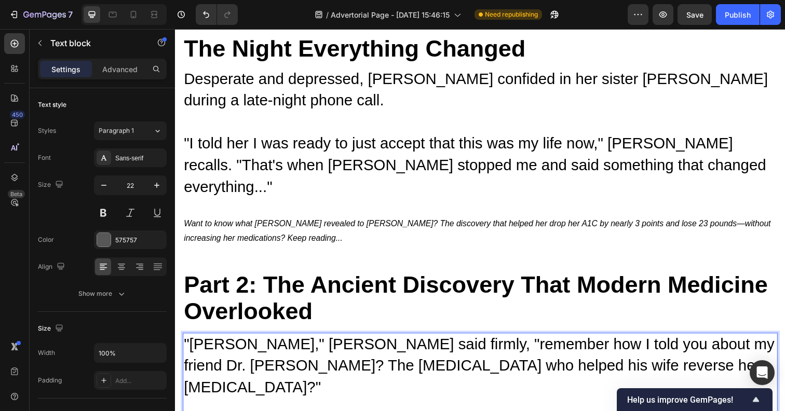
scroll to position [3213, 0]
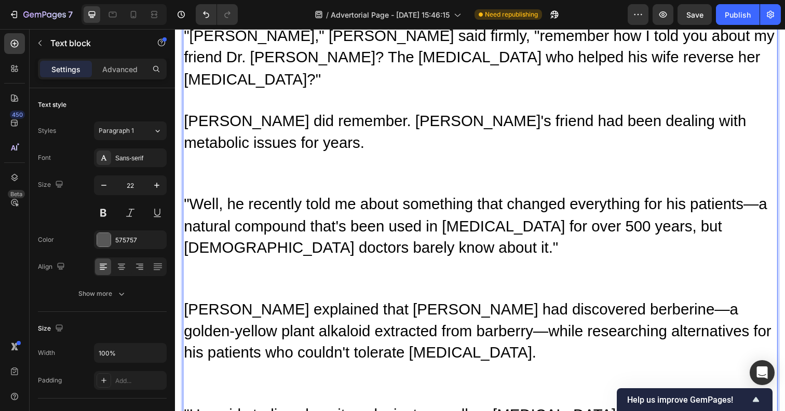
scroll to position [3544, 0]
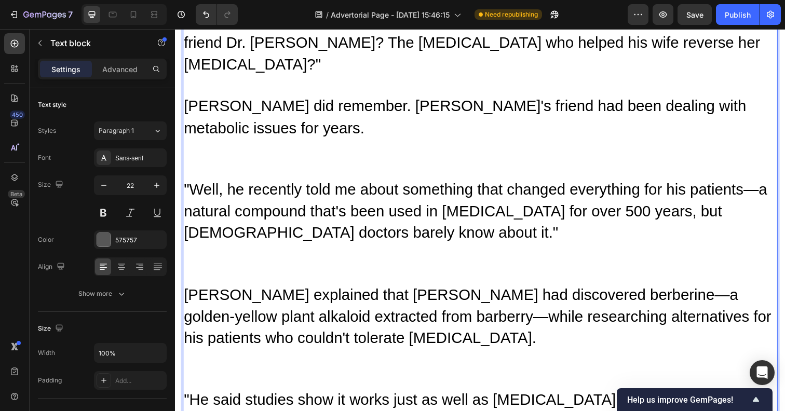
click at [192, 290] on p "[PERSON_NAME] explained that [PERSON_NAME] had discovered berberine—a golden-ye…" at bounding box center [486, 343] width 605 height 107
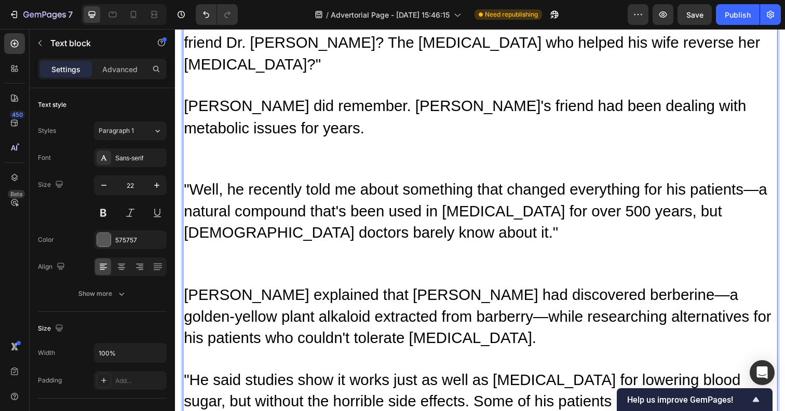
click at [203, 183] on p ""Well, he recently told me about something that changed everything for his pati…" at bounding box center [486, 236] width 605 height 107
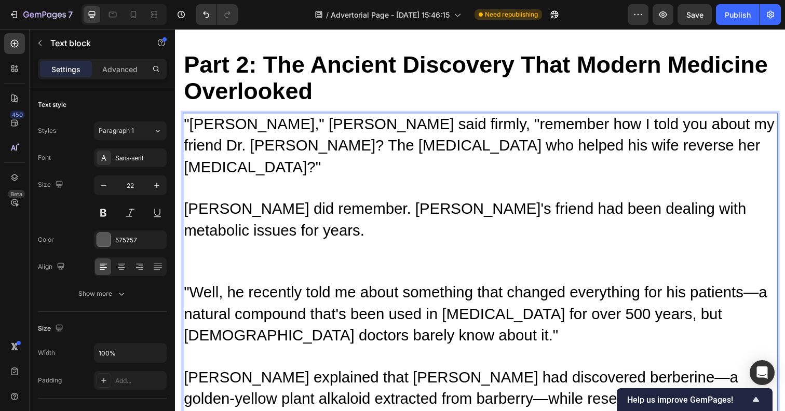
click at [197, 116] on p ""[PERSON_NAME]," [PERSON_NAME] said firmly, "remember how I told you about my f…" at bounding box center [486, 202] width 605 height 172
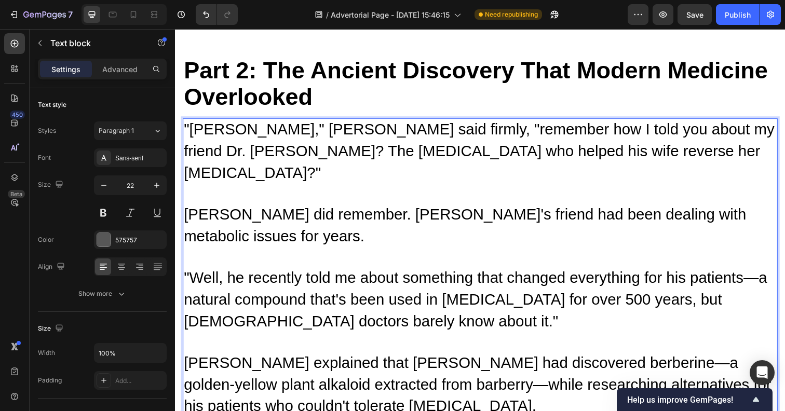
scroll to position [3434, 0]
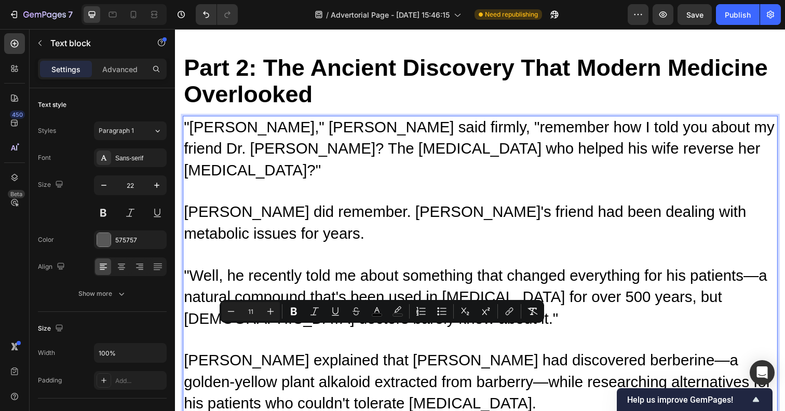
click at [251, 312] on input "11" at bounding box center [250, 311] width 21 height 12
click at [248, 357] on p "[PERSON_NAME] explained that [PERSON_NAME] had discovered berberine—a golden-ye…" at bounding box center [486, 400] width 605 height 87
type input "22"
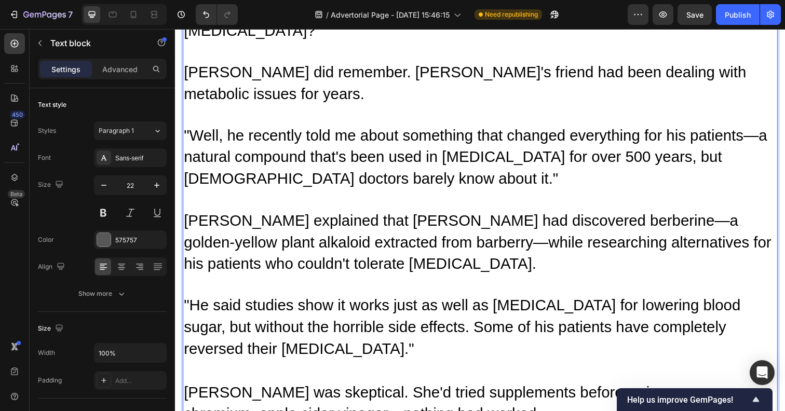
scroll to position [3583, 0]
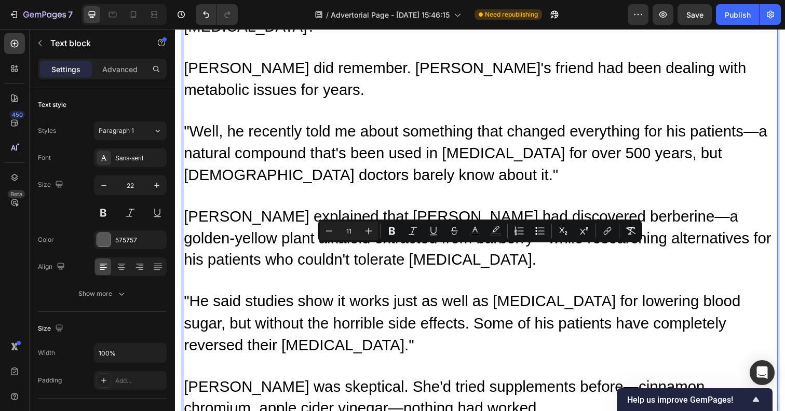
click at [353, 232] on input "11" at bounding box center [348, 231] width 21 height 12
type input "30"
click at [291, 386] on span "[PERSON_NAME] was skeptical. She'd tried supplements before—cinnamon, chromium,…" at bounding box center [452, 405] width 536 height 39
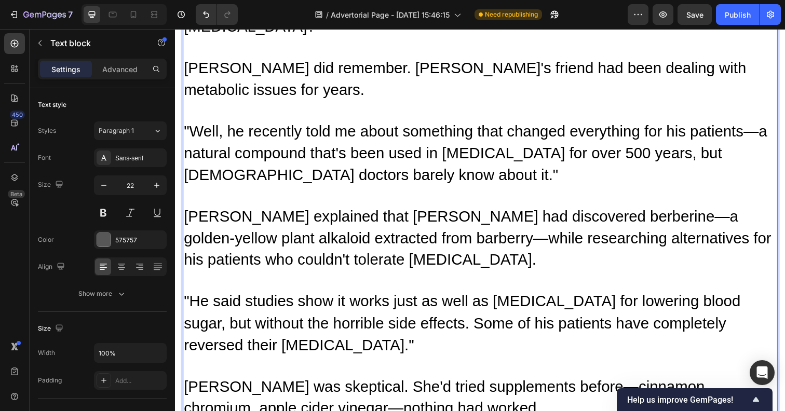
click at [405, 297] on p ""He said studies show it works just as well as [MEDICAL_DATA] for lowering bloo…" at bounding box center [486, 362] width 605 height 131
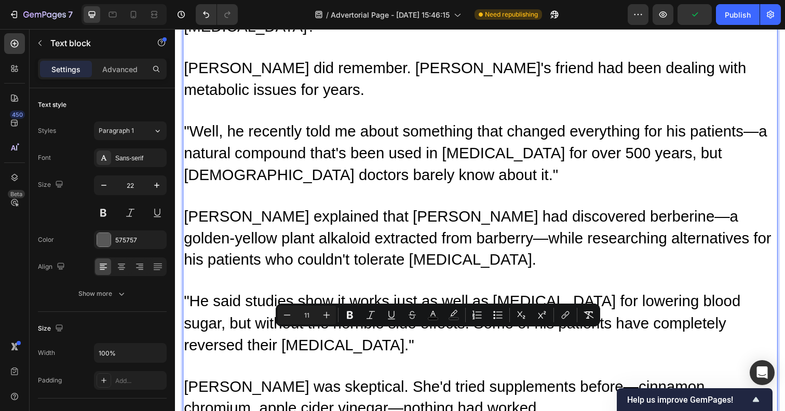
click at [300, 309] on input "11" at bounding box center [306, 315] width 21 height 12
click at [306, 313] on input "11" at bounding box center [306, 315] width 21 height 12
type input "30"
click at [335, 297] on p ""He said studies show it works just as well as [MEDICAL_DATA] for lowering bloo…" at bounding box center [486, 373] width 605 height 152
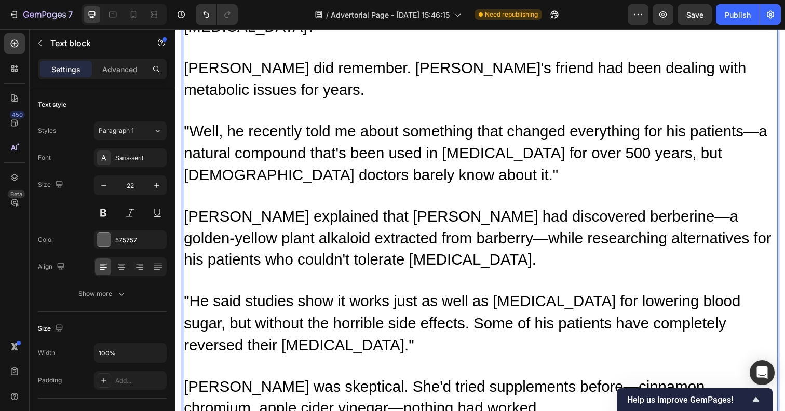
click at [540, 297] on p ""He said studies show it works just as well as [MEDICAL_DATA] for lowering bloo…" at bounding box center [486, 373] width 605 height 152
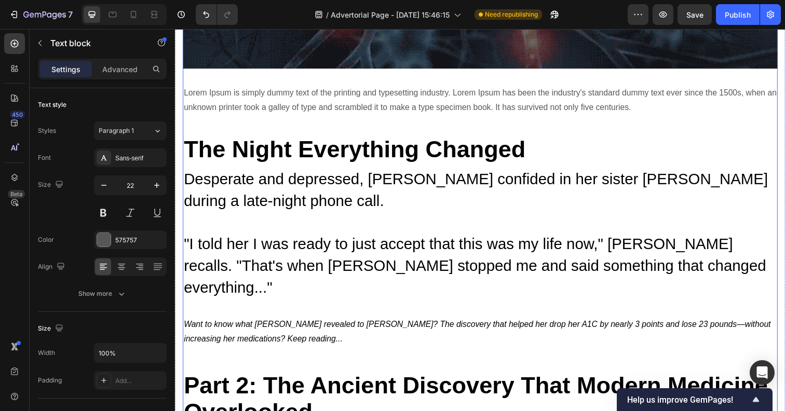
scroll to position [3121, 0]
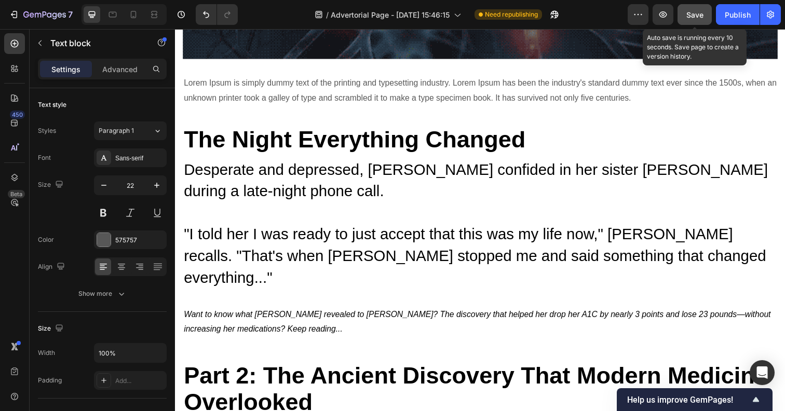
click at [697, 6] on button "Save" at bounding box center [694, 14] width 34 height 21
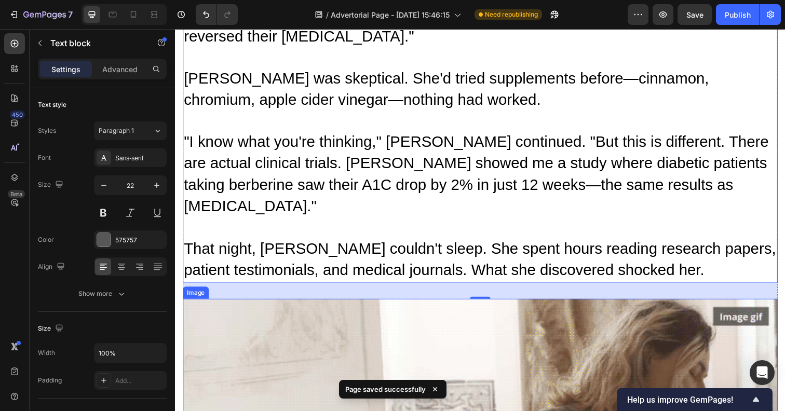
scroll to position [3883, 0]
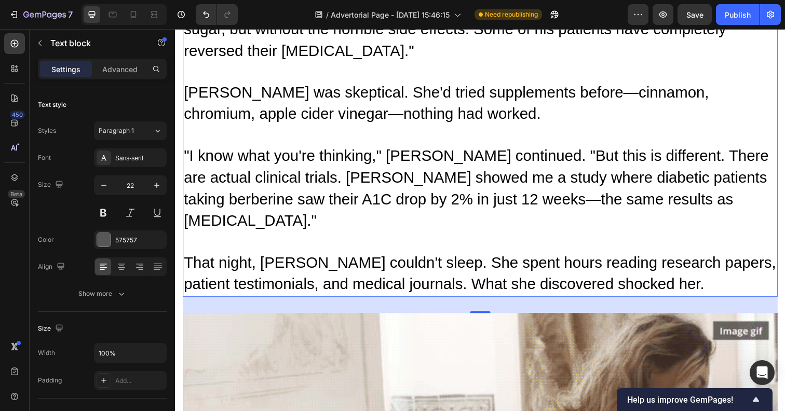
click at [440, 257] on p "That night, [PERSON_NAME] couldn't sleep. She spent hours reading research pape…" at bounding box center [486, 279] width 605 height 44
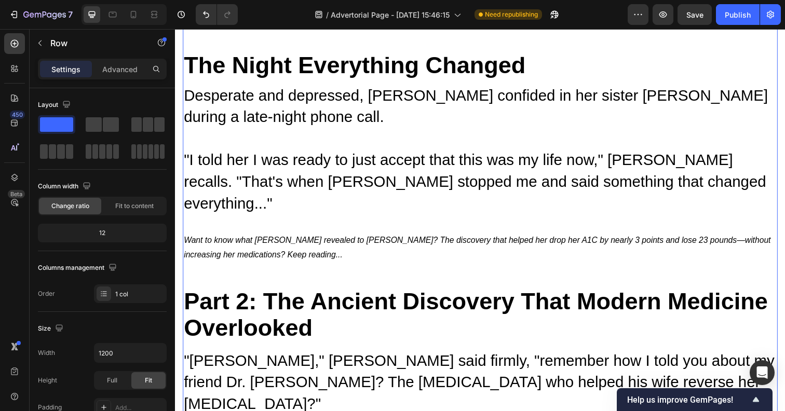
scroll to position [3195, 0]
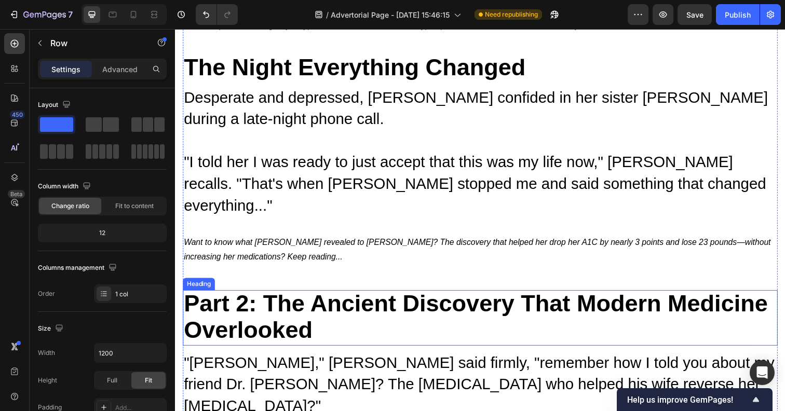
click at [242, 296] on strong "Part 2: The Ancient Discovery That Modern Medicine Overlooked" at bounding box center [482, 323] width 596 height 54
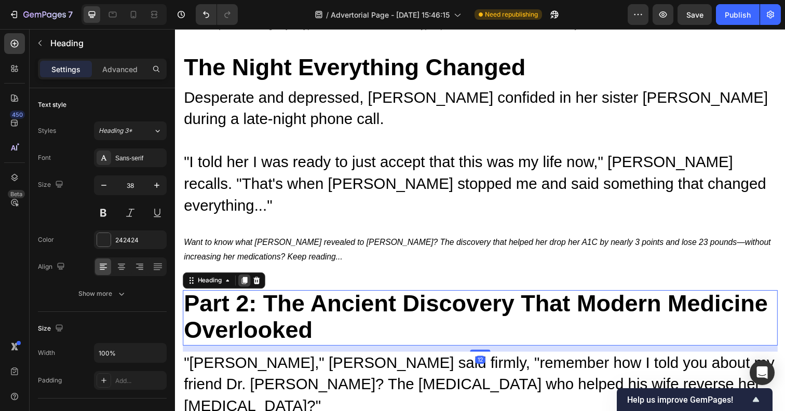
click at [249, 280] on div at bounding box center [245, 286] width 12 height 12
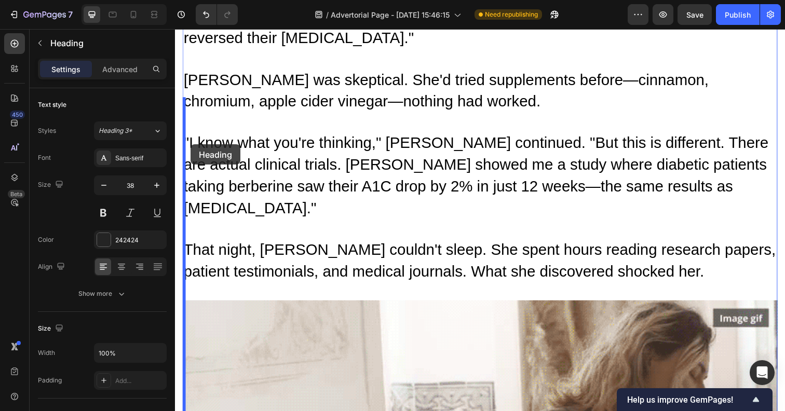
scroll to position [3969, 0]
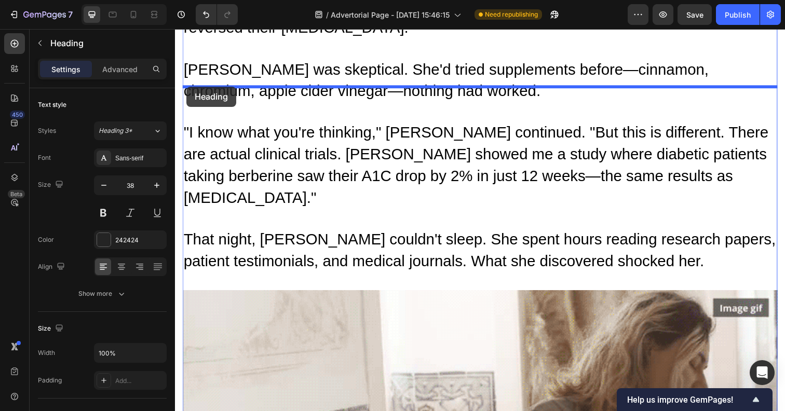
drag, startPoint x: 192, startPoint y: 215, endPoint x: 186, endPoint y: 88, distance: 127.8
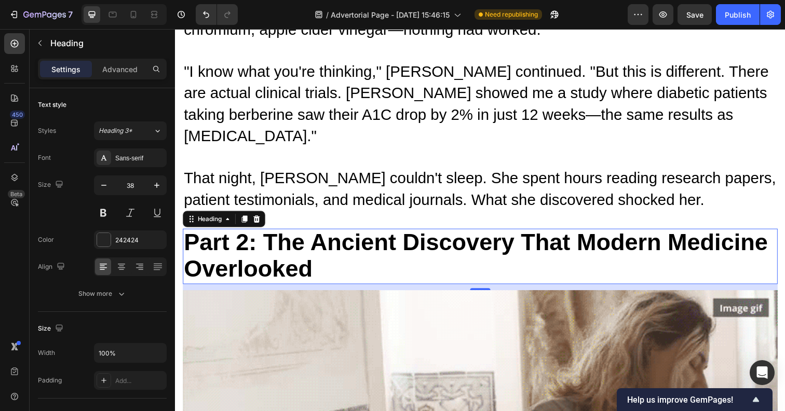
scroll to position [3906, 0]
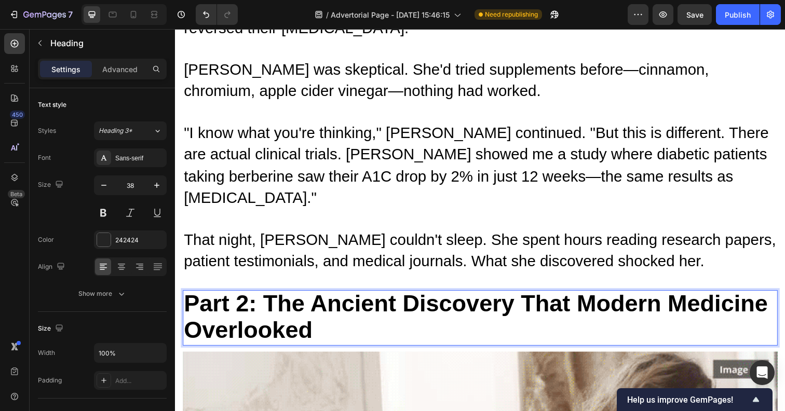
click at [276, 296] on strong "Part 2: The Ancient Discovery That Modern Medicine Overlooked" at bounding box center [482, 323] width 596 height 54
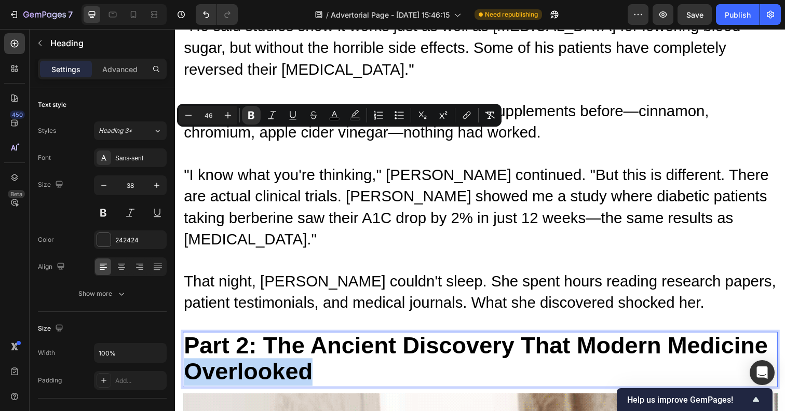
scroll to position [3860, 0]
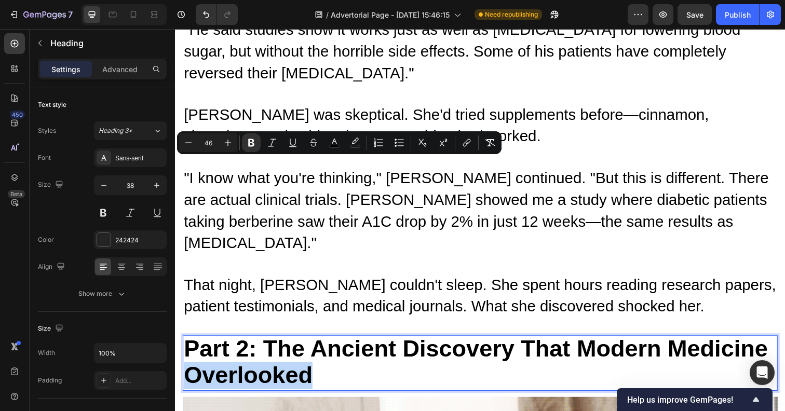
click at [358, 343] on p "Part 2: The Ancient Discovery That Modern Medicine Overlooked" at bounding box center [486, 370] width 605 height 54
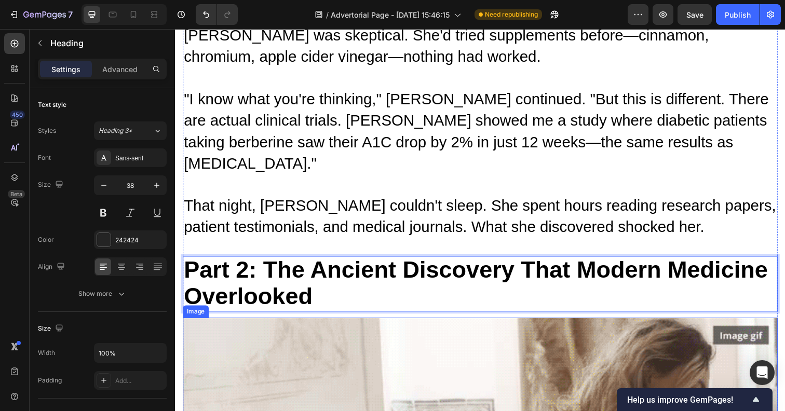
scroll to position [3866, 0]
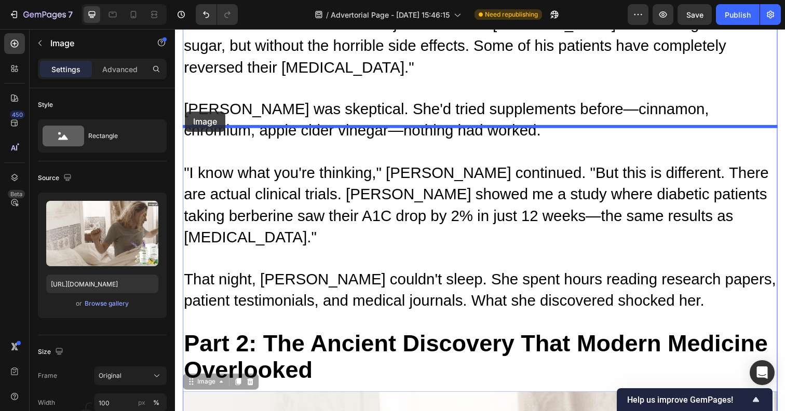
drag, startPoint x: 189, startPoint y: 183, endPoint x: 185, endPoint y: 113, distance: 70.2
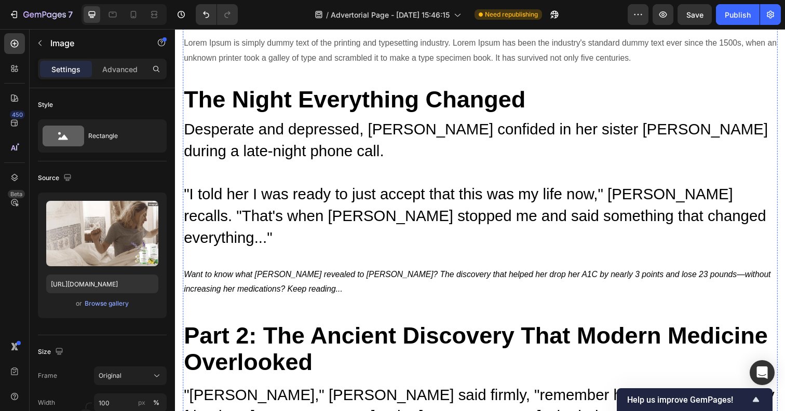
scroll to position [3158, 0]
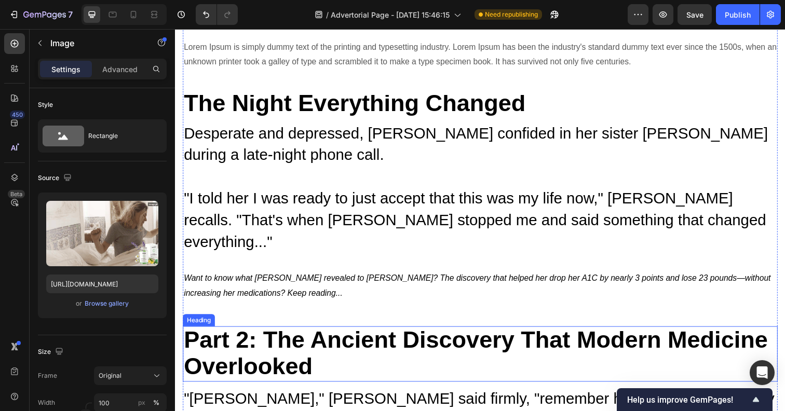
click at [277, 333] on strong "Part 2: The Ancient Discovery That Modern Medicine Overlooked" at bounding box center [482, 360] width 596 height 54
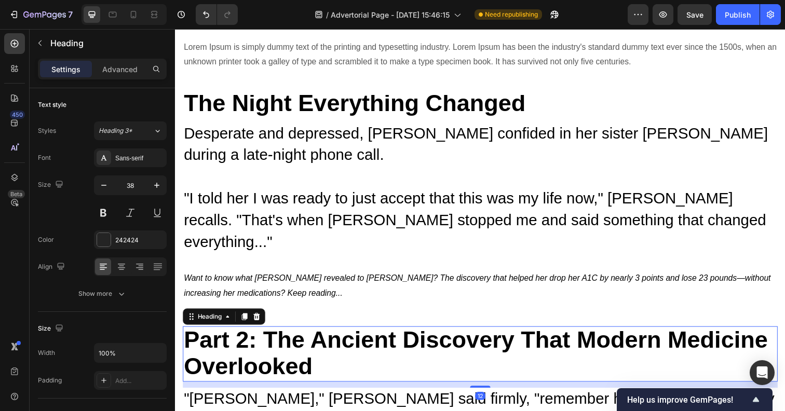
click at [267, 333] on strong "Part 2: The Ancient Discovery That Modern Medicine Overlooked" at bounding box center [482, 360] width 596 height 54
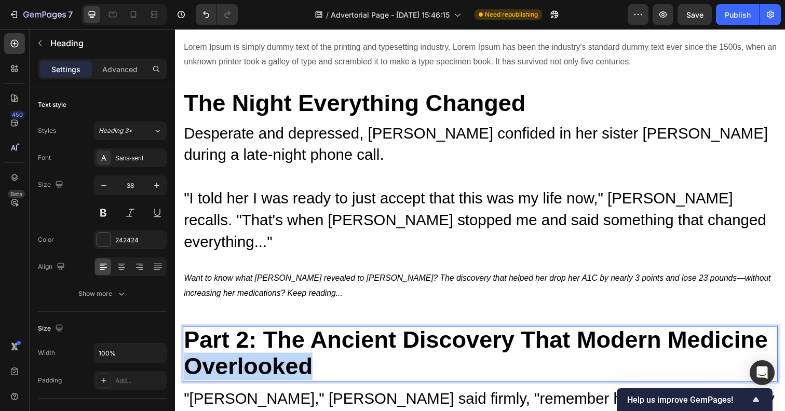
click at [267, 333] on strong "Part 2: The Ancient Discovery That Modern Medicine Overlooked" at bounding box center [482, 360] width 596 height 54
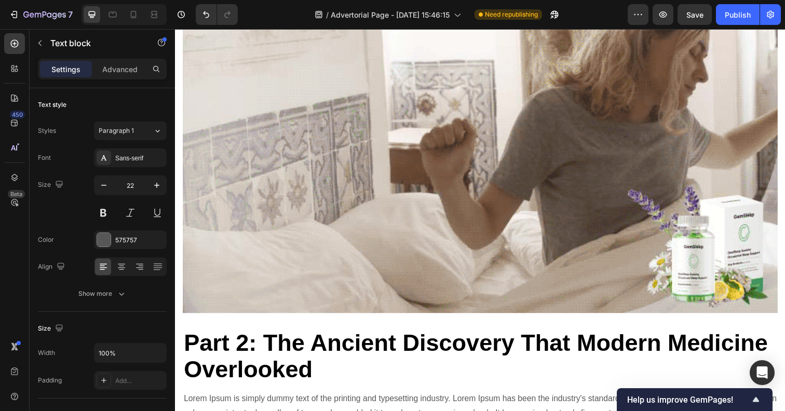
scroll to position [4228, 0]
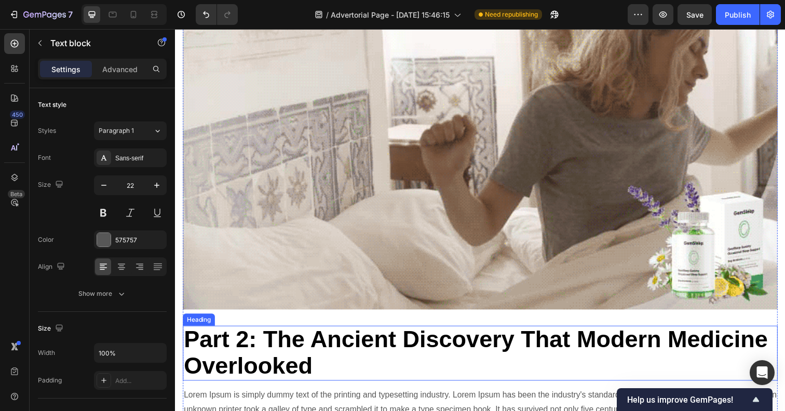
click at [254, 332] on strong "Part 2: The Ancient Discovery That Modern Medicine Overlooked" at bounding box center [482, 359] width 596 height 54
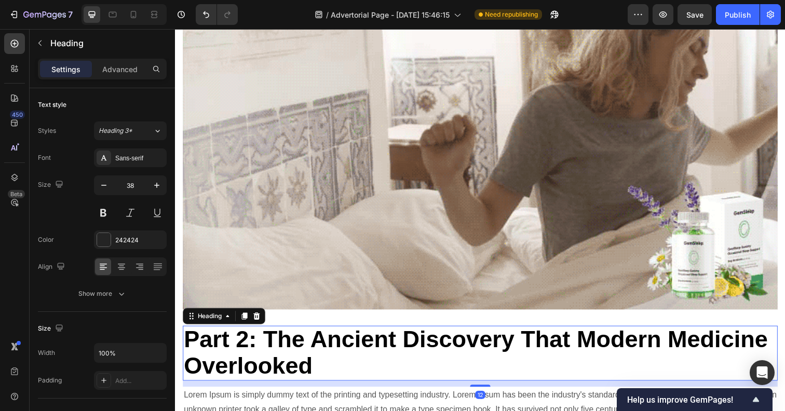
click at [254, 332] on strong "Part 2: The Ancient Discovery That Modern Medicine Overlooked" at bounding box center [482, 359] width 596 height 54
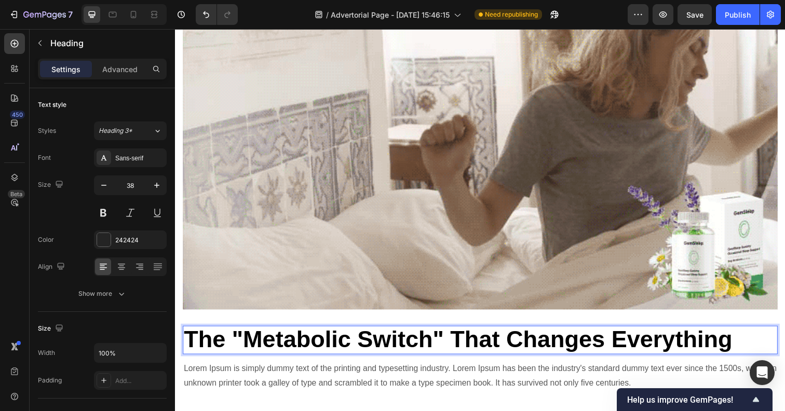
click at [251, 332] on strong "The "Metabolic Switch" That Changes Everything" at bounding box center [464, 345] width 560 height 27
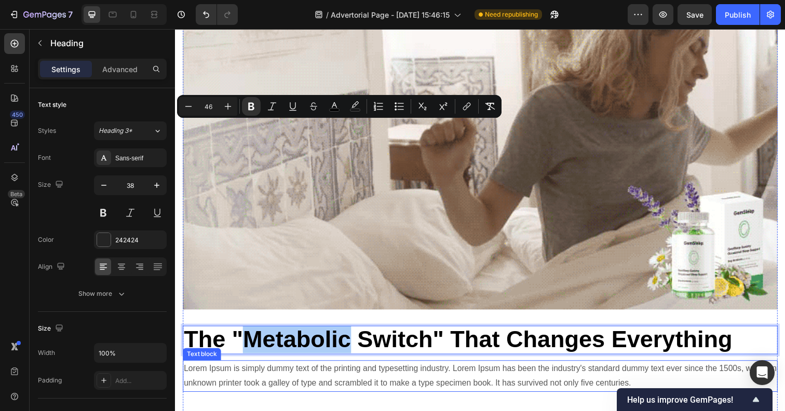
click at [248, 368] on p "Lorem Ipsum is simply dummy text of the printing and typesetting industry. Lore…" at bounding box center [486, 383] width 605 height 30
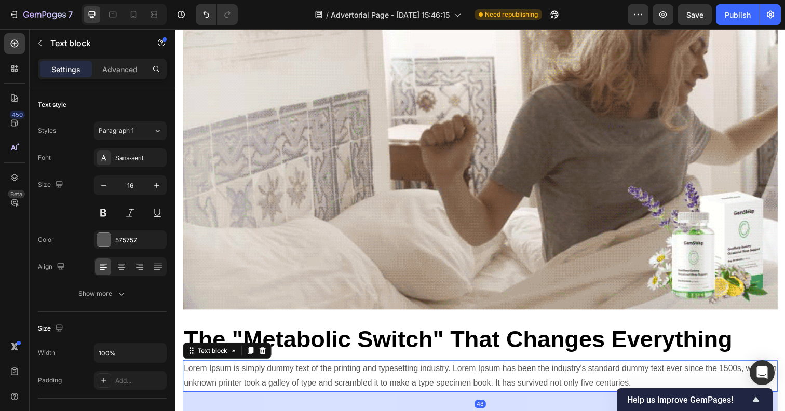
click at [248, 368] on p "Lorem Ipsum is simply dummy text of the printing and typesetting industry. Lore…" at bounding box center [486, 383] width 605 height 30
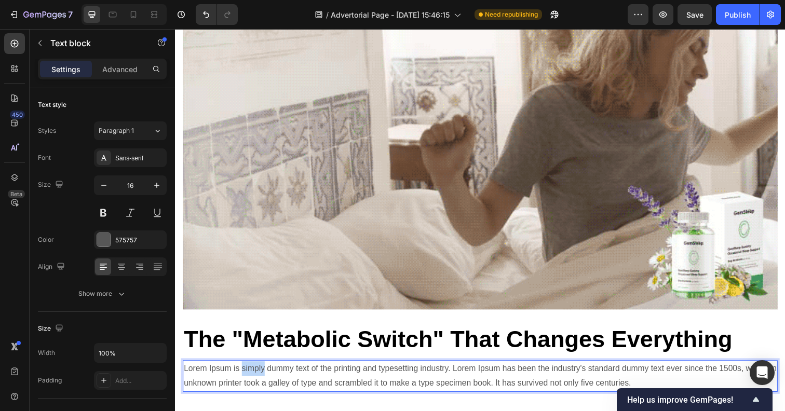
click at [248, 368] on p "Lorem Ipsum is simply dummy text of the printing and typesetting industry. Lore…" at bounding box center [486, 383] width 605 height 30
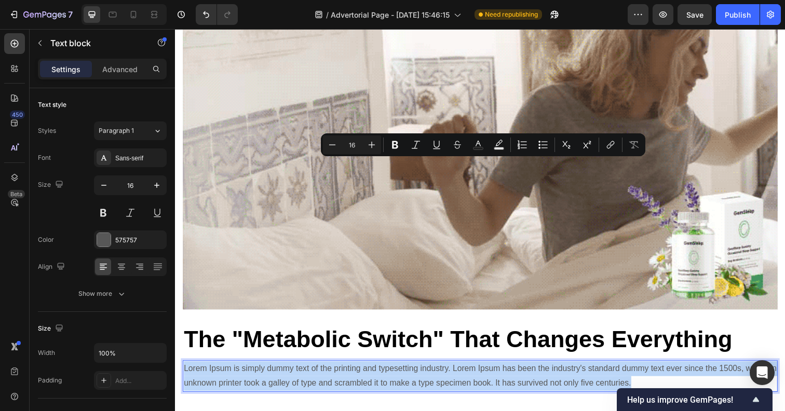
click at [247, 368] on p "Lorem Ipsum is simply dummy text of the printing and typesetting industry. Lore…" at bounding box center [486, 383] width 605 height 30
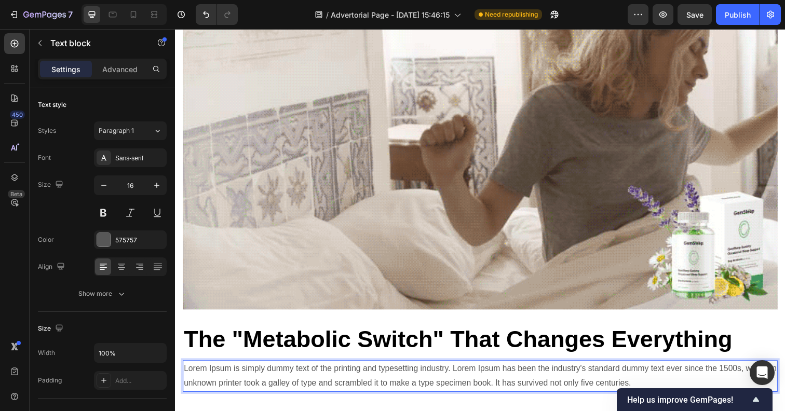
click at [247, 368] on p "Lorem Ipsum is simply dummy text of the printing and typesetting industry. Lore…" at bounding box center [486, 383] width 605 height 30
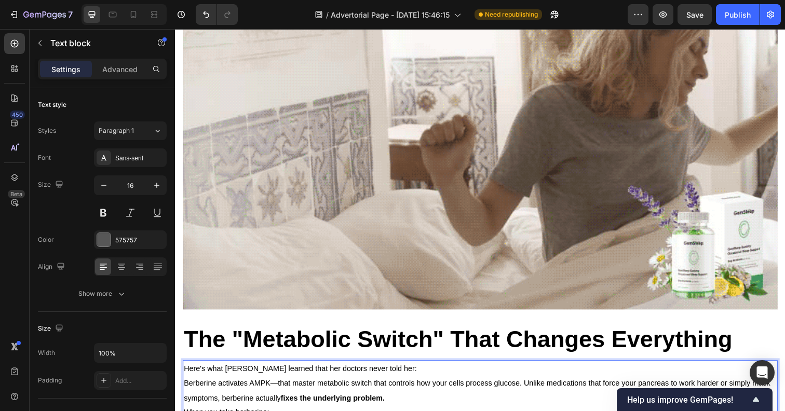
click at [227, 372] on span "Here's what [PERSON_NAME] learned that her doctors never told her:" at bounding box center [303, 376] width 238 height 8
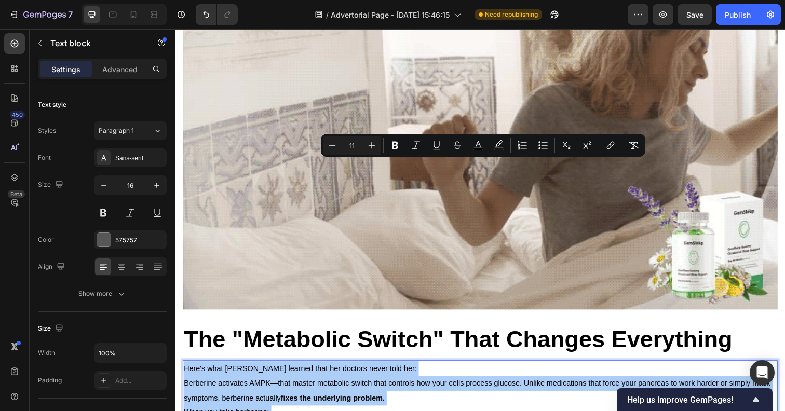
click at [354, 141] on input "11" at bounding box center [351, 145] width 21 height 12
type input "30"
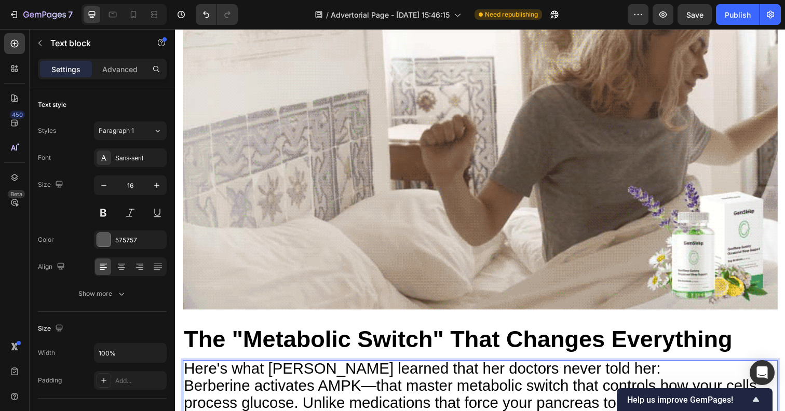
click at [579, 367] on span "Here's what [PERSON_NAME] learned that her doctors never told her:" at bounding box center [427, 375] width 487 height 17
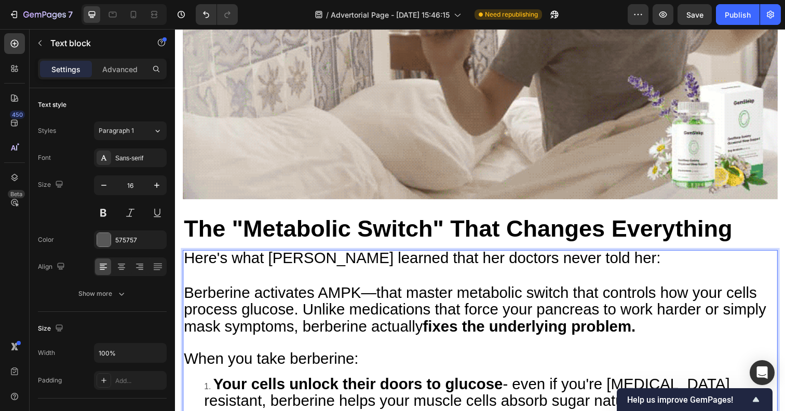
scroll to position [4344, 0]
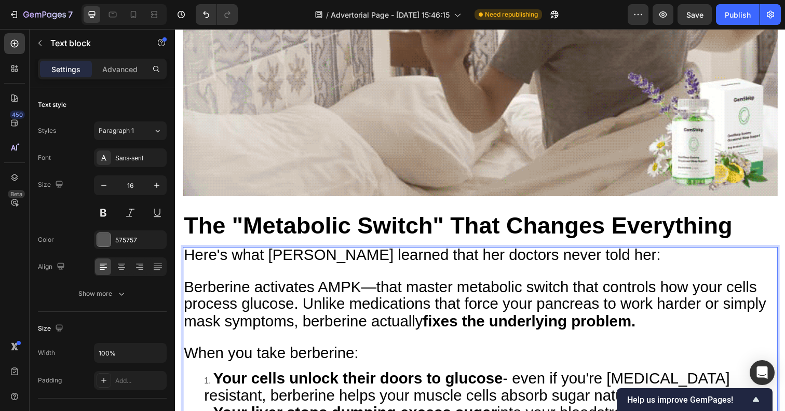
click at [218, 377] on strong "Your cells unlock their doors to glucose" at bounding box center [362, 385] width 296 height 17
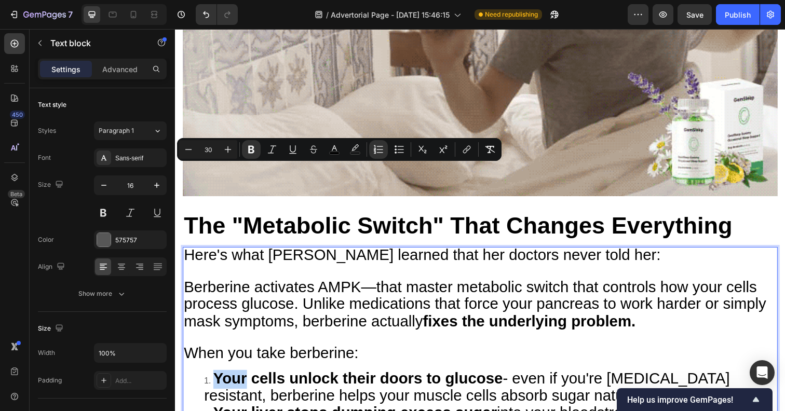
click at [214, 377] on strong "Your cells unlock their doors to glucose" at bounding box center [362, 385] width 296 height 17
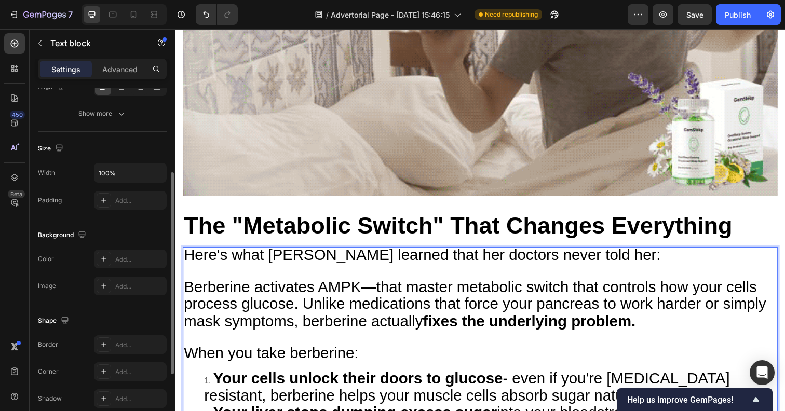
scroll to position [185, 0]
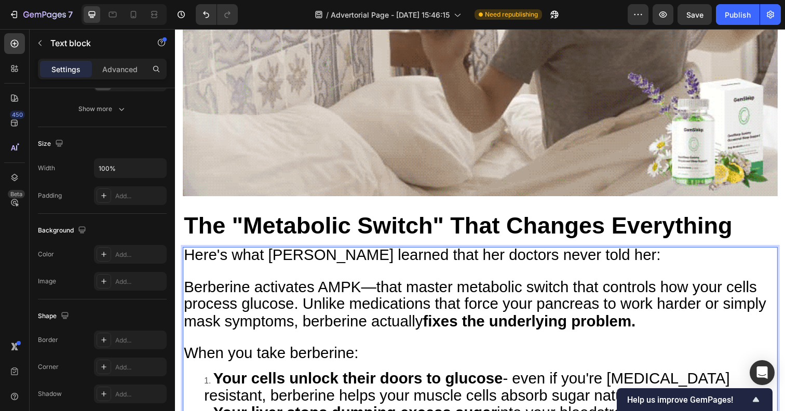
drag, startPoint x: 209, startPoint y: 181, endPoint x: 195, endPoint y: 179, distance: 14.6
click at [212, 379] on li "Your cells unlock their doors to glucose - even if you're [MEDICAL_DATA] resist…" at bounding box center [496, 396] width 584 height 35
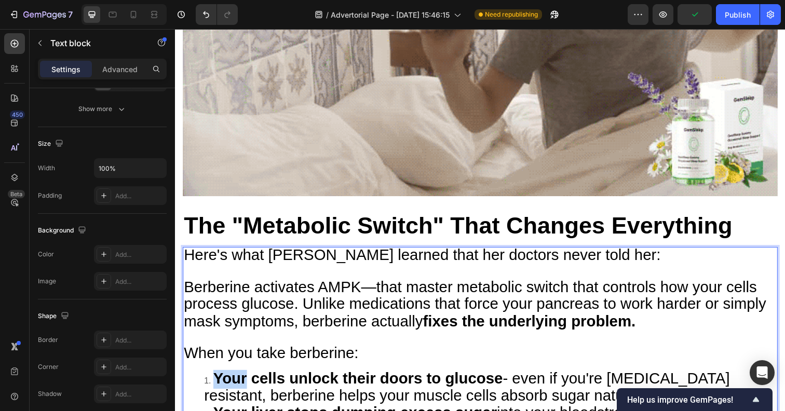
click at [212, 379] on li "Your cells unlock their doors to glucose - even if you're [MEDICAL_DATA] resist…" at bounding box center [496, 396] width 584 height 35
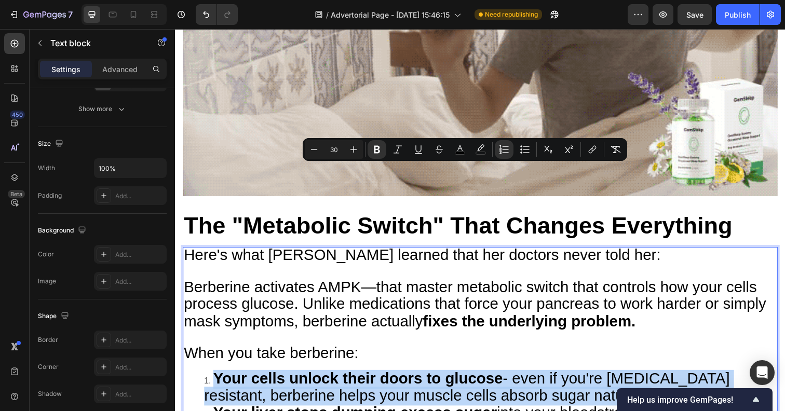
click at [207, 379] on li "Your cells unlock their doors to glucose - even if you're [MEDICAL_DATA] resist…" at bounding box center [496, 396] width 584 height 35
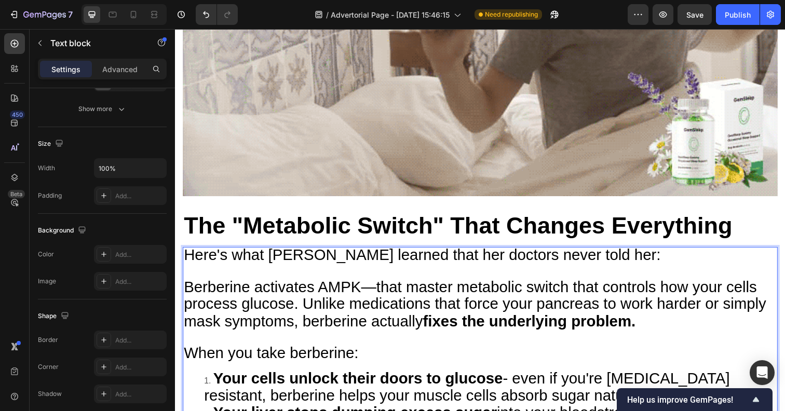
click at [207, 379] on li "Your cells unlock their doors to glucose - even if you're [MEDICAL_DATA] resist…" at bounding box center [496, 396] width 584 height 35
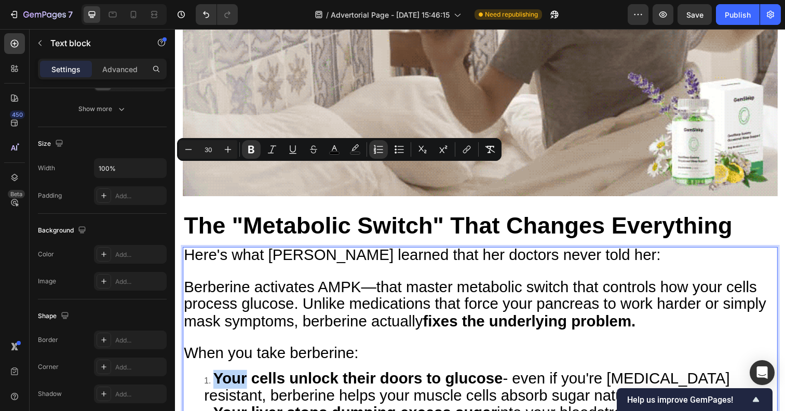
click at [215, 377] on strong "Your cells unlock their doors to glucose" at bounding box center [362, 385] width 296 height 17
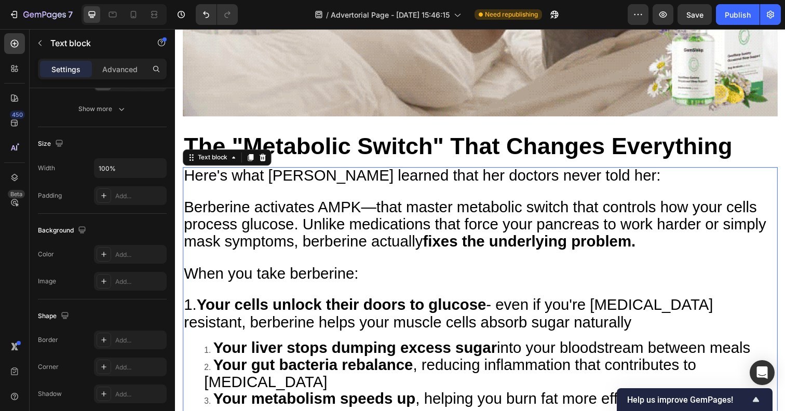
scroll to position [4390, 0]
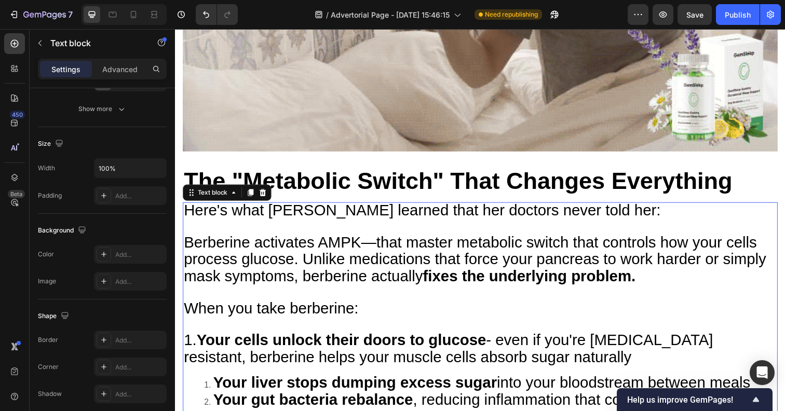
click at [190, 338] on span "1. Your cells unlock their doors to glucose - even if you're [MEDICAL_DATA] res…" at bounding box center [454, 355] width 540 height 35
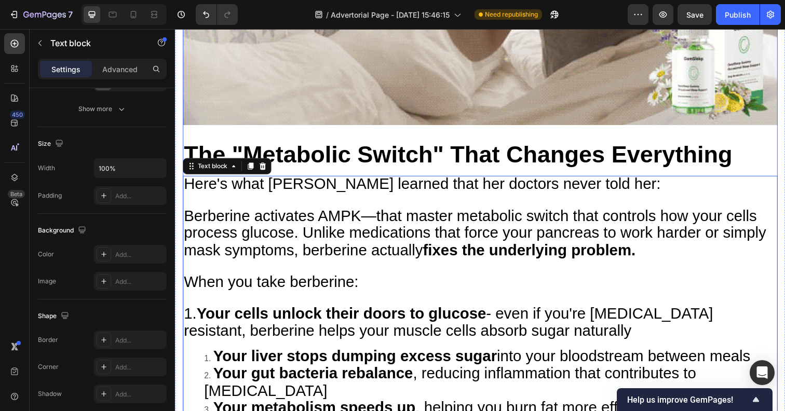
scroll to position [4415, 0]
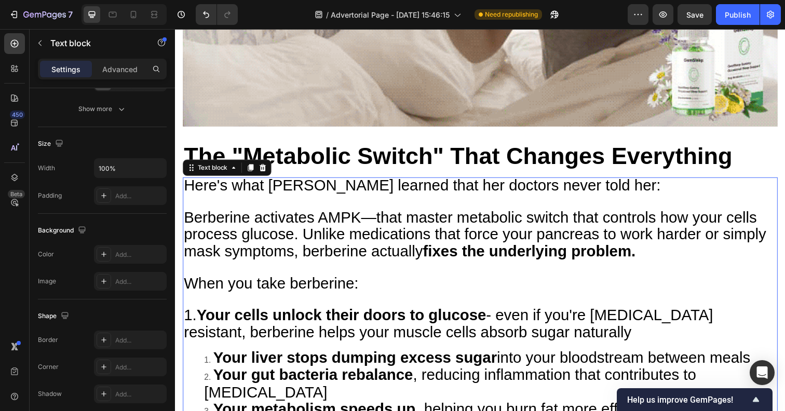
click at [214, 356] on strong "Your liver stops dumping excess sugar" at bounding box center [359, 364] width 290 height 17
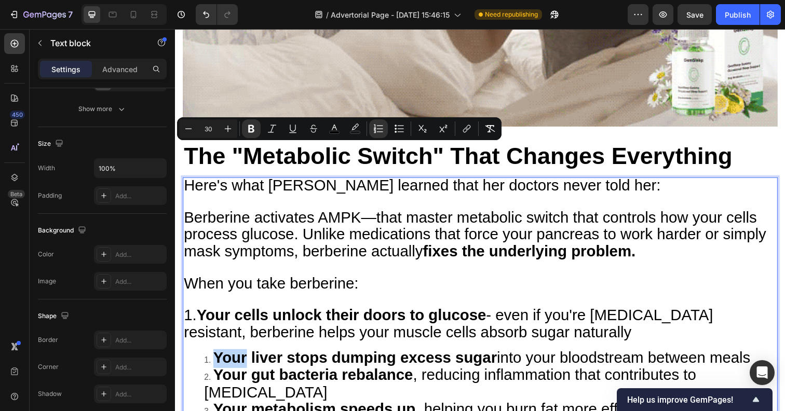
click at [238, 356] on strong "Your liver stops dumping excess sugar" at bounding box center [359, 364] width 290 height 17
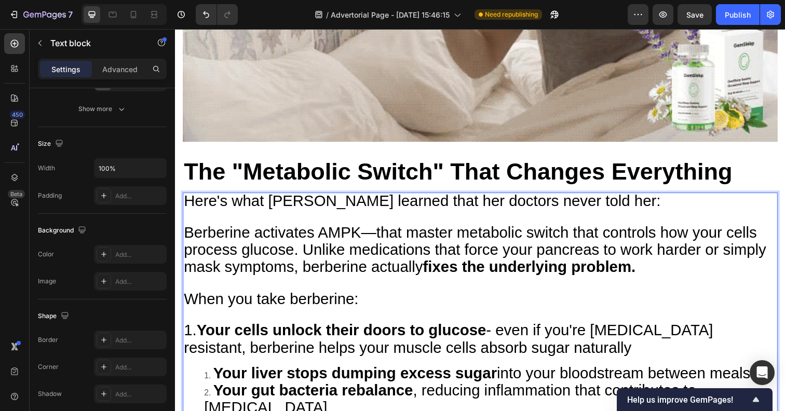
scroll to position [4391, 0]
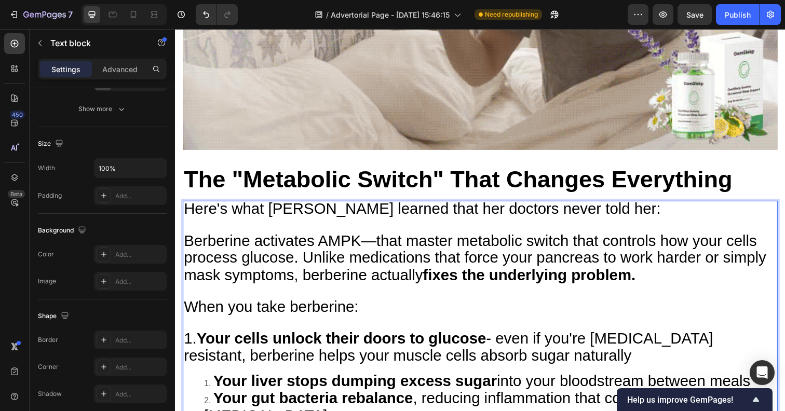
click at [210, 381] on li "Your liver stops dumping excess sugar into your bloodstream between meals" at bounding box center [496, 390] width 584 height 18
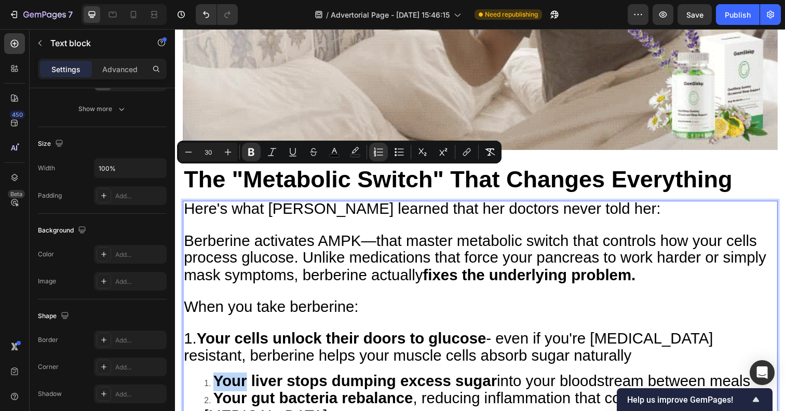
click at [210, 381] on li "Your liver stops dumping excess sugar into your bloodstream between meals" at bounding box center [496, 390] width 584 height 18
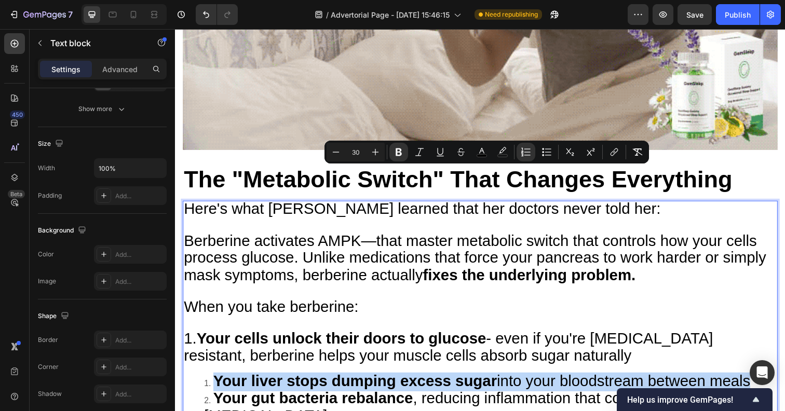
click at [204, 381] on li "Your liver stops dumping excess sugar into your bloodstream between meals" at bounding box center [496, 390] width 584 height 18
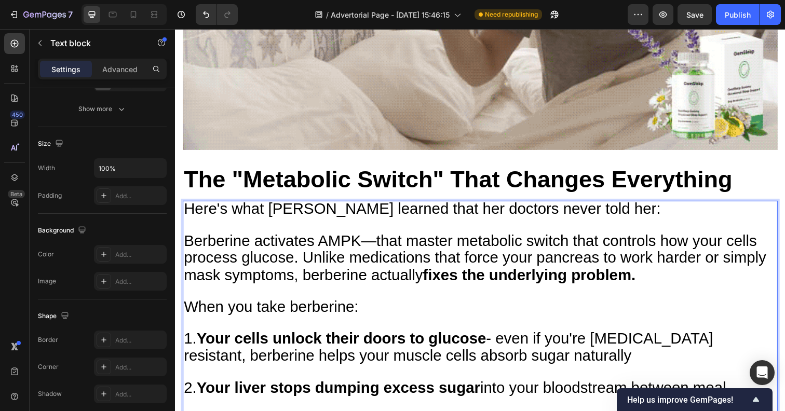
click at [668, 306] on p "When you take berberine: 1. Your cells unlock their doors to glucose - even if …" at bounding box center [486, 397] width 605 height 183
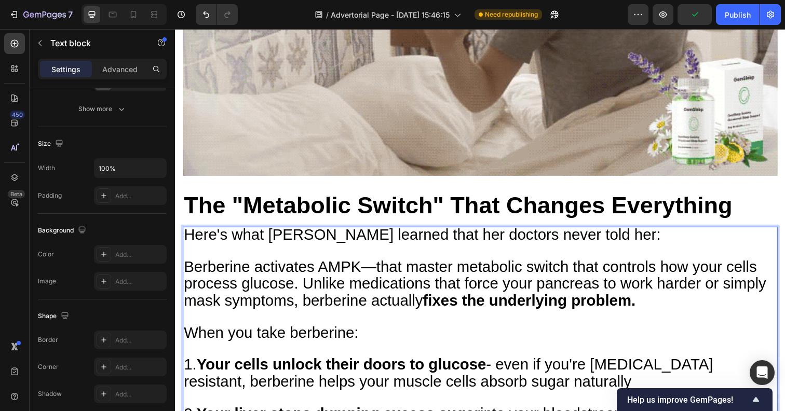
scroll to position [4356, 0]
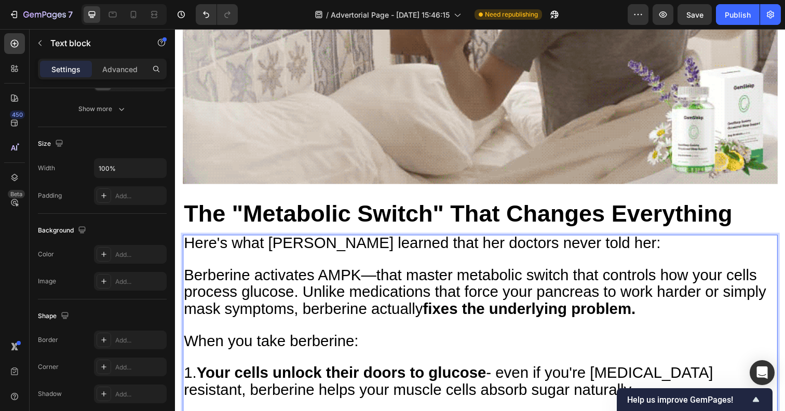
click at [195, 371] on span "1. Your cells unlock their doors to glucose - even if you're [MEDICAL_DATA] res…" at bounding box center [454, 388] width 540 height 35
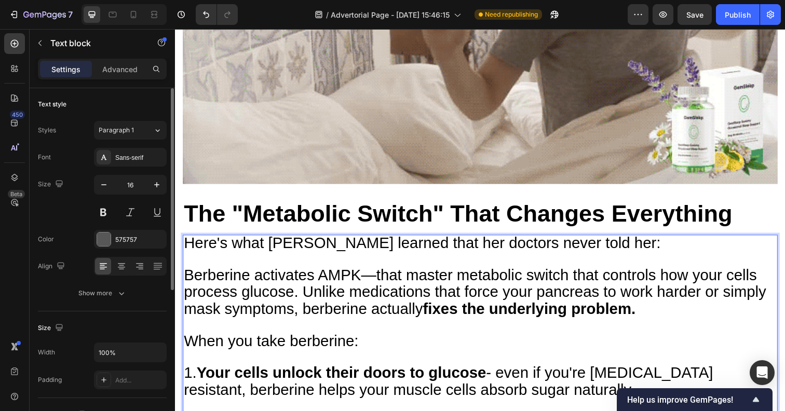
scroll to position [0, 0]
click at [131, 132] on span "Paragraph 1" at bounding box center [116, 130] width 35 height 9
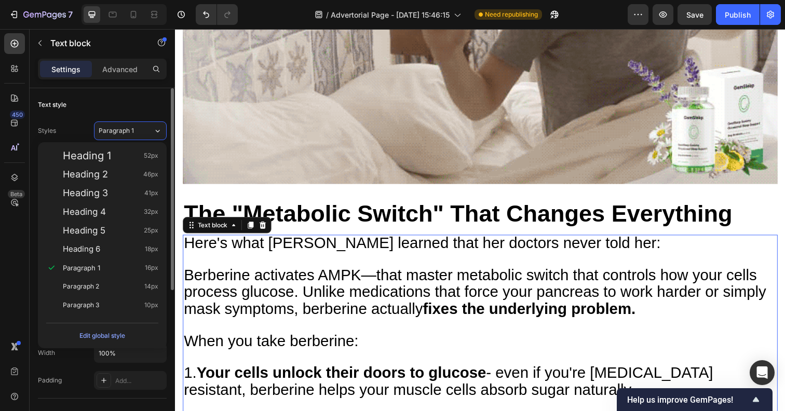
click at [89, 109] on div "Text style" at bounding box center [102, 105] width 129 height 17
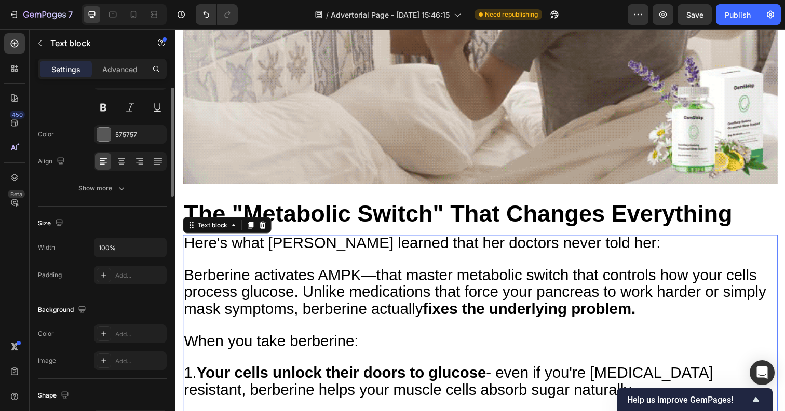
scroll to position [115, 0]
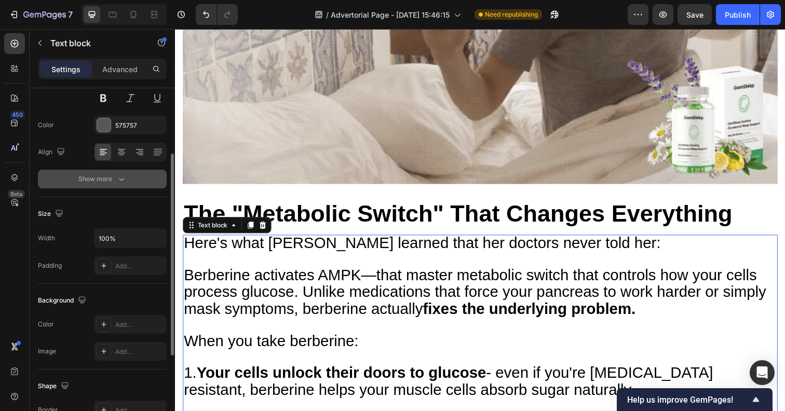
click at [99, 175] on div "Show more" at bounding box center [102, 179] width 48 height 10
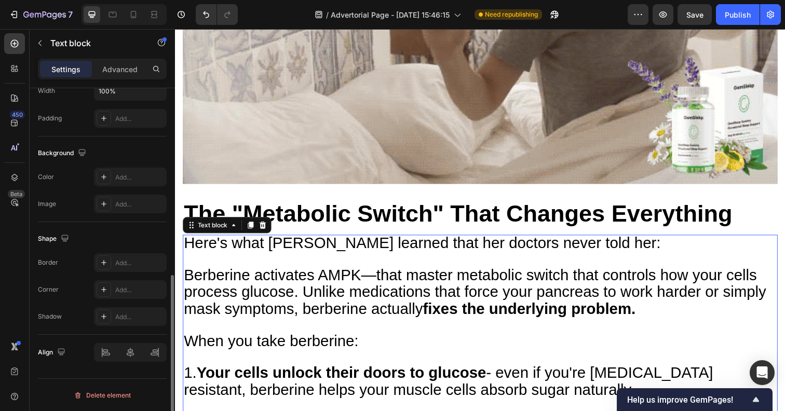
scroll to position [0, 0]
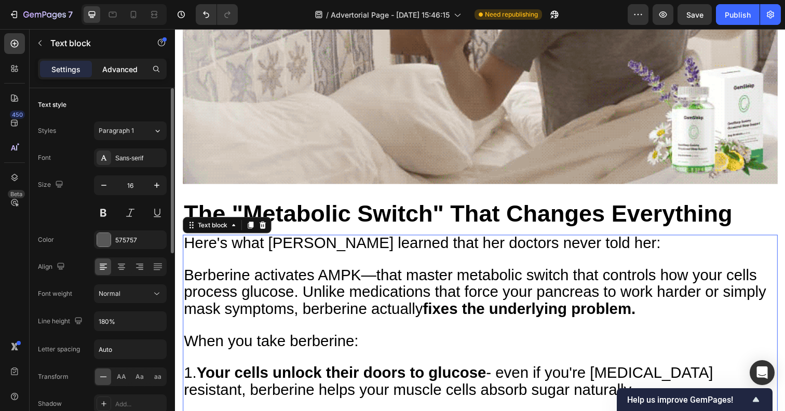
click at [112, 70] on p "Advanced" at bounding box center [119, 69] width 35 height 11
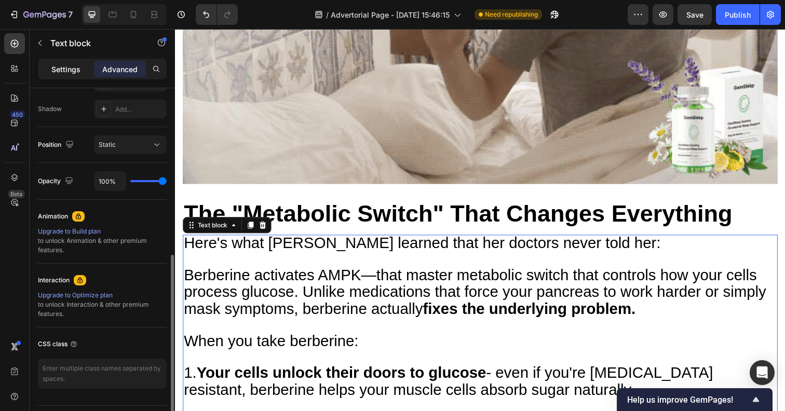
click at [65, 67] on p "Settings" at bounding box center [65, 69] width 29 height 11
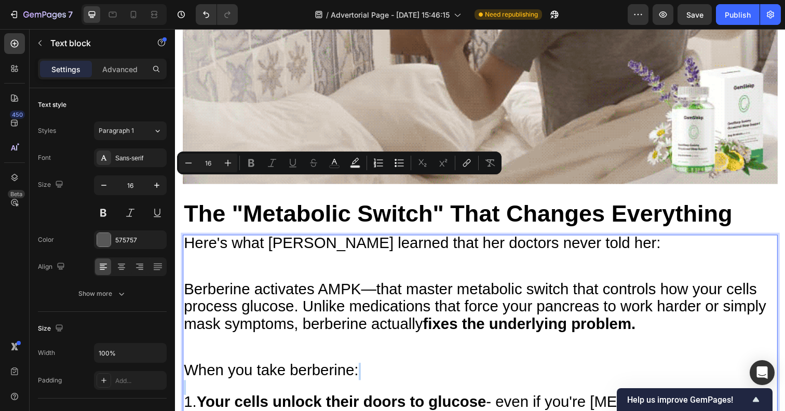
click at [230, 401] on span "1. Your cells unlock their doors to glucose - even if you're [MEDICAL_DATA] res…" at bounding box center [454, 418] width 540 height 35
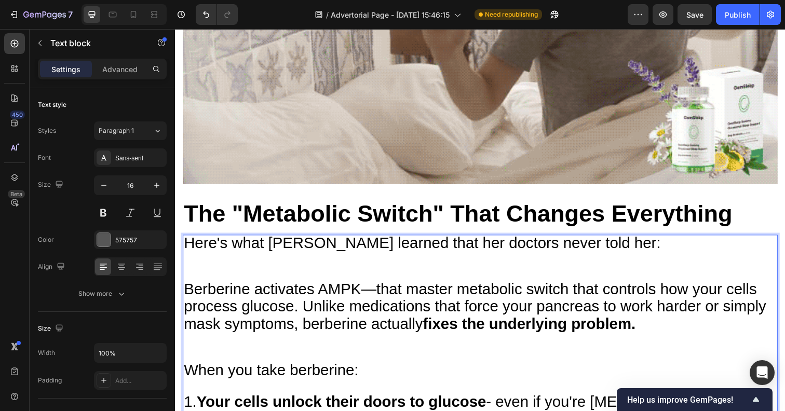
click at [230, 401] on span "1. Your cells unlock their doors to glucose - even if you're [MEDICAL_DATA] res…" at bounding box center [454, 418] width 540 height 35
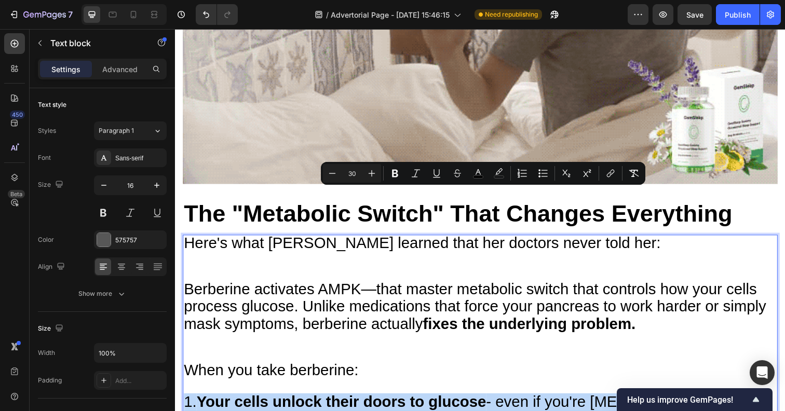
type input "16"
drag, startPoint x: 185, startPoint y: 200, endPoint x: 356, endPoint y: 340, distance: 221.7
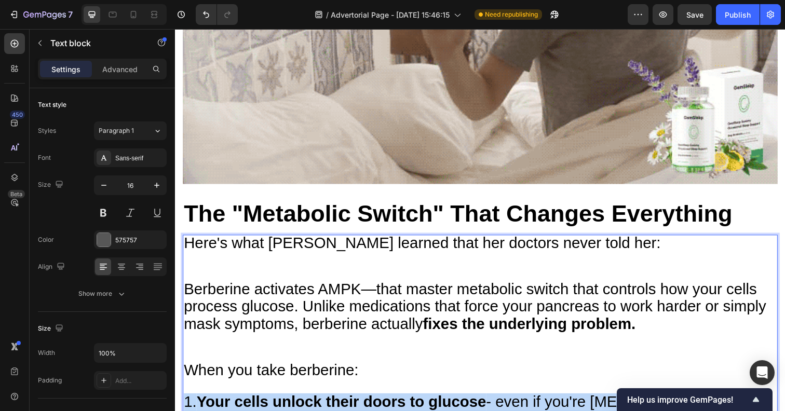
drag, startPoint x: 679, startPoint y: 331, endPoint x: 115, endPoint y: 196, distance: 580.0
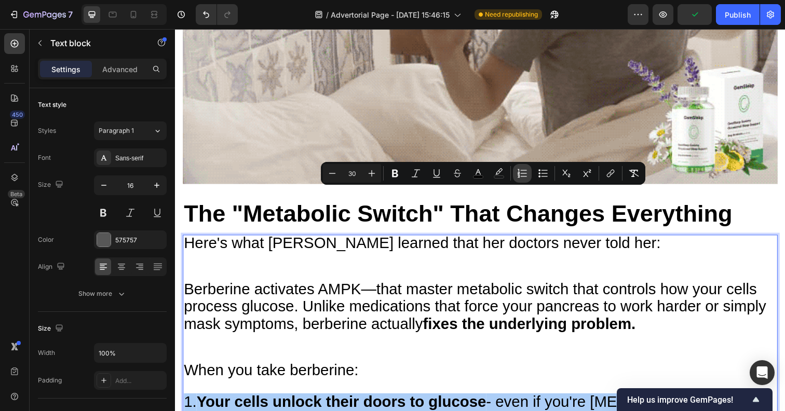
click at [523, 177] on icon "Editor contextual toolbar" at bounding box center [522, 173] width 10 height 10
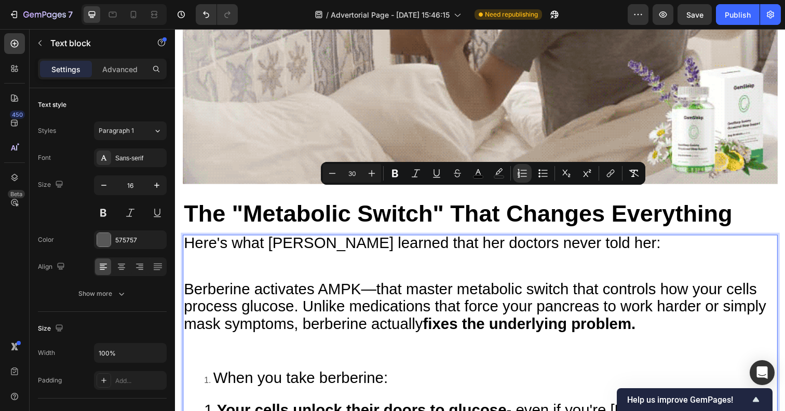
click at [222, 377] on span "When you take berberine:" at bounding box center [303, 385] width 179 height 17
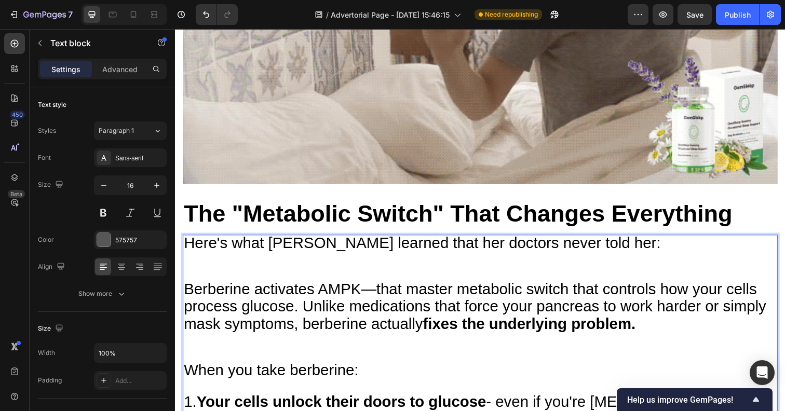
drag, startPoint x: 187, startPoint y: 201, endPoint x: 363, endPoint y: 245, distance: 181.7
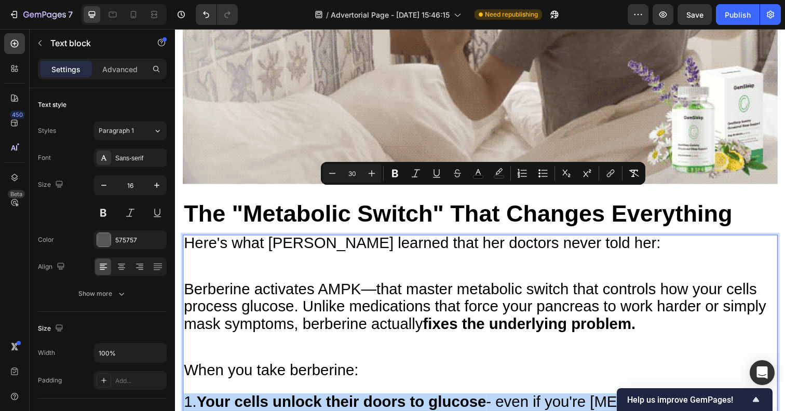
drag, startPoint x: 679, startPoint y: 335, endPoint x: 103, endPoint y: 201, distance: 591.5
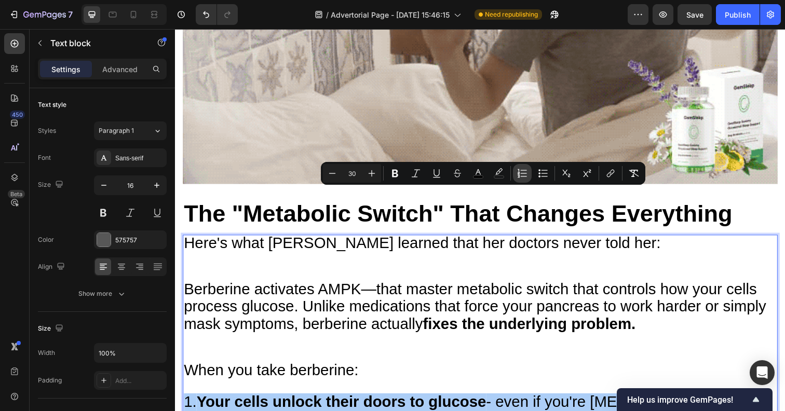
click at [524, 176] on icon "Editor contextual toolbar" at bounding box center [523, 176] width 6 height 1
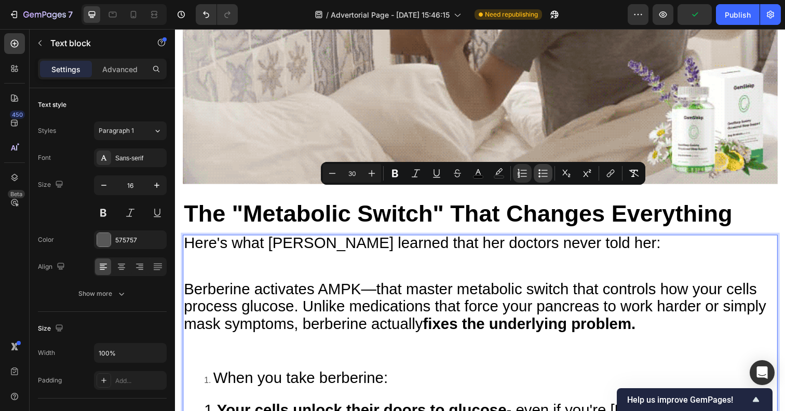
click at [538, 177] on icon "Editor contextual toolbar" at bounding box center [543, 173] width 10 height 10
click at [524, 176] on icon "Editor contextual toolbar" at bounding box center [523, 176] width 6 height 1
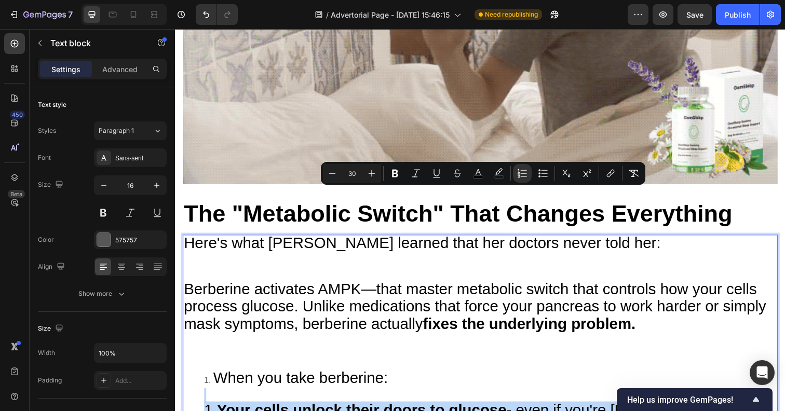
type input "16"
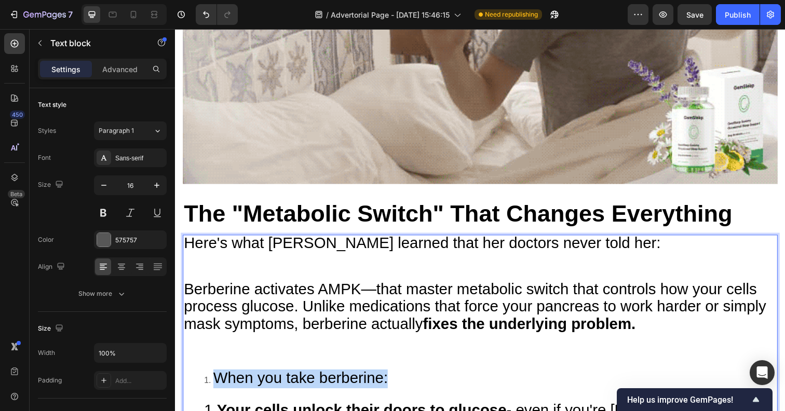
drag, startPoint x: 408, startPoint y: 178, endPoint x: 160, endPoint y: 167, distance: 248.8
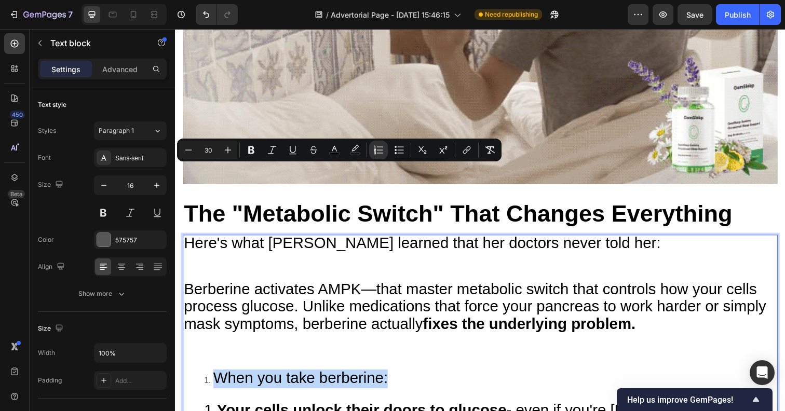
click at [218, 377] on span "When you take berberine:" at bounding box center [303, 385] width 179 height 17
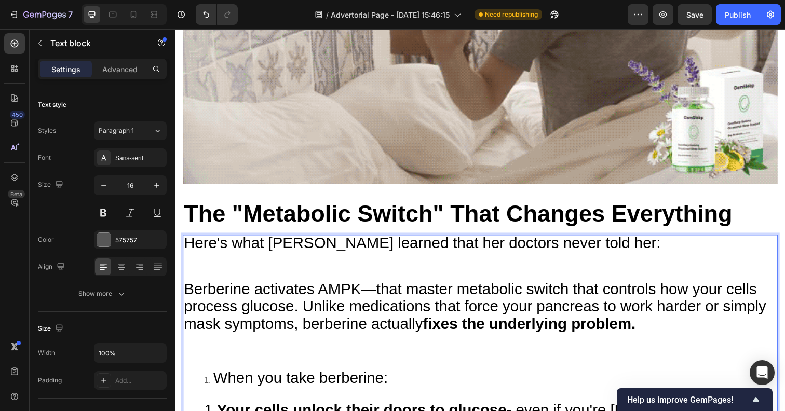
click at [299, 377] on span "When you take berberine:" at bounding box center [303, 385] width 179 height 17
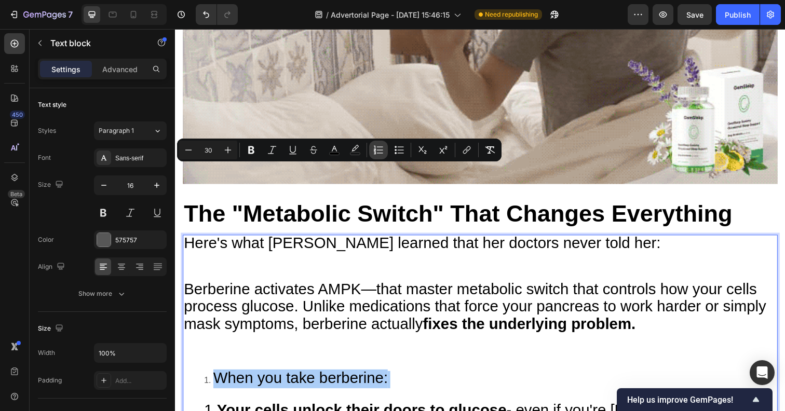
click at [377, 154] on icon "Editor contextual toolbar" at bounding box center [378, 150] width 10 height 10
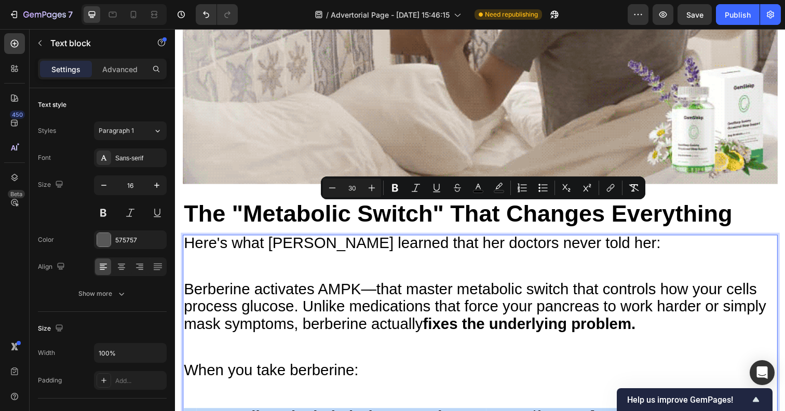
drag, startPoint x: 185, startPoint y: 220, endPoint x: 675, endPoint y: 349, distance: 506.6
drag, startPoint x: 675, startPoint y: 351, endPoint x: 63, endPoint y: 214, distance: 627.6
click at [523, 188] on icon "Editor contextual toolbar" at bounding box center [523, 187] width 6 height 1
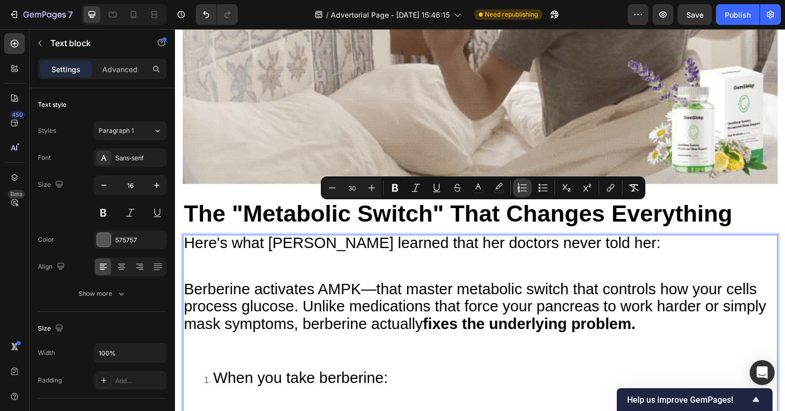
click at [519, 197] on button "Numbered List" at bounding box center [522, 188] width 19 height 19
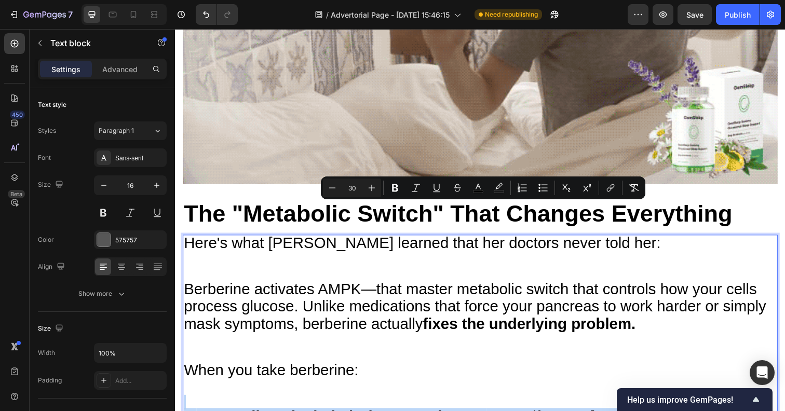
click at [260, 240] on p "Here's what [PERSON_NAME] learned that her doctors never told her:" at bounding box center [486, 263] width 605 height 47
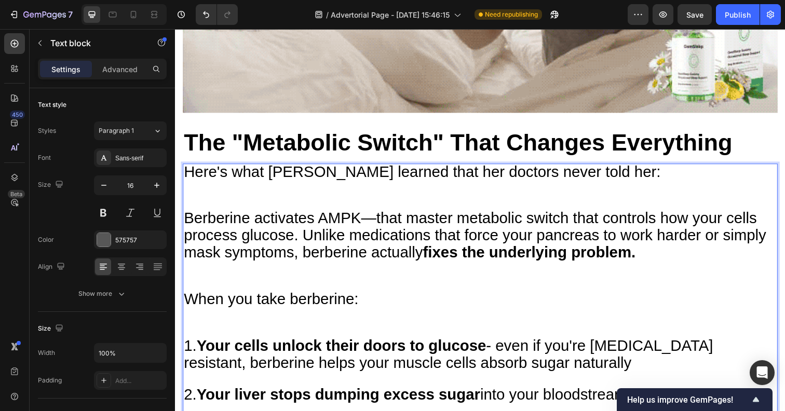
scroll to position [4431, 0]
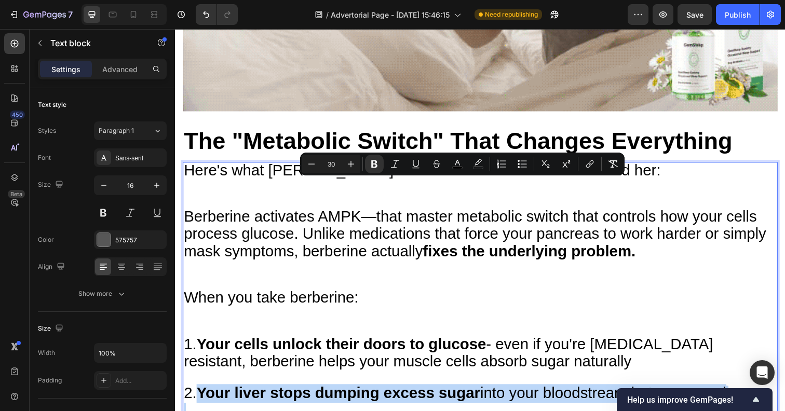
drag, startPoint x: 201, startPoint y: 185, endPoint x: 675, endPoint y: 273, distance: 481.9
click at [675, 296] on p "When you take berberine: 1. Your cells unlock their doors to glucose - even if …" at bounding box center [486, 409] width 605 height 227
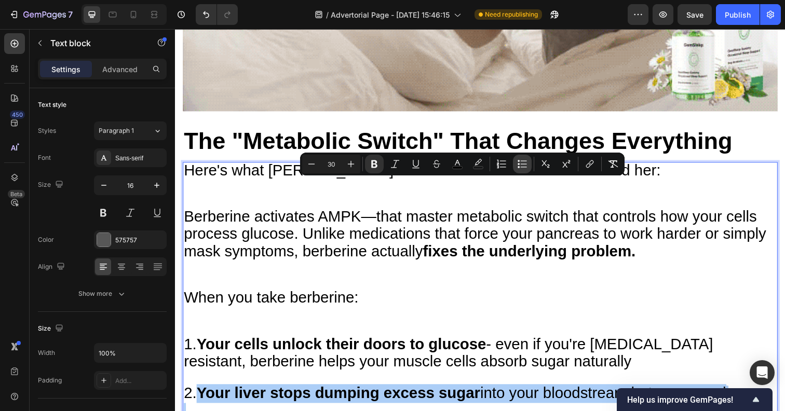
click at [522, 168] on icon "Editor contextual toolbar" at bounding box center [522, 164] width 10 height 10
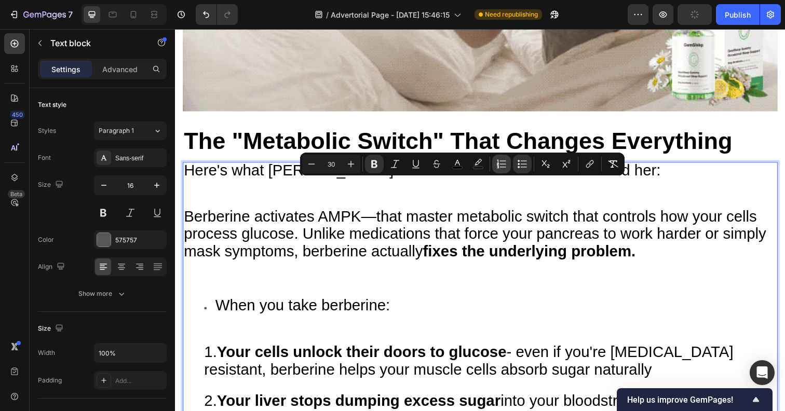
click at [506, 164] on icon "Editor contextual toolbar" at bounding box center [501, 164] width 10 height 10
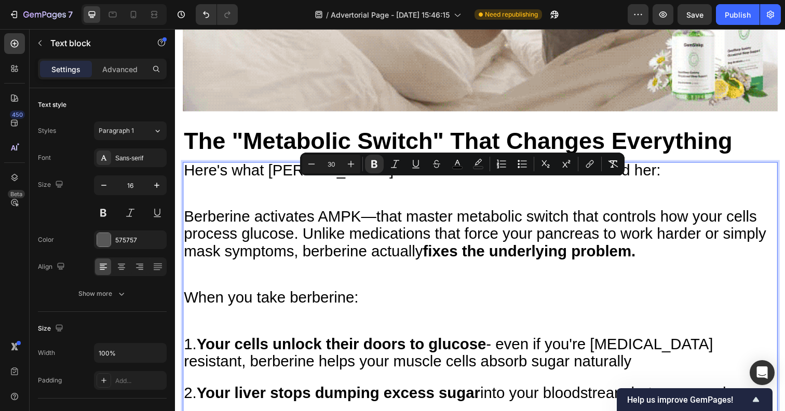
click at [615, 296] on p "When you take berberine: 1. Your cells unlock their doors to glucose - even if …" at bounding box center [486, 409] width 605 height 227
type input "16"
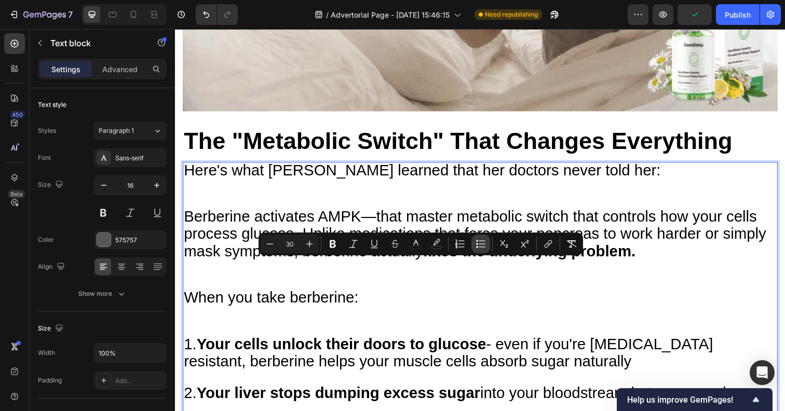
click at [479, 242] on icon "Editor contextual toolbar" at bounding box center [480, 244] width 10 height 10
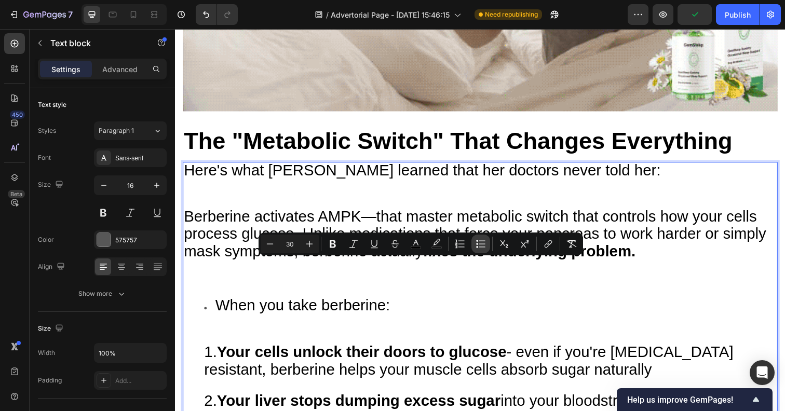
click at [479, 242] on icon "Editor contextual toolbar" at bounding box center [480, 244] width 10 height 10
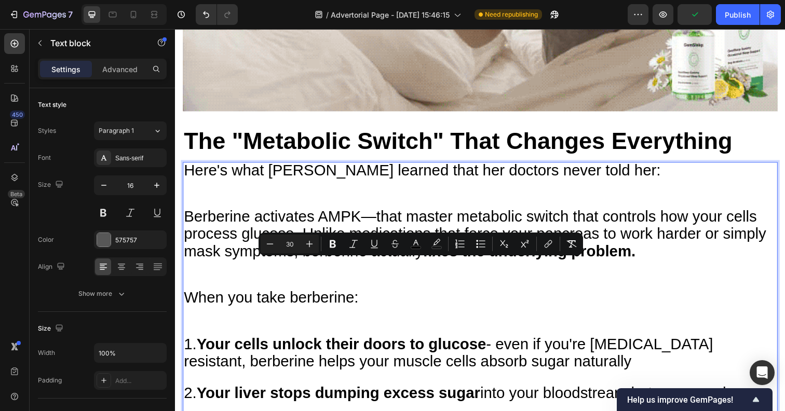
click at [364, 342] on span "1. Your cells unlock their doors to glucose - even if you're [MEDICAL_DATA] res…" at bounding box center [454, 359] width 540 height 35
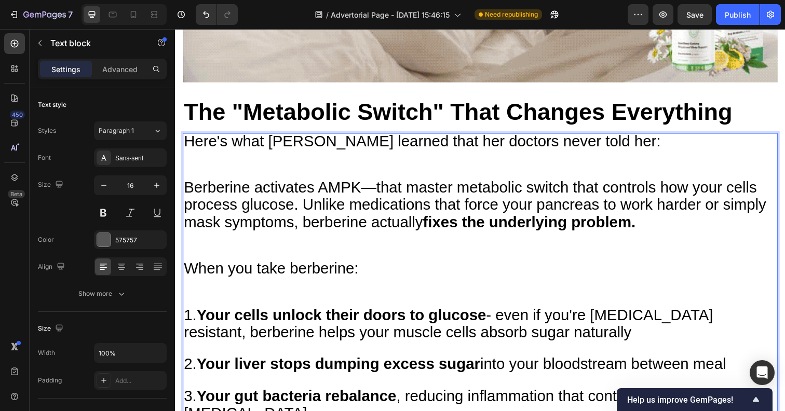
scroll to position [4459, 0]
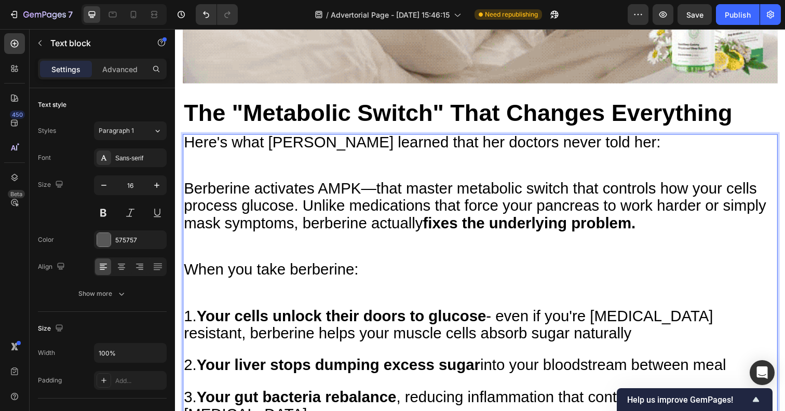
click at [259, 396] on strong "Your gut bacteria rebalance" at bounding box center [299, 404] width 204 height 17
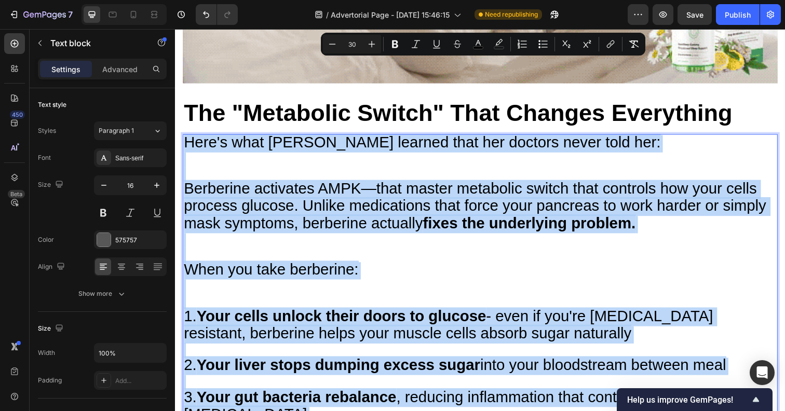
type input "16"
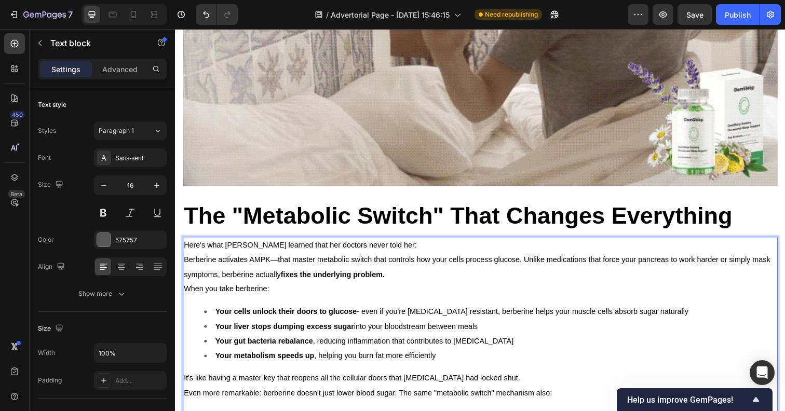
scroll to position [4350, 0]
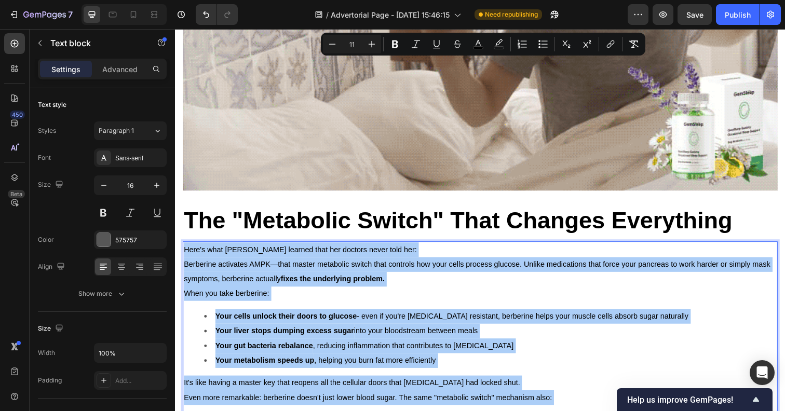
click at [355, 48] on input "11" at bounding box center [351, 44] width 21 height 12
type input "30"
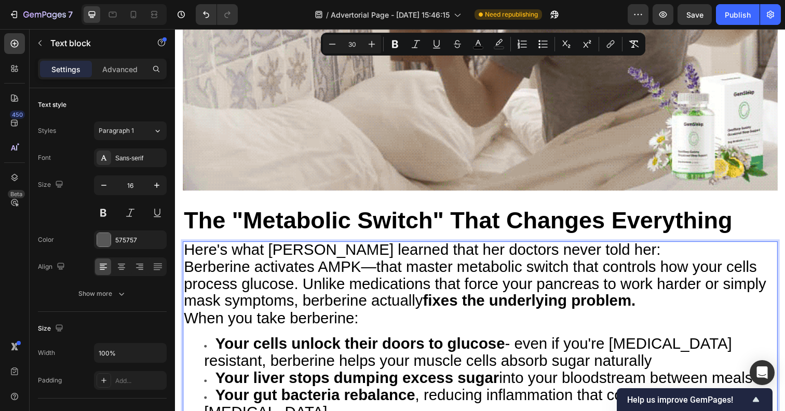
click at [385, 394] on strong "Your gut bacteria rebalance" at bounding box center [318, 402] width 204 height 17
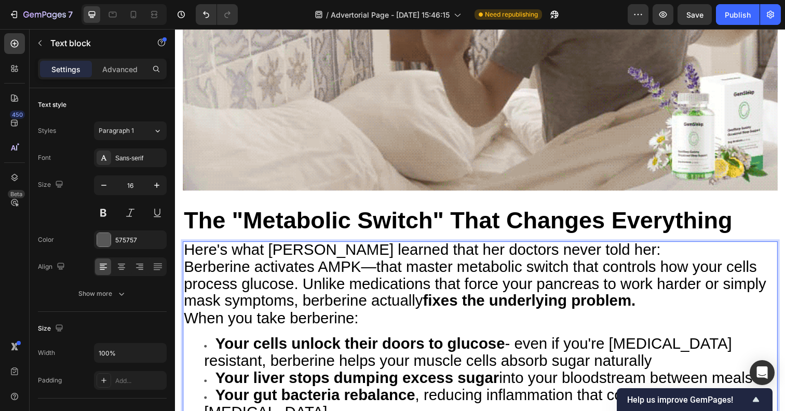
scroll to position [4316, 0]
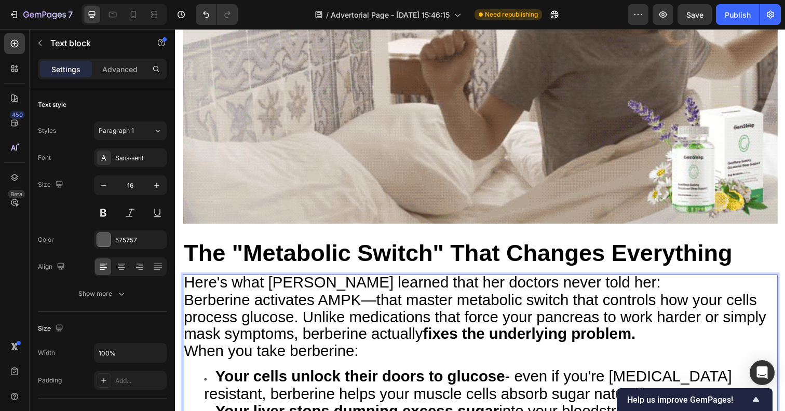
click at [663, 298] on p "Berberine activates AMPK—that master metabolic switch that controls how your ce…" at bounding box center [486, 324] width 605 height 52
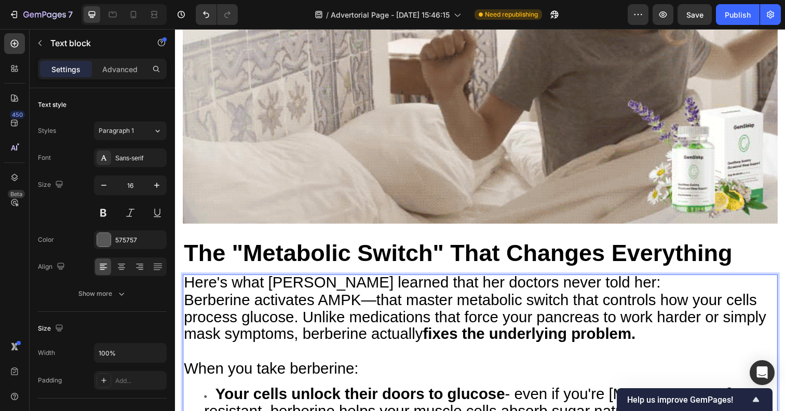
click at [599, 281] on p "Here's what [PERSON_NAME] learned that her doctors never told her:" at bounding box center [486, 290] width 605 height 18
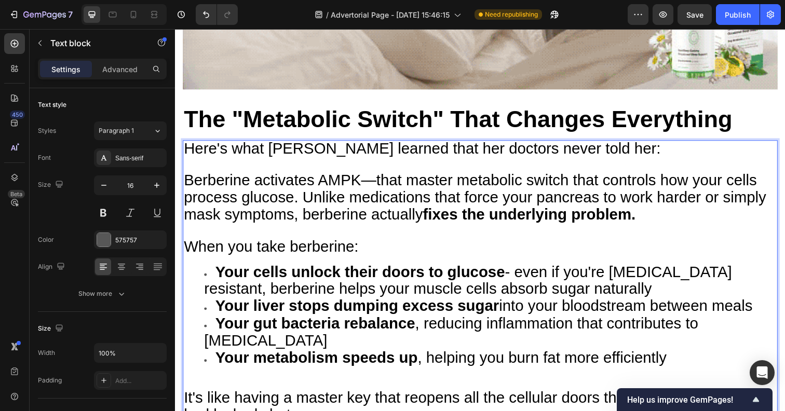
scroll to position [4455, 0]
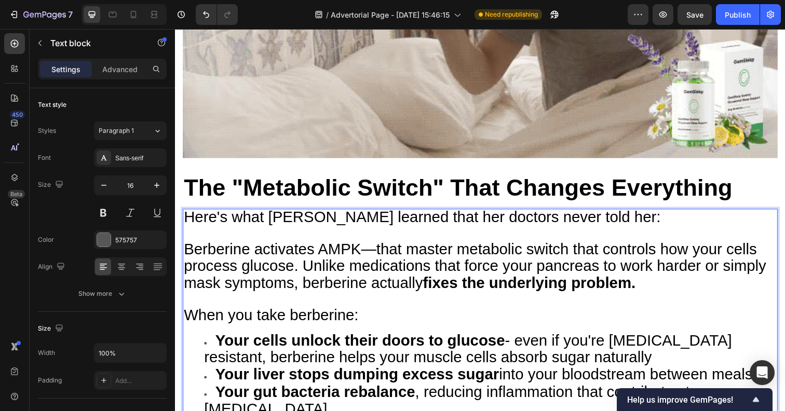
scroll to position [4364, 0]
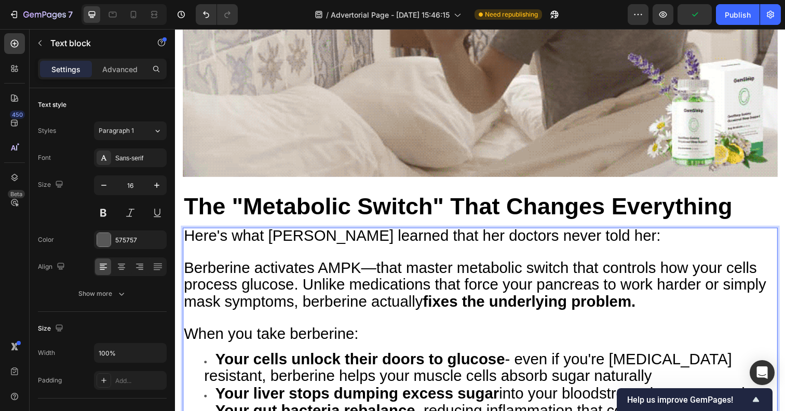
click at [605, 359] on li "Your cells unlock their doors to glucose - even if you're [MEDICAL_DATA] resist…" at bounding box center [496, 376] width 584 height 35
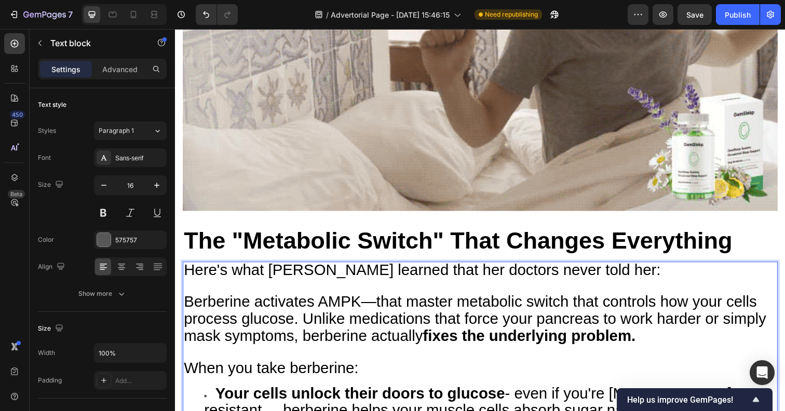
scroll to position [4330, 0]
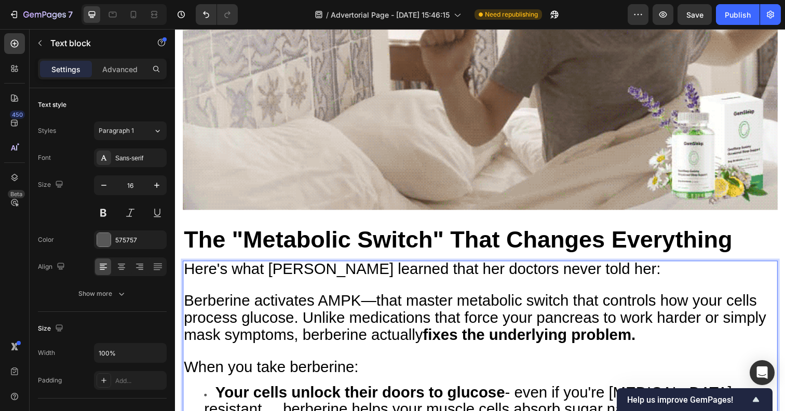
click at [215, 393] on li "Your cells unlock their doors to glucose - even if you're [MEDICAL_DATA] resist…" at bounding box center [496, 418] width 584 height 50
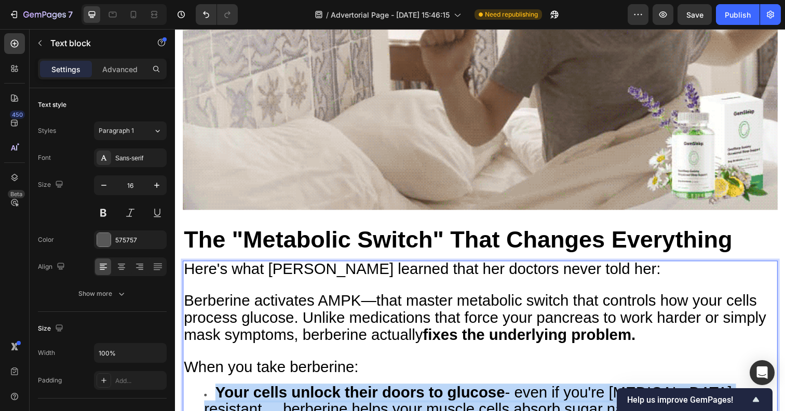
drag, startPoint x: 678, startPoint y: 324, endPoint x: 113, endPoint y: 178, distance: 584.2
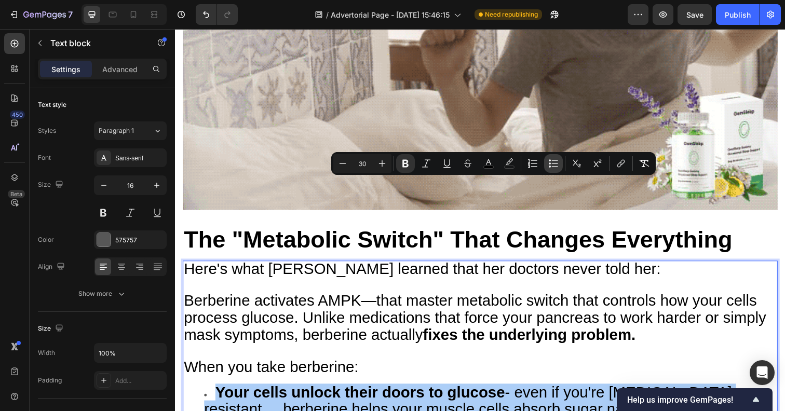
click at [547, 165] on button "Bulleted List" at bounding box center [553, 163] width 19 height 19
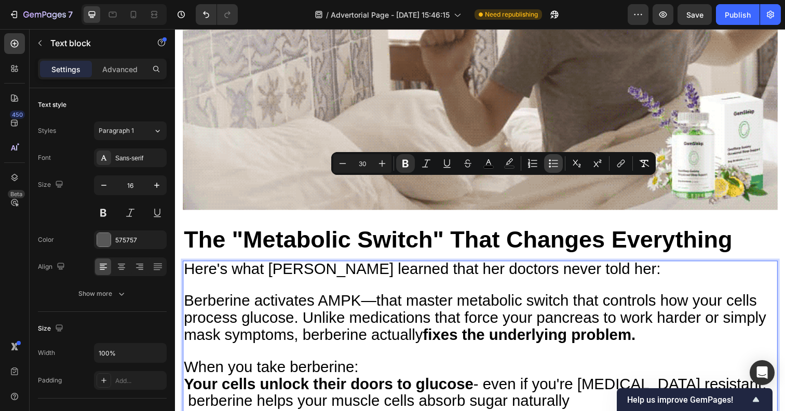
click at [547, 165] on button "Bulleted List" at bounding box center [553, 163] width 19 height 19
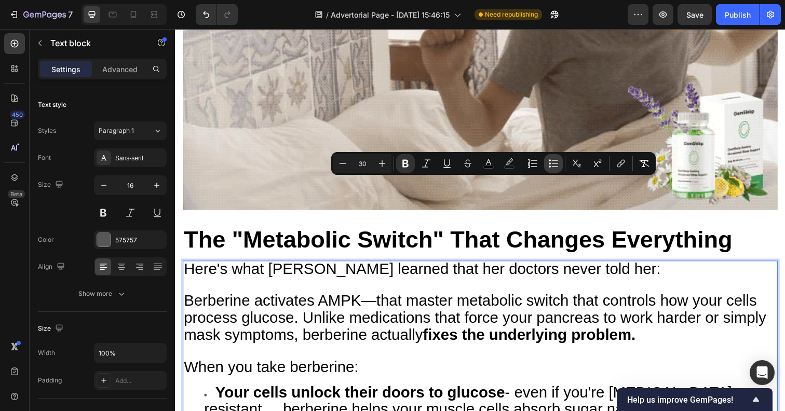
click at [547, 165] on button "Bulleted List" at bounding box center [553, 163] width 19 height 19
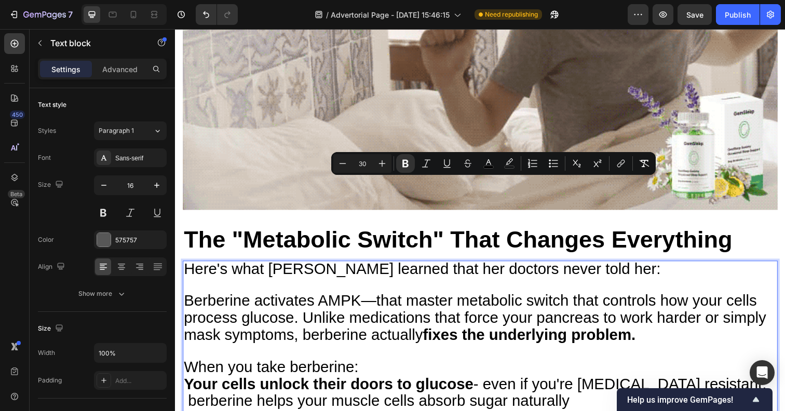
click at [682, 385] on p "Your cells unlock their doors to glucose - even if you're [MEDICAL_DATA] resist…" at bounding box center [486, 410] width 605 height 50
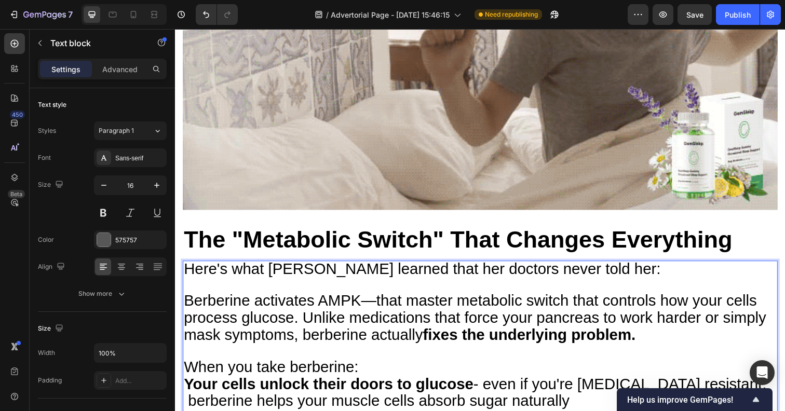
click at [719, 383] on span "Your cells unlock their doors to glucose - even if you're [MEDICAL_DATA] resist…" at bounding box center [486, 400] width 604 height 35
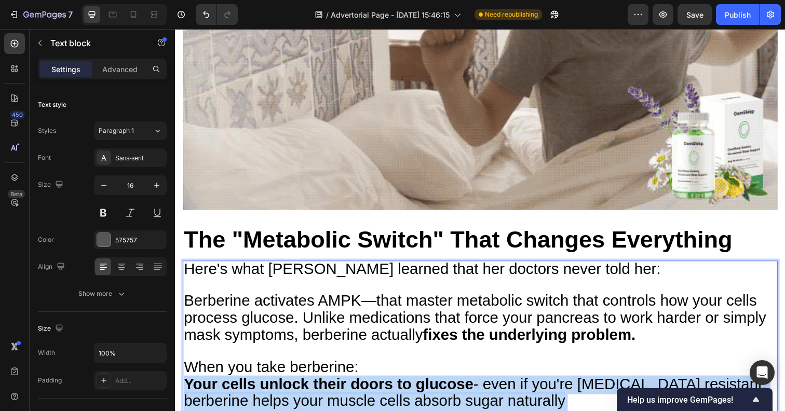
drag, startPoint x: 652, startPoint y: 316, endPoint x: 149, endPoint y: 190, distance: 518.7
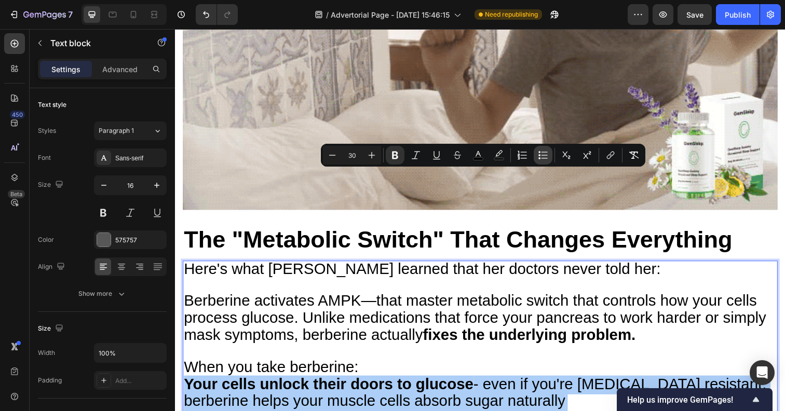
click at [551, 151] on button "Bulleted List" at bounding box center [542, 155] width 19 height 19
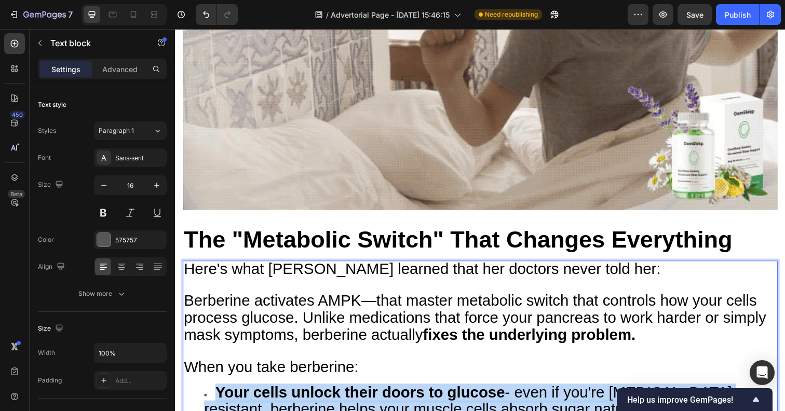
drag, startPoint x: 676, startPoint y: 323, endPoint x: 138, endPoint y: 189, distance: 555.2
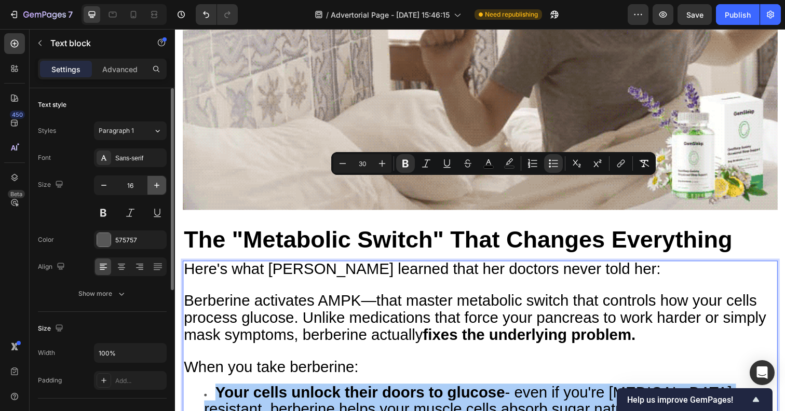
click at [154, 184] on icon "button" at bounding box center [157, 185] width 10 height 10
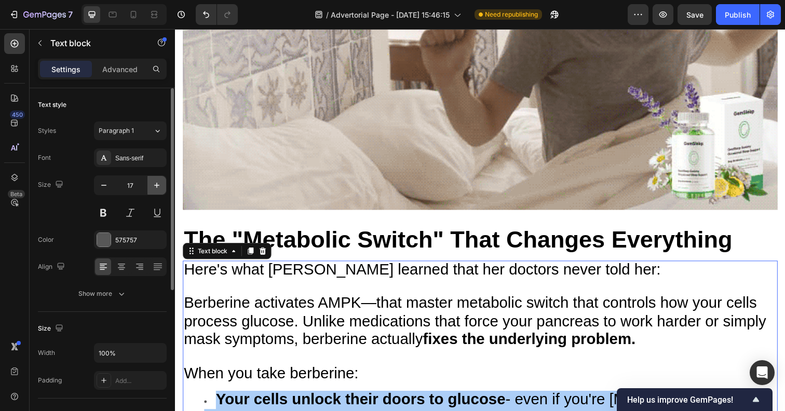
click at [154, 184] on icon "button" at bounding box center [157, 185] width 10 height 10
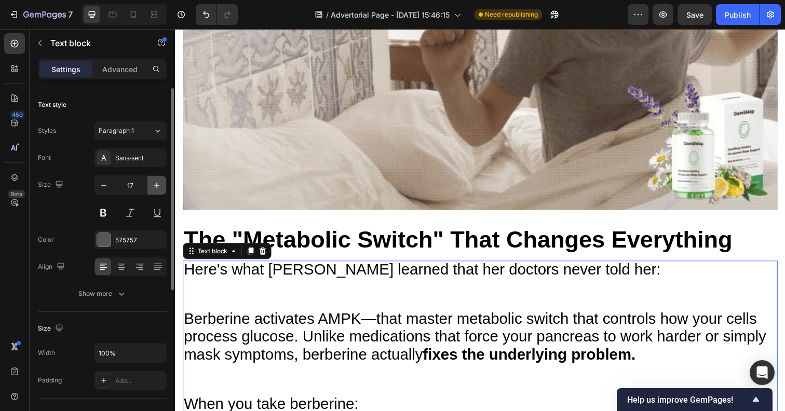
type input "18"
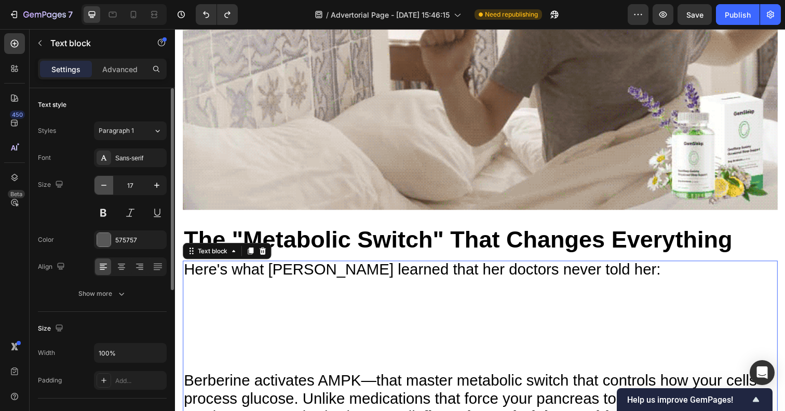
type input "16"
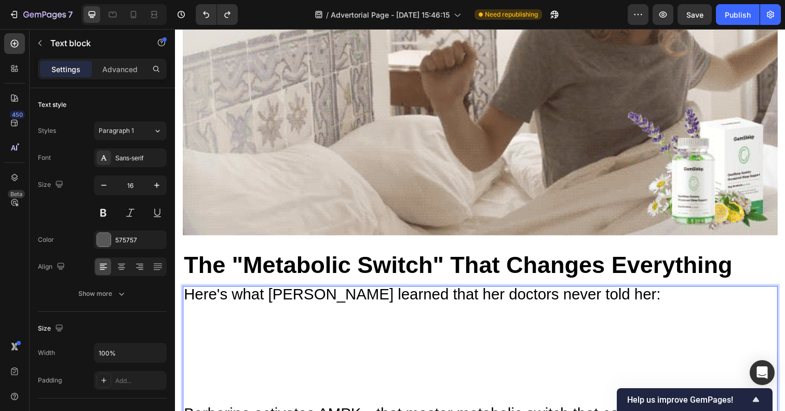
scroll to position [4303, 0]
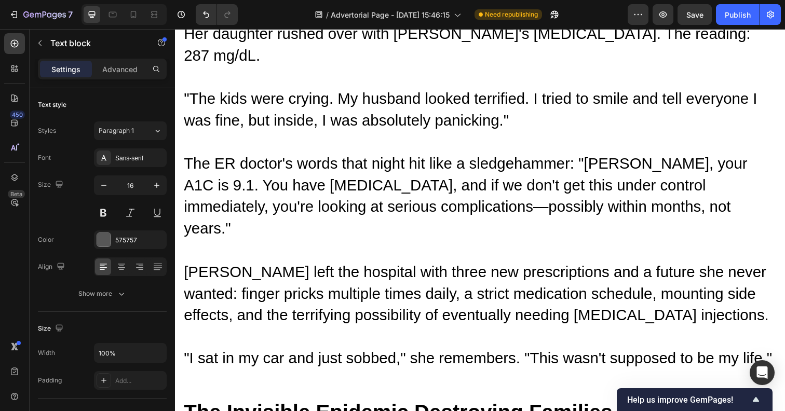
scroll to position [772, 0]
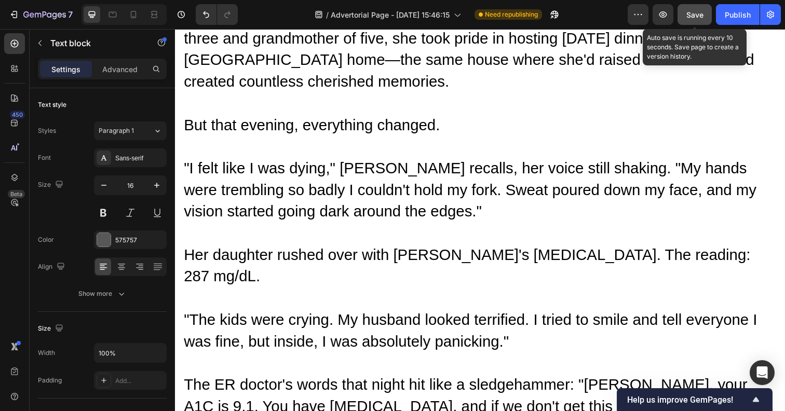
click at [702, 24] on button "Save" at bounding box center [694, 14] width 34 height 21
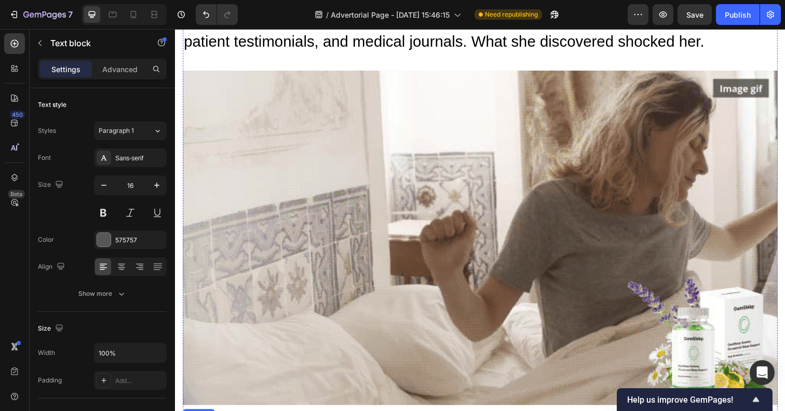
scroll to position [4145, 0]
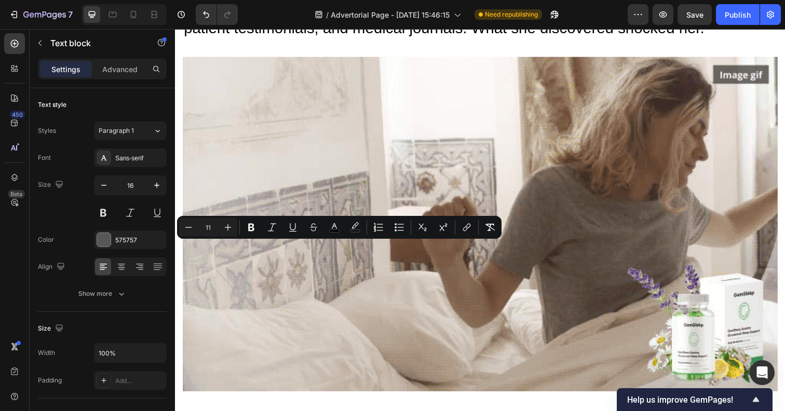
click at [212, 227] on input "11" at bounding box center [208, 227] width 21 height 12
type input "30"
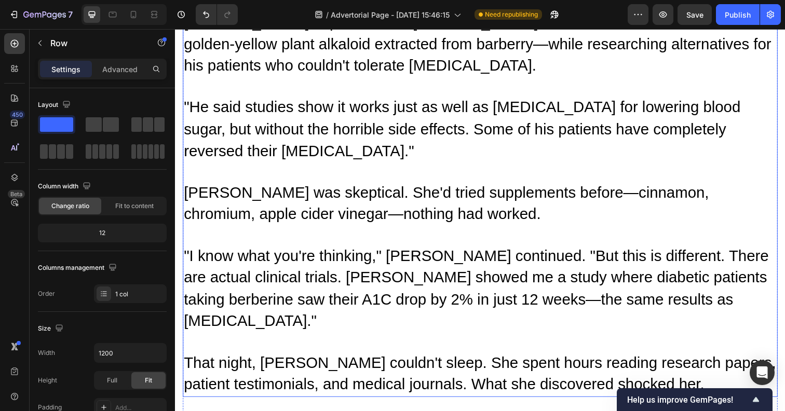
click at [273, 361] on span "That night, [PERSON_NAME] couldn't sleep. She spent hours reading research pape…" at bounding box center [486, 380] width 605 height 39
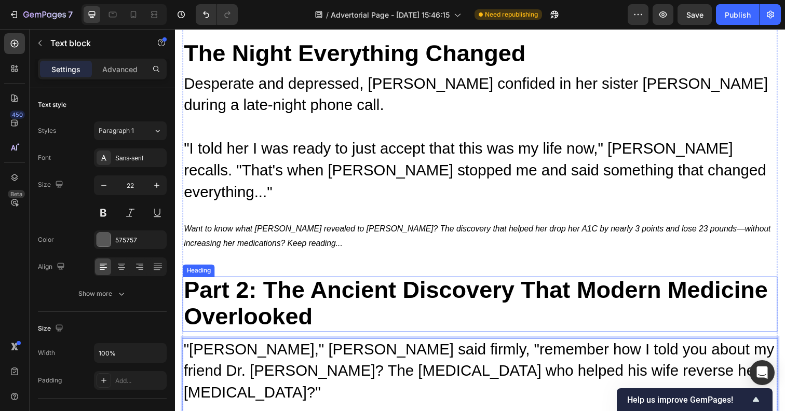
scroll to position [3204, 0]
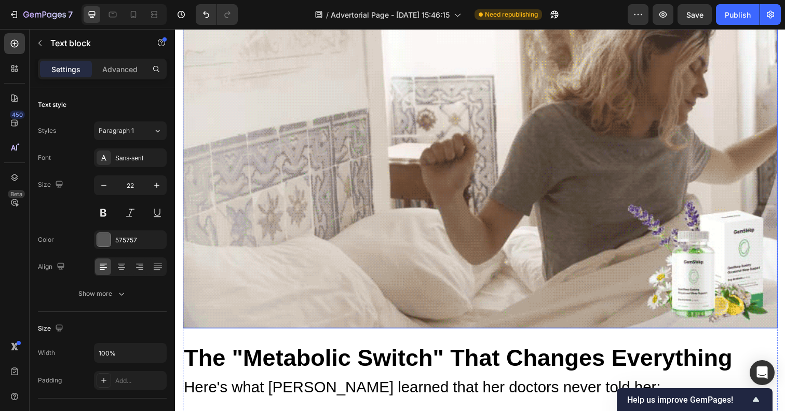
scroll to position [4315, 0]
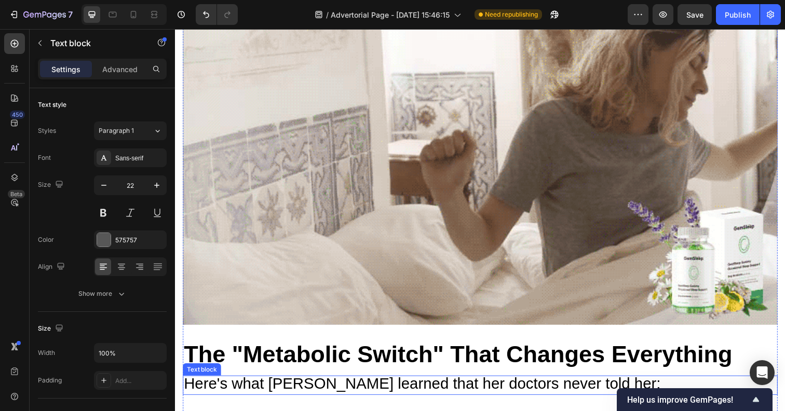
click at [593, 384] on p "Here's what [PERSON_NAME] learned that her doctors never told her:" at bounding box center [486, 393] width 605 height 18
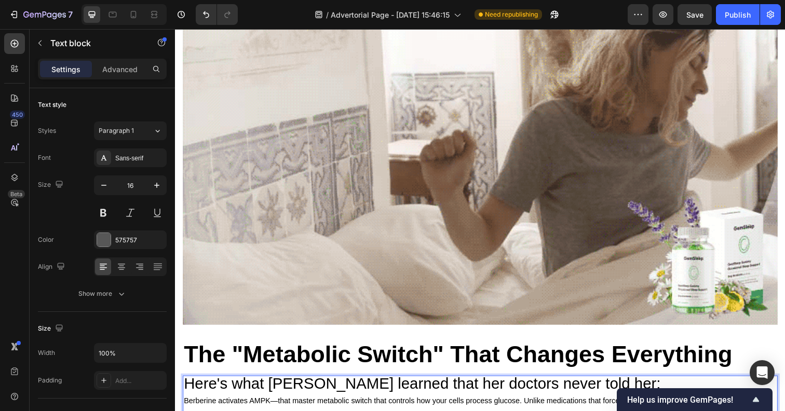
click at [295, 405] on span "Berberine activates AMPK—that master metabolic switch that controls how your ce…" at bounding box center [483, 416] width 598 height 23
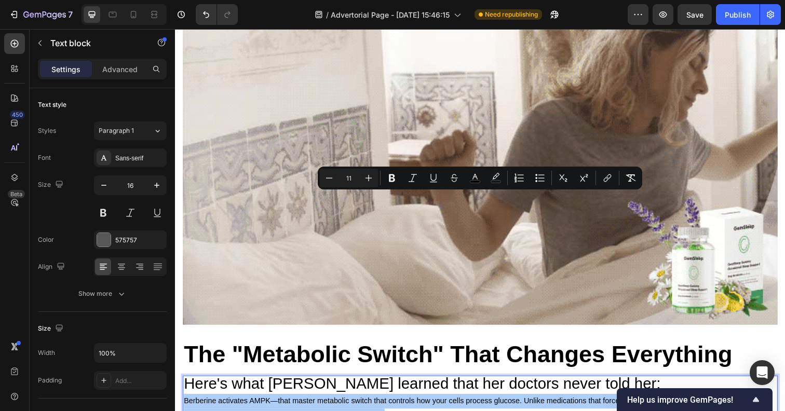
click at [350, 179] on input "11" at bounding box center [348, 178] width 21 height 12
type input "3"
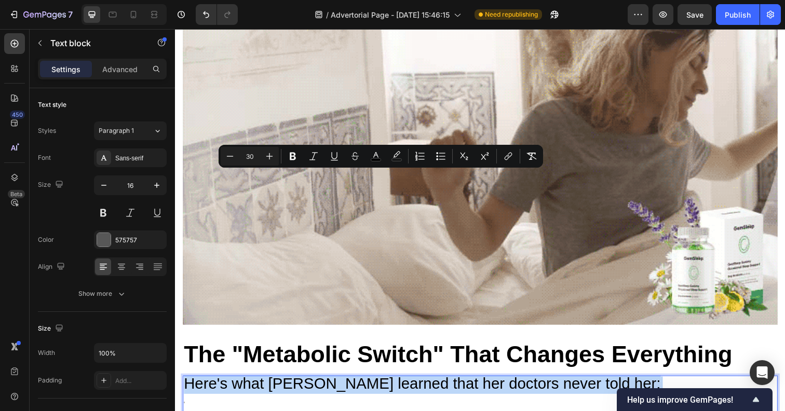
click at [220, 384] on p "Here's what [PERSON_NAME] learned that her doctors never told her: 0" at bounding box center [486, 401] width 605 height 35
type input "3"
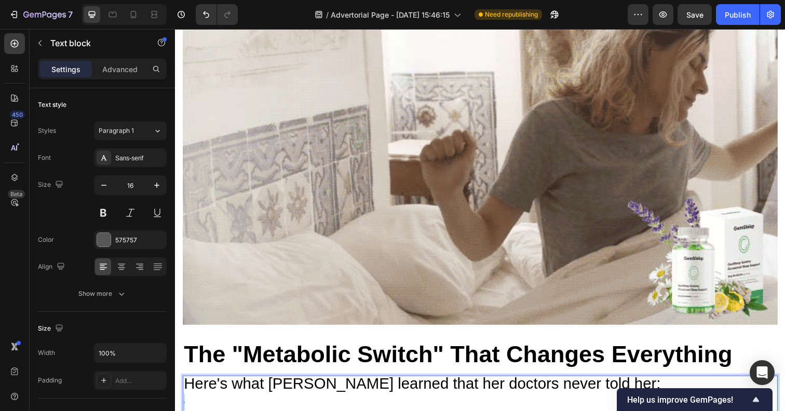
drag, startPoint x: 203, startPoint y: 203, endPoint x: 348, endPoint y: 230, distance: 147.3
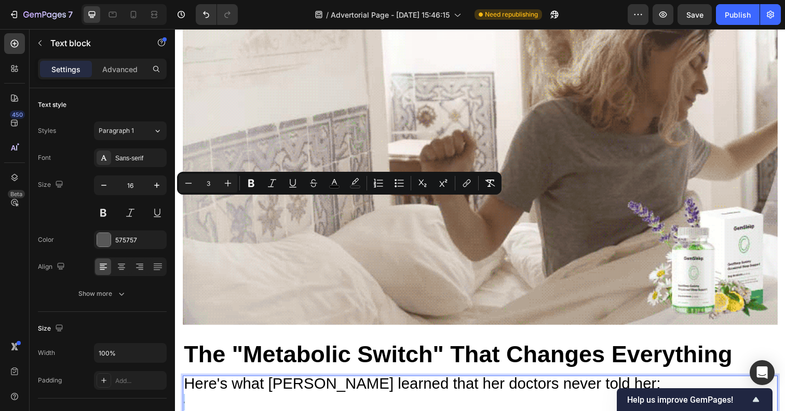
click at [213, 185] on input "3" at bounding box center [208, 183] width 21 height 12
type input "30"
click at [268, 383] on div "Here's what [PERSON_NAME] learned that her doctors never told her: 0" at bounding box center [486, 401] width 607 height 37
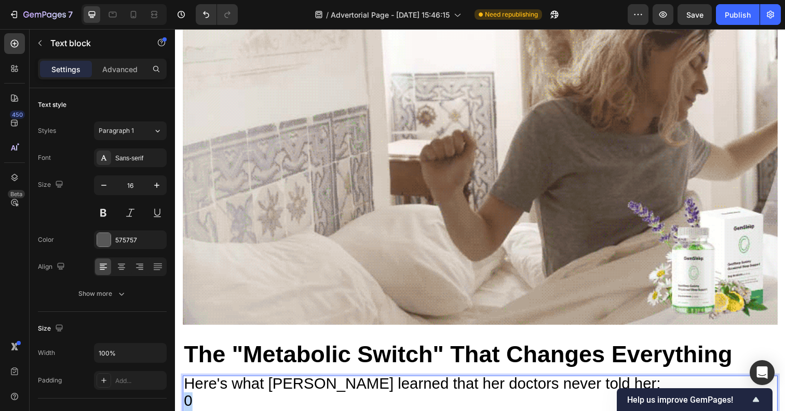
drag, startPoint x: 237, startPoint y: 204, endPoint x: 145, endPoint y: 203, distance: 92.4
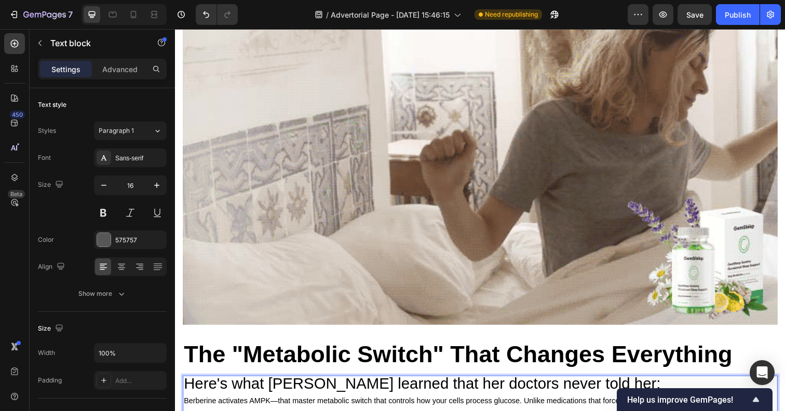
click at [246, 405] on span "Berberine activates AMPK—that master metabolic switch that controls how your ce…" at bounding box center [483, 416] width 598 height 23
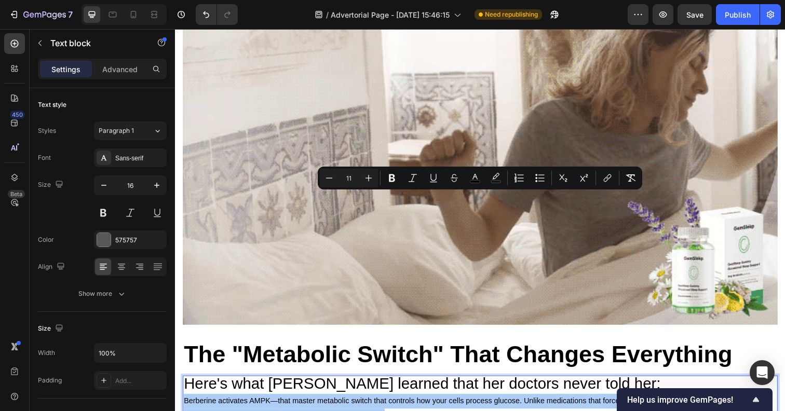
click at [349, 178] on input "11" at bounding box center [348, 178] width 21 height 12
type input "30"
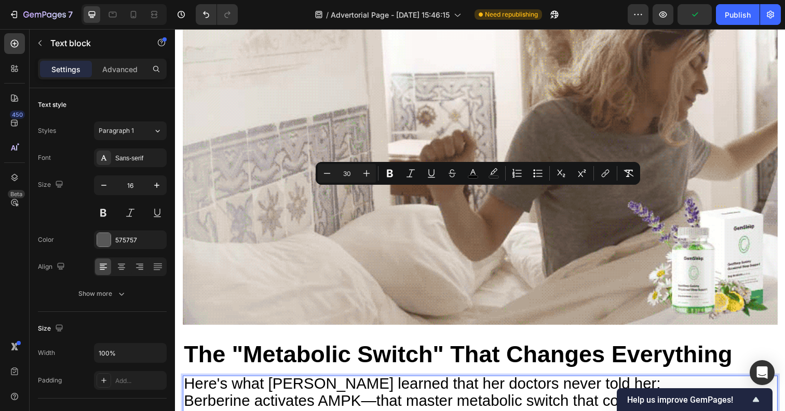
click at [715, 384] on p "Here's what [PERSON_NAME] learned that her doctors never told her: Berberine ac…" at bounding box center [486, 419] width 605 height 70
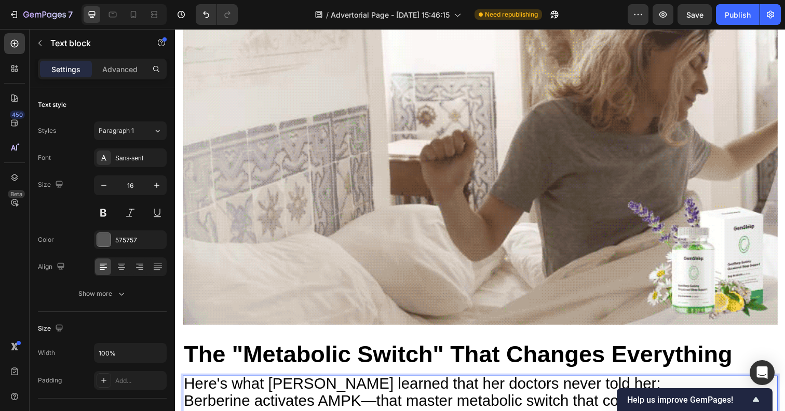
click at [595, 384] on p "Here's what [PERSON_NAME] learned that her doctors never told her: Berberine ac…" at bounding box center [486, 419] width 605 height 70
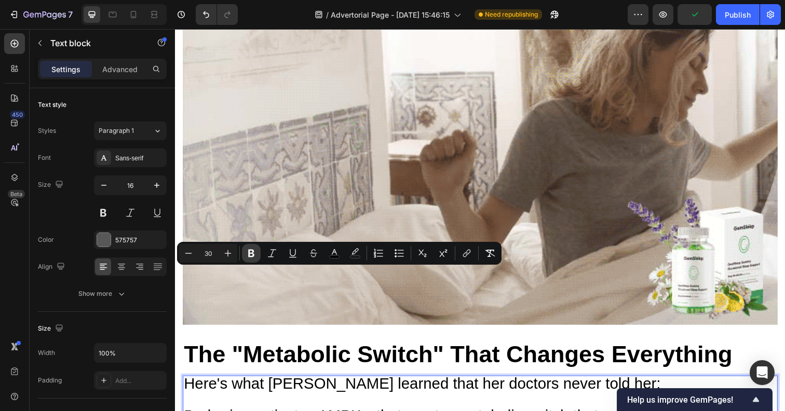
click at [248, 255] on icon "Editor contextual toolbar" at bounding box center [251, 254] width 6 height 8
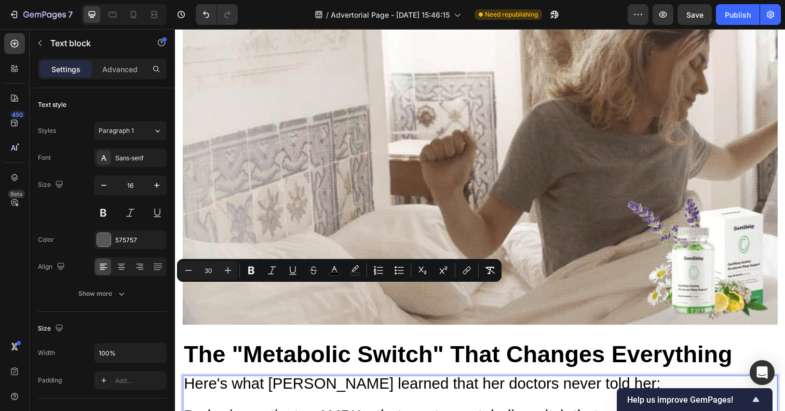
click at [398, 269] on icon "Editor contextual toolbar" at bounding box center [399, 270] width 10 height 10
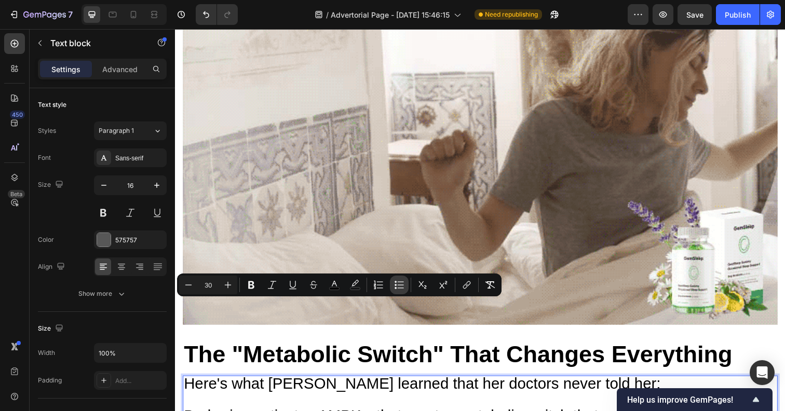
click at [394, 282] on icon "Editor contextual toolbar" at bounding box center [399, 285] width 10 height 10
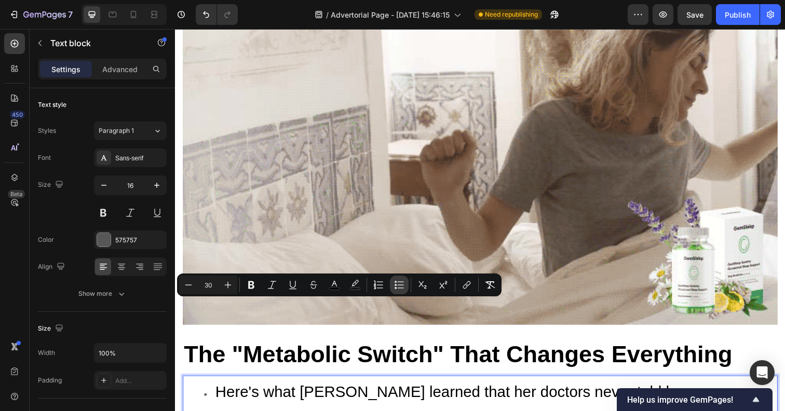
click at [399, 284] on icon "Editor contextual toolbar" at bounding box center [399, 285] width 10 height 10
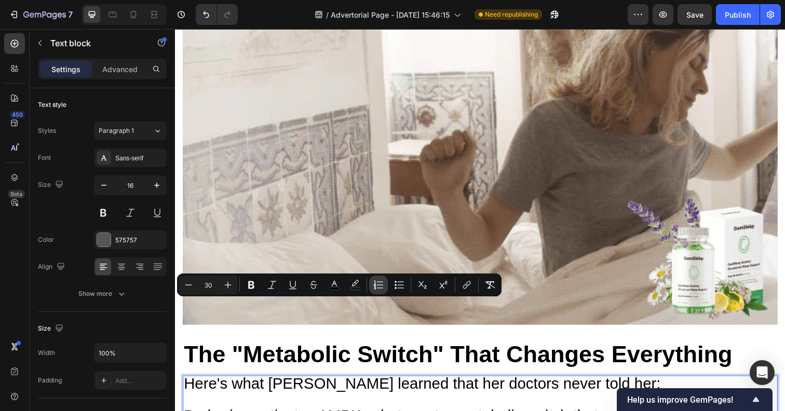
click at [381, 285] on icon "Editor contextual toolbar" at bounding box center [378, 285] width 10 height 10
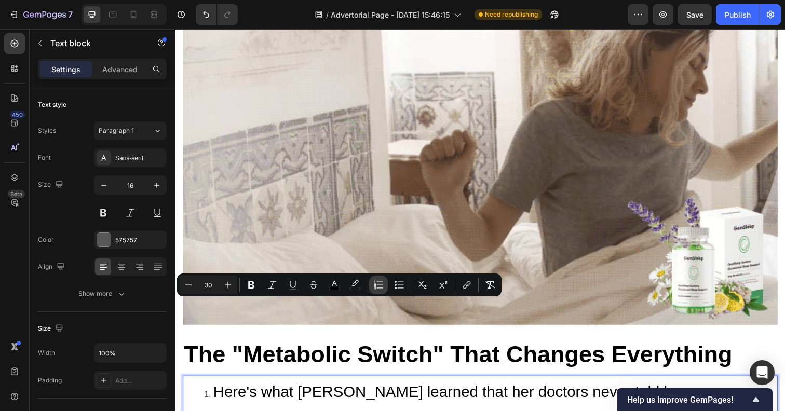
click at [381, 285] on icon "Editor contextual toolbar" at bounding box center [378, 285] width 10 height 10
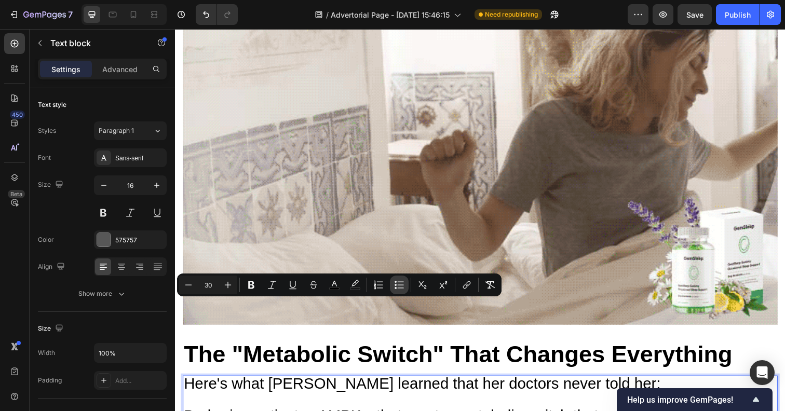
click at [395, 282] on icon "Editor contextual toolbar" at bounding box center [395, 282] width 2 height 2
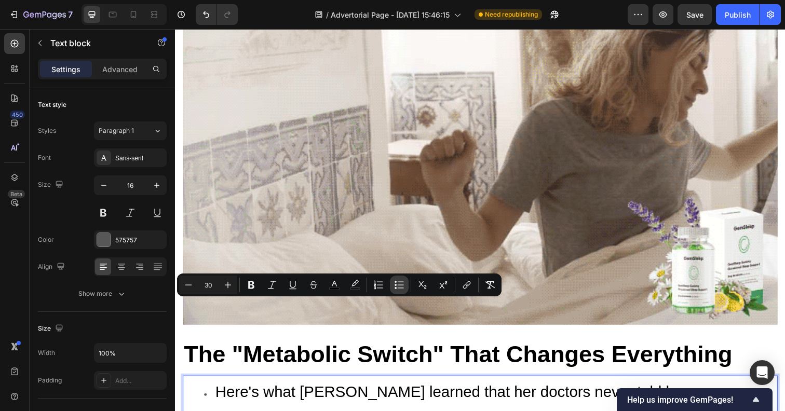
click at [395, 282] on icon "Editor contextual toolbar" at bounding box center [395, 282] width 2 height 2
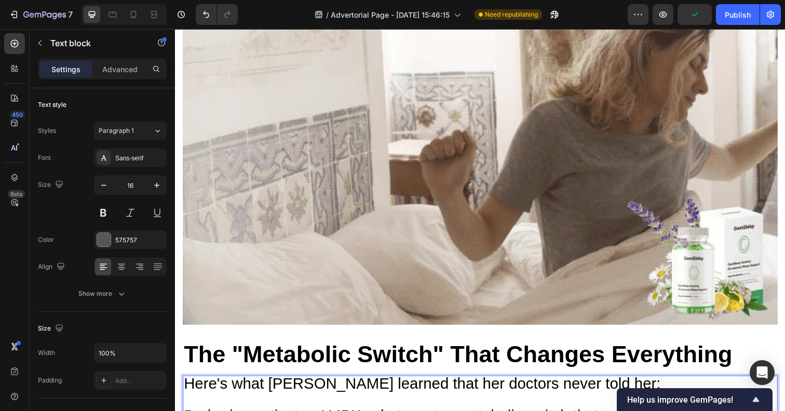
drag, startPoint x: 248, startPoint y: 311, endPoint x: 179, endPoint y: 316, distance: 69.7
drag, startPoint x: 196, startPoint y: 313, endPoint x: 349, endPoint y: 337, distance: 154.9
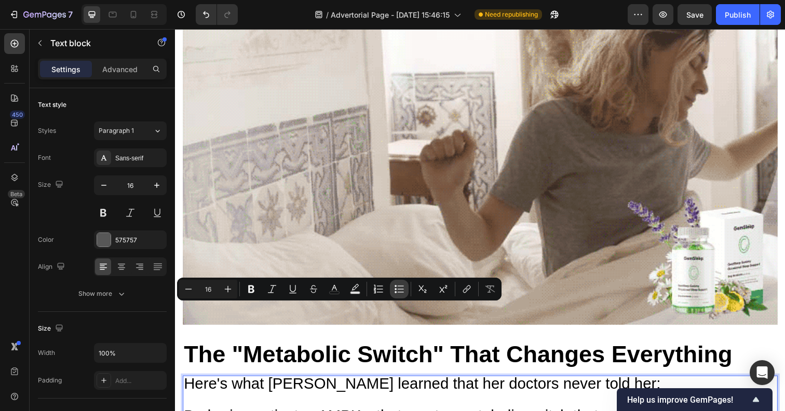
click at [396, 285] on icon "Editor contextual toolbar" at bounding box center [395, 286] width 2 height 2
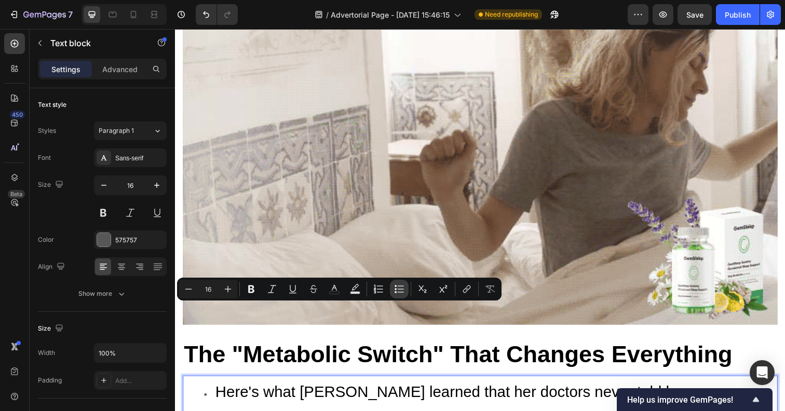
click at [399, 286] on icon "Editor contextual toolbar" at bounding box center [399, 289] width 10 height 10
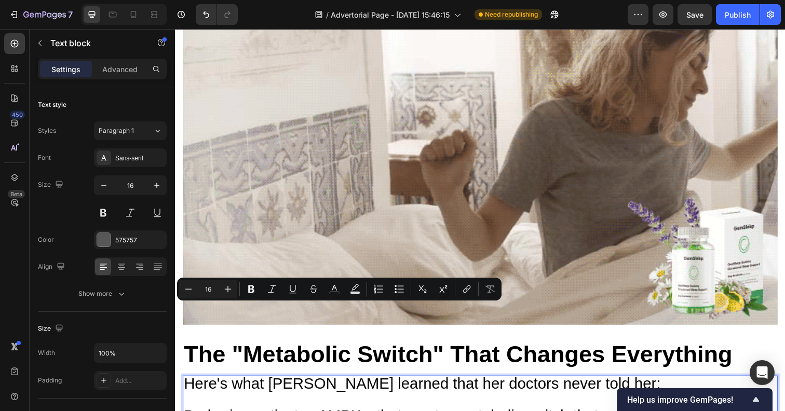
click at [374, 382] on span "Here's what [PERSON_NAME] learned that her doctors never told her:" at bounding box center [427, 390] width 487 height 17
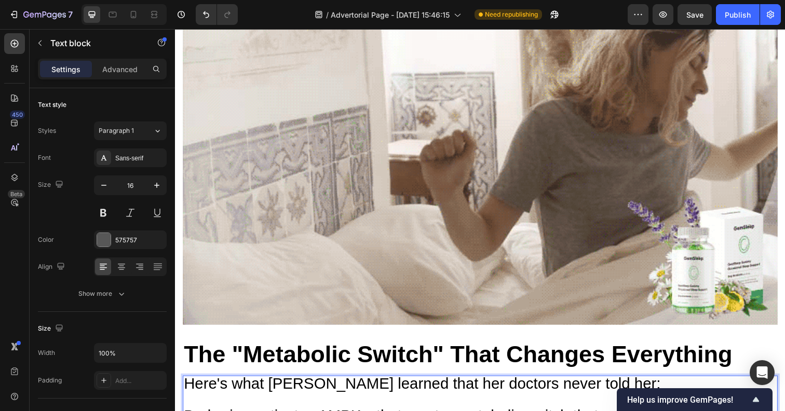
drag, startPoint x: 229, startPoint y: 314, endPoint x: 249, endPoint y: 313, distance: 20.3
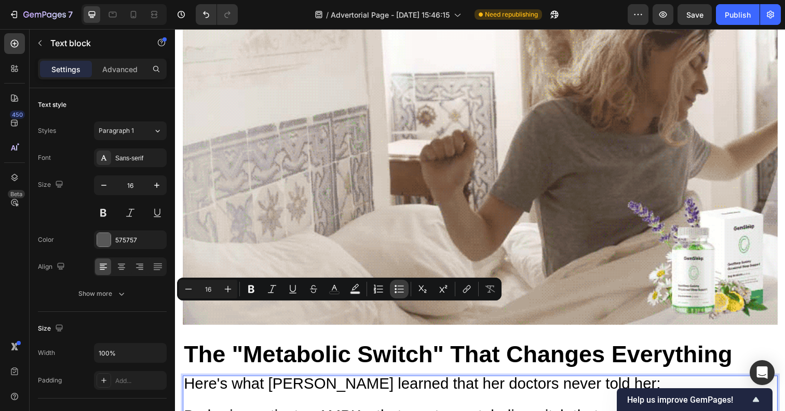
click at [390, 290] on button "Bulleted List" at bounding box center [399, 289] width 19 height 19
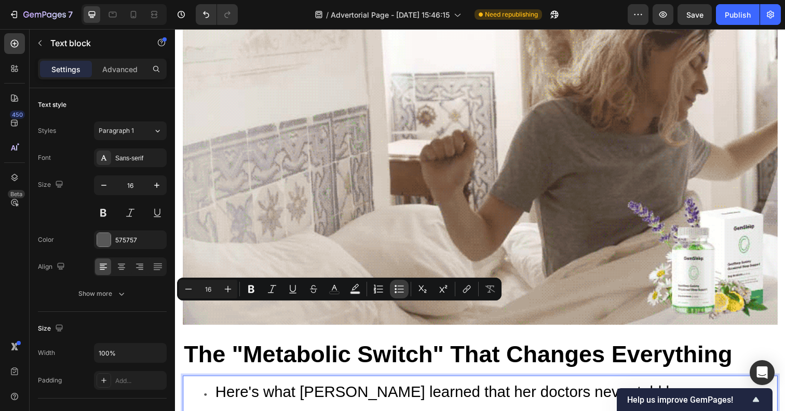
click at [390, 290] on button "Bulleted List" at bounding box center [399, 289] width 19 height 19
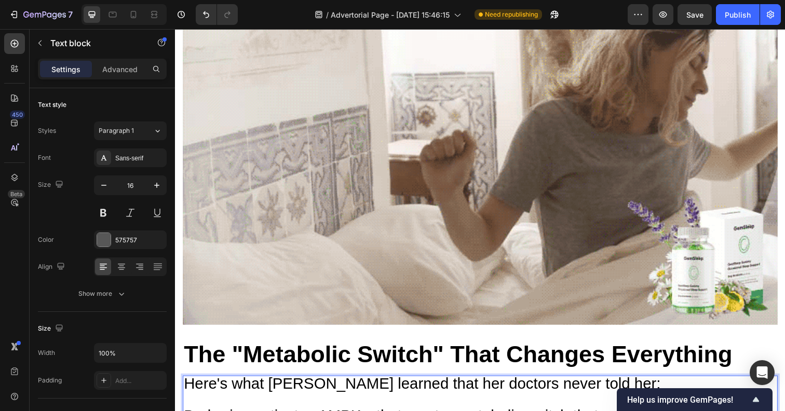
drag, startPoint x: 248, startPoint y: 318, endPoint x: 164, endPoint y: 315, distance: 83.6
click at [125, 269] on icon at bounding box center [121, 267] width 10 height 10
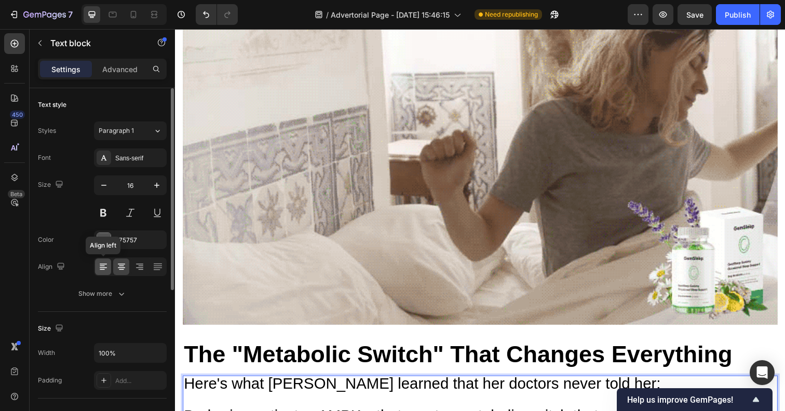
click at [102, 268] on icon at bounding box center [103, 267] width 7 height 1
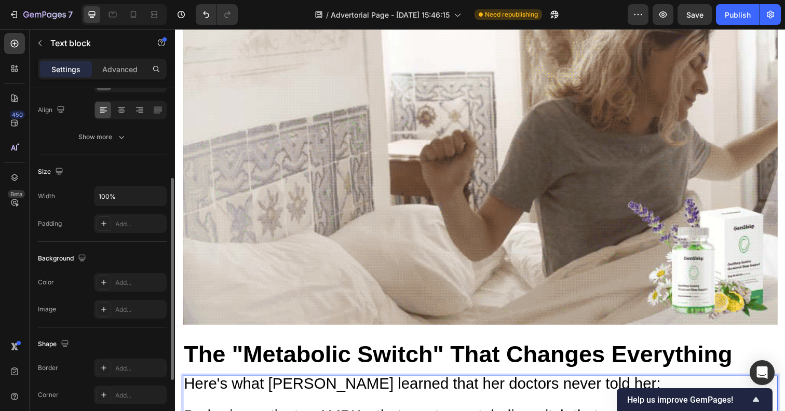
scroll to position [0, 0]
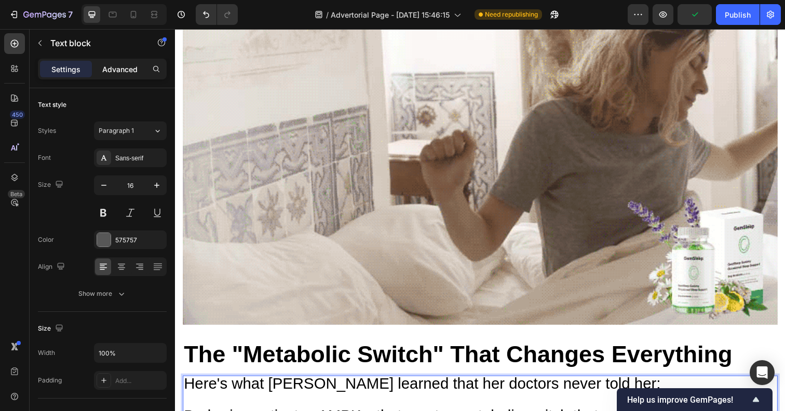
click at [136, 71] on p "Advanced" at bounding box center [119, 69] width 35 height 11
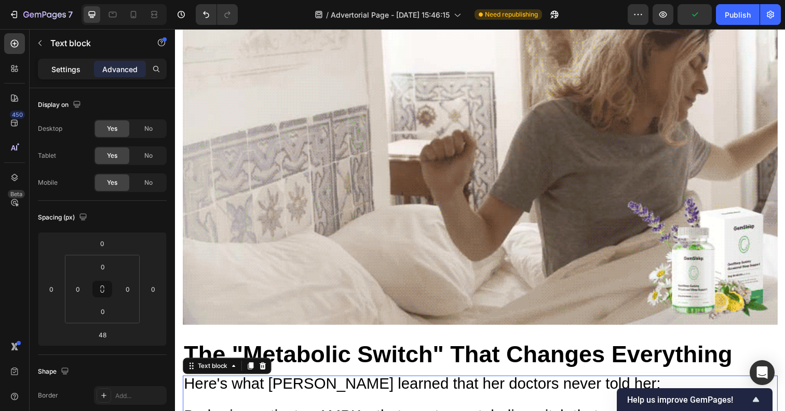
click at [61, 71] on p "Settings" at bounding box center [65, 69] width 29 height 11
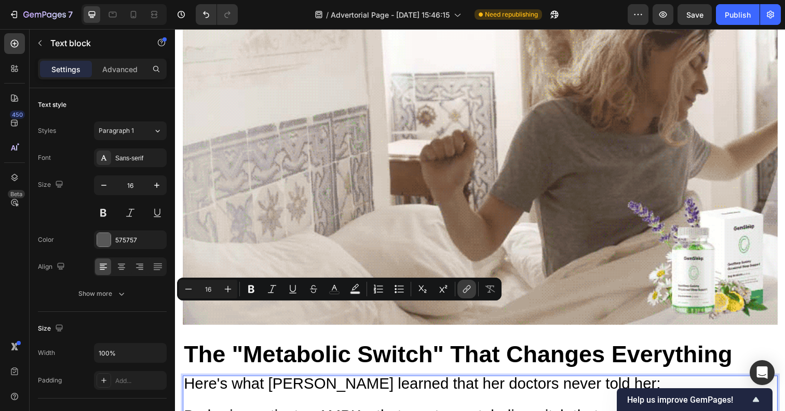
click at [462, 289] on icon "Editor contextual toolbar" at bounding box center [466, 289] width 10 height 10
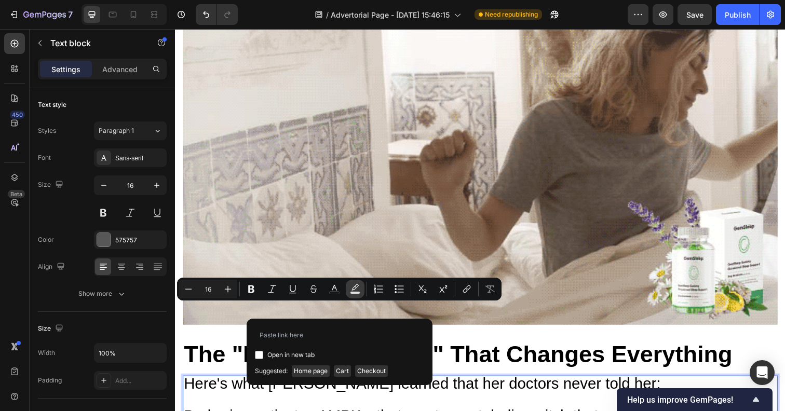
click at [355, 292] on rect "Editor contextual toolbar" at bounding box center [355, 293] width 10 height 3
type input "000000"
type input "77"
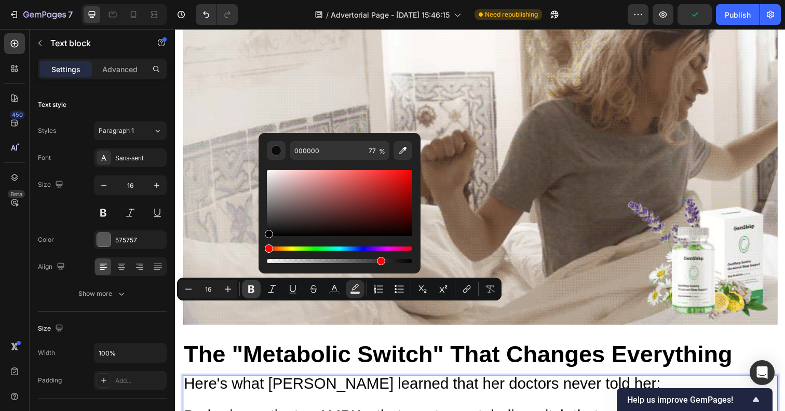
click at [250, 291] on icon "Editor contextual toolbar" at bounding box center [251, 289] width 10 height 10
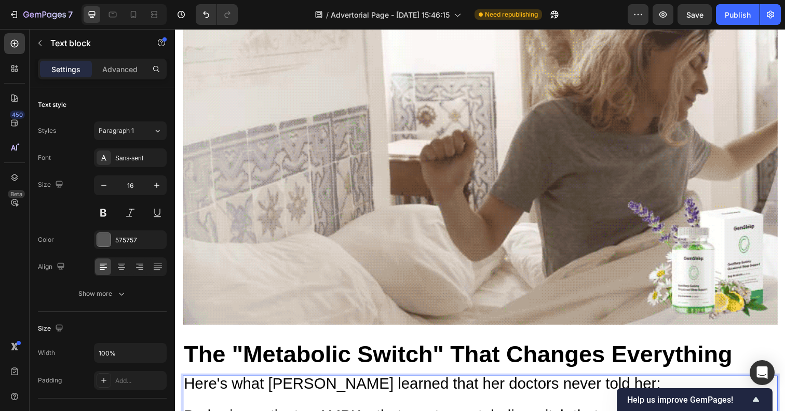
drag, startPoint x: 234, startPoint y: 313, endPoint x: 162, endPoint y: 317, distance: 71.7
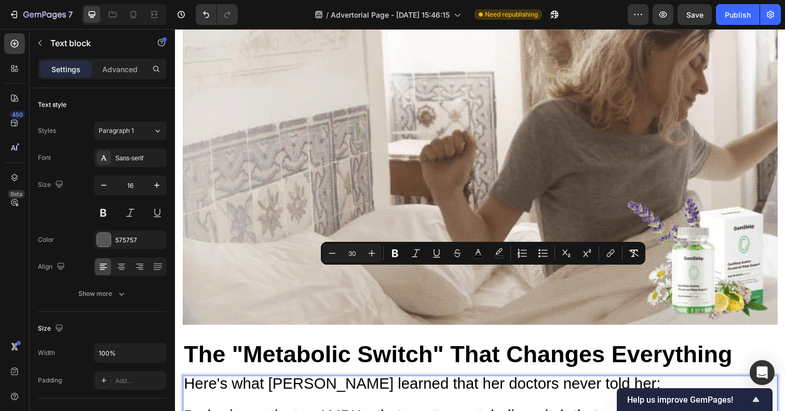
type input "11"
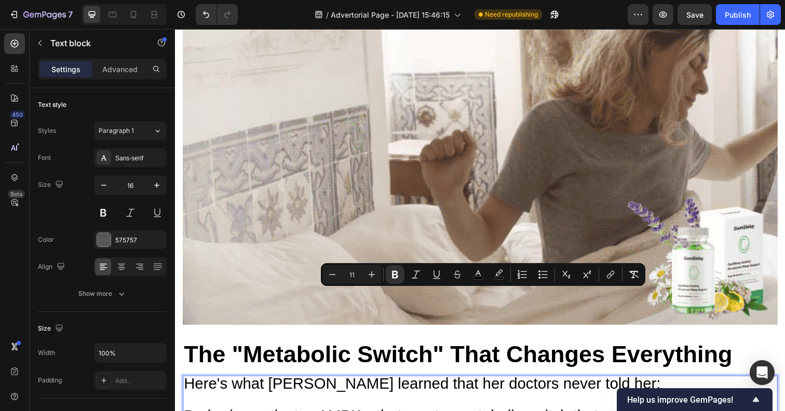
drag, startPoint x: 444, startPoint y: 354, endPoint x: 147, endPoint y: 301, distance: 301.1
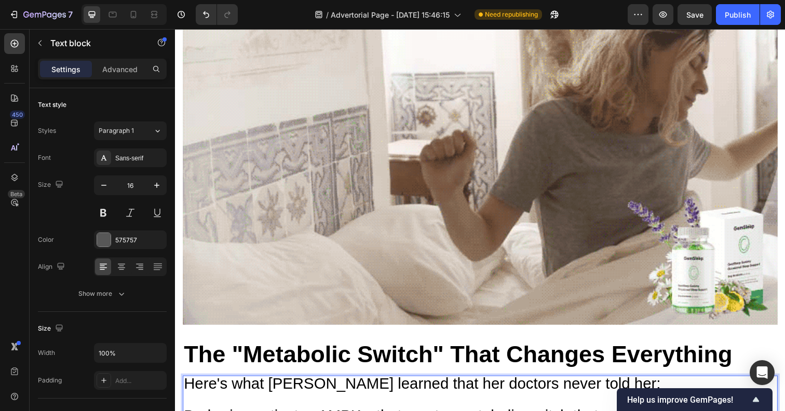
drag, startPoint x: 364, startPoint y: 282, endPoint x: 114, endPoint y: 275, distance: 250.2
drag, startPoint x: 457, startPoint y: 347, endPoint x: 132, endPoint y: 267, distance: 334.5
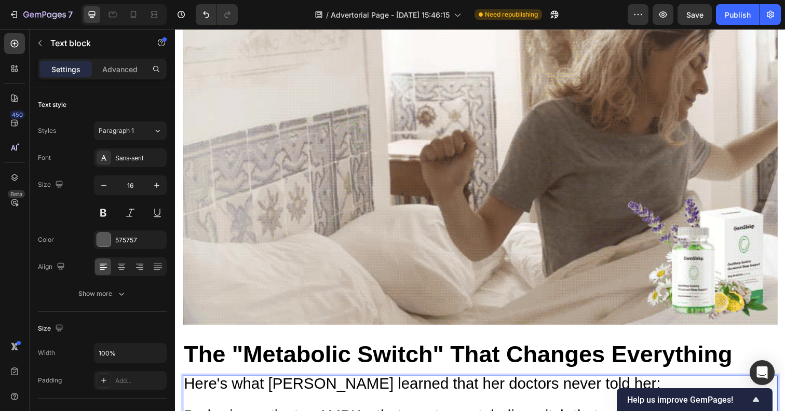
drag, startPoint x: 282, startPoint y: 270, endPoint x: 126, endPoint y: 269, distance: 156.2
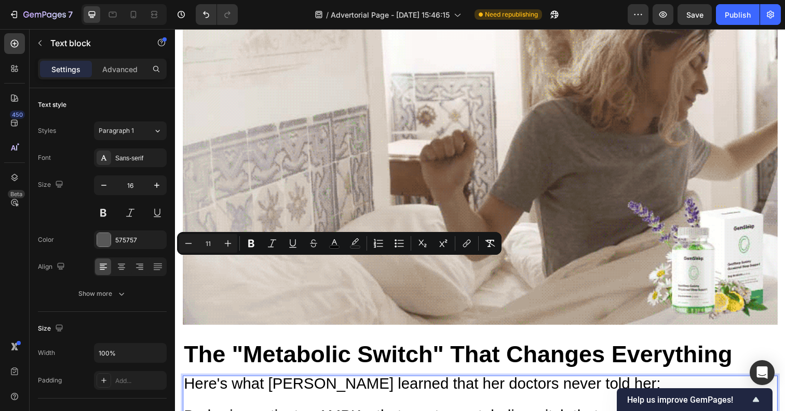
click at [214, 244] on input "11" at bounding box center [208, 243] width 21 height 12
type input "11"
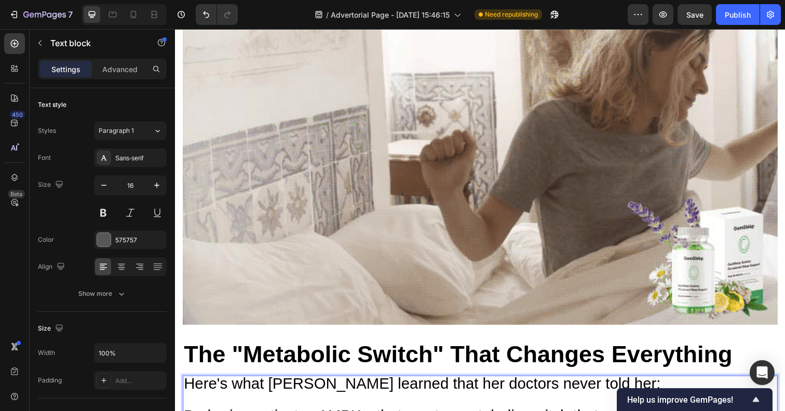
drag, startPoint x: 200, startPoint y: 292, endPoint x: 526, endPoint y: 311, distance: 326.4
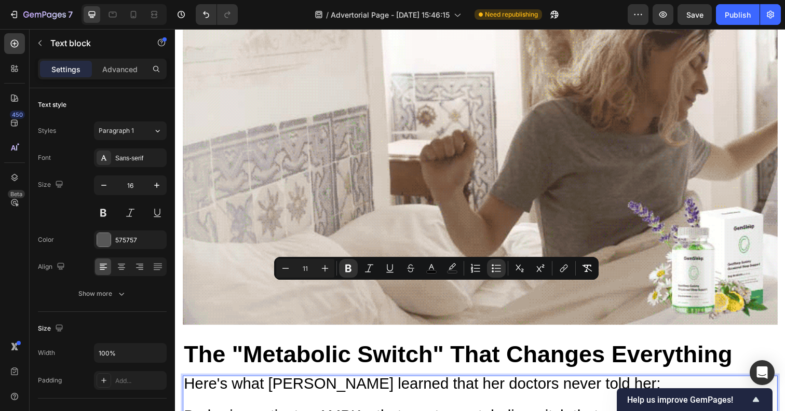
type input "30"
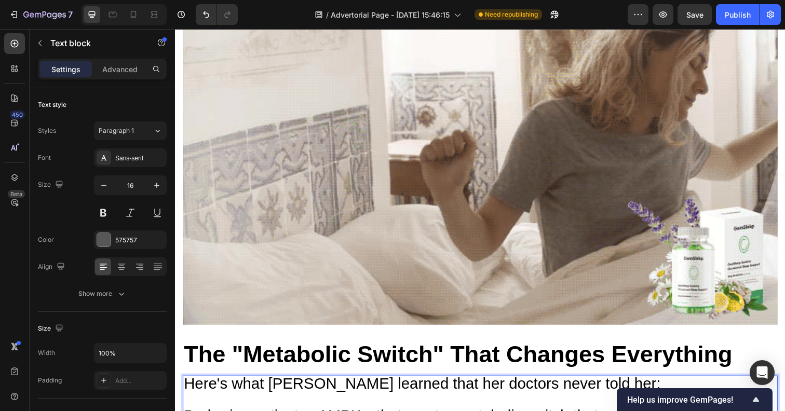
drag, startPoint x: 450, startPoint y: 358, endPoint x: 199, endPoint y: 310, distance: 256.2
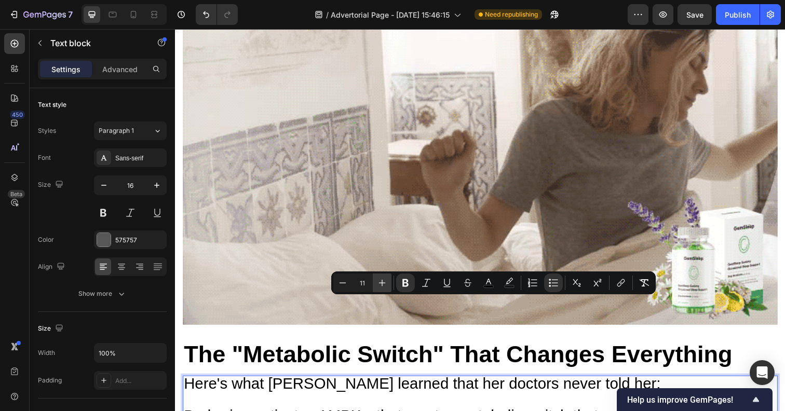
click at [377, 286] on icon "Editor contextual toolbar" at bounding box center [382, 283] width 10 height 10
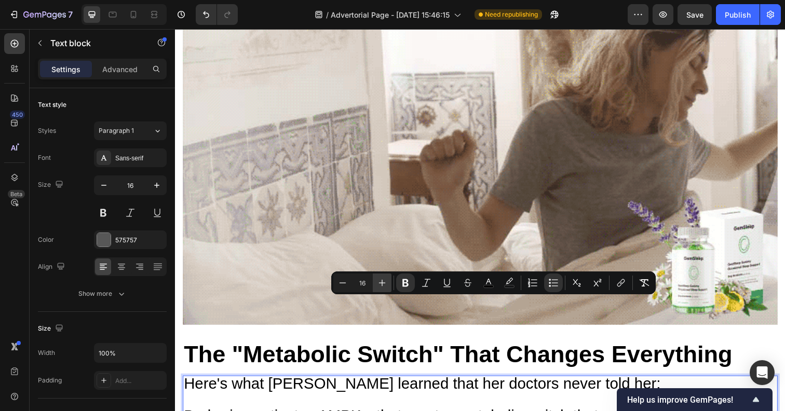
click at [377, 286] on icon "Editor contextual toolbar" at bounding box center [382, 283] width 10 height 10
click at [348, 283] on button "Minus" at bounding box center [342, 282] width 19 height 19
type input "18"
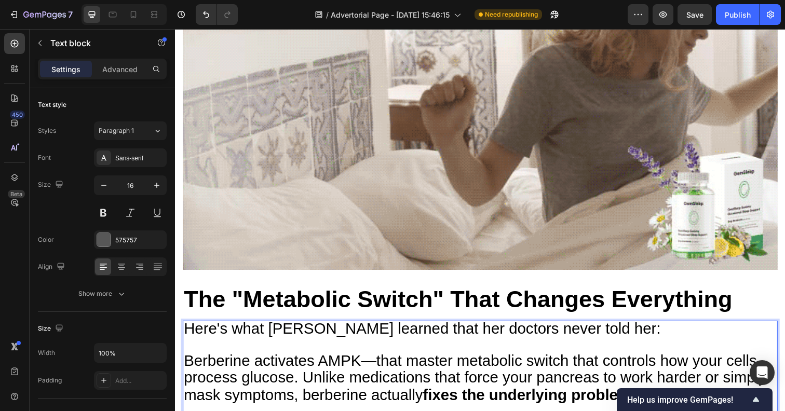
scroll to position [4374, 0]
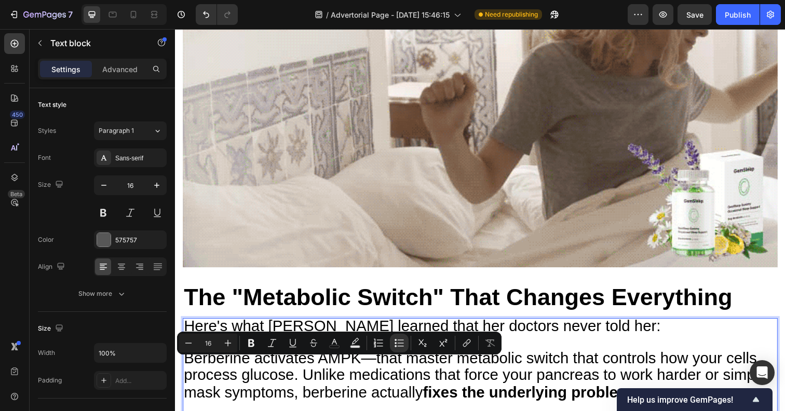
click at [208, 340] on input "16" at bounding box center [208, 343] width 21 height 12
type input "30"
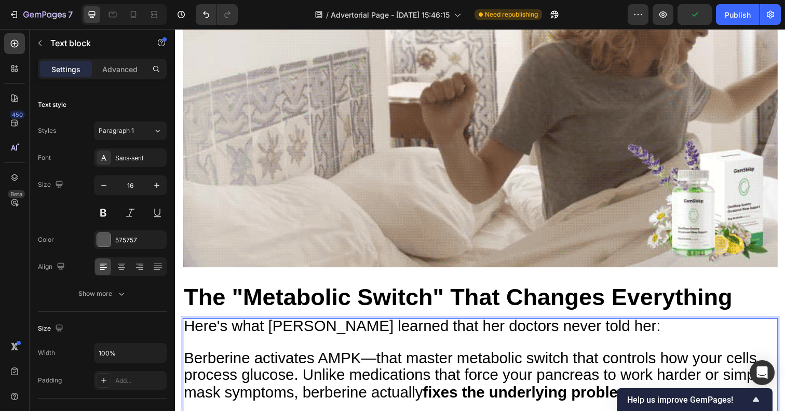
drag, startPoint x: 231, startPoint y: 377, endPoint x: 199, endPoint y: 376, distance: 32.2
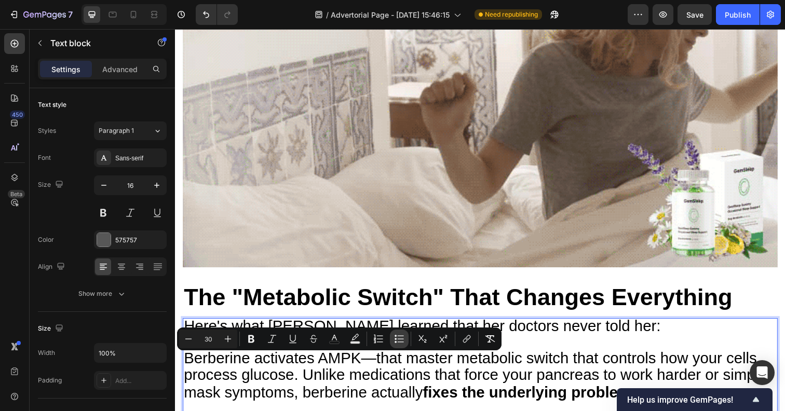
click at [399, 343] on icon "Editor contextual toolbar" at bounding box center [399, 339] width 10 height 10
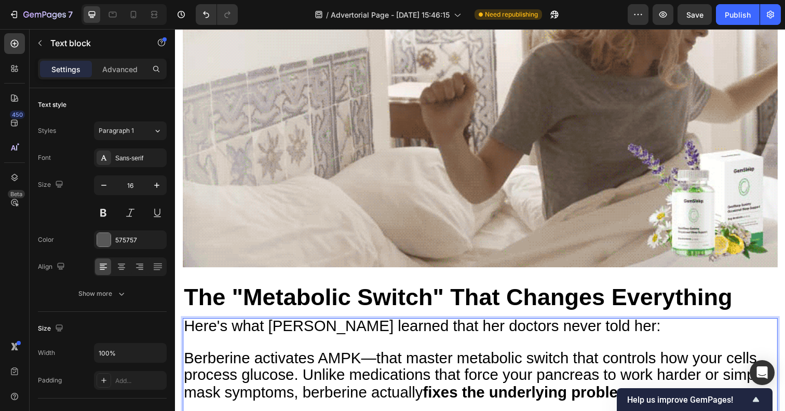
drag, startPoint x: 254, startPoint y: 338, endPoint x: 200, endPoint y: 327, distance: 55.2
drag, startPoint x: 219, startPoint y: 386, endPoint x: 177, endPoint y: 385, distance: 42.0
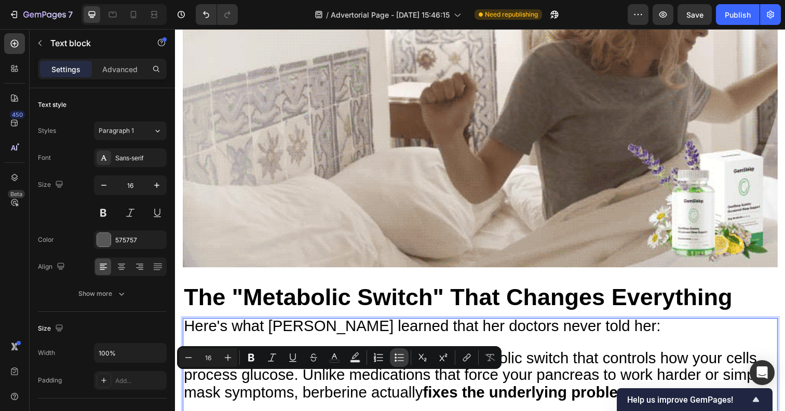
click at [401, 358] on icon "Editor contextual toolbar" at bounding box center [400, 357] width 6 height 1
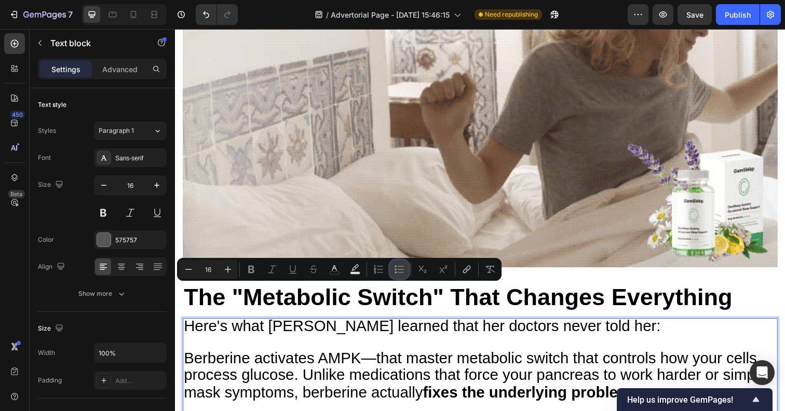
click at [401, 266] on icon "Editor contextual toolbar" at bounding box center [400, 266] width 6 height 1
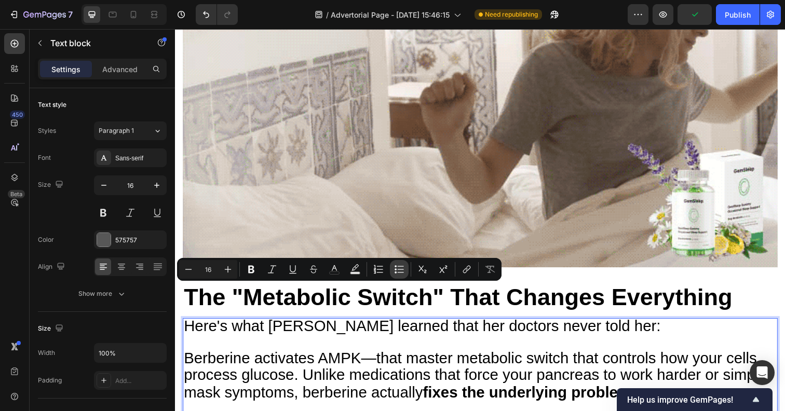
click at [399, 272] on icon "Editor contextual toolbar" at bounding box center [399, 269] width 10 height 10
type input "18"
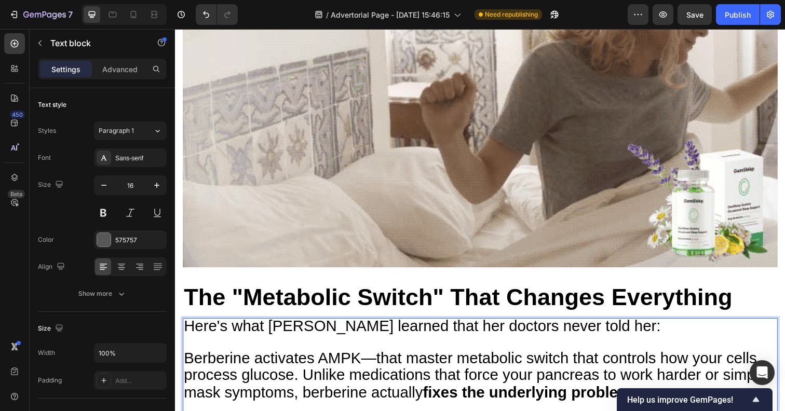
drag, startPoint x: 591, startPoint y: 281, endPoint x: 195, endPoint y: 281, distance: 395.4
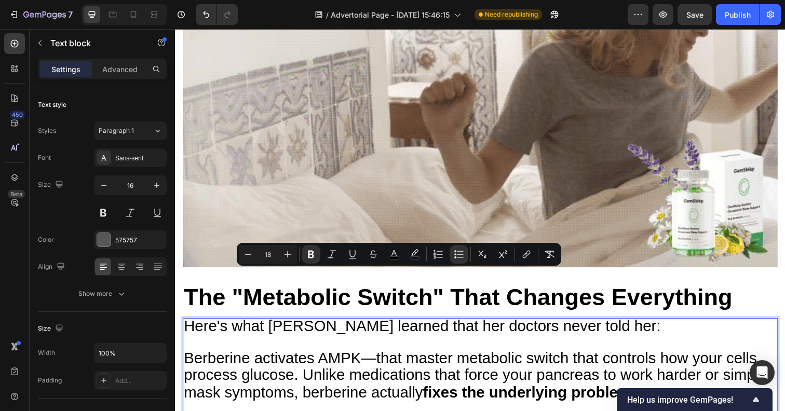
copy span "Your gut bacteria rebalance , reducing inflammation that contributes to [MEDICA…"
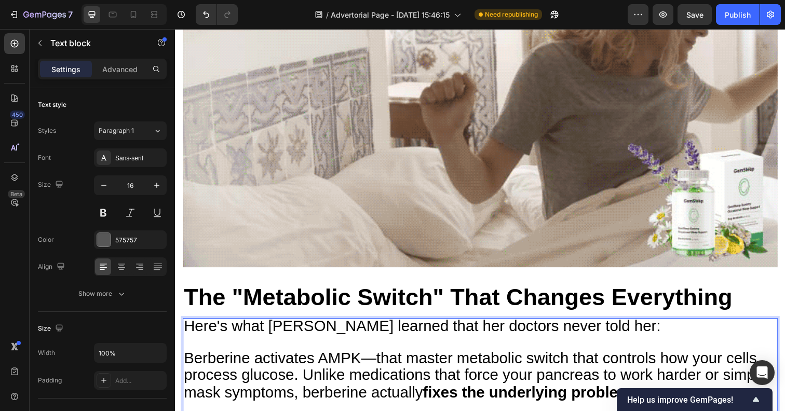
drag, startPoint x: 303, startPoint y: 309, endPoint x: 194, endPoint y: 303, distance: 108.6
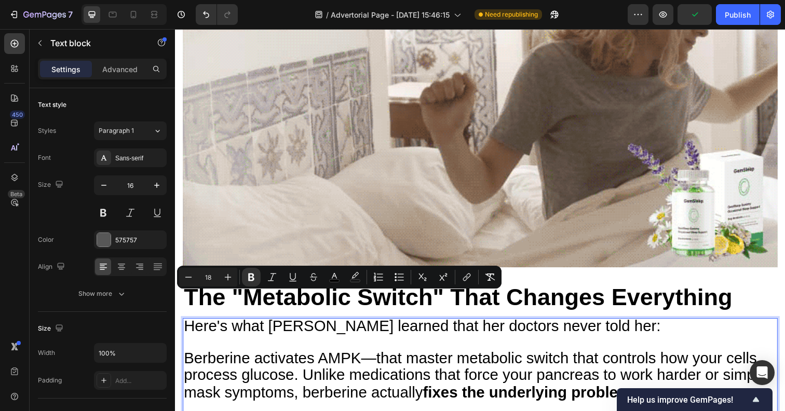
drag, startPoint x: 491, startPoint y: 307, endPoint x: 201, endPoint y: 296, distance: 290.3
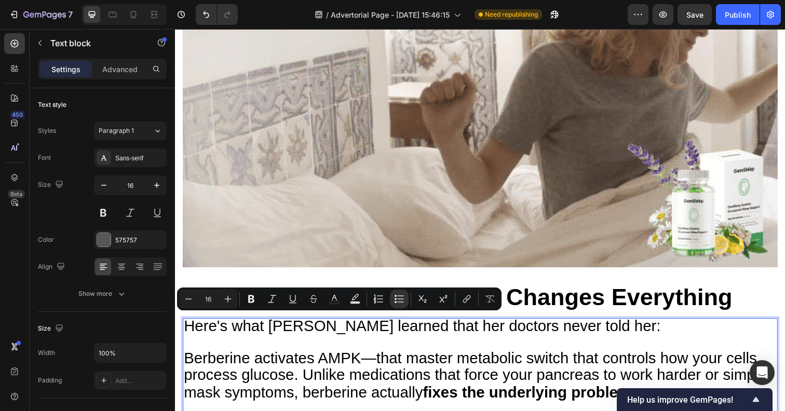
click at [495, 325] on p "Here's what [PERSON_NAME] learned that her doctors never told her: Berberine ac…" at bounding box center [486, 384] width 605 height 118
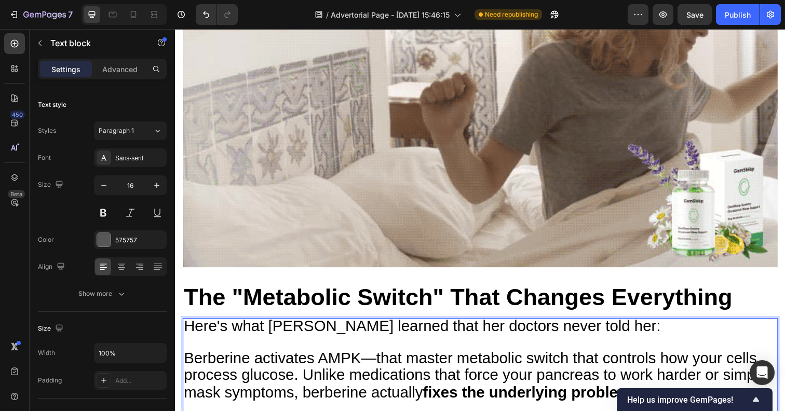
click at [629, 325] on p "Here's what [PERSON_NAME] learned that her doctors never told her: Berberine ac…" at bounding box center [486, 384] width 605 height 118
click at [660, 325] on p "Here's what [PERSON_NAME] learned that her doctors never told her: Berberine ac…" at bounding box center [486, 384] width 605 height 118
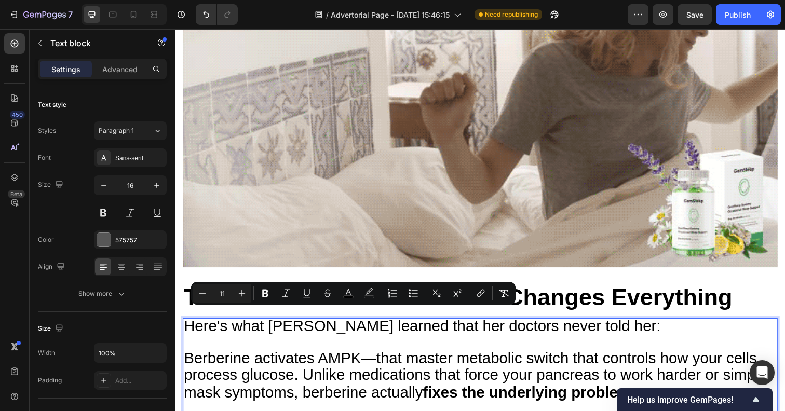
click at [225, 296] on input "11" at bounding box center [222, 293] width 21 height 12
type input "30"
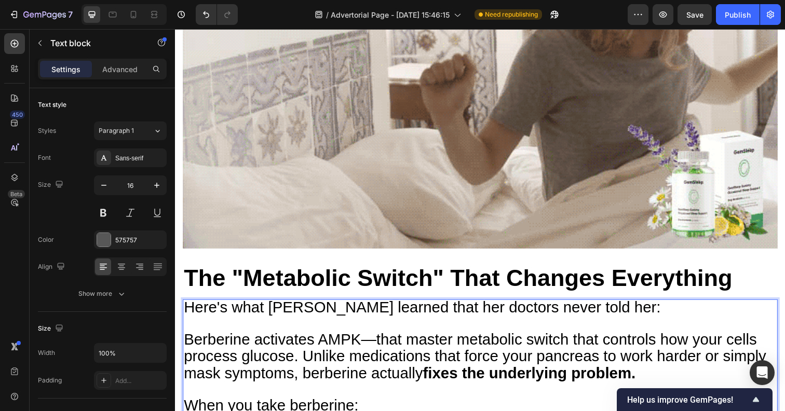
scroll to position [4443, 0]
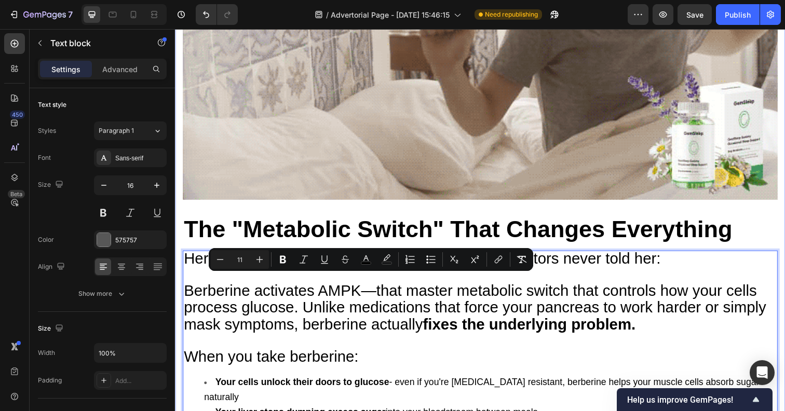
drag, startPoint x: 572, startPoint y: 281, endPoint x: 174, endPoint y: 289, distance: 398.1
click at [238, 263] on input "11" at bounding box center [239, 259] width 21 height 12
type input "30"
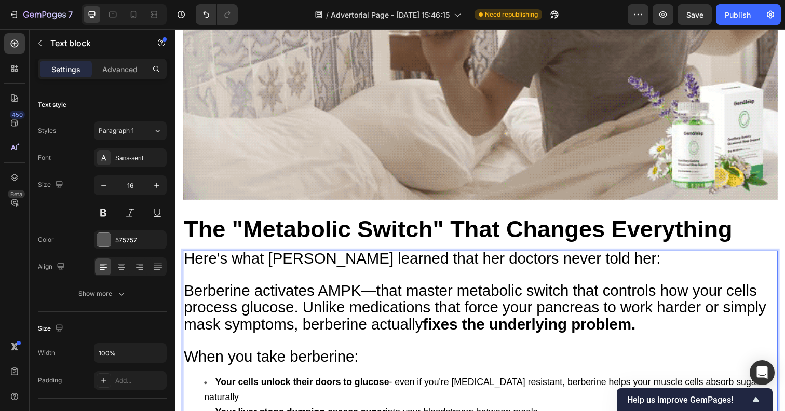
drag, startPoint x: 369, startPoint y: 385, endPoint x: 142, endPoint y: 342, distance: 231.3
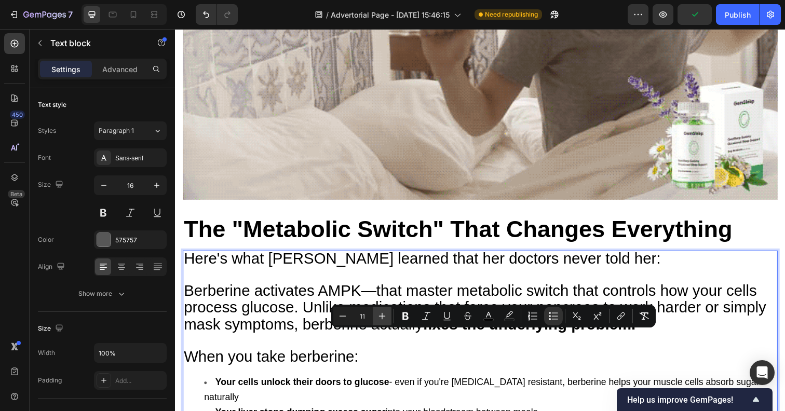
click at [387, 319] on button "Plus" at bounding box center [382, 316] width 19 height 19
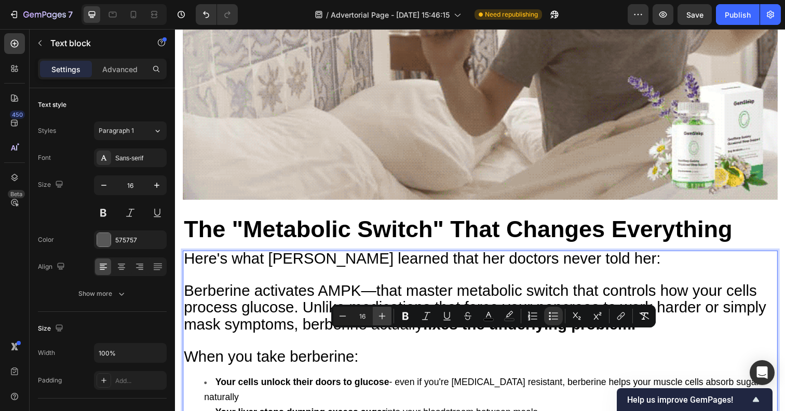
click at [387, 319] on button "Plus" at bounding box center [382, 316] width 19 height 19
type input "18"
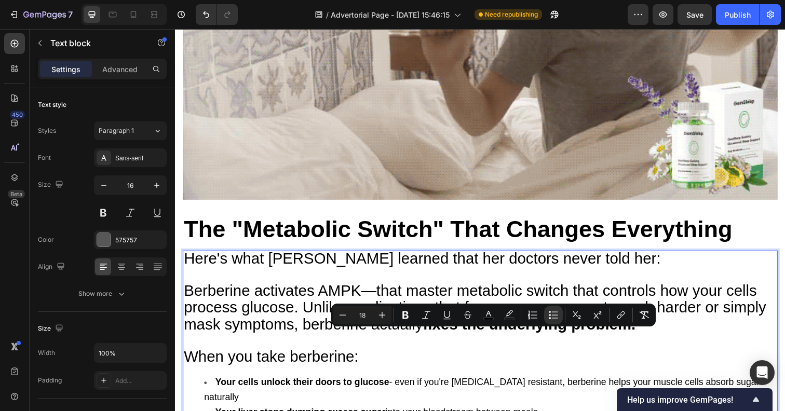
drag, startPoint x: 400, startPoint y: 391, endPoint x: 190, endPoint y: 346, distance: 214.5
click at [377, 317] on icon "Editor contextual toolbar" at bounding box center [382, 315] width 10 height 10
type input "20"
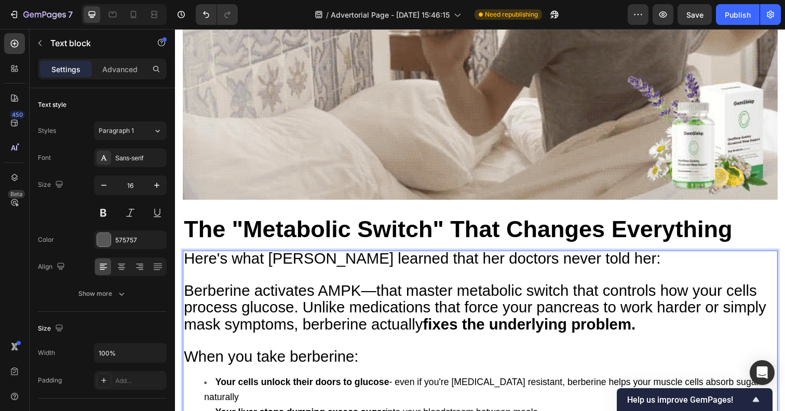
drag, startPoint x: 415, startPoint y: 386, endPoint x: 193, endPoint y: 338, distance: 226.7
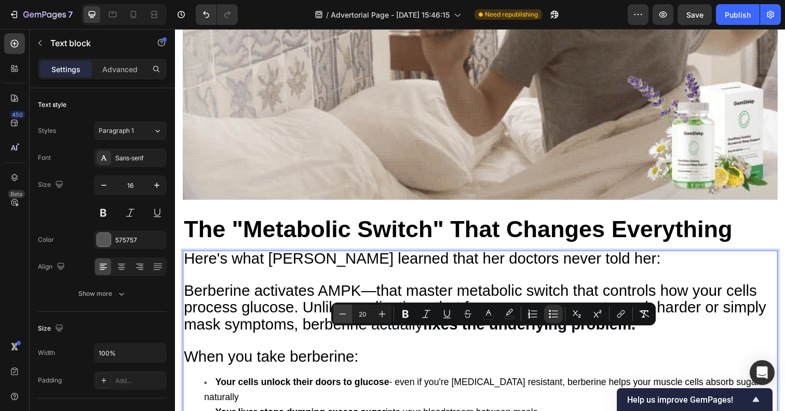
click at [344, 316] on icon "Editor contextual toolbar" at bounding box center [342, 314] width 10 height 10
type input "18"
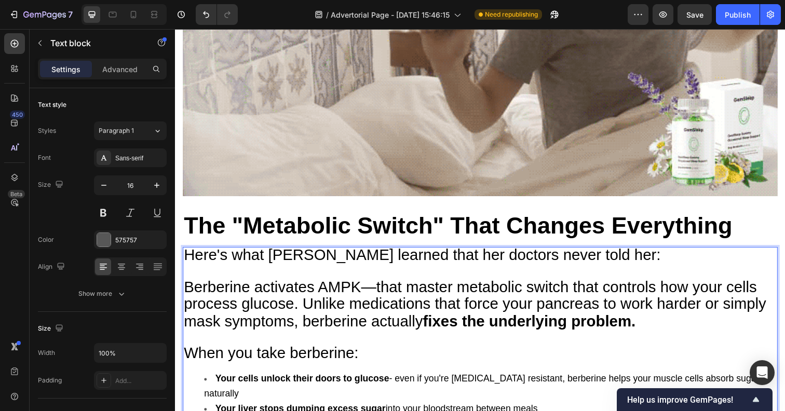
scroll to position [4444, 0]
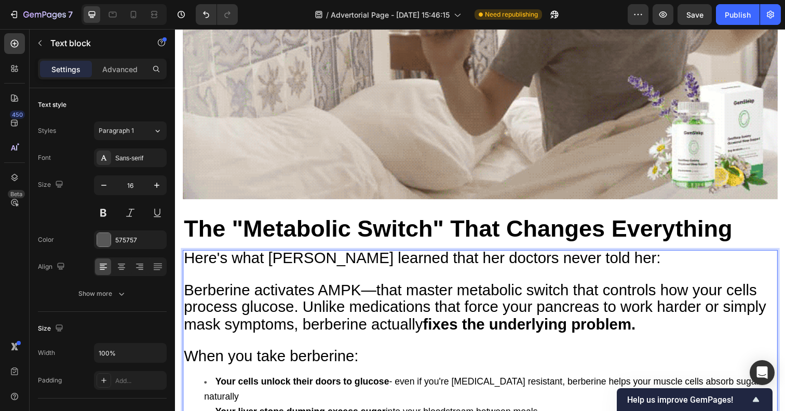
drag, startPoint x: 391, startPoint y: 390, endPoint x: 168, endPoint y: 342, distance: 228.6
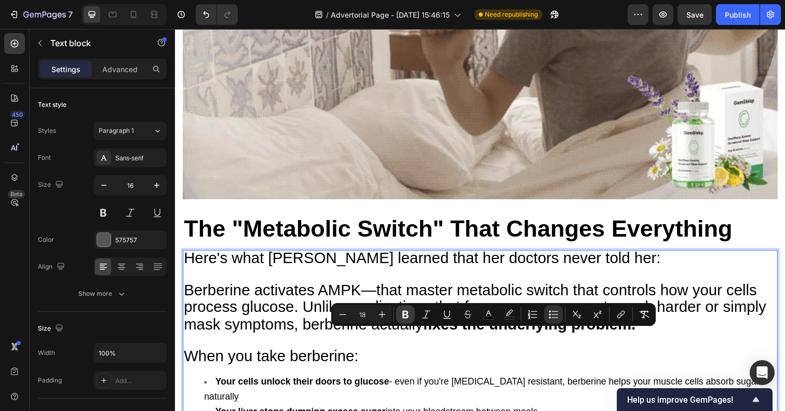
click at [405, 316] on icon "Editor contextual toolbar" at bounding box center [405, 314] width 10 height 10
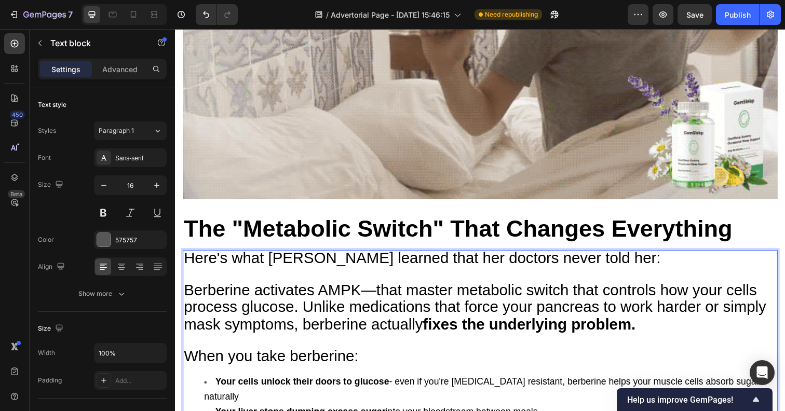
drag, startPoint x: 416, startPoint y: 386, endPoint x: 161, endPoint y: 342, distance: 258.0
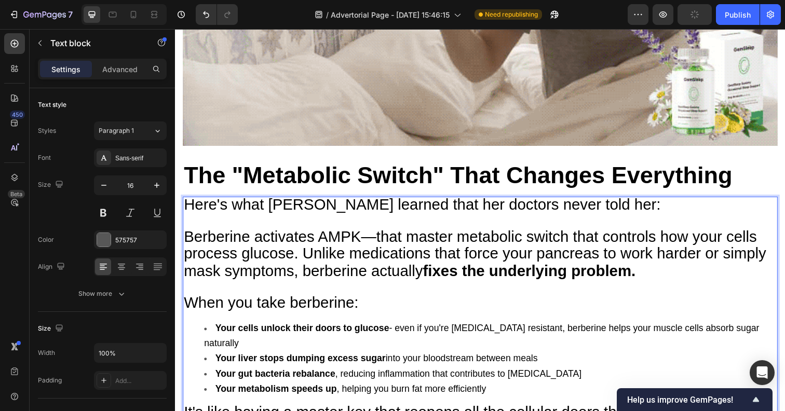
scroll to position [4499, 0]
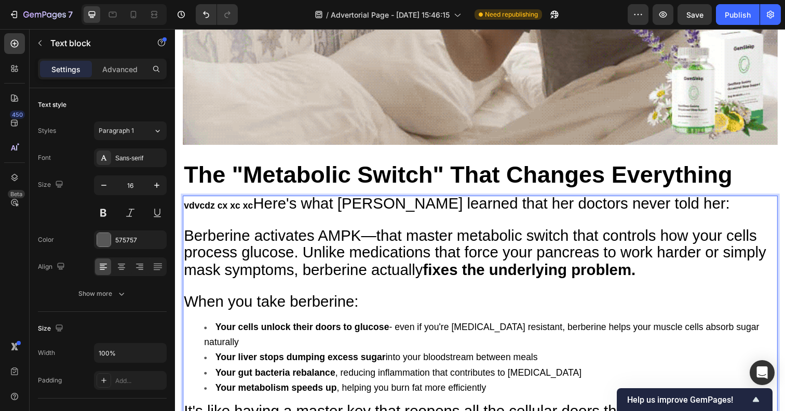
click at [199, 345] on div "vdvcdz cx xc xc Here's what [PERSON_NAME] learned that her doctors never told h…" at bounding box center [486, 395] width 607 height 392
click at [209, 342] on div "vdvcdz cx xc xc Here's what [PERSON_NAME] learned that her doctors never told h…" at bounding box center [486, 387] width 607 height 377
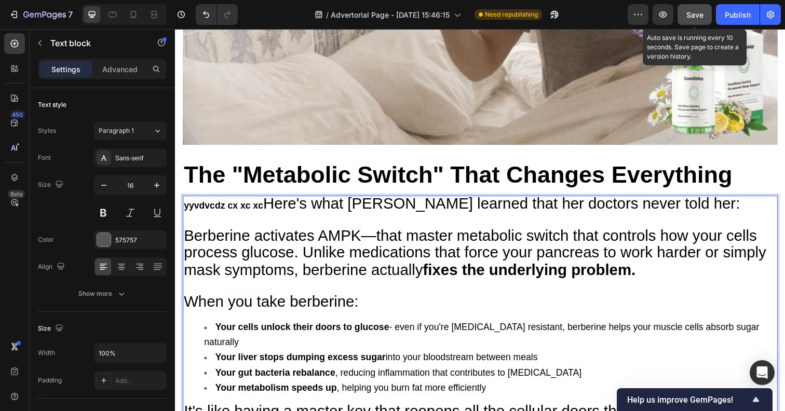
click at [688, 17] on span "Save" at bounding box center [694, 14] width 17 height 9
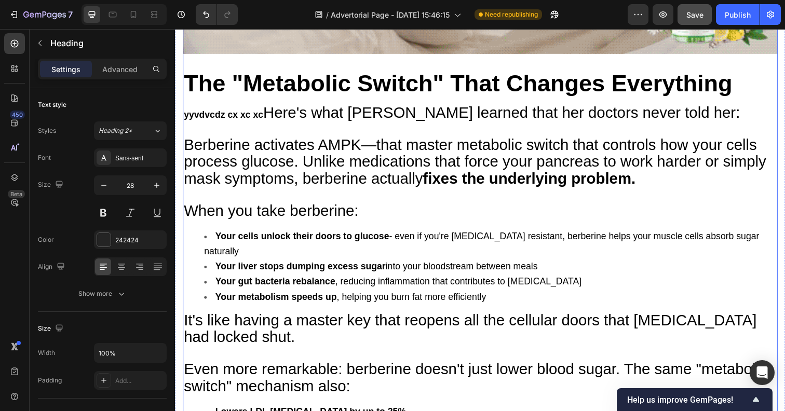
scroll to position [4597, 0]
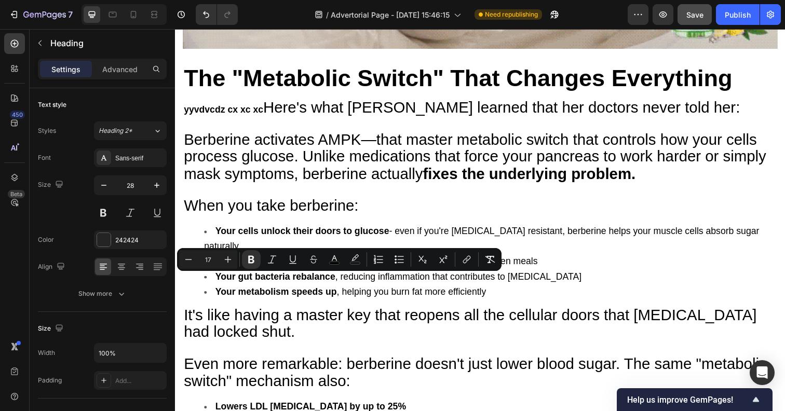
click at [215, 260] on input "17" at bounding box center [208, 259] width 21 height 12
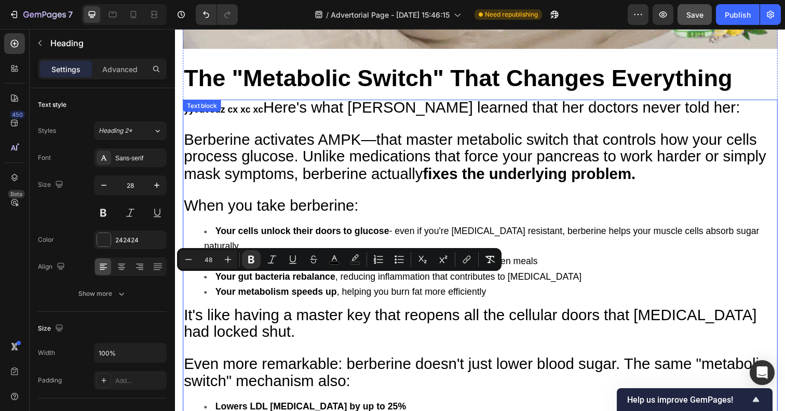
type input "48"
click at [423, 314] on p "It's like having a master key that reopens all the cellular doors that [MEDICAL…" at bounding box center [486, 356] width 605 height 85
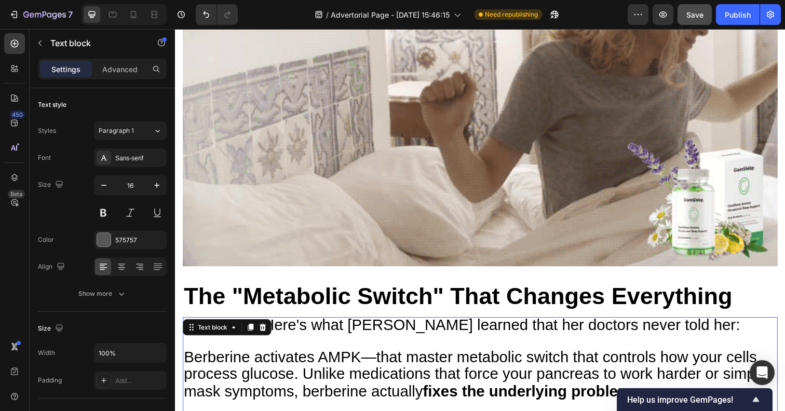
scroll to position [4368, 0]
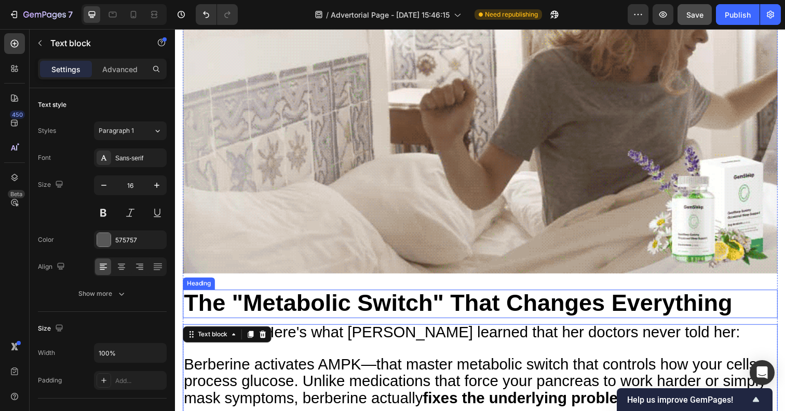
click at [281, 295] on strong "The "Metabolic Switch" That Changes Everything" at bounding box center [464, 308] width 560 height 27
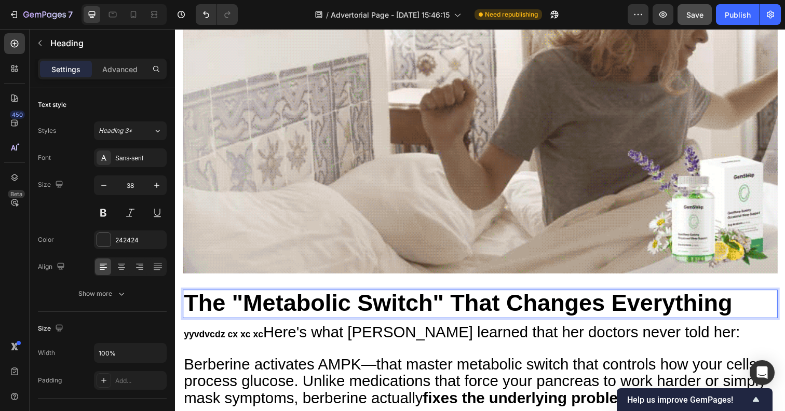
click at [281, 295] on strong "The "Metabolic Switch" That Changes Everything" at bounding box center [464, 308] width 560 height 27
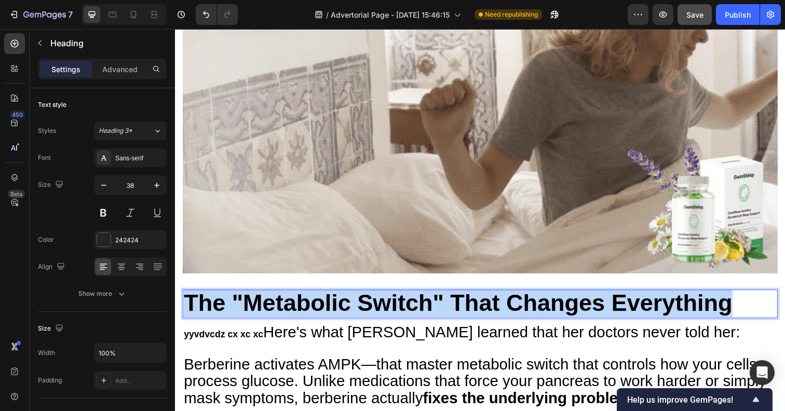
click at [281, 295] on strong "The "Metabolic Switch" That Changes Everything" at bounding box center [464, 308] width 560 height 27
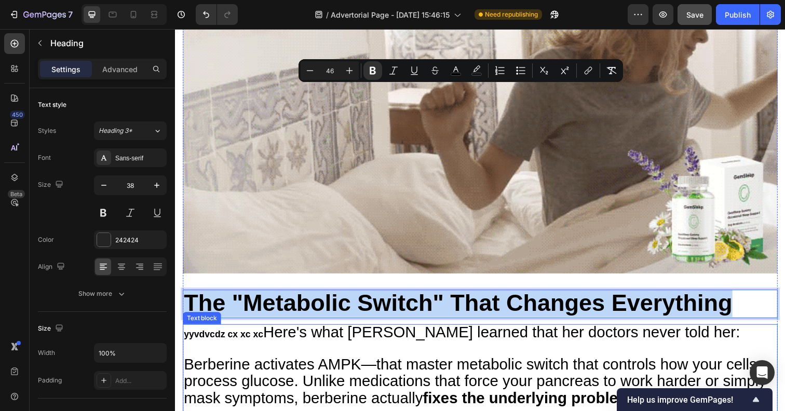
click at [305, 363] on span "Berberine activates AMPK—that master metabolic switch that controls how your ce…" at bounding box center [481, 389] width 595 height 52
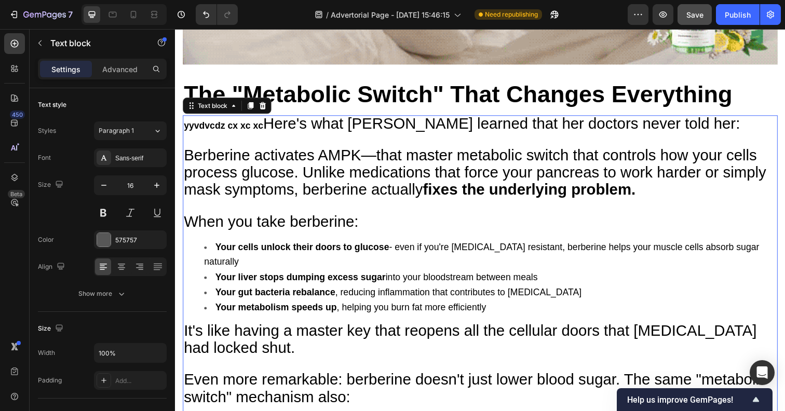
scroll to position [4600, 0]
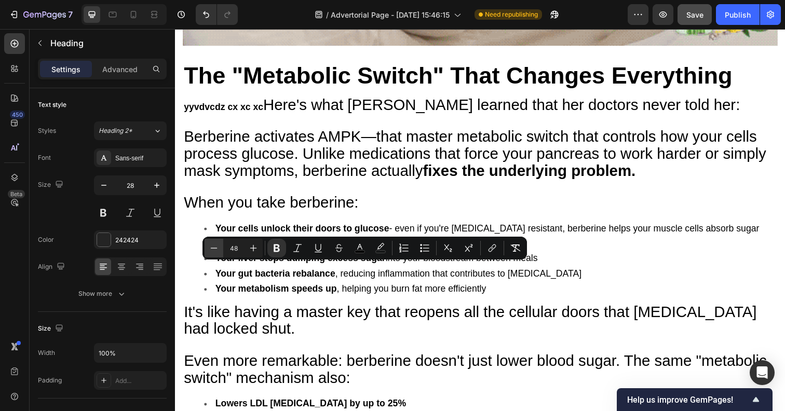
click at [211, 244] on icon "Editor contextual toolbar" at bounding box center [214, 248] width 10 height 10
type input "46"
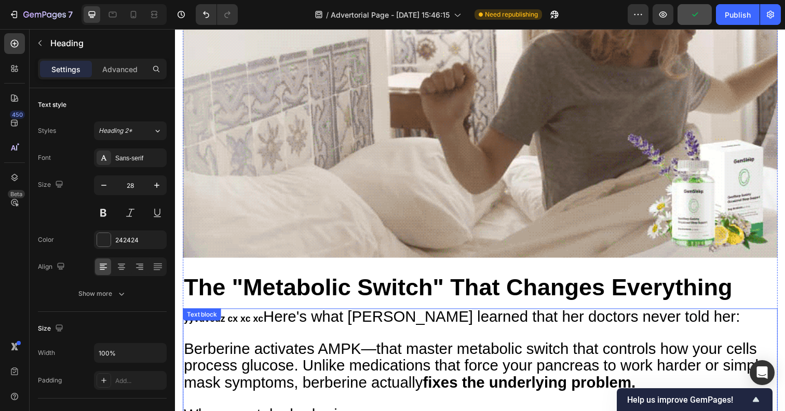
scroll to position [4358, 0]
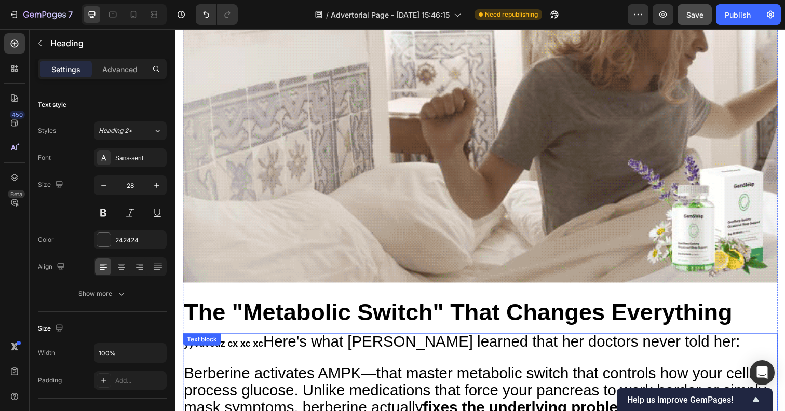
click at [428, 341] on p "yyvdvcdz cx xc xc Here's what [PERSON_NAME] learned that her doctors never told…" at bounding box center [486, 400] width 605 height 118
click at [267, 339] on span "Here's what [PERSON_NAME] learned that her doctors never told her:" at bounding box center [508, 347] width 487 height 17
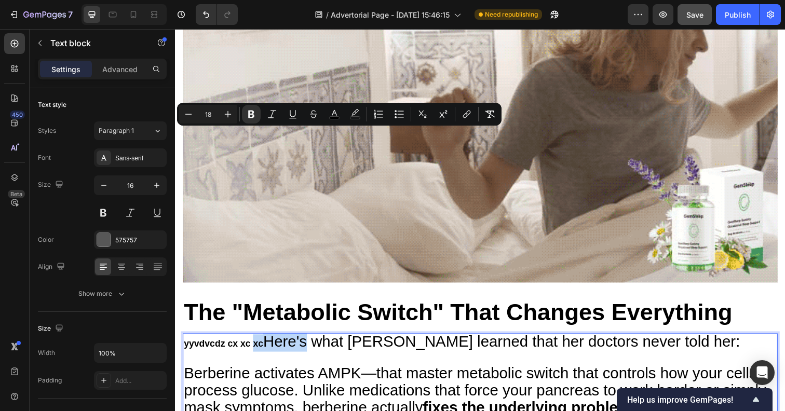
click at [262, 345] on strong "yyvdvcdz cx xc xc" at bounding box center [224, 350] width 81 height 10
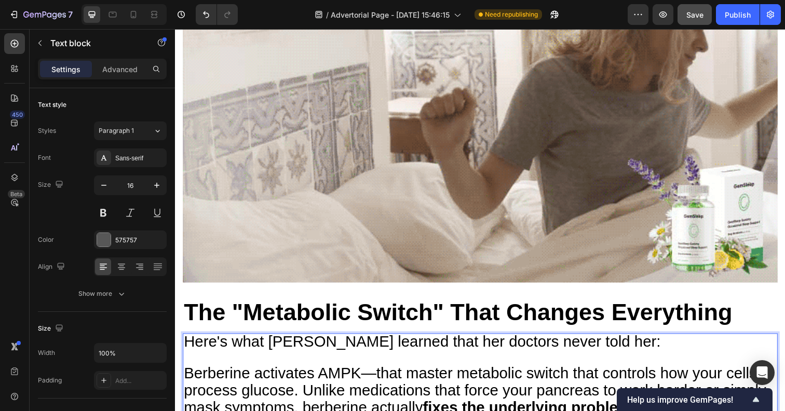
click at [399, 341] on p "Here's what [PERSON_NAME] learned that her doctors never told her: Berberine ac…" at bounding box center [486, 400] width 605 height 118
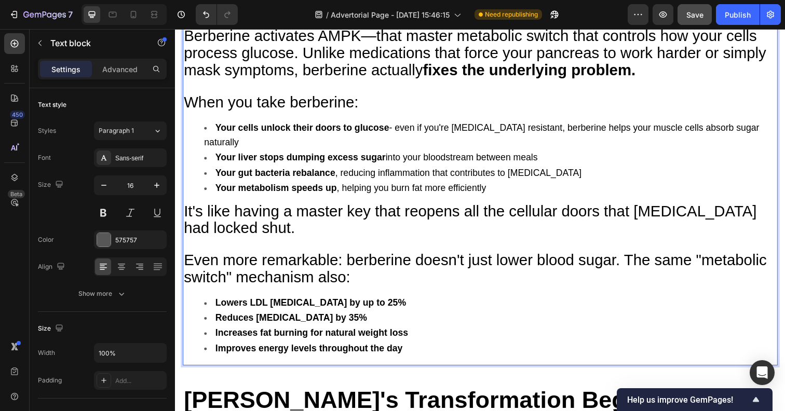
scroll to position [4707, 0]
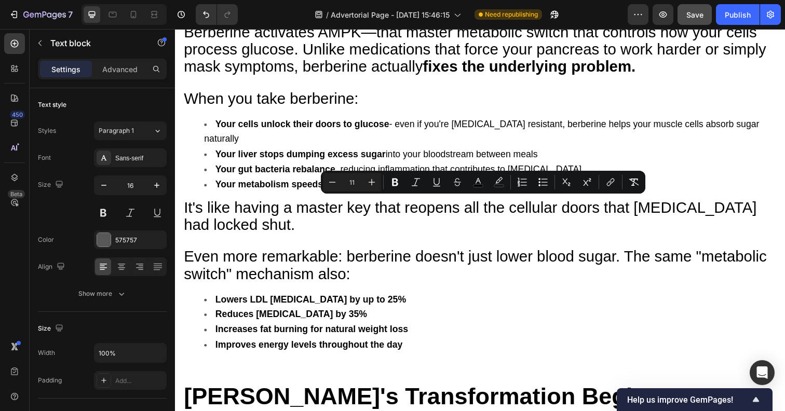
click at [353, 182] on input "11" at bounding box center [351, 182] width 21 height 12
type input "30"
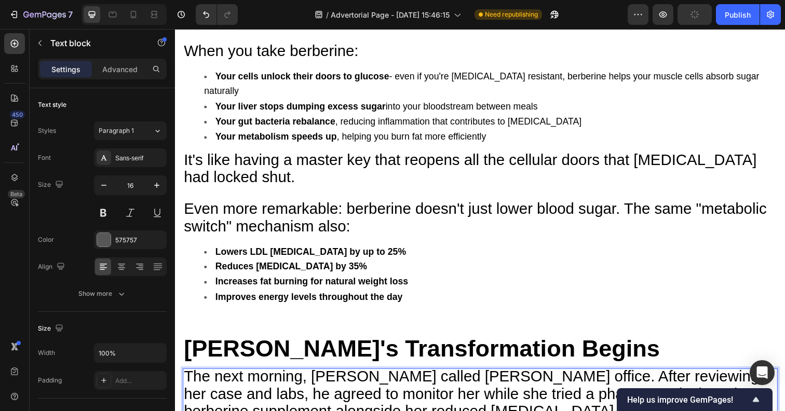
scroll to position [4770, 0]
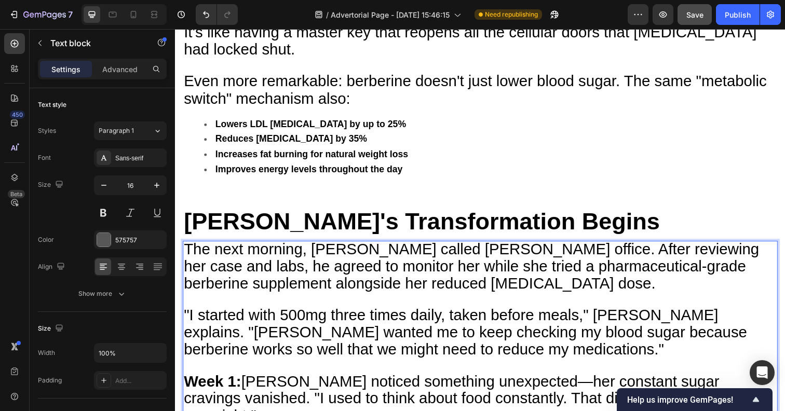
scroll to position [4905, 0]
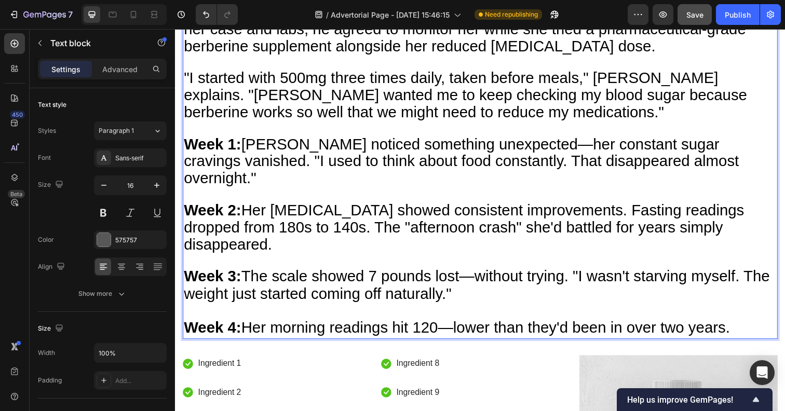
scroll to position [5133, 0]
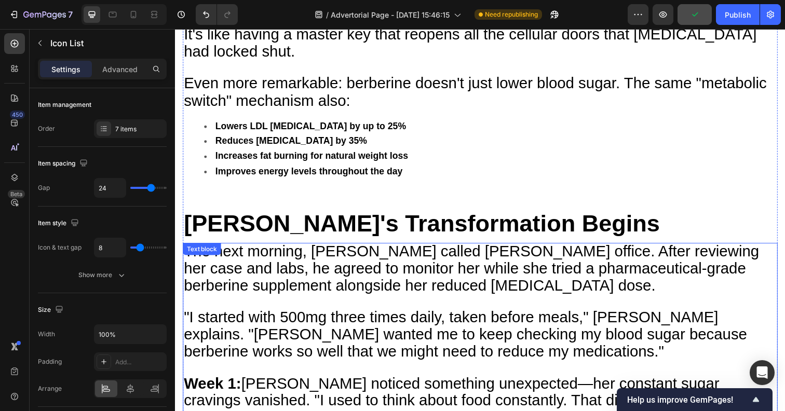
scroll to position [4829, 0]
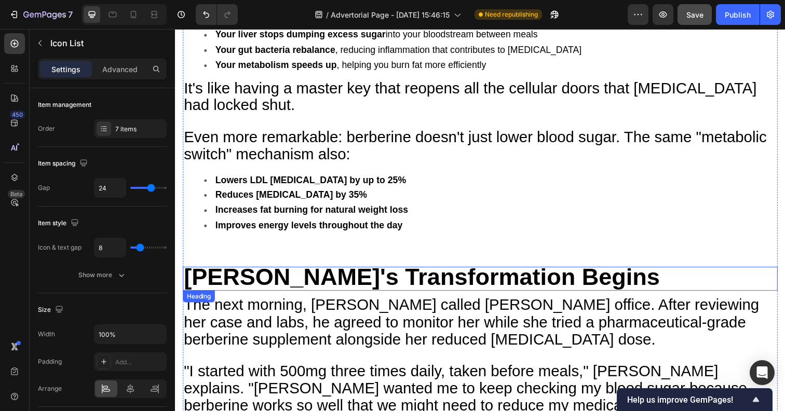
click at [252, 269] on strong "[PERSON_NAME]'s Transformation Begins" at bounding box center [427, 282] width 486 height 27
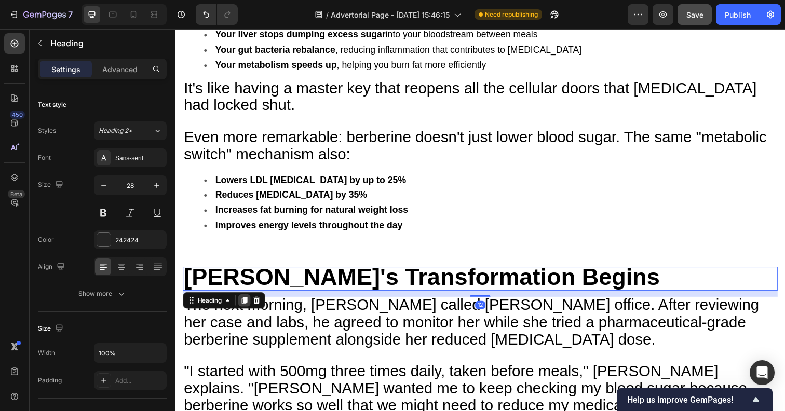
click at [248, 303] on icon at bounding box center [246, 306] width 6 height 7
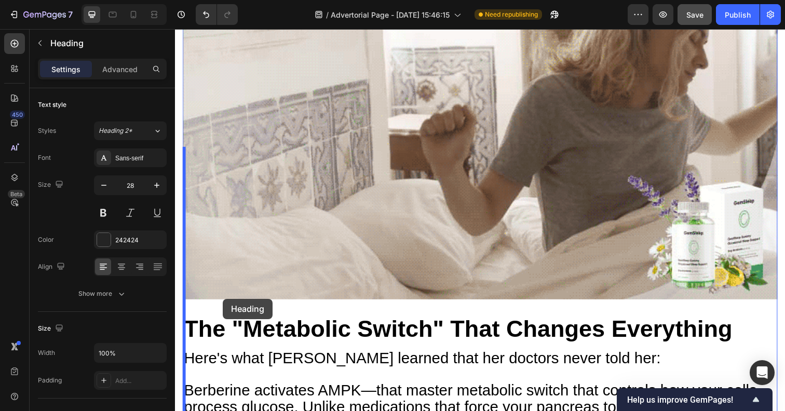
drag, startPoint x: 187, startPoint y: 65, endPoint x: 223, endPoint y: 306, distance: 243.4
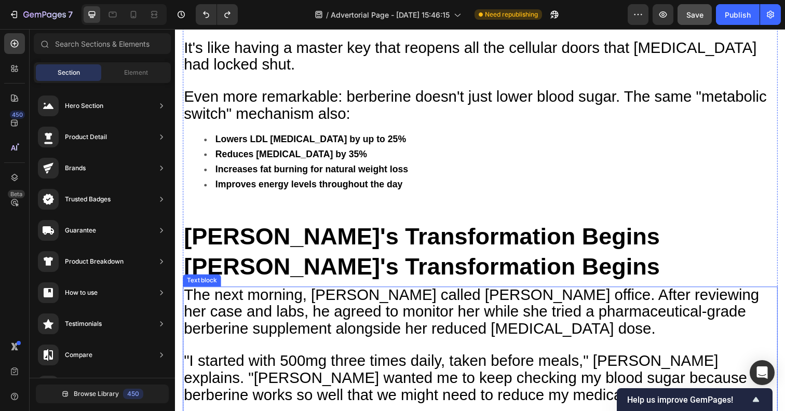
scroll to position [4834, 0]
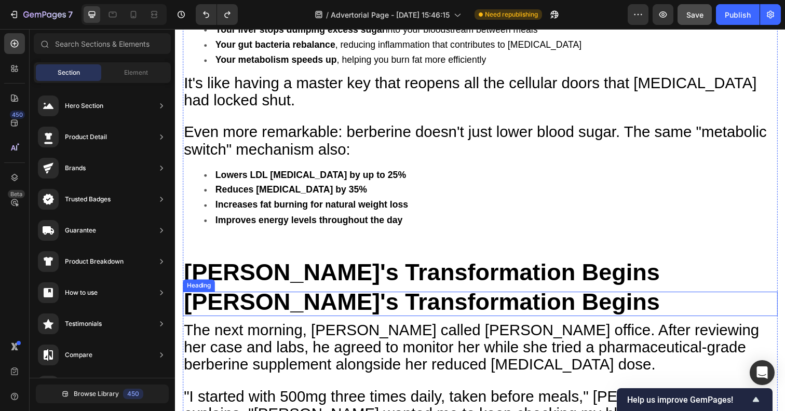
click at [244, 294] on strong "[PERSON_NAME]'s Transformation Begins" at bounding box center [427, 307] width 486 height 27
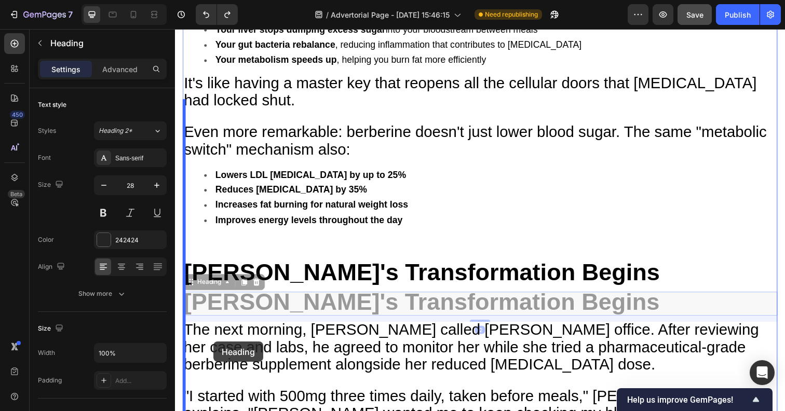
drag, startPoint x: 190, startPoint y: 60, endPoint x: 214, endPoint y: 348, distance: 289.0
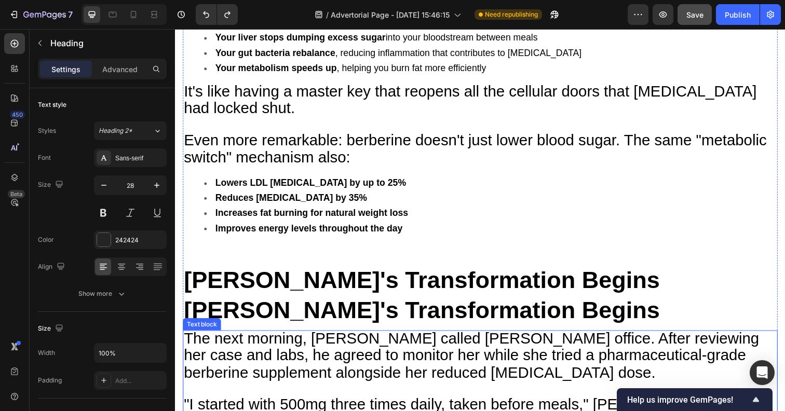
scroll to position [4831, 0]
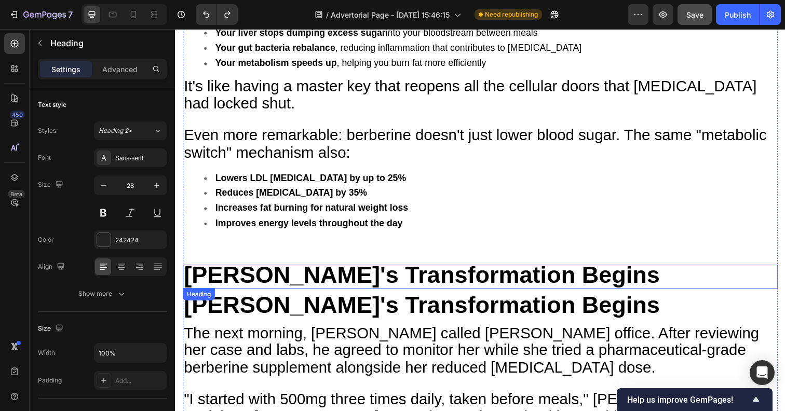
click at [230, 267] on strong "[PERSON_NAME]'s Transformation Begins" at bounding box center [427, 280] width 486 height 27
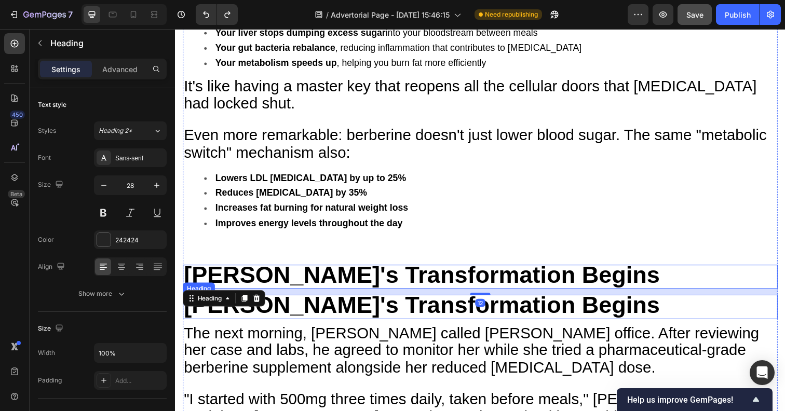
click at [279, 297] on strong "[PERSON_NAME]'s Transformation Begins" at bounding box center [427, 310] width 486 height 27
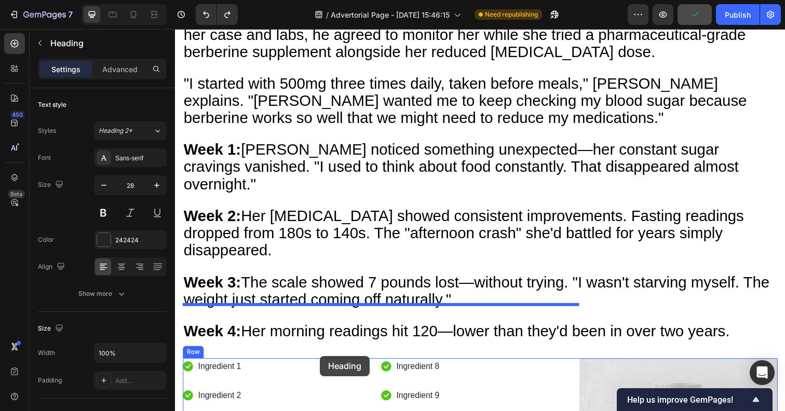
scroll to position [5187, 0]
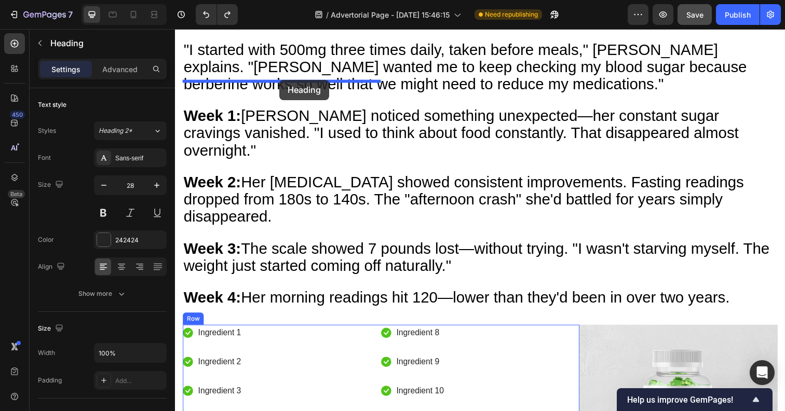
drag, startPoint x: 193, startPoint y: 67, endPoint x: 281, endPoint y: 81, distance: 89.2
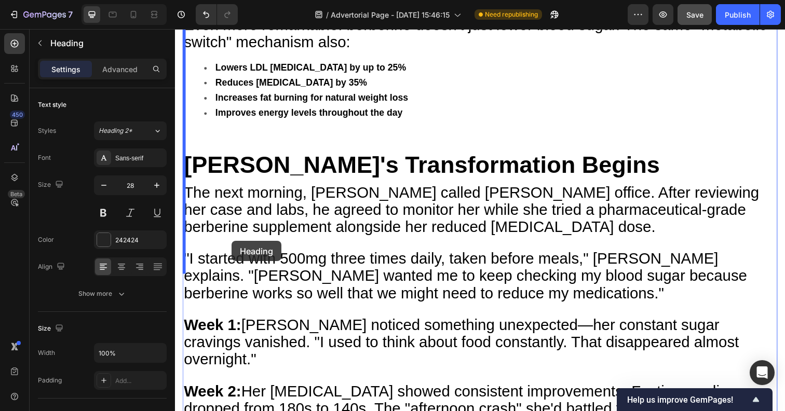
scroll to position [4940, 0]
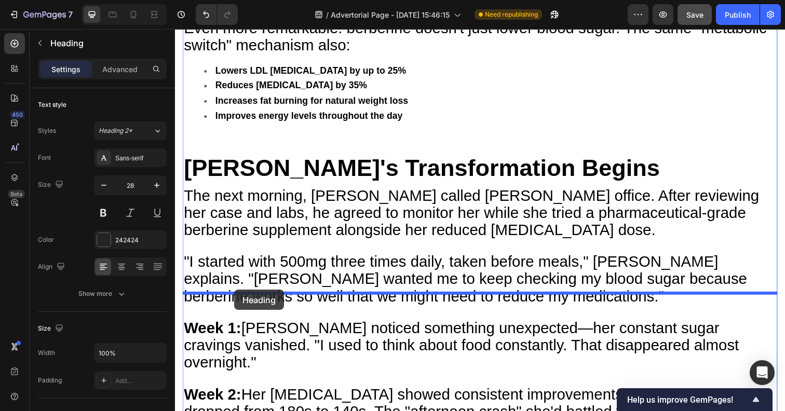
drag, startPoint x: 191, startPoint y: 72, endPoint x: 235, endPoint y: 295, distance: 227.9
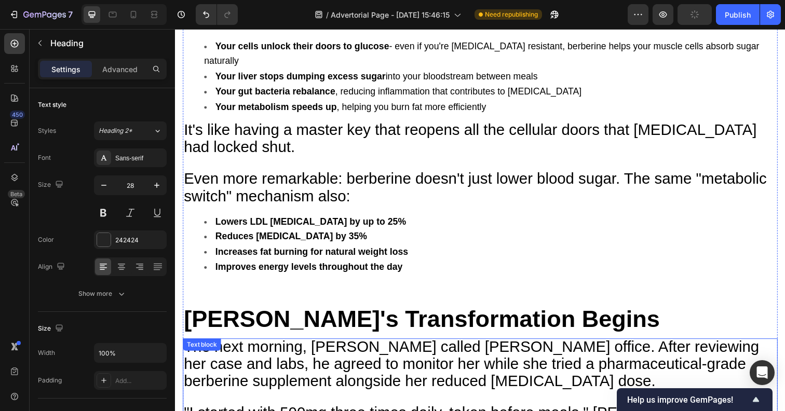
scroll to position [4780, 0]
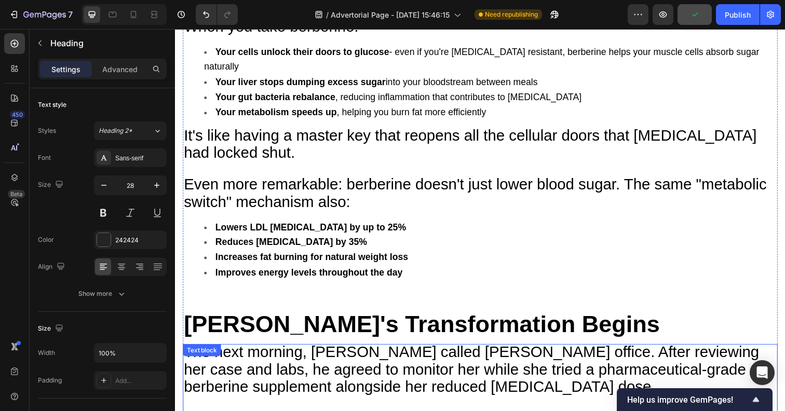
click at [251, 337] on icon at bounding box center [252, 340] width 6 height 7
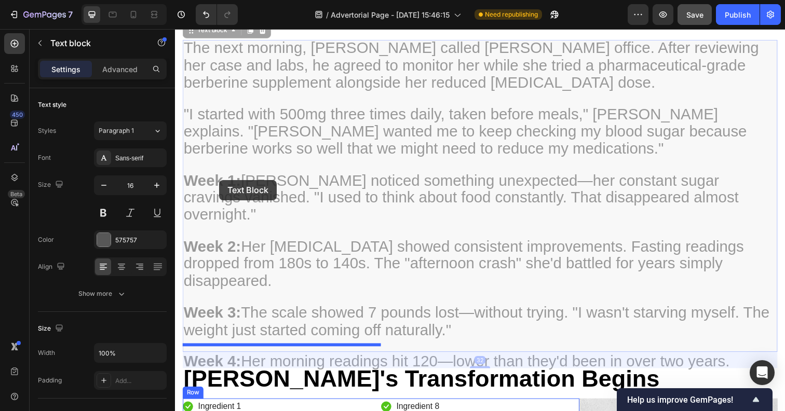
scroll to position [5390, 0]
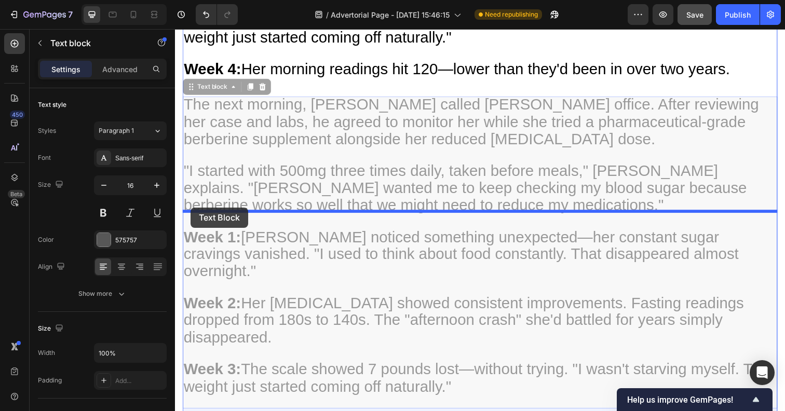
drag, startPoint x: 187, startPoint y: 55, endPoint x: 191, endPoint y: 211, distance: 156.2
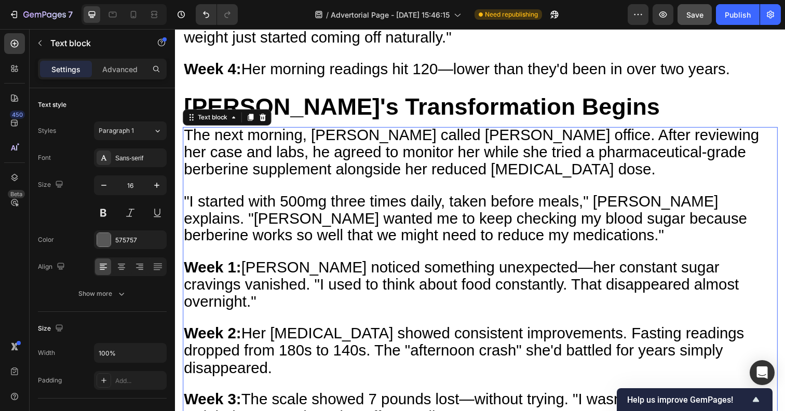
scroll to position [5054, 0]
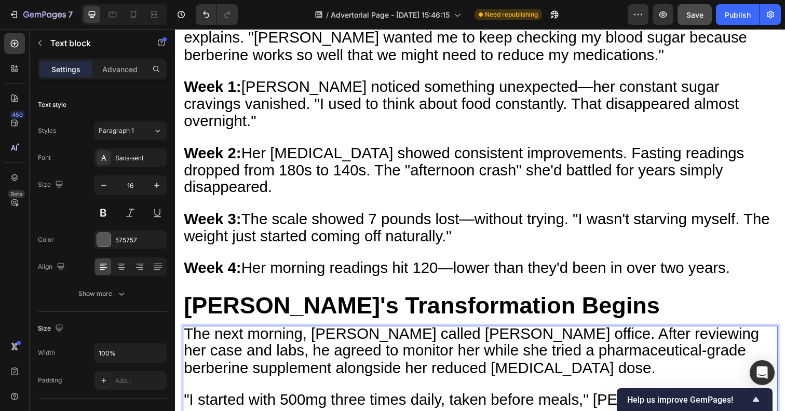
scroll to position [5186, 0]
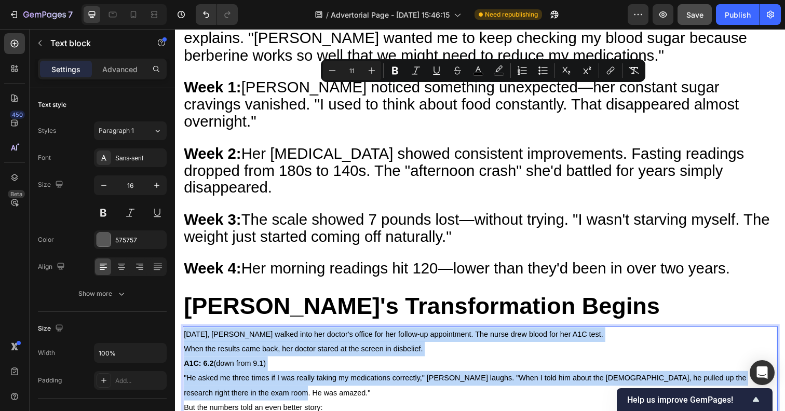
drag, startPoint x: 327, startPoint y: 159, endPoint x: 147, endPoint y: 85, distance: 195.0
click at [352, 333] on div "[DATE], [PERSON_NAME] walked into her doctor's office for her follow-up appoint…" at bounding box center [486, 417] width 607 height 168
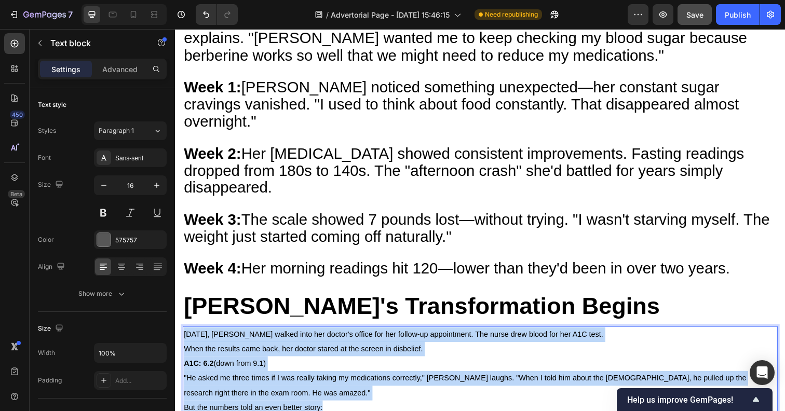
drag, startPoint x: 328, startPoint y: 168, endPoint x: 171, endPoint y: 98, distance: 171.4
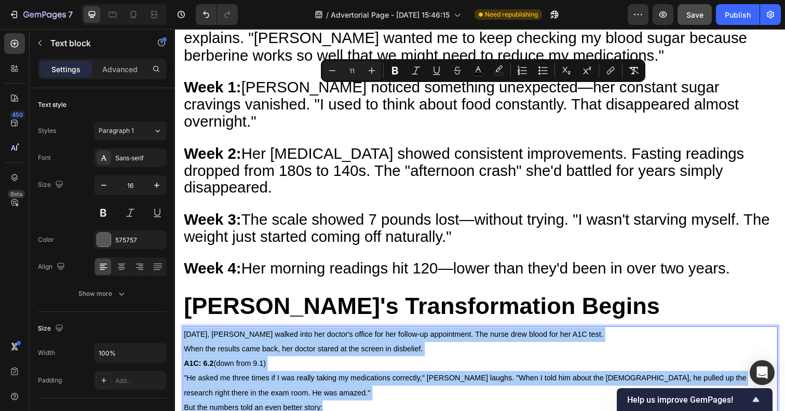
click at [359, 72] on input "11" at bounding box center [351, 70] width 21 height 12
type input "30"
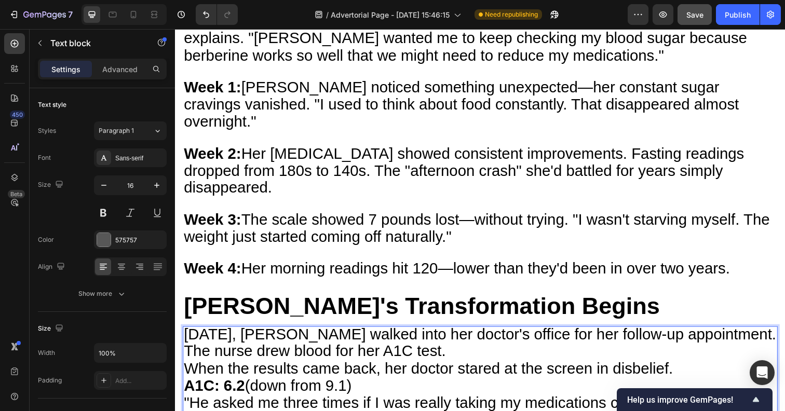
click at [449, 332] on span "[DATE], [PERSON_NAME] walked into her doctor's office for her follow-up appoint…" at bounding box center [486, 349] width 605 height 35
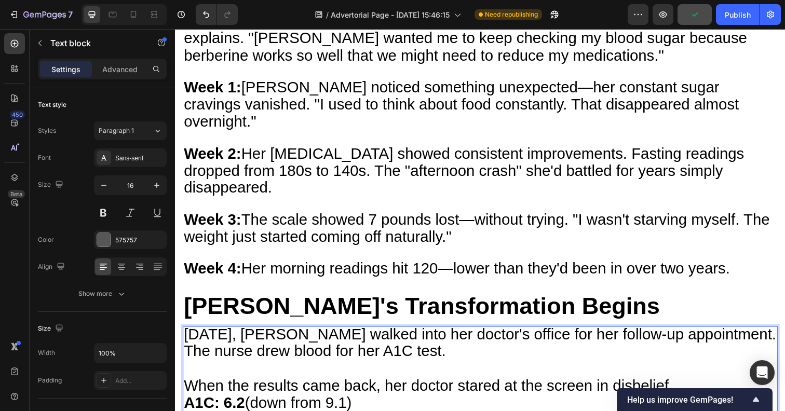
click at [684, 386] on p "When the results came back, her doctor stared at the screen in disbelief." at bounding box center [486, 395] width 605 height 18
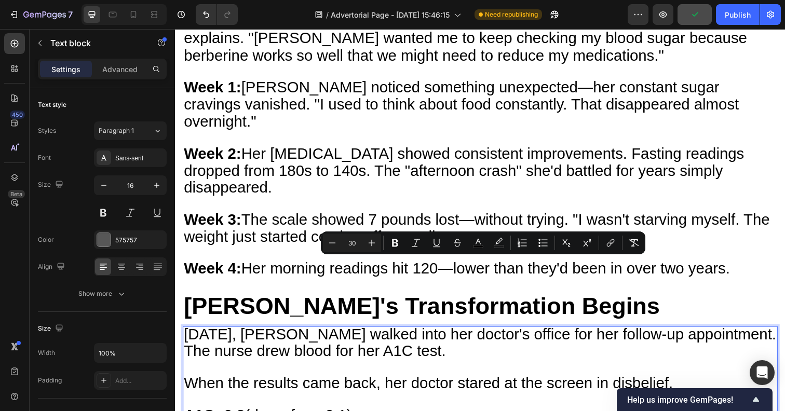
type input "11"
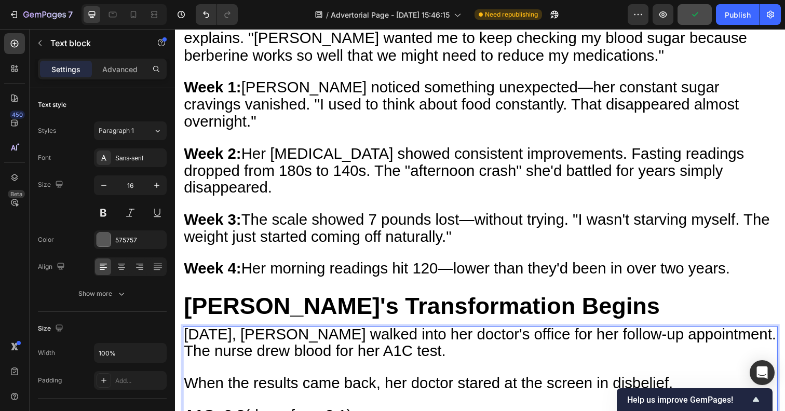
drag, startPoint x: 383, startPoint y: 347, endPoint x: 172, endPoint y: 303, distance: 215.7
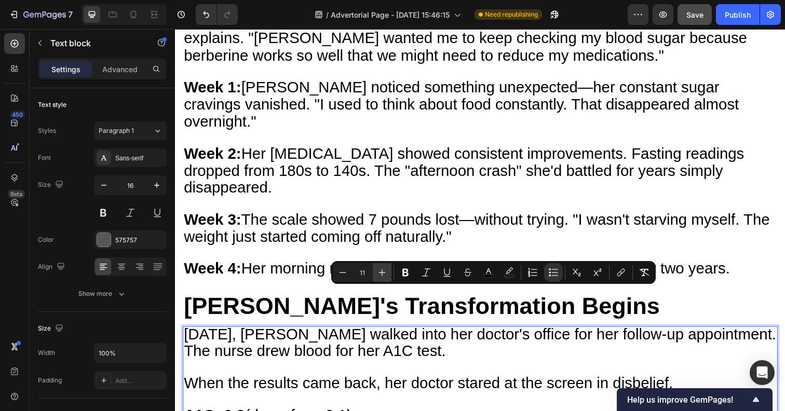
click at [377, 275] on icon "Editor contextual toolbar" at bounding box center [382, 272] width 10 height 10
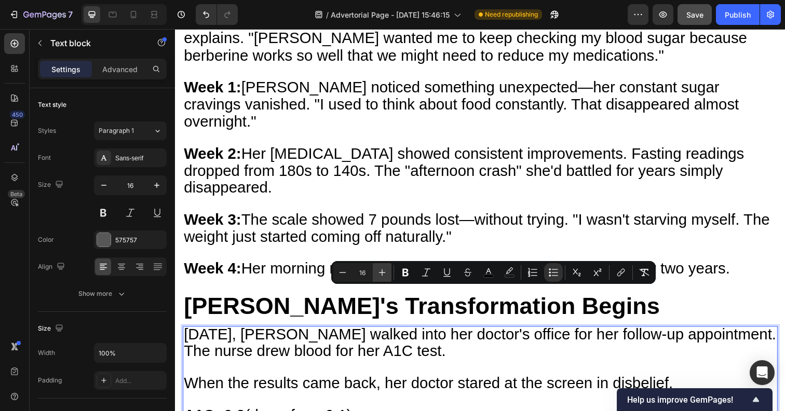
click at [377, 275] on icon "Editor contextual toolbar" at bounding box center [382, 272] width 10 height 10
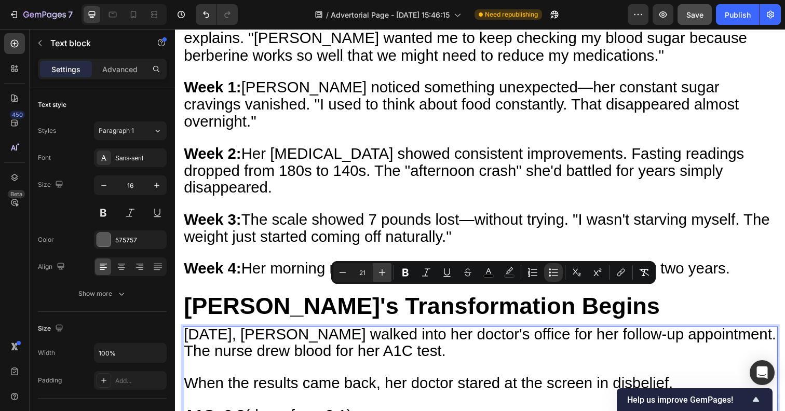
click at [377, 275] on icon "Editor contextual toolbar" at bounding box center [382, 272] width 10 height 10
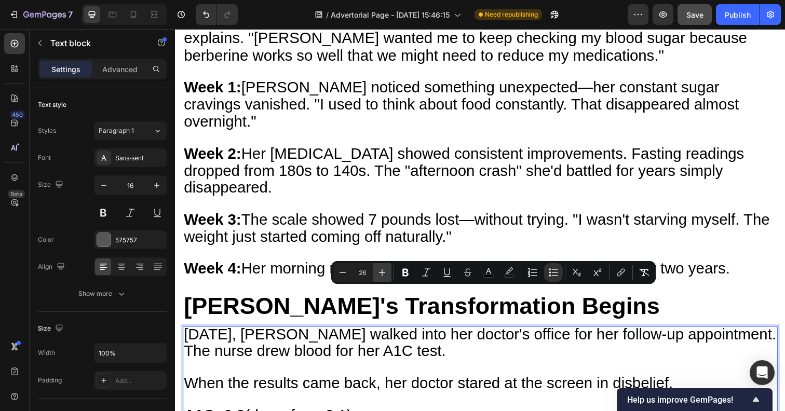
click at [377, 275] on icon "Editor contextual toolbar" at bounding box center [382, 272] width 10 height 10
click at [335, 271] on button "Minus" at bounding box center [342, 272] width 19 height 19
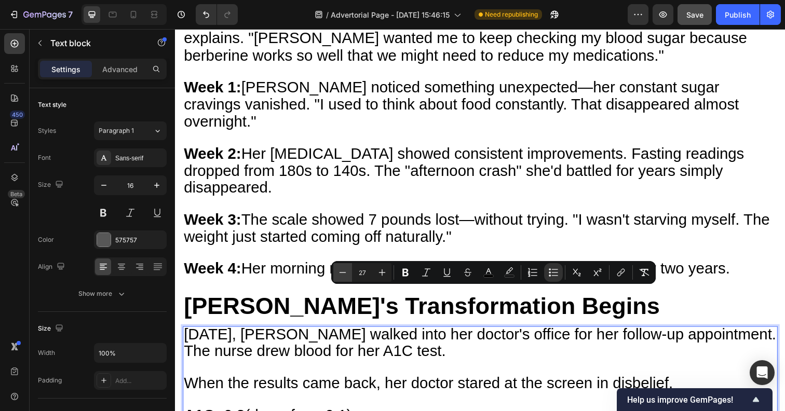
click at [335, 271] on button "Minus" at bounding box center [342, 272] width 19 height 19
type input "25"
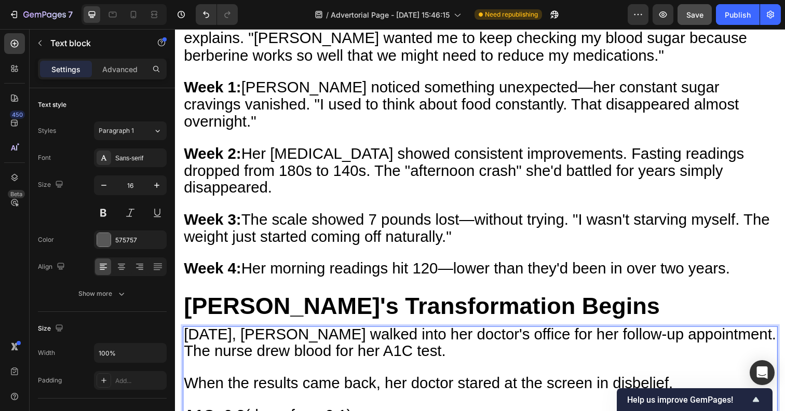
drag, startPoint x: 499, startPoint y: 349, endPoint x: 162, endPoint y: 285, distance: 342.4
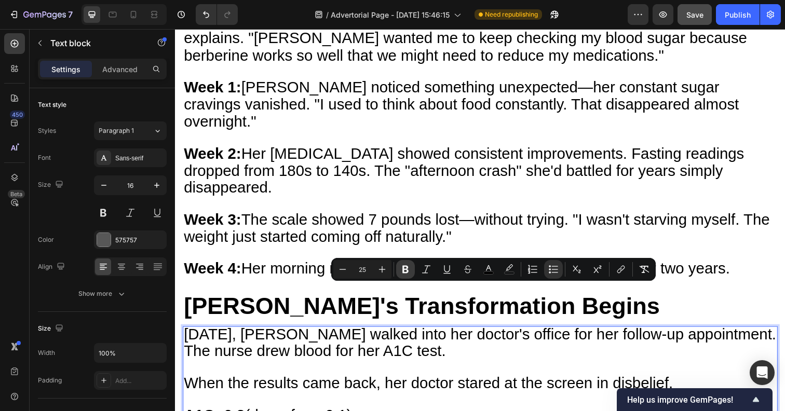
click at [409, 270] on icon "Editor contextual toolbar" at bounding box center [405, 269] width 10 height 10
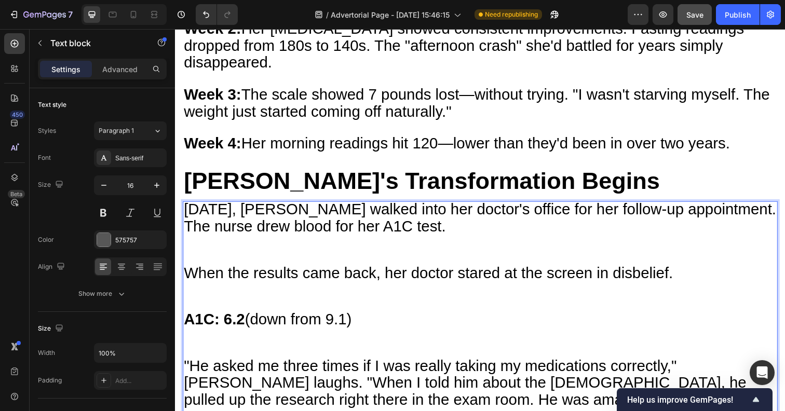
scroll to position [5315, 0]
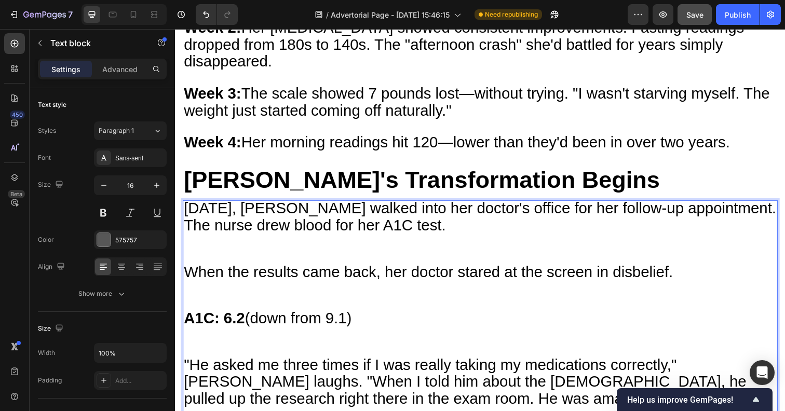
drag, startPoint x: 513, startPoint y: 276, endPoint x: 176, endPoint y: 235, distance: 339.8
click at [156, 179] on button "button" at bounding box center [156, 185] width 19 height 19
type input "17"
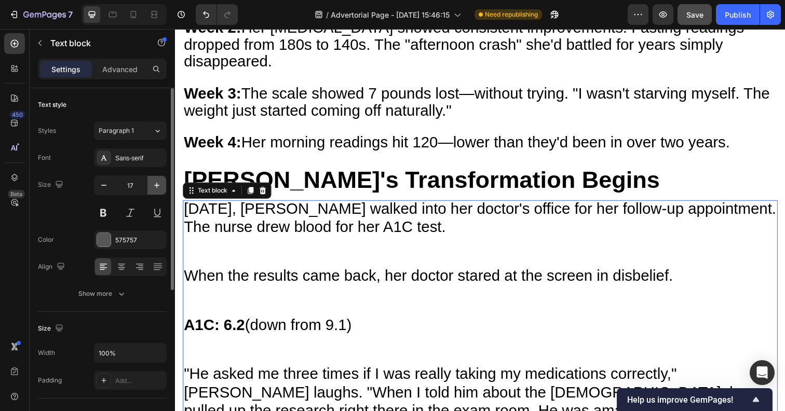
scroll to position [5319, 0]
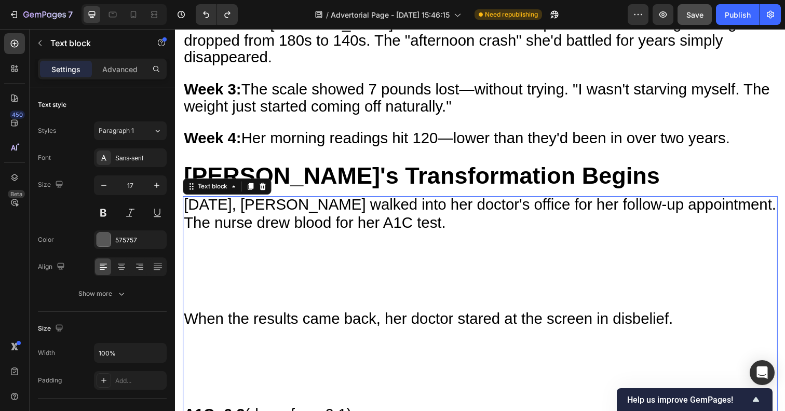
type input "16"
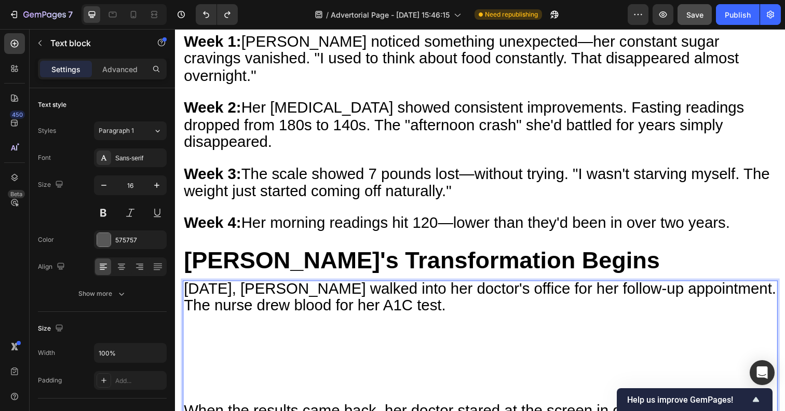
scroll to position [5293, 0]
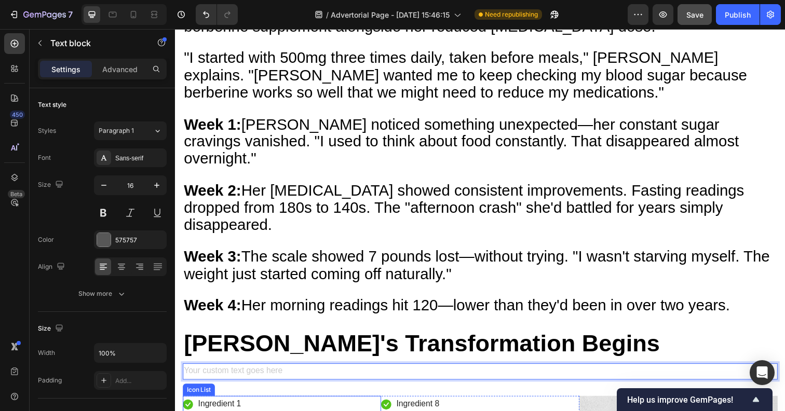
scroll to position [5073, 0]
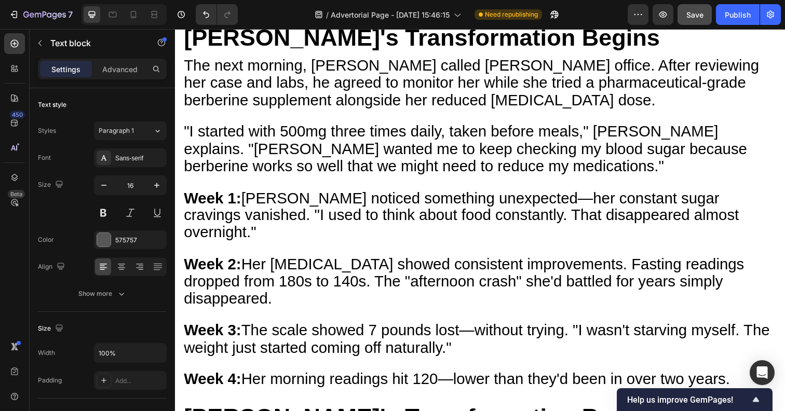
drag, startPoint x: 330, startPoint y: 280, endPoint x: 146, endPoint y: 206, distance: 198.1
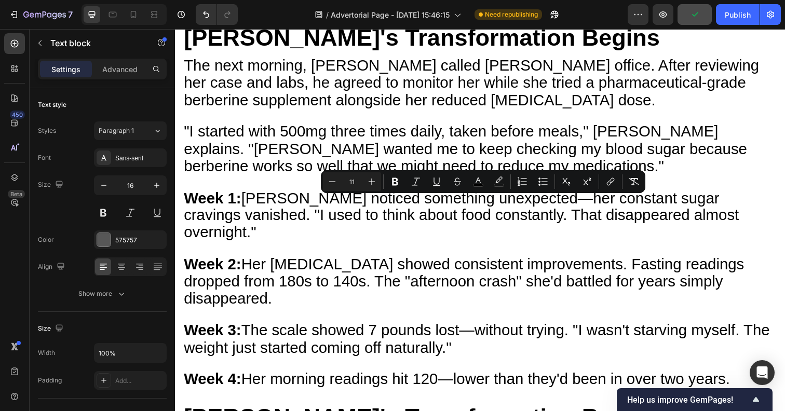
click at [350, 181] on input "11" at bounding box center [351, 181] width 21 height 12
type input "30"
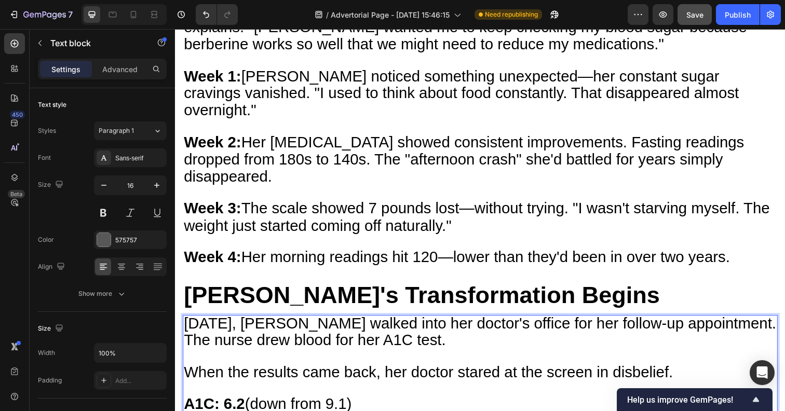
scroll to position [5218, 0]
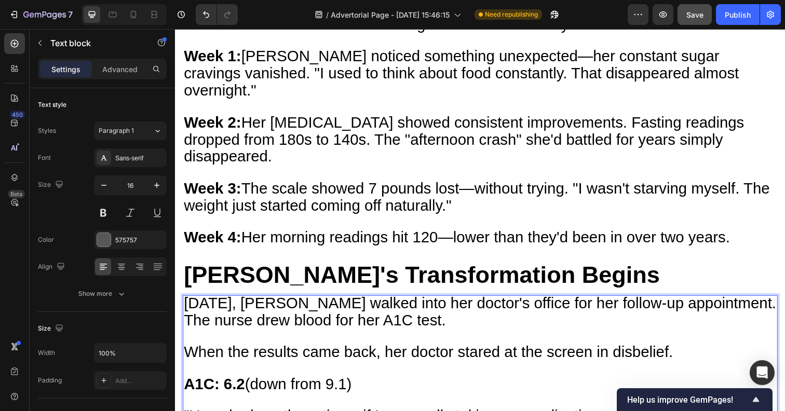
drag, startPoint x: 388, startPoint y: 313, endPoint x: 199, endPoint y: 262, distance: 196.4
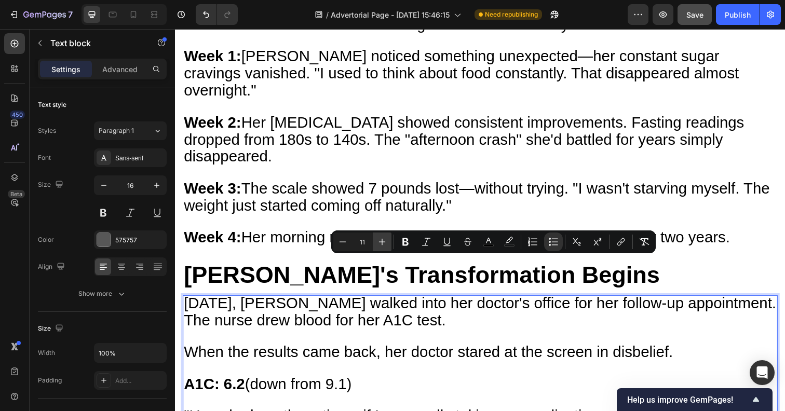
click at [383, 240] on icon "Editor contextual toolbar" at bounding box center [382, 242] width 10 height 10
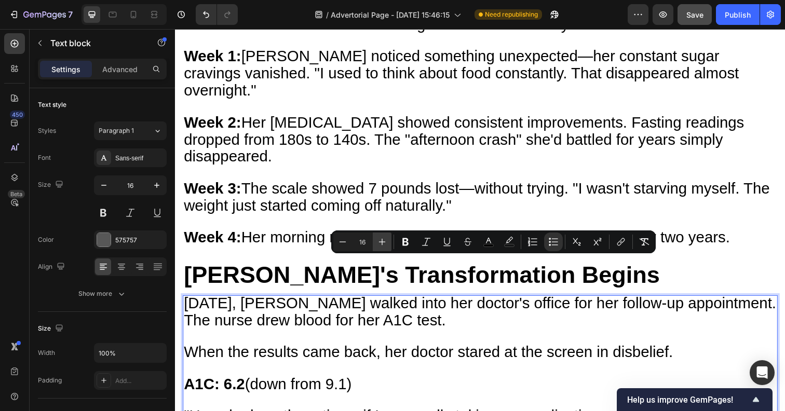
click at [383, 240] on icon "Editor contextual toolbar" at bounding box center [382, 242] width 10 height 10
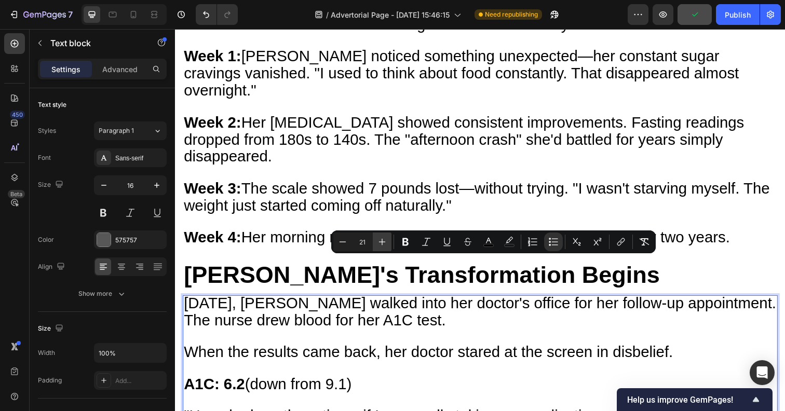
click at [383, 240] on icon "Editor contextual toolbar" at bounding box center [382, 242] width 10 height 10
type input "23"
click at [405, 243] on icon "Editor contextual toolbar" at bounding box center [405, 242] width 10 height 10
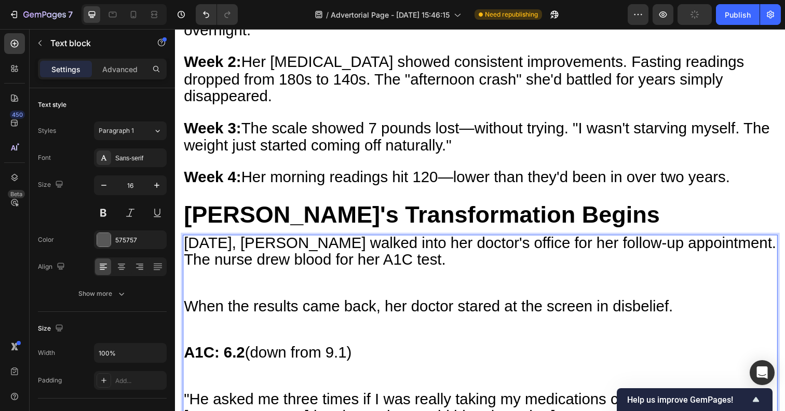
scroll to position [5295, 0]
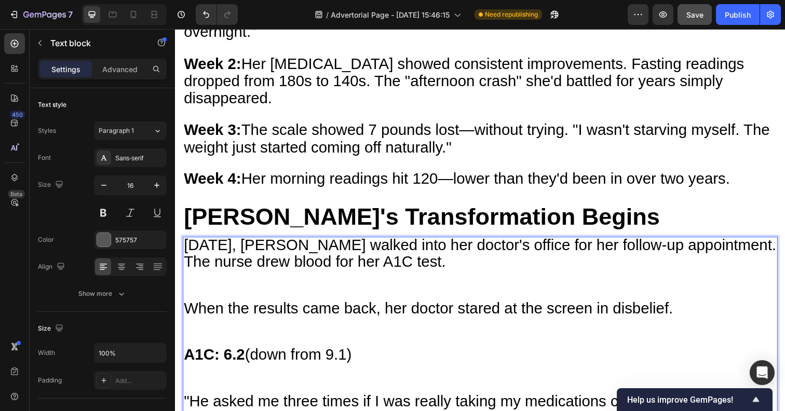
scroll to position [5277, 0]
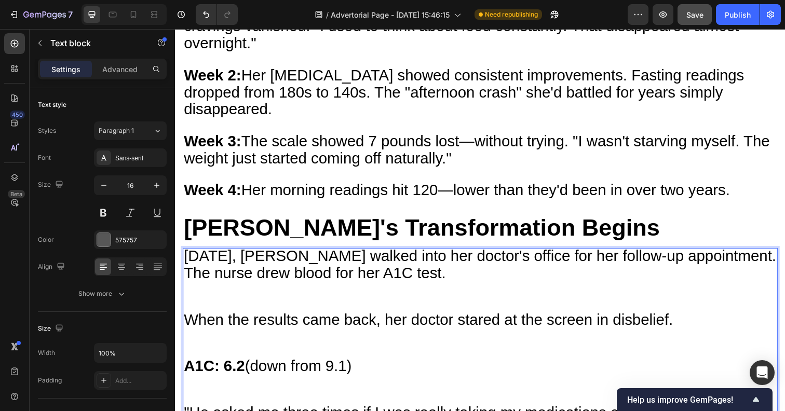
scroll to position [5260, 0]
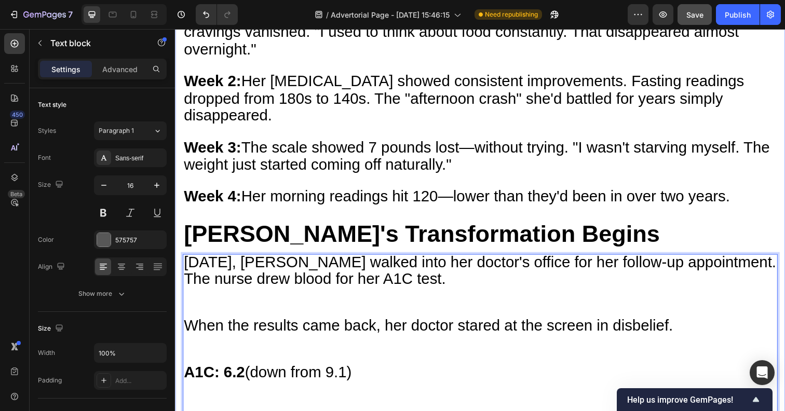
drag, startPoint x: 668, startPoint y: 373, endPoint x: 174, endPoint y: 354, distance: 493.8
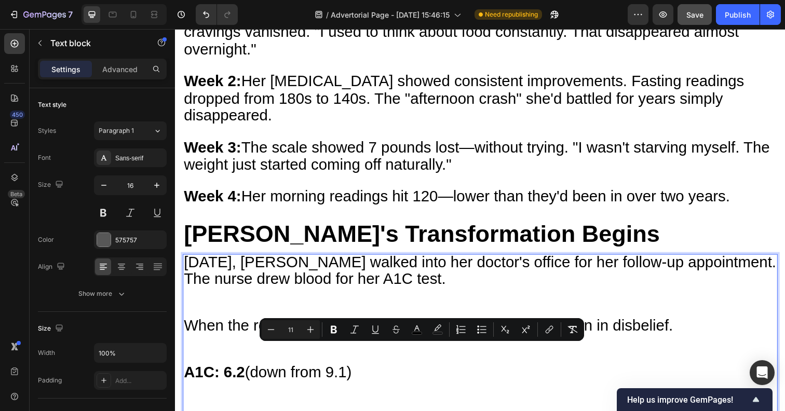
click at [289, 333] on input "11" at bounding box center [290, 329] width 21 height 12
type input "30"
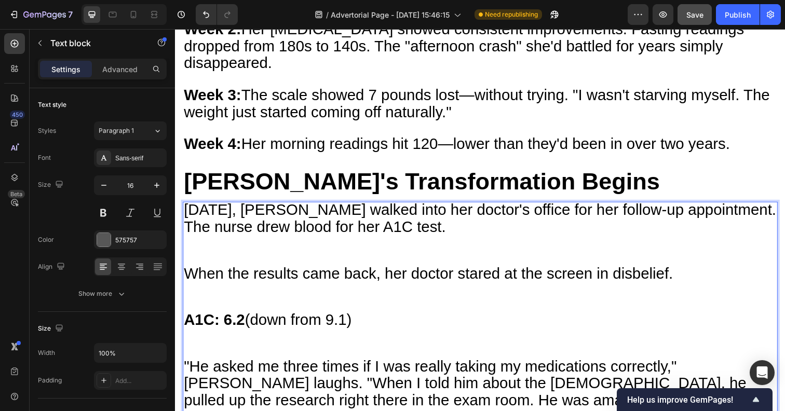
scroll to position [5333, 0]
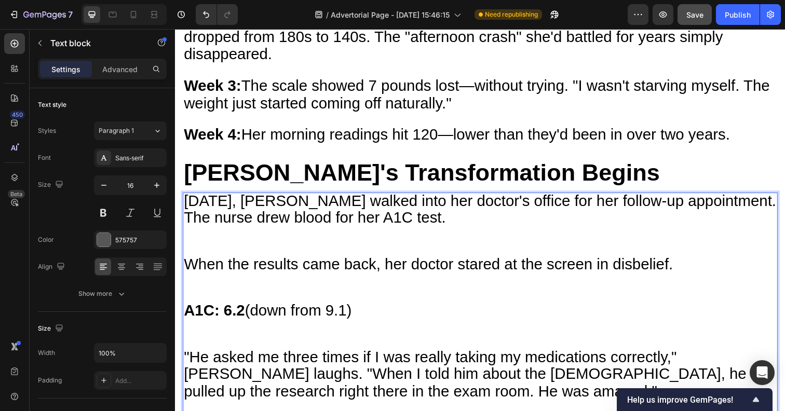
scroll to position [5319, 0]
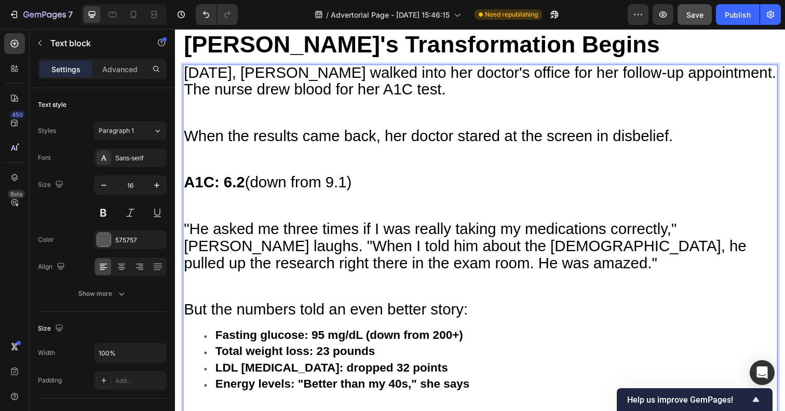
scroll to position [5456, 0]
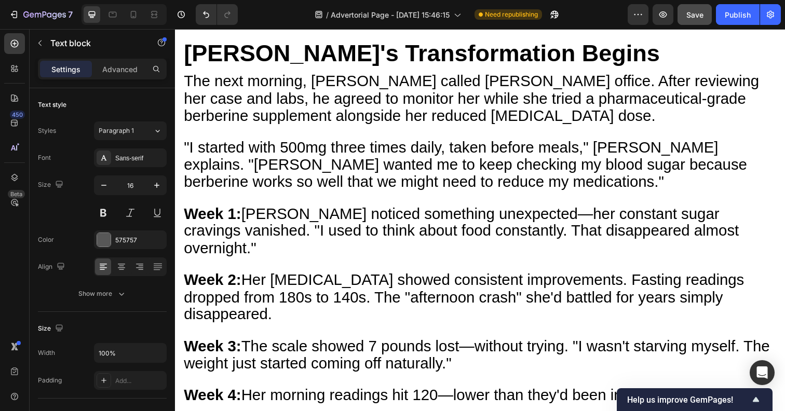
scroll to position [5054, 0]
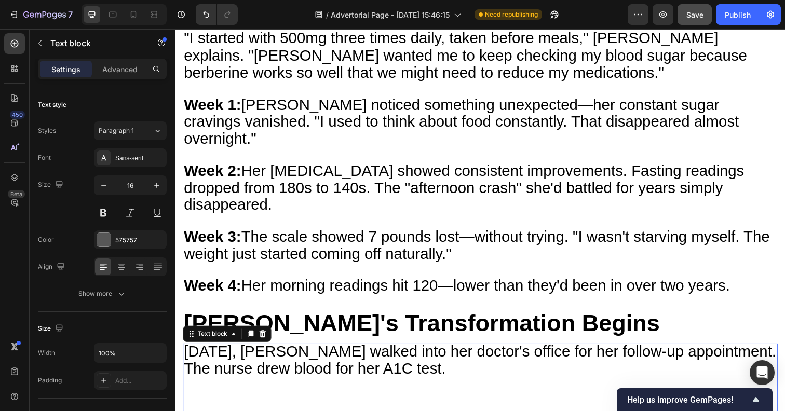
scroll to position [5162, 0]
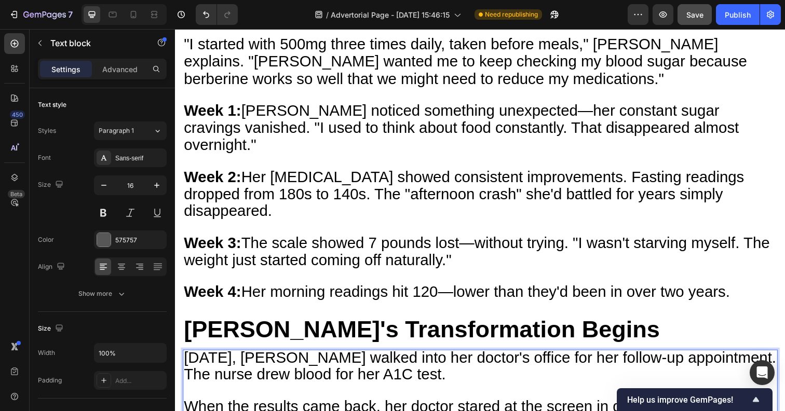
click at [187, 356] on span "[DATE], [PERSON_NAME] walked into her doctor's office for her follow-up appoint…" at bounding box center [486, 373] width 605 height 35
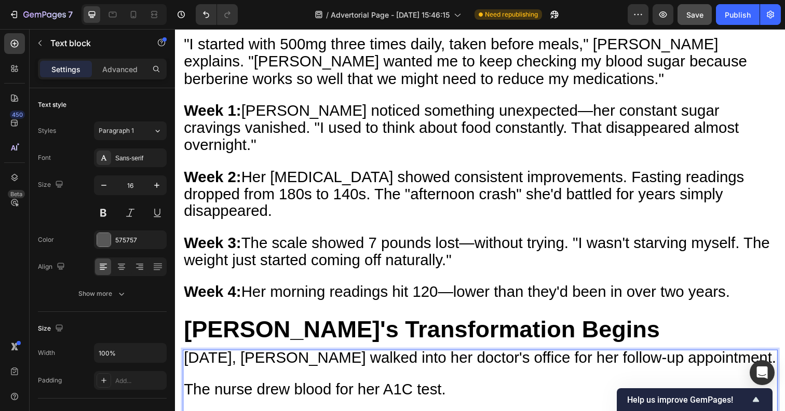
click at [199, 358] on p "[DATE], [PERSON_NAME] walked into her doctor's office for her follow-up appoint…" at bounding box center [486, 390] width 605 height 65
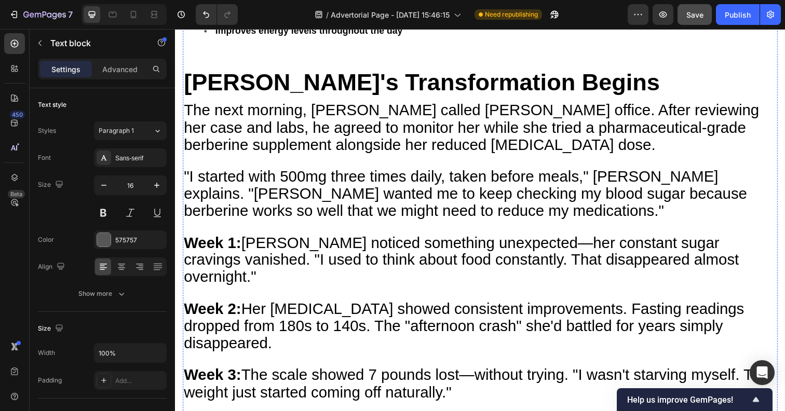
scroll to position [5079, 0]
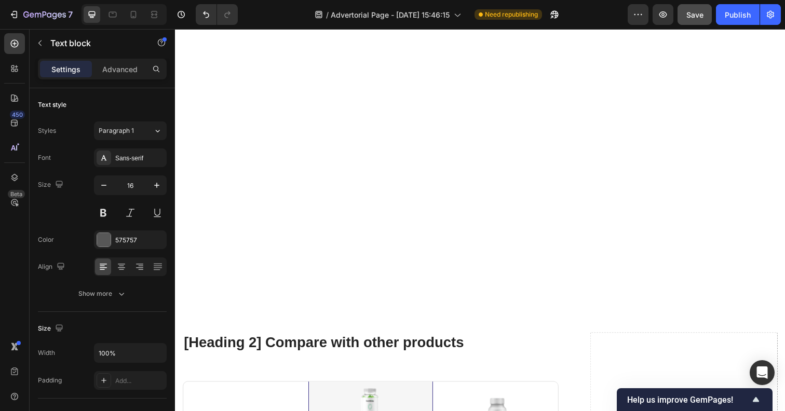
scroll to position [4596, 0]
